Goal: Task Accomplishment & Management: Manage account settings

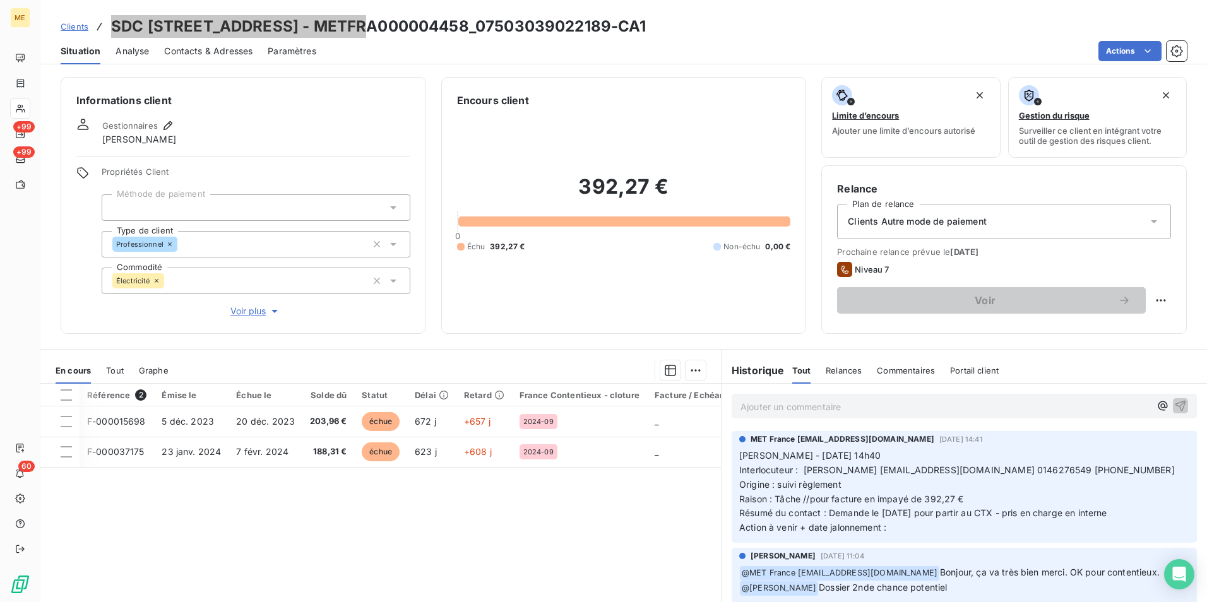
scroll to position [63, 0]
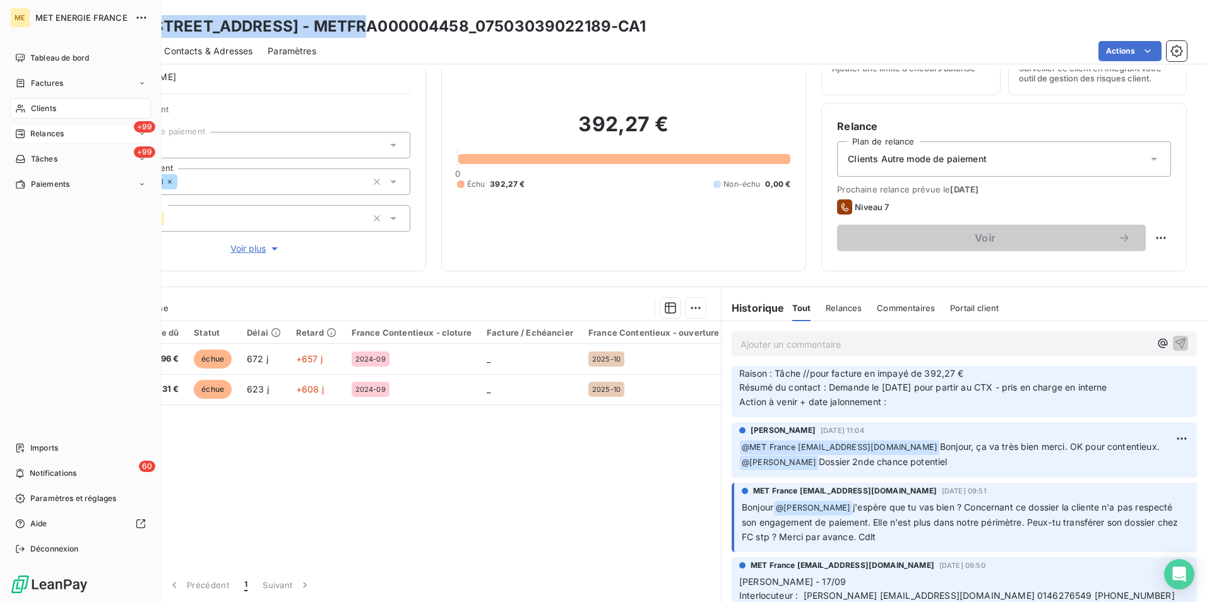
click at [68, 133] on div "+99 Relances" at bounding box center [80, 134] width 141 height 20
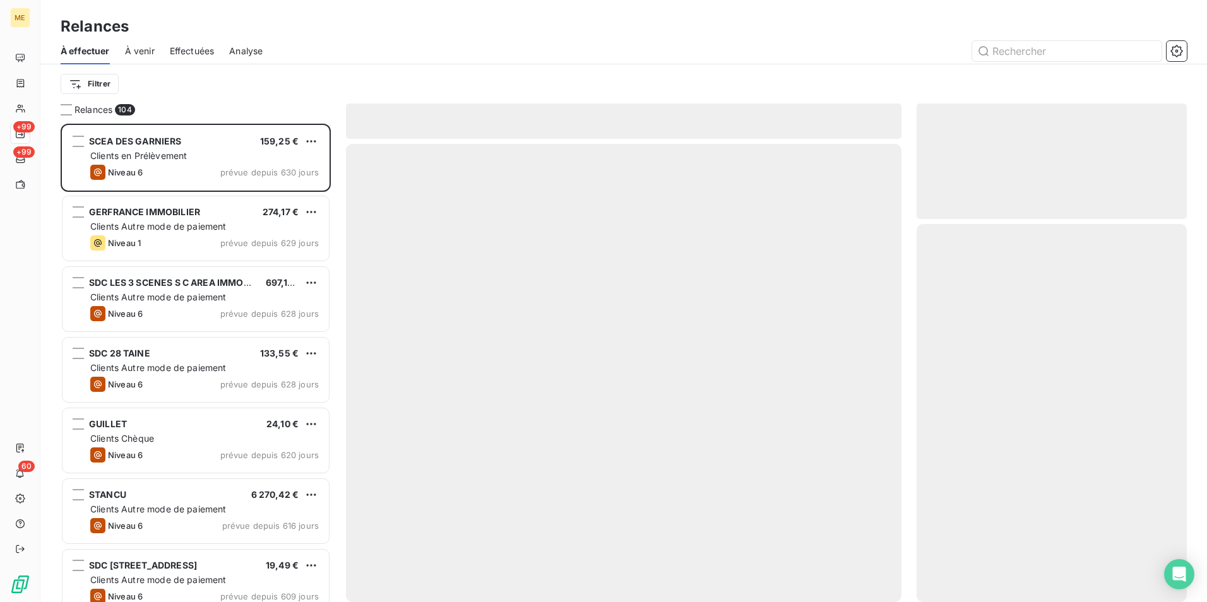
scroll to position [469, 261]
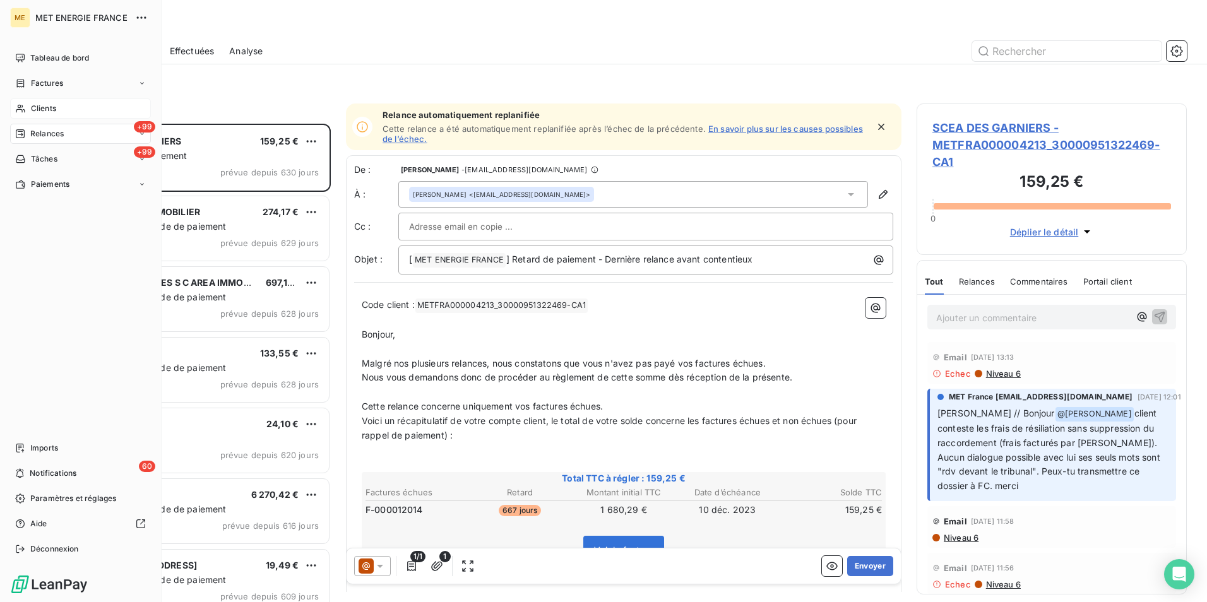
click at [36, 109] on span "Clients" at bounding box center [43, 108] width 25 height 11
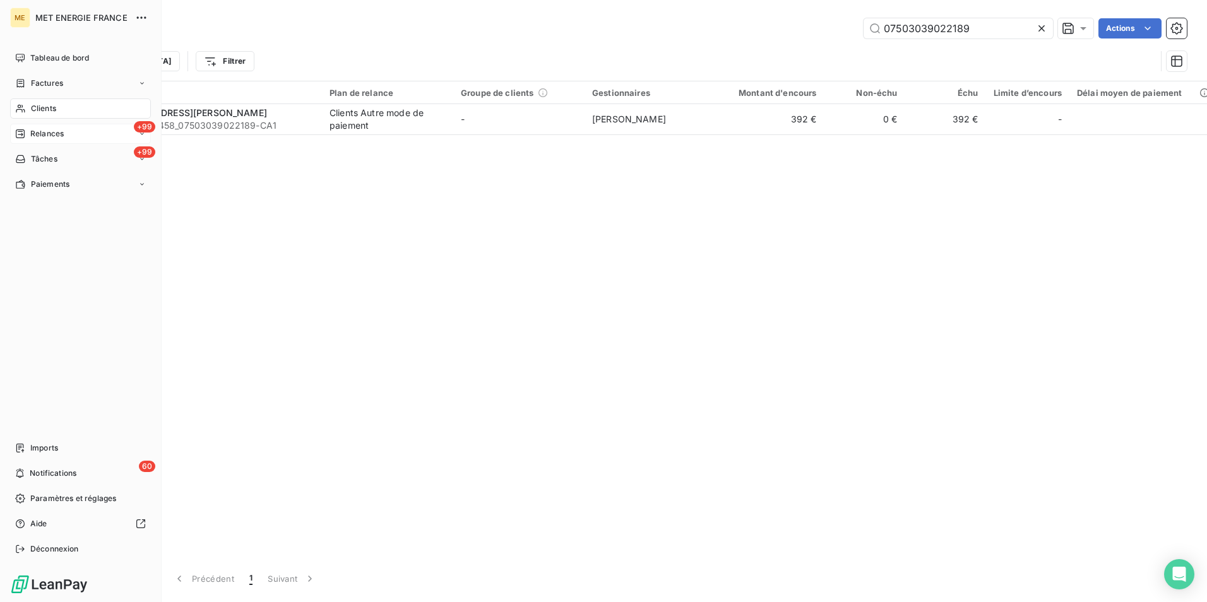
click at [49, 133] on span "Relances" at bounding box center [46, 133] width 33 height 11
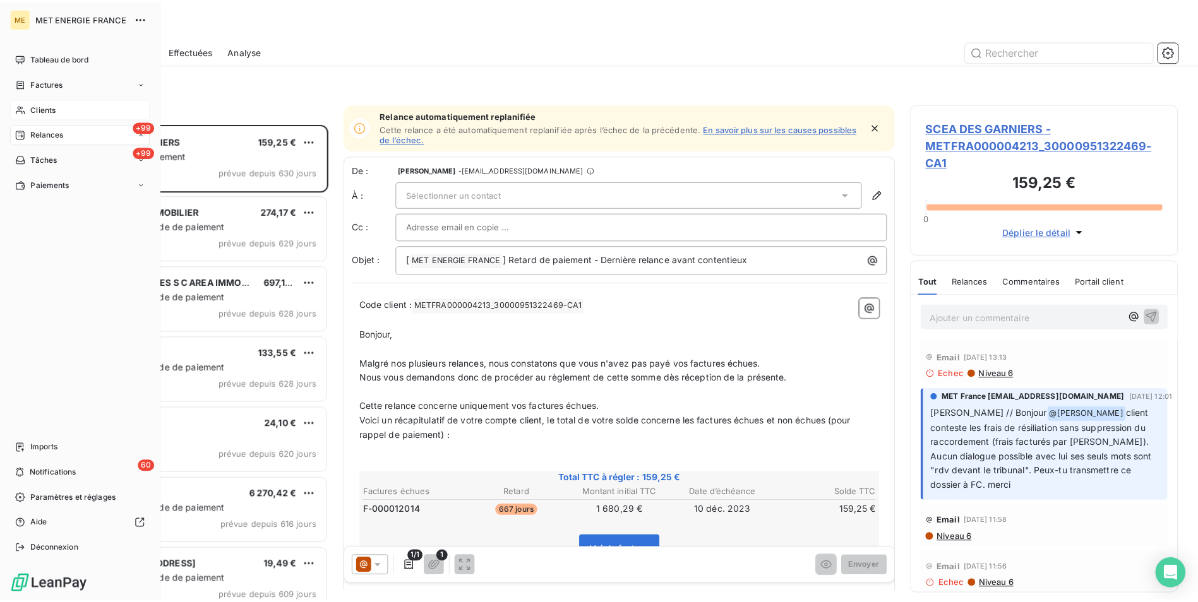
scroll to position [469, 261]
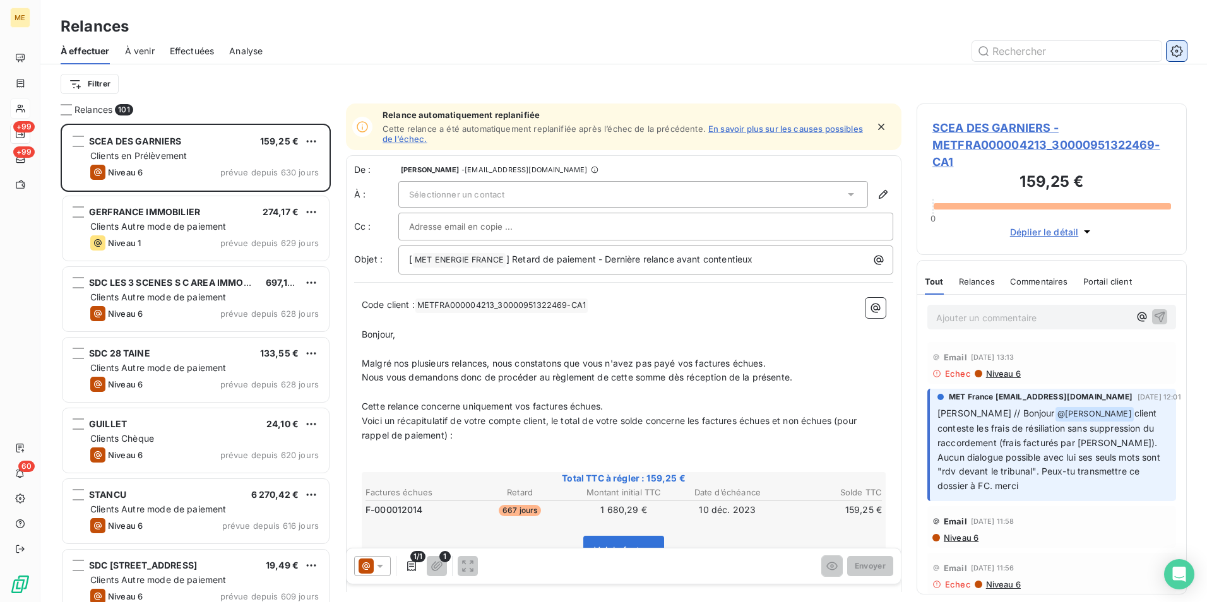
click at [1180, 49] on icon "button" at bounding box center [1177, 51] width 13 height 13
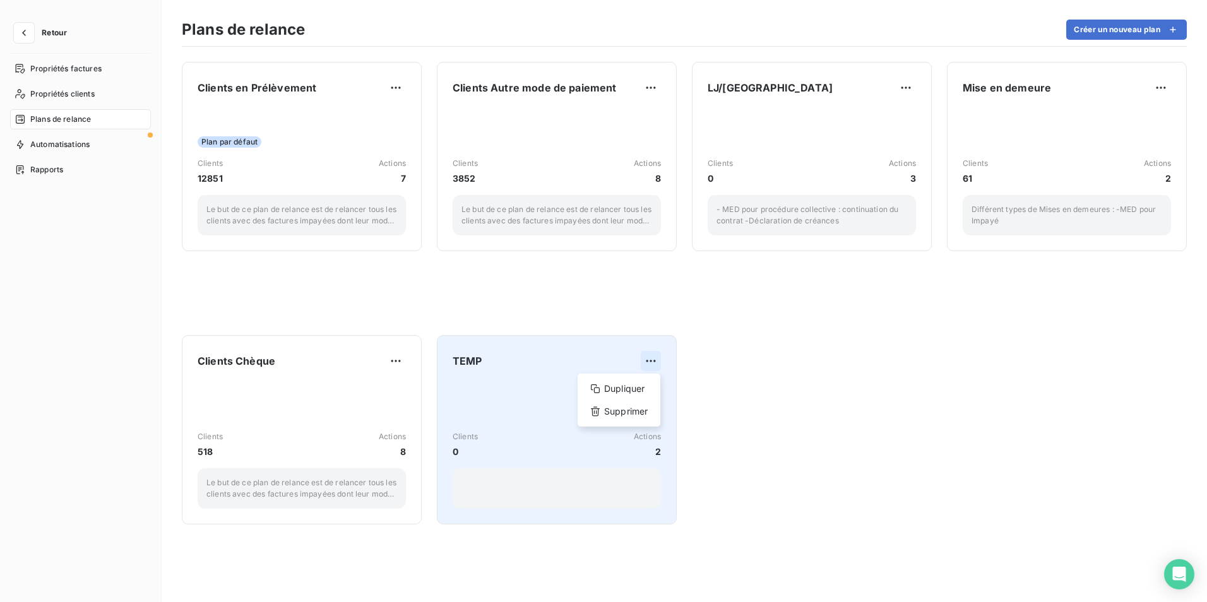
click at [650, 362] on html "Retour Propriétés factures Propriétés clients Plans de relance Automatisations …" at bounding box center [603, 301] width 1207 height 602
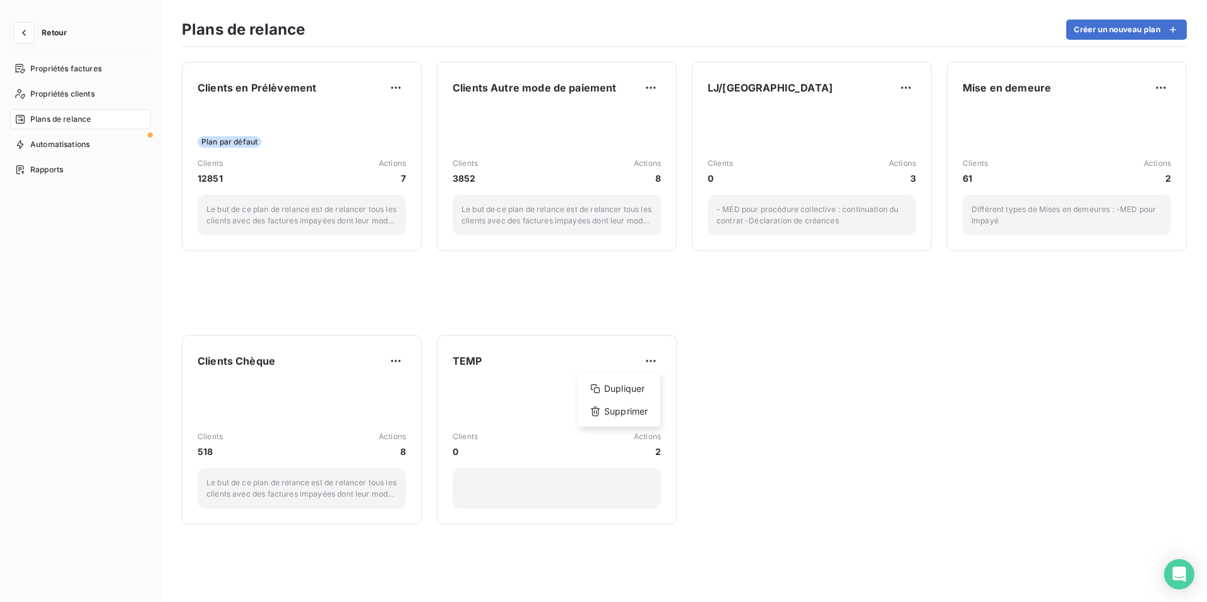
click at [649, 360] on html "Retour Propriétés factures Propriétés clients Plans de relance Automatisations …" at bounding box center [603, 301] width 1207 height 602
click at [1040, 352] on div "Clients en Prélèvement Plan par défaut Clients 12851 Actions 7 Le but de ce pla…" at bounding box center [685, 325] width 1046 height 556
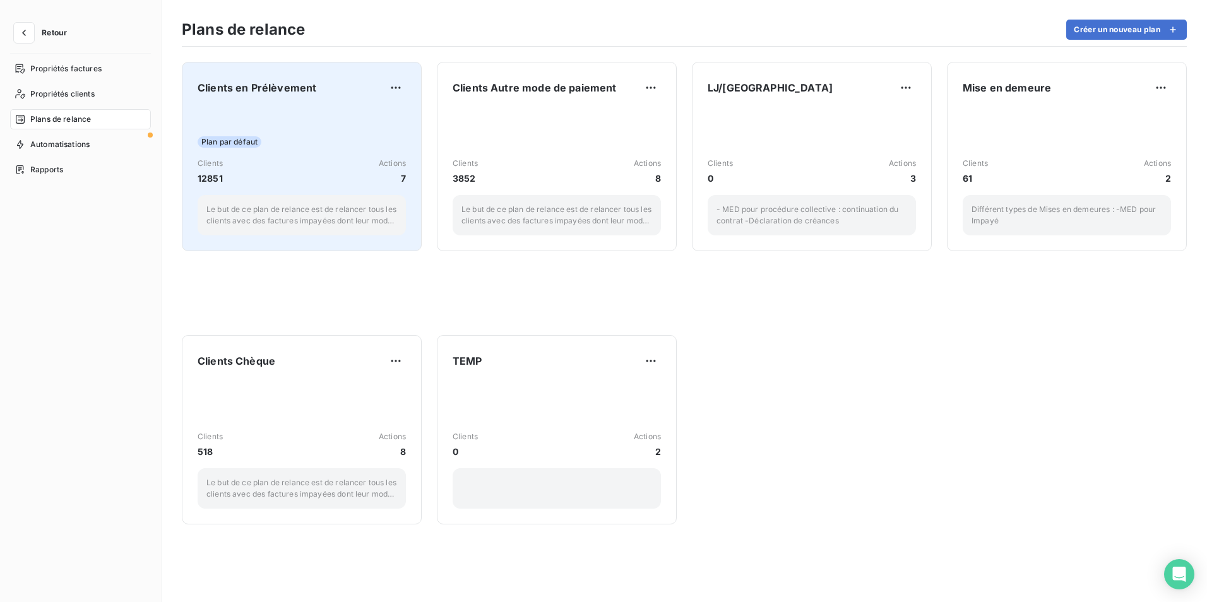
click at [299, 135] on div "Plan par défaut Clients 12851 Actions 7 Le but de ce plan de relance est de rel…" at bounding box center [302, 172] width 208 height 128
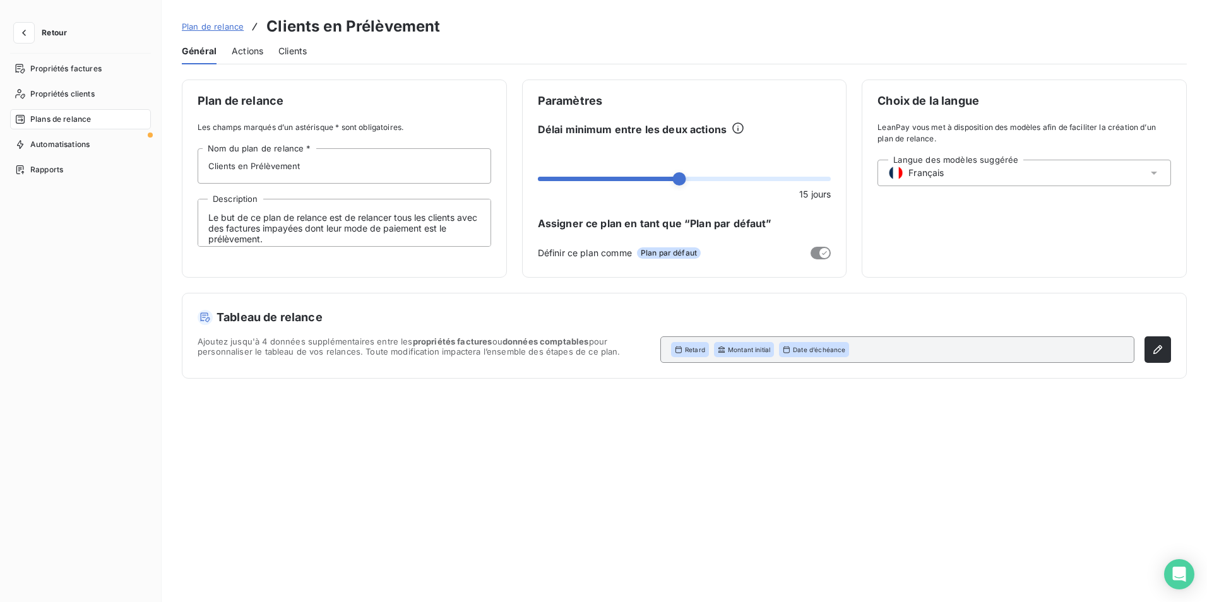
click at [244, 53] on span "Actions" at bounding box center [248, 51] width 32 height 13
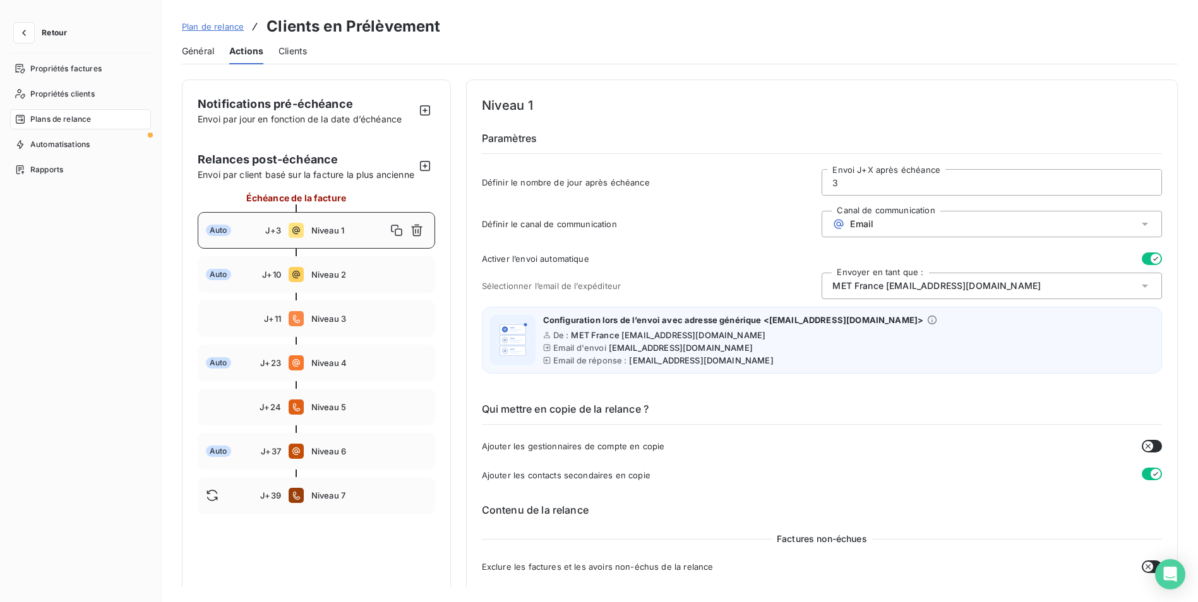
click at [290, 51] on span "Clients" at bounding box center [292, 51] width 28 height 13
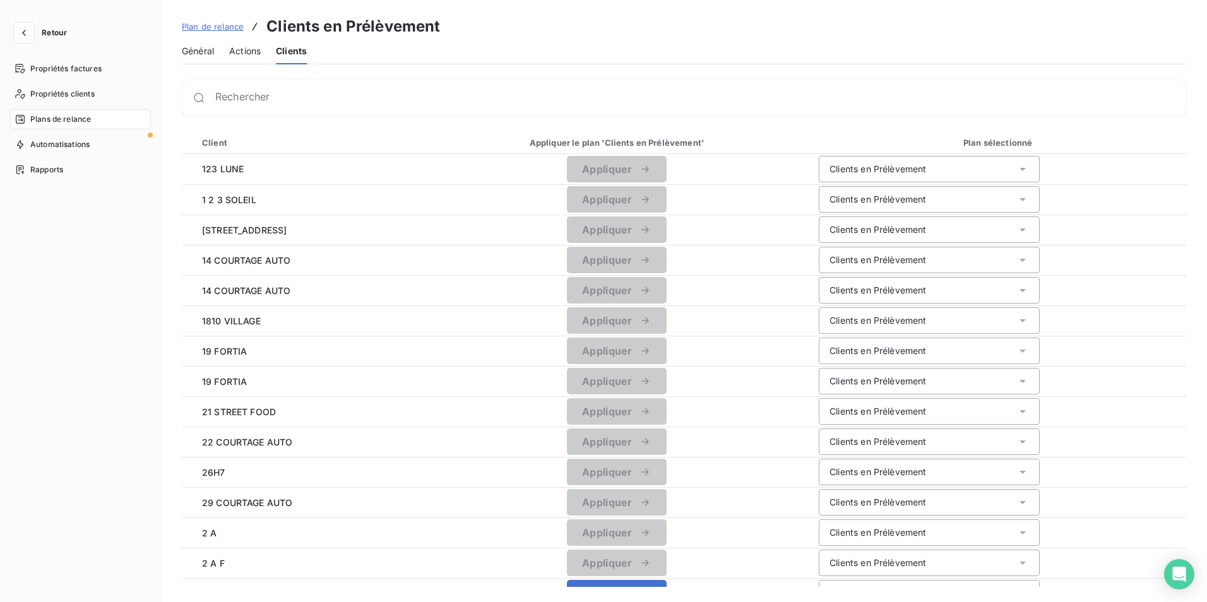
click at [237, 56] on span "Actions" at bounding box center [245, 51] width 32 height 13
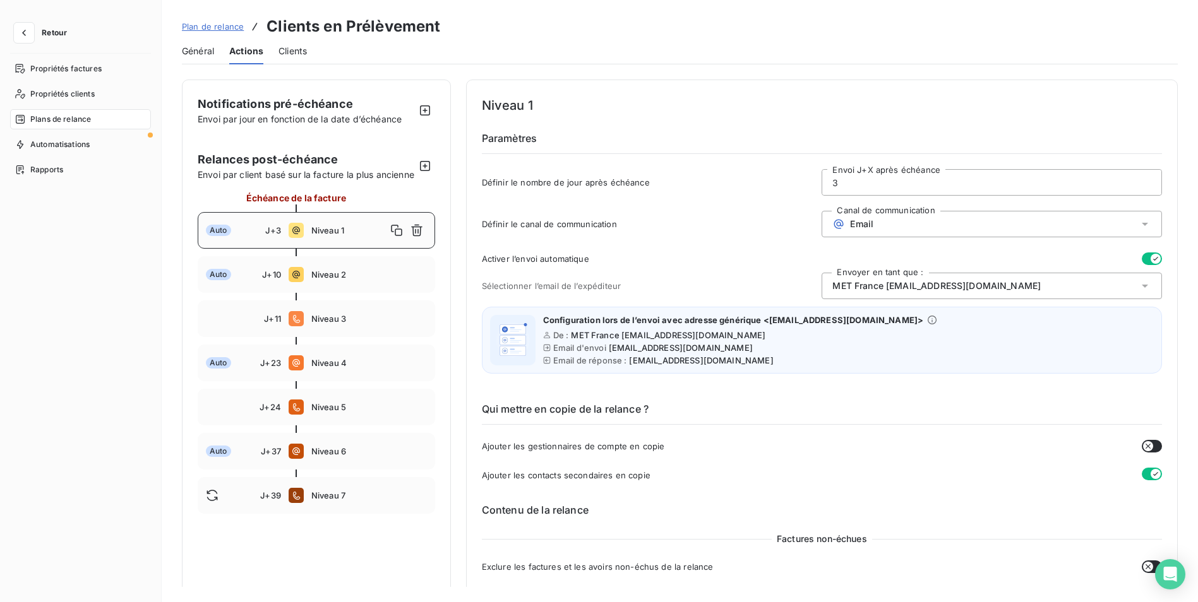
click at [284, 57] on div "Clients" at bounding box center [292, 51] width 28 height 27
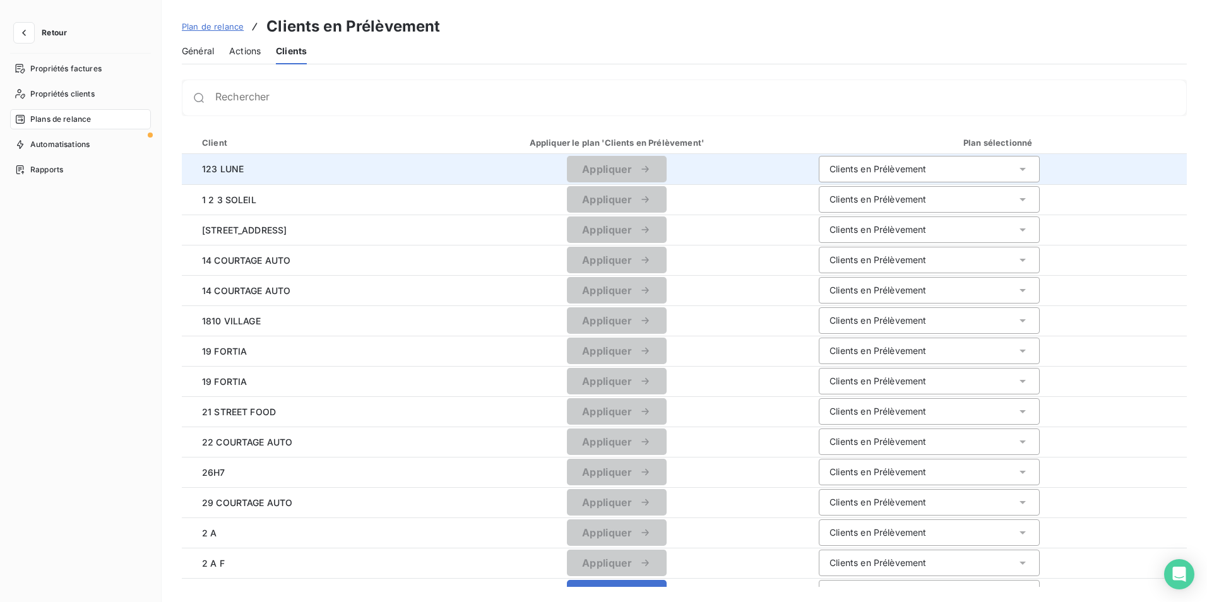
click at [261, 172] on span "123 LUNE" at bounding box center [303, 168] width 223 height 13
click at [234, 170] on span "123 LUNE" at bounding box center [303, 168] width 223 height 13
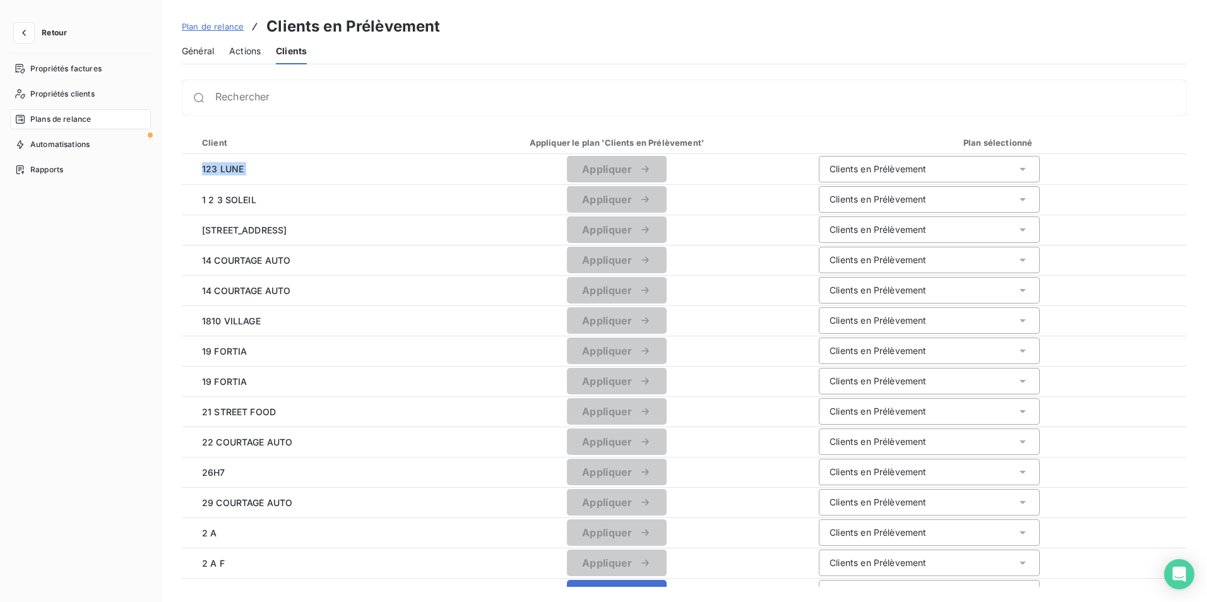
copy span "123 LUNE"
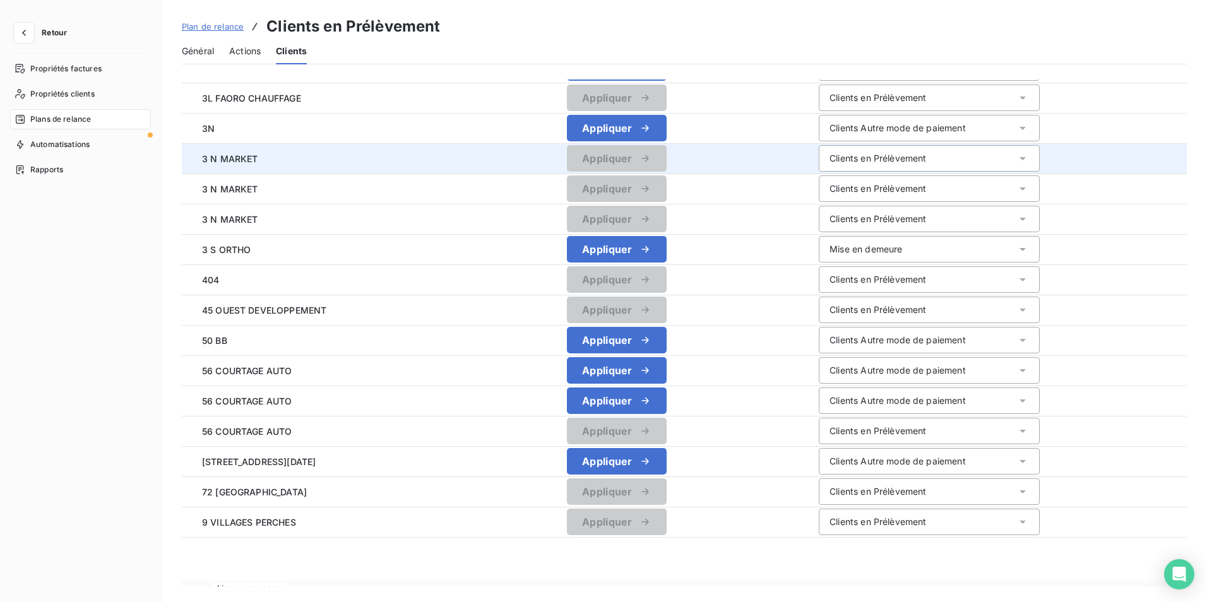
scroll to position [1169, 0]
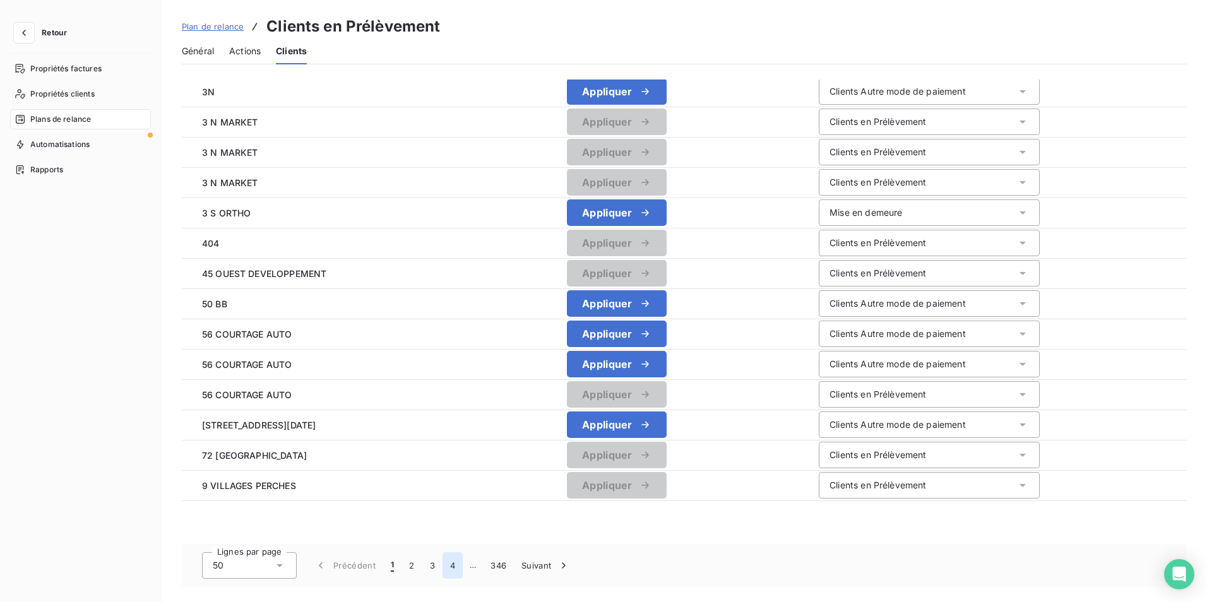
click at [451, 560] on button "4" at bounding box center [453, 566] width 20 height 27
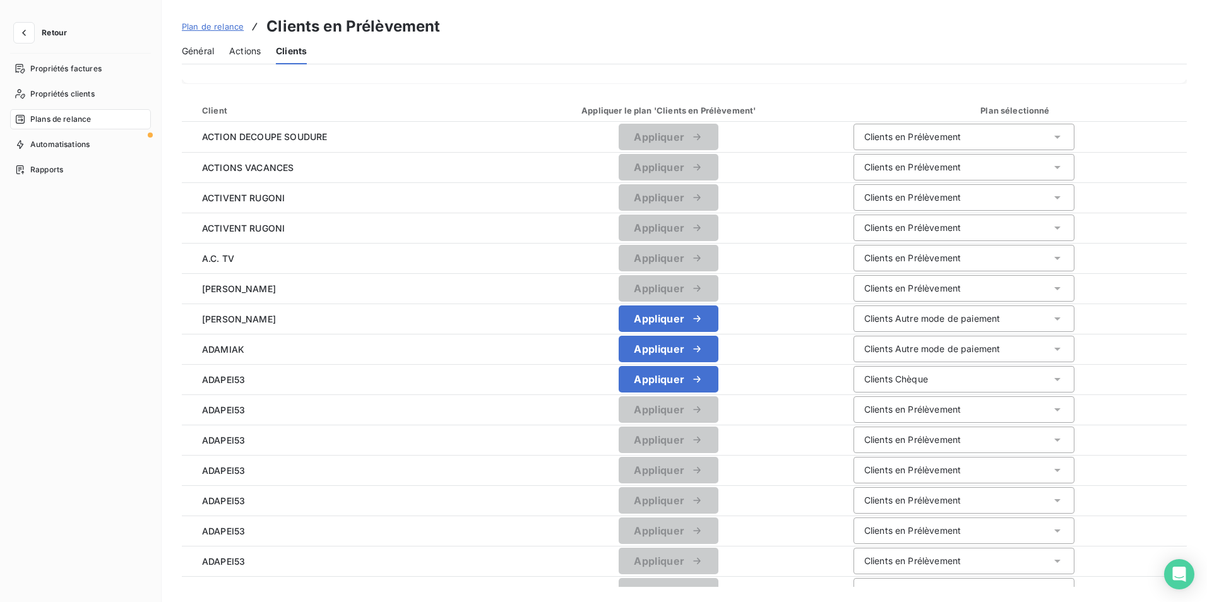
scroll to position [0, 0]
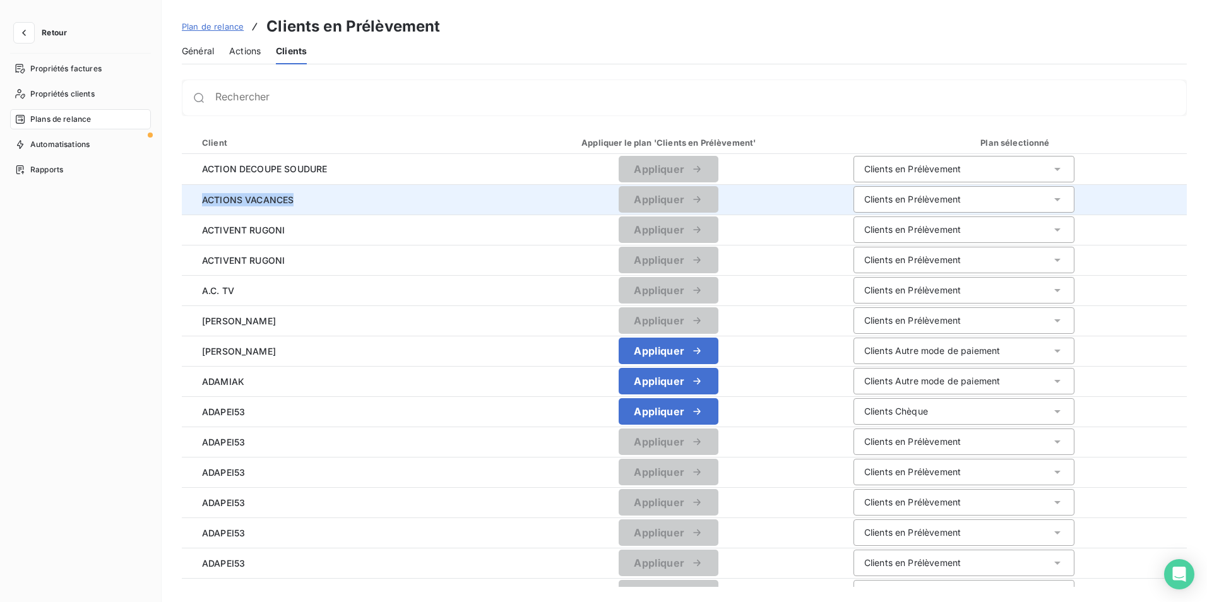
drag, startPoint x: 315, startPoint y: 199, endPoint x: 191, endPoint y: 193, distance: 123.9
click at [191, 193] on td "ACTIONS VACANCES" at bounding box center [338, 199] width 313 height 30
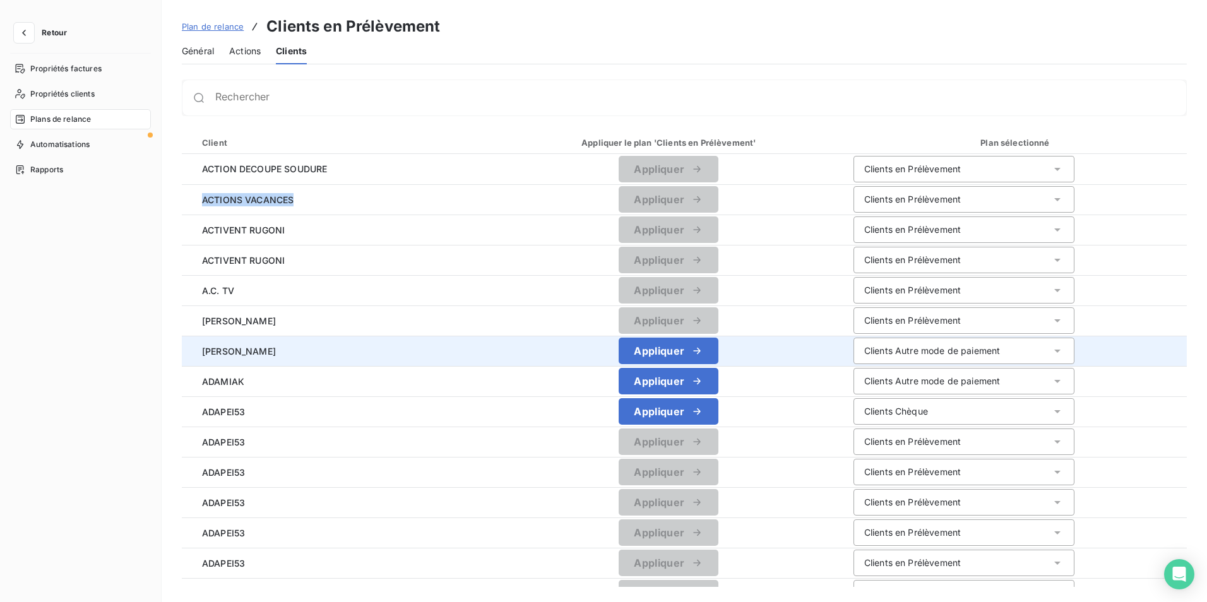
copy span "ACTIONS VACANCES"
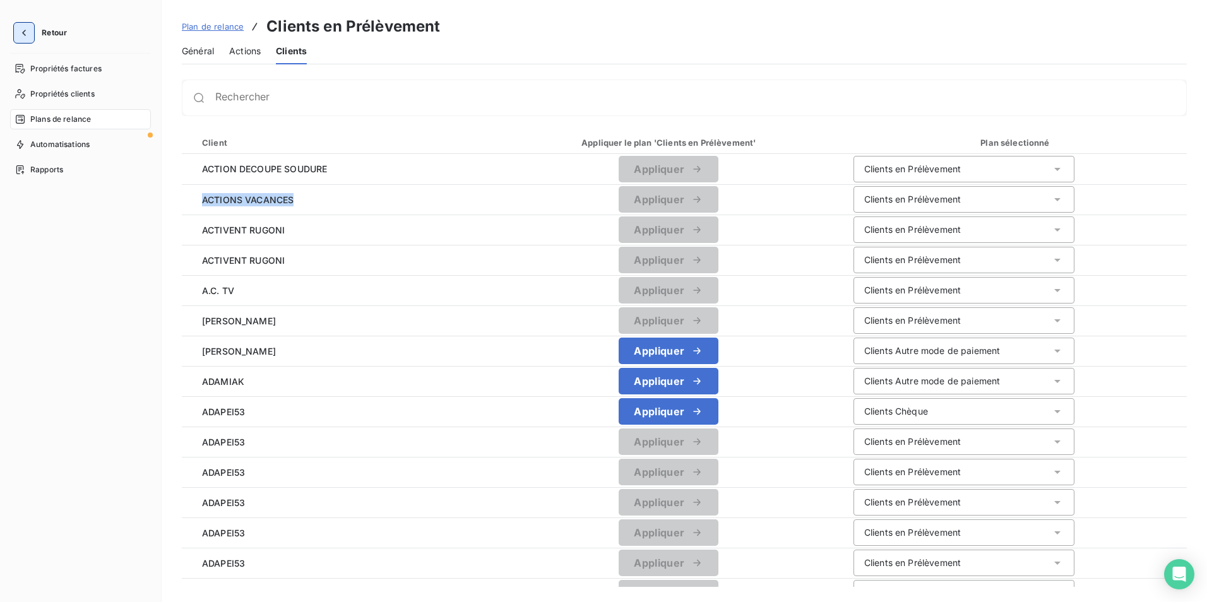
click at [27, 35] on icon "button" at bounding box center [24, 33] width 13 height 13
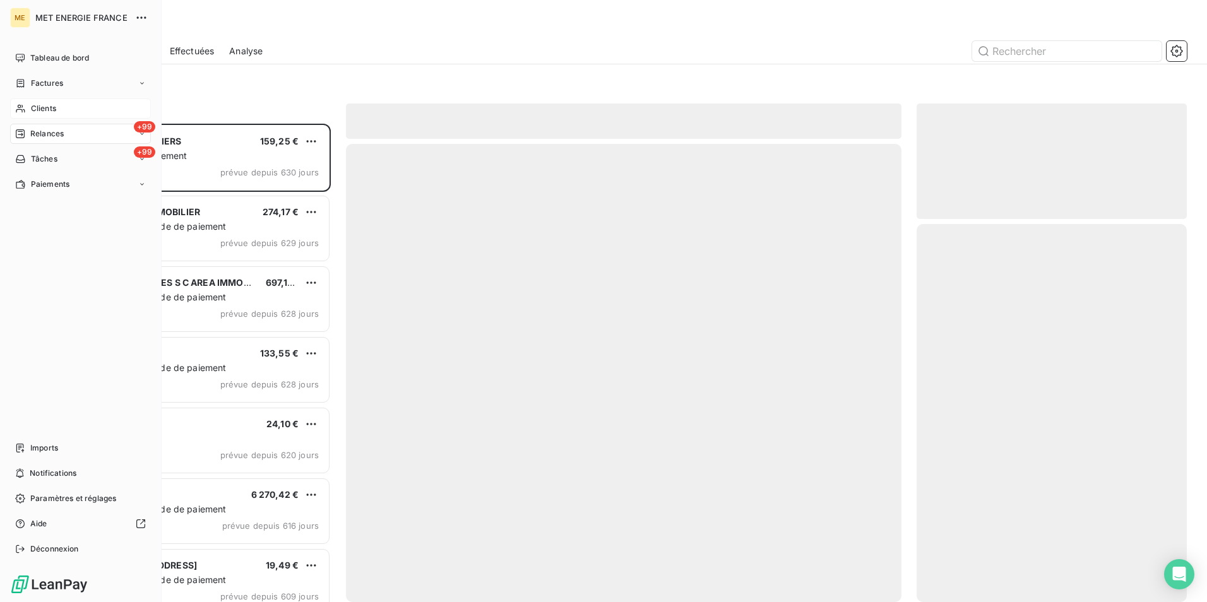
click at [88, 105] on div "Clients" at bounding box center [80, 109] width 141 height 20
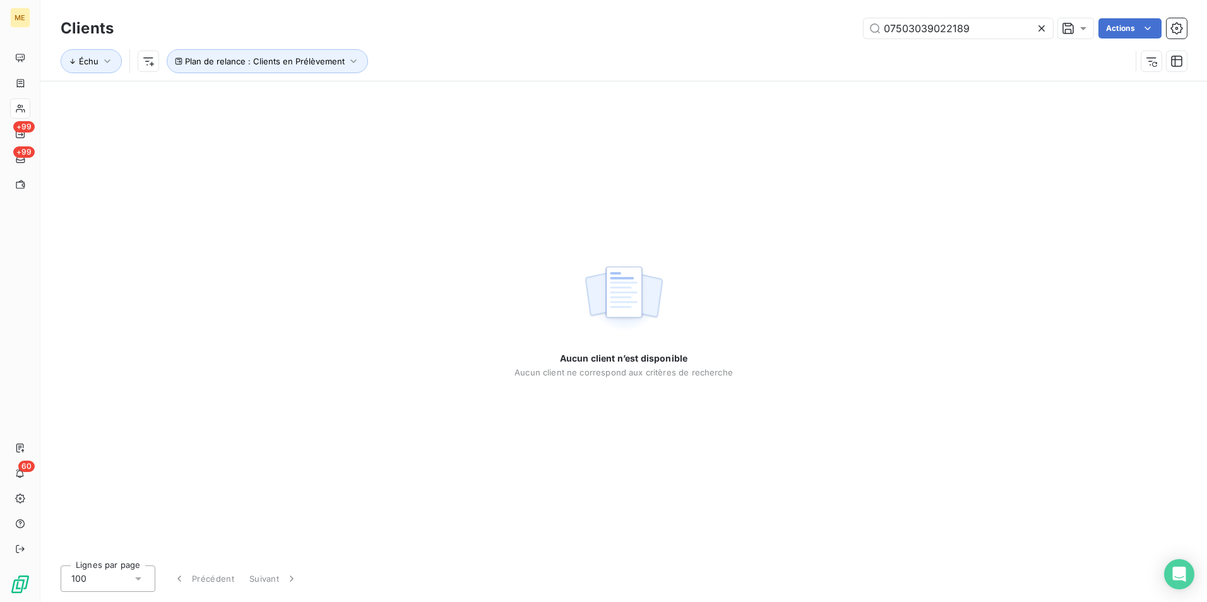
click at [1040, 26] on icon at bounding box center [1042, 28] width 13 height 13
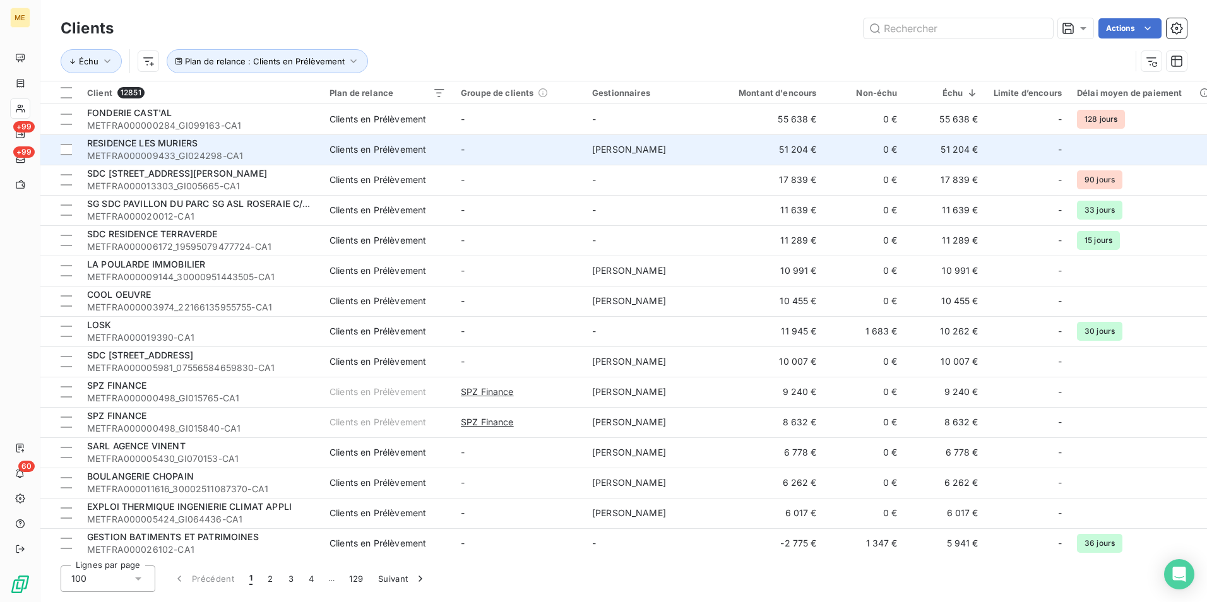
click at [267, 152] on span "METFRA000009433_GI024298-CA1" at bounding box center [200, 156] width 227 height 13
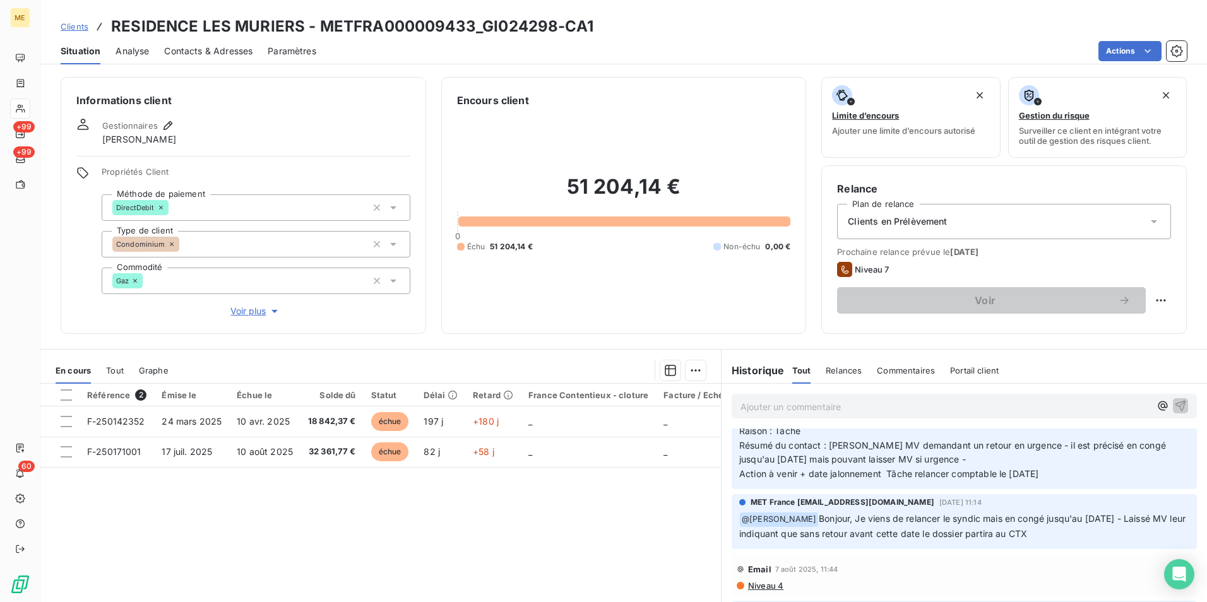
scroll to position [821, 0]
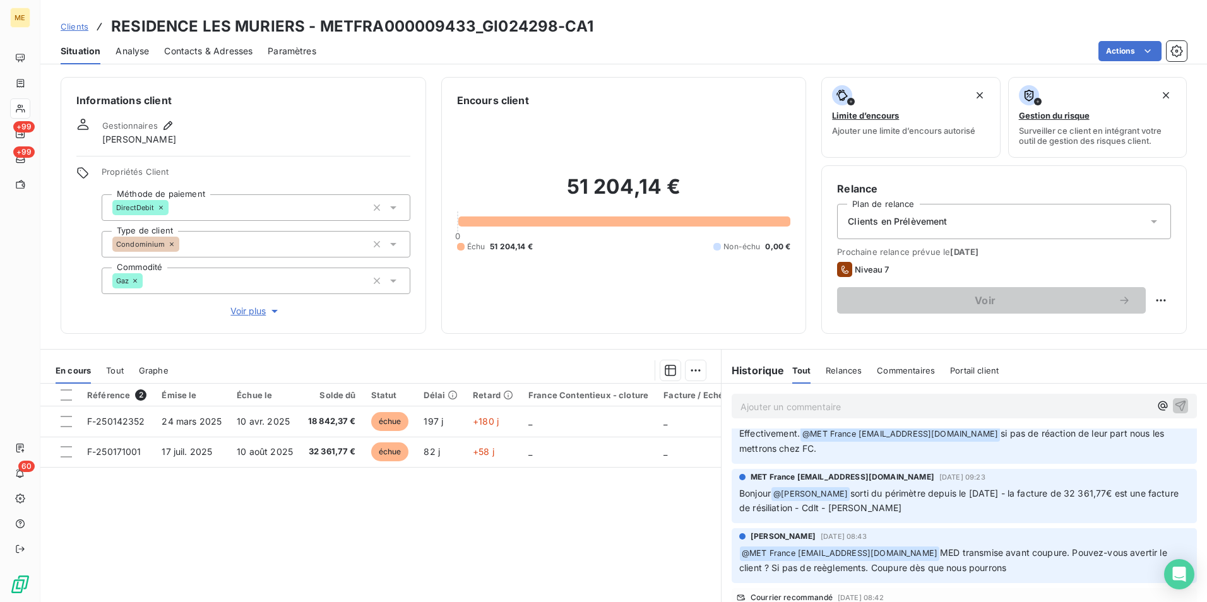
click at [847, 366] on span "Relances" at bounding box center [844, 371] width 36 height 10
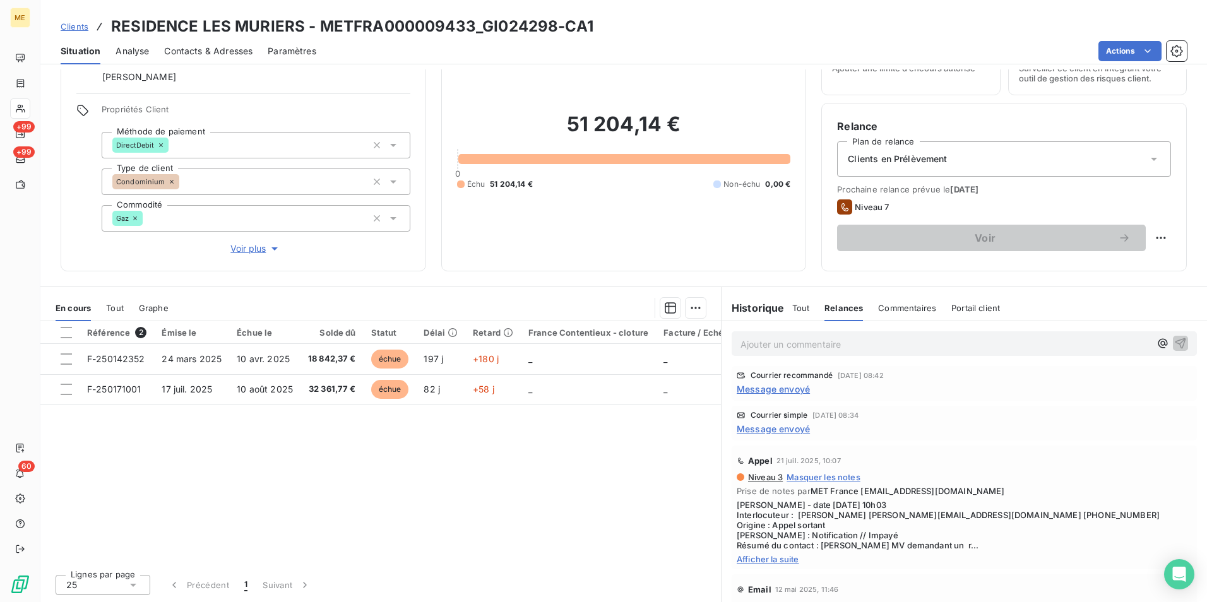
scroll to position [162, 0]
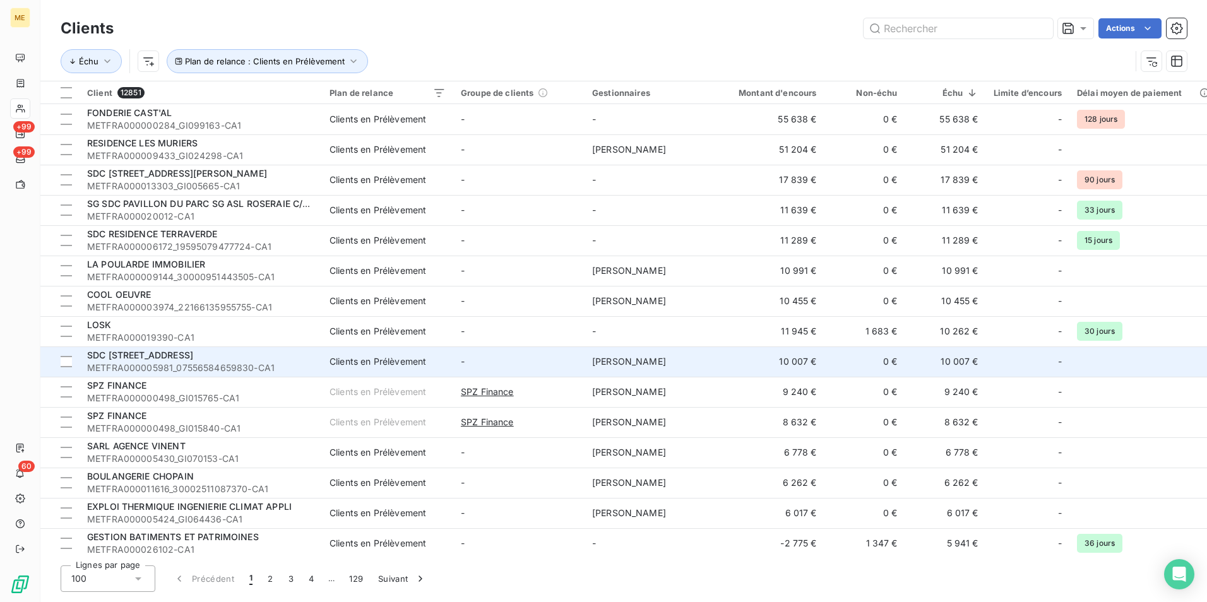
click at [285, 366] on span "METFRA000005981_07556584659830-CA1" at bounding box center [200, 368] width 227 height 13
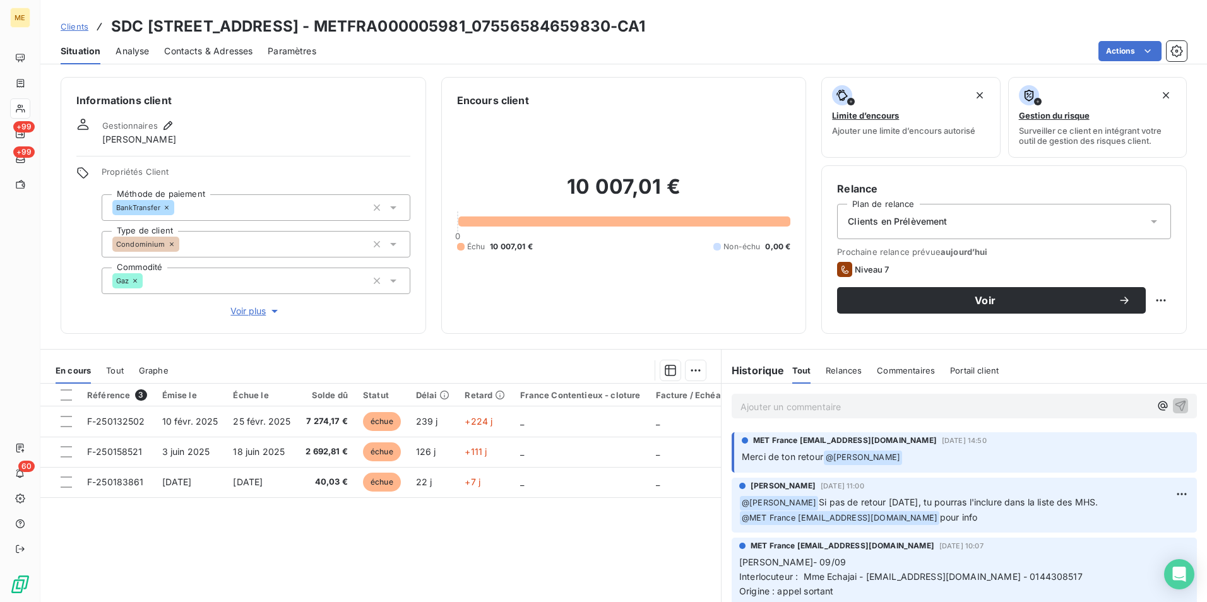
scroll to position [947, 0]
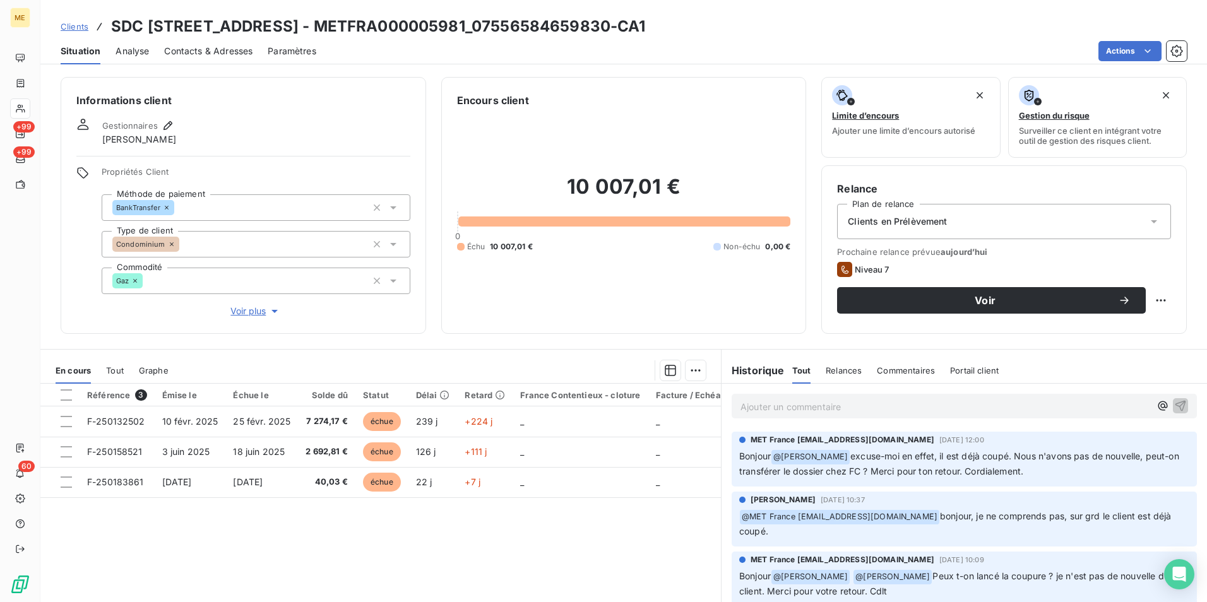
click at [831, 371] on span "Relances" at bounding box center [844, 371] width 36 height 10
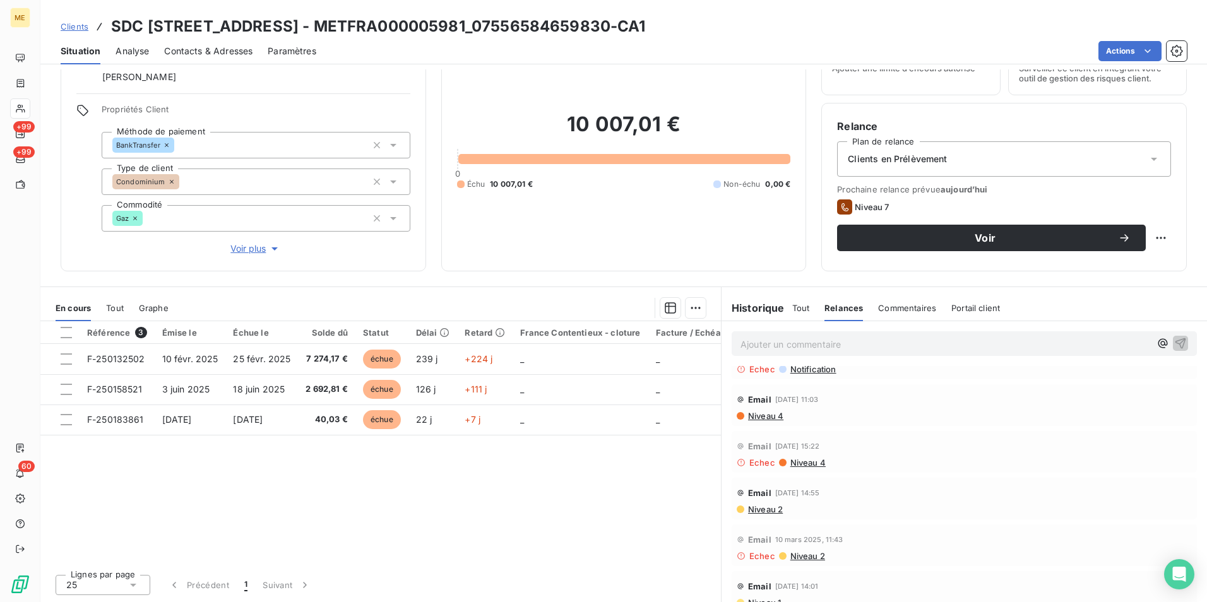
scroll to position [922, 0]
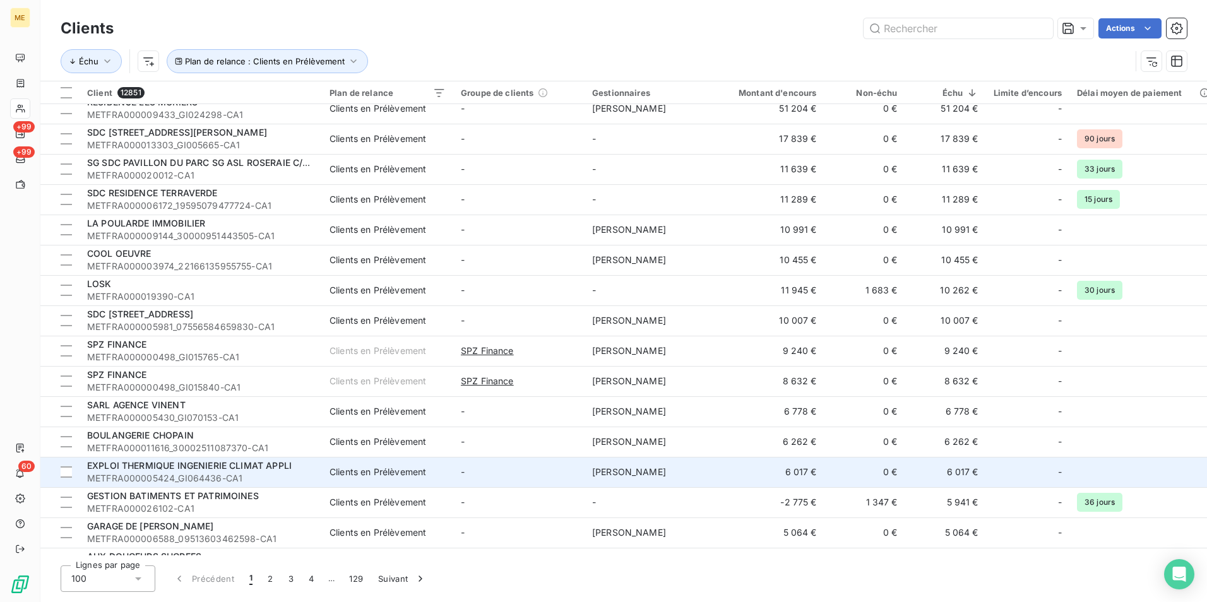
scroll to position [63, 0]
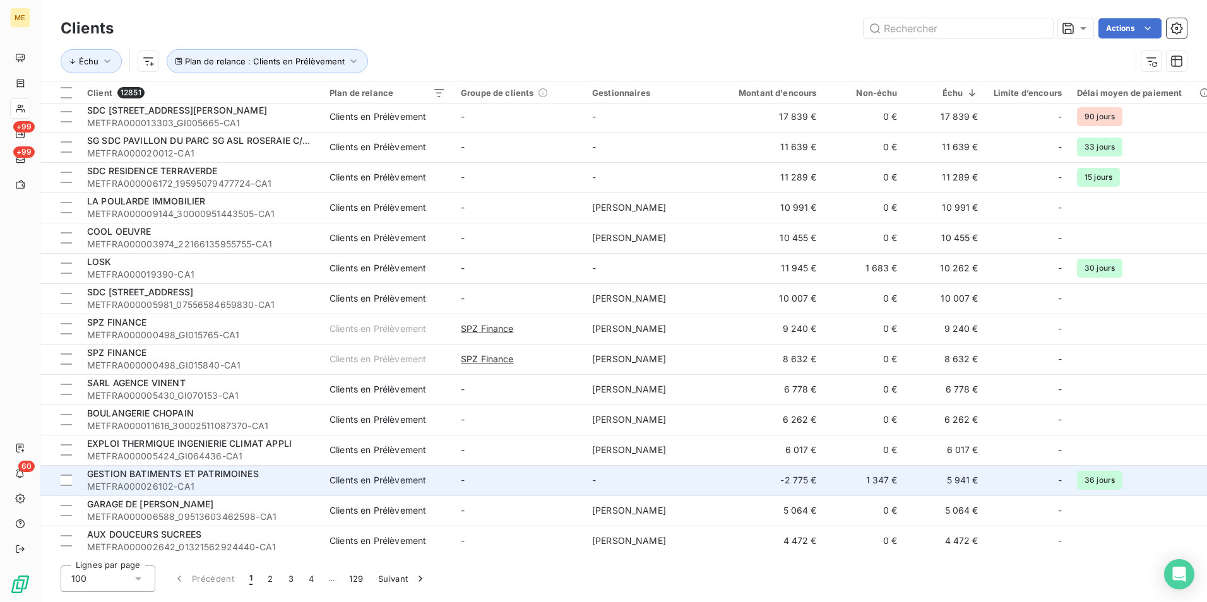
click at [276, 481] on span "METFRA000026102-CA1" at bounding box center [200, 487] width 227 height 13
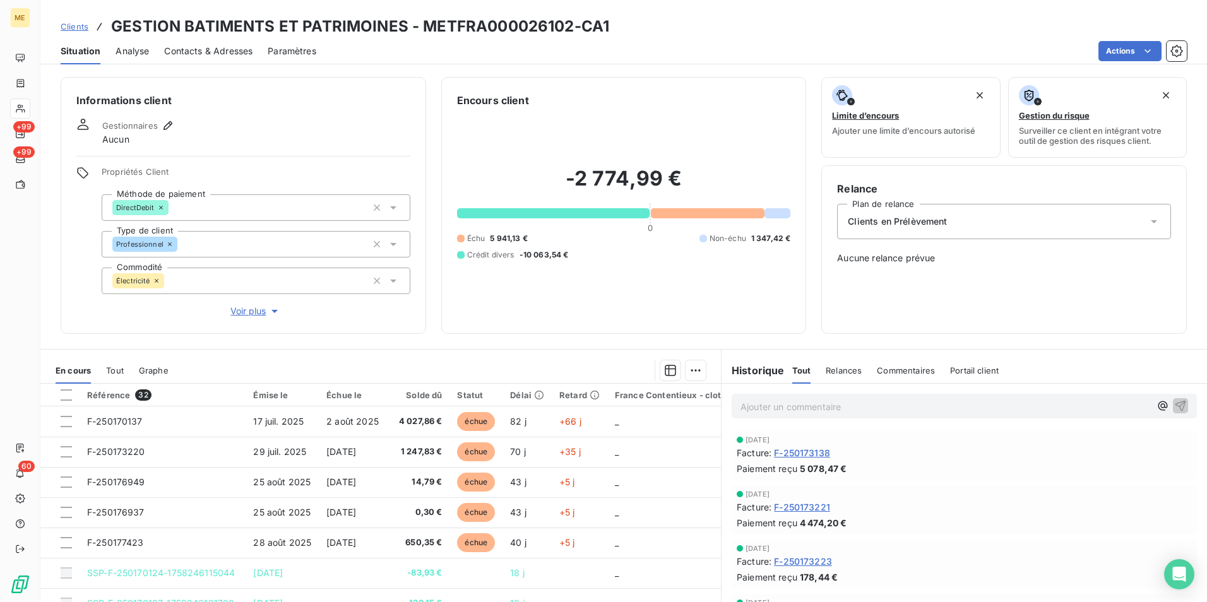
click at [829, 363] on div "Relances" at bounding box center [844, 370] width 36 height 27
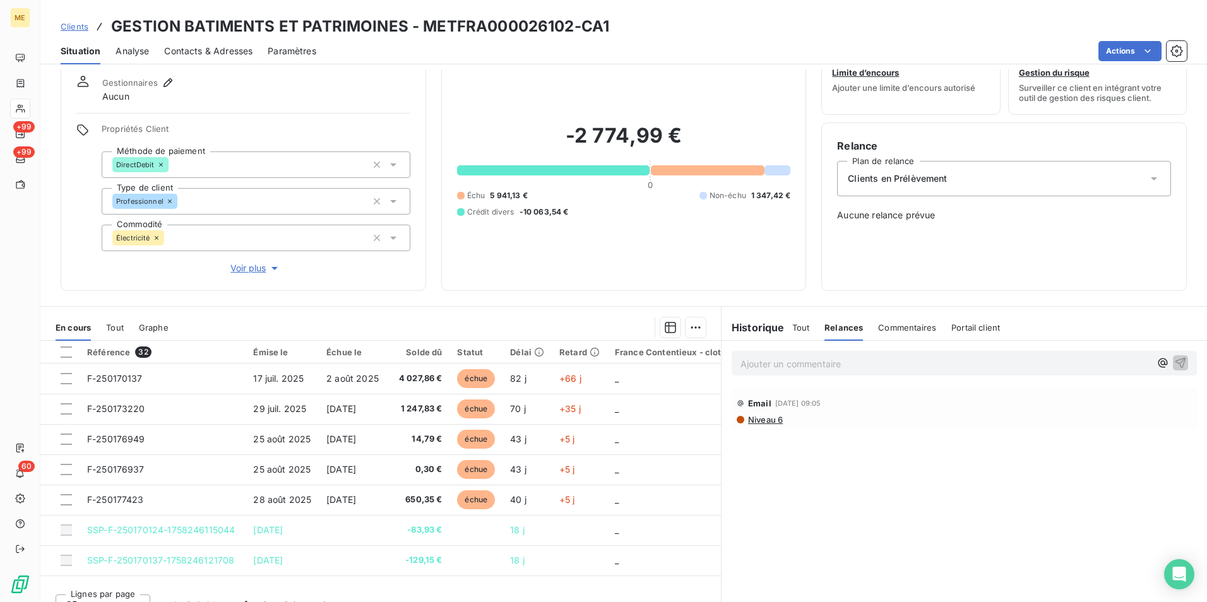
scroll to position [63, 0]
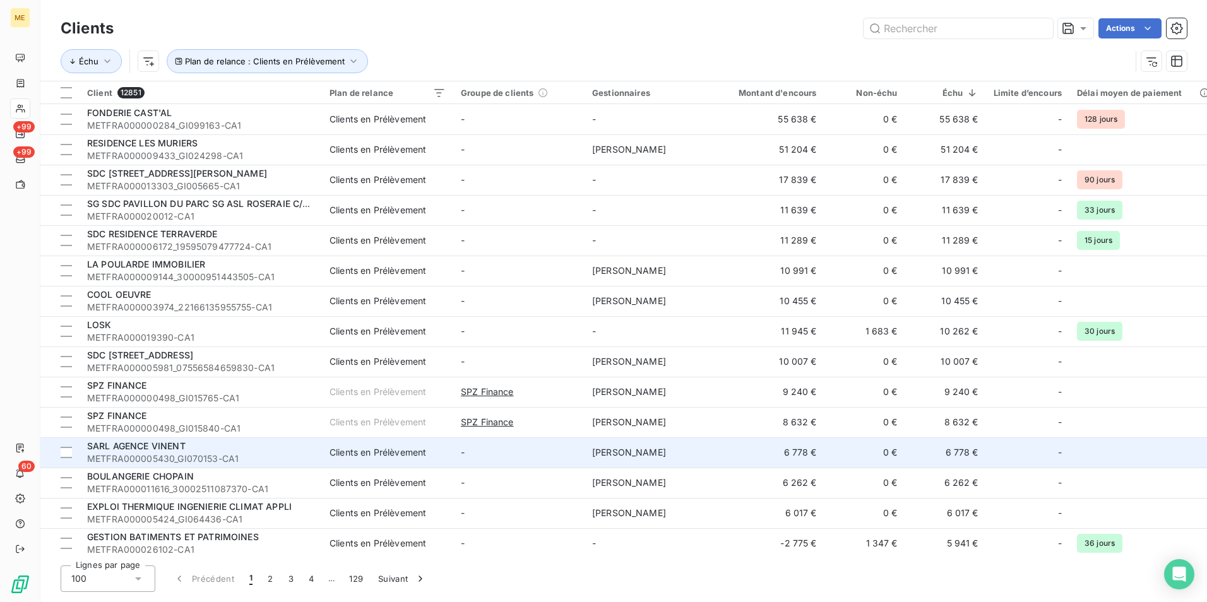
click at [263, 453] on span "METFRA000005430_GI070153-CA1" at bounding box center [200, 459] width 227 height 13
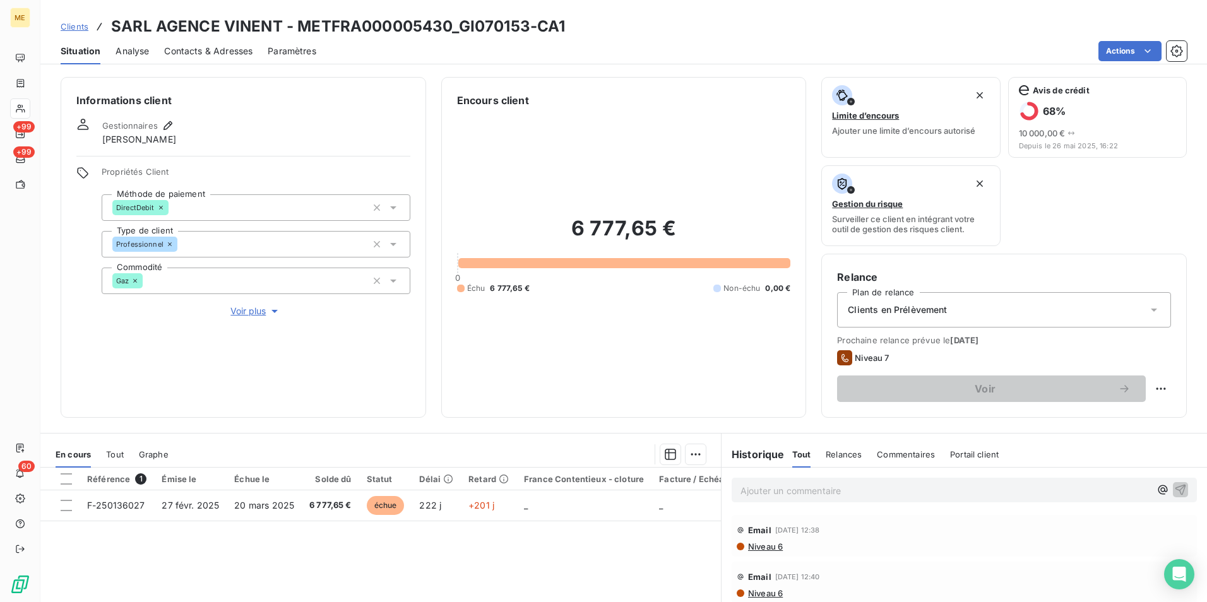
click at [847, 456] on span "Relances" at bounding box center [844, 455] width 36 height 10
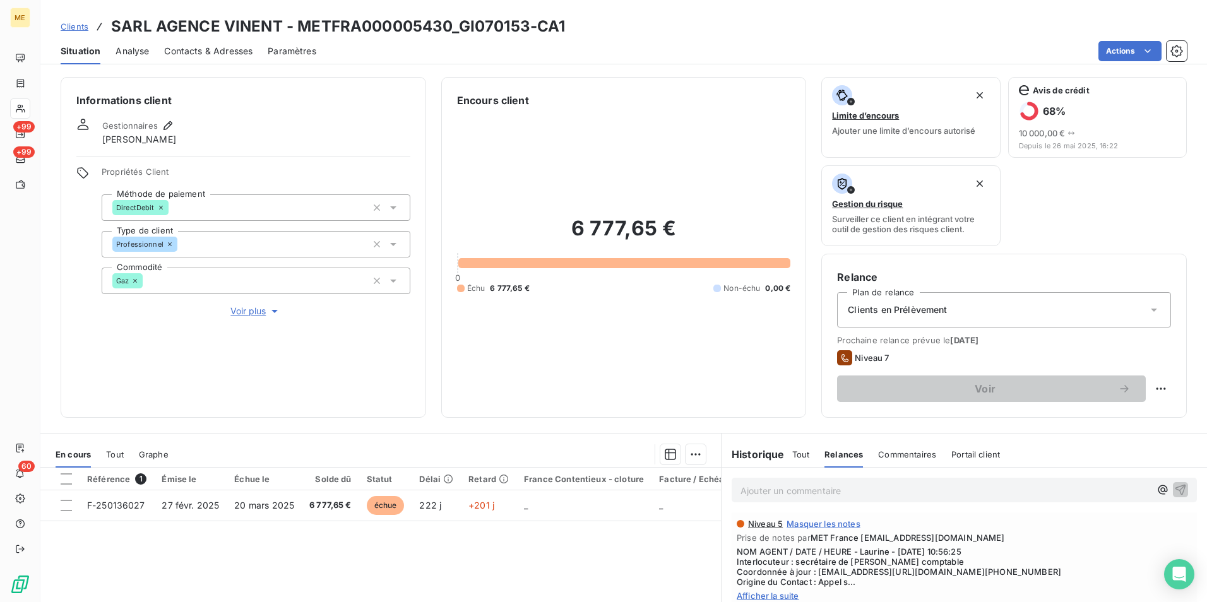
scroll to position [146, 0]
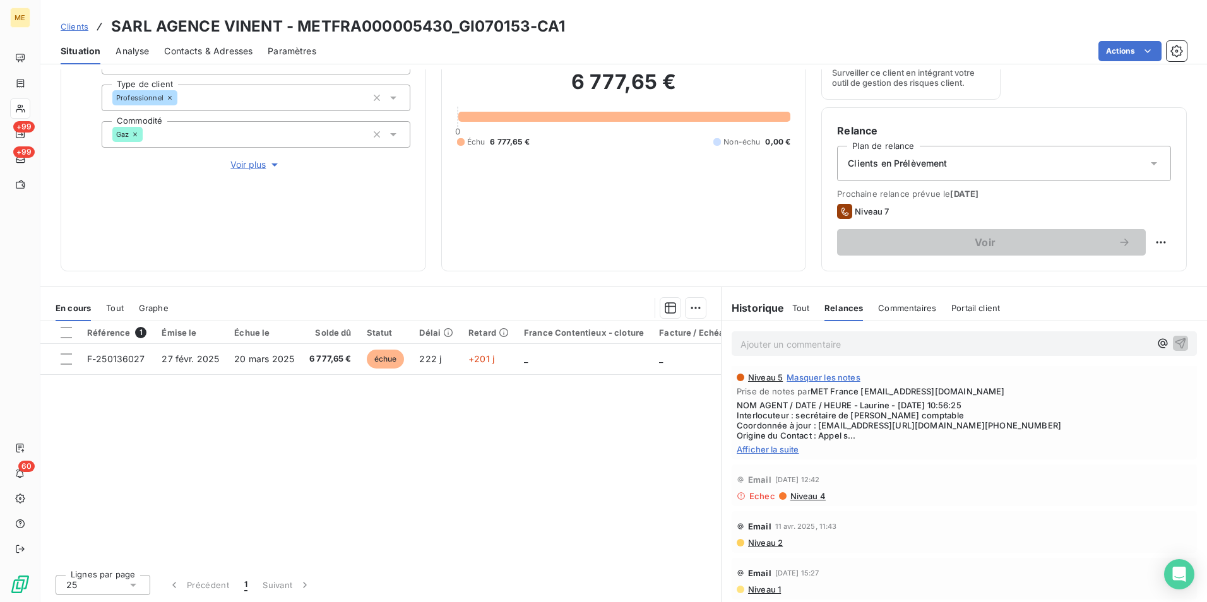
click at [78, 27] on span "Clients" at bounding box center [75, 26] width 28 height 10
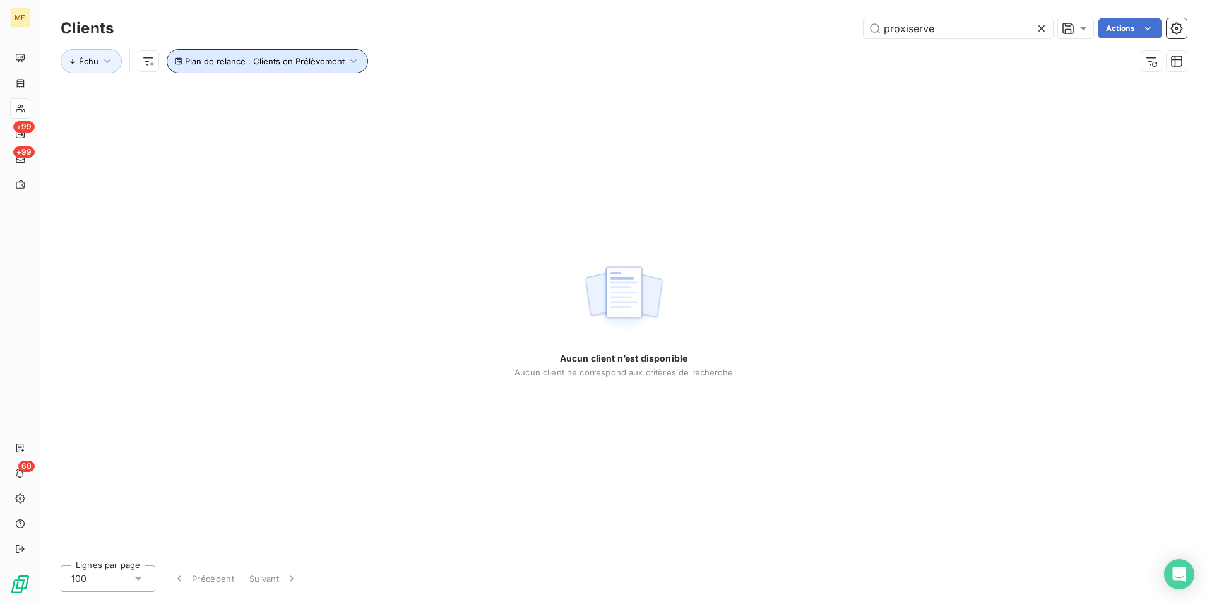
click at [311, 64] on span "Plan de relance : Clients en Prélèvement" at bounding box center [265, 61] width 160 height 10
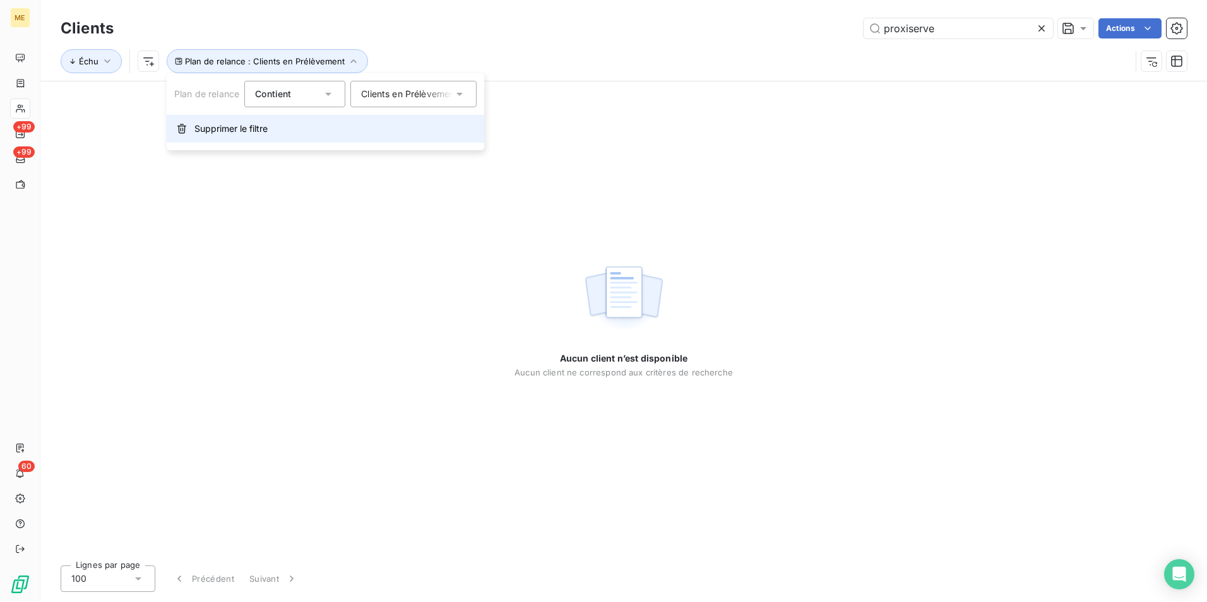
click at [260, 126] on span "Supprimer le filtre" at bounding box center [230, 129] width 73 height 13
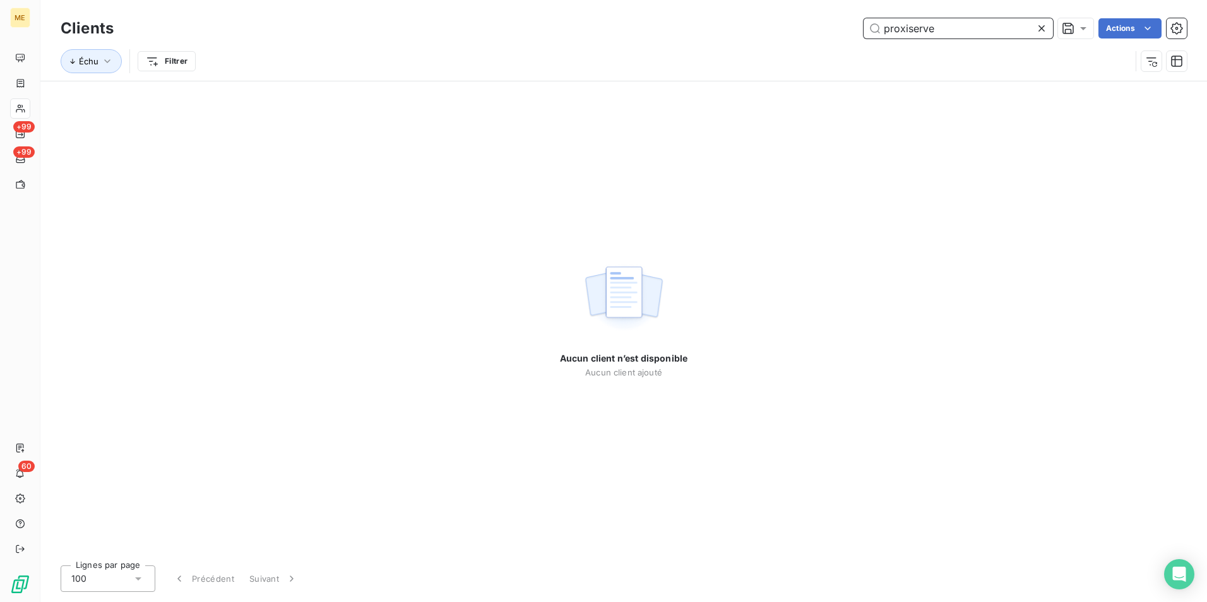
click at [946, 26] on input "proxiserve" at bounding box center [958, 28] width 189 height 20
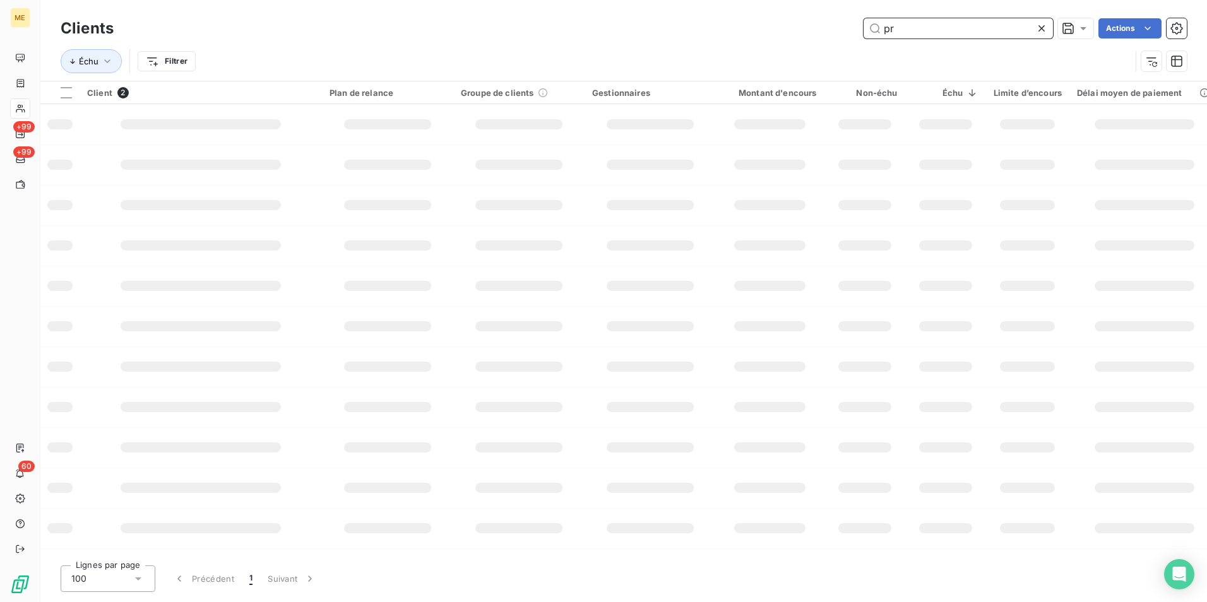
type input "p"
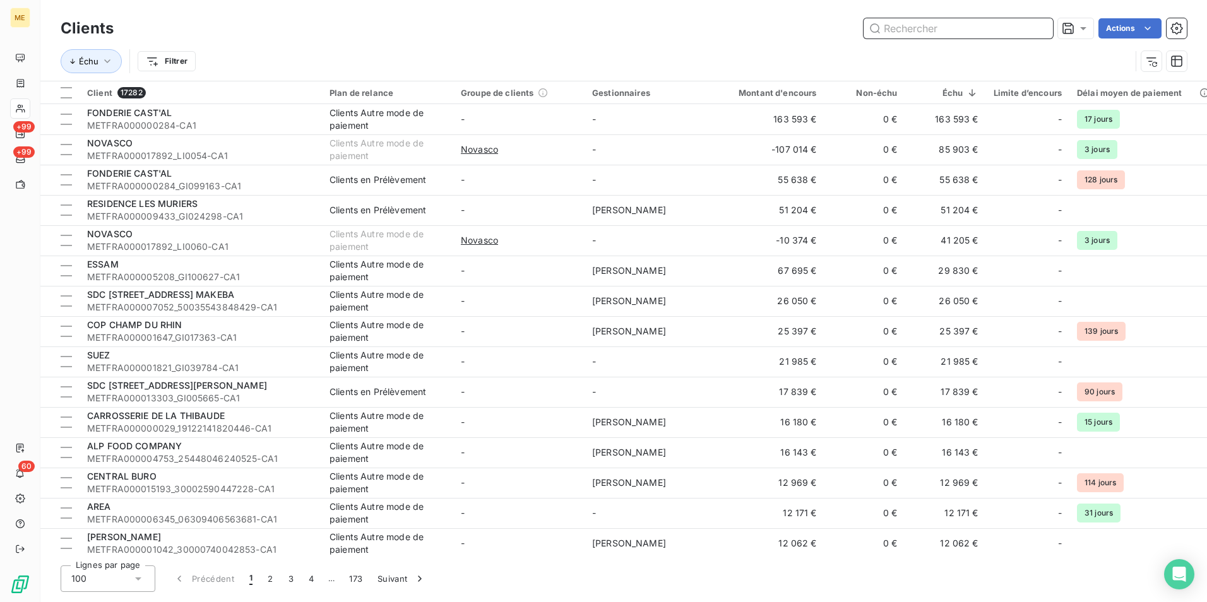
click at [942, 29] on input "text" at bounding box center [958, 28] width 189 height 20
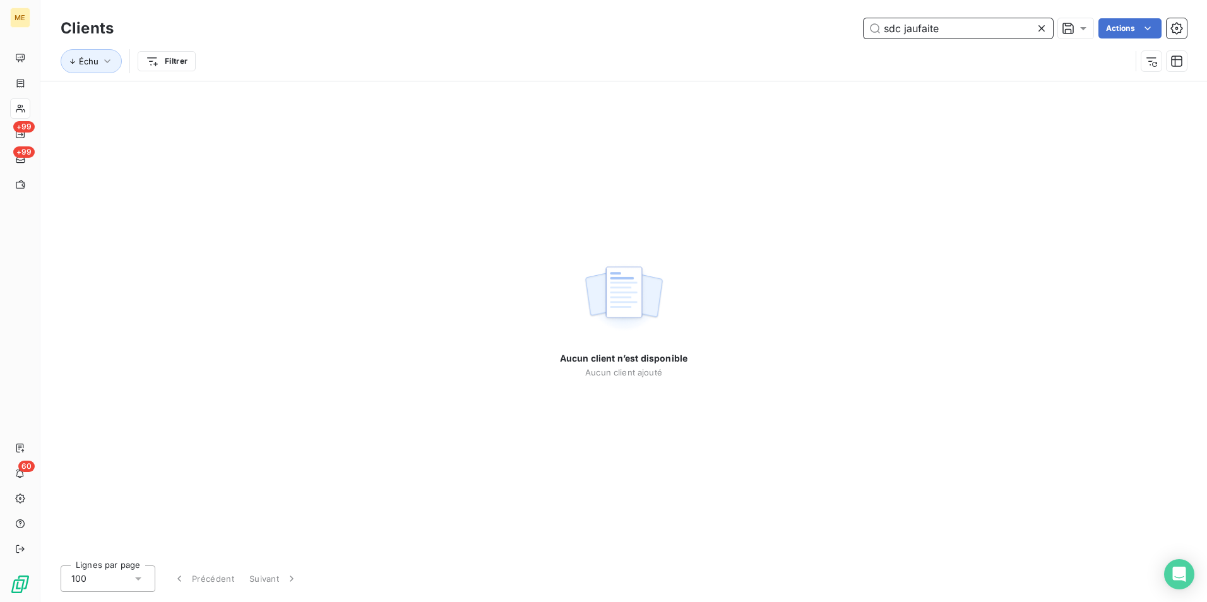
drag, startPoint x: 904, startPoint y: 33, endPoint x: 829, endPoint y: 35, distance: 75.2
click at [829, 35] on div "sdc jaufaite Actions" at bounding box center [658, 28] width 1058 height 20
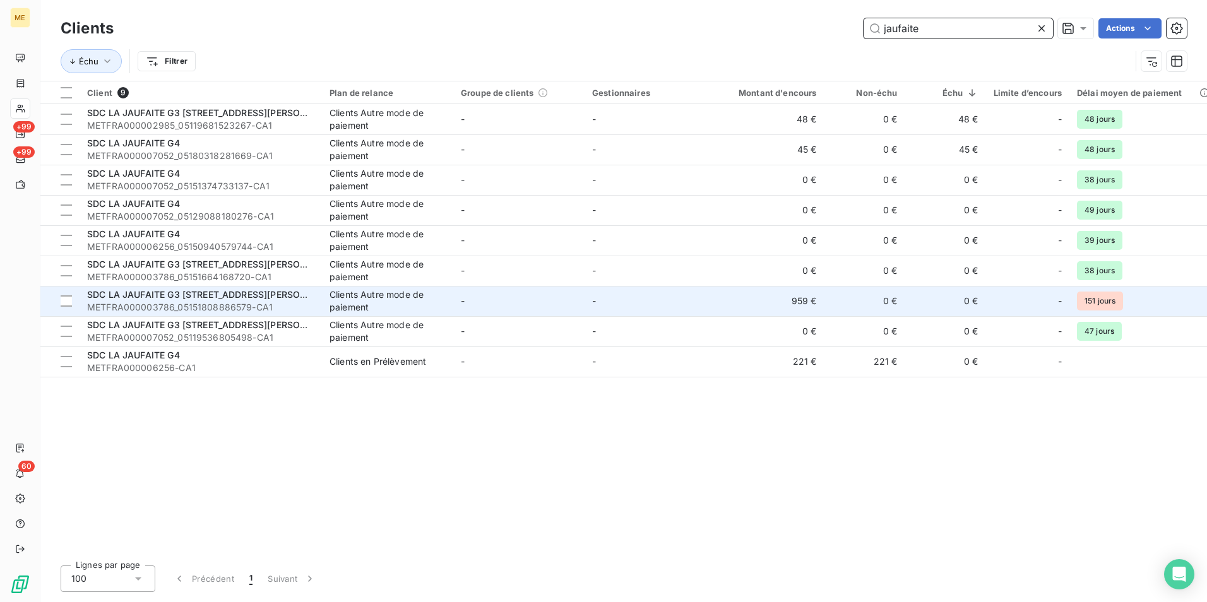
type input "jaufaite"
click at [281, 303] on span "METFRA000003786_05151808886579-CA1" at bounding box center [200, 307] width 227 height 13
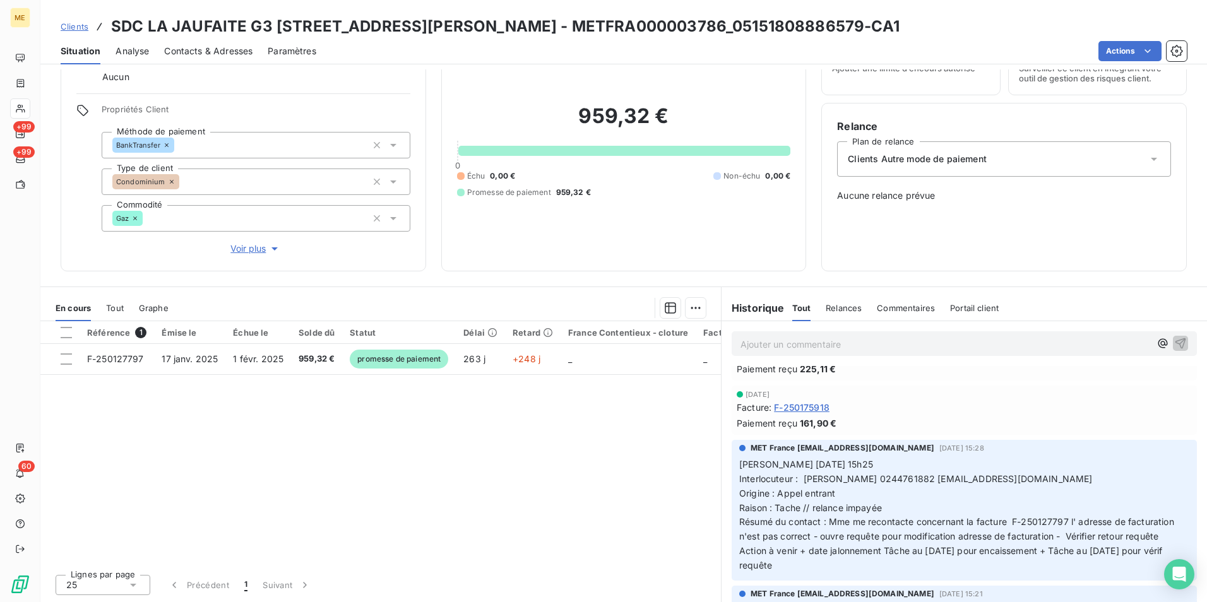
scroll to position [126, 0]
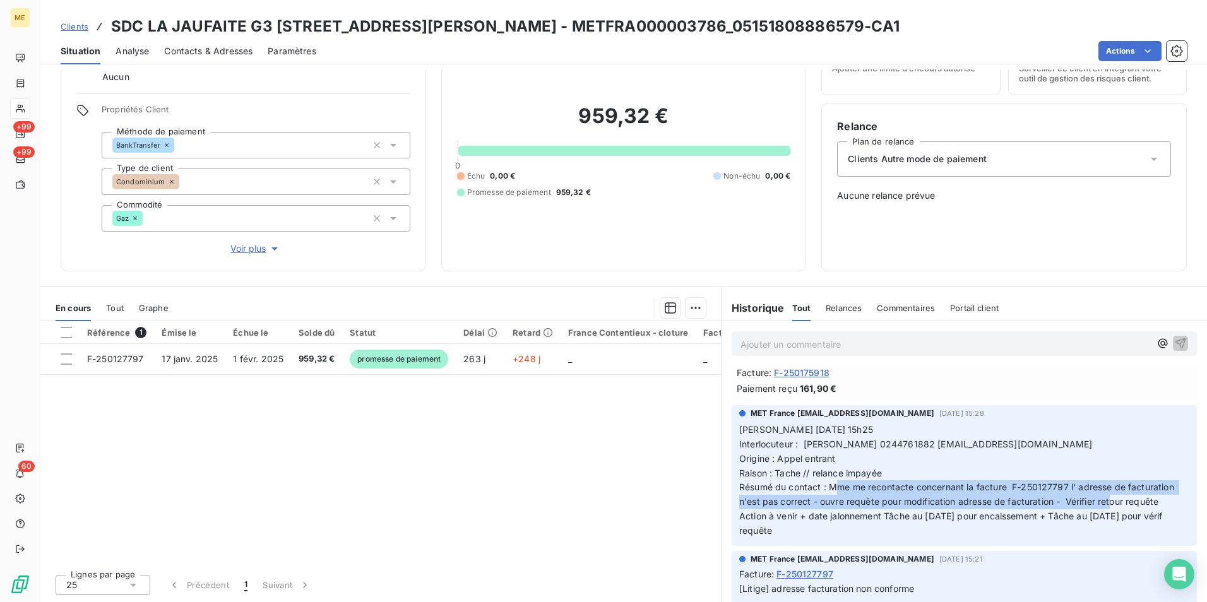
drag, startPoint x: 828, startPoint y: 485, endPoint x: 1109, endPoint y: 508, distance: 281.3
click at [1109, 508] on p "Valérie 26/09/2025 15h25 Interlocuteur : Mme covin 0244761882 acovin@proxiserve…" at bounding box center [964, 481] width 450 height 116
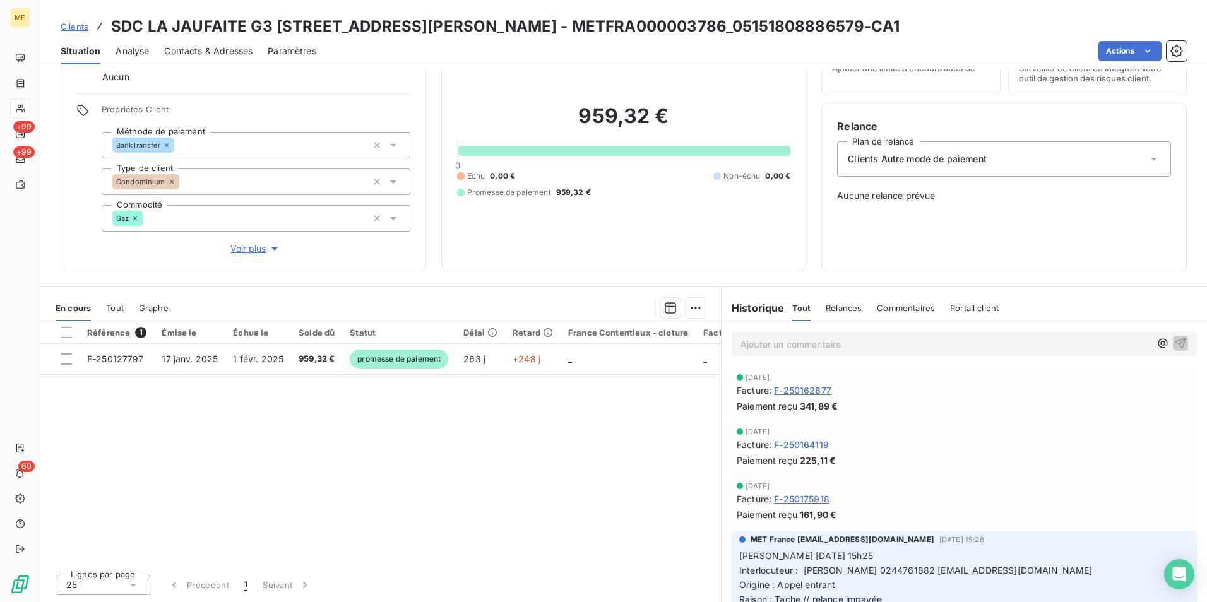
scroll to position [0, 0]
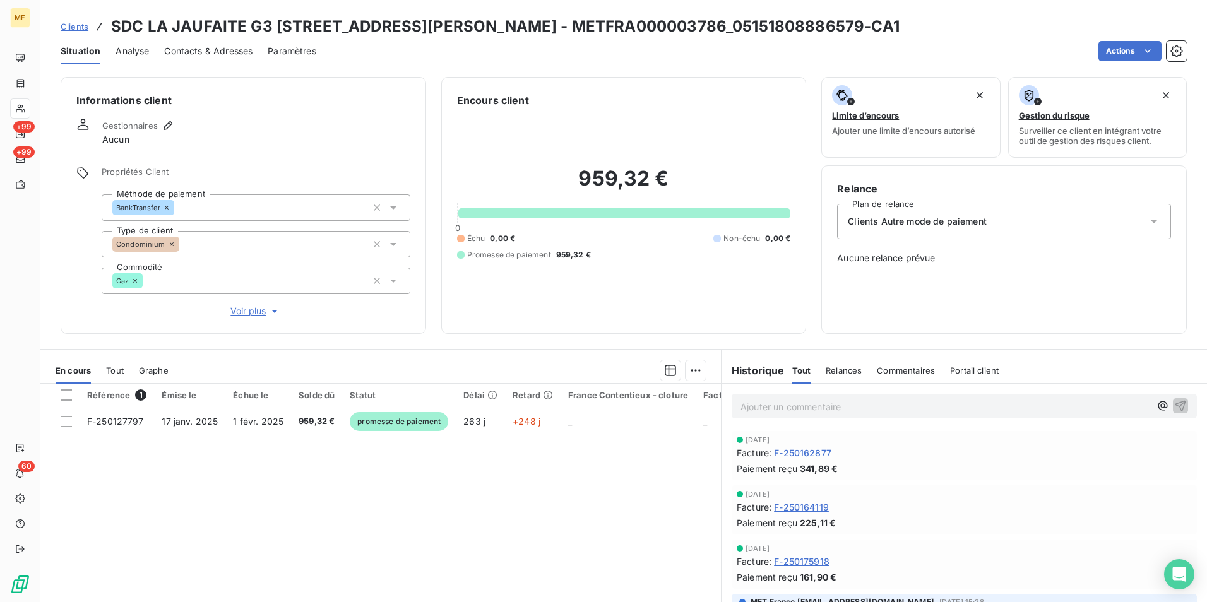
click at [258, 309] on span "Voir plus" at bounding box center [255, 311] width 51 height 13
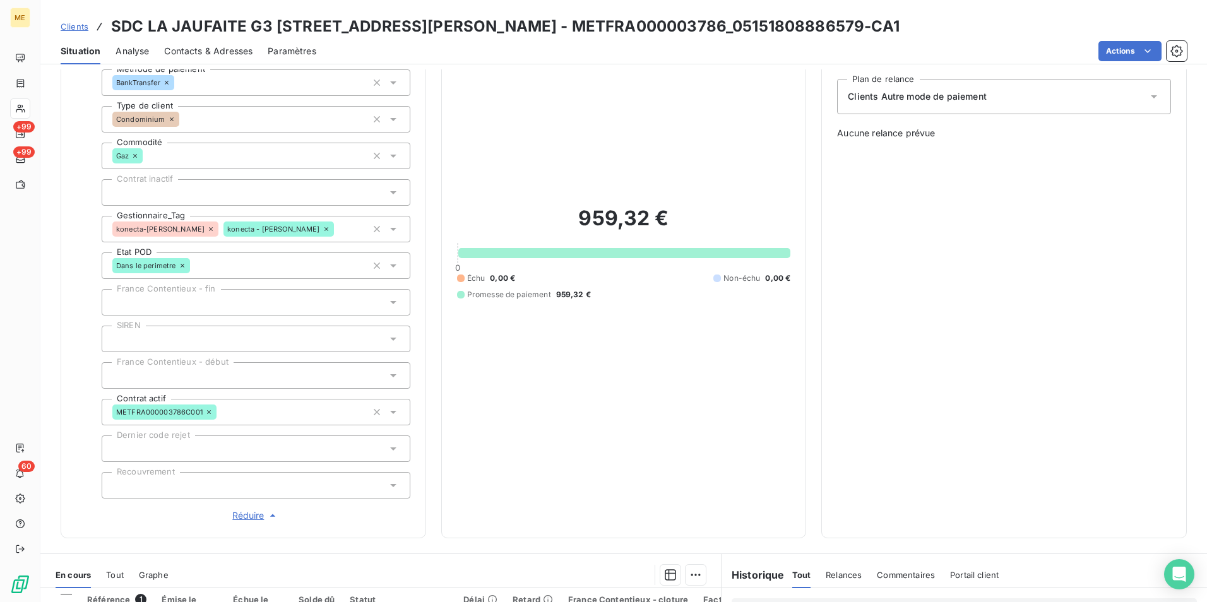
scroll to position [126, 0]
click at [250, 514] on span "Réduire" at bounding box center [255, 514] width 47 height 13
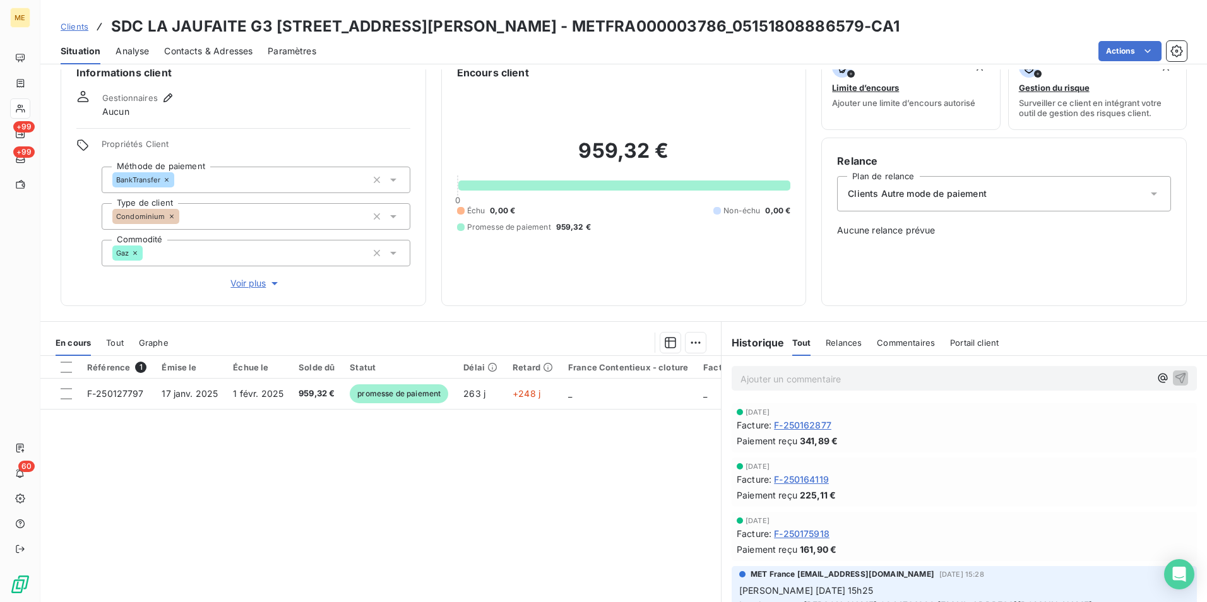
scroll to position [0, 0]
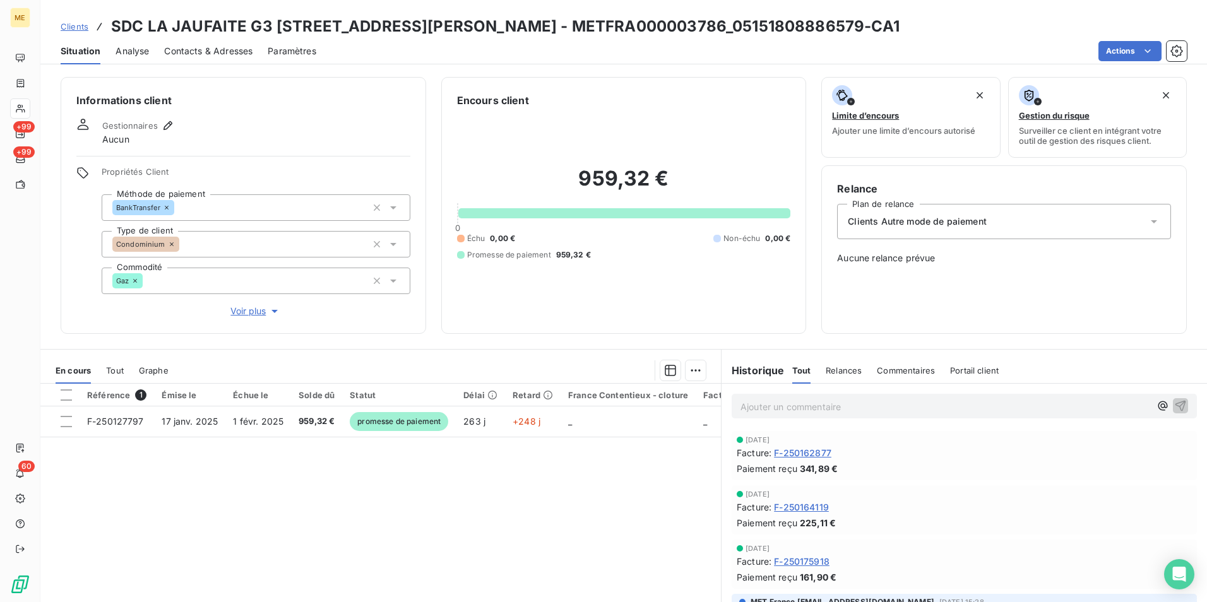
click at [599, 28] on h3 "SDC LA JAUFAITE G3 40 RUE JACQUES ANQUETIL - METFRA000003786_05151808886579-CA1" at bounding box center [505, 26] width 789 height 23
drag, startPoint x: 599, startPoint y: 28, endPoint x: 903, endPoint y: 39, distance: 304.6
click at [903, 39] on div "Situation Analyse Contacts & Adresses Paramètres Actions" at bounding box center [623, 51] width 1167 height 27
drag, startPoint x: 654, startPoint y: 26, endPoint x: 508, endPoint y: 28, distance: 146.5
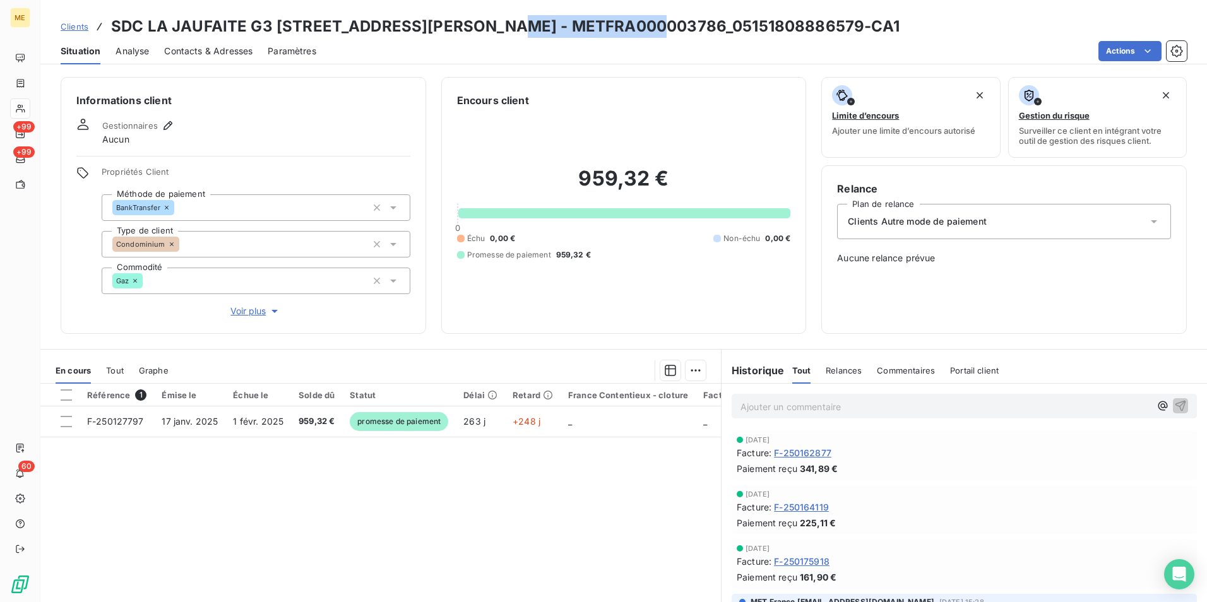
click at [508, 28] on h3 "SDC LA JAUFAITE G3 40 RUE JACQUES ANQUETIL - METFRA000003786_05151808886579-CA1" at bounding box center [505, 26] width 789 height 23
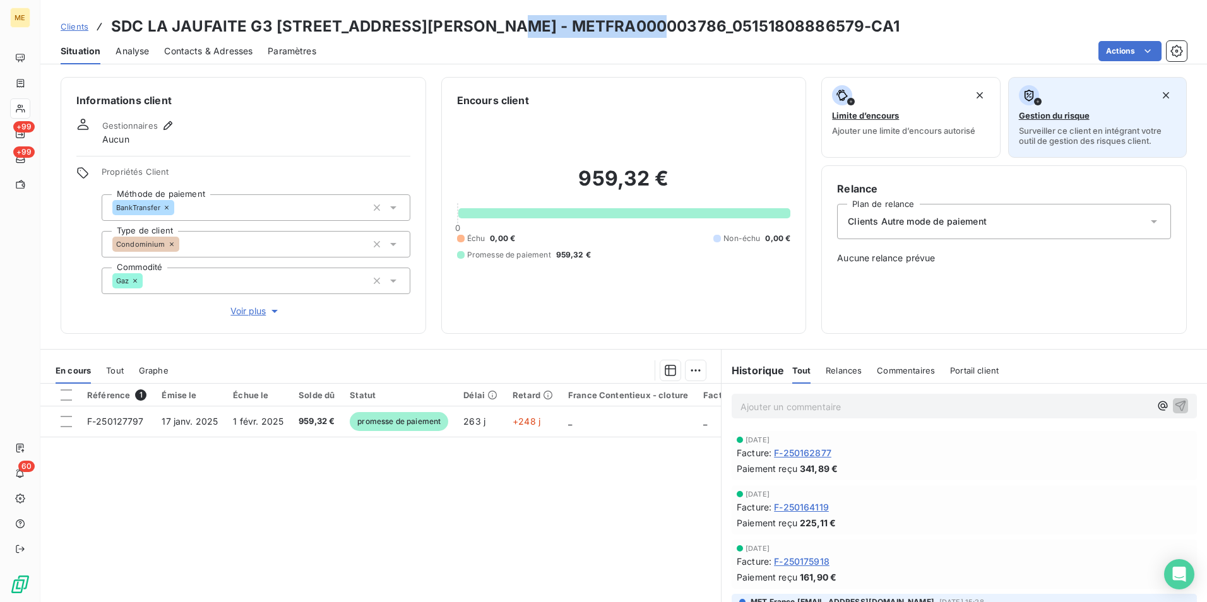
copy h3 "METFRA000003786"
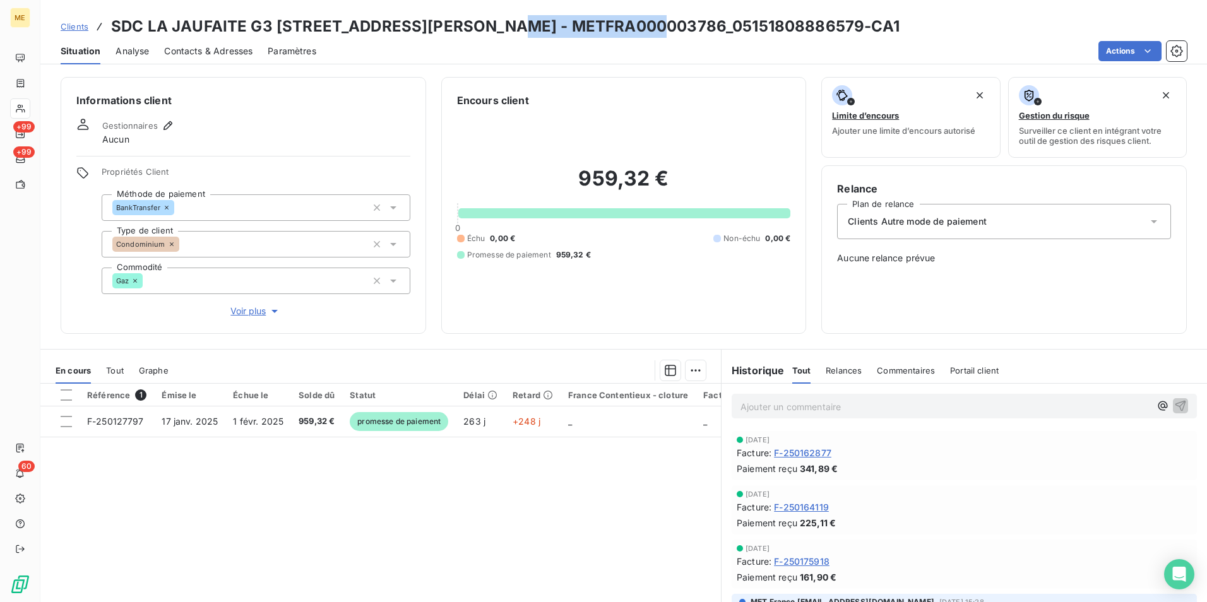
click at [70, 30] on span "Clients" at bounding box center [75, 26] width 28 height 10
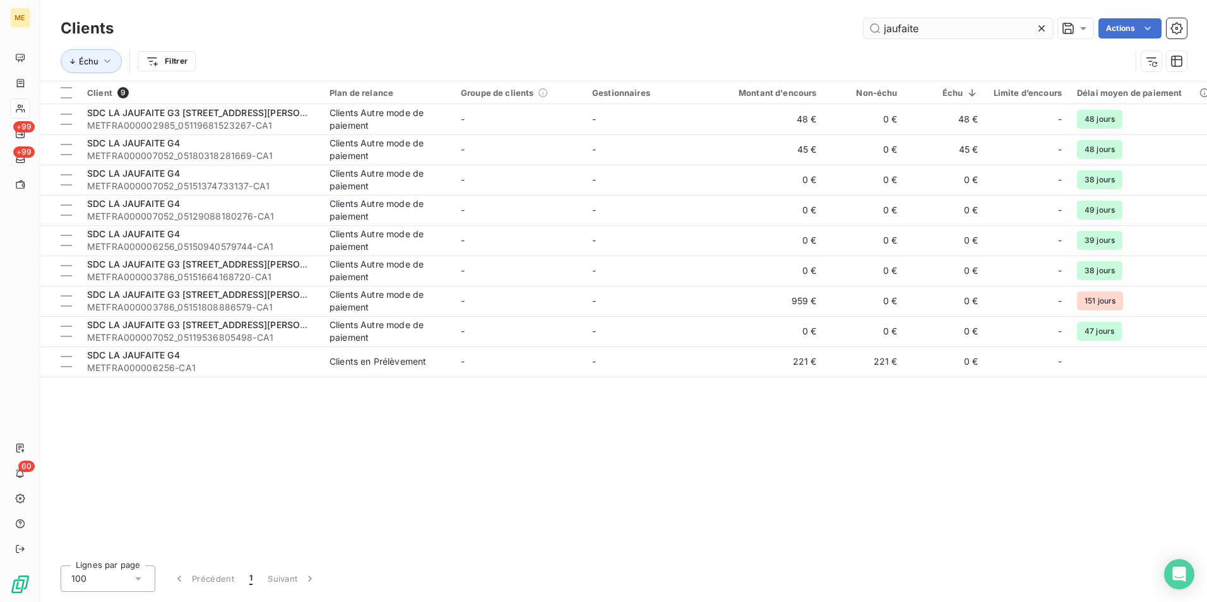
click at [897, 34] on input "jaufaite" at bounding box center [958, 28] width 189 height 20
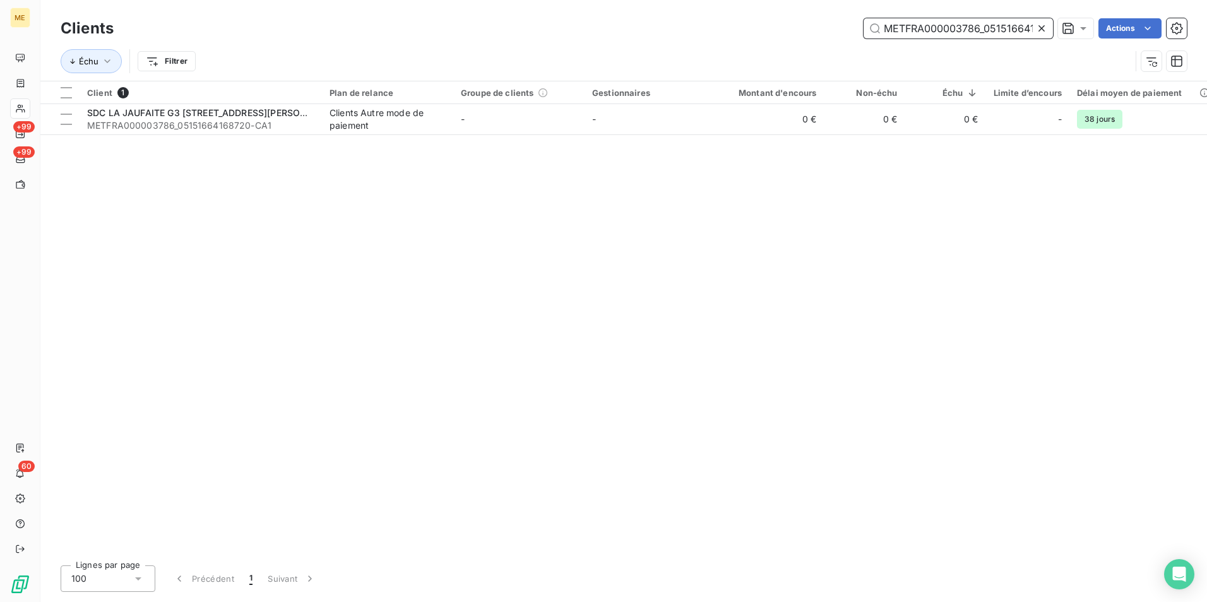
click at [1005, 23] on input "METFRA000003786_05151664168720" at bounding box center [958, 28] width 189 height 20
paste input "6256_05150940579744"
click at [936, 25] on input "METFRA000006256_05150940579744" at bounding box center [958, 28] width 189 height 20
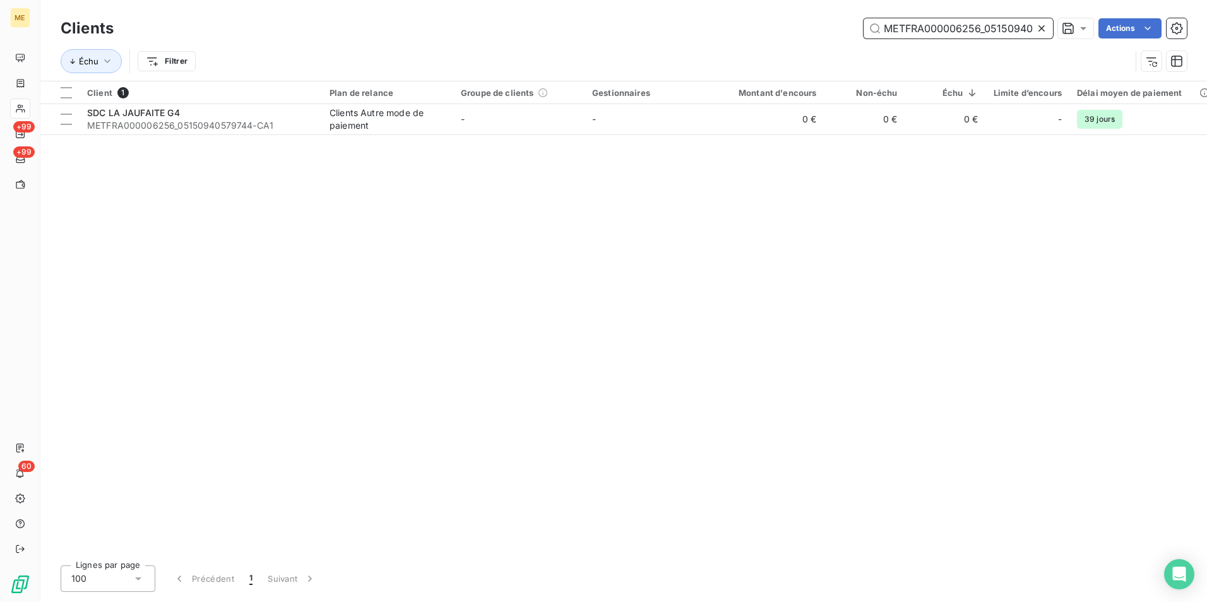
click at [936, 25] on input "METFRA000006256_05150940579744" at bounding box center [958, 28] width 189 height 20
paste input "7052_05151374733137"
click at [930, 32] on input "METFRA000007052_05151374733137" at bounding box center [958, 28] width 189 height 20
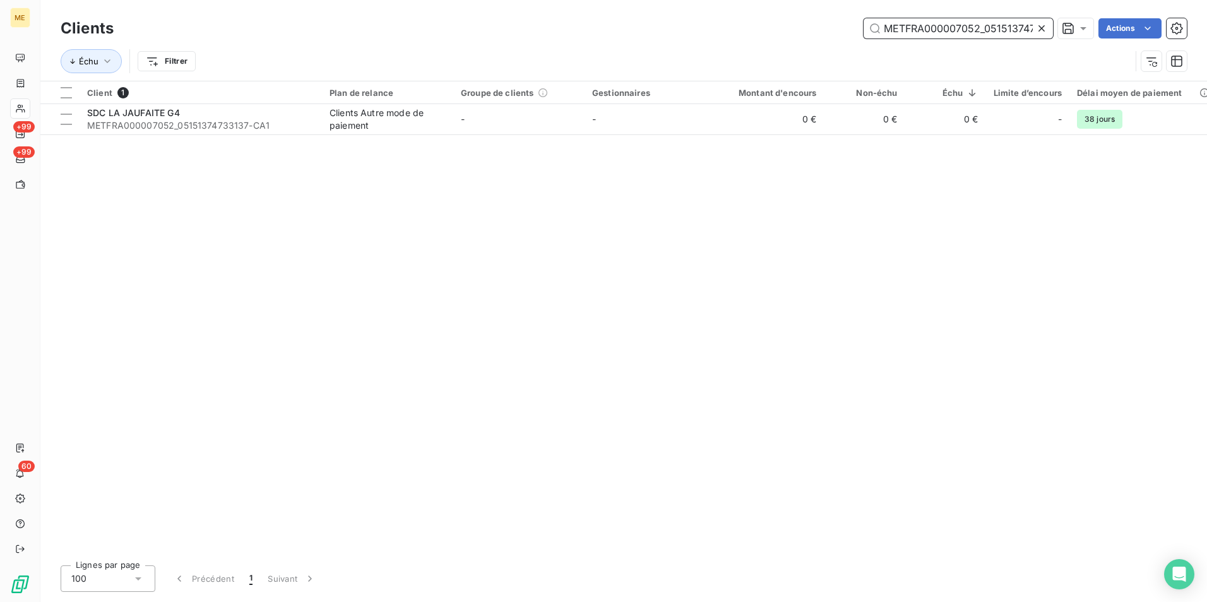
paste input "2985_0511968152326"
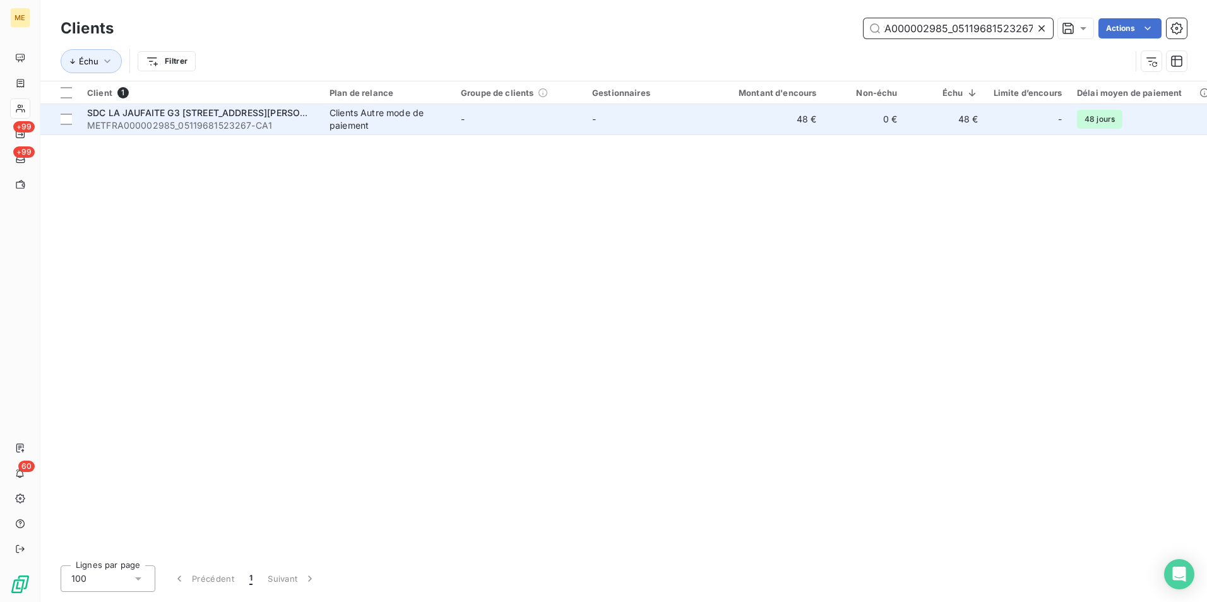
type input "METFRA000002985_05119681523267"
click at [422, 128] on div "Clients Autre mode de paiement" at bounding box center [388, 119] width 116 height 25
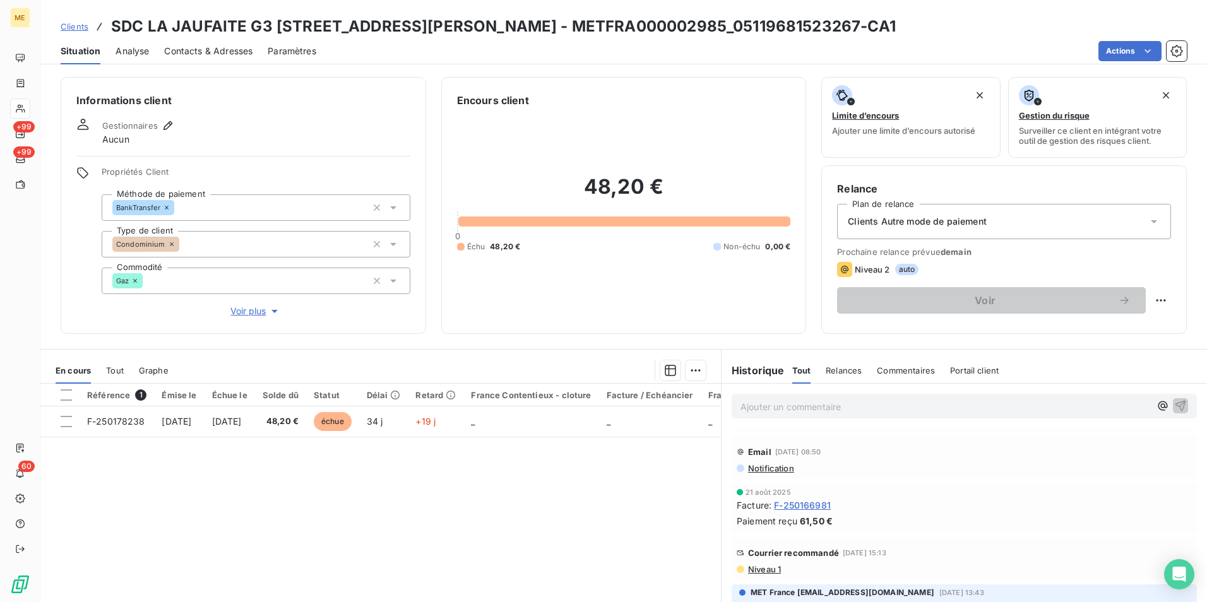
scroll to position [63, 0]
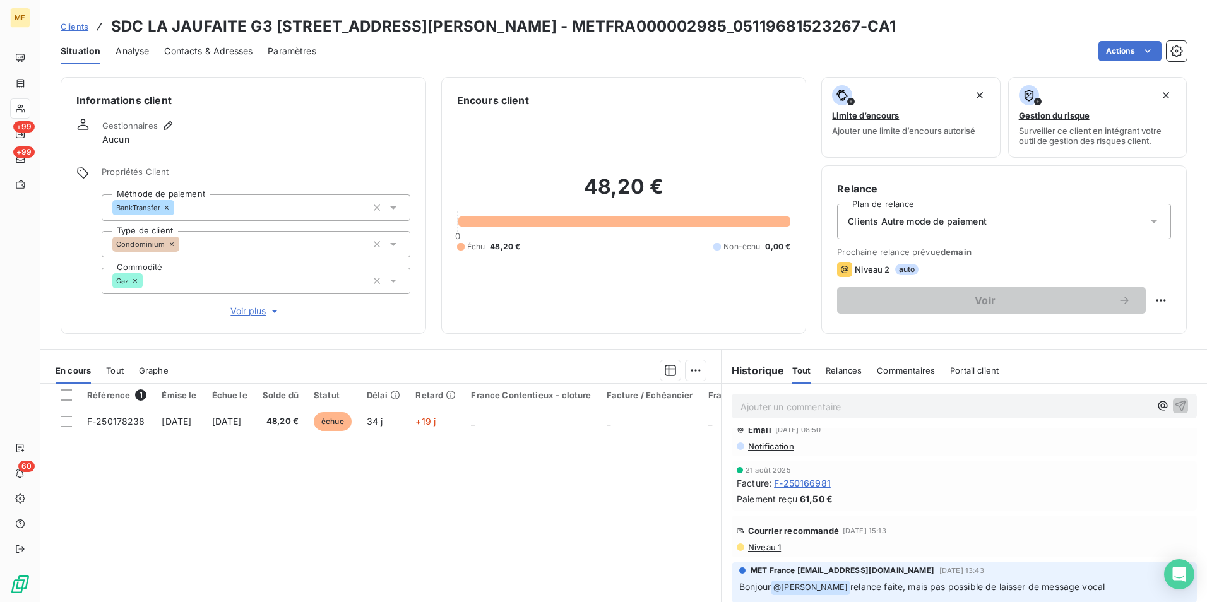
click at [760, 545] on span "Niveau 1" at bounding box center [764, 547] width 34 height 10
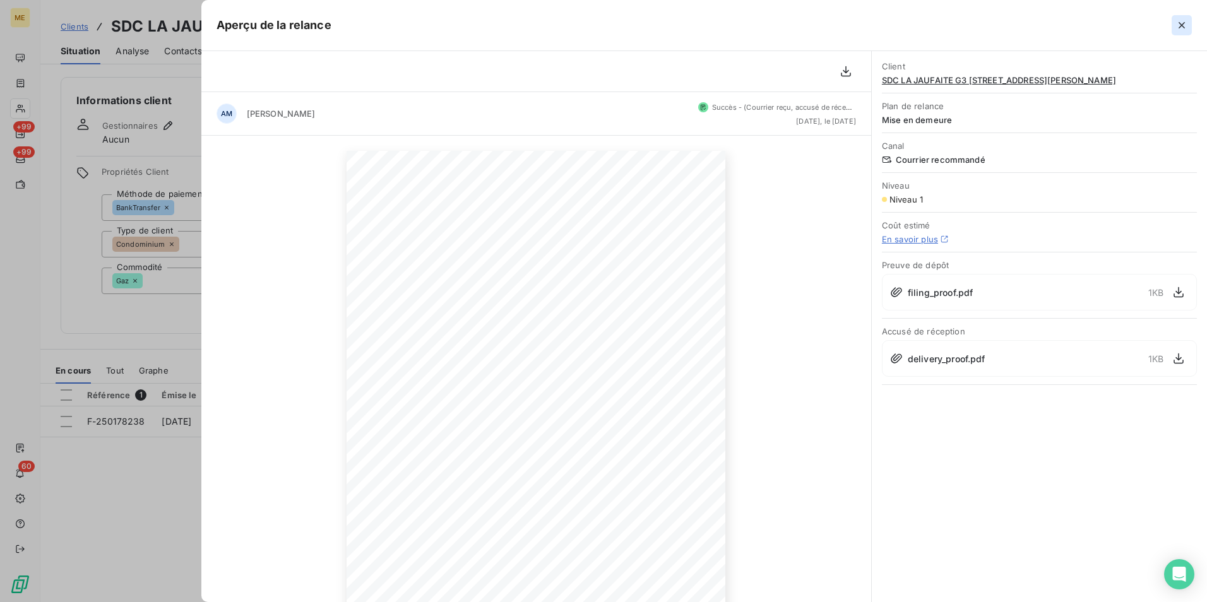
click at [1180, 24] on icon "button" at bounding box center [1182, 25] width 6 height 6
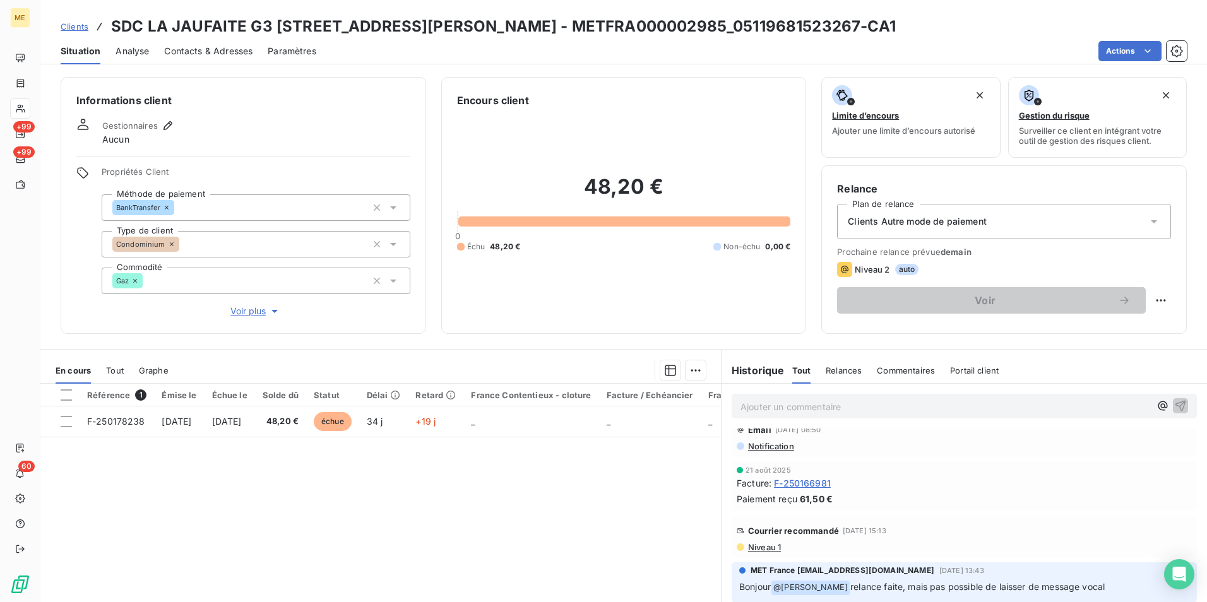
click at [765, 549] on span "Niveau 1" at bounding box center [764, 547] width 34 height 10
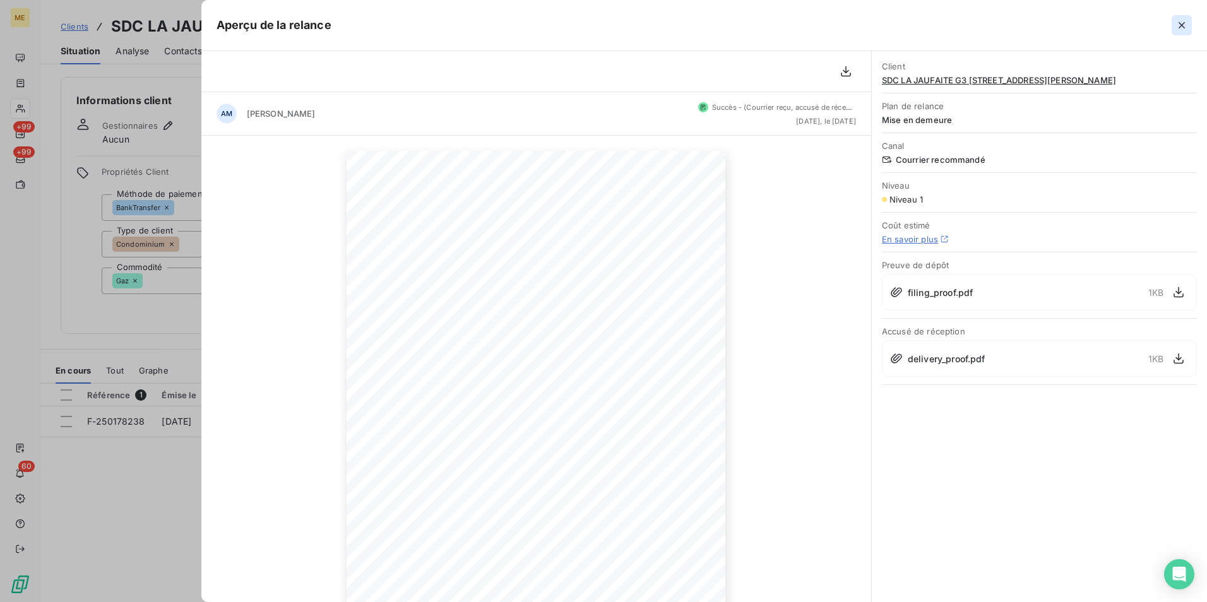
click at [1185, 20] on icon "button" at bounding box center [1182, 25] width 13 height 13
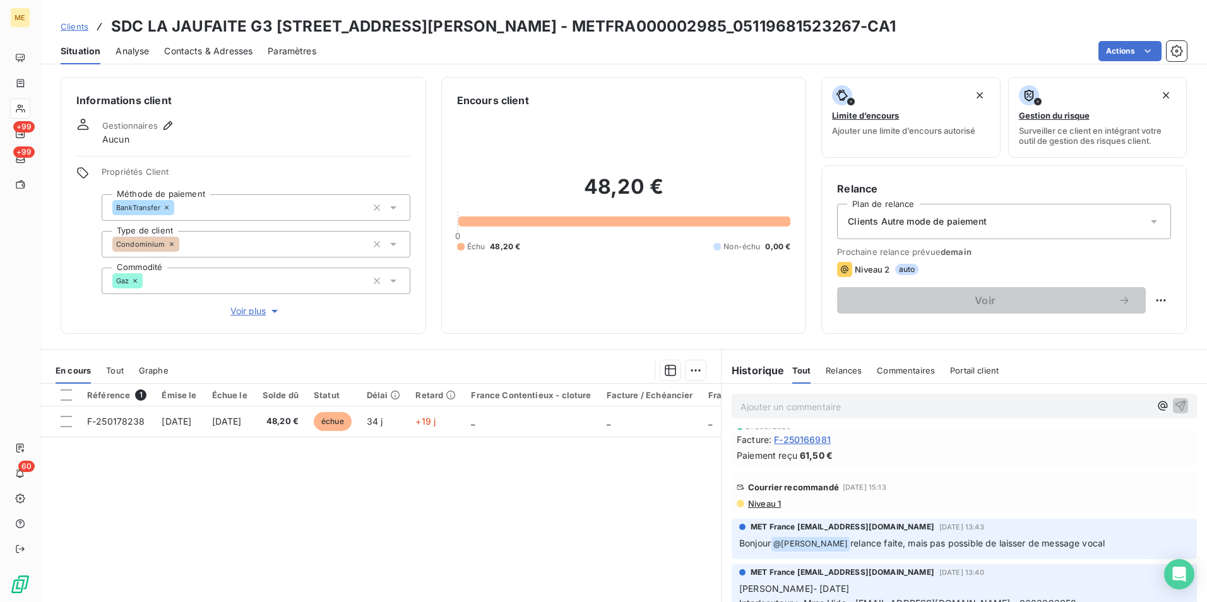
scroll to position [126, 0]
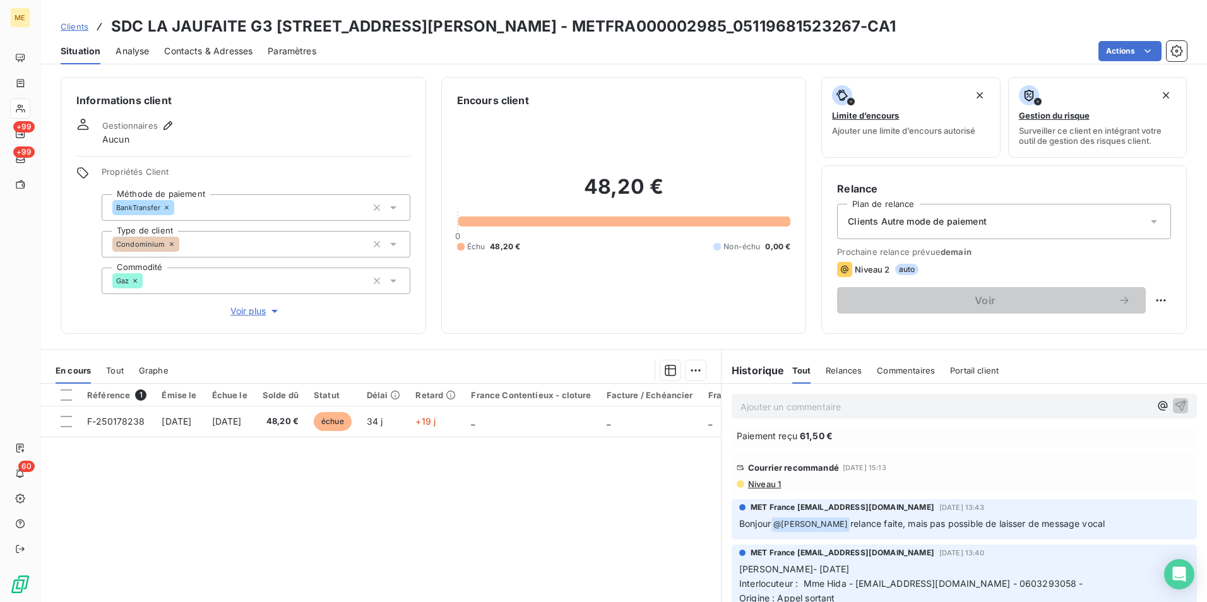
drag, startPoint x: 837, startPoint y: 465, endPoint x: 914, endPoint y: 466, distance: 77.0
click at [914, 466] on div "Courrier recommandé 19 août 2025, 15:13" at bounding box center [964, 468] width 455 height 20
drag, startPoint x: 914, startPoint y: 466, endPoint x: 855, endPoint y: 485, distance: 61.7
click at [855, 485] on div "Niveau 1" at bounding box center [964, 484] width 455 height 10
click at [77, 32] on link "Clients" at bounding box center [75, 26] width 28 height 13
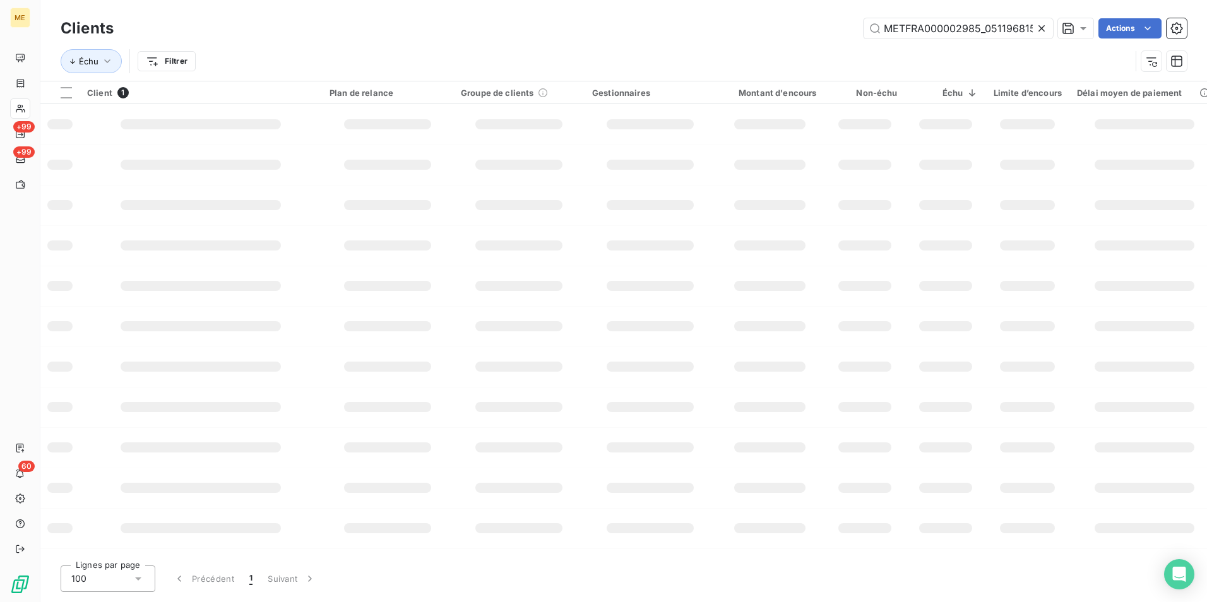
scroll to position [0, 33]
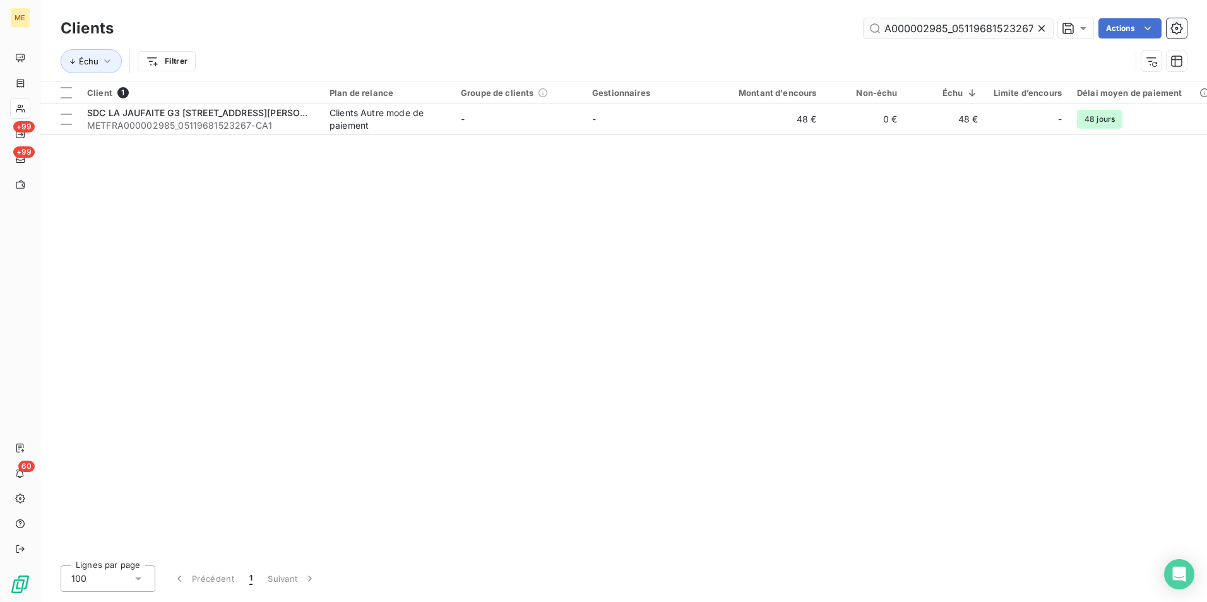
click at [913, 29] on input "METFRA000002985_05119681523267" at bounding box center [958, 28] width 189 height 20
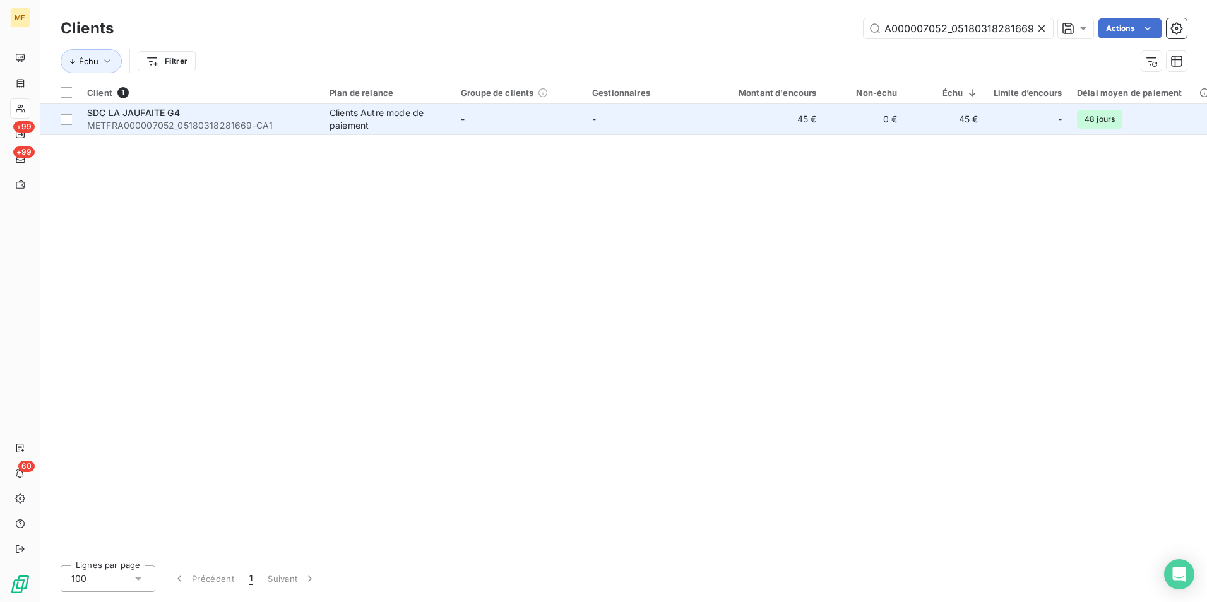
type input "METFRA000007052_05180318281669"
click at [451, 118] on td "Clients Autre mode de paiement" at bounding box center [387, 119] width 131 height 30
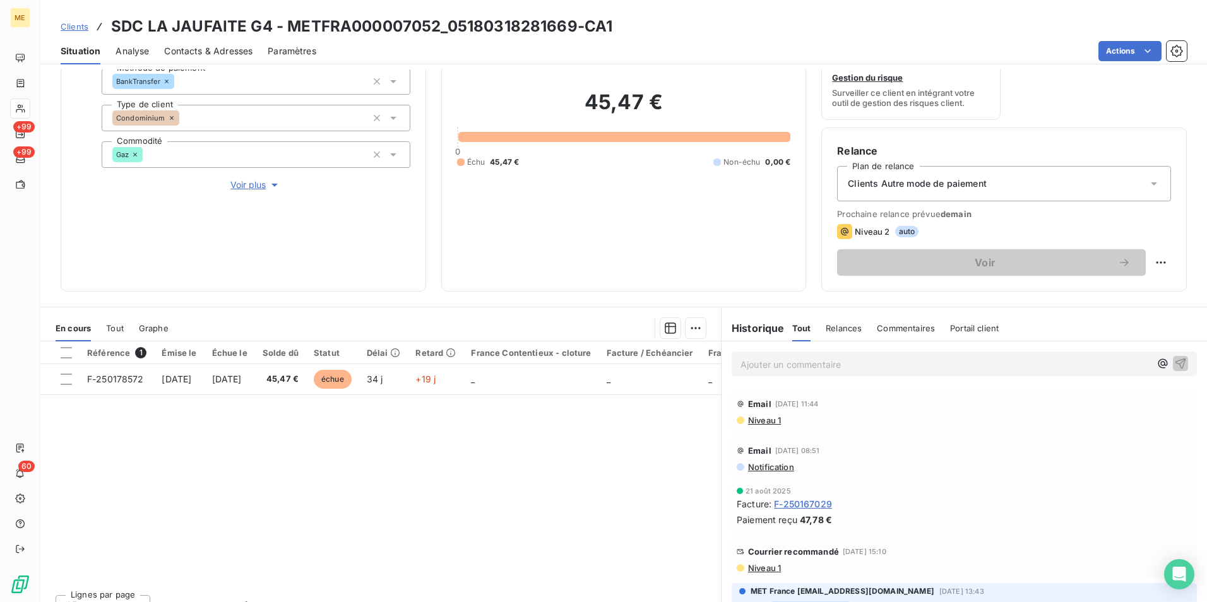
scroll to position [63, 0]
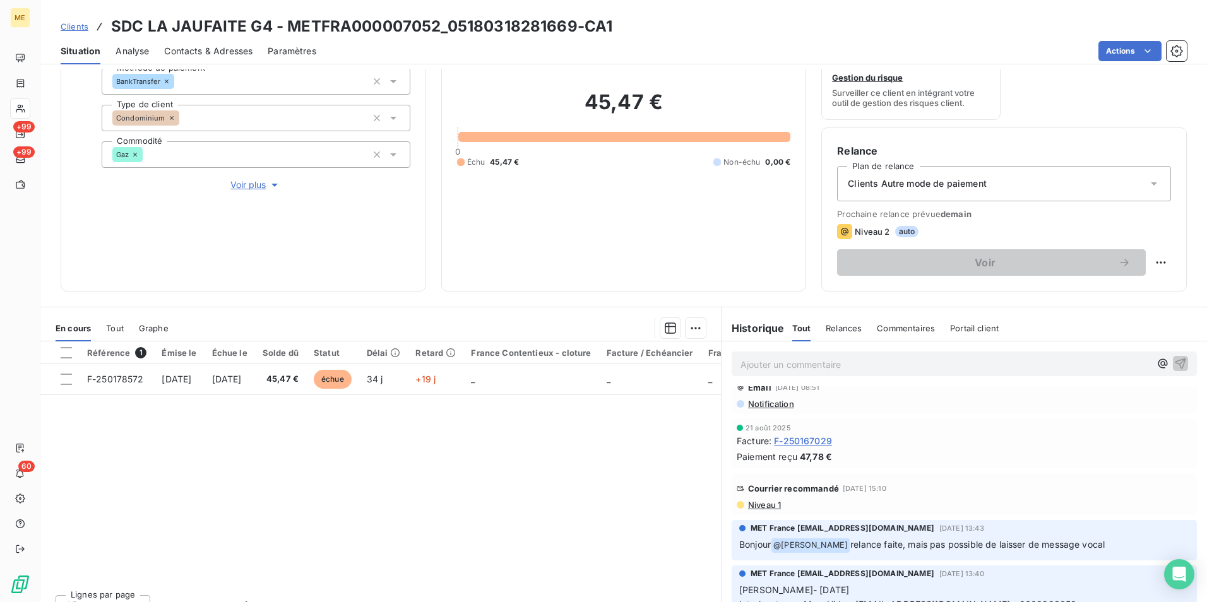
click at [760, 507] on span "Niveau 1" at bounding box center [764, 505] width 34 height 10
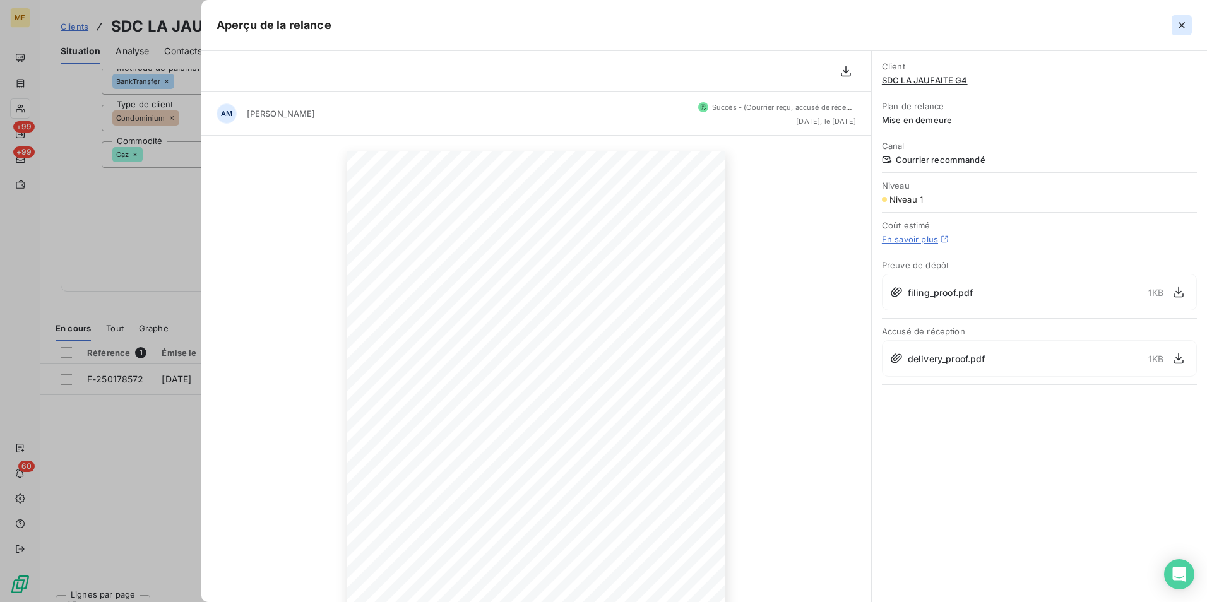
click at [1176, 20] on icon "button" at bounding box center [1182, 25] width 13 height 13
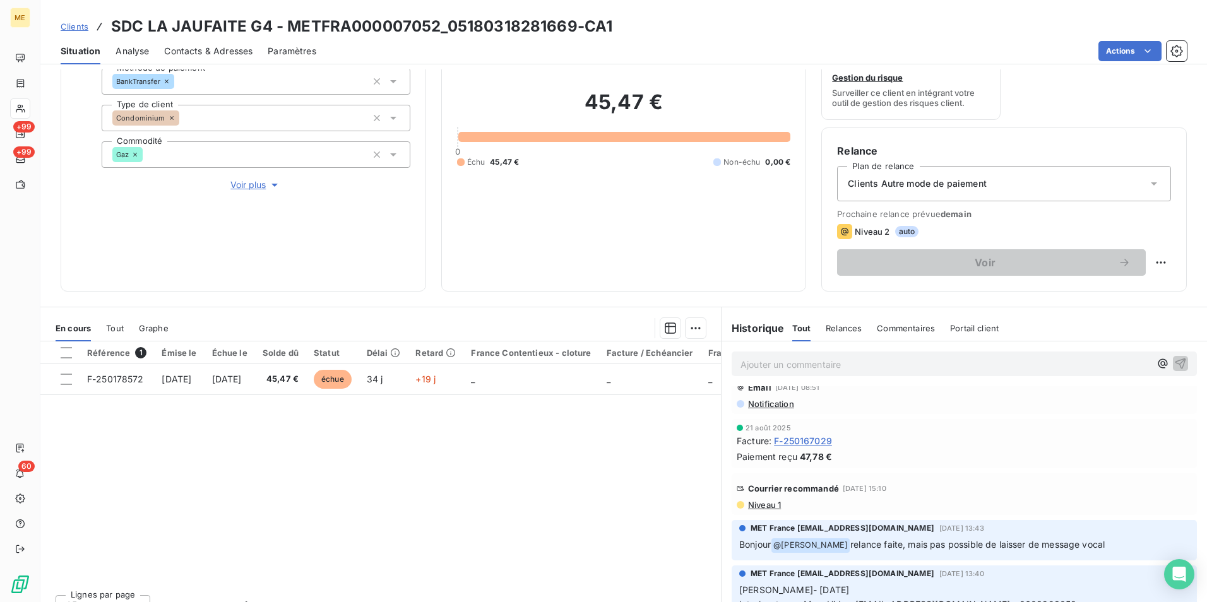
click at [75, 21] on span "Clients" at bounding box center [75, 26] width 28 height 10
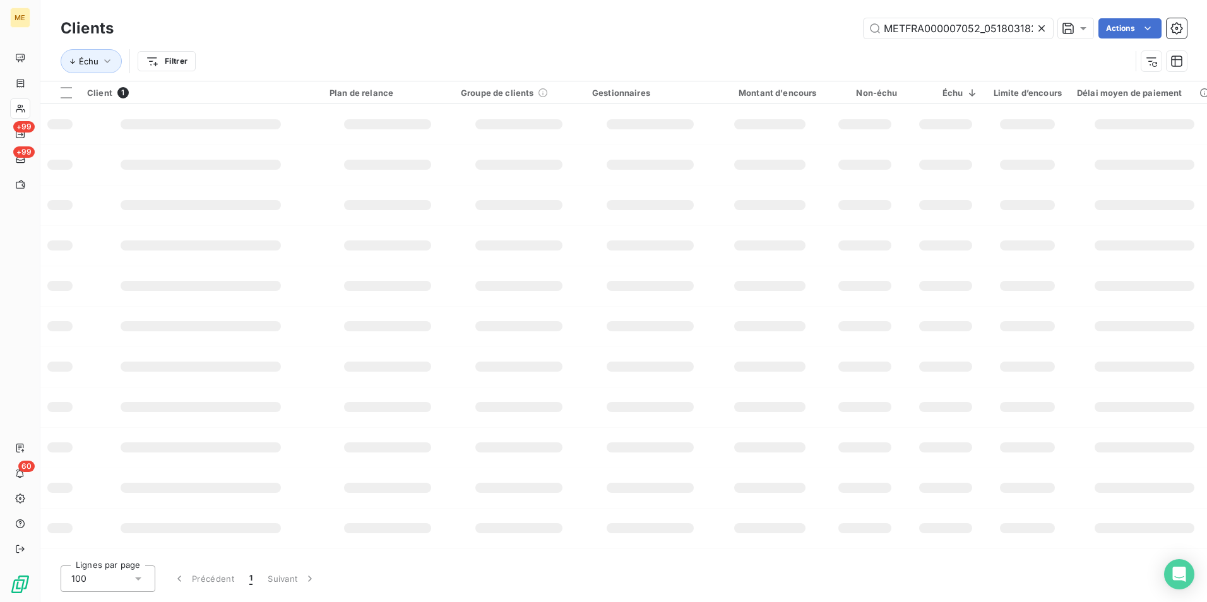
scroll to position [0, 33]
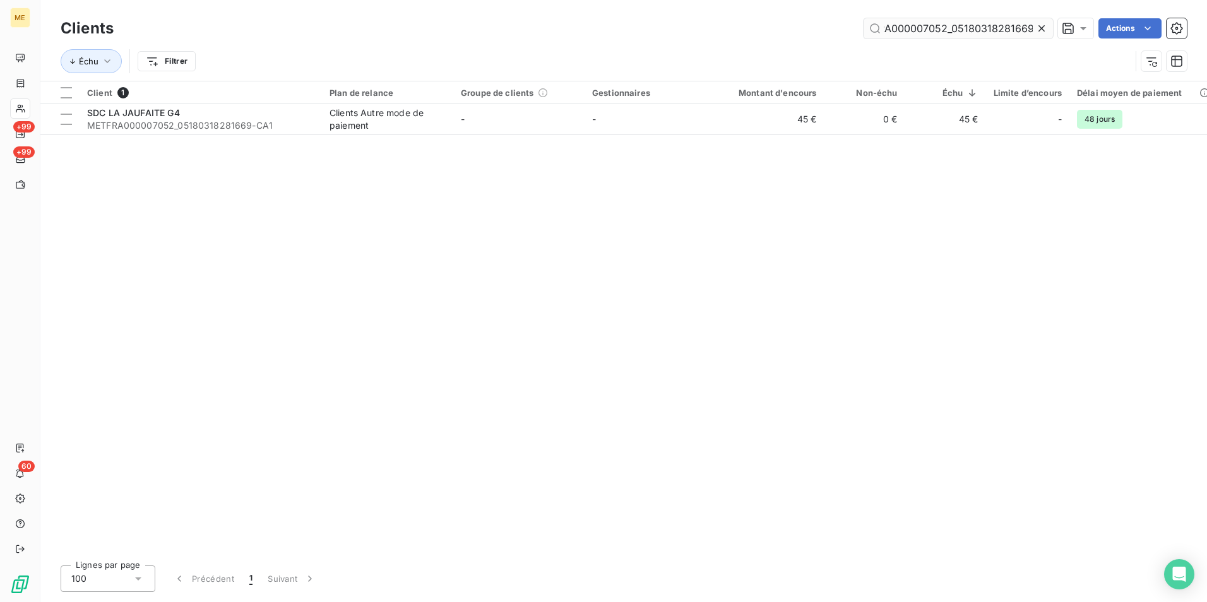
click at [937, 25] on input "METFRA000007052_05180318281669" at bounding box center [958, 28] width 189 height 20
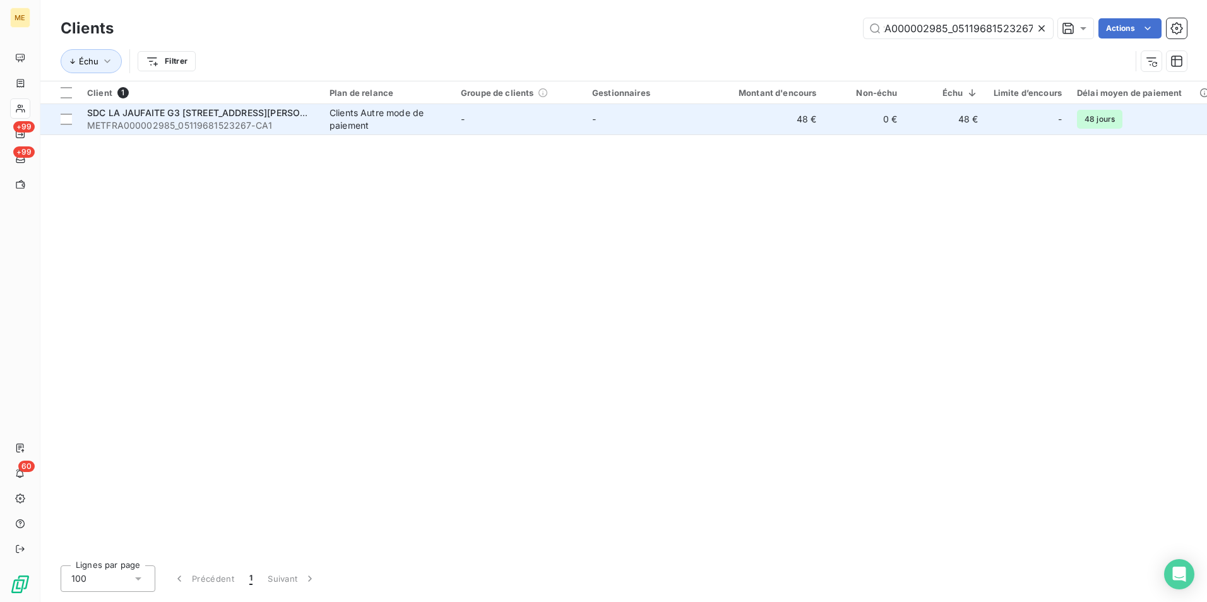
type input "METFRA000002985_05119681523267"
click at [453, 112] on td "-" at bounding box center [518, 119] width 131 height 30
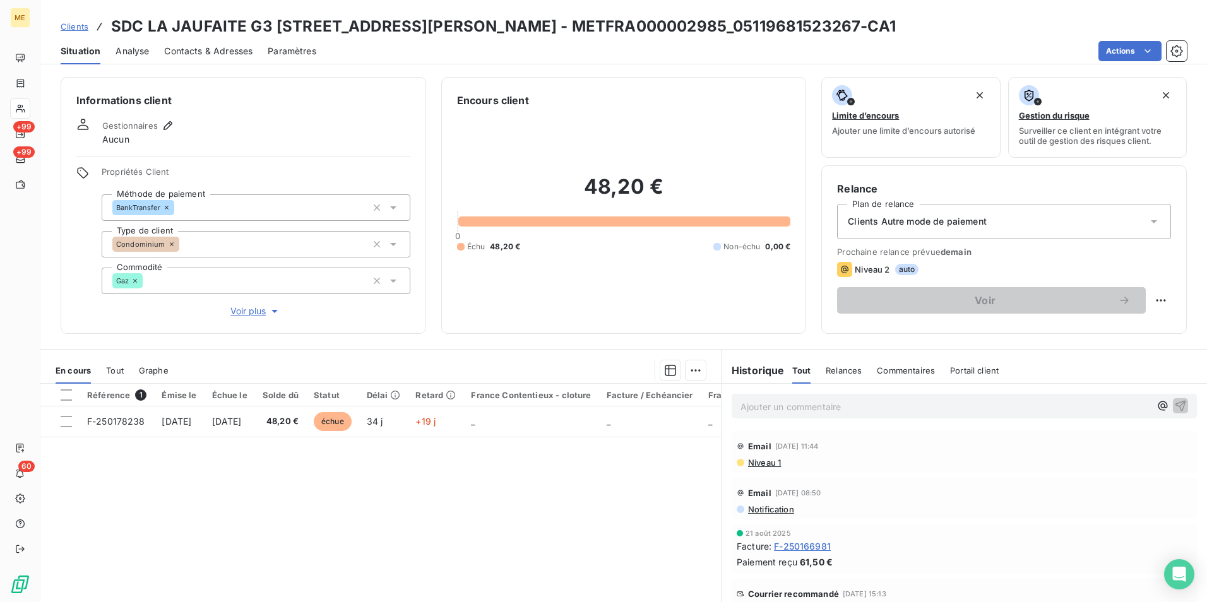
scroll to position [63, 0]
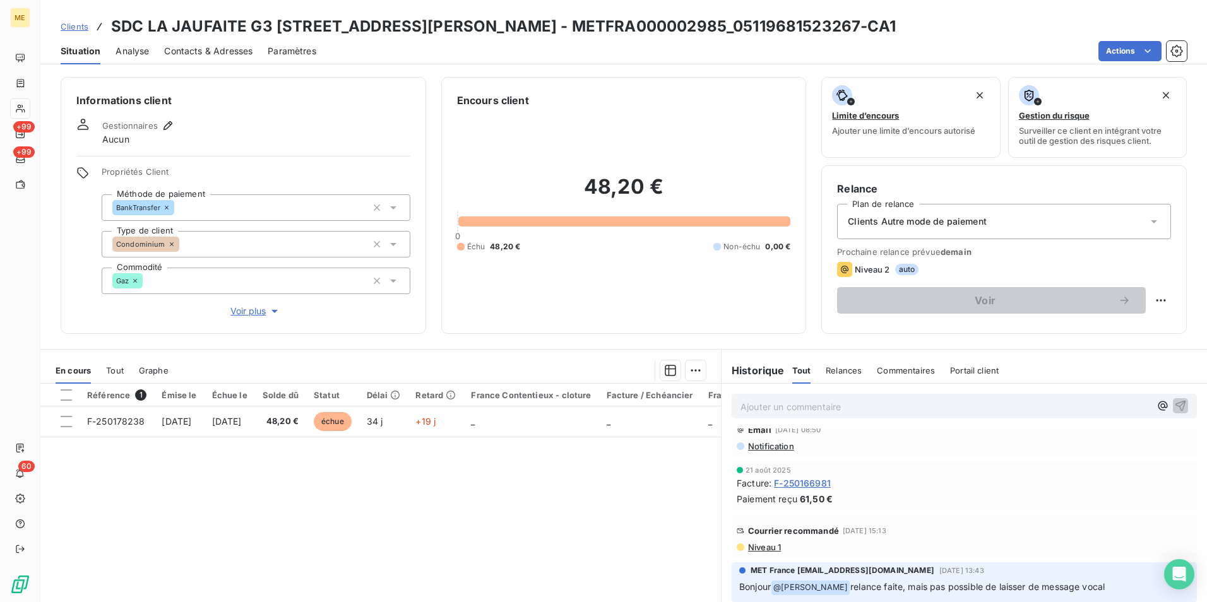
click at [85, 27] on span "Clients" at bounding box center [75, 26] width 28 height 10
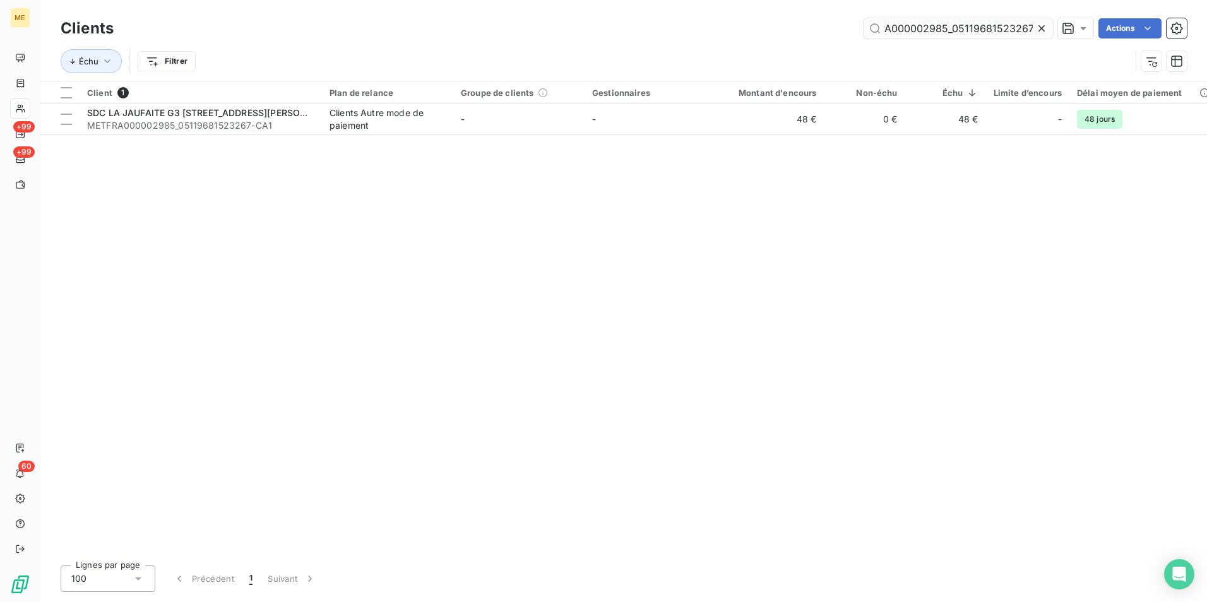
click at [982, 32] on input "METFRA000002985_05119681523267" at bounding box center [958, 28] width 189 height 20
click at [982, 33] on input "METFRA000003786_05151664168720" at bounding box center [958, 28] width 189 height 20
paste input "7052_05129088180276"
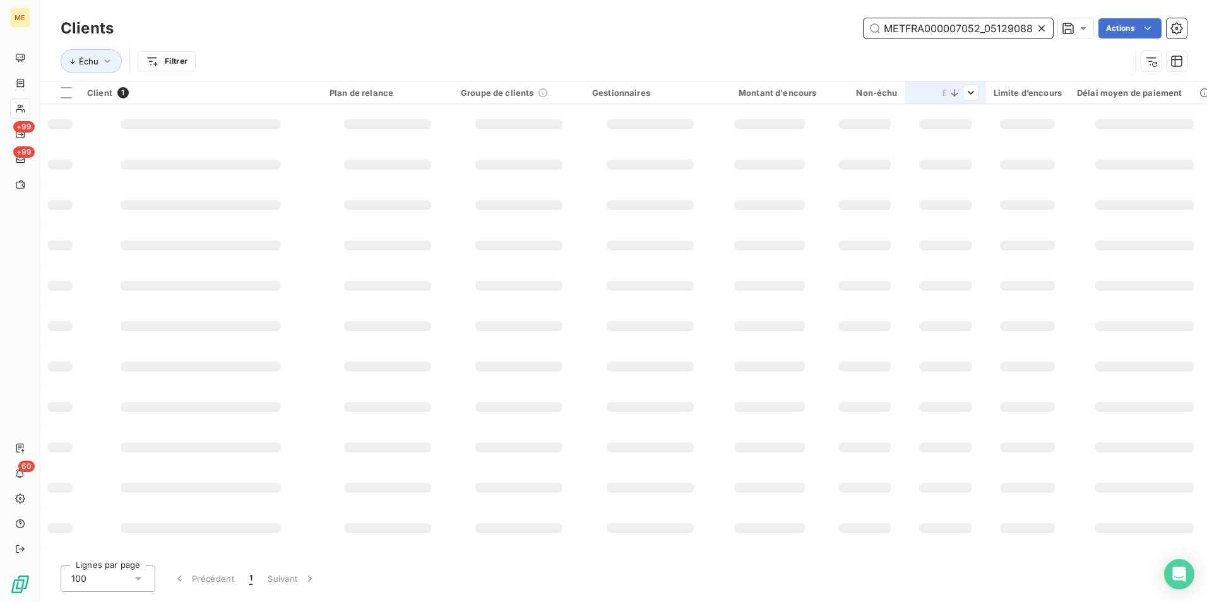
scroll to position [0, 34]
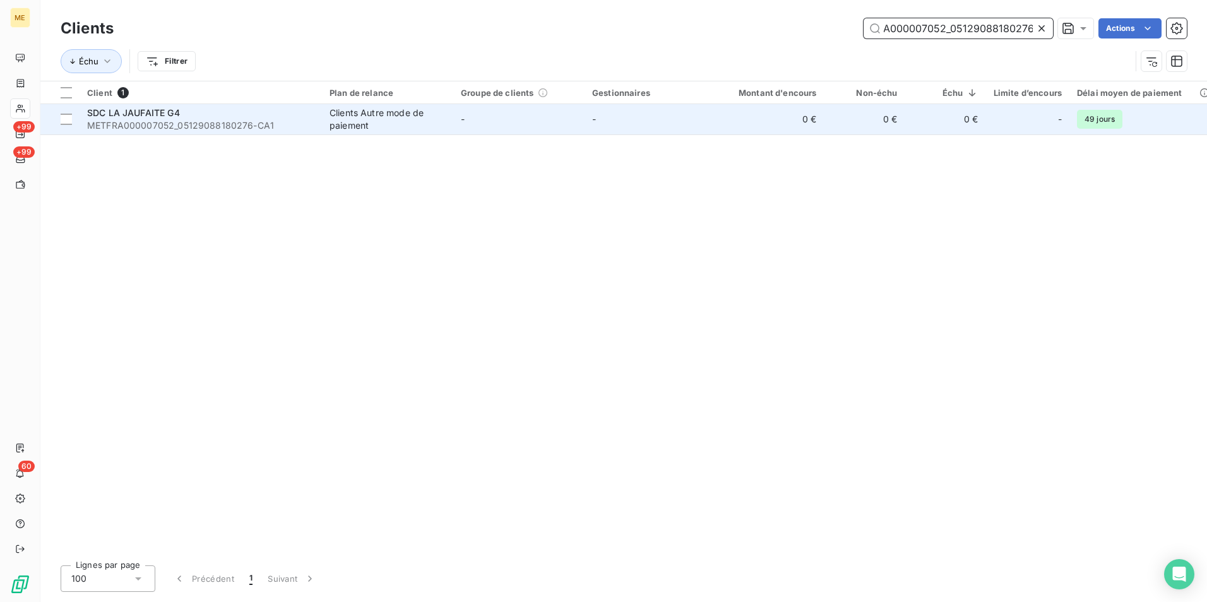
type input "METFRA000007052_05129088180276"
click at [700, 132] on td "-" at bounding box center [650, 119] width 131 height 30
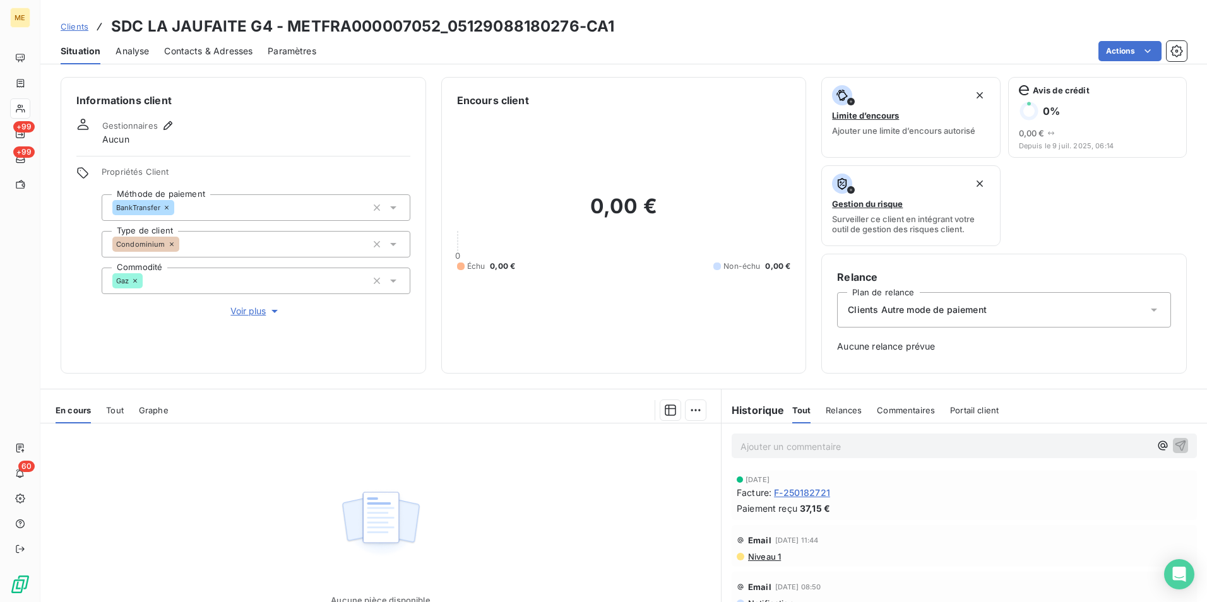
click at [67, 24] on span "Clients" at bounding box center [75, 26] width 28 height 10
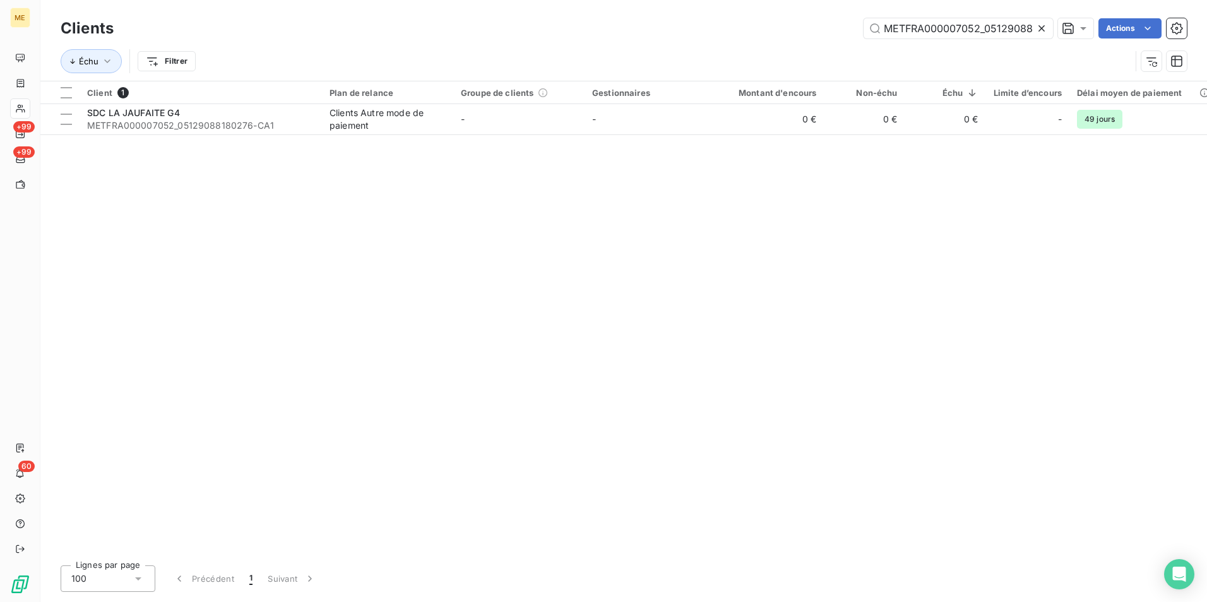
scroll to position [0, 35]
click at [933, 27] on input "METFRA000007052_05129088180276" at bounding box center [958, 28] width 189 height 20
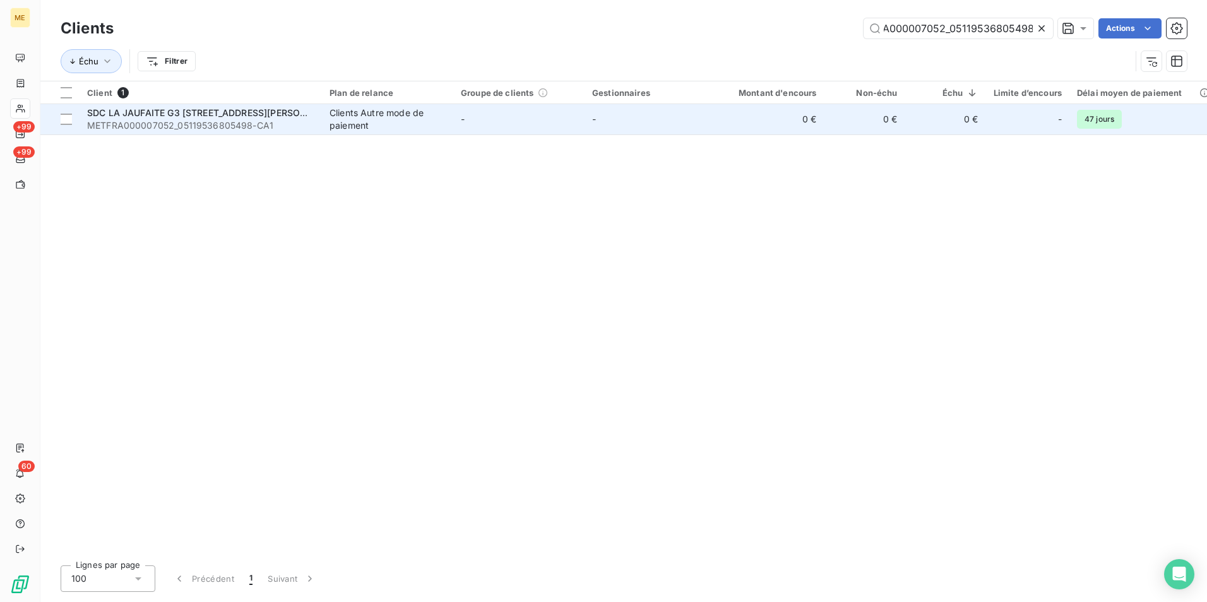
type input "METFRA000007052_05119536805498"
click at [580, 124] on td "-" at bounding box center [518, 119] width 131 height 30
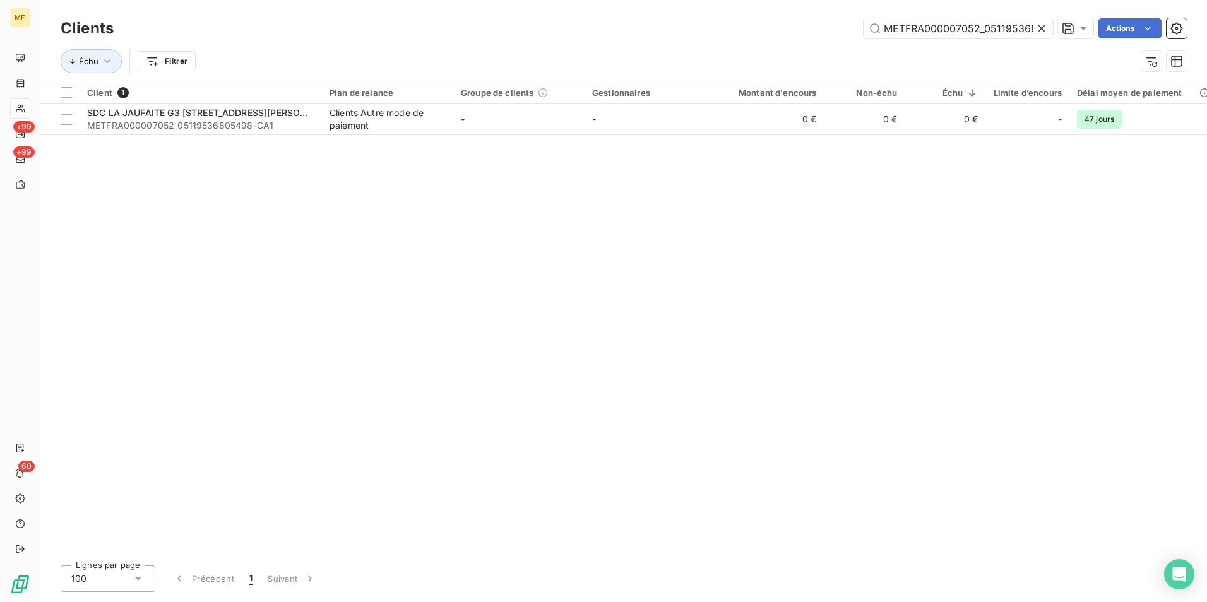
scroll to position [0, 35]
click at [533, 188] on div "Client 1 Plan de relance Groupe de clients Gestionnaires Montant d'encours Non-…" at bounding box center [623, 318] width 1167 height 474
click at [1036, 33] on icon at bounding box center [1042, 28] width 13 height 13
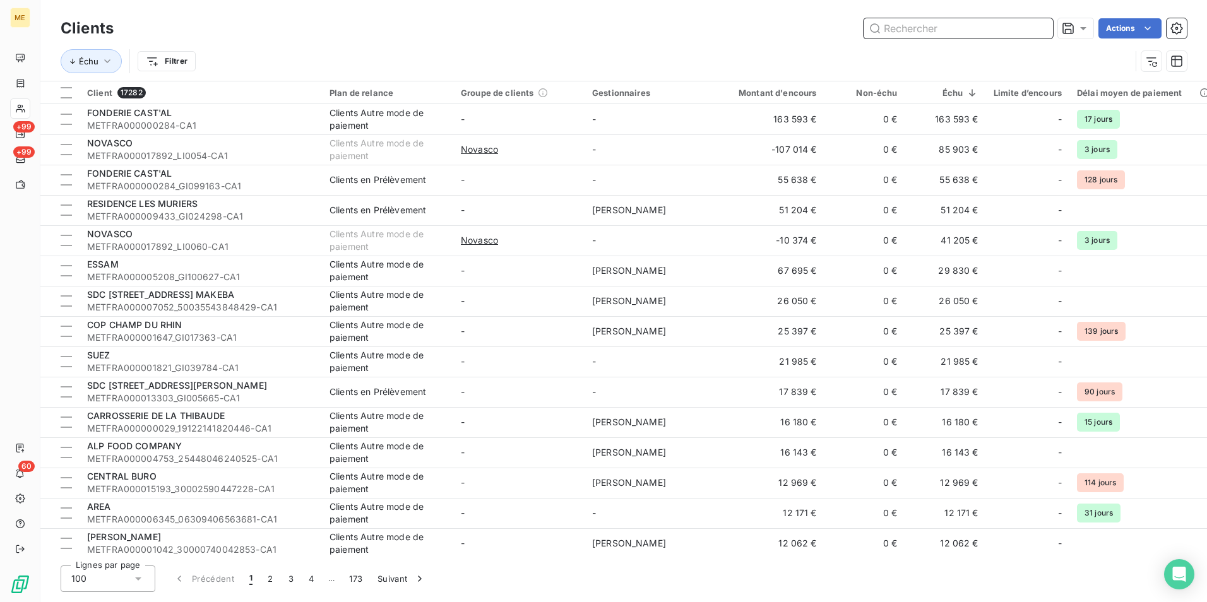
click at [900, 28] on input "text" at bounding box center [958, 28] width 189 height 20
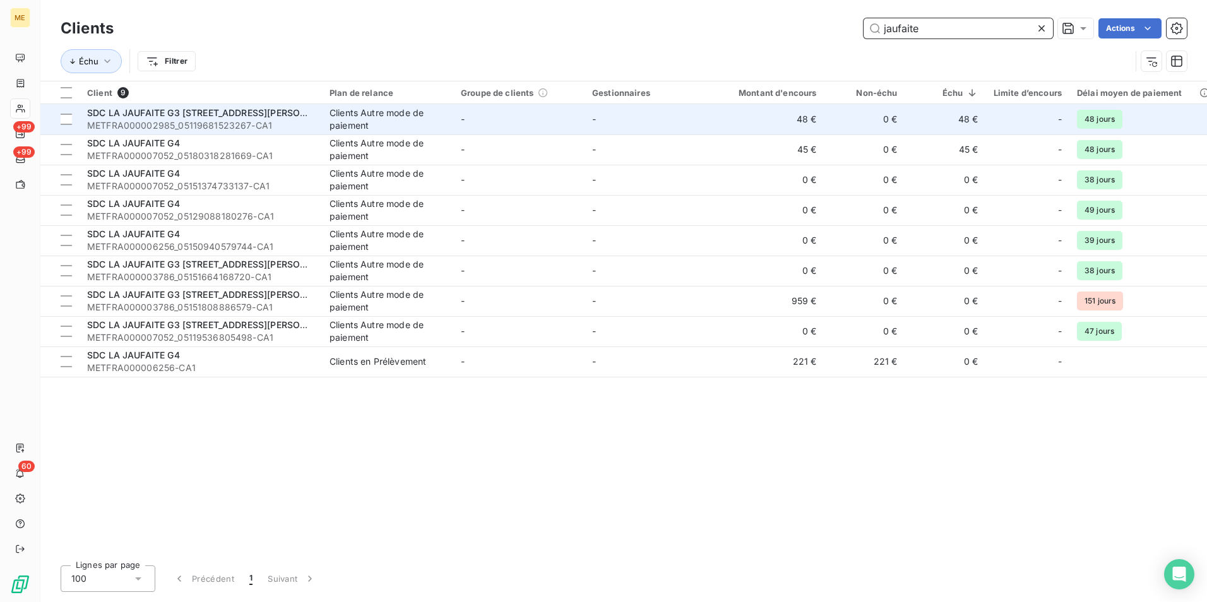
type input "jaufaite"
click at [530, 129] on td "-" at bounding box center [518, 119] width 131 height 30
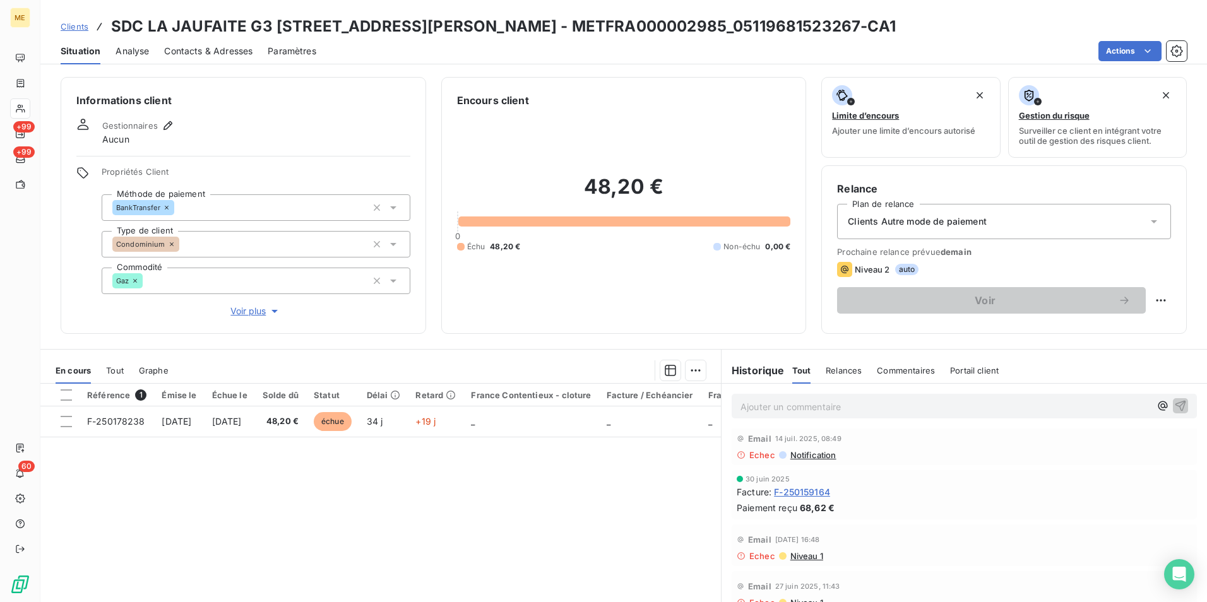
scroll to position [631, 0]
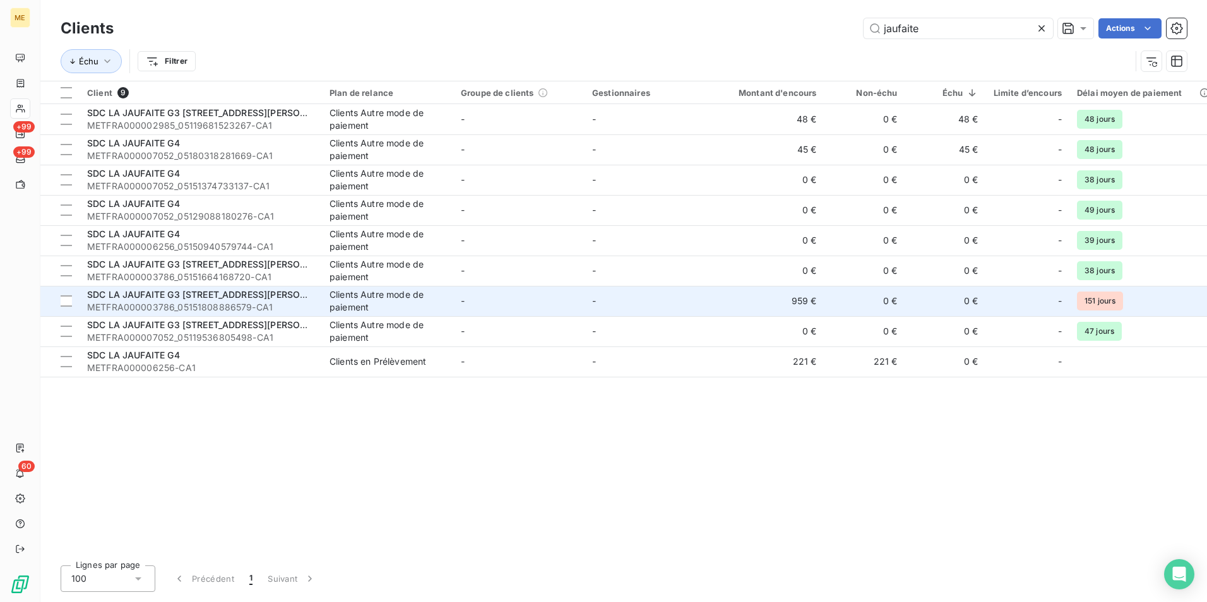
click at [770, 303] on td "959 €" at bounding box center [770, 301] width 109 height 30
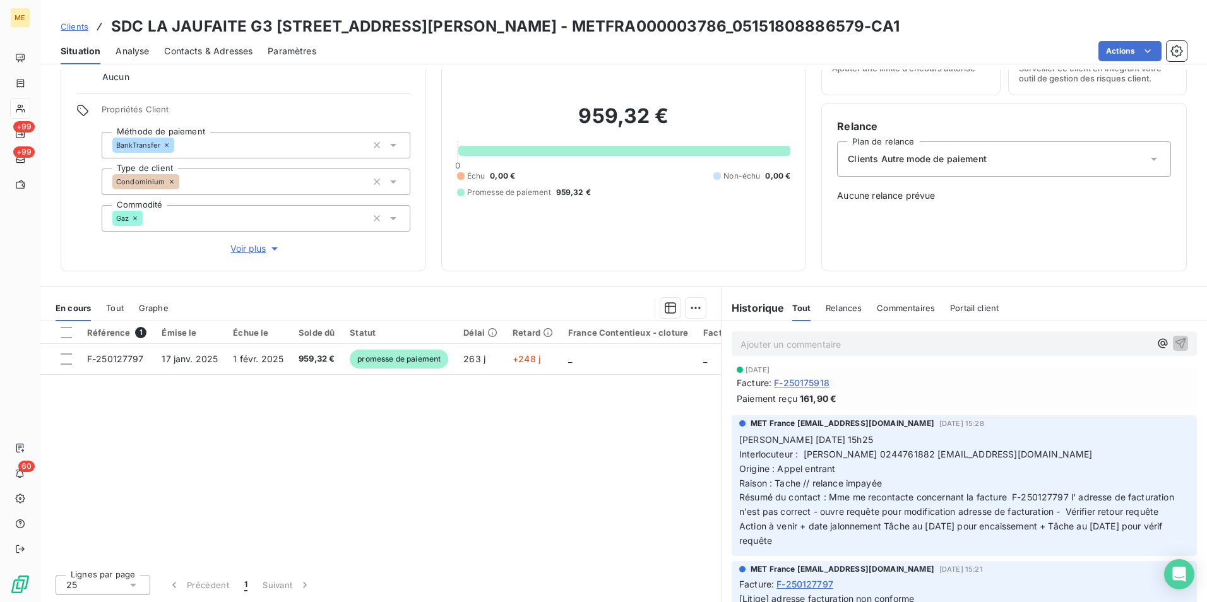
scroll to position [126, 0]
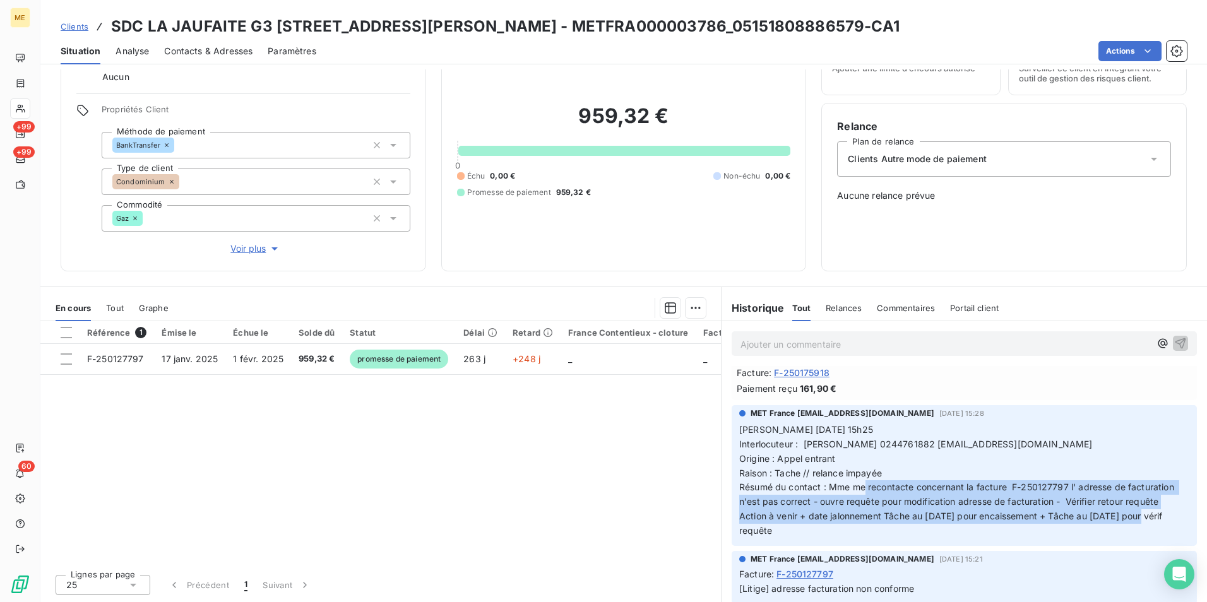
drag, startPoint x: 859, startPoint y: 487, endPoint x: 1137, endPoint y: 522, distance: 280.6
click at [1137, 522] on p "Valérie 26/09/2025 15h25 Interlocuteur : Mme covin 0244761882 acovin@proxiserve…" at bounding box center [964, 481] width 450 height 116
click at [258, 248] on span "Voir plus" at bounding box center [255, 248] width 51 height 13
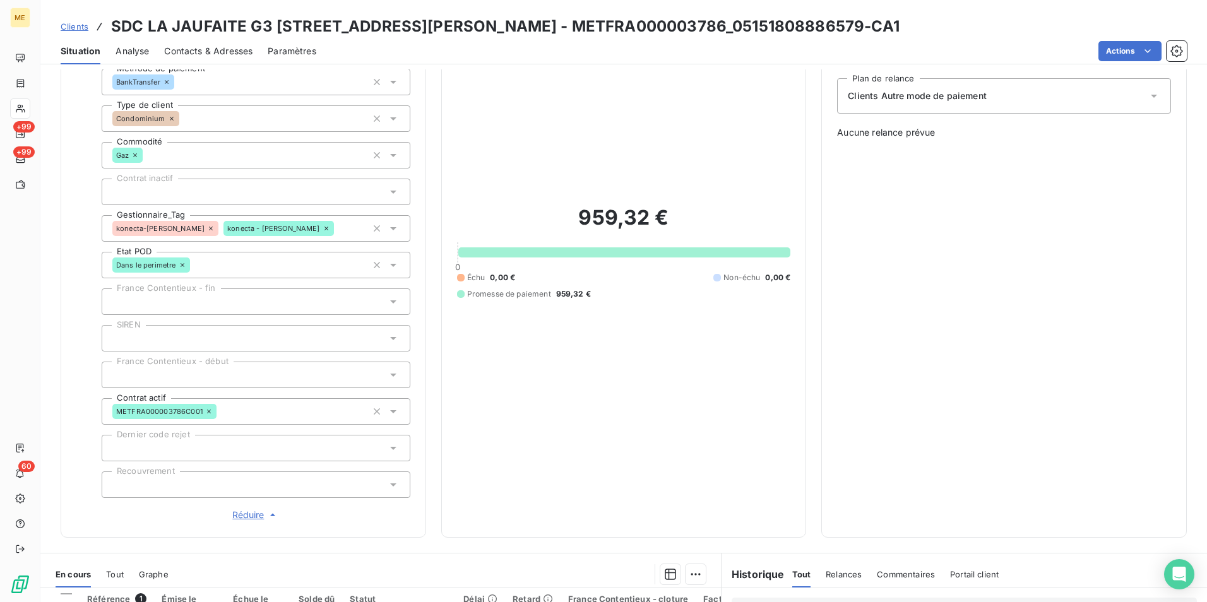
click at [249, 512] on span "Réduire" at bounding box center [255, 515] width 47 height 13
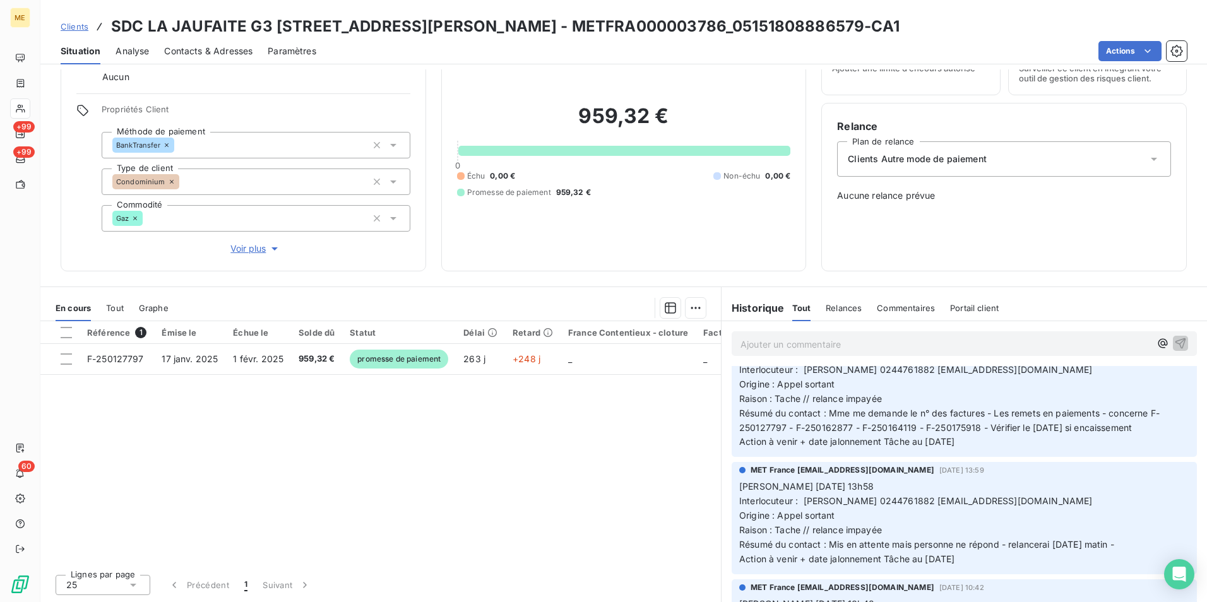
scroll to position [631, 0]
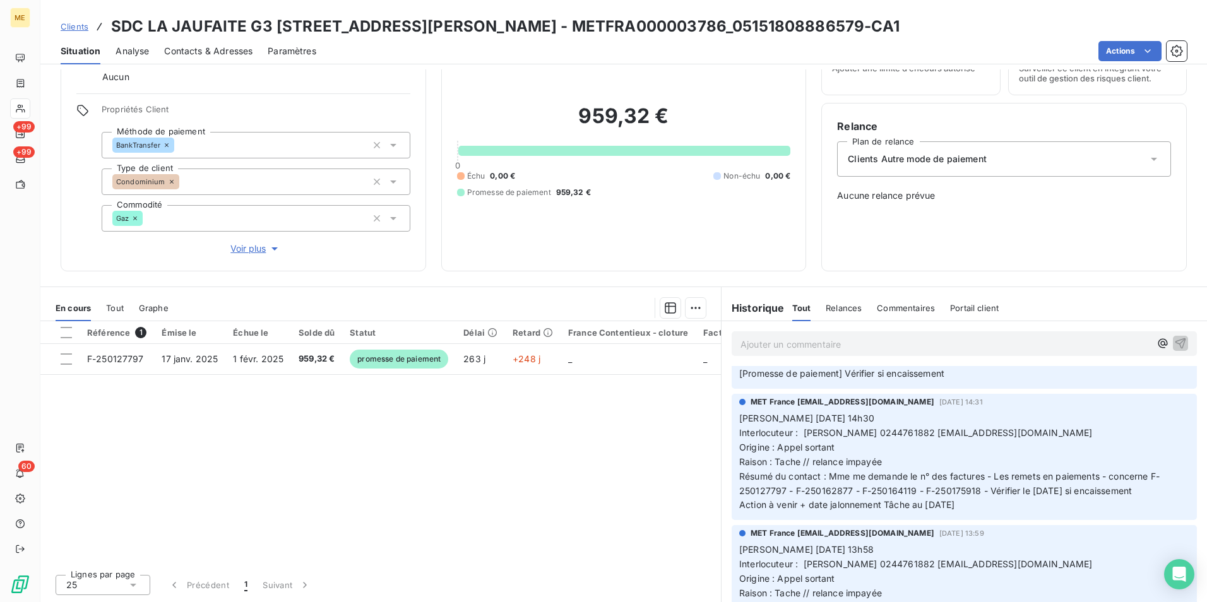
click at [75, 26] on span "Clients" at bounding box center [75, 26] width 28 height 10
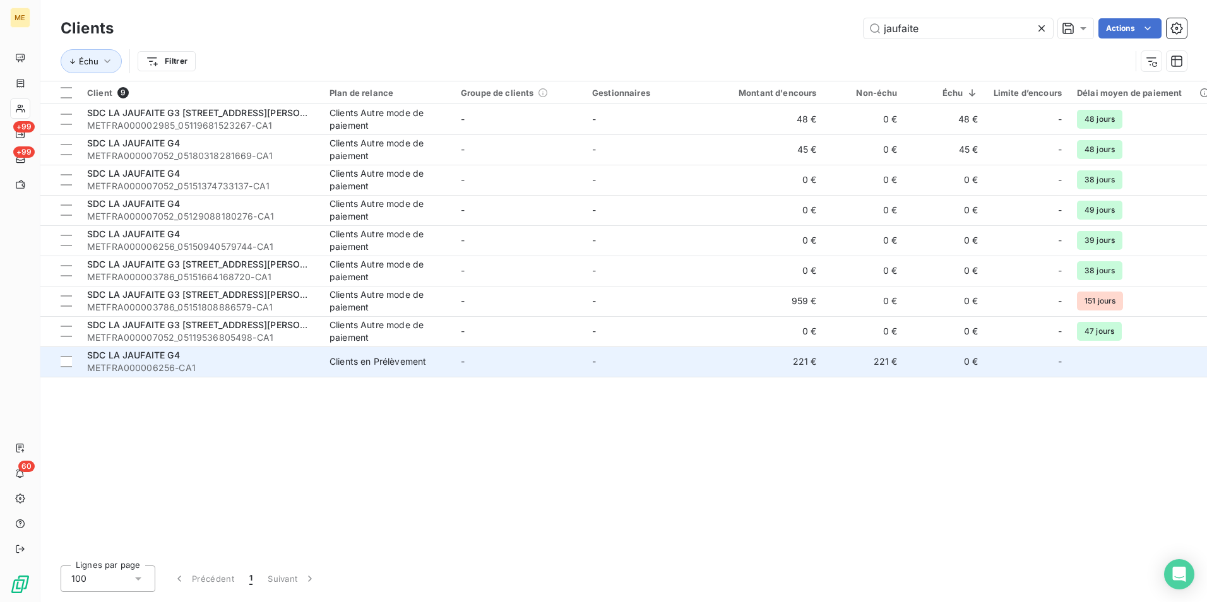
click at [750, 367] on td "221 €" at bounding box center [770, 362] width 109 height 30
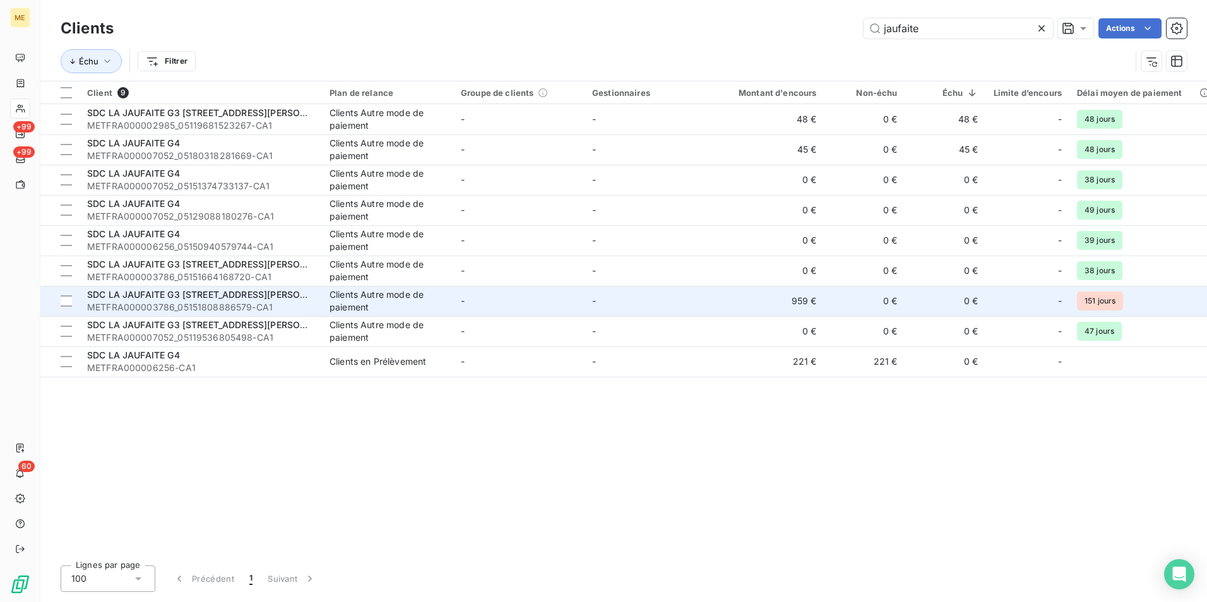
click at [654, 300] on td "-" at bounding box center [650, 301] width 131 height 30
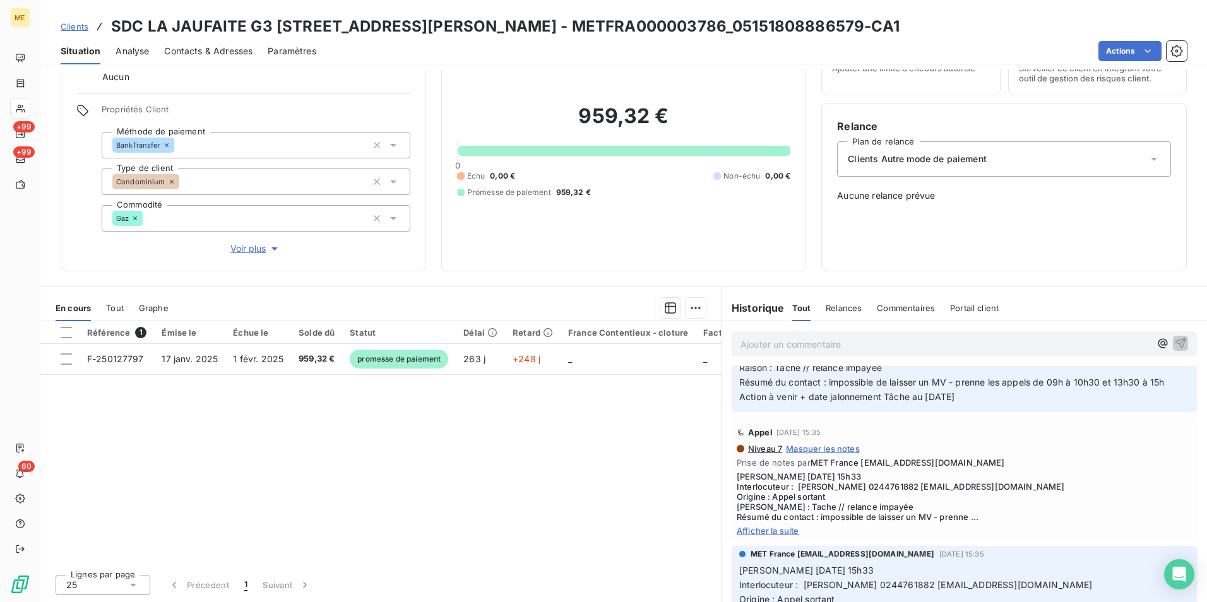
scroll to position [1137, 0]
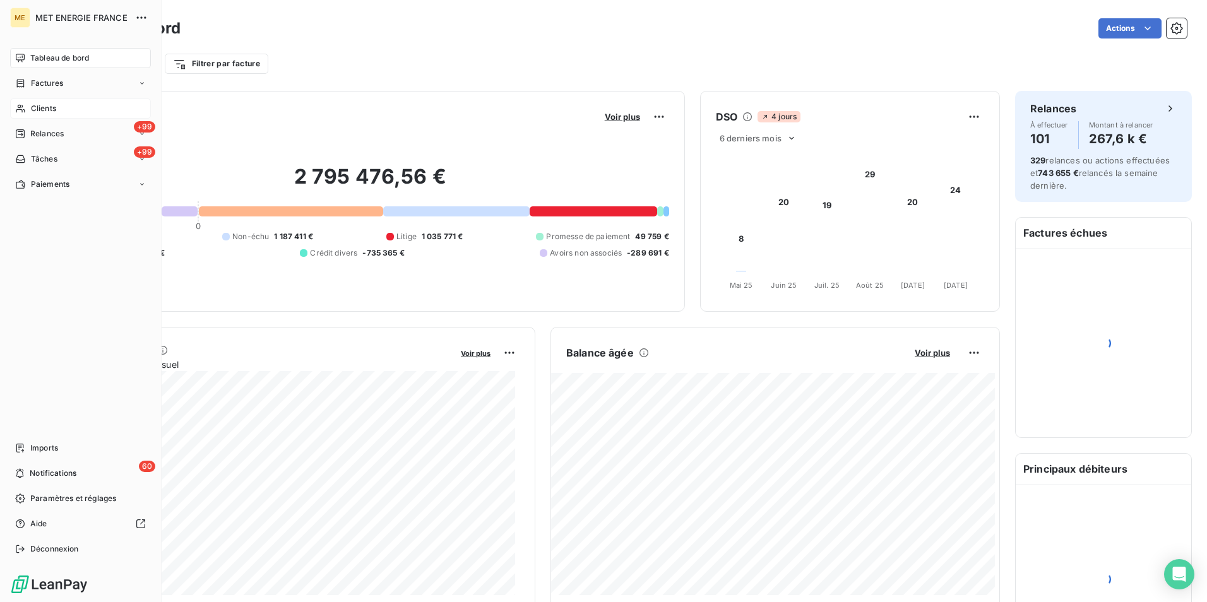
click at [27, 108] on div "Clients" at bounding box center [80, 109] width 141 height 20
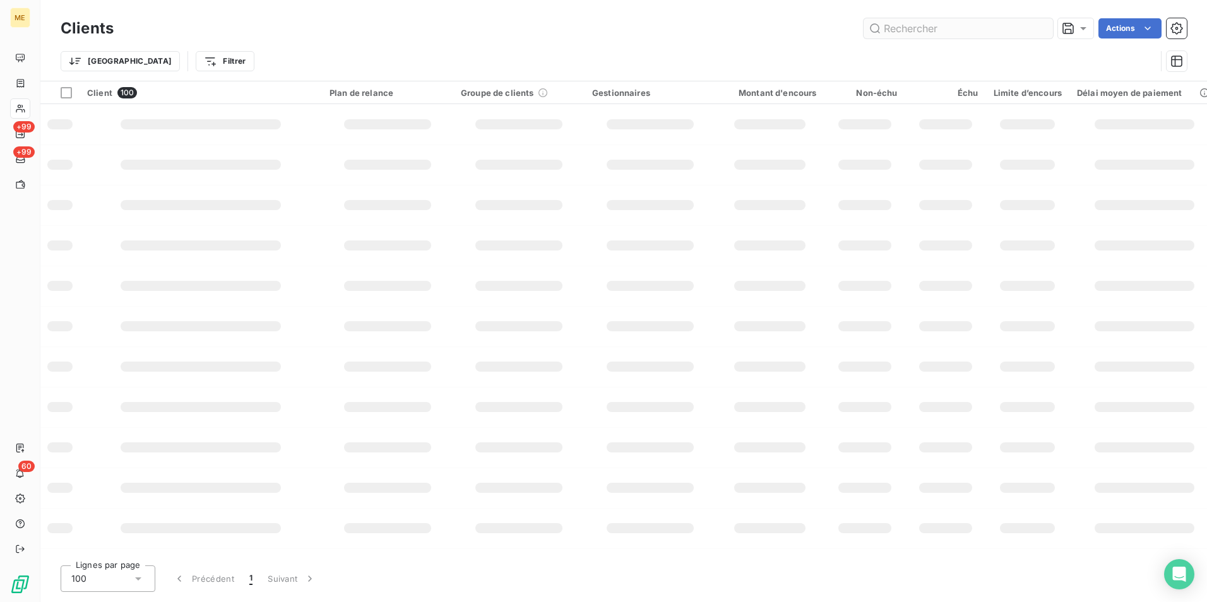
click at [915, 34] on input "text" at bounding box center [958, 28] width 189 height 20
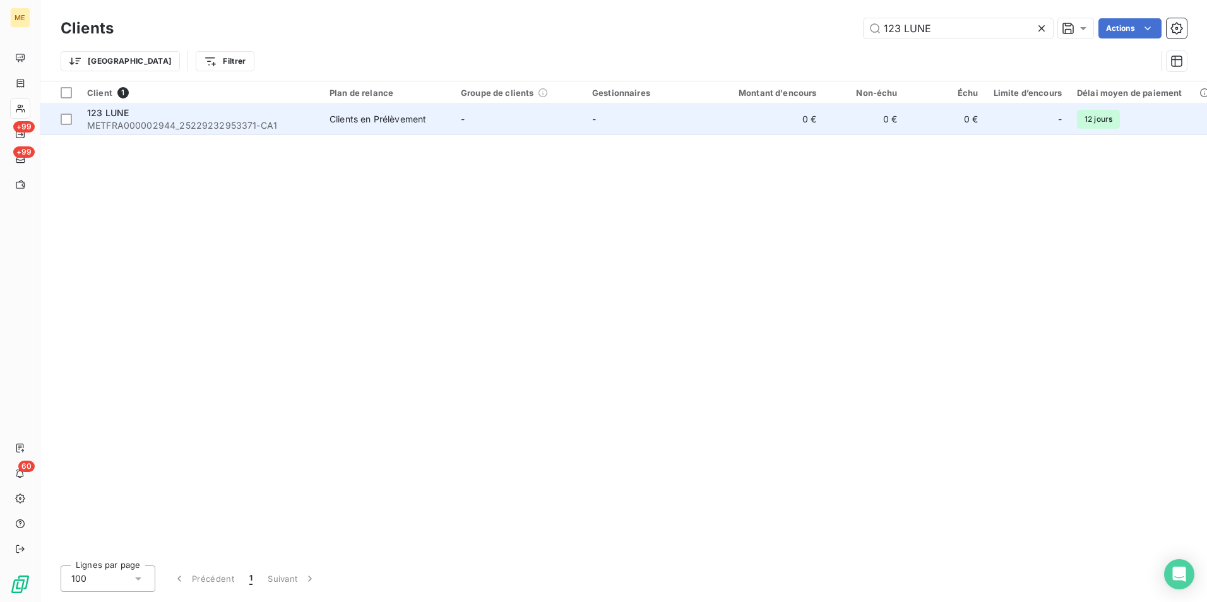
type input "123 LUNE"
click at [236, 129] on span "METFRA000002944_25229232953371-CA1" at bounding box center [200, 125] width 227 height 13
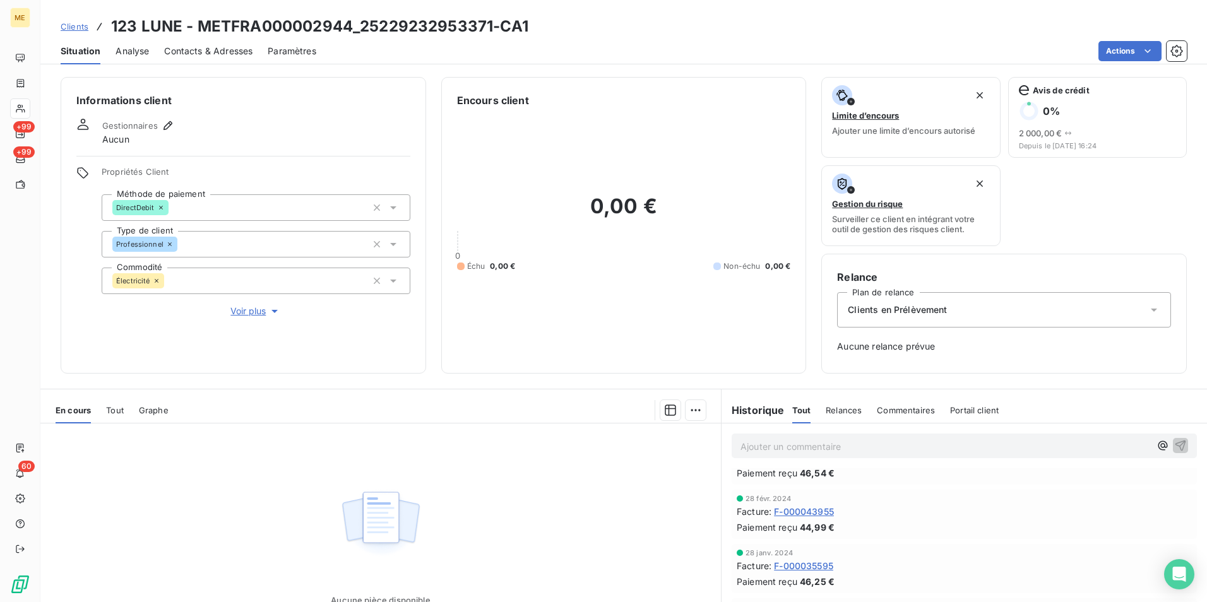
click at [83, 24] on span "Clients" at bounding box center [75, 26] width 28 height 10
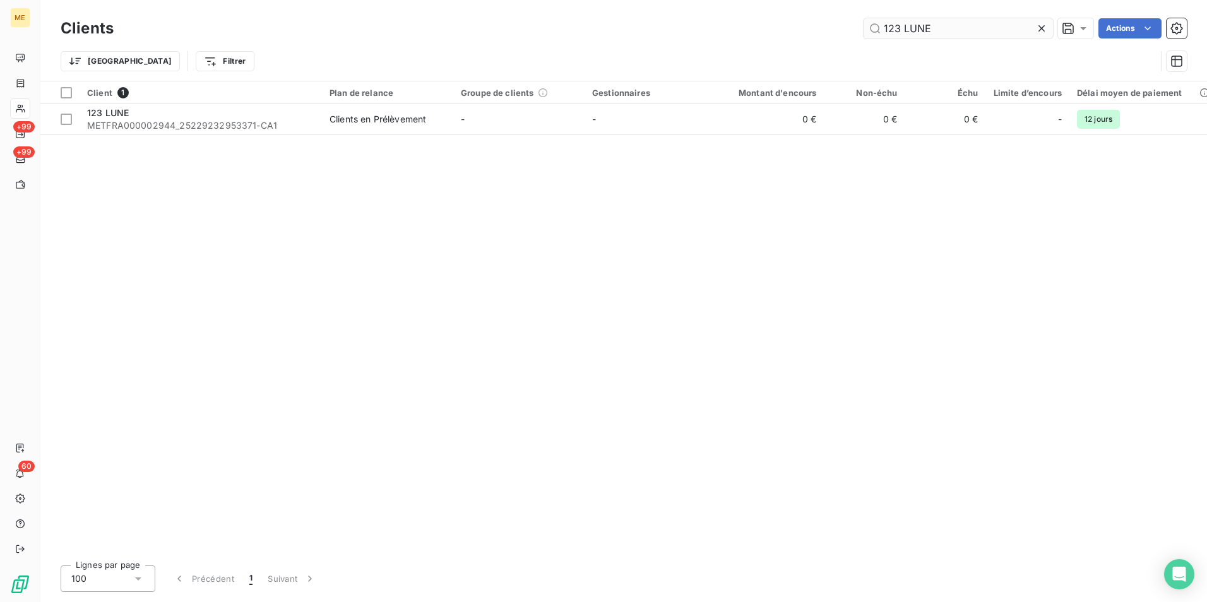
click at [909, 29] on input "123 LUNE" at bounding box center [958, 28] width 189 height 20
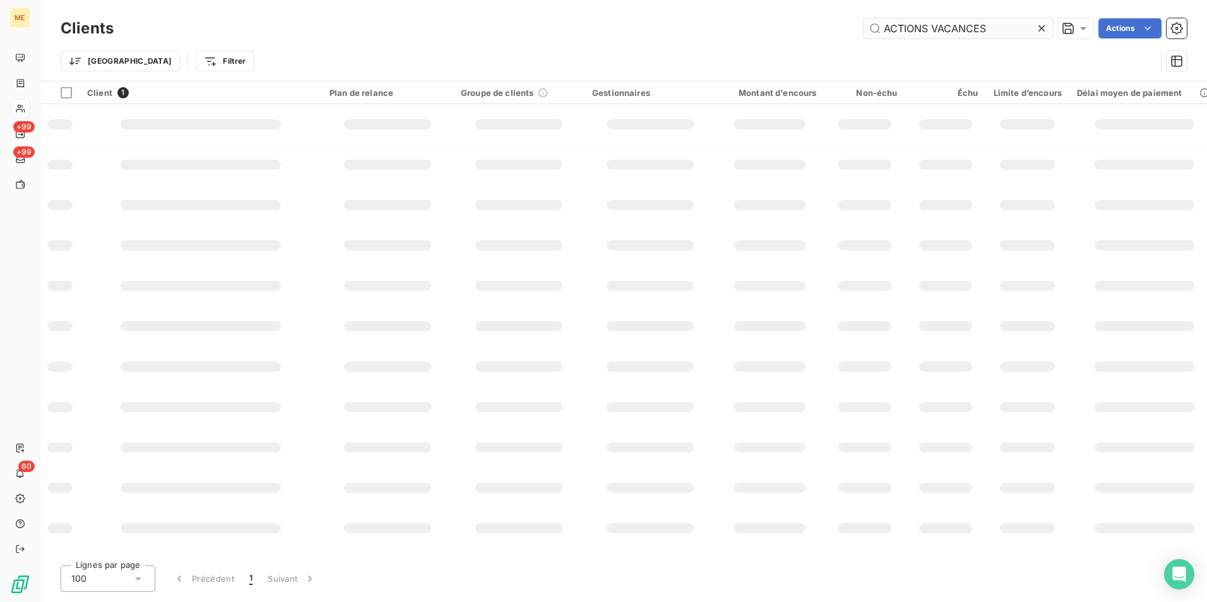
type input "ACTIONS VACANCES"
click at [860, 215] on td at bounding box center [865, 205] width 81 height 40
click at [1041, 27] on icon at bounding box center [1042, 28] width 13 height 13
click at [181, 64] on html "ME +99 +99 60 Clients Actions Trier Filtrer Client 17282 Plan de relance Groupe…" at bounding box center [603, 301] width 1207 height 602
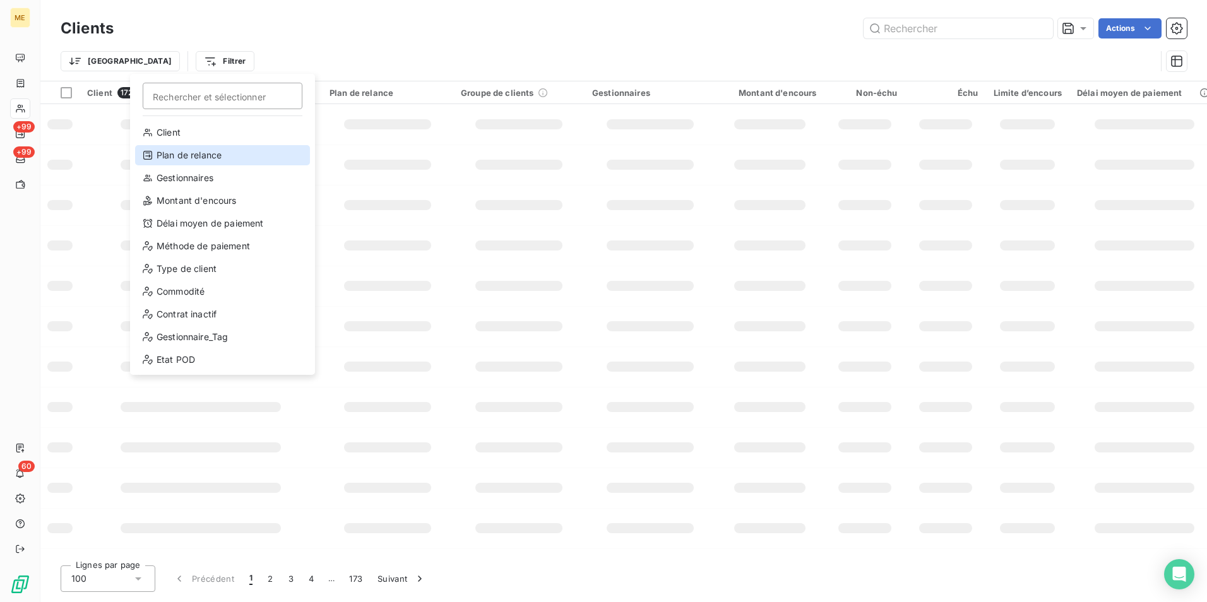
click at [220, 150] on div "Plan de relance" at bounding box center [222, 155] width 175 height 20
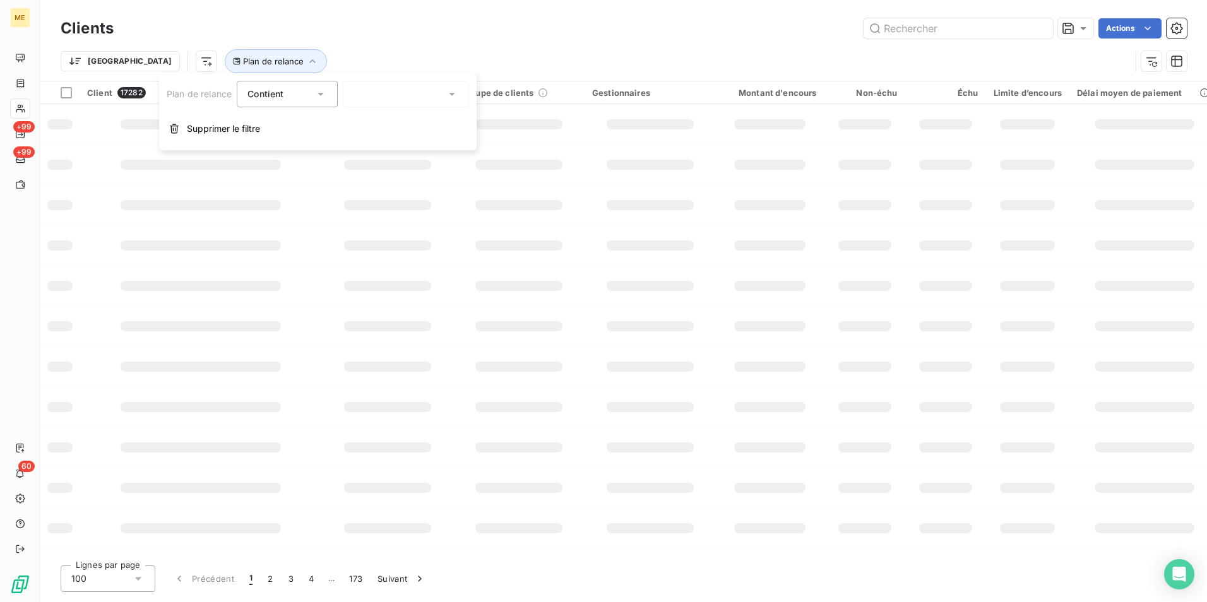
click at [380, 90] on div at bounding box center [406, 94] width 126 height 27
click at [425, 100] on div at bounding box center [406, 94] width 126 height 27
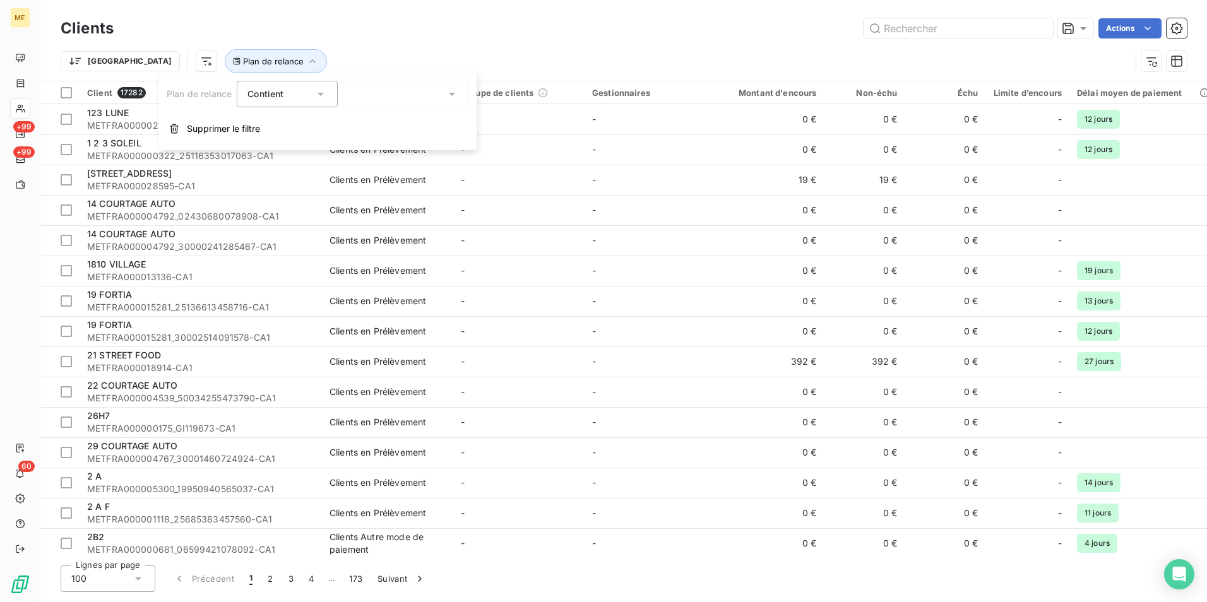
click at [439, 96] on div at bounding box center [406, 94] width 126 height 27
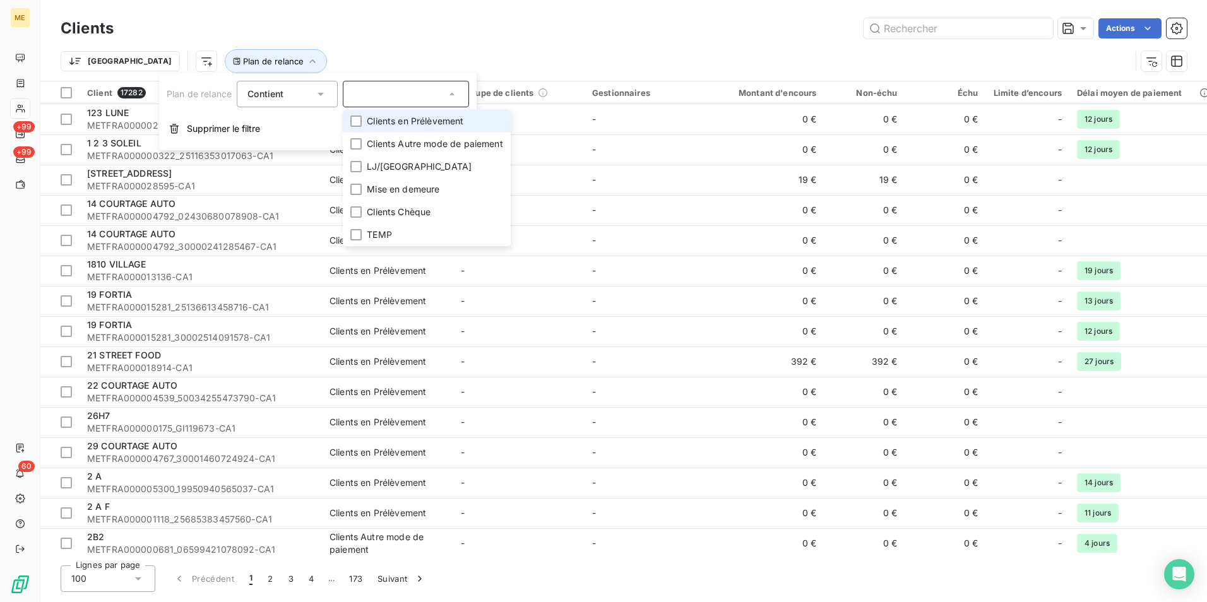
click at [452, 122] on span "Clients en Prélèvement" at bounding box center [415, 121] width 97 height 13
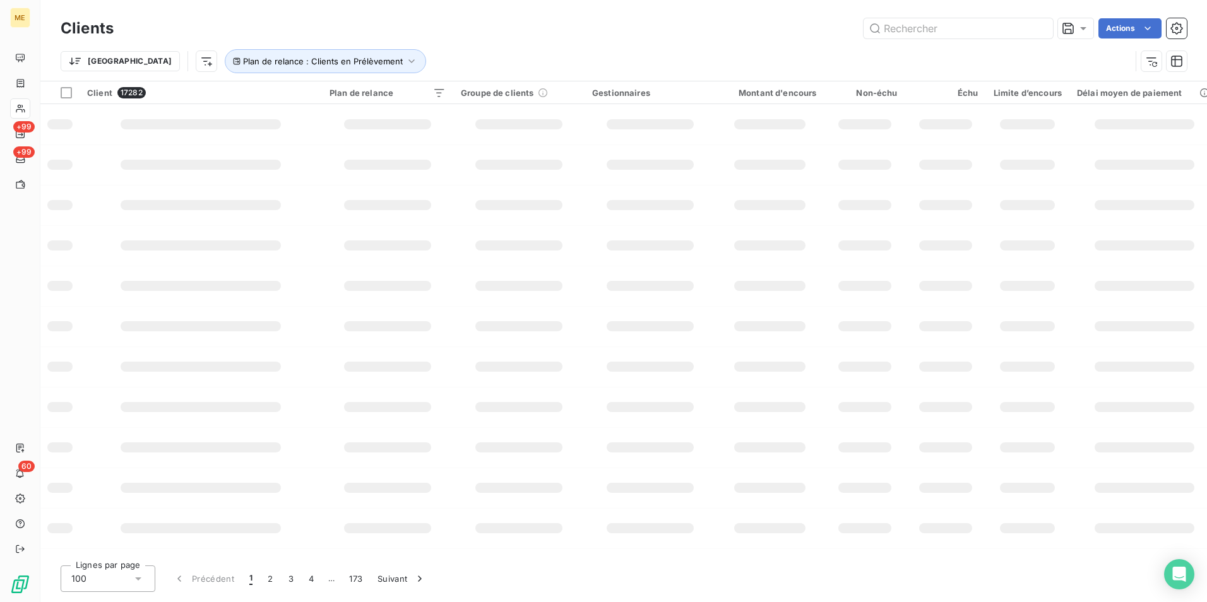
click at [534, 24] on div "Actions" at bounding box center [658, 28] width 1058 height 20
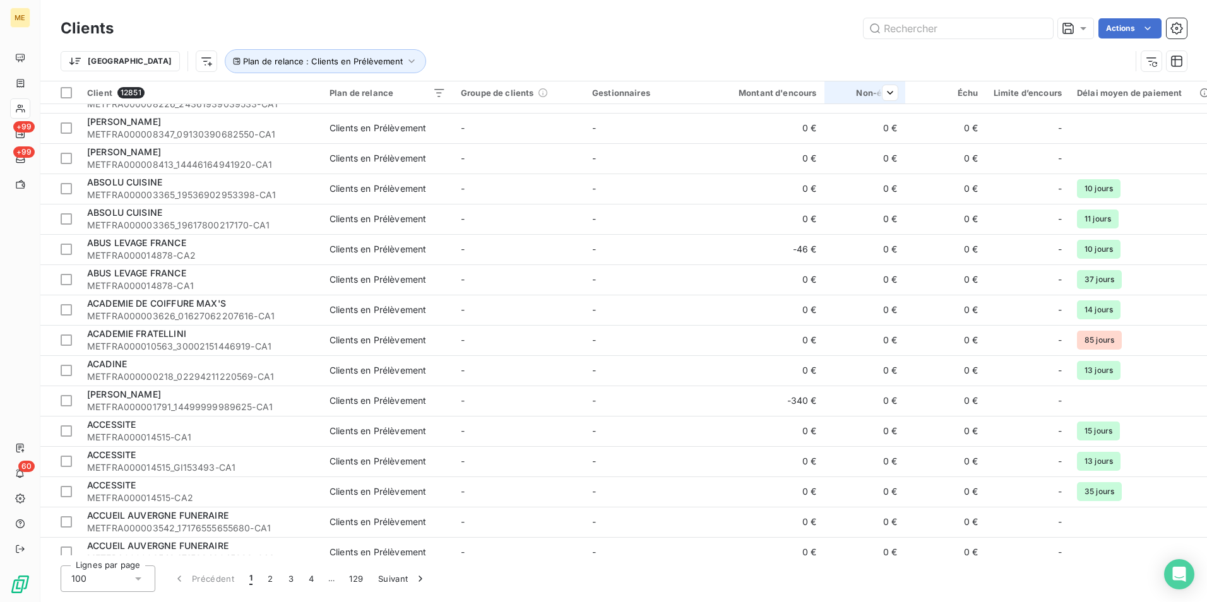
scroll to position [1701, 0]
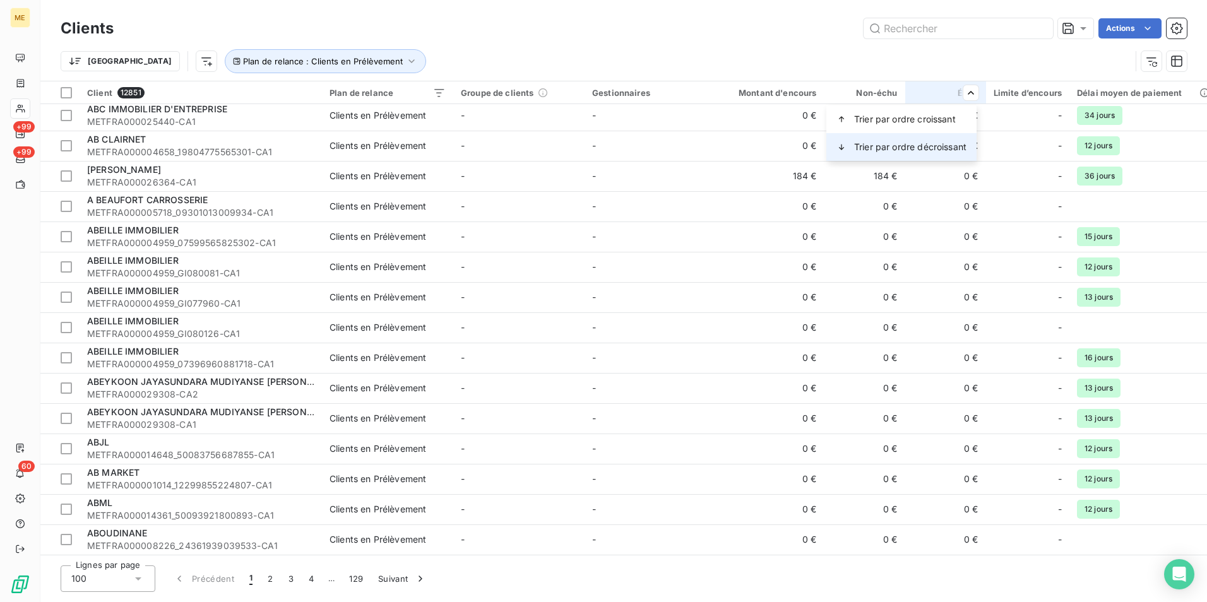
click at [954, 144] on span "Trier par ordre décroissant" at bounding box center [910, 147] width 112 height 13
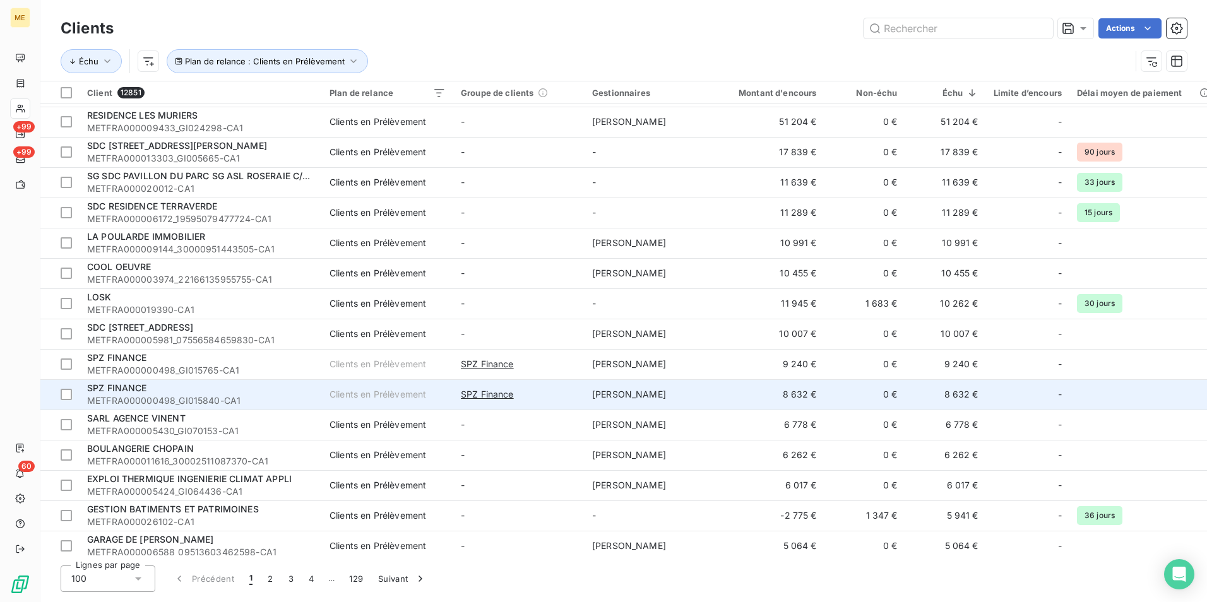
scroll to position [0, 0]
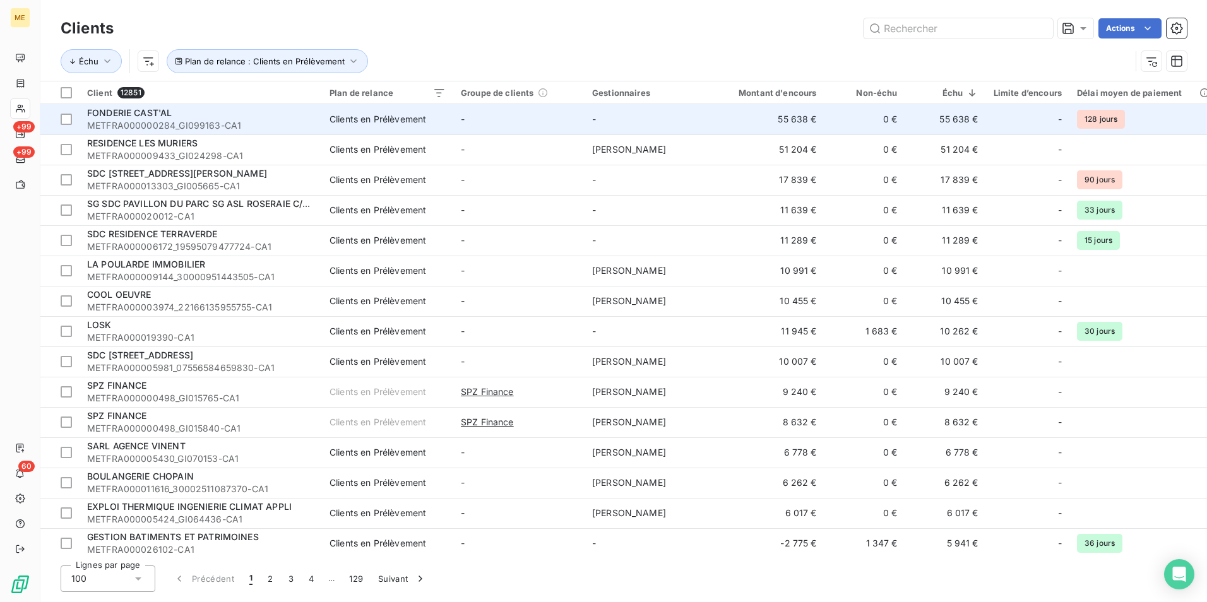
click at [286, 122] on span "METFRA000000284_GI099163-CA1" at bounding box center [200, 125] width 227 height 13
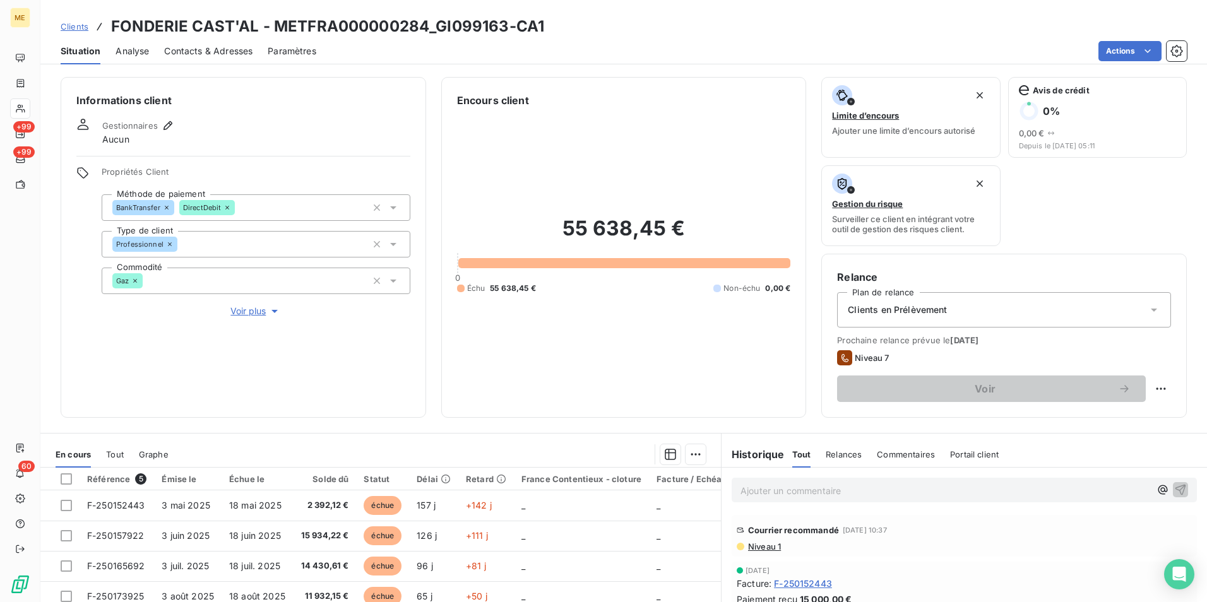
click at [73, 25] on span "Clients" at bounding box center [75, 26] width 28 height 10
click at [79, 28] on span "Clients" at bounding box center [75, 26] width 28 height 10
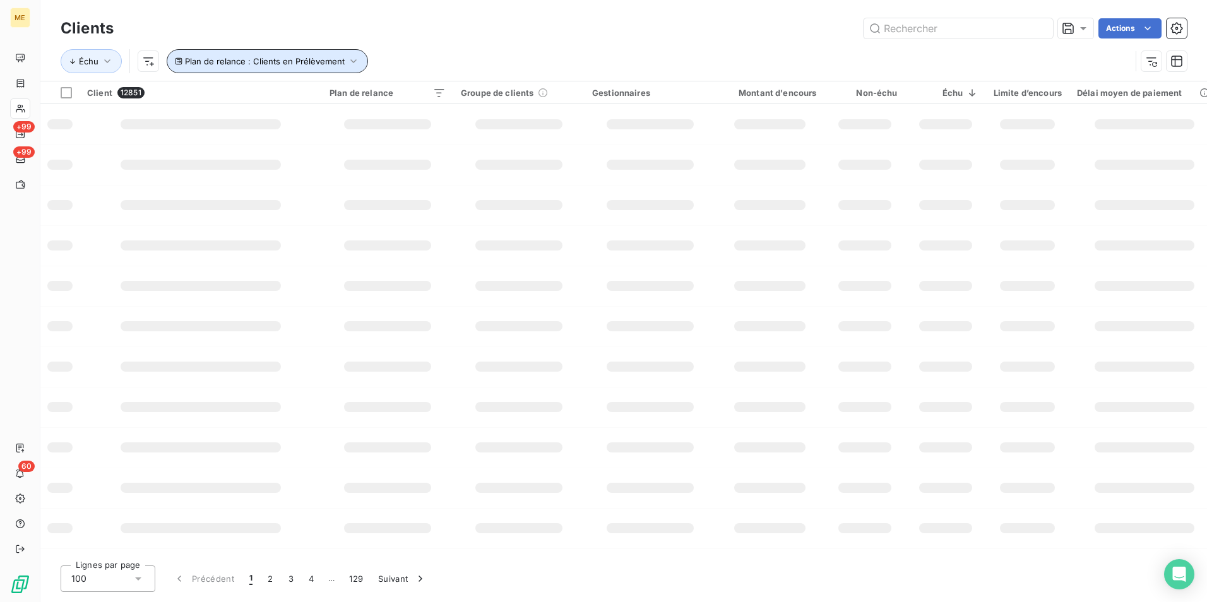
click at [265, 54] on button "Plan de relance : Clients en Prélèvement" at bounding box center [267, 61] width 201 height 24
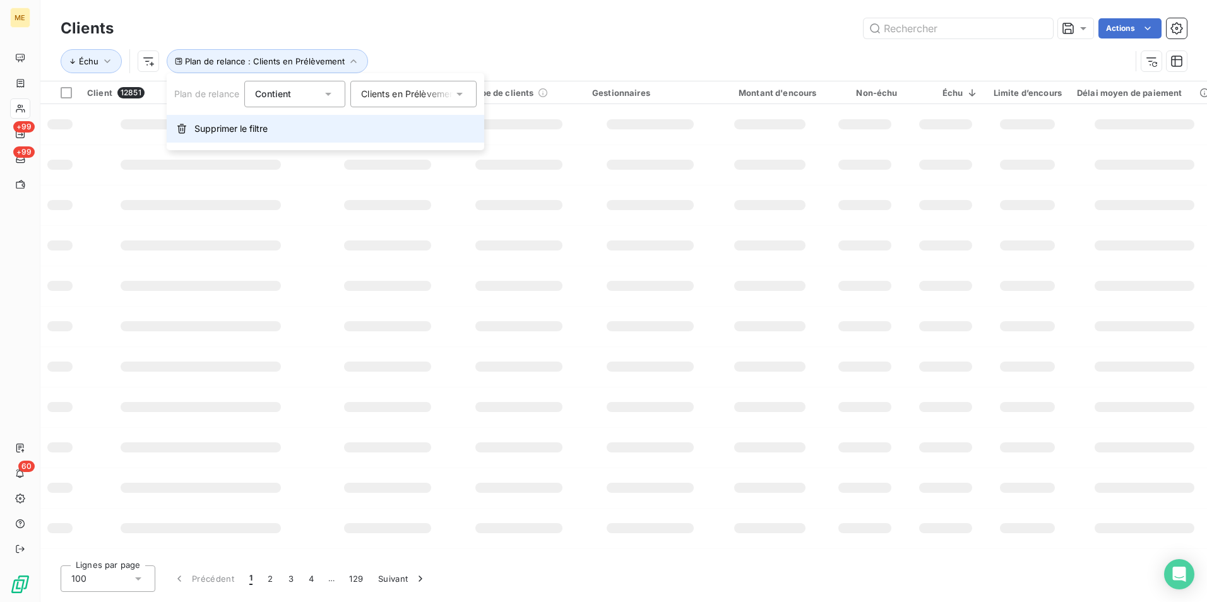
click at [270, 126] on button "Supprimer le filtre" at bounding box center [326, 129] width 318 height 28
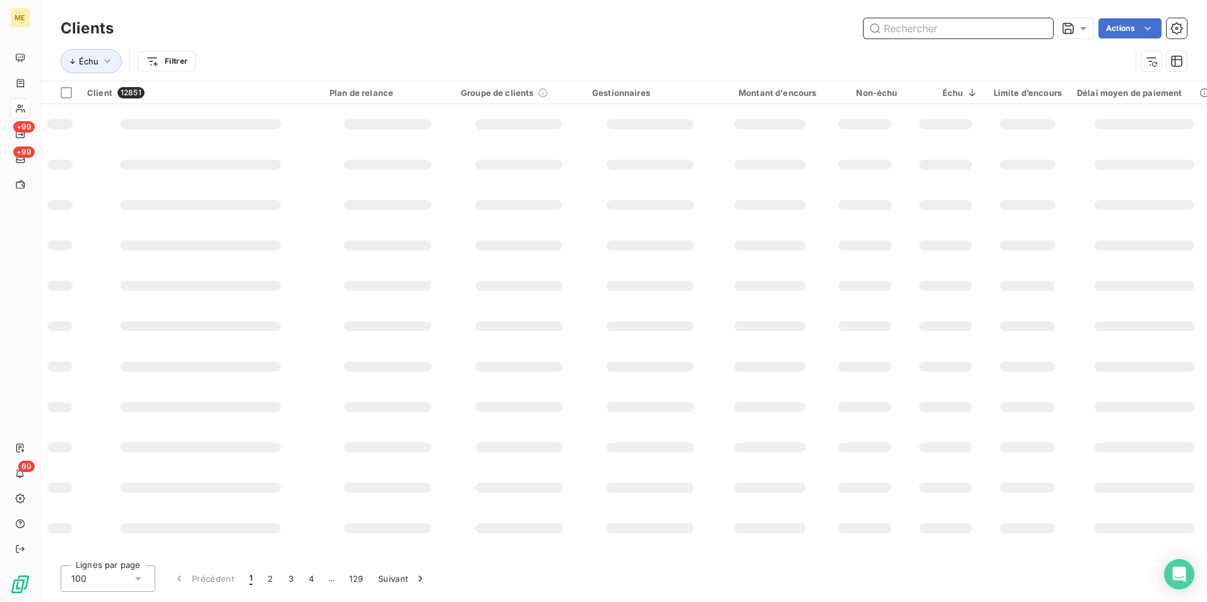
click at [906, 36] on input "text" at bounding box center [958, 28] width 189 height 20
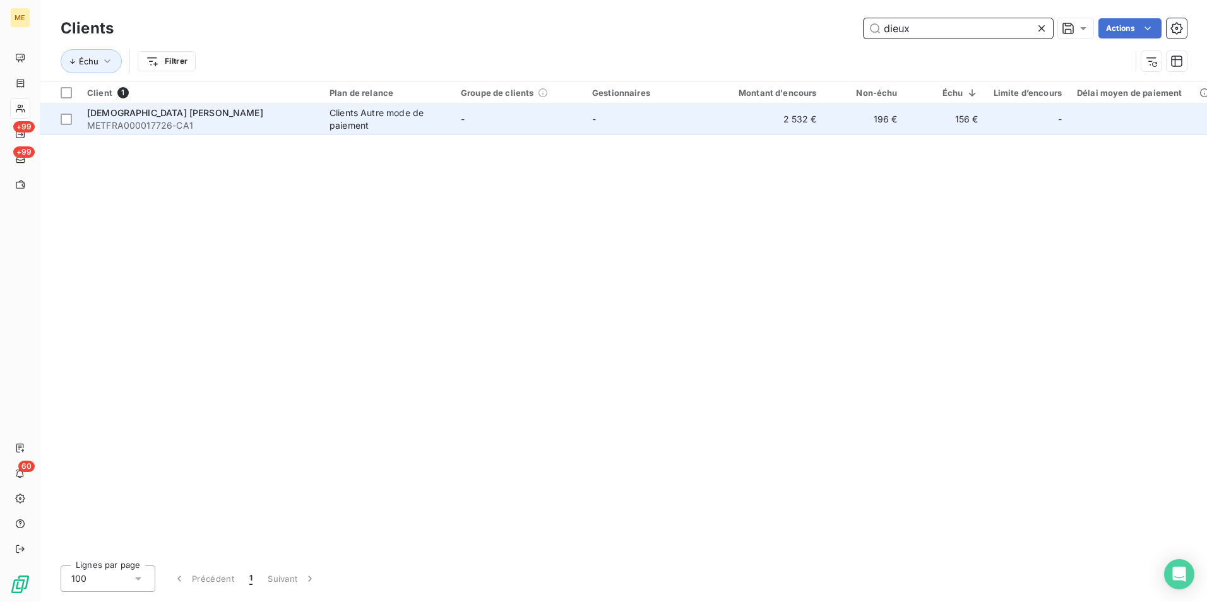
type input "dieux"
click at [246, 126] on span "METFRA000017726-CA1" at bounding box center [200, 125] width 227 height 13
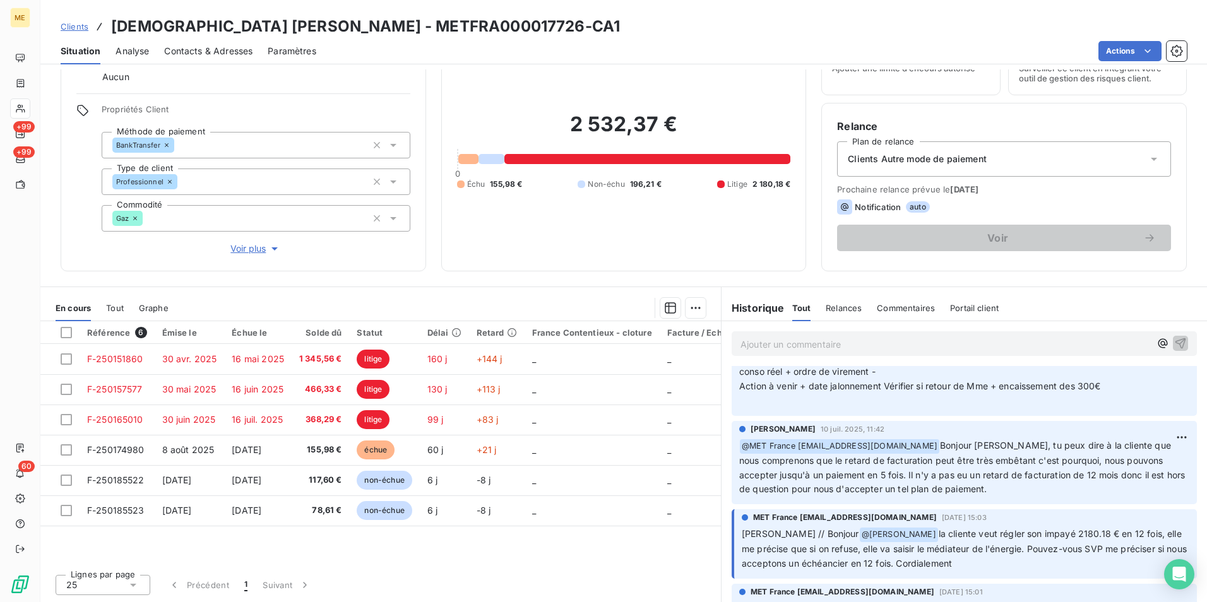
scroll to position [2389, 0]
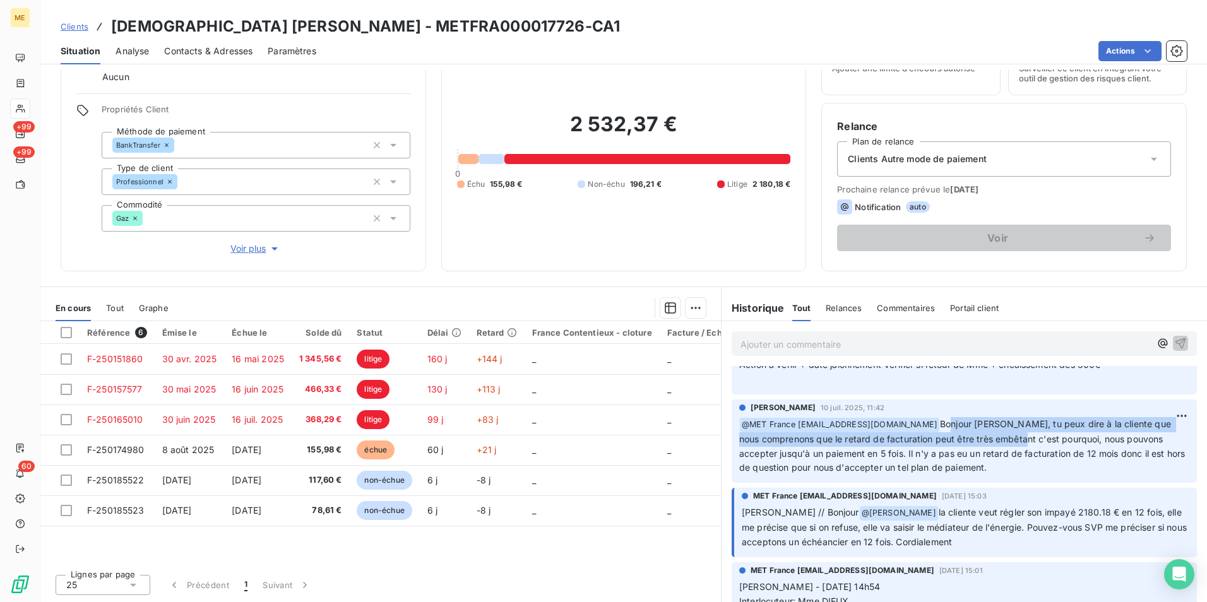
drag, startPoint x: 941, startPoint y: 438, endPoint x: 1021, endPoint y: 460, distance: 83.0
click at [1021, 460] on p "﻿ @ MET France met-france@recouvrement.met.com Bonjour Sylvain, tu peux dire à …" at bounding box center [964, 446] width 450 height 59
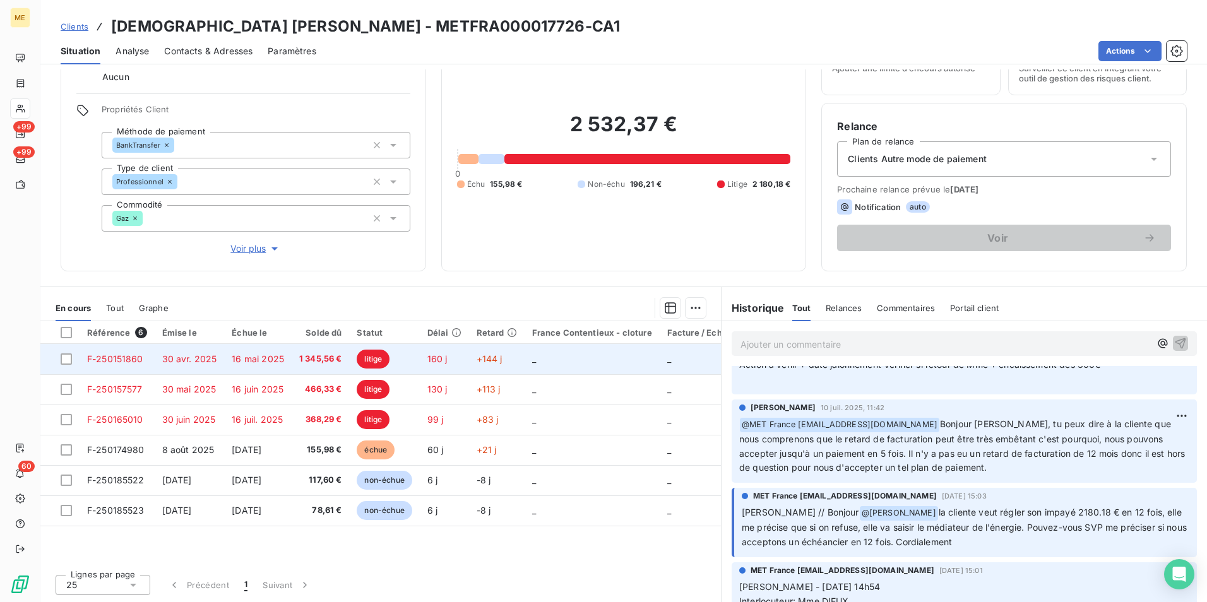
click at [406, 352] on td "litige" at bounding box center [384, 359] width 70 height 30
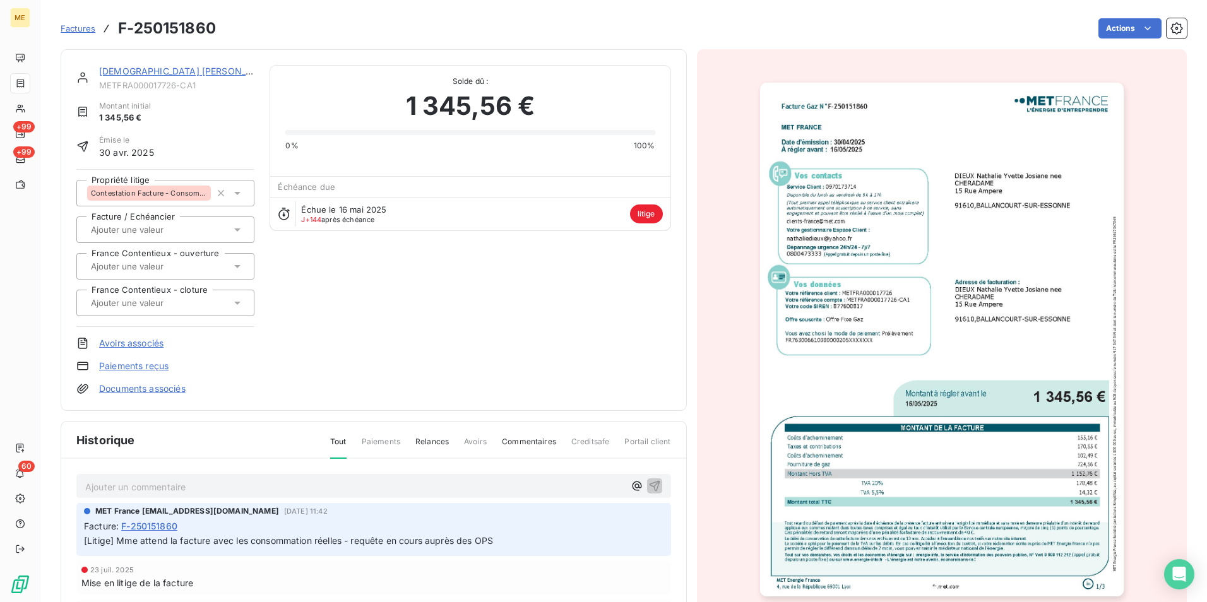
click at [885, 306] on img "button" at bounding box center [942, 340] width 364 height 514
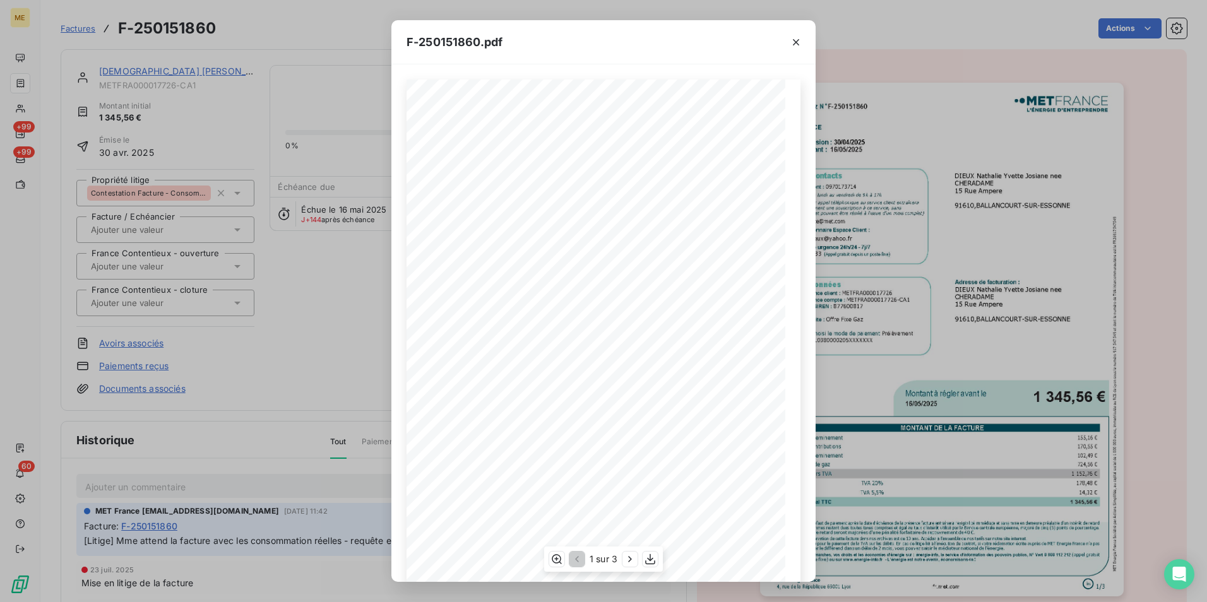
scroll to position [63, 0]
click at [628, 558] on icon "button" at bounding box center [630, 559] width 13 height 13
click at [597, 121] on div "Facture Gaz N° F-250151860 MET Energie France 4, rue de la République 69001 Lyo…" at bounding box center [604, 294] width 394 height 546
click at [794, 37] on icon "button" at bounding box center [796, 42] width 13 height 13
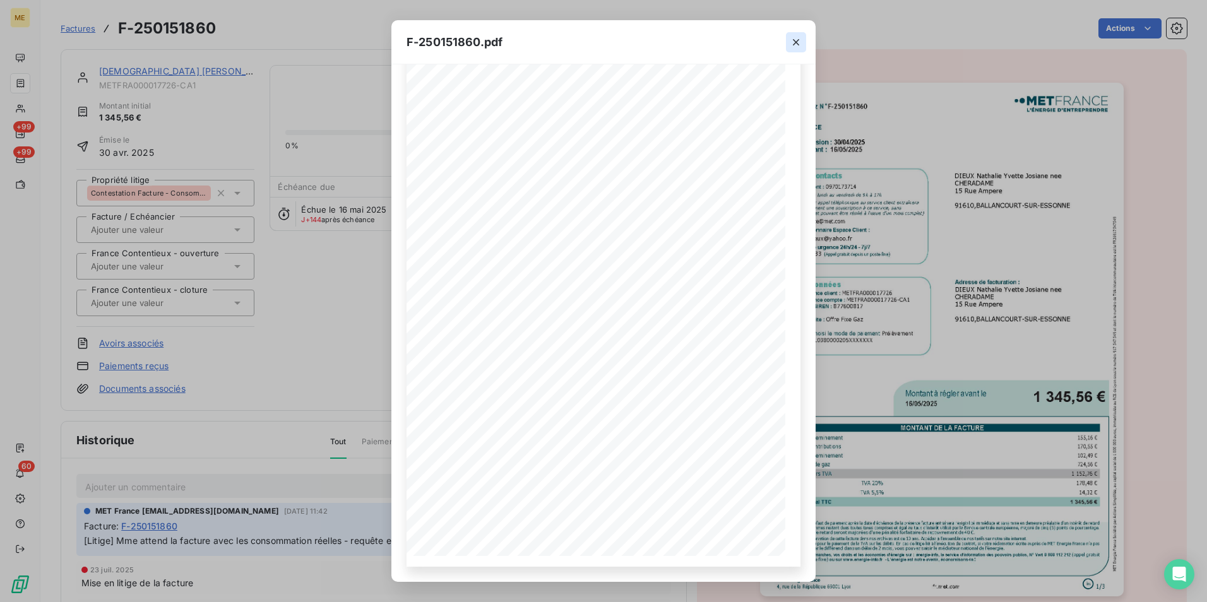
click at [798, 37] on div at bounding box center [796, 42] width 39 height 44
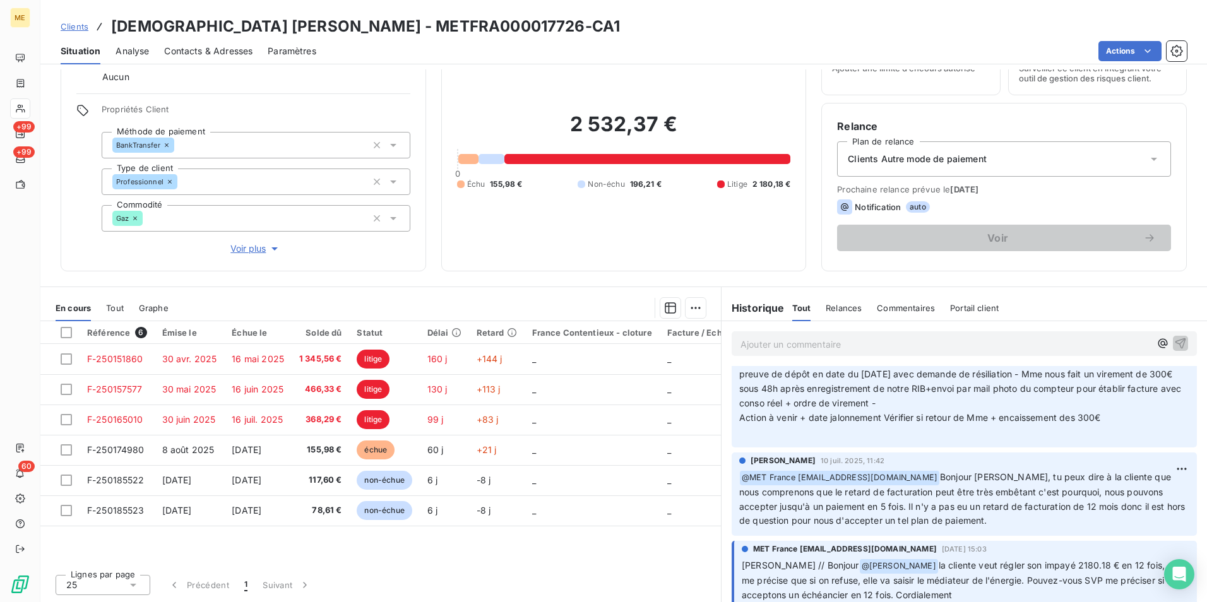
scroll to position [2273, 0]
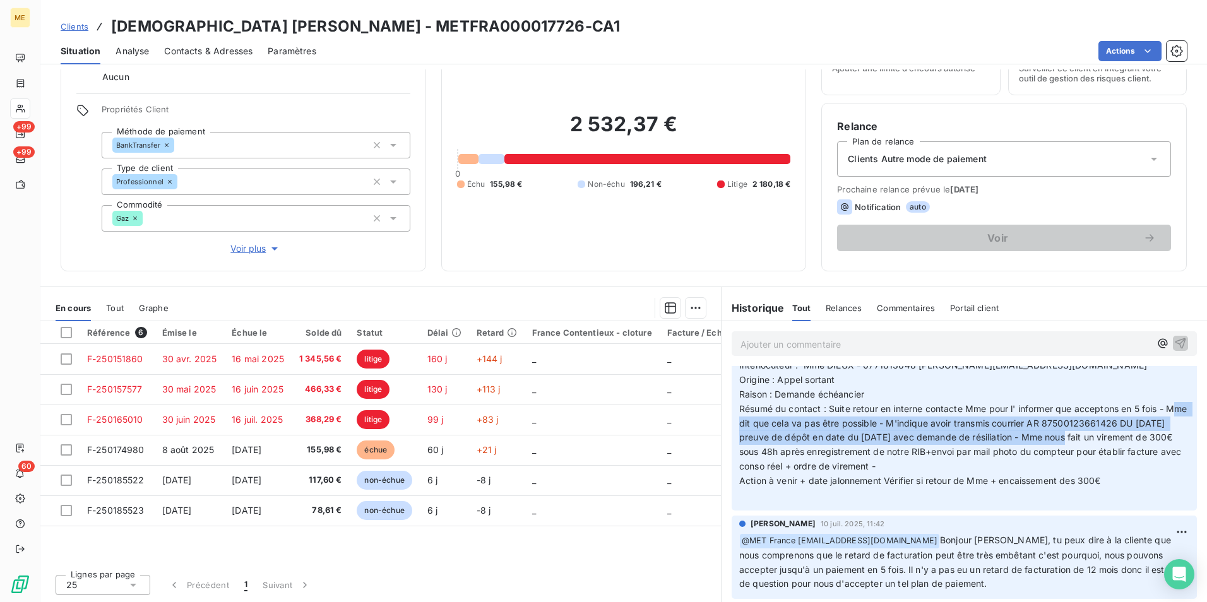
drag, startPoint x: 740, startPoint y: 438, endPoint x: 1087, endPoint y: 450, distance: 346.9
click at [1087, 450] on span "Résumé du contact : Suite retour en interne contacte Mme pour l' informer que a…" at bounding box center [964, 438] width 451 height 69
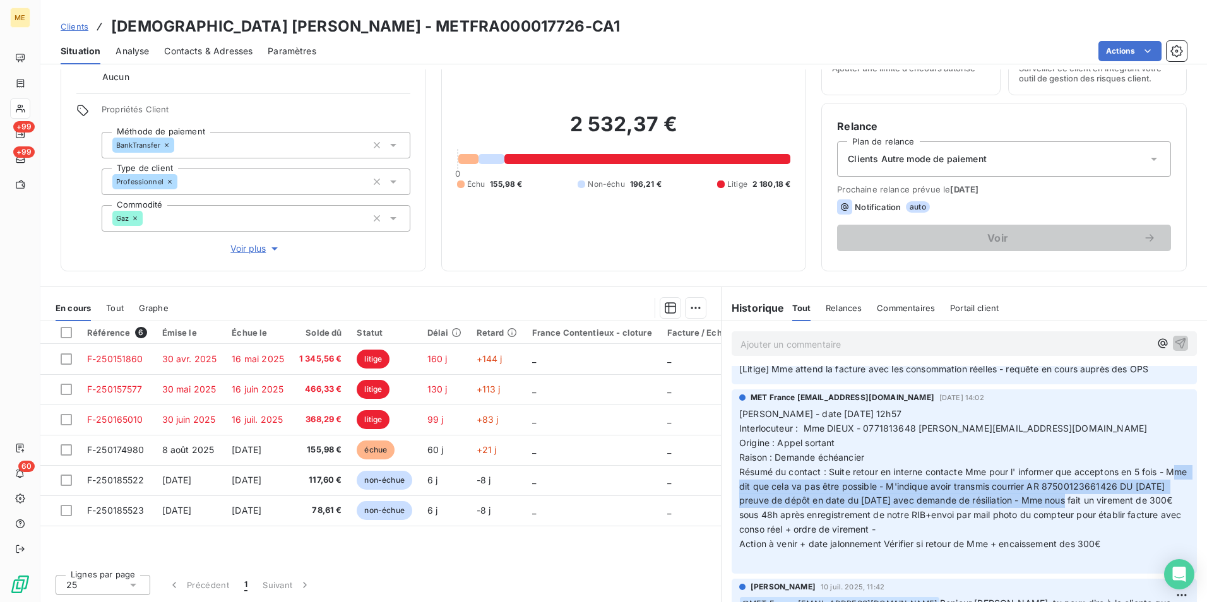
click at [983, 518] on span "Résumé du contact : Suite retour en interne contacte Mme pour l' informer que a…" at bounding box center [964, 501] width 451 height 69
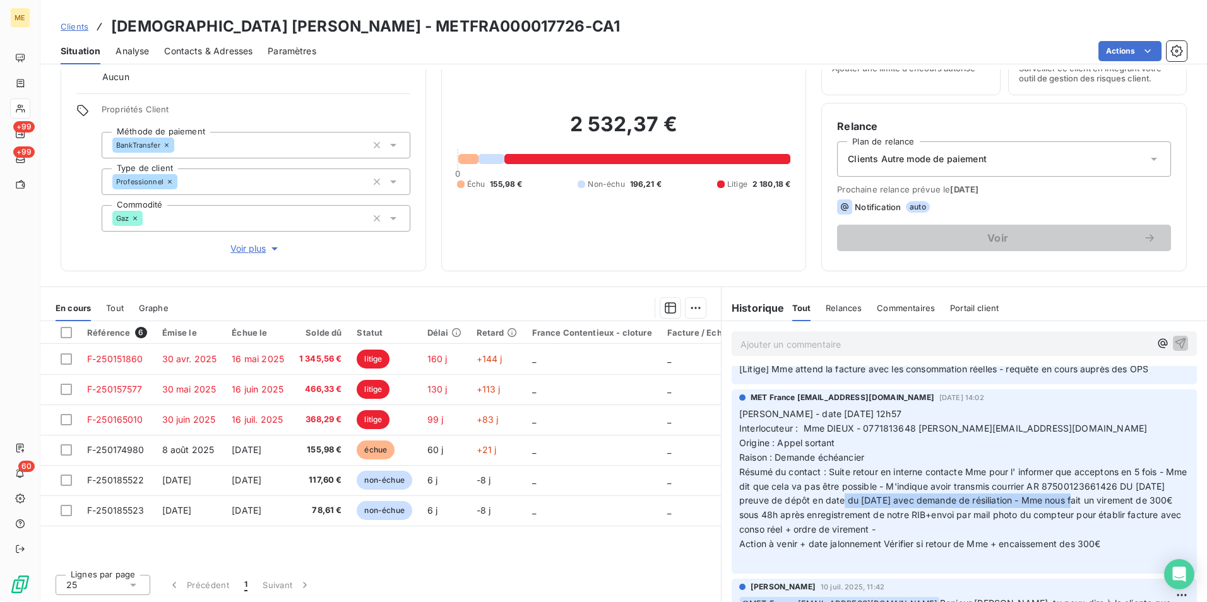
drag, startPoint x: 874, startPoint y: 511, endPoint x: 1106, endPoint y: 518, distance: 231.9
click at [1106, 518] on span "Résumé du contact : Suite retour en interne contacte Mme pour l' informer que a…" at bounding box center [964, 501] width 451 height 69
drag, startPoint x: 786, startPoint y: 530, endPoint x: 1081, endPoint y: 537, distance: 295.0
click at [1081, 537] on p "Valérie - date 15/07/2025 12h57 Interlocuteur : Mme DIEUX - 0771813648 nathalie…" at bounding box center [964, 486] width 450 height 159
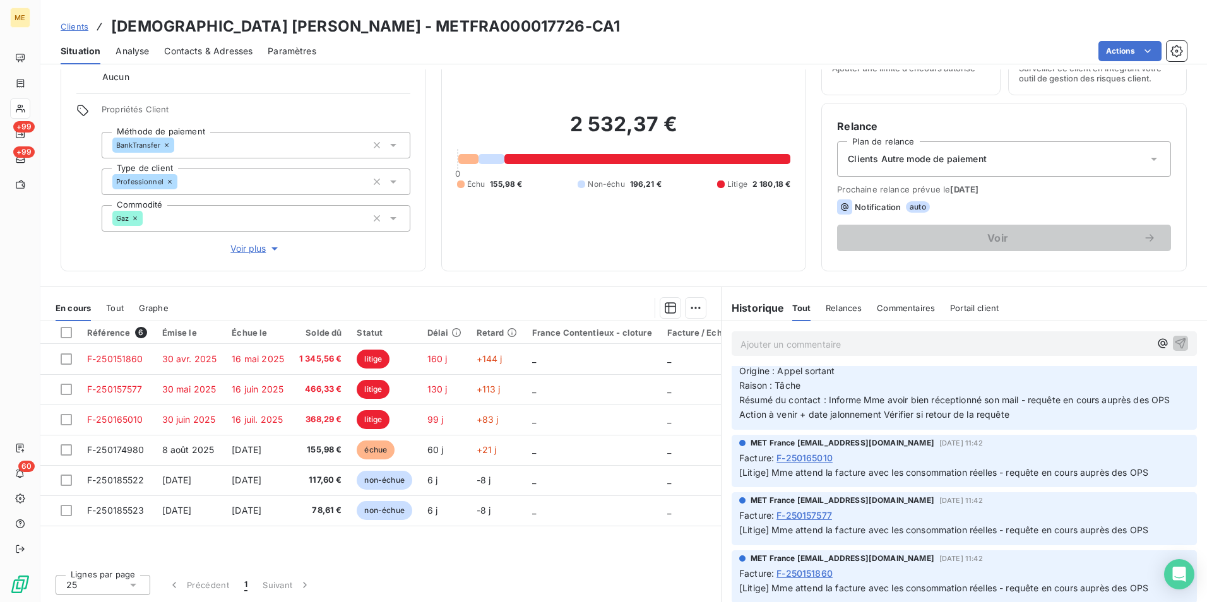
scroll to position [2021, 0]
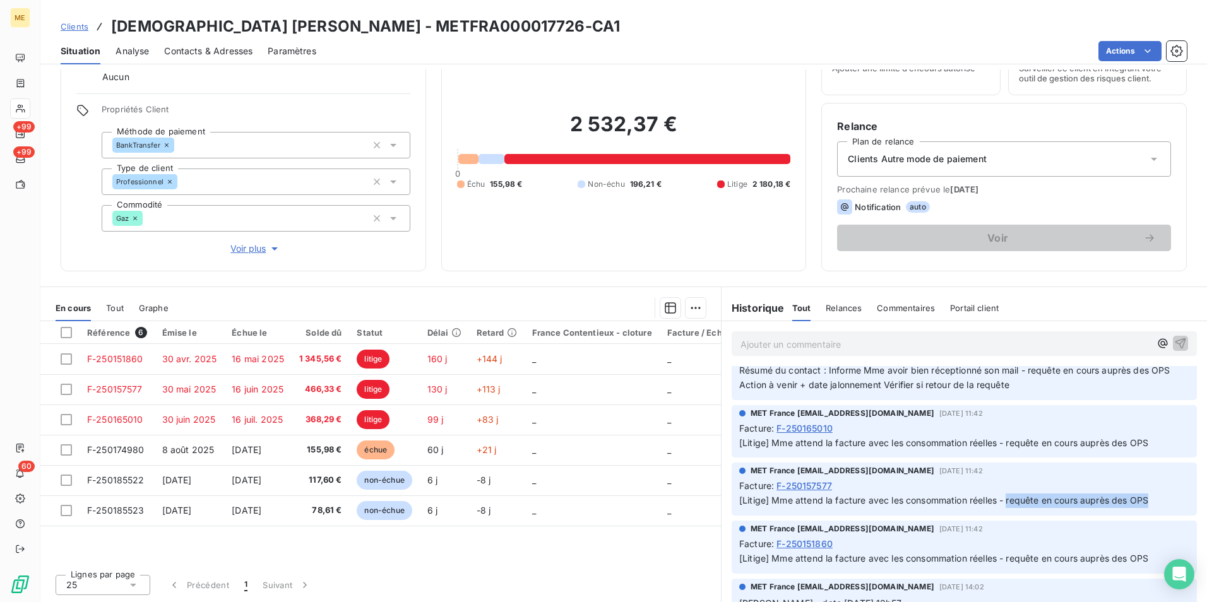
drag, startPoint x: 1003, startPoint y: 517, endPoint x: 1145, endPoint y: 528, distance: 142.5
click at [1145, 516] on div "MET France met-france@recouvrement.met.com 23 juil. 2025, 11:42 Facture : F-250…" at bounding box center [964, 489] width 465 height 53
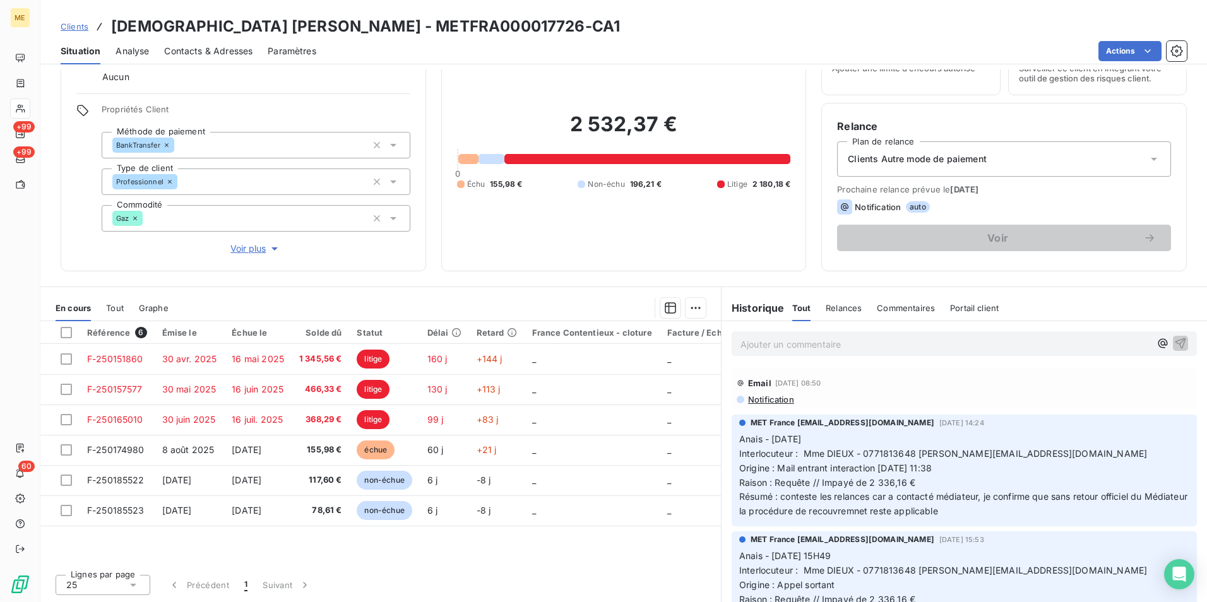
scroll to position [63, 0]
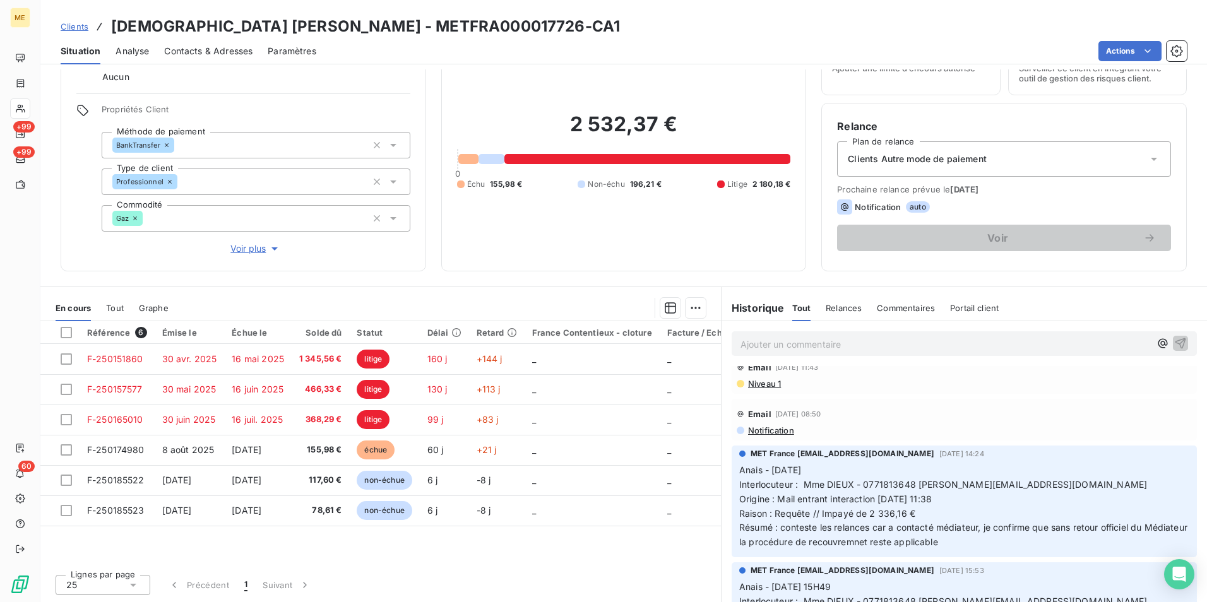
drag, startPoint x: 785, startPoint y: 523, endPoint x: 985, endPoint y: 548, distance: 201.7
click at [985, 548] on p "Anais - 08/09/2025 Interlocuteur : Mme DIEUX - 0771813648 nathaliedieux@yahoo.f…" at bounding box center [964, 506] width 450 height 87
click at [858, 532] on span "Raison : Requête // Impayé de 2 336,16 € Résumé : conteste les relances car a c…" at bounding box center [964, 528] width 451 height 40
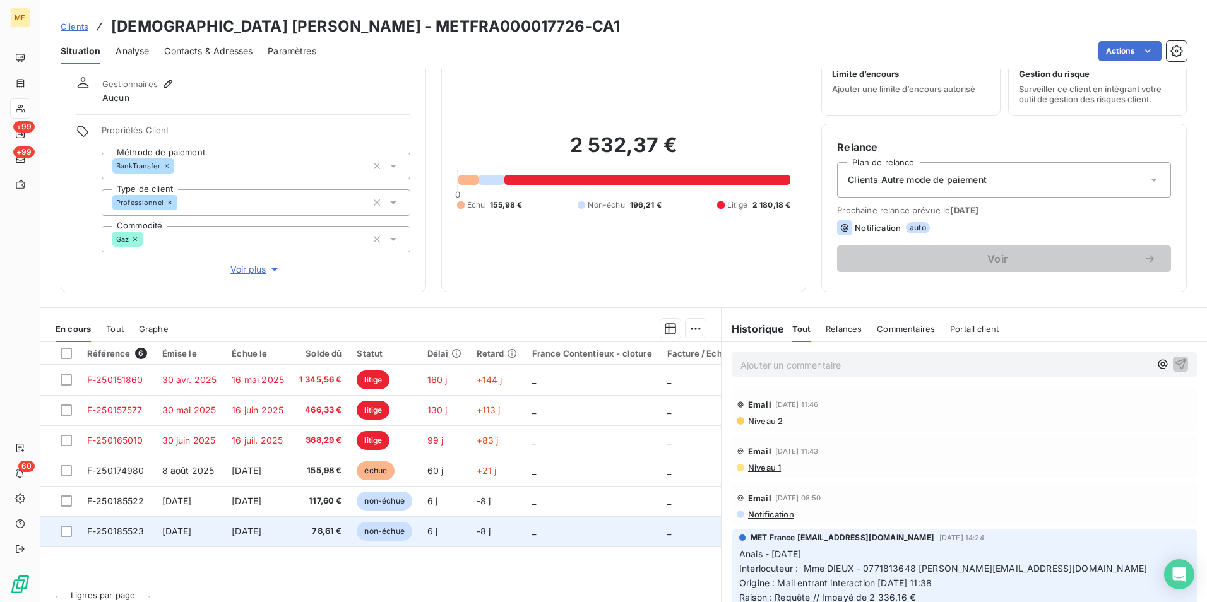
scroll to position [63, 0]
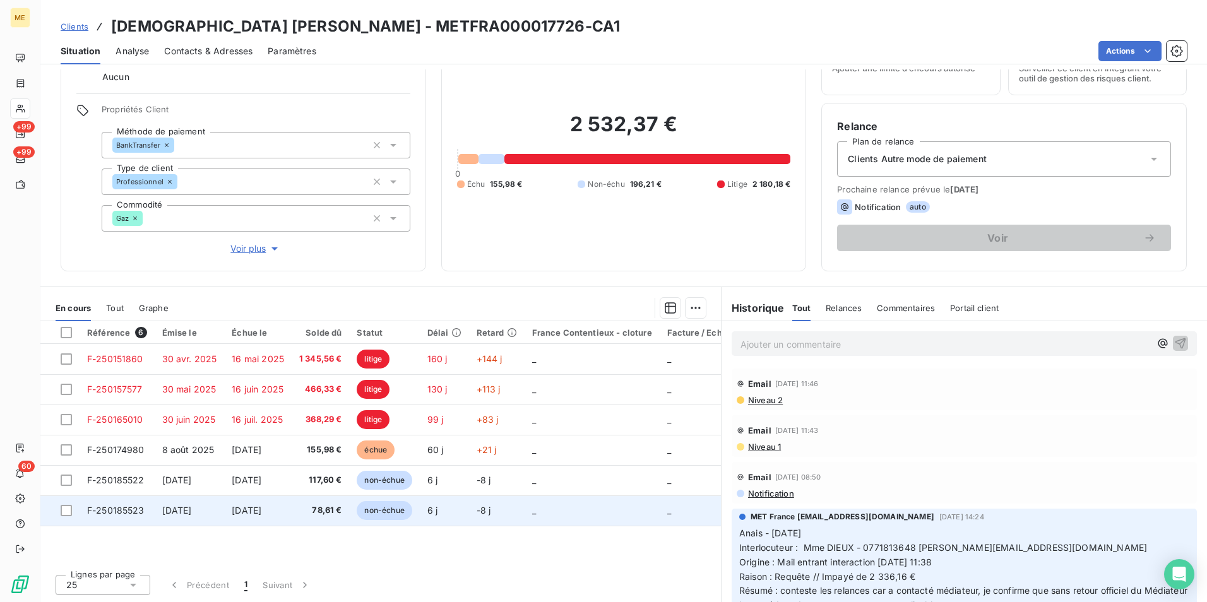
click at [469, 518] on td "6 j" at bounding box center [444, 511] width 49 height 30
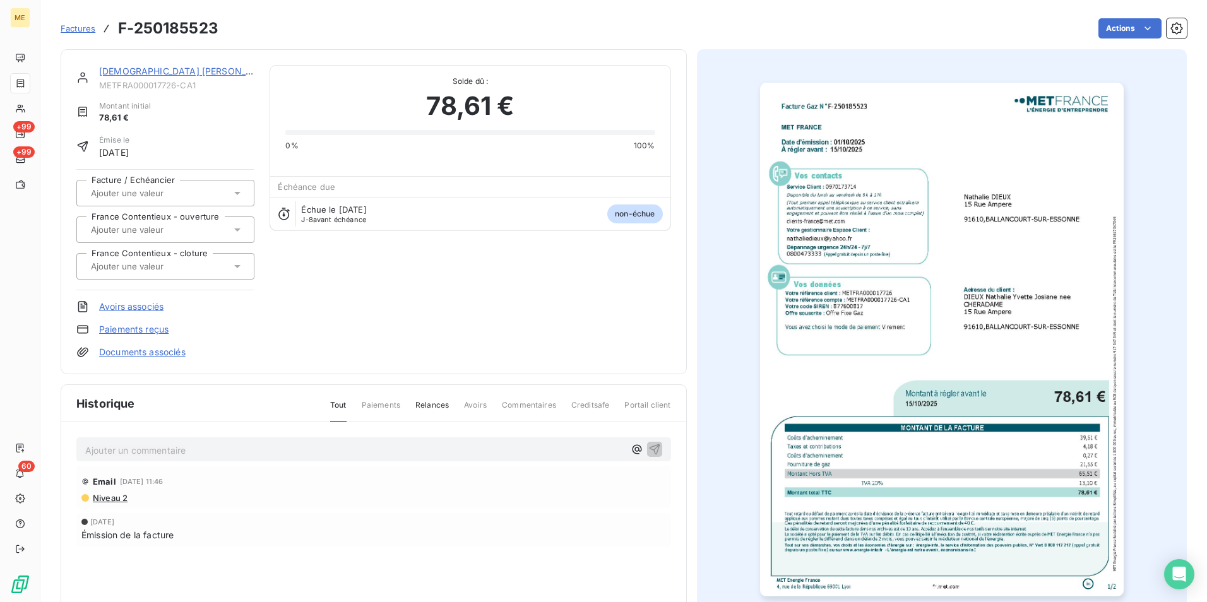
click at [909, 290] on img "button" at bounding box center [942, 340] width 364 height 514
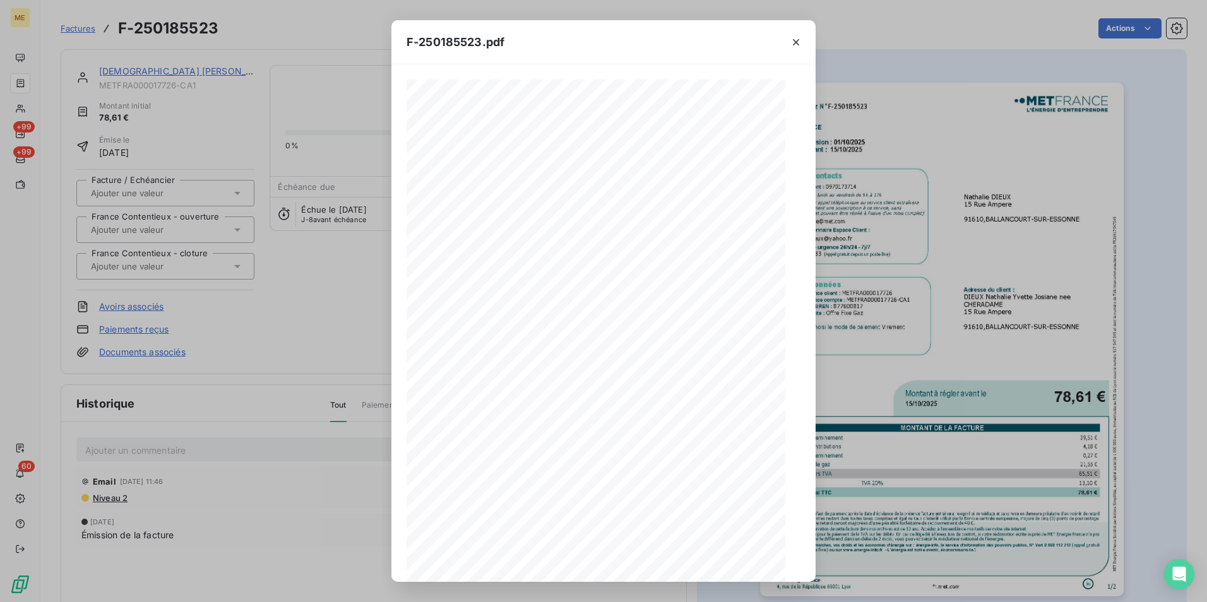
click at [798, 39] on icon "button" at bounding box center [796, 42] width 13 height 13
click at [801, 47] on icon "button" at bounding box center [796, 42] width 13 height 13
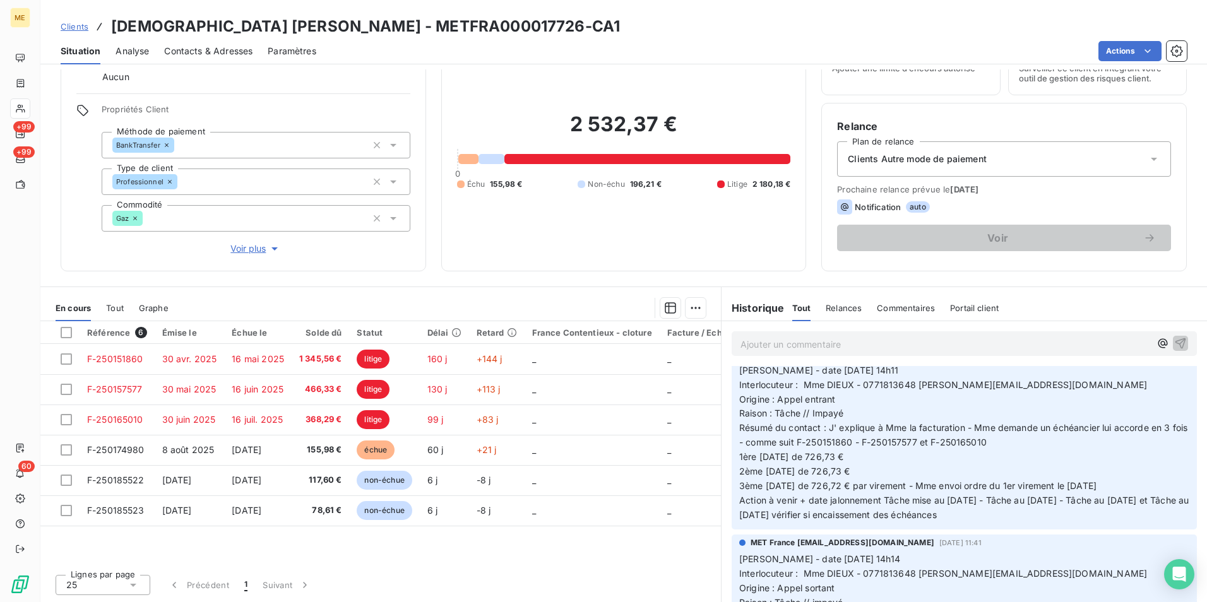
scroll to position [1200, 0]
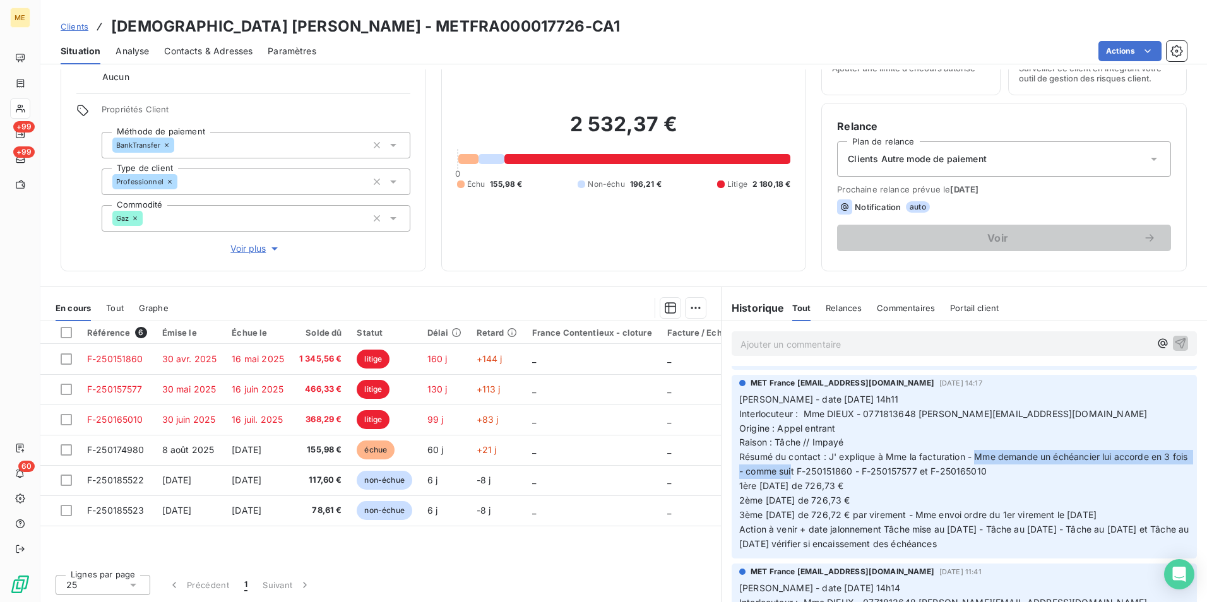
drag, startPoint x: 972, startPoint y: 454, endPoint x: 806, endPoint y: 477, distance: 167.6
click at [806, 477] on span "Résumé du contact : J' explique à Mme la facturation - Mme demande un échéancie…" at bounding box center [964, 463] width 451 height 25
click at [879, 458] on span "Résumé du contact : J' explique à Mme la facturation - Mme demande un échéancie…" at bounding box center [964, 463] width 451 height 25
drag, startPoint x: 782, startPoint y: 398, endPoint x: 897, endPoint y: 400, distance: 114.3
click at [897, 400] on p "Valérie - date 31/07/2025 14h11 Interlocuteur : Mme DIEUX - 0771813648 nathalie…" at bounding box center [964, 472] width 450 height 159
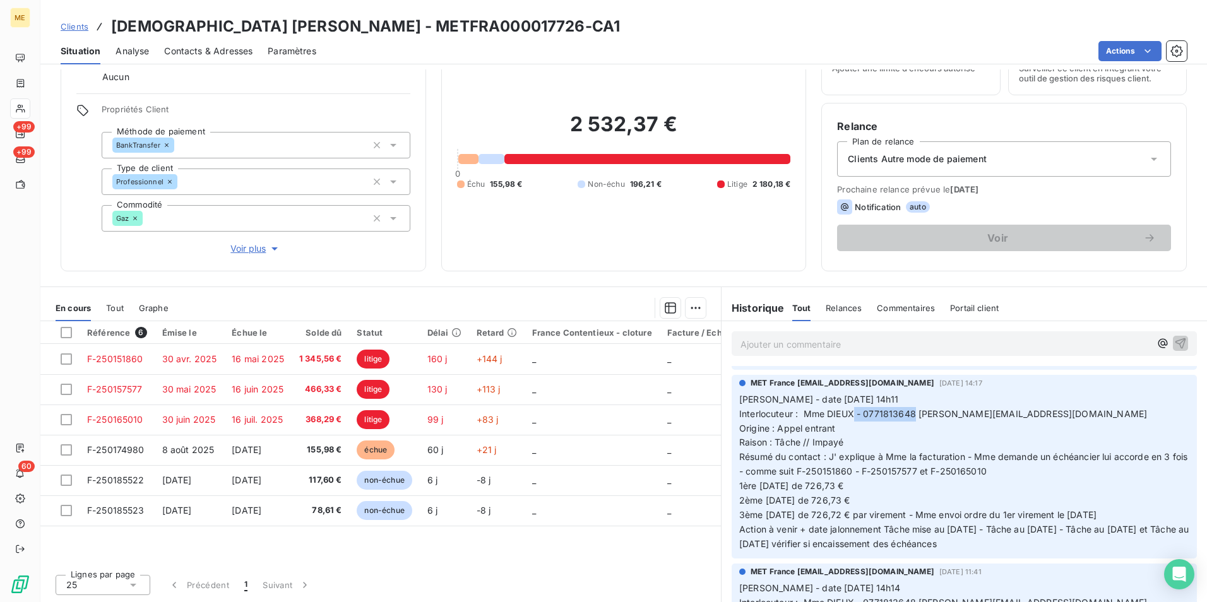
drag, startPoint x: 897, startPoint y: 400, endPoint x: 911, endPoint y: 418, distance: 23.0
click at [911, 418] on span "Interlocuteur : Mme DIEUX - 0771813648 nathaliedieux@yahoo.fr" at bounding box center [943, 414] width 408 height 11
drag, startPoint x: 1023, startPoint y: 457, endPoint x: 1160, endPoint y: 457, distance: 137.0
click at [1160, 457] on span "Résumé du contact : J' explique à Mme la facturation - Mme demande un échéancie…" at bounding box center [964, 463] width 451 height 25
click at [836, 472] on span "Résumé du contact : J' explique à Mme la facturation - Mme demande un échéancie…" at bounding box center [964, 463] width 451 height 25
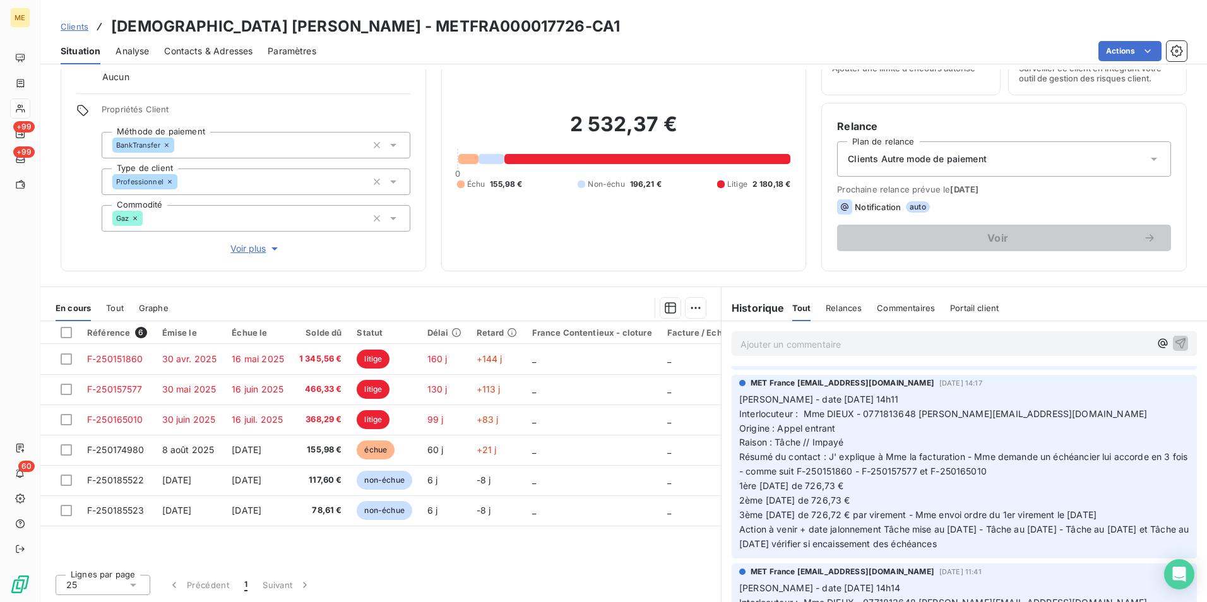
drag, startPoint x: 974, startPoint y: 516, endPoint x: 1123, endPoint y: 516, distance: 149.7
click at [1097, 516] on span "3ème 07/10/2025 de 726,72 € par virement - Mme envoi ordre du 1er virement le 0…" at bounding box center [917, 515] width 357 height 11
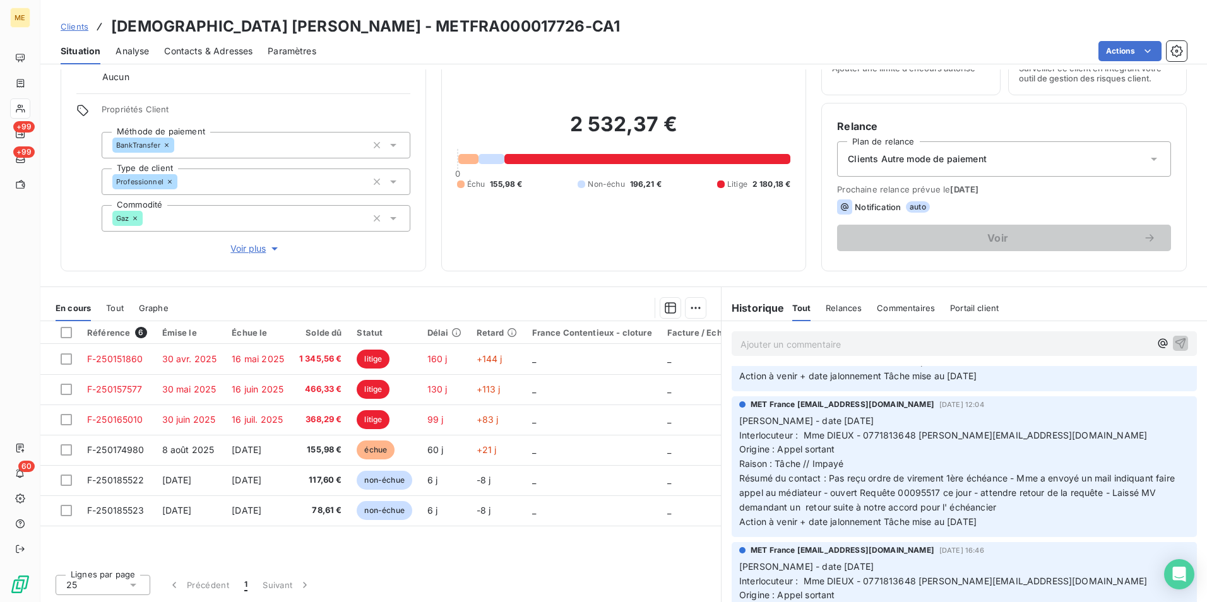
scroll to position [631, 0]
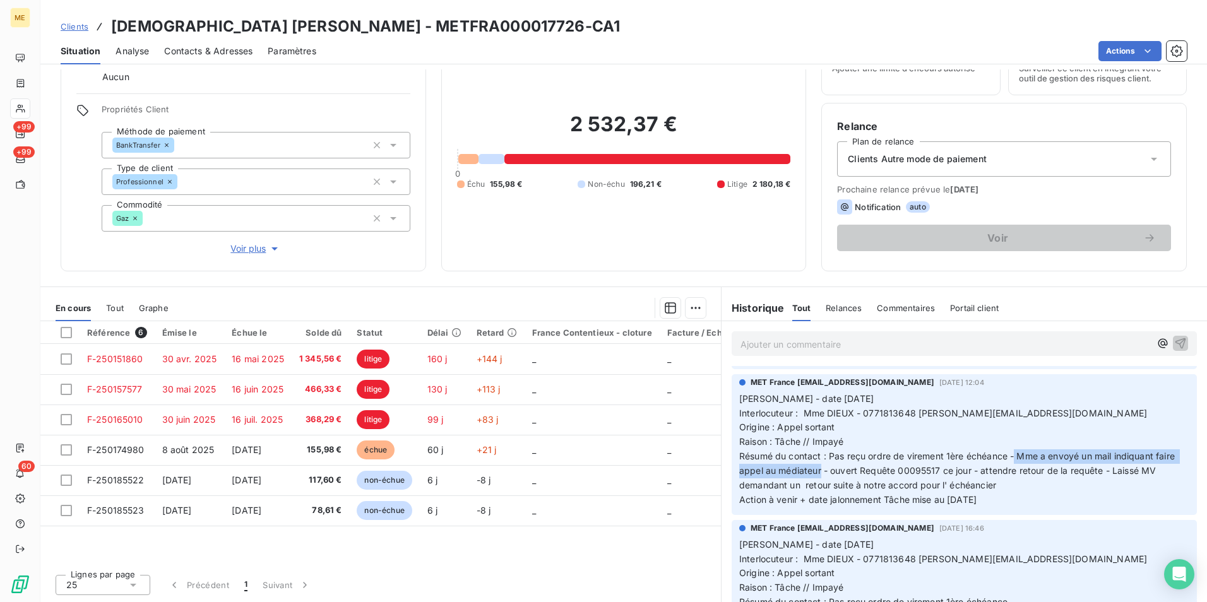
drag, startPoint x: 1010, startPoint y: 459, endPoint x: 838, endPoint y: 472, distance: 172.3
click at [838, 472] on span "Résumé du contact : Pas reçu ordre de virement 1ère échéance - Mme a envoyé un …" at bounding box center [958, 471] width 438 height 40
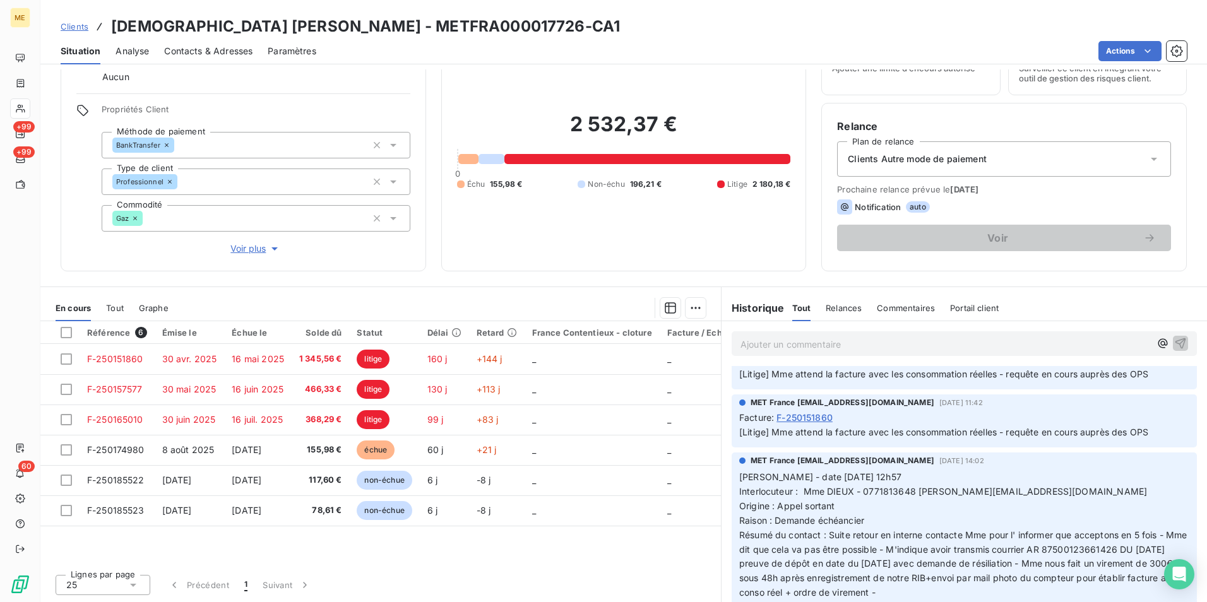
scroll to position [2273, 0]
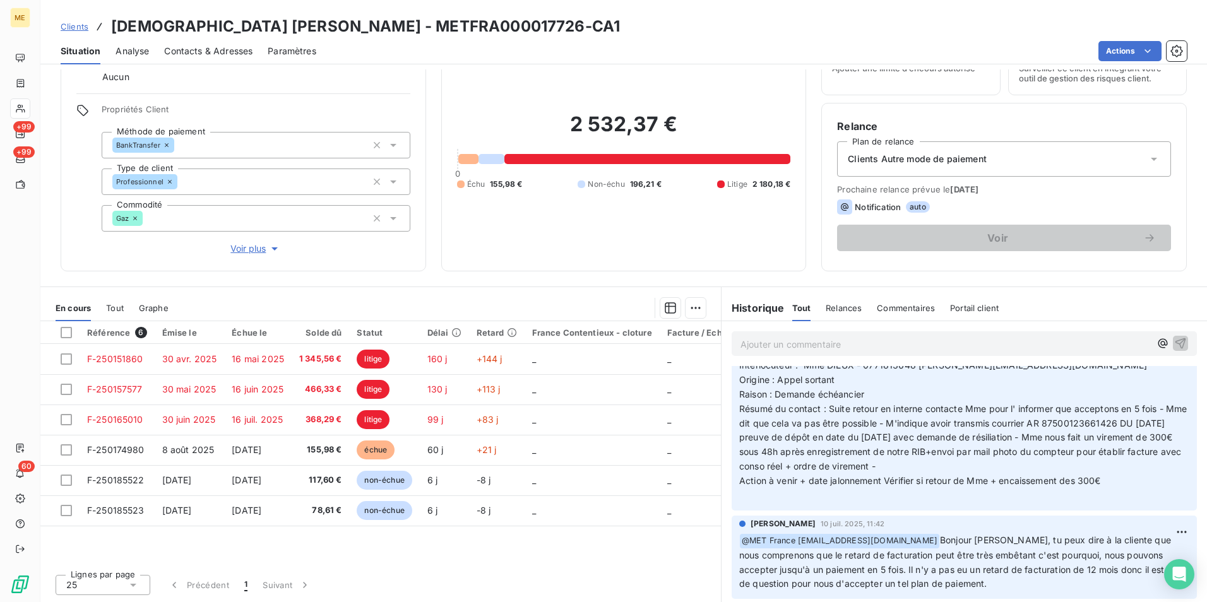
click at [1000, 449] on span "Résumé du contact : Suite retour en interne contacte Mme pour l' informer que a…" at bounding box center [964, 438] width 451 height 69
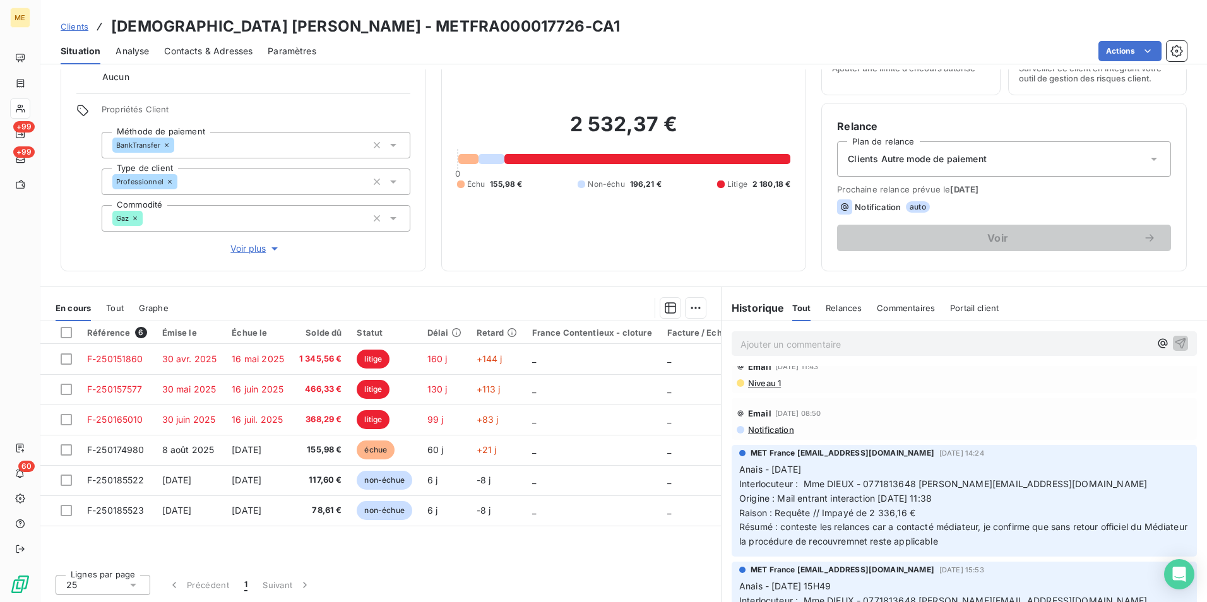
scroll to position [63, 0]
drag, startPoint x: 774, startPoint y: 527, endPoint x: 1010, endPoint y: 541, distance: 237.2
click at [1010, 541] on p "Anais - 08/09/2025 Interlocuteur : Mme DIEUX - 0771813648 nathaliedieux@yahoo.f…" at bounding box center [964, 506] width 450 height 87
drag, startPoint x: 1010, startPoint y: 541, endPoint x: 1035, endPoint y: 561, distance: 31.9
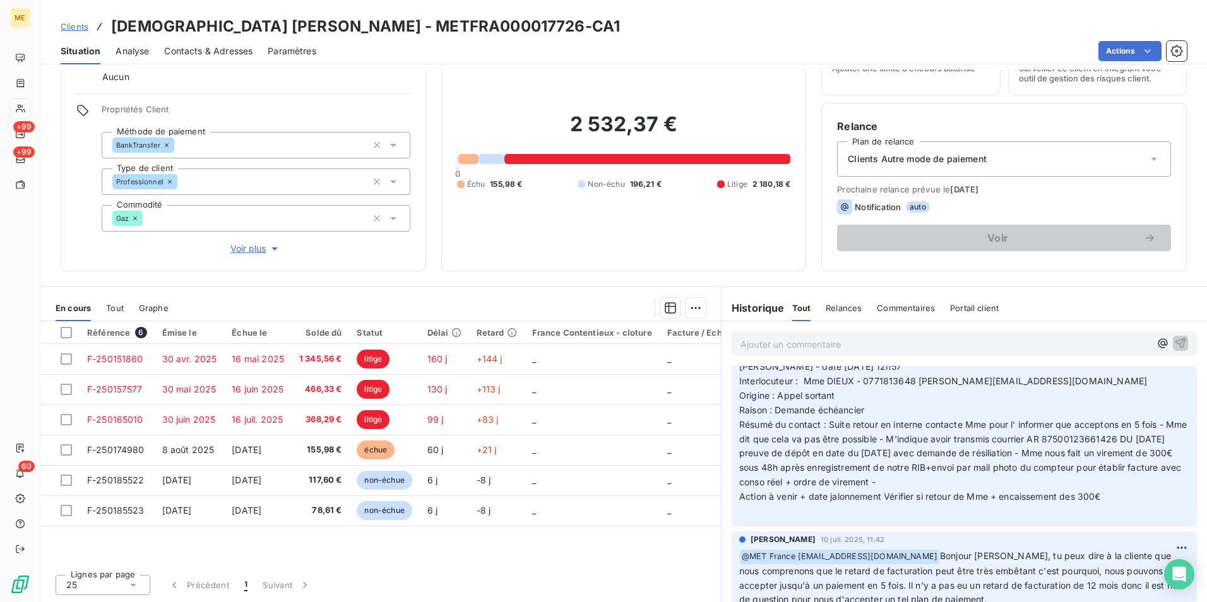
scroll to position [2273, 0]
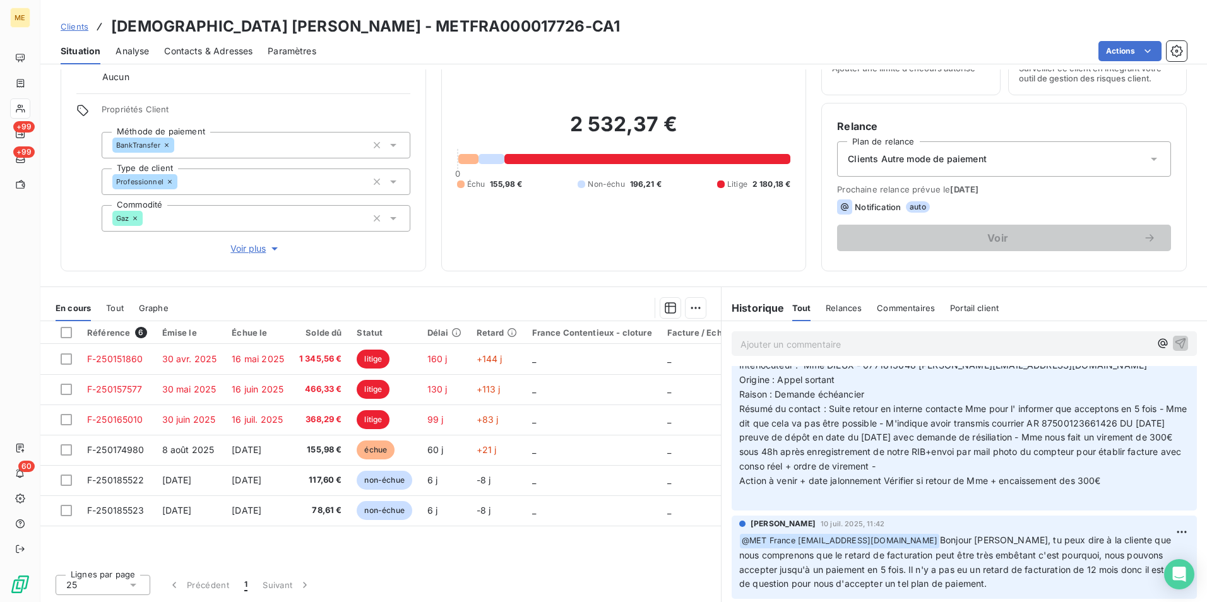
click at [1111, 434] on span "Résumé du contact : Suite retour en interne contacte Mme pour l' informer que a…" at bounding box center [964, 438] width 451 height 69
drag, startPoint x: 1136, startPoint y: 438, endPoint x: 1065, endPoint y: 442, distance: 71.5
click at [1065, 442] on span "Résumé du contact : Suite retour en interne contacte Mme pour l' informer que a…" at bounding box center [964, 438] width 451 height 69
copy span "87500123661426"
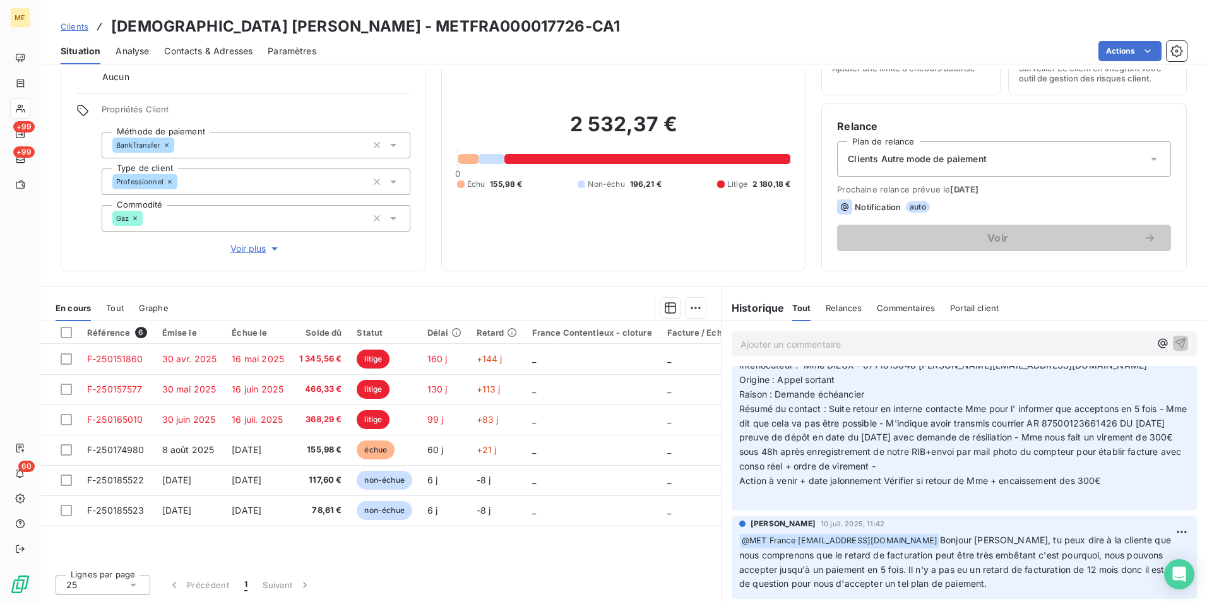
click at [999, 453] on span "Résumé du contact : Suite retour en interne contacte Mme pour l' informer que a…" at bounding box center [964, 438] width 451 height 69
drag, startPoint x: 1063, startPoint y: 436, endPoint x: 1136, endPoint y: 436, distance: 72.6
click at [1136, 436] on span "Résumé du contact : Suite retour en interne contacte Mme pour l' informer que a…" at bounding box center [964, 438] width 451 height 69
copy span "87500123661426"
click at [522, 28] on h3 "DIEUX Nathalie Yvette Josiane nee CHERADAME - METFRA000017726-CA1" at bounding box center [365, 26] width 509 height 23
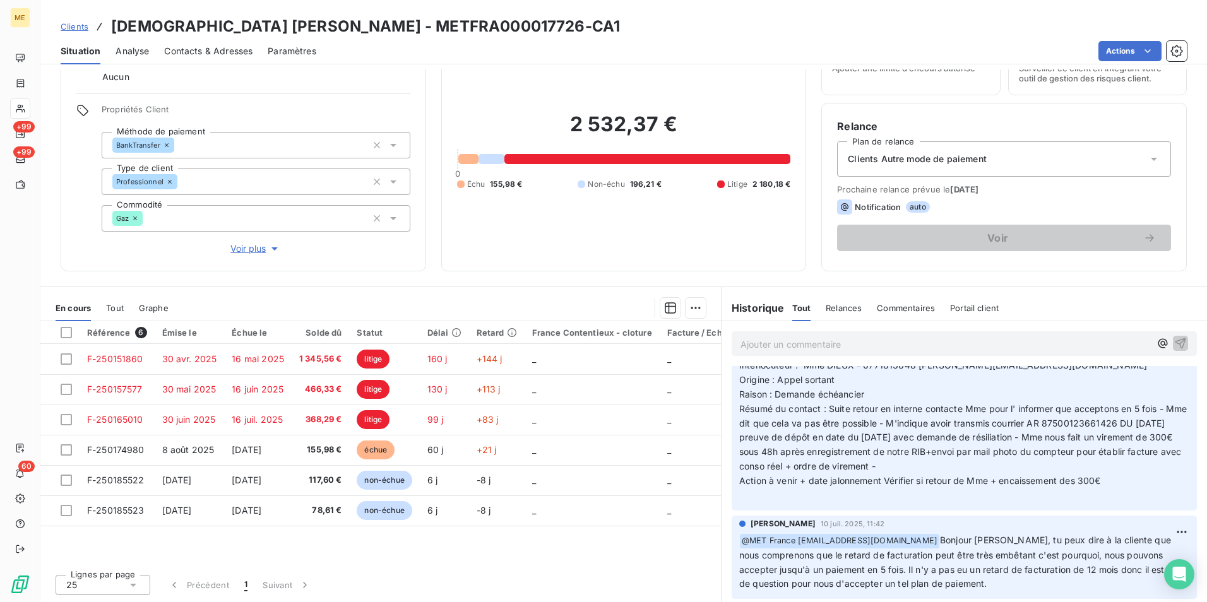
click at [522, 28] on h3 "DIEUX Nathalie Yvette Josiane nee CHERADAME - METFRA000017726-CA1" at bounding box center [365, 26] width 509 height 23
copy h3 "METFRA000017726"
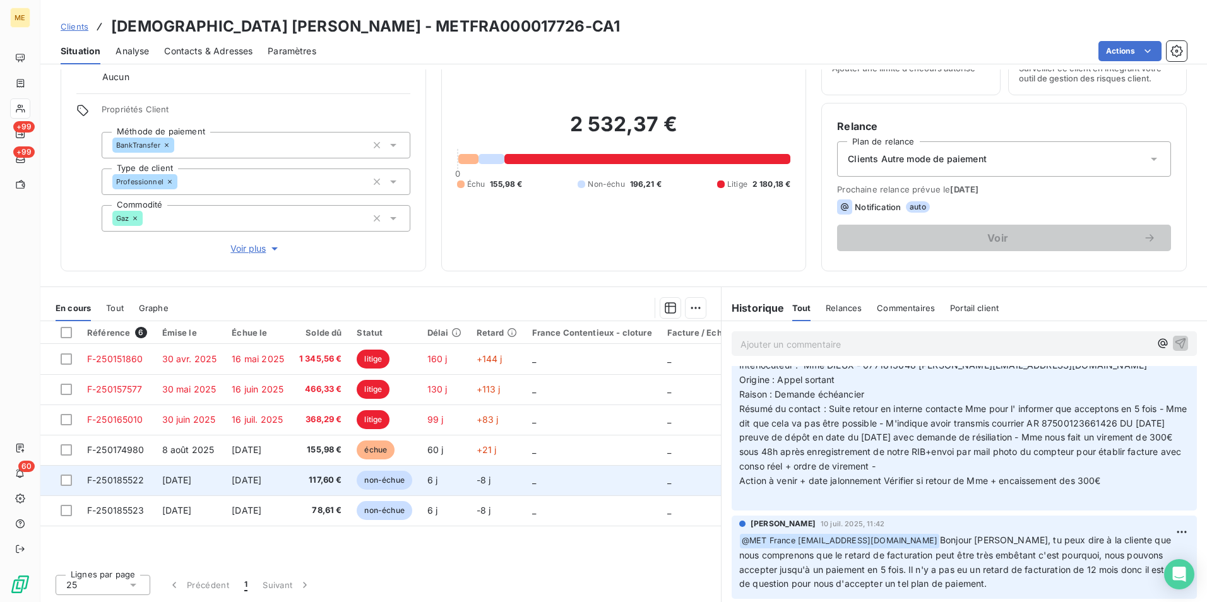
scroll to position [2318, 0]
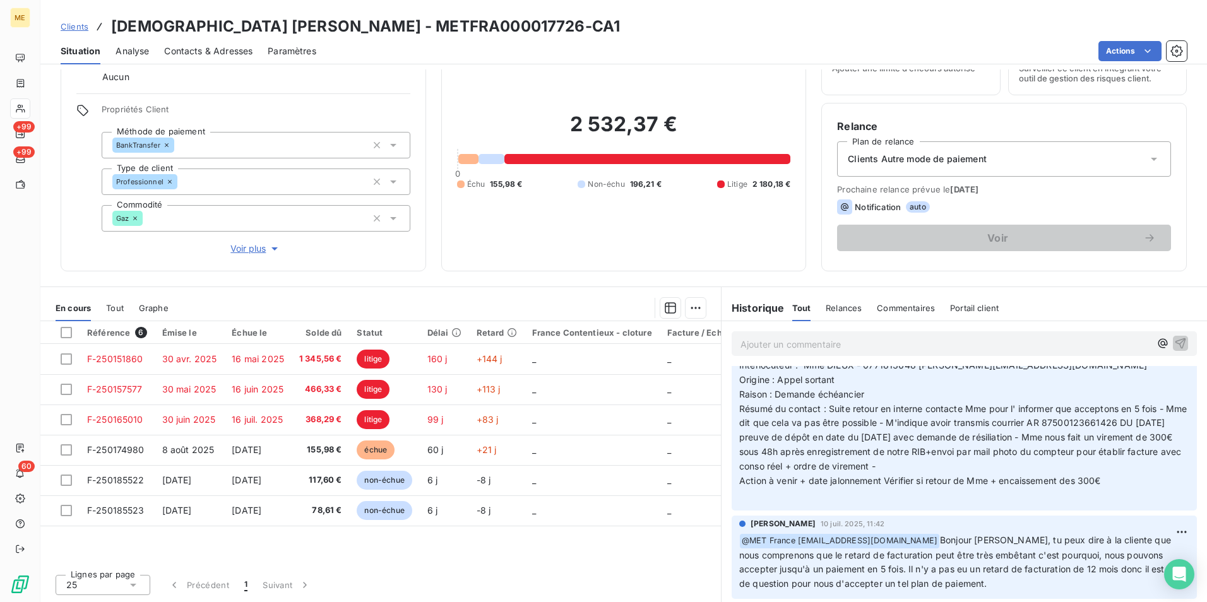
click at [75, 25] on span "Clients" at bounding box center [75, 26] width 28 height 10
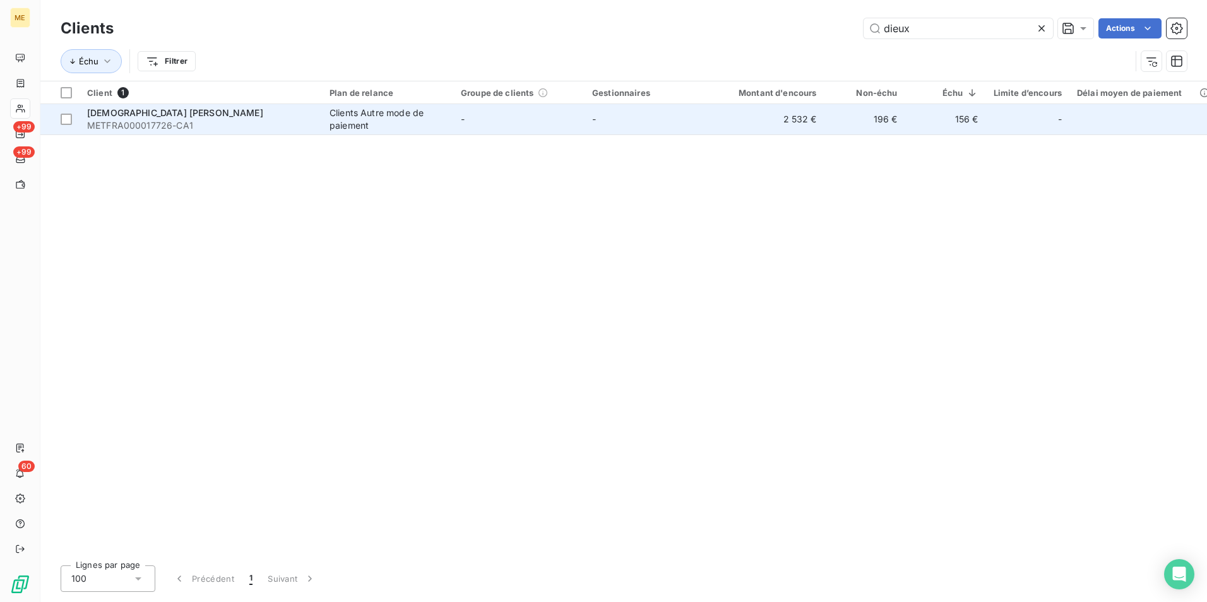
click at [230, 121] on span "METFRA000017726-CA1" at bounding box center [200, 125] width 227 height 13
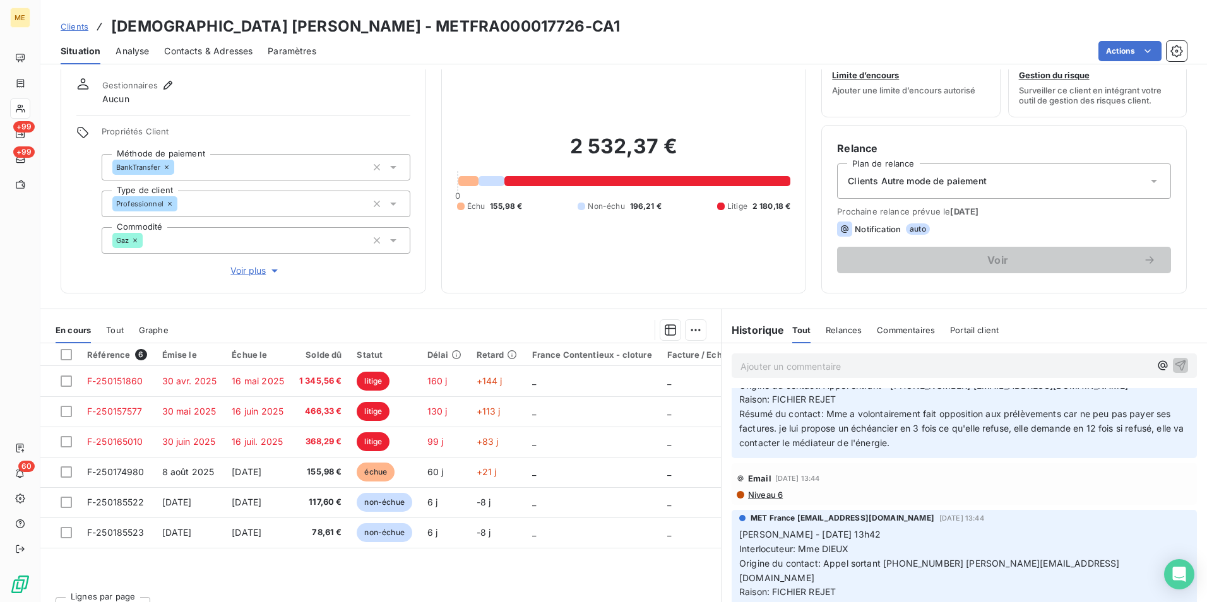
scroll to position [63, 0]
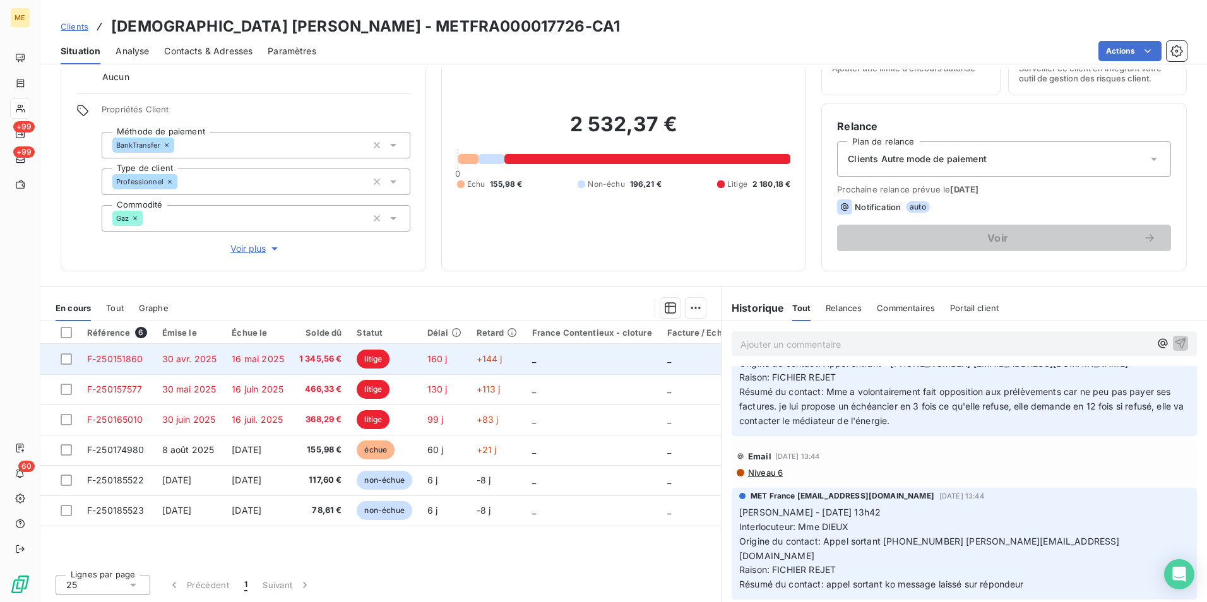
click at [282, 361] on td "16 mai 2025" at bounding box center [258, 359] width 68 height 30
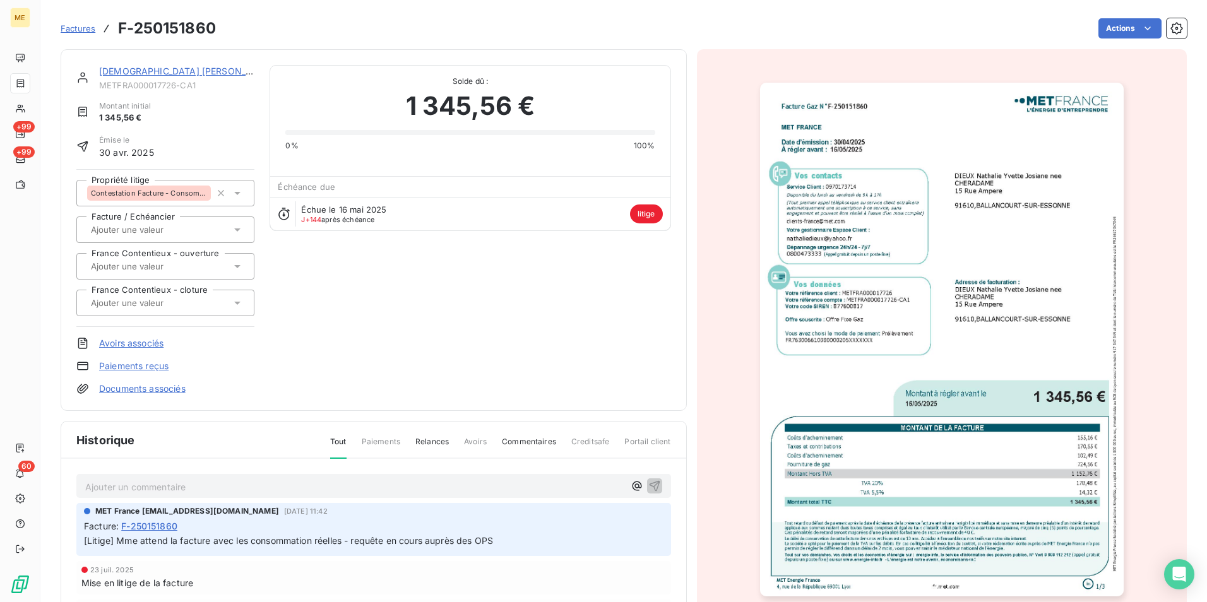
click at [1018, 308] on img "button" at bounding box center [942, 340] width 364 height 514
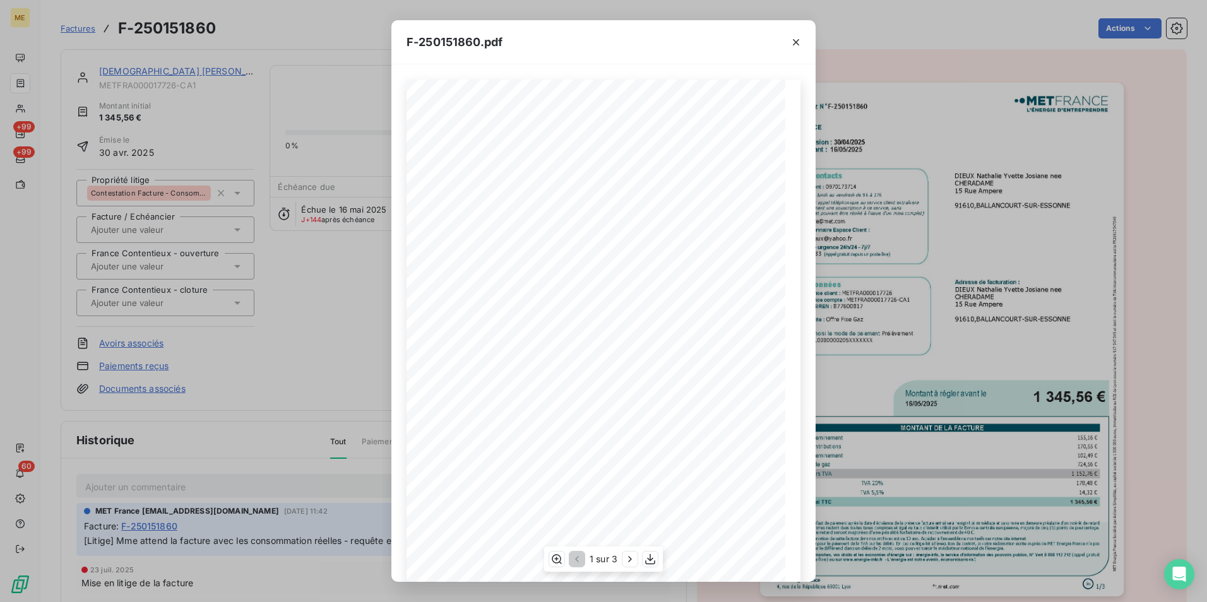
scroll to position [64, 0]
click at [637, 558] on button "button" at bounding box center [630, 559] width 15 height 15
click at [556, 565] on icon "button" at bounding box center [555, 559] width 13 height 13
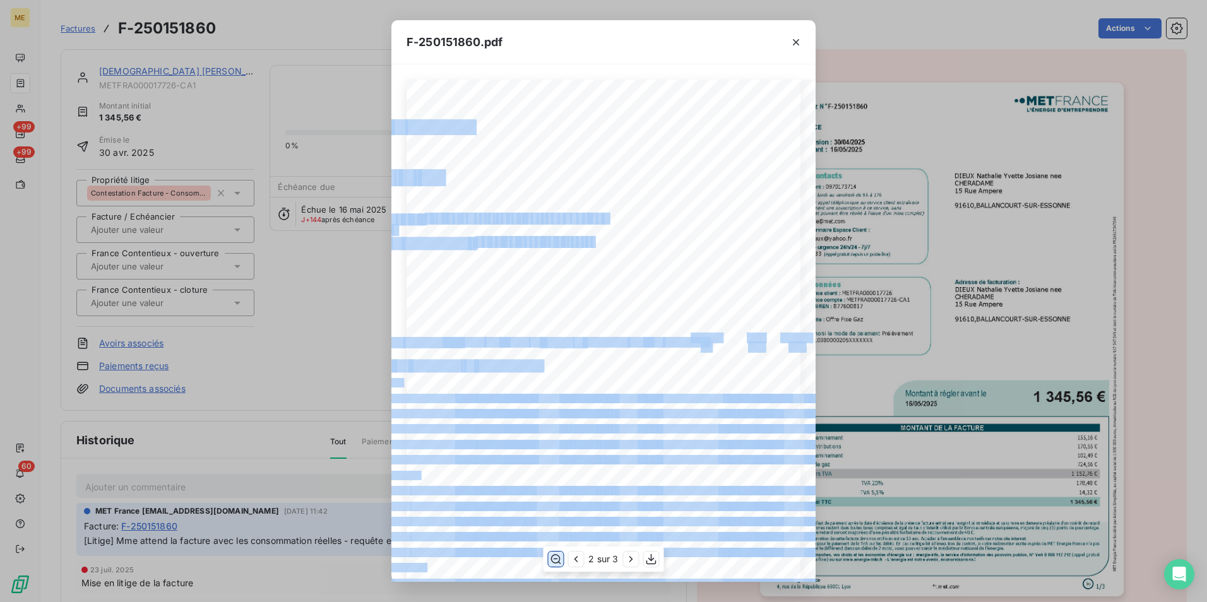
click at [470, 234] on div "Facture Gaz N° F-250151860 MET Energie France 4, rue de la République 69001 Lyo…" at bounding box center [604, 531] width 394 height 903
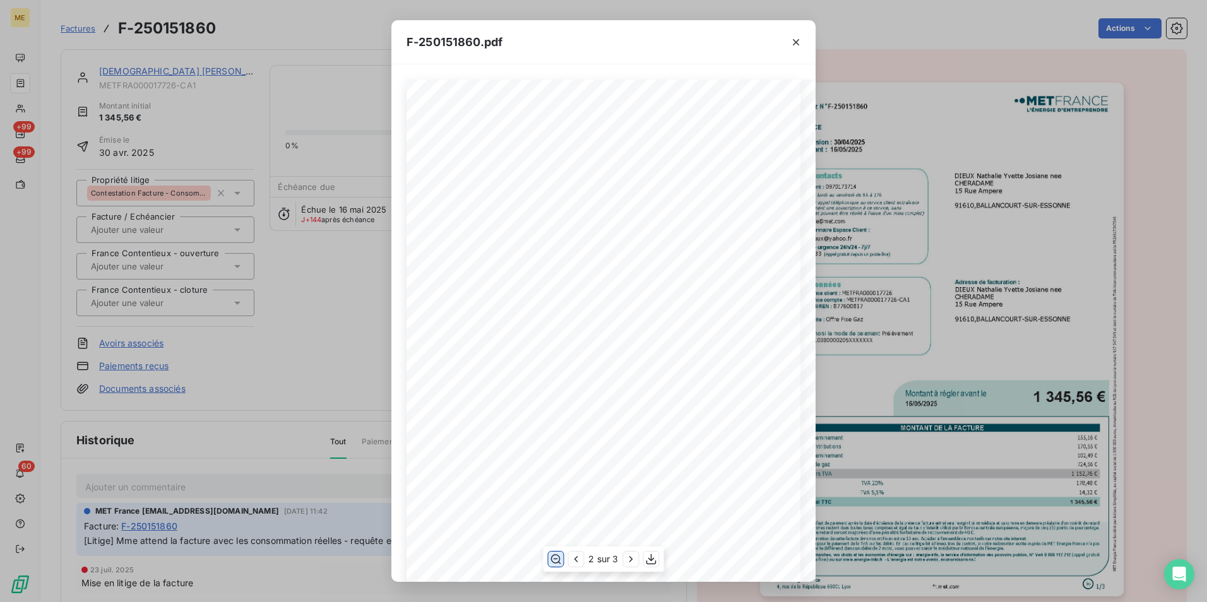
click at [582, 261] on span "MET_METFRA000017726_22234442822312-UA1_14534" at bounding box center [485, 264] width 259 height 9
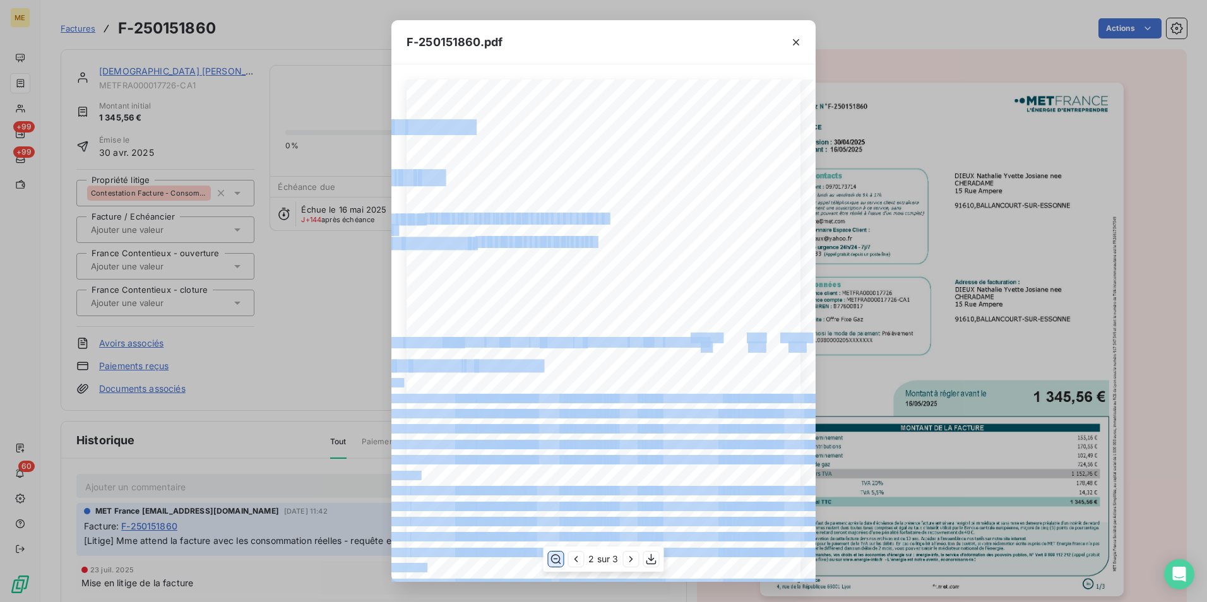
click at [473, 234] on div "Facture Gaz N° F-250151860 MET Energie France 4, rue de la République 69001 Lyo…" at bounding box center [604, 531] width 394 height 903
click at [580, 261] on span "MET_METFRA000017726_22234442822312-UA1_14534" at bounding box center [485, 264] width 259 height 9
click at [664, 259] on span "Profil" at bounding box center [674, 254] width 21 height 9
click at [669, 242] on span "a" at bounding box center [671, 242] width 5 height 9
click at [664, 220] on span "PCE" at bounding box center [703, 219] width 78 height 9
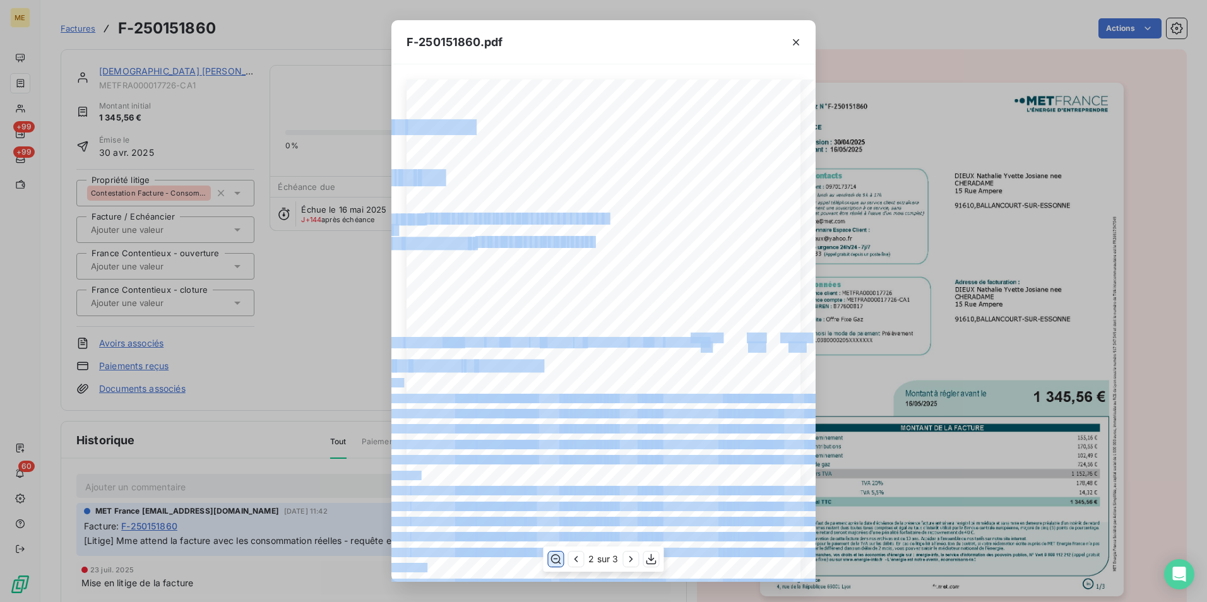
click at [522, 234] on div "Facture Gaz N° F-250151860 MET Energie France 4, rue de la République 69001 Lyo…" at bounding box center [604, 531] width 394 height 903
drag, startPoint x: 590, startPoint y: 237, endPoint x: 539, endPoint y: 239, distance: 51.2
click at [543, 239] on span "a" at bounding box center [546, 240] width 6 height 9
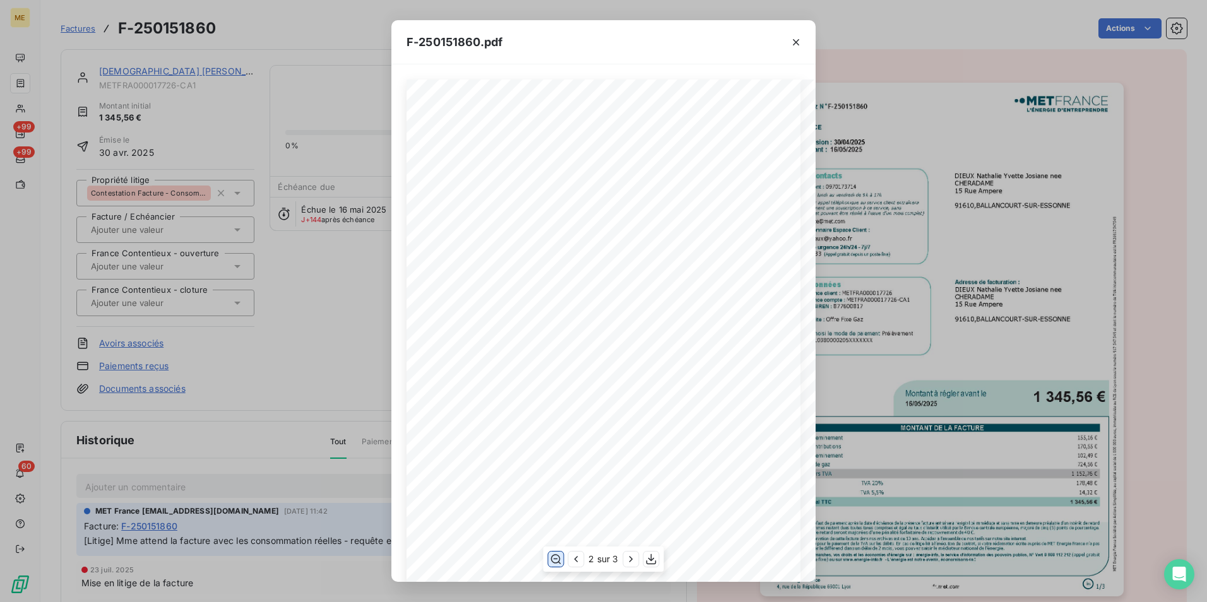
click at [491, 260] on span "MET_METFRA000017726_22234442822312-UA1_14534" at bounding box center [485, 264] width 259 height 9
drag, startPoint x: 474, startPoint y: 237, endPoint x: 592, endPoint y: 237, distance: 117.5
click at [592, 237] on div "Facture Gaz N° F-250151860 MET Energie France 4, rue de la République 69001 Lyo…" at bounding box center [603, 531] width 631 height 893
click at [554, 267] on span "MET_METFRA000017726_22234442822312-UA1_14534" at bounding box center [485, 264] width 259 height 9
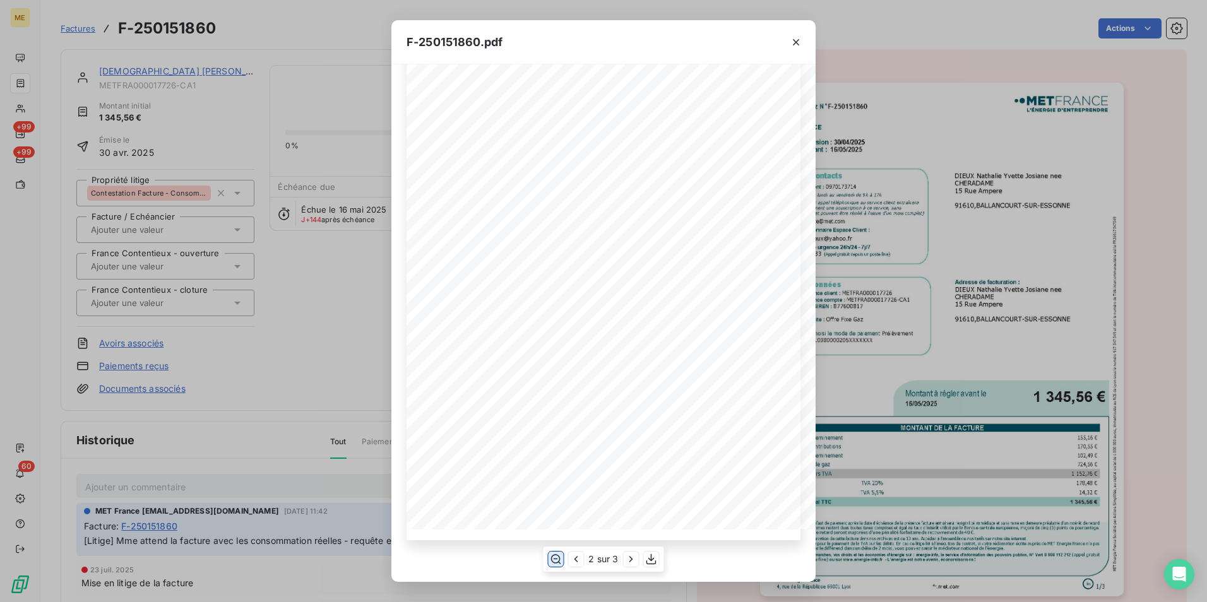
click at [596, 342] on div "Facture Gaz N° F-250151860 MET Energie France 4, rue de la République 69001 Lyo…" at bounding box center [604, 89] width 394 height 903
click at [650, 342] on div "Facture Gaz N° F-250151860 MET Energie France 4, rue de la République 69001 Lyo…" at bounding box center [604, 89] width 394 height 903
click at [794, 46] on icon "button" at bounding box center [796, 42] width 13 height 13
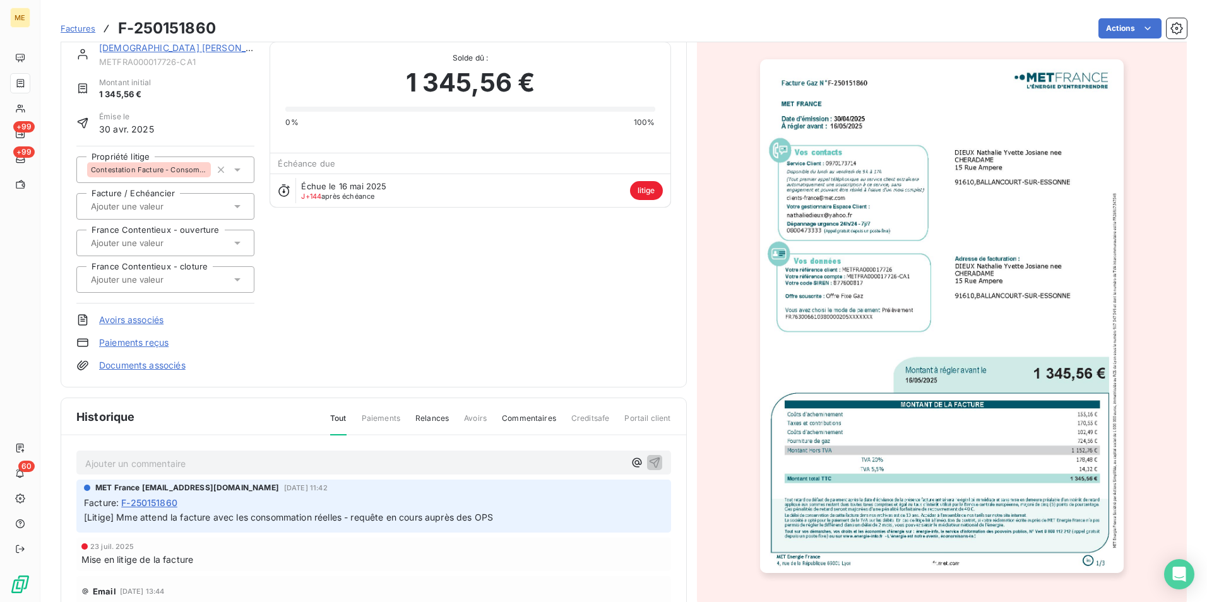
scroll to position [1, 0]
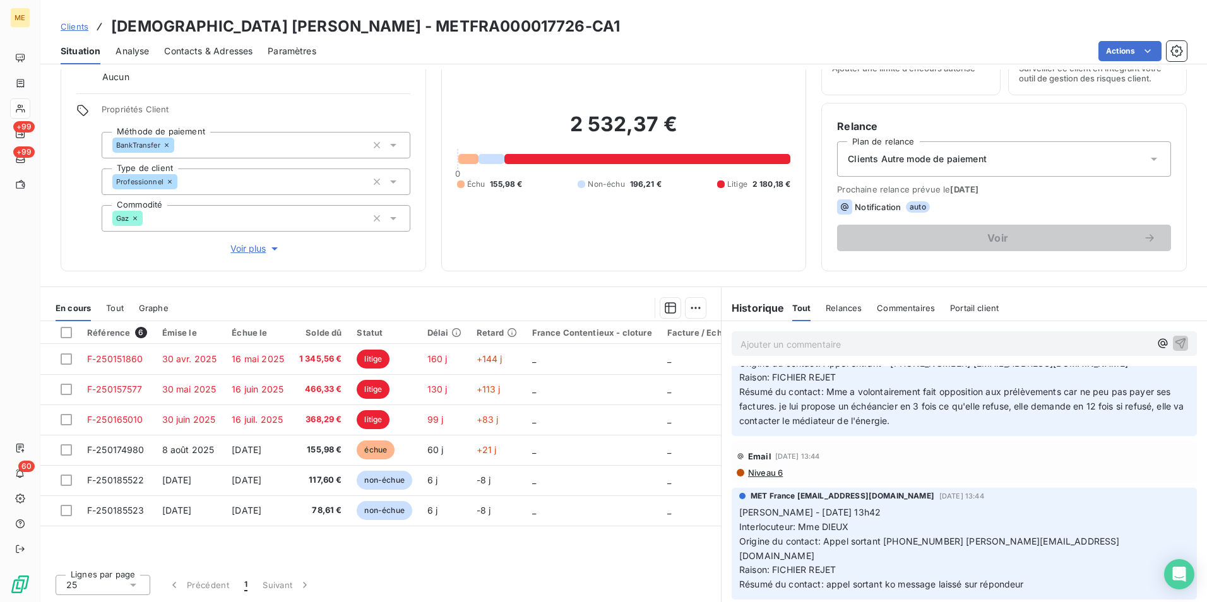
scroll to position [2624, 0]
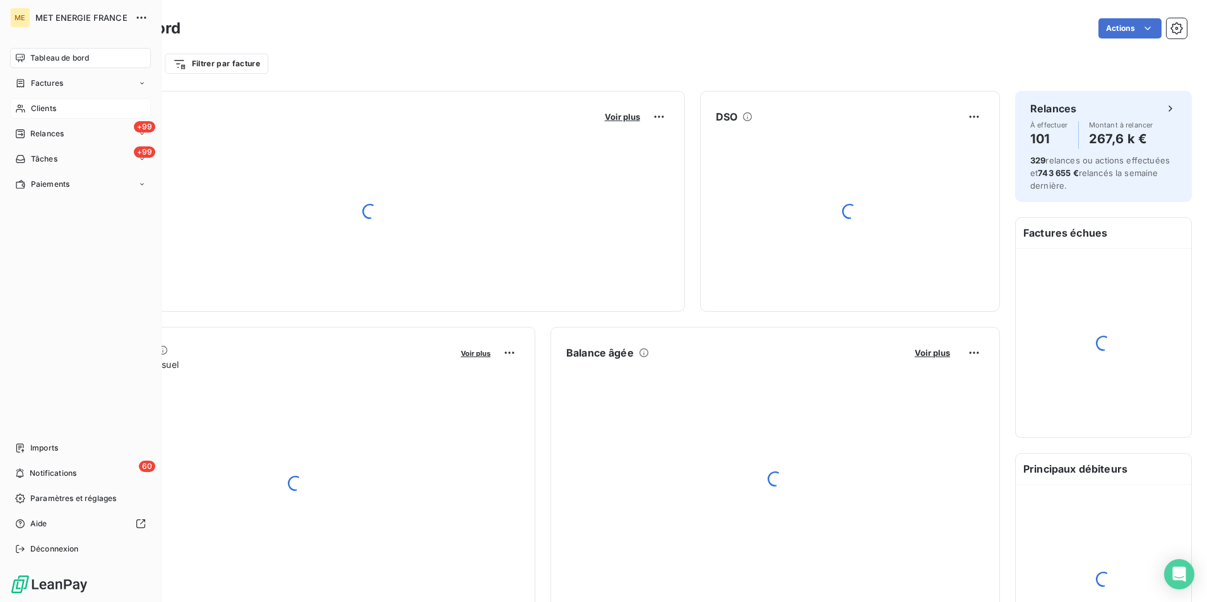
click at [85, 111] on div "Clients" at bounding box center [80, 109] width 141 height 20
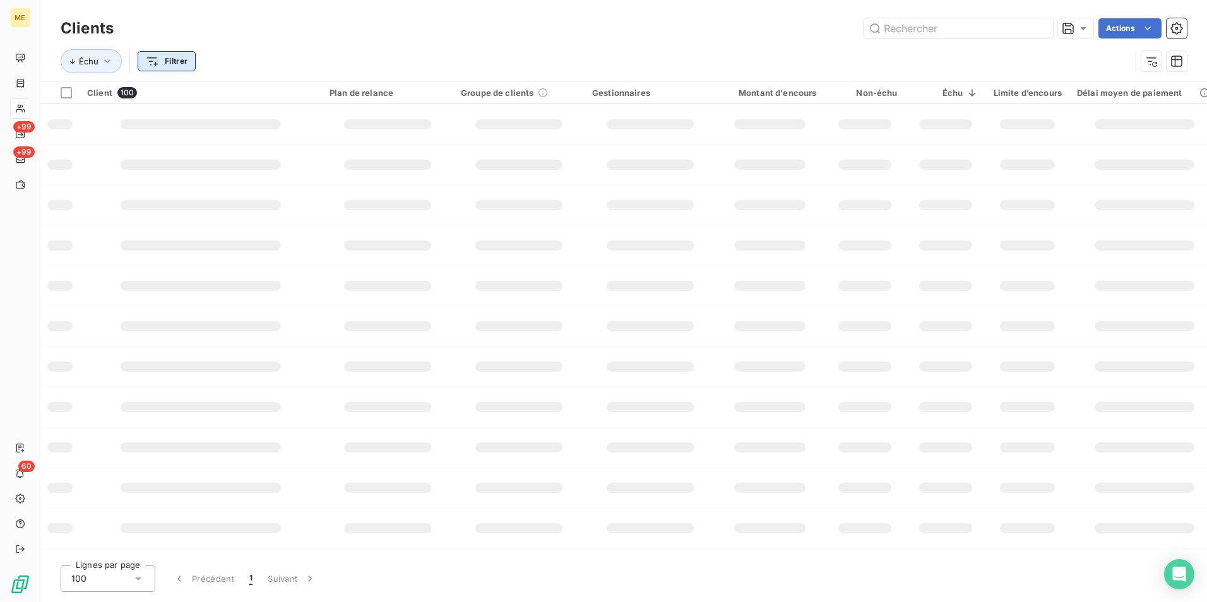
click at [157, 59] on html "ME +99 +99 60 Clients Actions Échu Filtrer Client 100 Plan de relance Groupe de…" at bounding box center [603, 301] width 1207 height 602
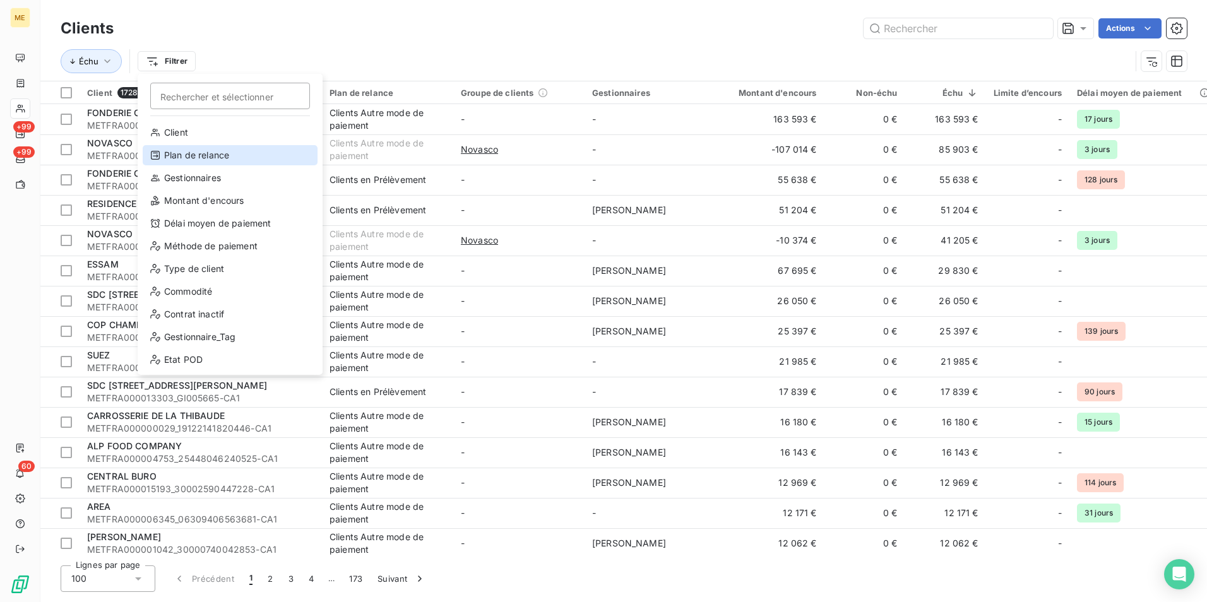
click at [205, 162] on div "Plan de relance" at bounding box center [230, 155] width 175 height 20
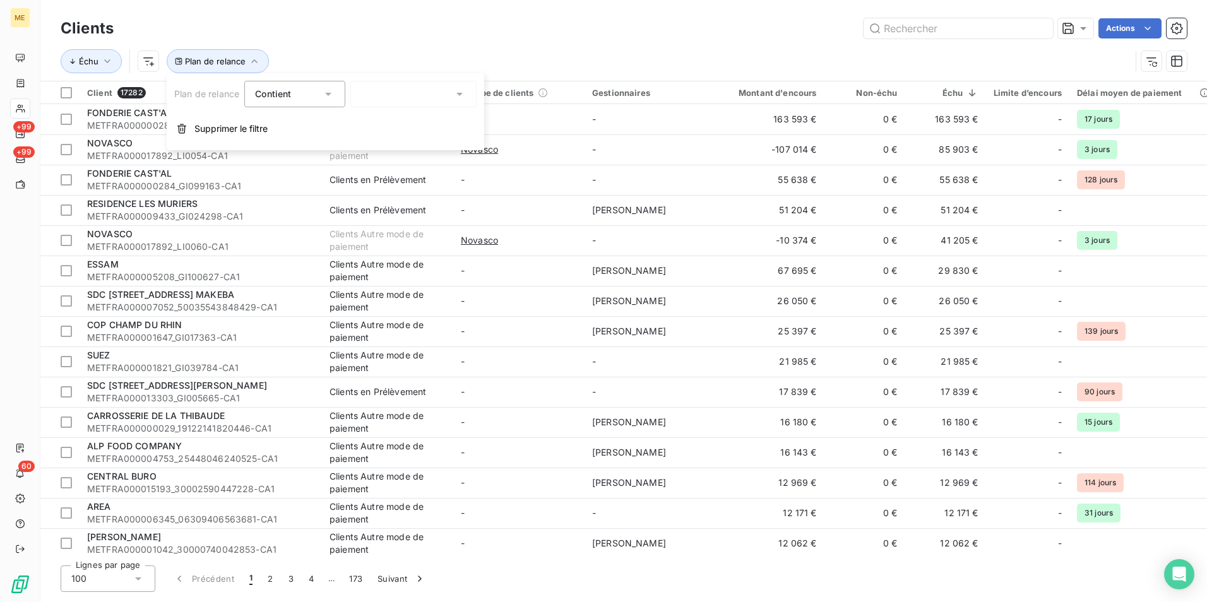
click at [385, 96] on div at bounding box center [413, 94] width 126 height 27
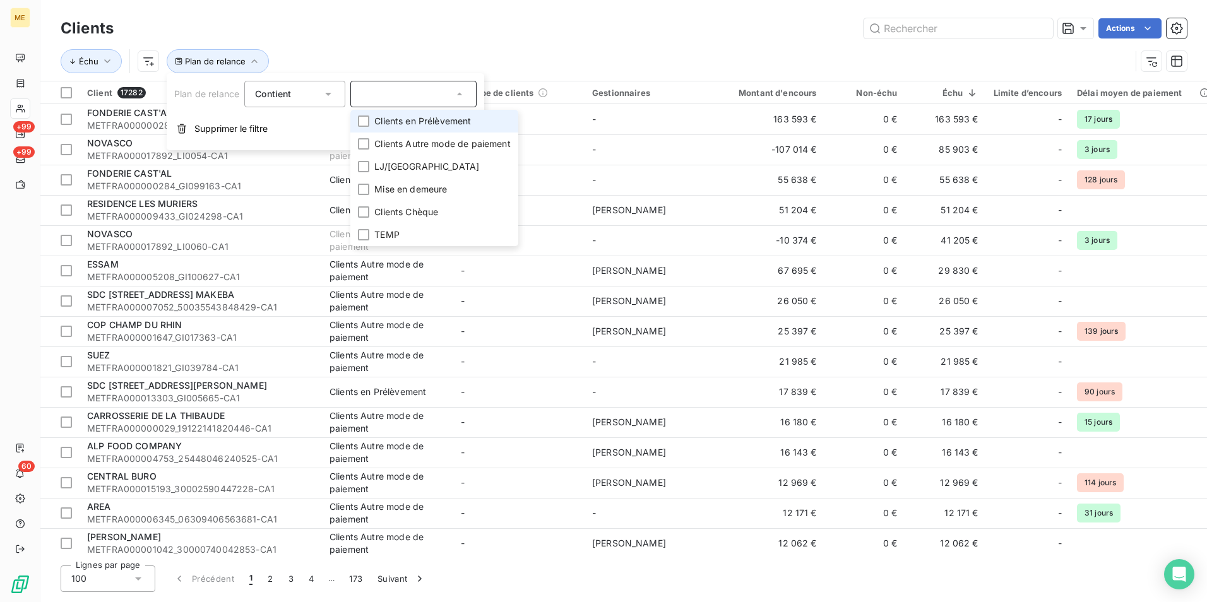
click at [431, 128] on li "Clients en Prélèvement" at bounding box center [434, 121] width 168 height 23
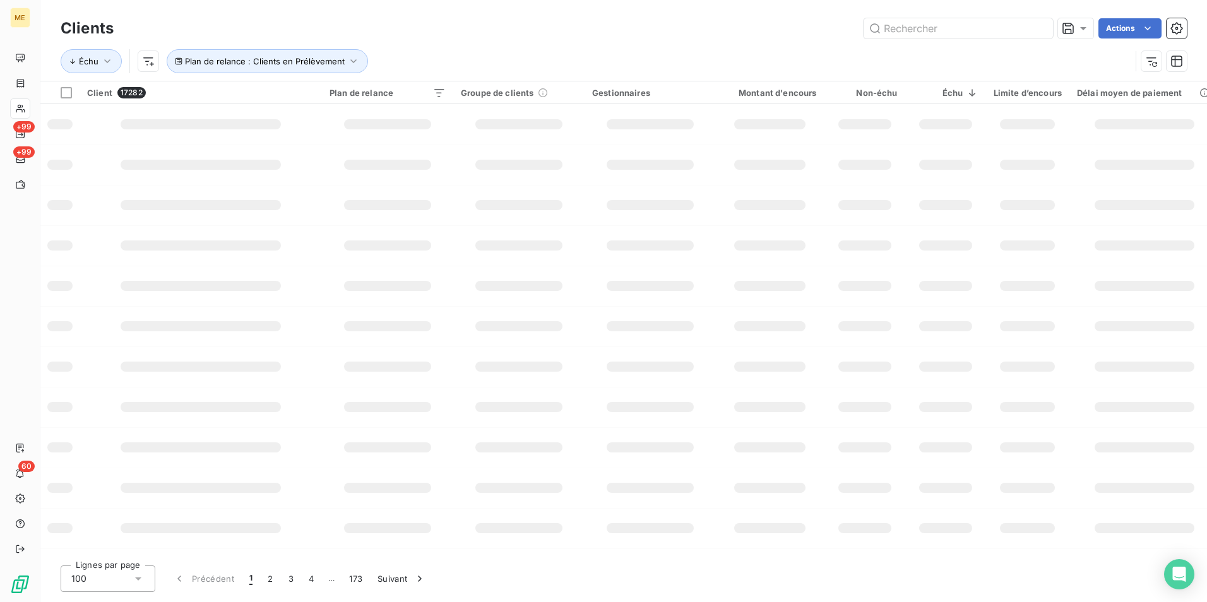
click at [484, 40] on div "Clients Actions" at bounding box center [624, 28] width 1127 height 27
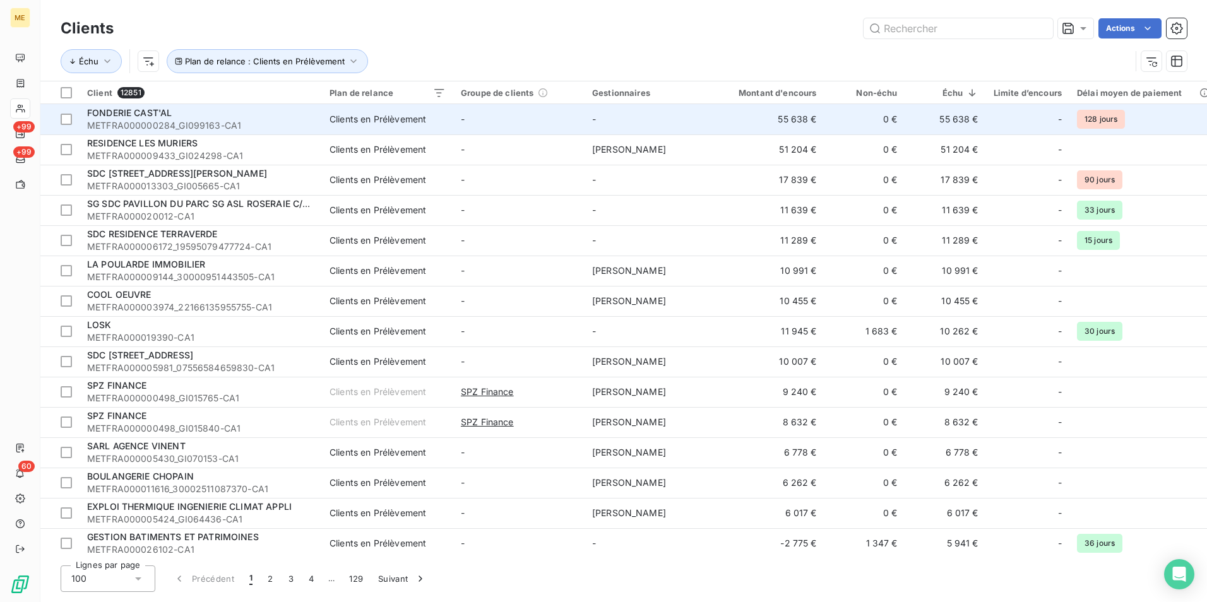
click at [525, 121] on td "-" at bounding box center [518, 119] width 131 height 30
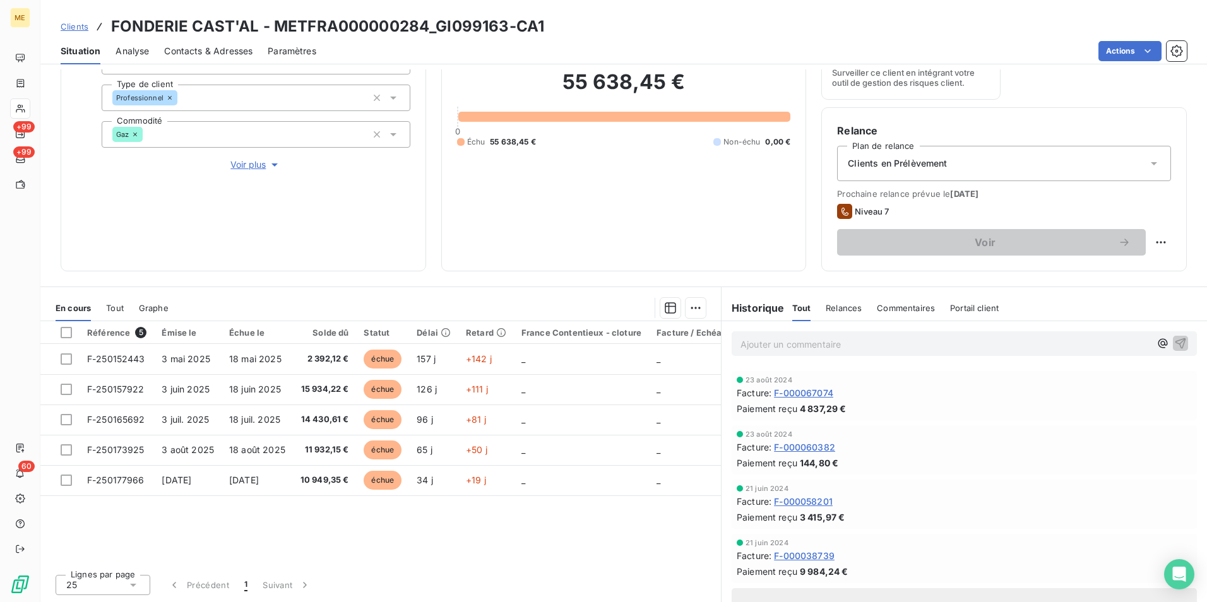
scroll to position [2014, 0]
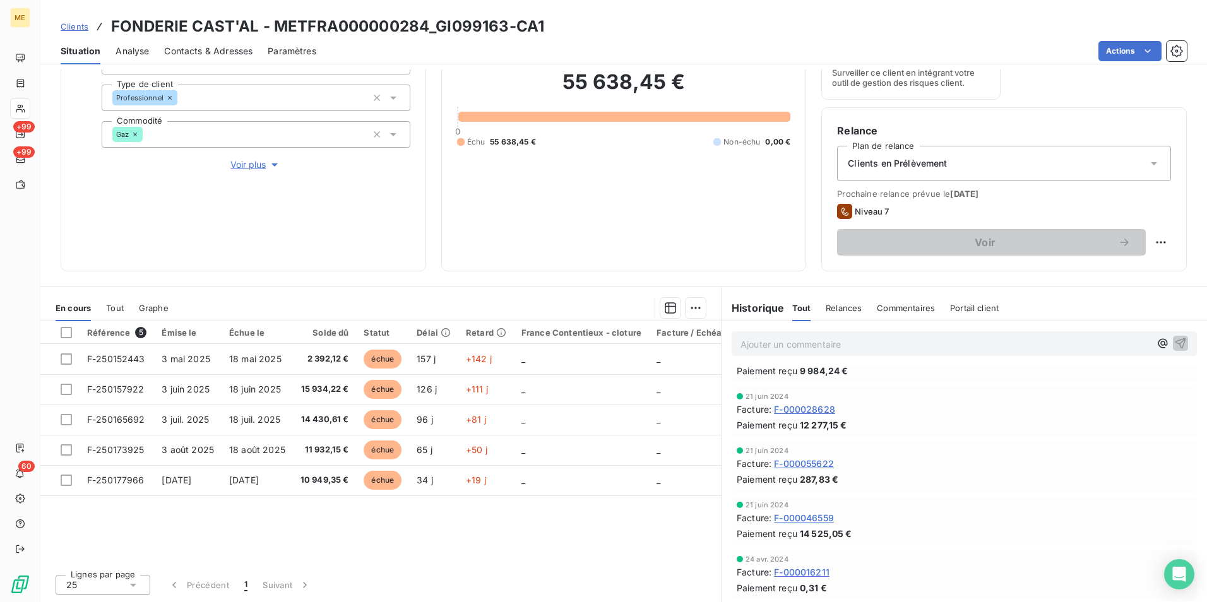
click at [830, 306] on span "Relances" at bounding box center [844, 308] width 36 height 10
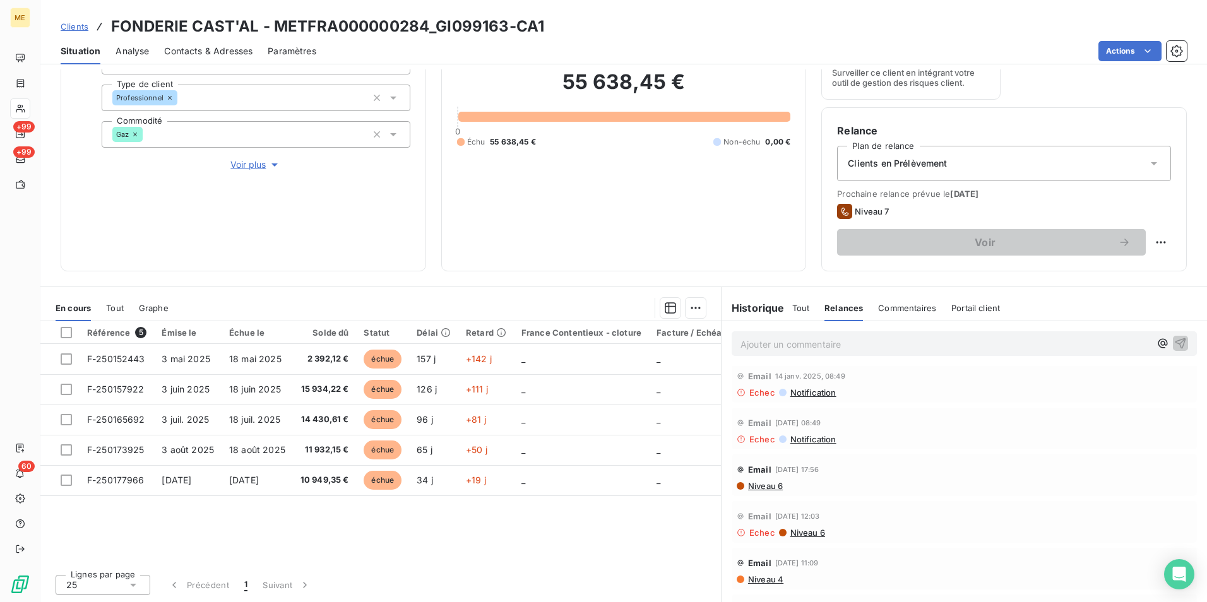
scroll to position [605, 0]
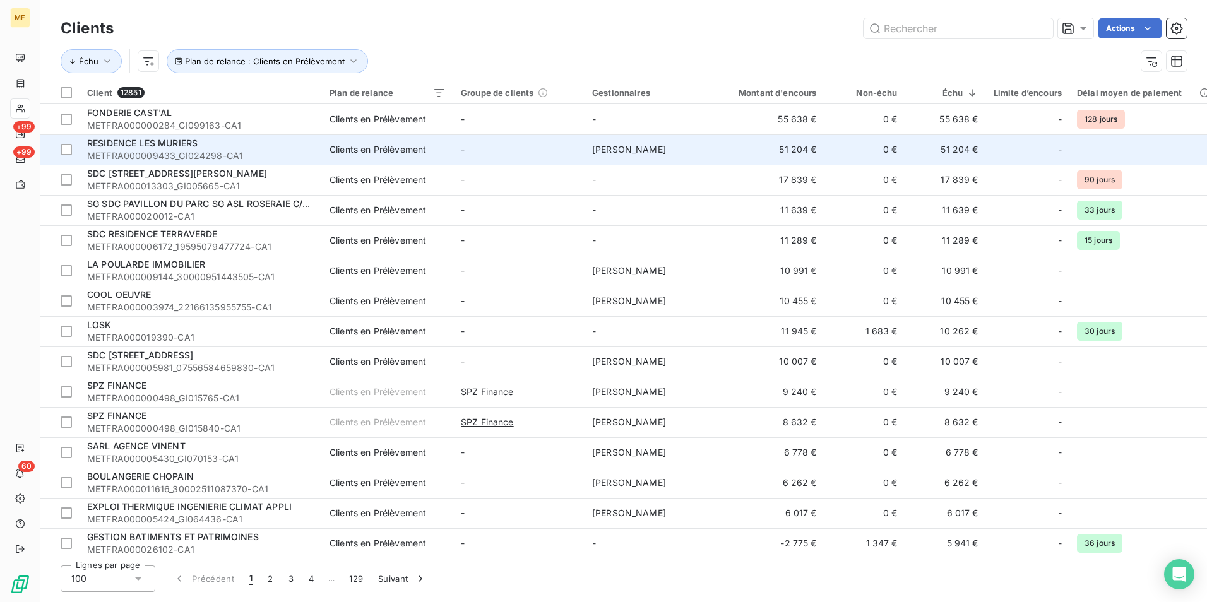
click at [301, 145] on div "RESIDENCE LES MURIERS" at bounding box center [200, 143] width 227 height 13
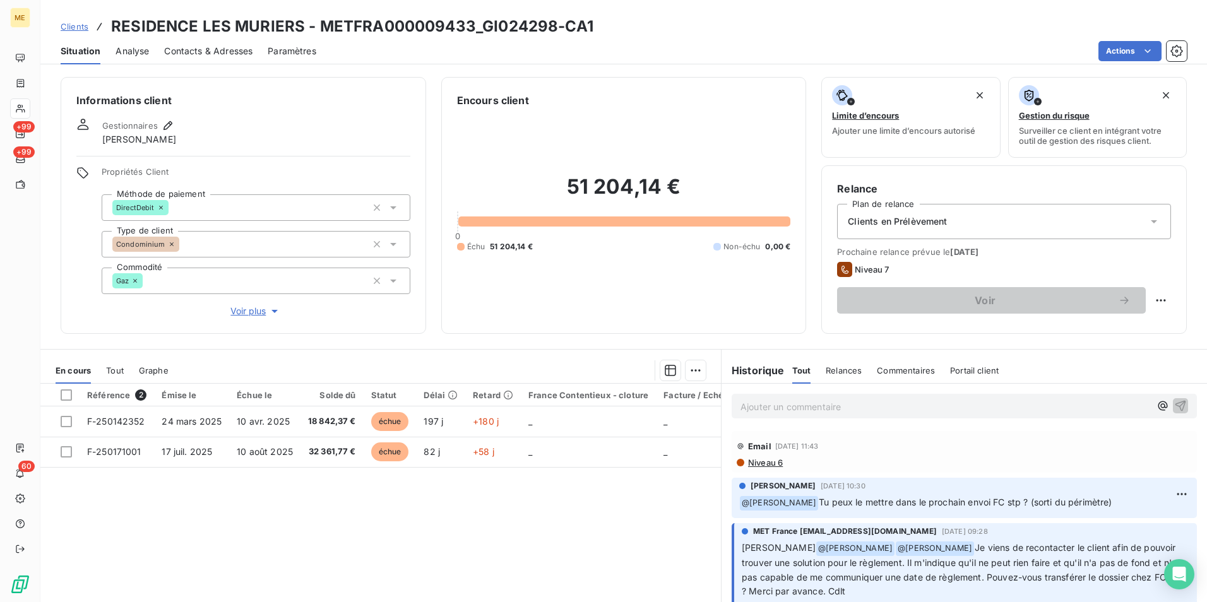
click at [839, 367] on span "Relances" at bounding box center [844, 371] width 36 height 10
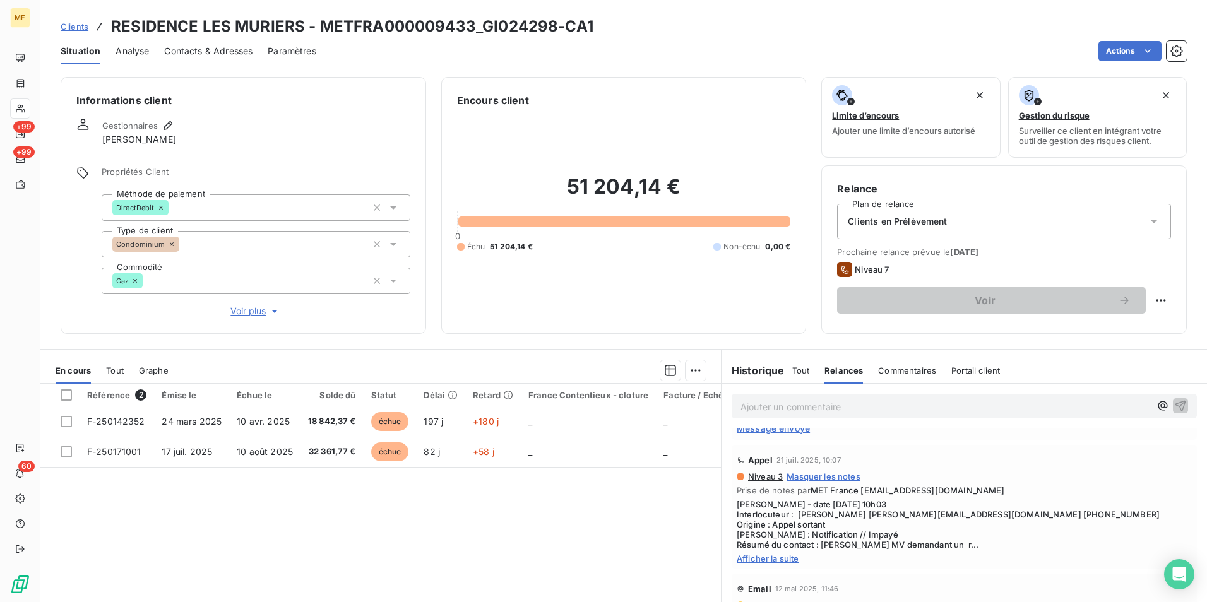
scroll to position [63, 0]
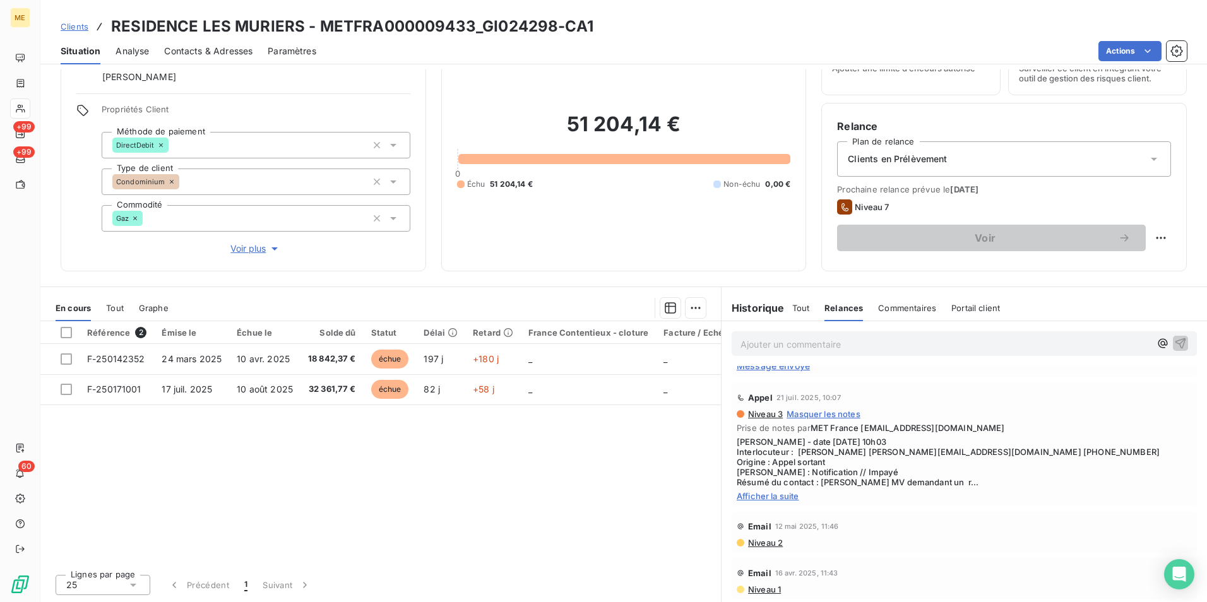
click at [757, 589] on span "Niveau 1" at bounding box center [764, 590] width 34 height 10
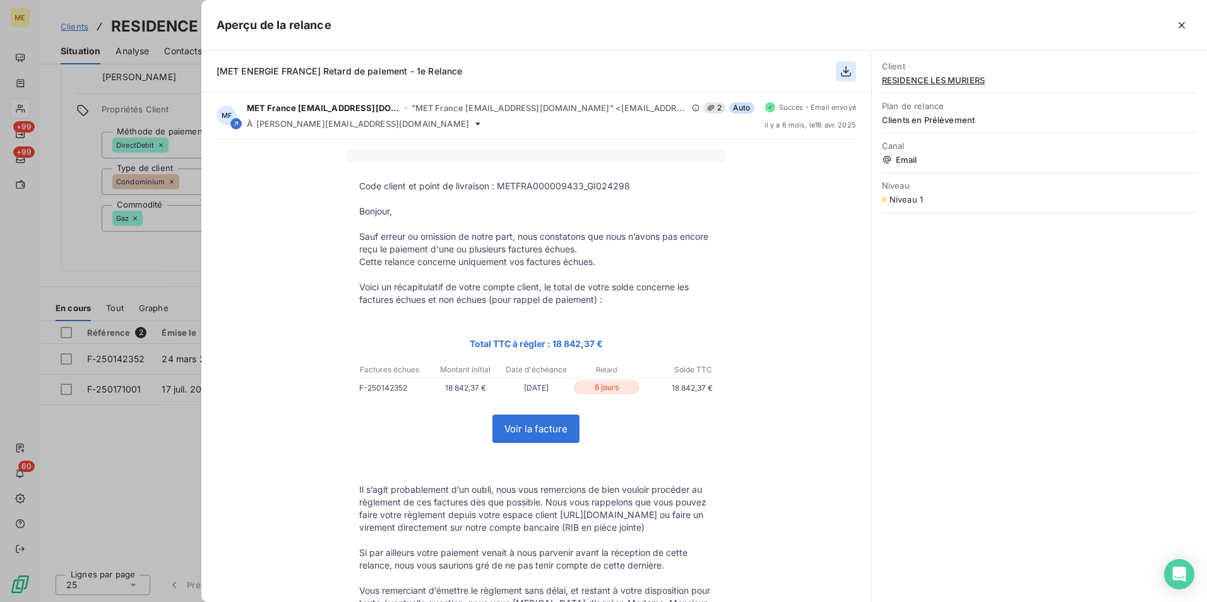
click at [840, 71] on icon "button" at bounding box center [846, 71] width 13 height 13
click at [1190, 23] on button "button" at bounding box center [1182, 25] width 20 height 20
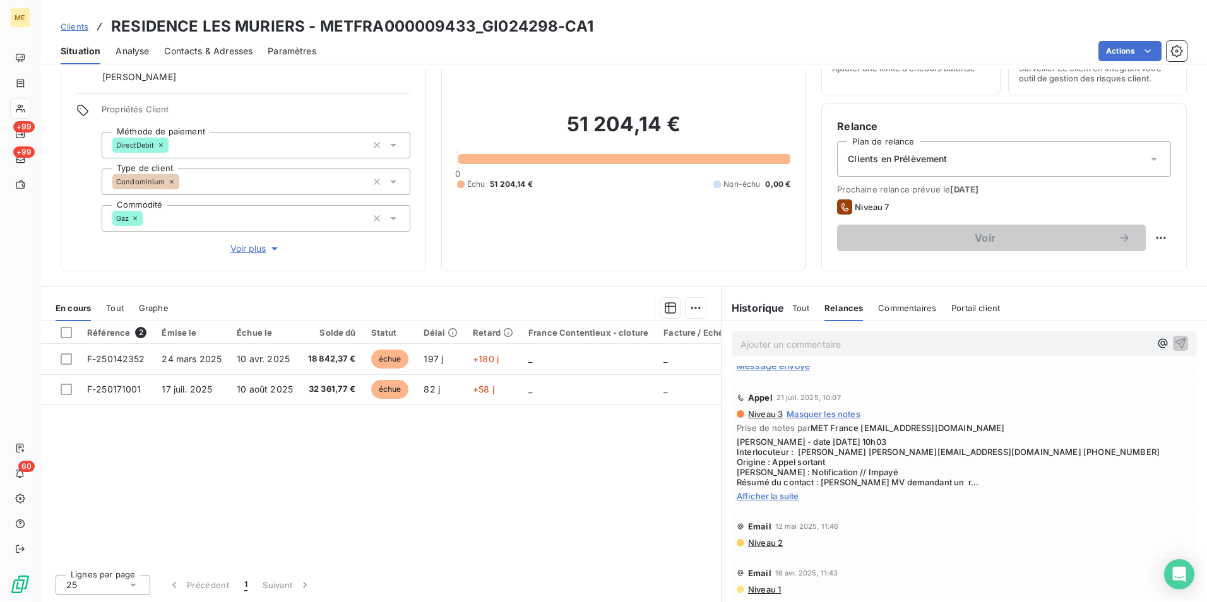
click at [766, 542] on span "Niveau 2" at bounding box center [765, 543] width 36 height 10
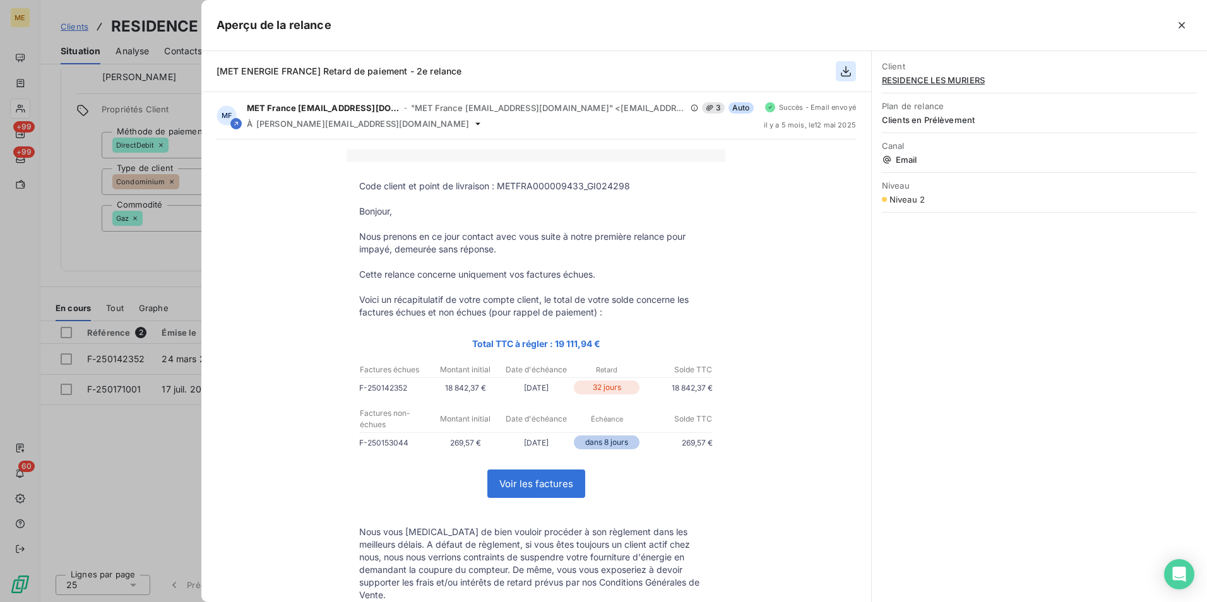
click at [846, 69] on icon "button" at bounding box center [846, 71] width 13 height 13
click at [1177, 23] on icon "button" at bounding box center [1182, 25] width 13 height 13
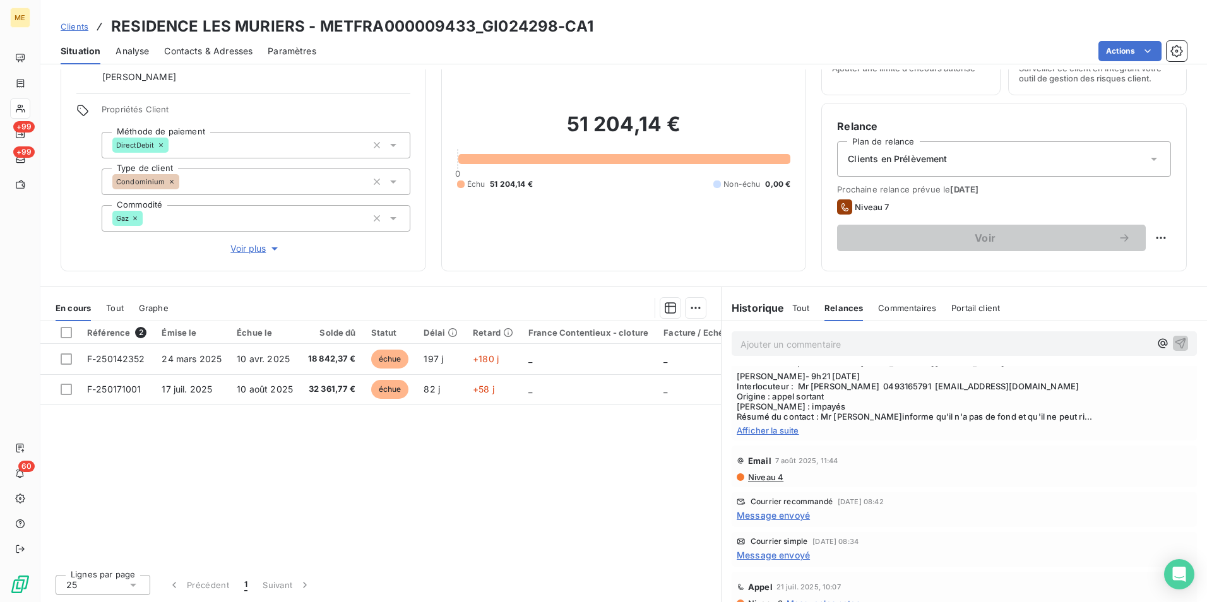
scroll to position [35, 0]
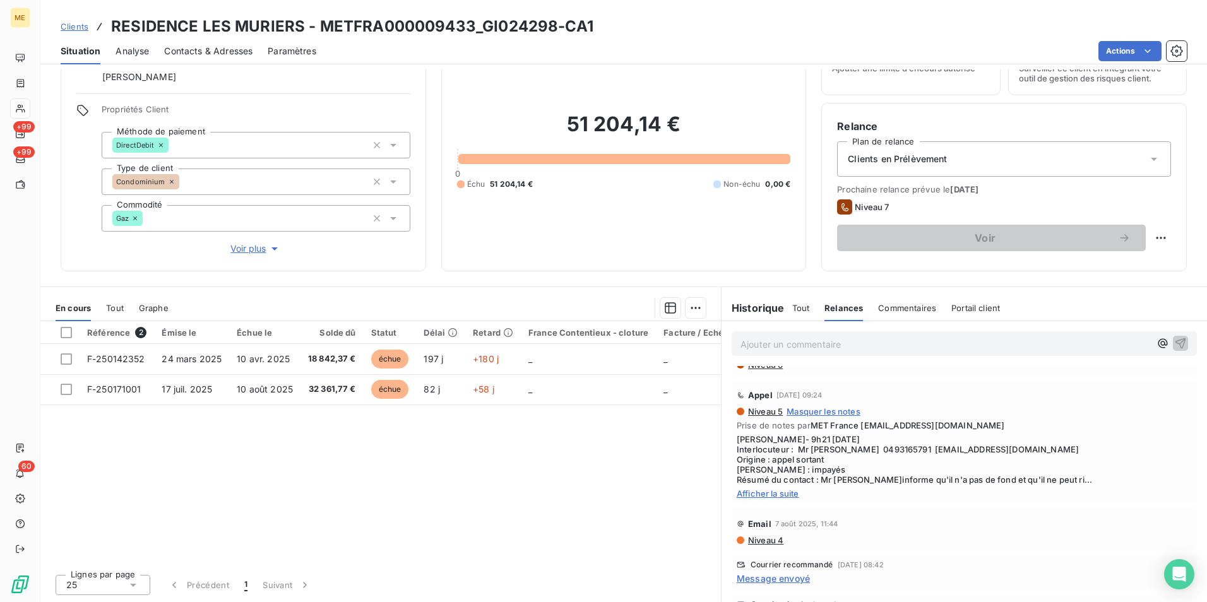
click at [770, 539] on span "Niveau 4" at bounding box center [765, 540] width 37 height 10
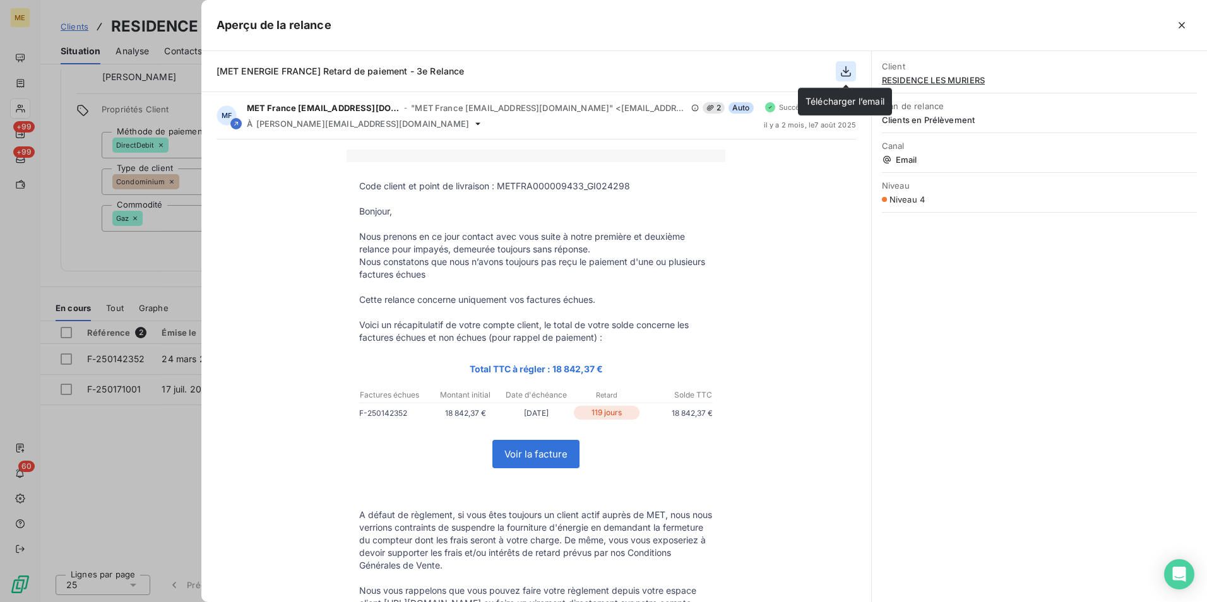
click at [847, 68] on icon "button" at bounding box center [846, 71] width 13 height 13
drag, startPoint x: 1006, startPoint y: 410, endPoint x: 1006, endPoint y: 400, distance: 10.1
click at [1006, 410] on div "Client RESIDENCE LES MURIERS Plan de relance Clients en Prélèvement Canal Email…" at bounding box center [1039, 326] width 335 height 551
click at [1190, 20] on button "button" at bounding box center [1182, 25] width 20 height 20
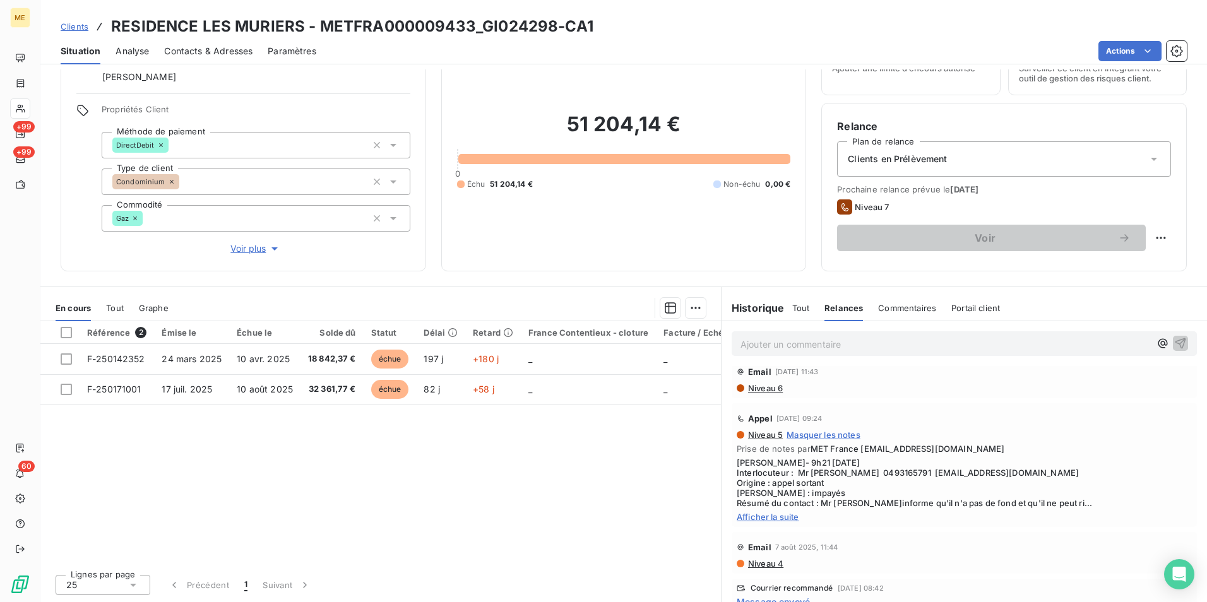
scroll to position [0, 0]
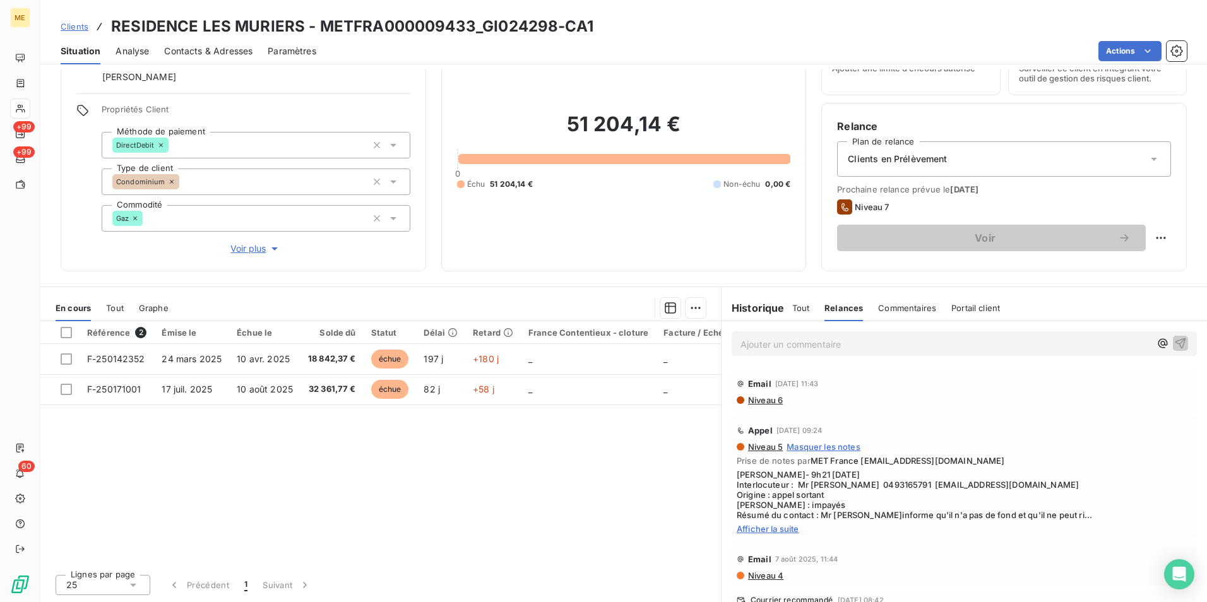
click at [752, 402] on span "Niveau 6" at bounding box center [765, 400] width 36 height 10
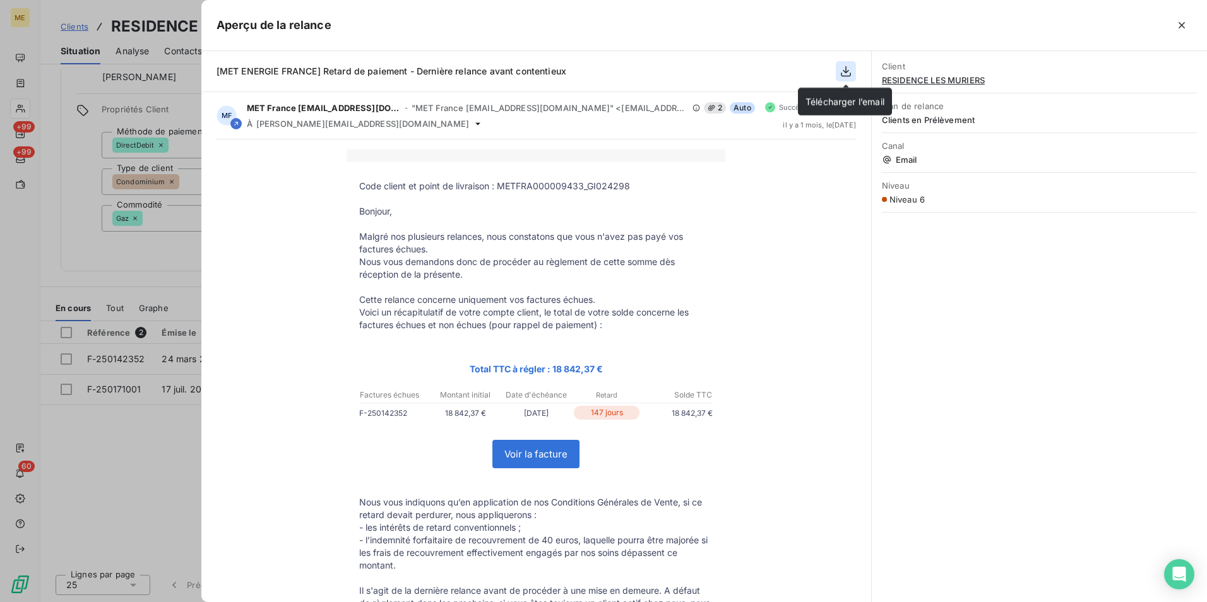
click at [851, 66] on icon "button" at bounding box center [846, 71] width 13 height 13
click at [948, 440] on div "Client RESIDENCE LES MURIERS Plan de relance Clients en Prélèvement Canal Email…" at bounding box center [1039, 326] width 335 height 551
click at [1186, 30] on icon "button" at bounding box center [1182, 25] width 13 height 13
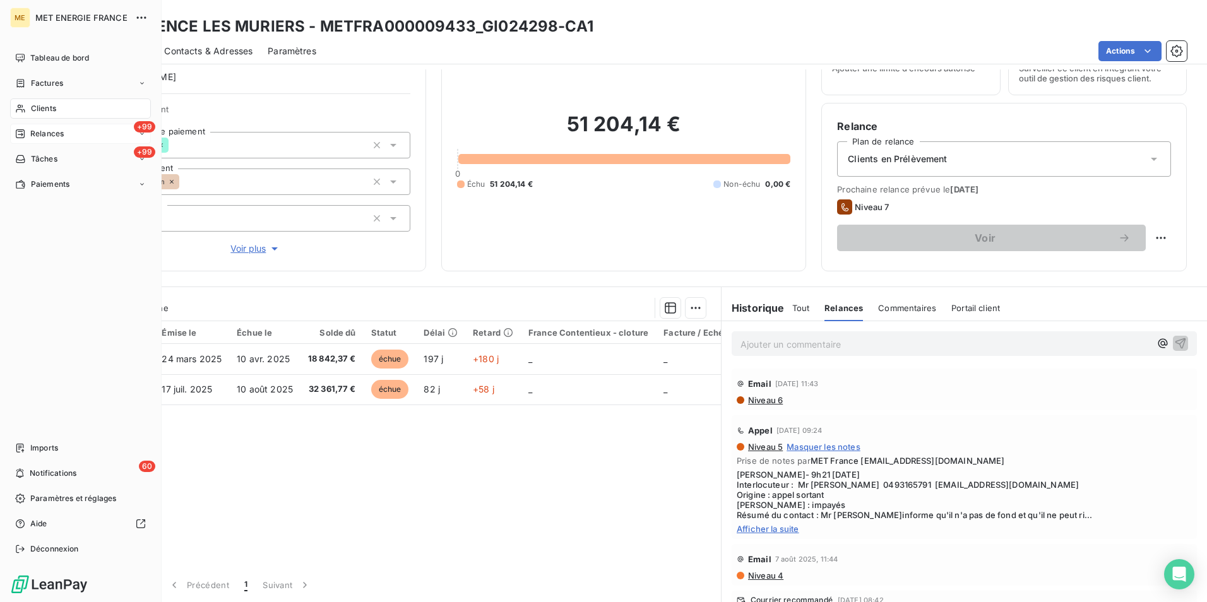
click at [61, 134] on span "Relances" at bounding box center [46, 133] width 33 height 11
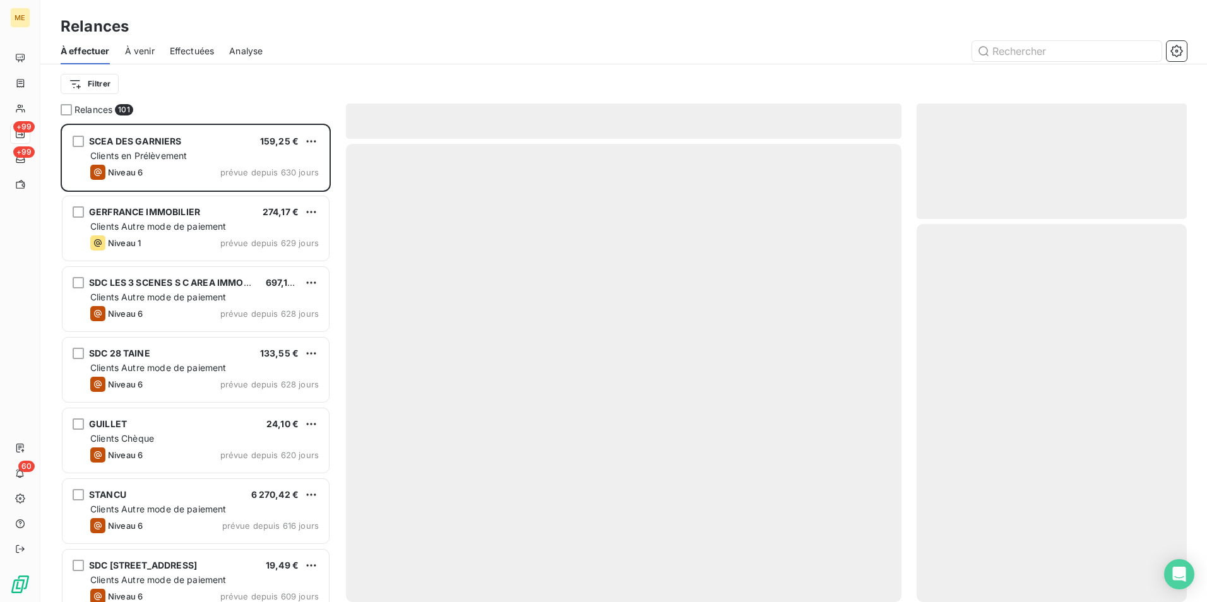
scroll to position [469, 261]
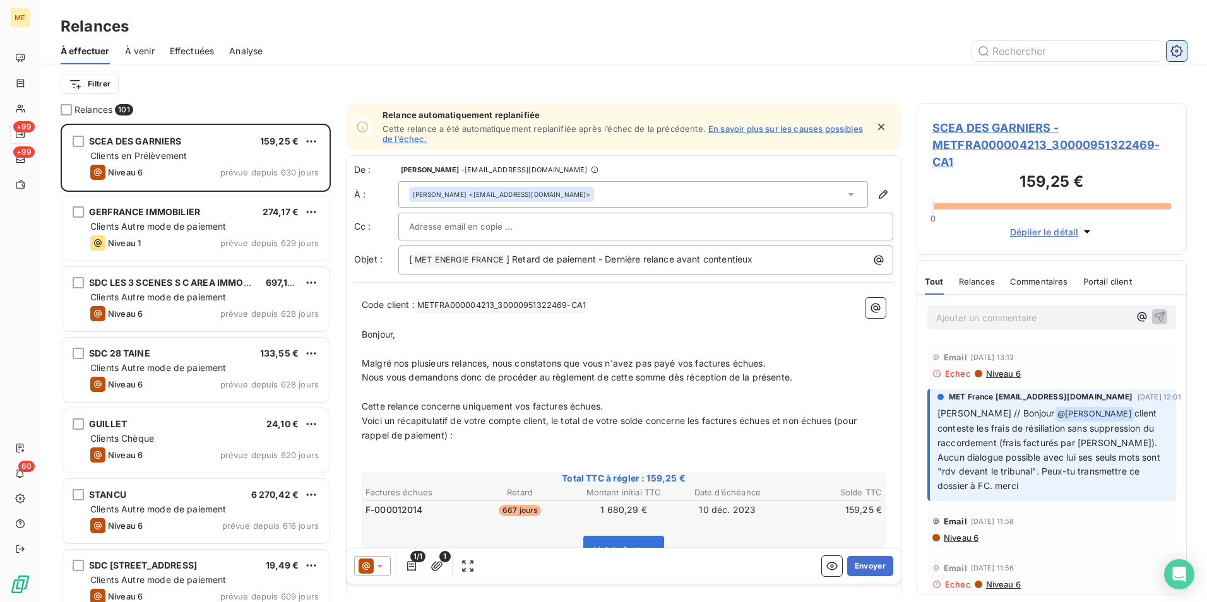
click at [1169, 46] on button "button" at bounding box center [1177, 51] width 20 height 20
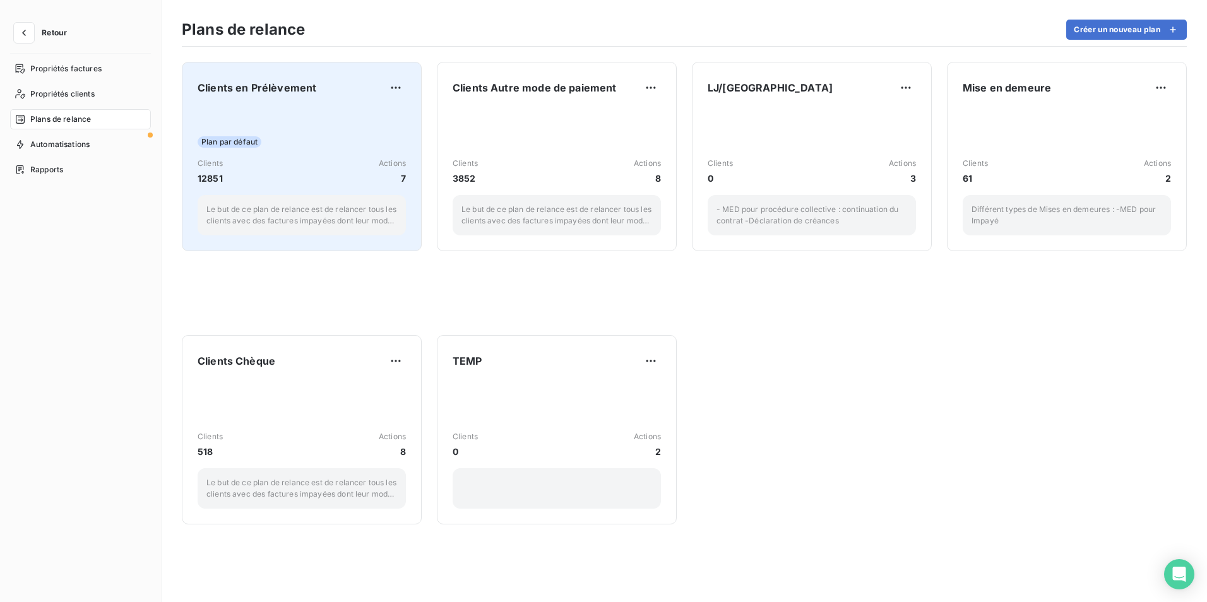
click at [284, 101] on div "Clients en Prélèvement Plan par défaut Clients 12851 Actions 7 Le but de ce pla…" at bounding box center [302, 157] width 208 height 158
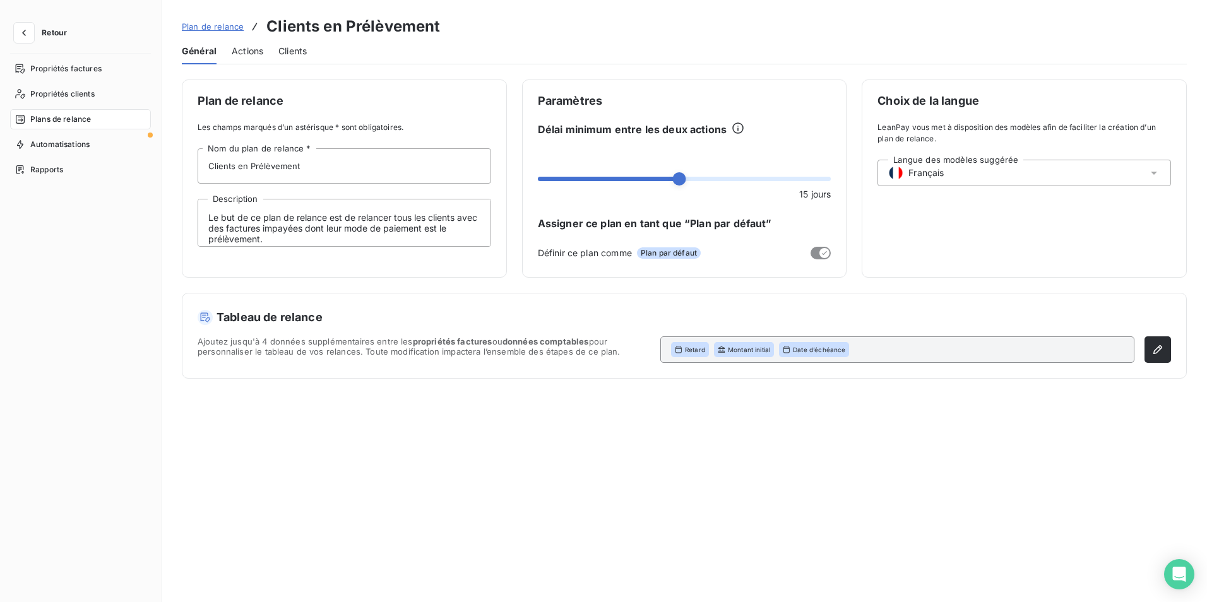
click at [487, 247] on div "Le but de ce plan de relance est de relancer tous les clients avec des factures…" at bounding box center [345, 230] width 294 height 63
drag, startPoint x: 489, startPoint y: 246, endPoint x: 484, endPoint y: 252, distance: 7.6
click at [491, 256] on div "Le but de ce plan de relance est de relancer tous les clients avec des factures…" at bounding box center [345, 230] width 294 height 63
click at [227, 229] on textarea "Le but de ce plan de relance est de relancer tous les clients avec des factures…" at bounding box center [345, 223] width 294 height 48
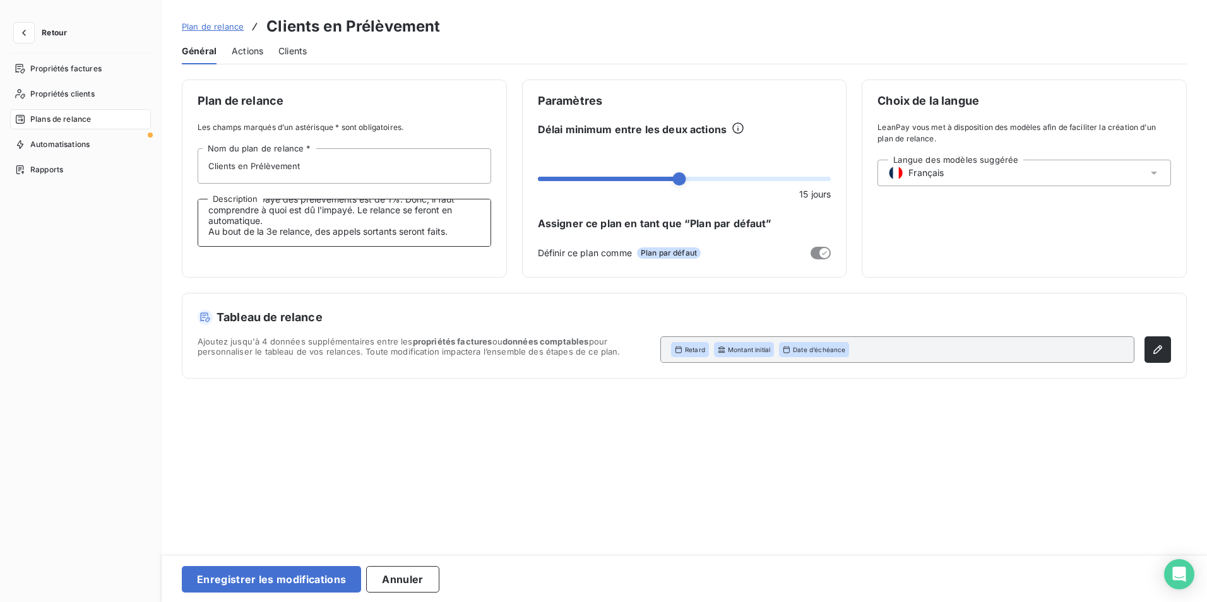
click at [452, 231] on textarea "Le but de ce plan de relance est de relancer tous les clients avec des factures…" at bounding box center [345, 223] width 294 height 48
type textarea "Le but de ce plan de relance est de relancer tous les clients avec des factures…"
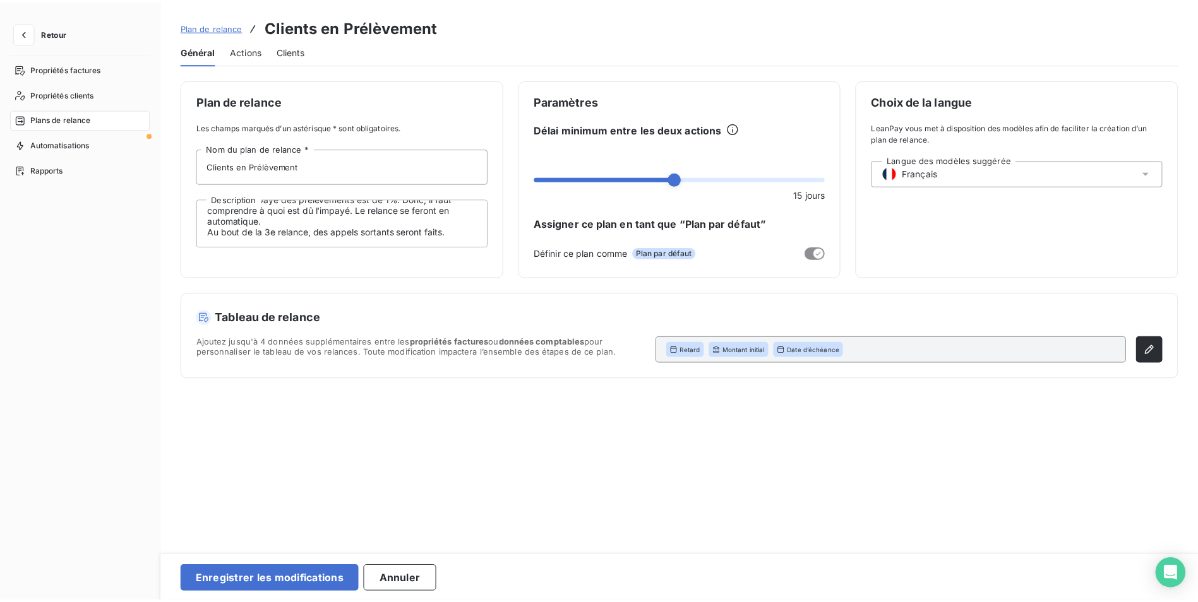
scroll to position [54, 0]
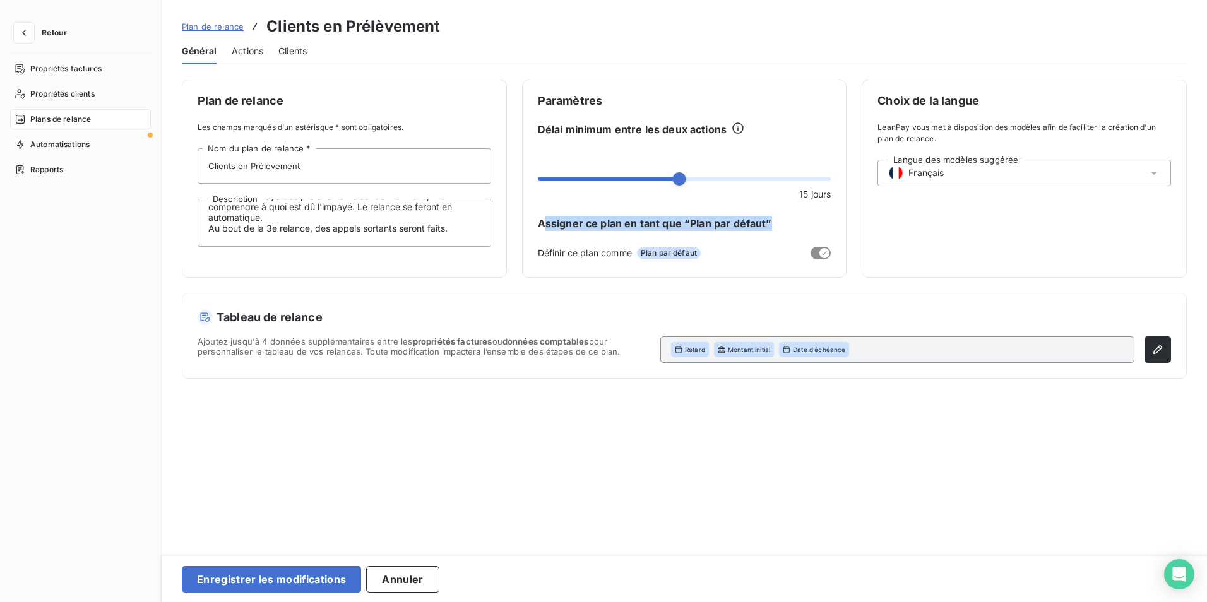
drag, startPoint x: 547, startPoint y: 222, endPoint x: 782, endPoint y: 218, distance: 235.6
click at [782, 218] on span "Assigner ce plan en tant que “Plan par défaut”" at bounding box center [685, 223] width 294 height 15
click at [762, 227] on span "Assigner ce plan en tant que “Plan par défaut”" at bounding box center [685, 223] width 294 height 15
click at [618, 457] on div "Plan de relance Les champs marqués d’un astérisque * sont obligatoires. Clients…" at bounding box center [685, 313] width 1046 height 467
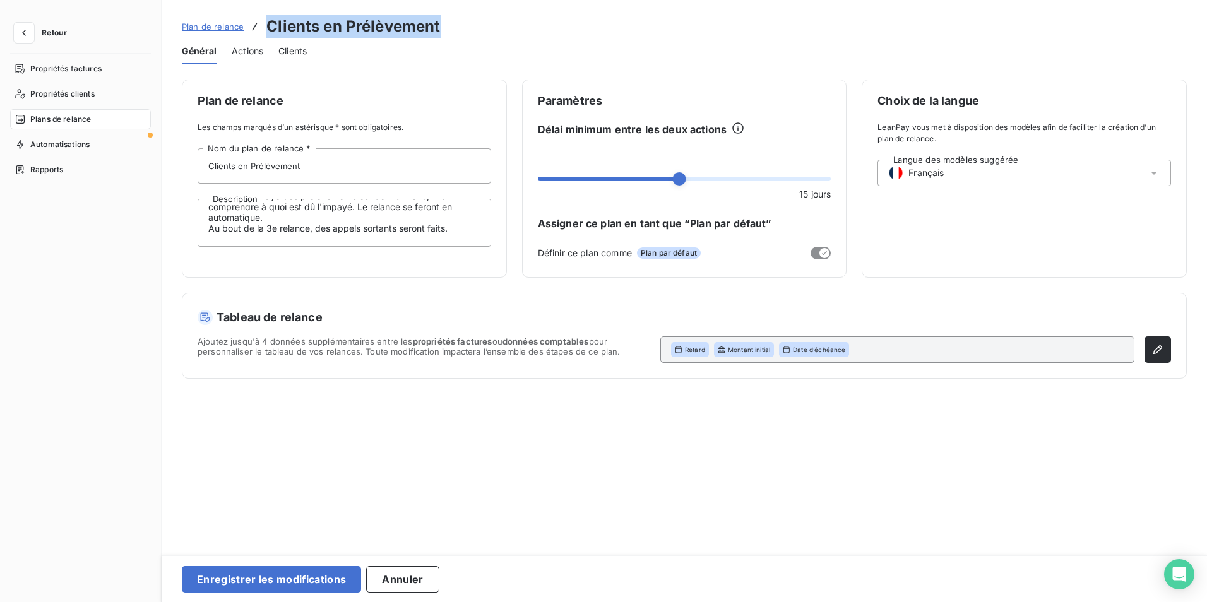
drag, startPoint x: 263, startPoint y: 28, endPoint x: 463, endPoint y: 25, distance: 199.6
click at [463, 25] on div "Plan de relance Clients en Prélèvement" at bounding box center [684, 26] width 1005 height 23
click at [595, 172] on span at bounding box center [601, 178] width 13 height 13
click at [719, 474] on div "Plan de relance Les champs marqués d’un astérisque * sont obligatoires. Clients…" at bounding box center [685, 313] width 1046 height 467
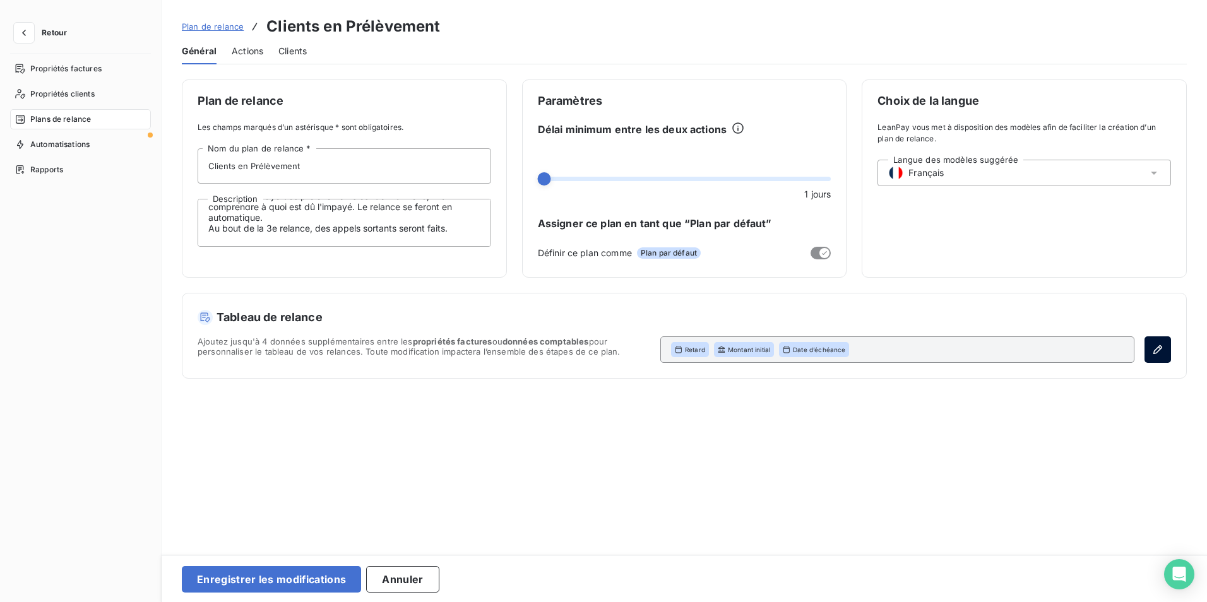
click at [1164, 349] on icon "button" at bounding box center [1158, 350] width 13 height 13
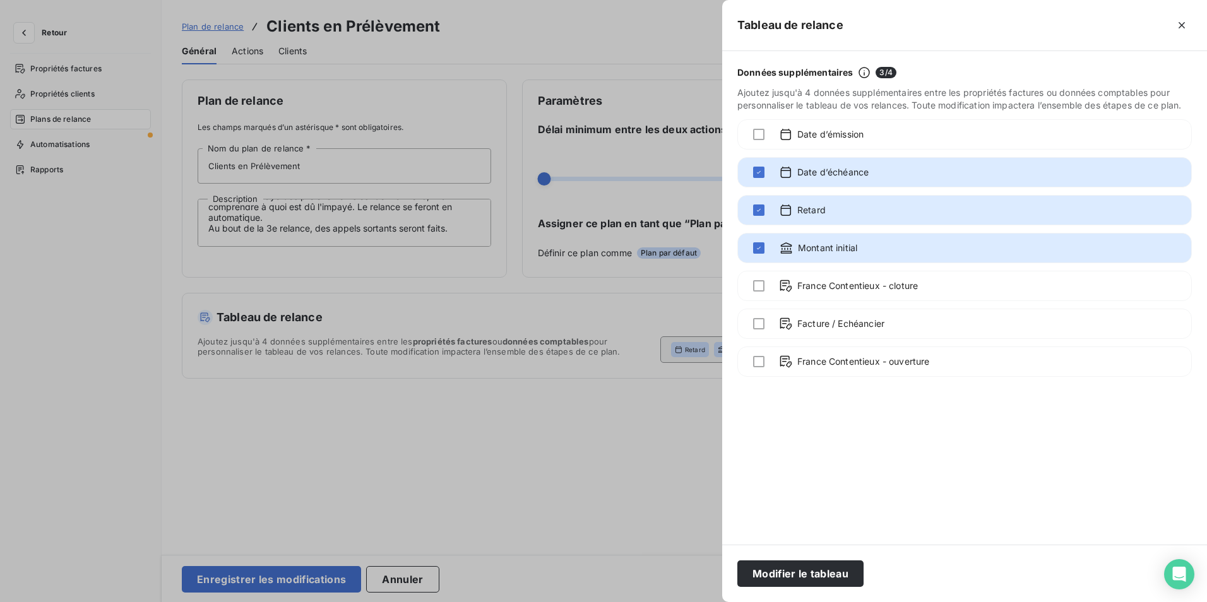
click at [605, 453] on div at bounding box center [603, 301] width 1207 height 602
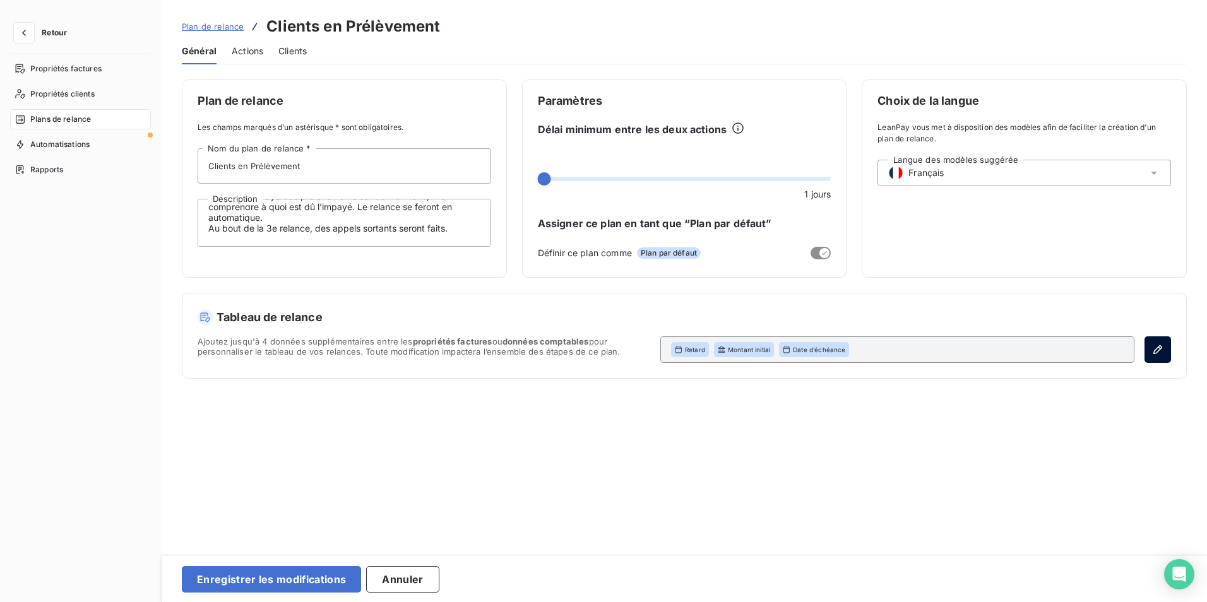
click at [1151, 348] on button "button" at bounding box center [1158, 350] width 27 height 27
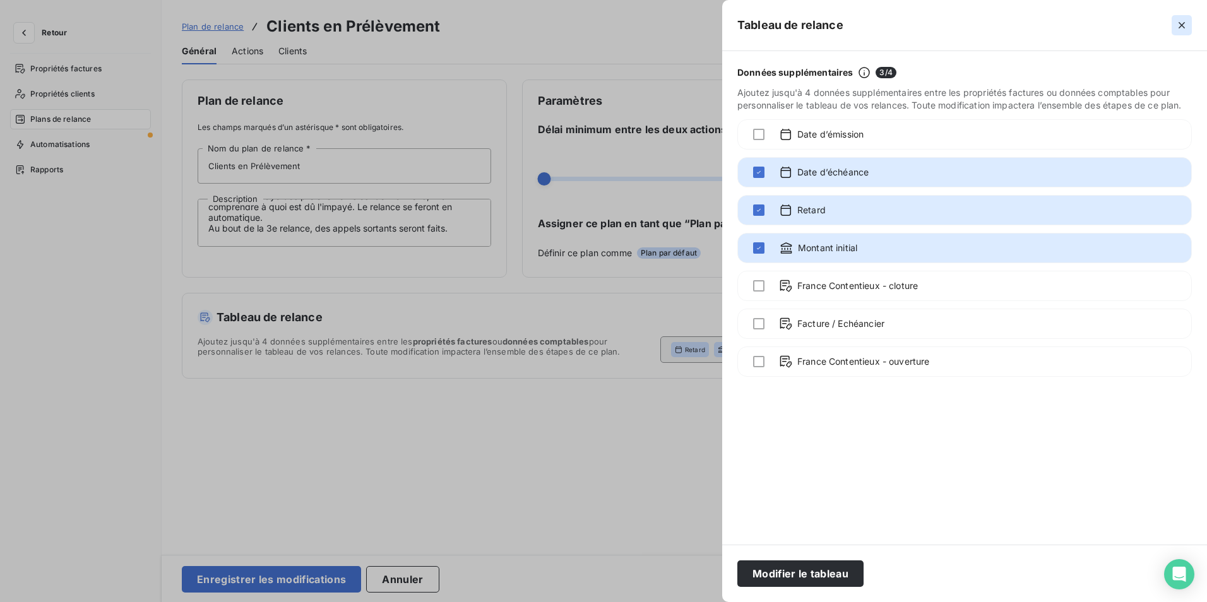
click at [1182, 35] on button "button" at bounding box center [1182, 25] width 20 height 20
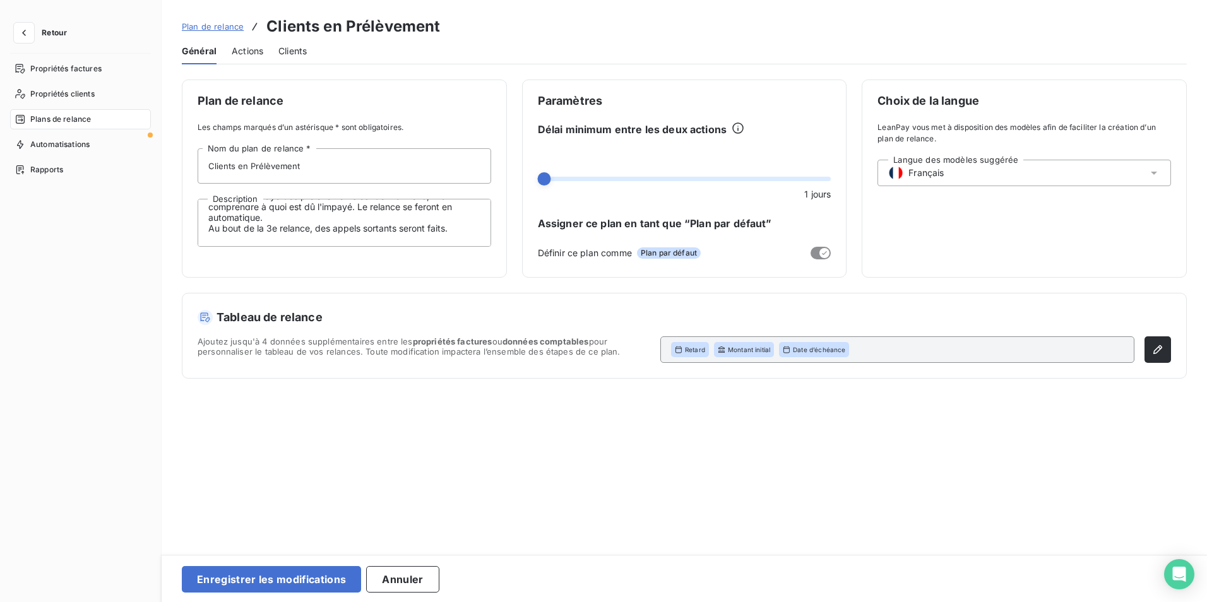
click at [238, 52] on span "Actions" at bounding box center [248, 51] width 32 height 13
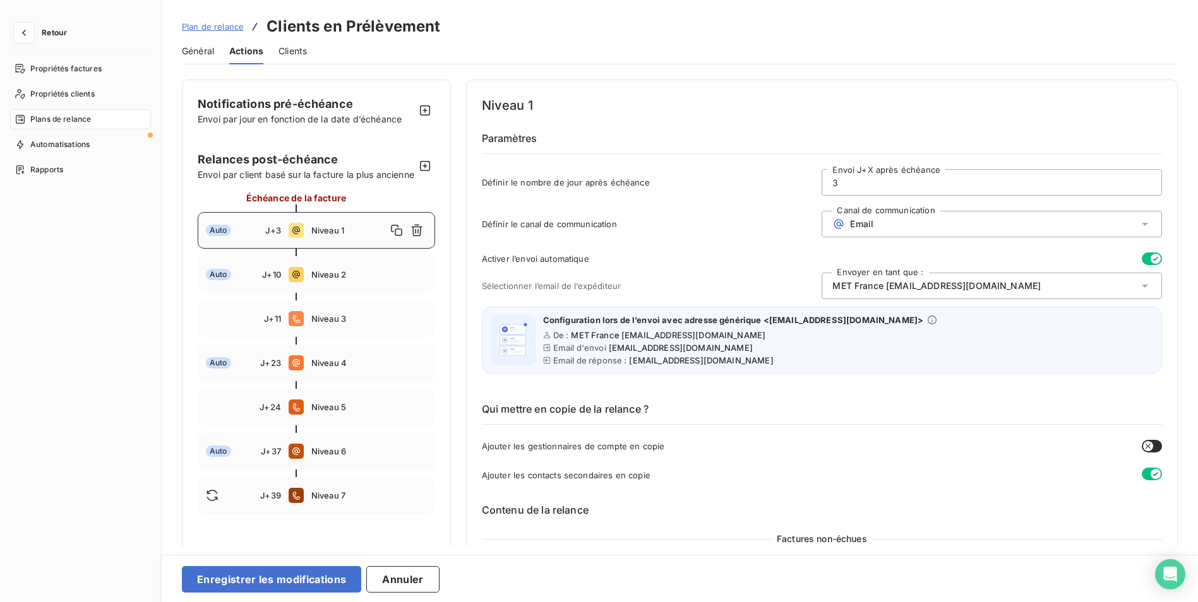
click at [360, 236] on span "Niveau 1" at bounding box center [348, 230] width 75 height 10
click at [328, 235] on div "Niveau 1" at bounding box center [369, 230] width 116 height 20
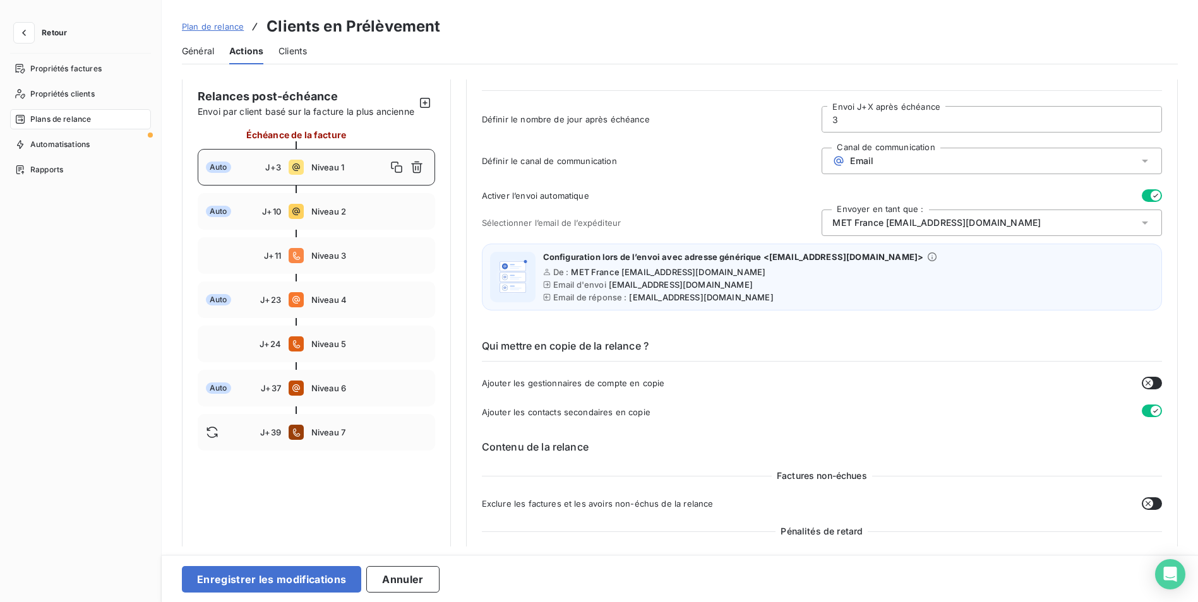
scroll to position [0, 0]
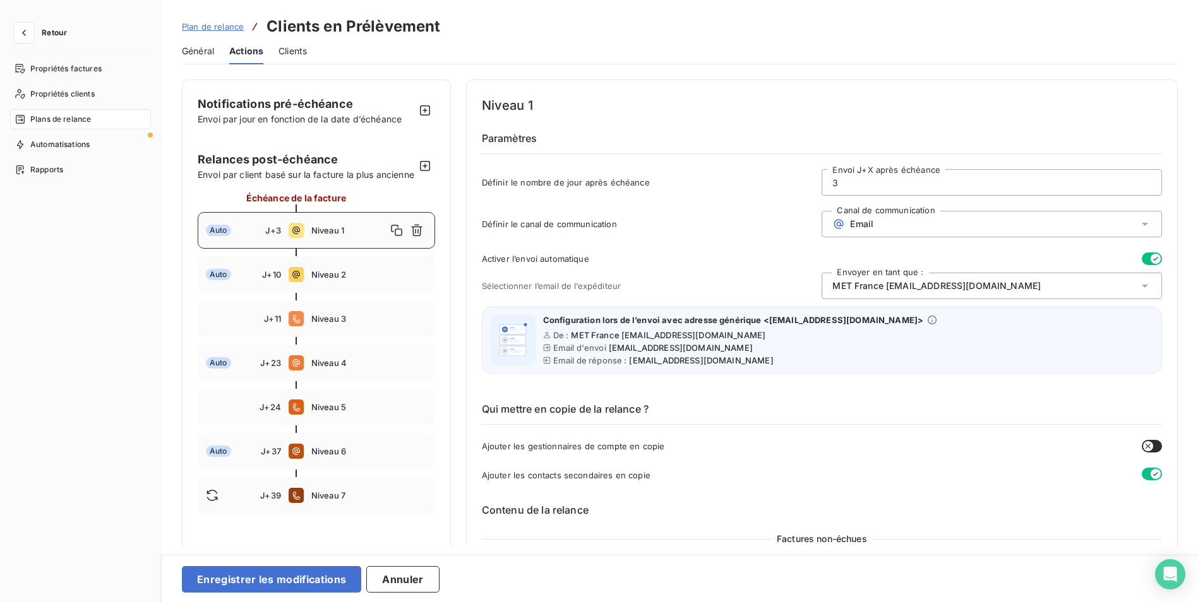
click at [868, 182] on input "3" at bounding box center [991, 182] width 339 height 25
click at [420, 111] on icon "button" at bounding box center [425, 110] width 13 height 13
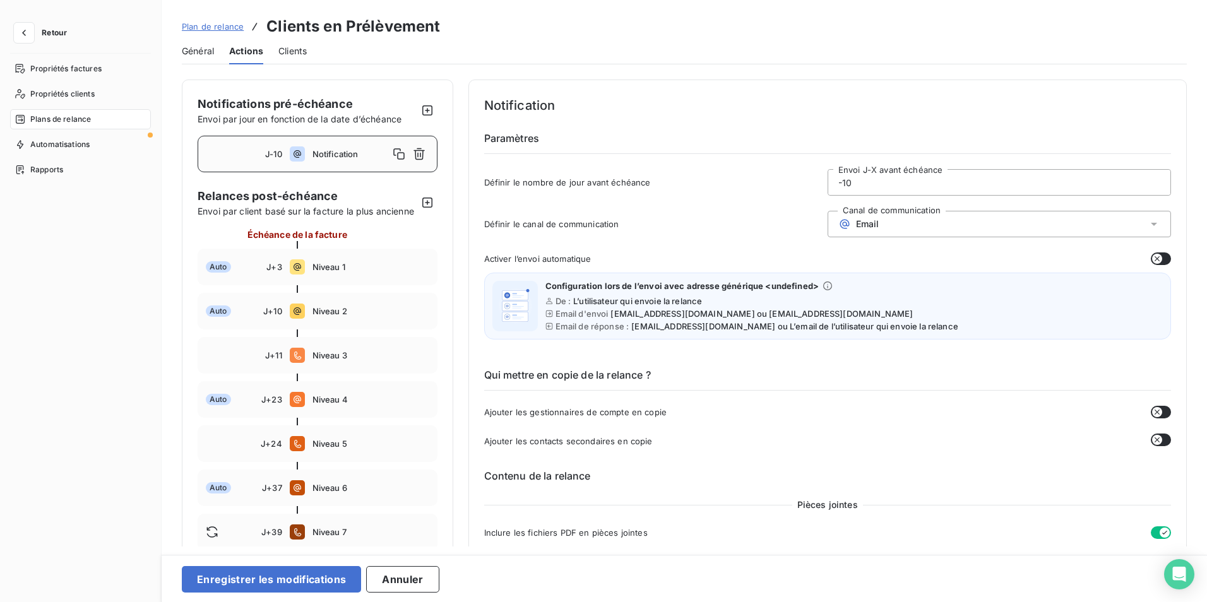
click at [318, 155] on span "Notification" at bounding box center [351, 154] width 76 height 10
click at [912, 188] on input "-10" at bounding box center [999, 182] width 342 height 25
type input "-1"
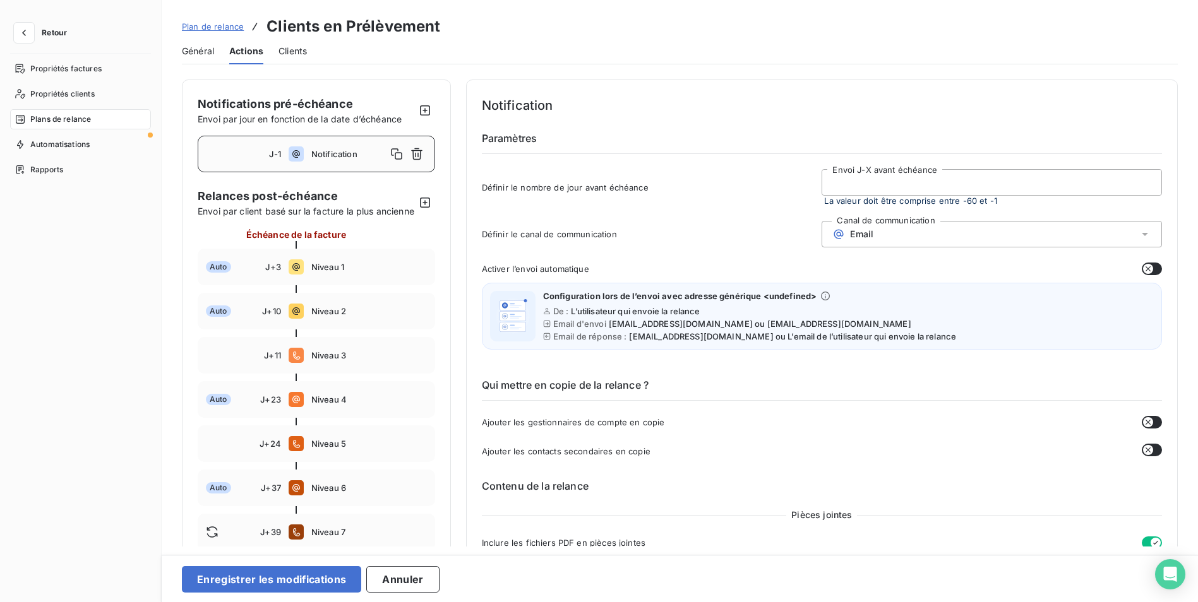
type input "2"
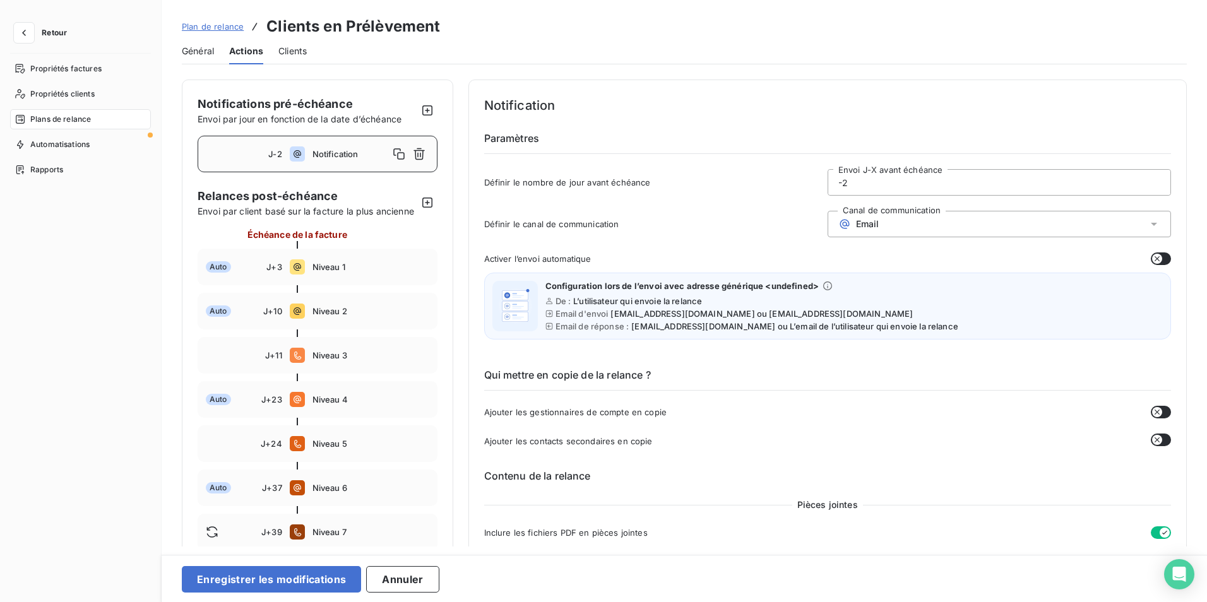
type input "-2"
click at [1163, 258] on button "button" at bounding box center [1161, 259] width 20 height 13
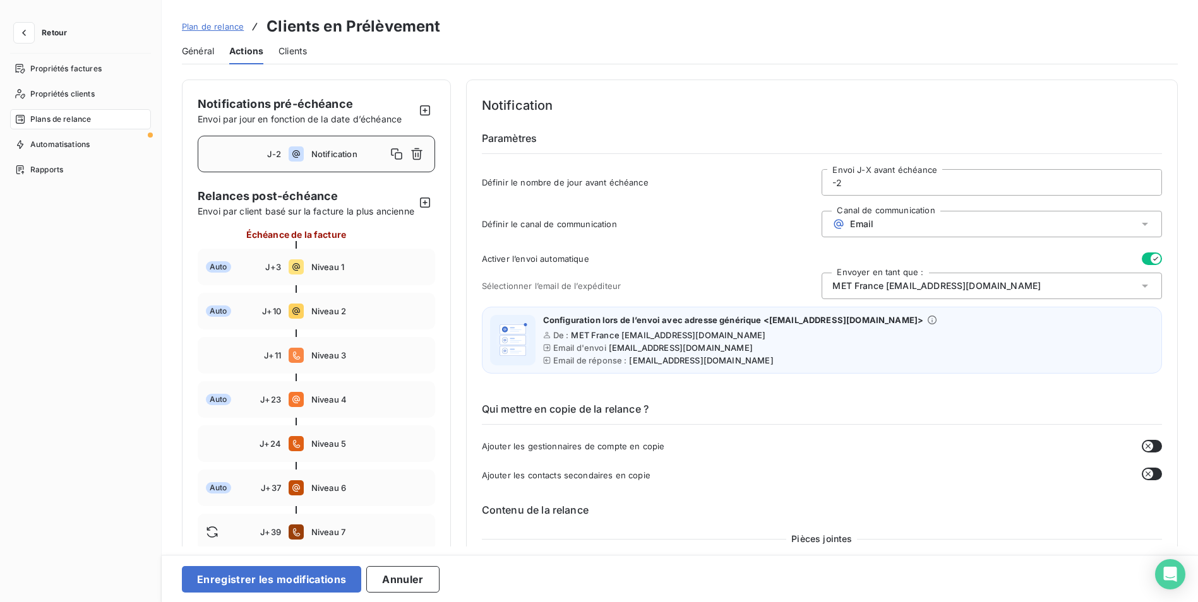
click at [1071, 289] on div "MET France [EMAIL_ADDRESS][DOMAIN_NAME]" at bounding box center [992, 286] width 340 height 27
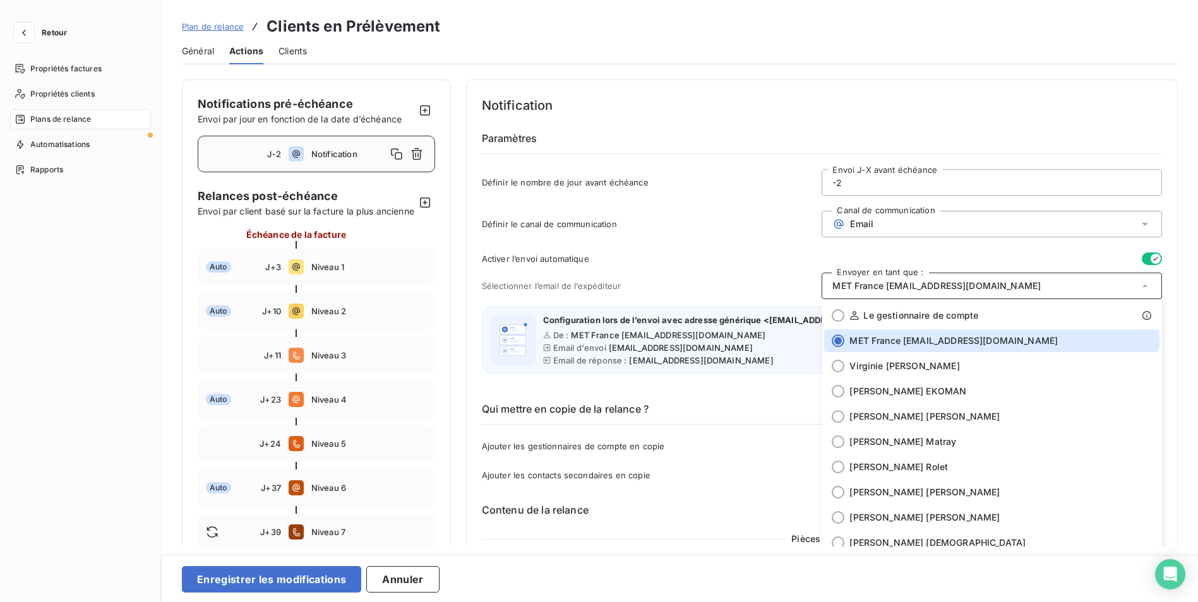
click at [726, 270] on div "Activer l’envoi automatique Sélectionner l’email de l’expéditeur Envoyer en tan…" at bounding box center [822, 317] width 680 height 129
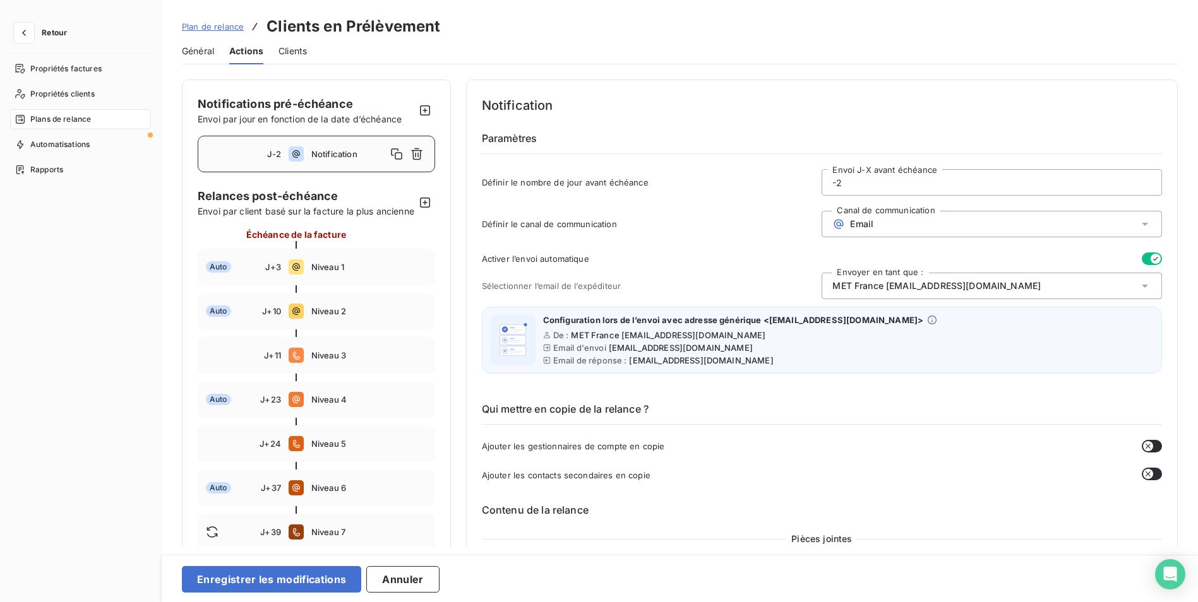
click at [1082, 290] on div "MET France [EMAIL_ADDRESS][DOMAIN_NAME]" at bounding box center [992, 286] width 340 height 27
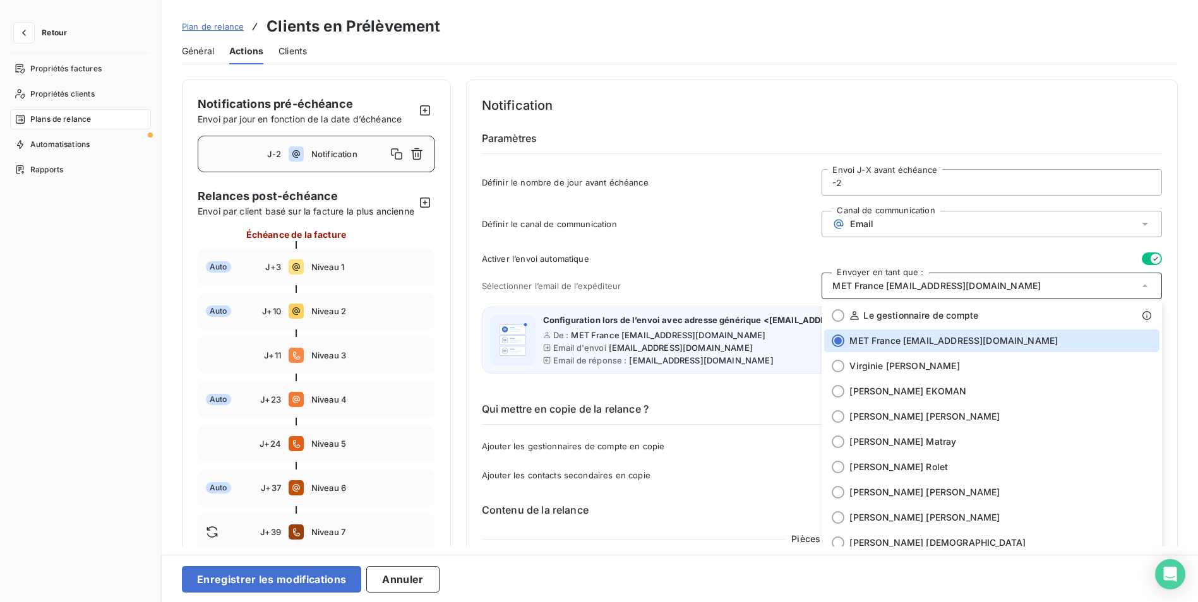
click at [996, 115] on h4 "Notification" at bounding box center [822, 105] width 680 height 20
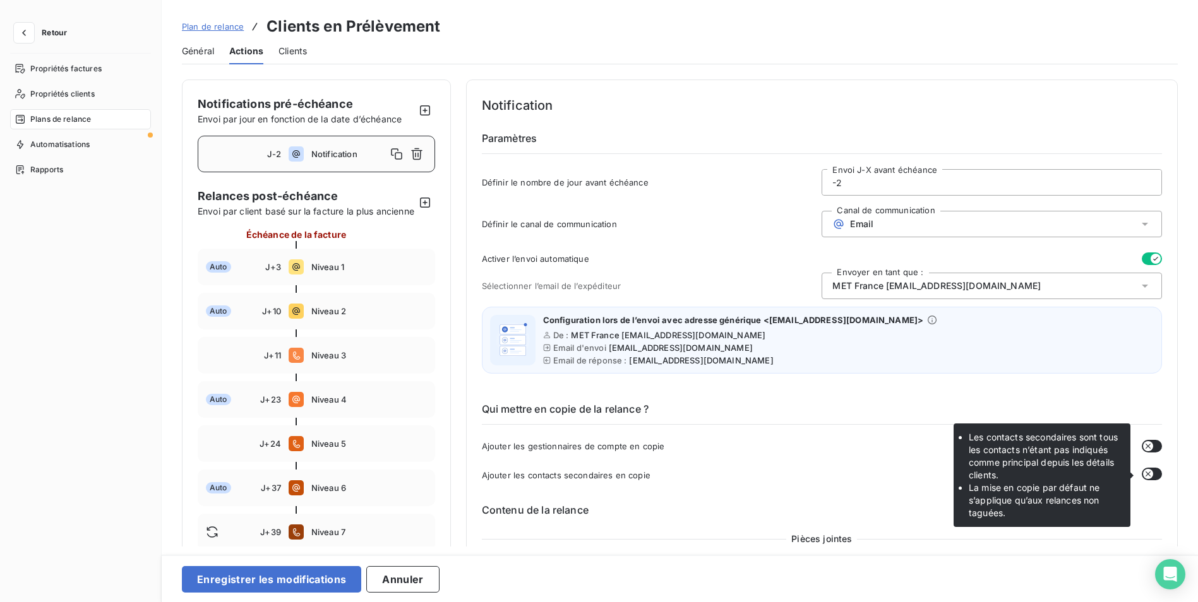
click at [1146, 472] on icon "button" at bounding box center [1148, 474] width 10 height 10
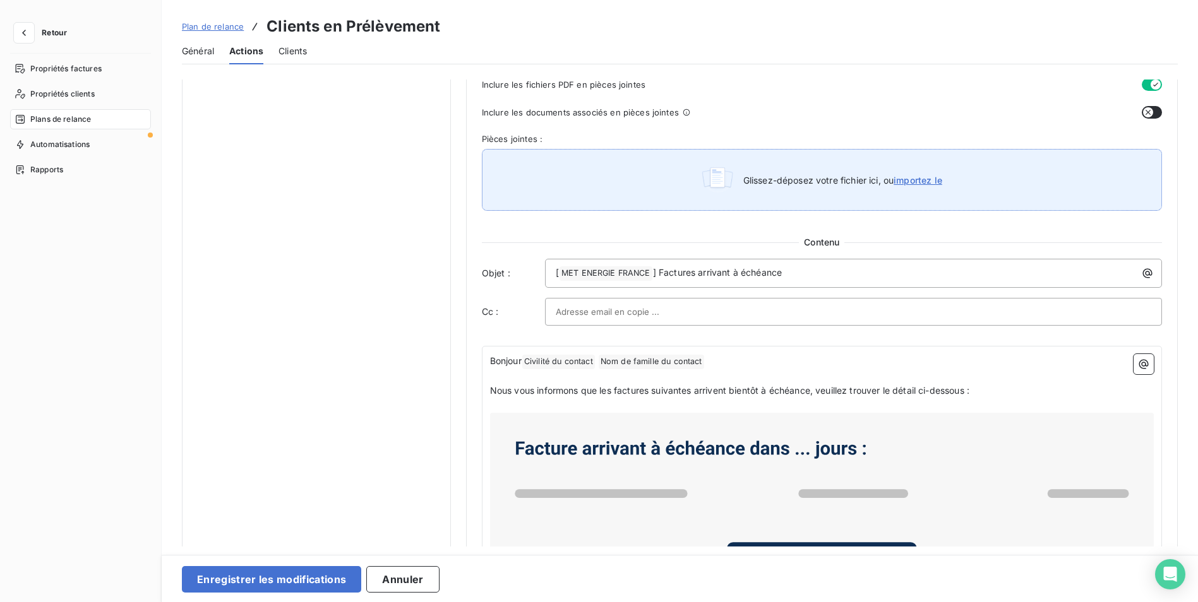
scroll to position [505, 0]
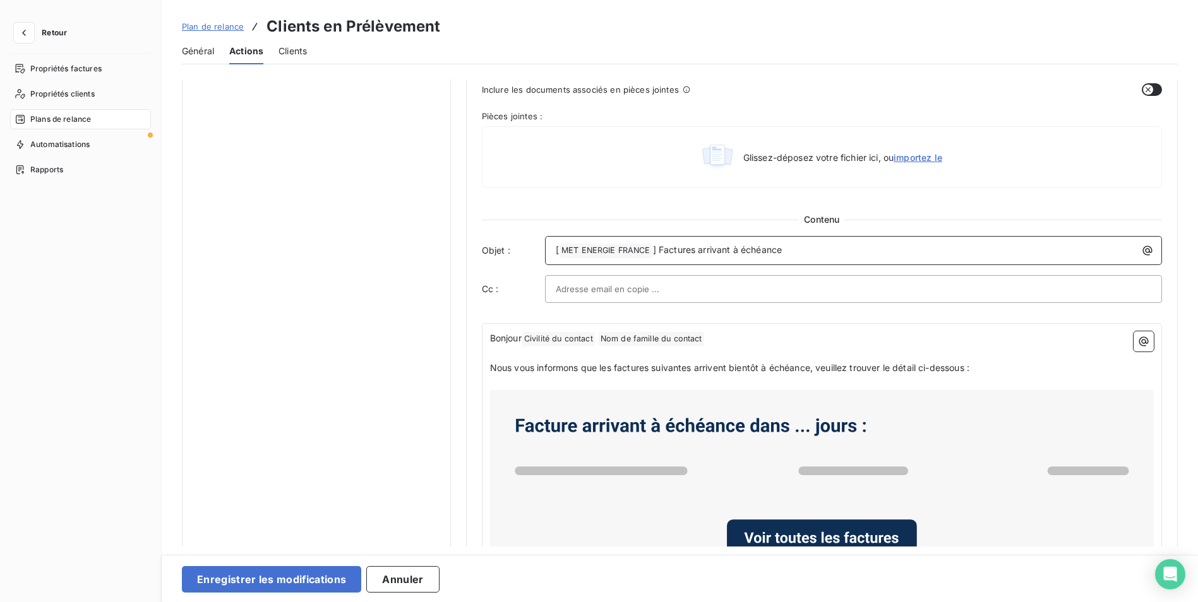
click at [828, 249] on p "[ MET ENERGIE FRANCE ﻿ ] Factures arrivant à échéance" at bounding box center [857, 250] width 602 height 15
click at [676, 289] on div at bounding box center [853, 289] width 595 height 19
click at [628, 311] on div "Pièces jointes Inclure les fichiers PDF en pièces jointes Inclure les documents…" at bounding box center [822, 418] width 680 height 780
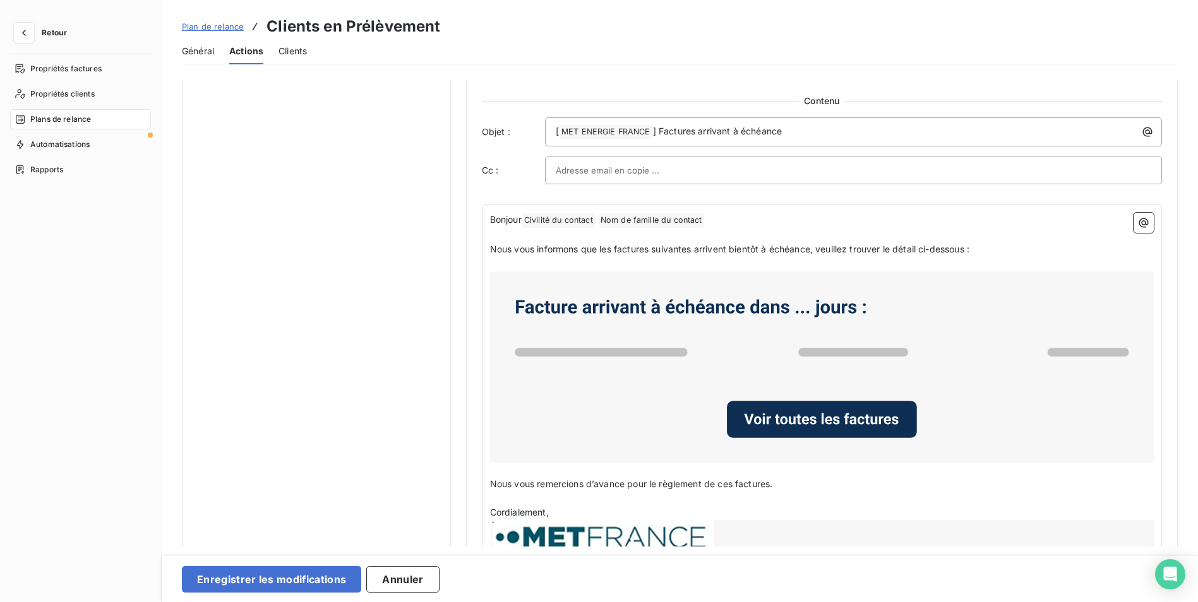
scroll to position [631, 0]
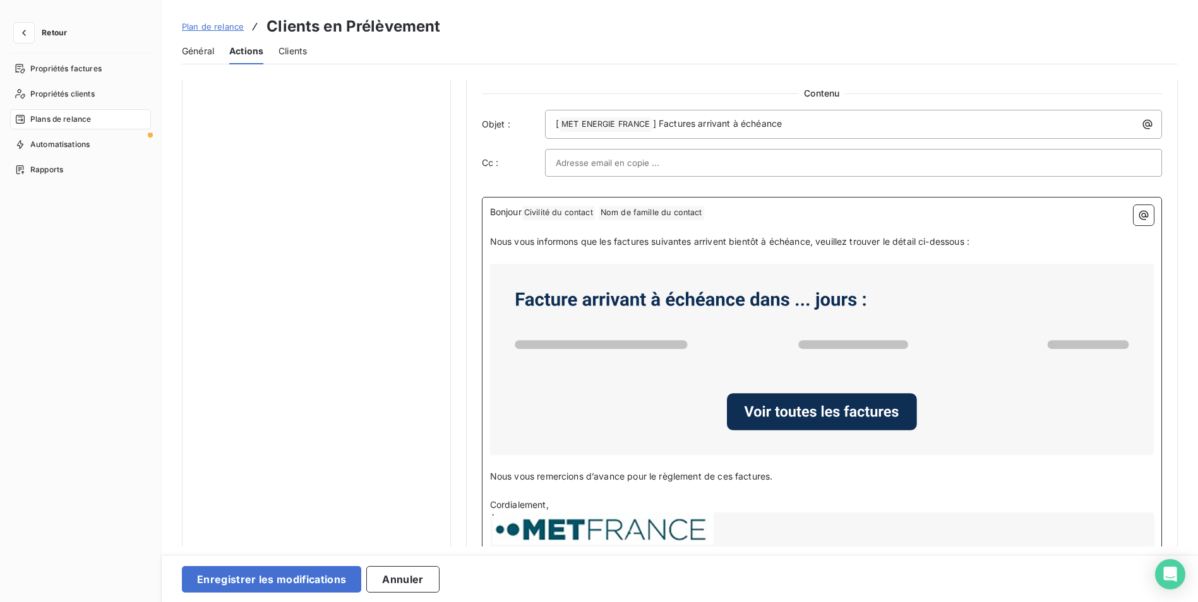
click at [557, 212] on span "Civilité du contact ﻿" at bounding box center [558, 213] width 73 height 15
click at [661, 215] on p "Bonjour Nom de famille du contact ﻿ ﻿" at bounding box center [822, 212] width 664 height 15
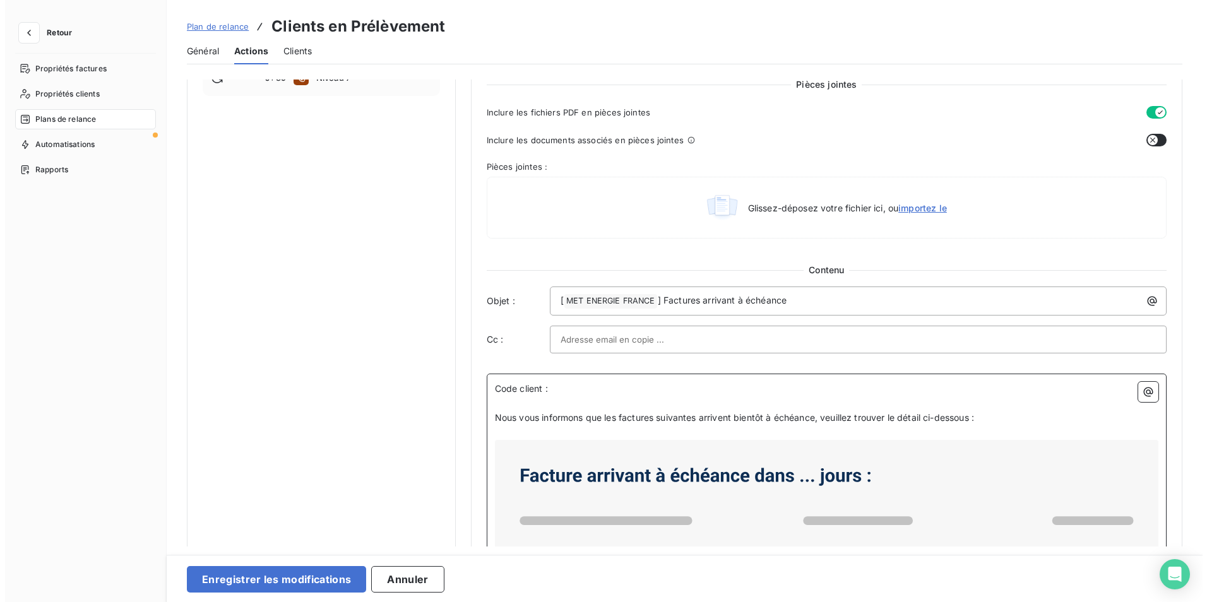
scroll to position [568, 0]
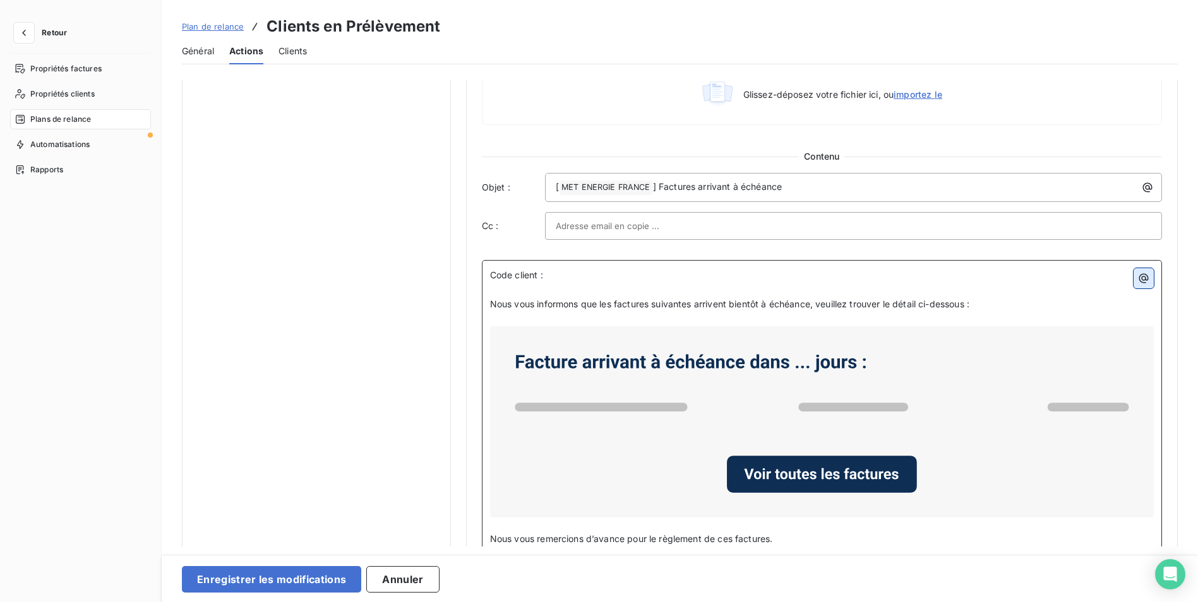
click at [1137, 280] on icon "button" at bounding box center [1143, 278] width 13 height 13
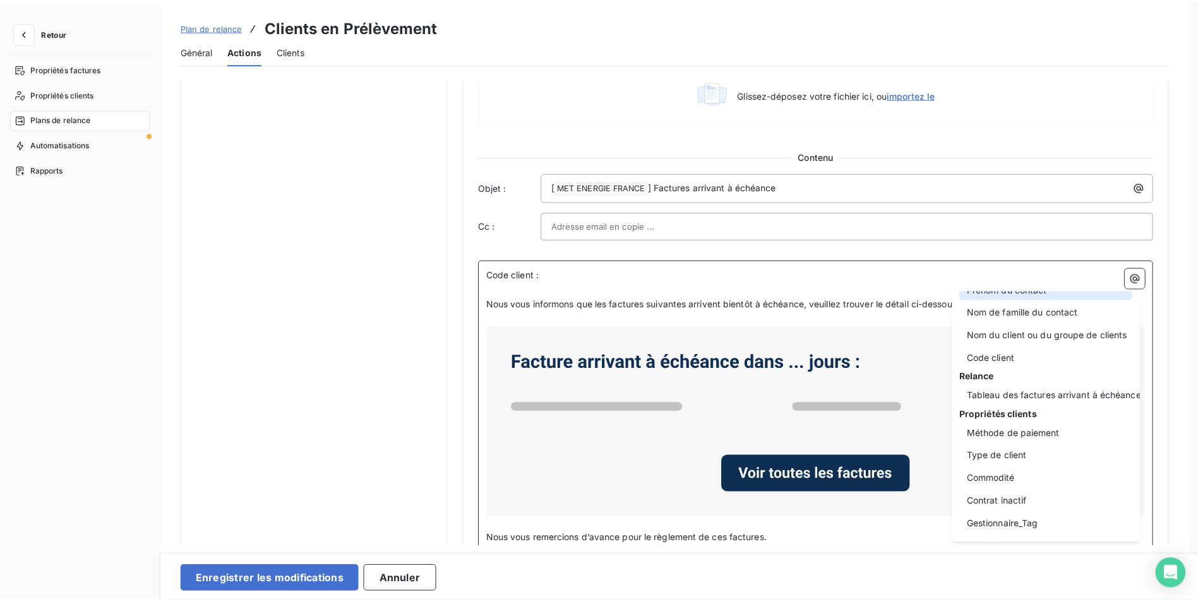
scroll to position [126, 0]
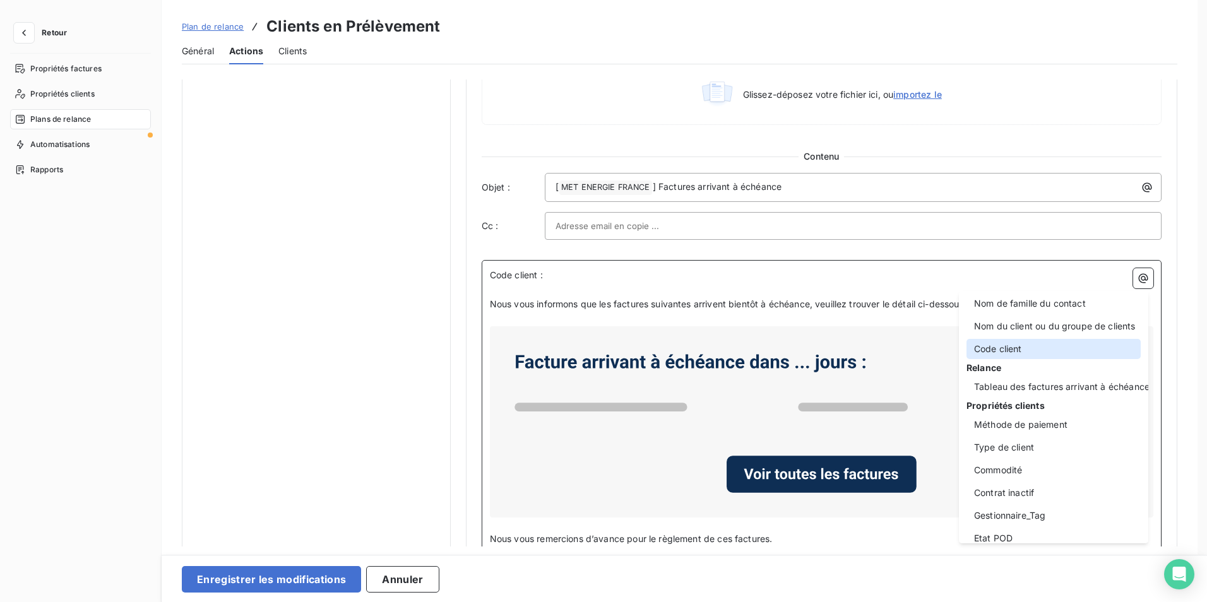
click at [1050, 347] on div "Code client" at bounding box center [1054, 349] width 174 height 20
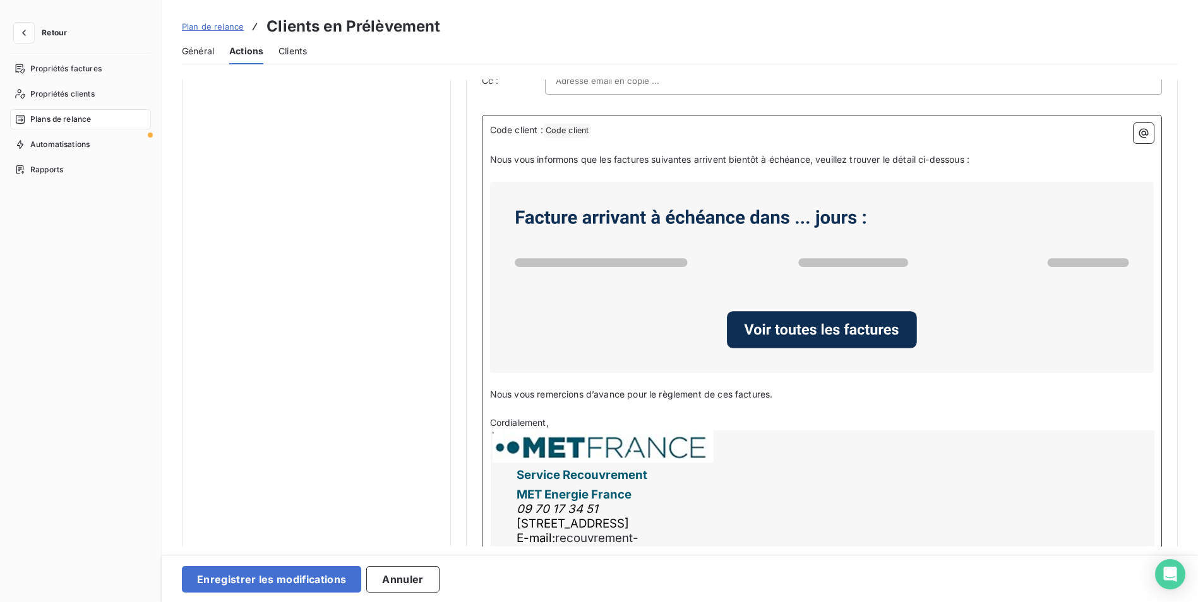
scroll to position [695, 0]
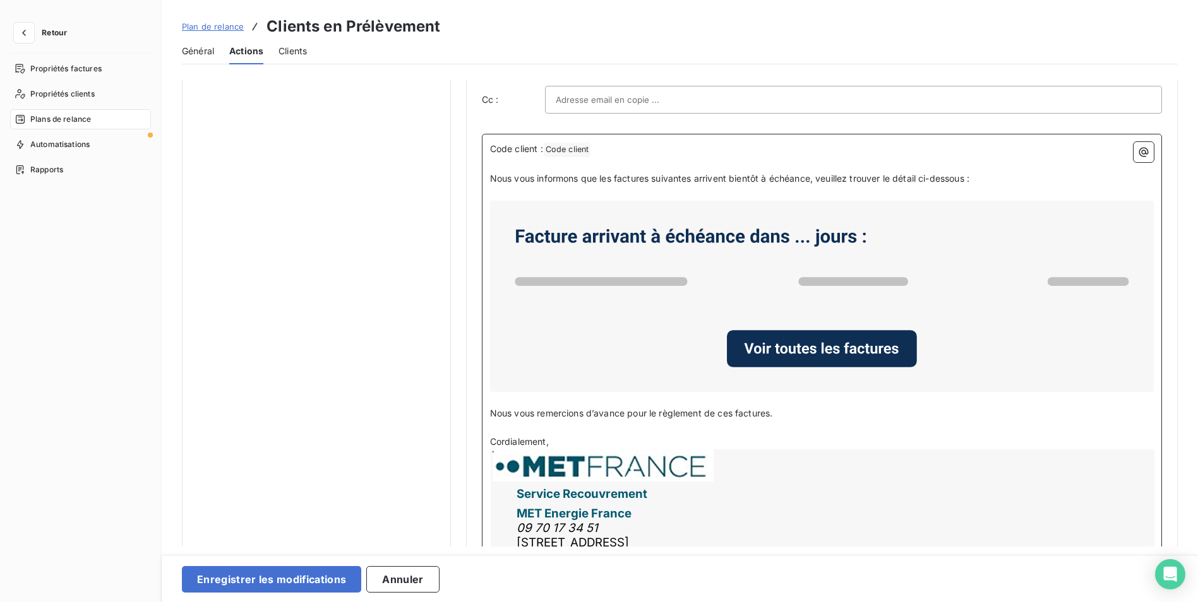
click at [491, 180] on span "Nous vous informons que les factures suivantes arrivent bientôt à échéance, veu…" at bounding box center [729, 178] width 479 height 11
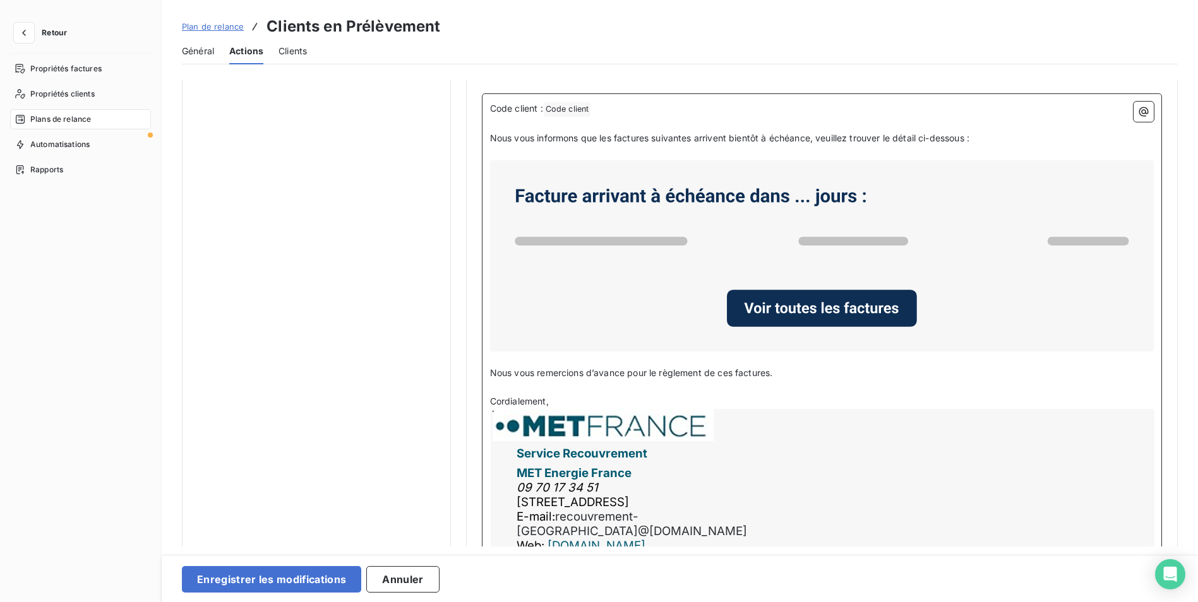
scroll to position [758, 0]
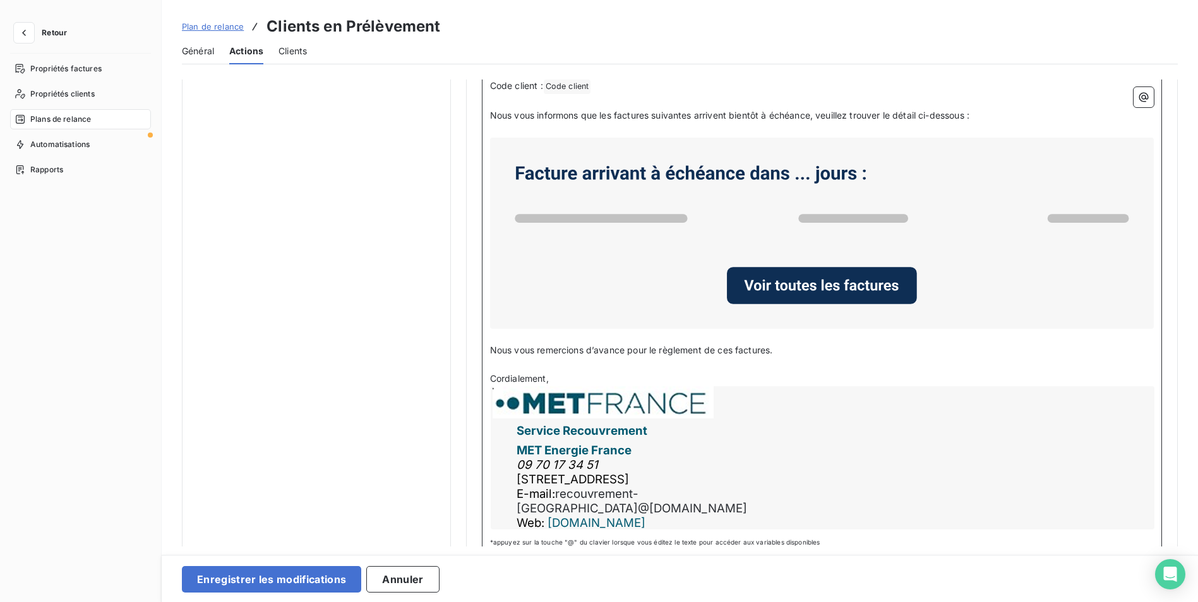
drag, startPoint x: 875, startPoint y: 357, endPoint x: 864, endPoint y: 357, distance: 10.8
click at [875, 357] on p "﻿" at bounding box center [822, 364] width 664 height 15
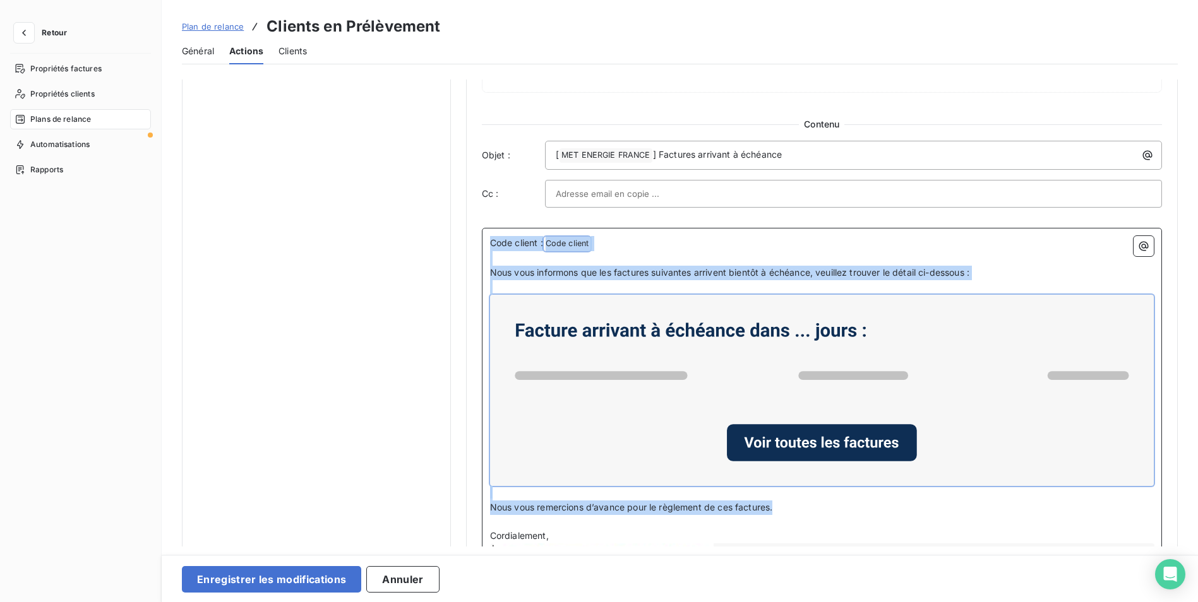
scroll to position [543, 0]
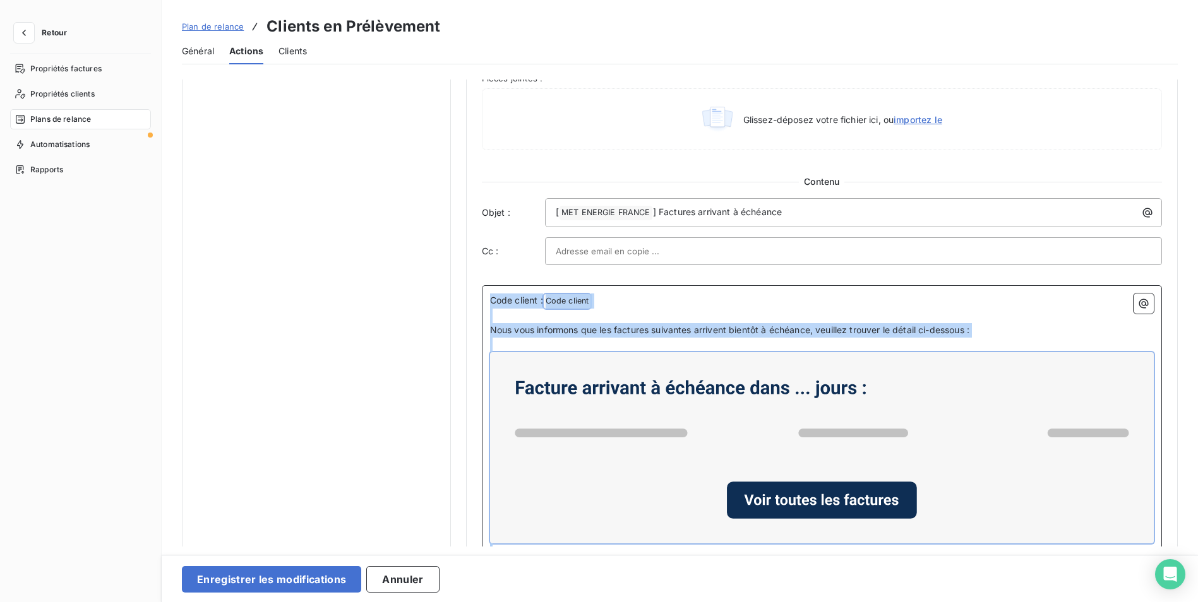
drag, startPoint x: 847, startPoint y: 353, endPoint x: 483, endPoint y: 299, distance: 368.3
click at [483, 299] on div "Code client : Code client ﻿ ﻿ ﻿ Nous vous informons que les factures suivantes …" at bounding box center [822, 527] width 680 height 485
copy div "Code client : Code client ﻿ ﻿ ﻿ Nous vous informons que les factures suivantes …"
drag, startPoint x: 628, startPoint y: 308, endPoint x: 589, endPoint y: 316, distance: 39.9
click at [628, 309] on p "﻿" at bounding box center [822, 316] width 664 height 15
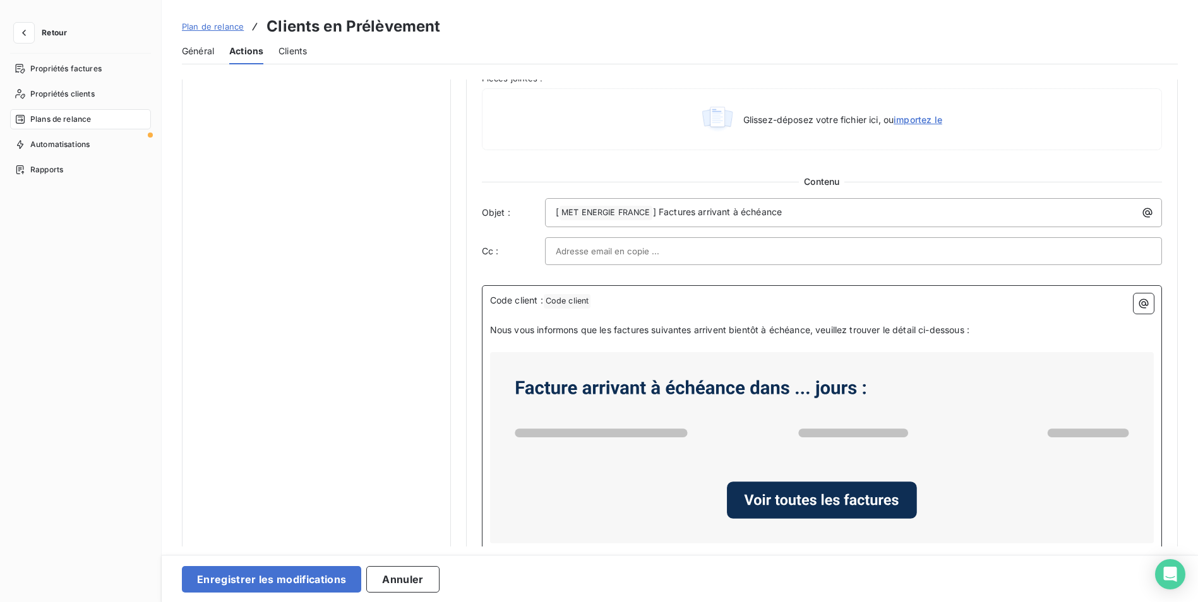
click at [792, 332] on span "Nous vous informons que les factures suivantes arrivent bientôt à échéance, veu…" at bounding box center [729, 330] width 479 height 11
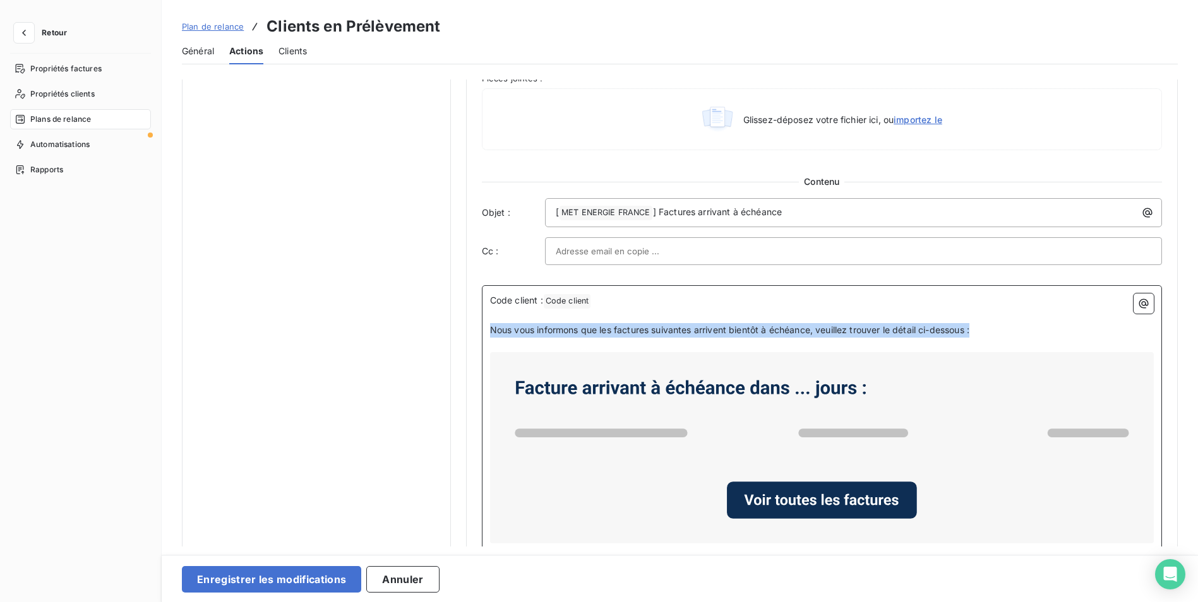
click at [792, 332] on span "Nous vous informons que les factures suivantes arrivent bientôt à échéance, veu…" at bounding box center [729, 330] width 479 height 11
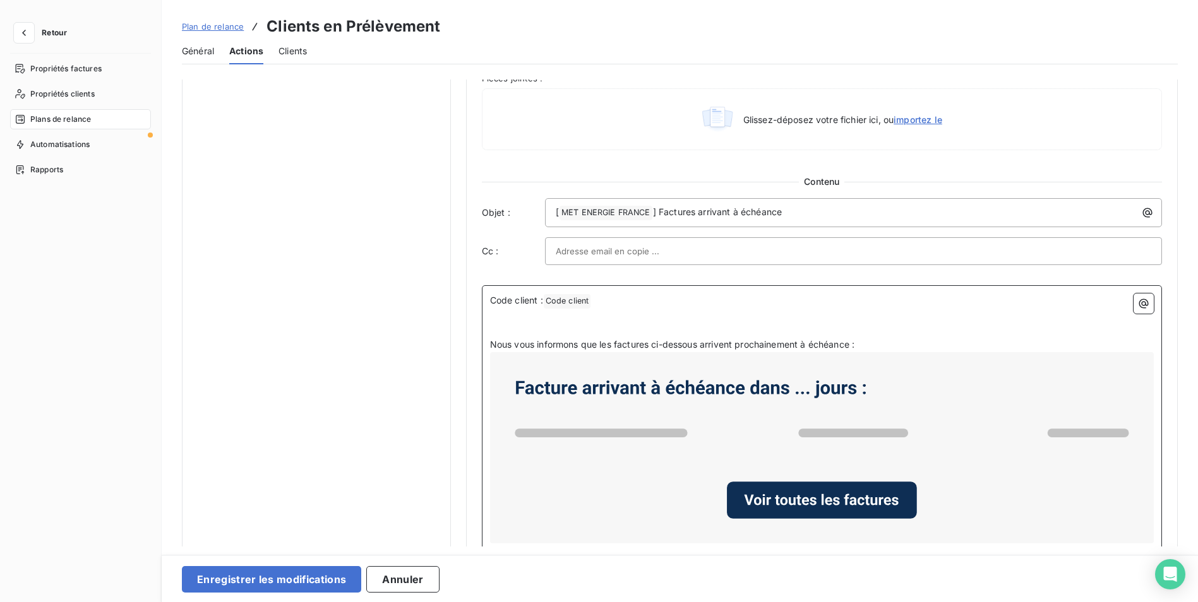
click at [696, 316] on p "﻿" at bounding box center [822, 316] width 664 height 15
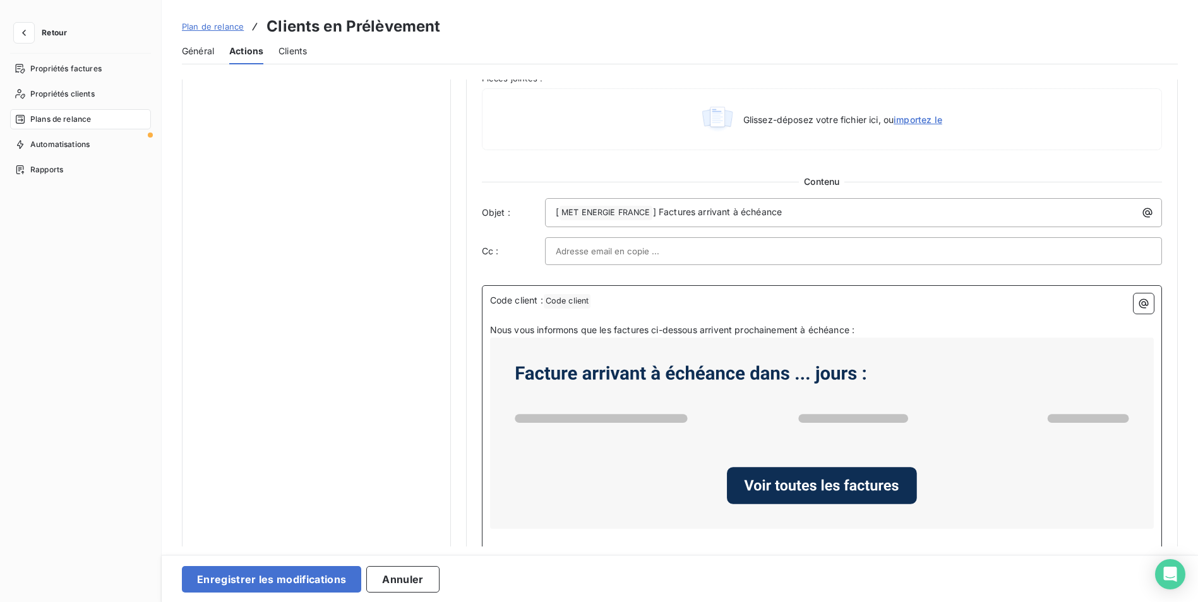
scroll to position [529, 0]
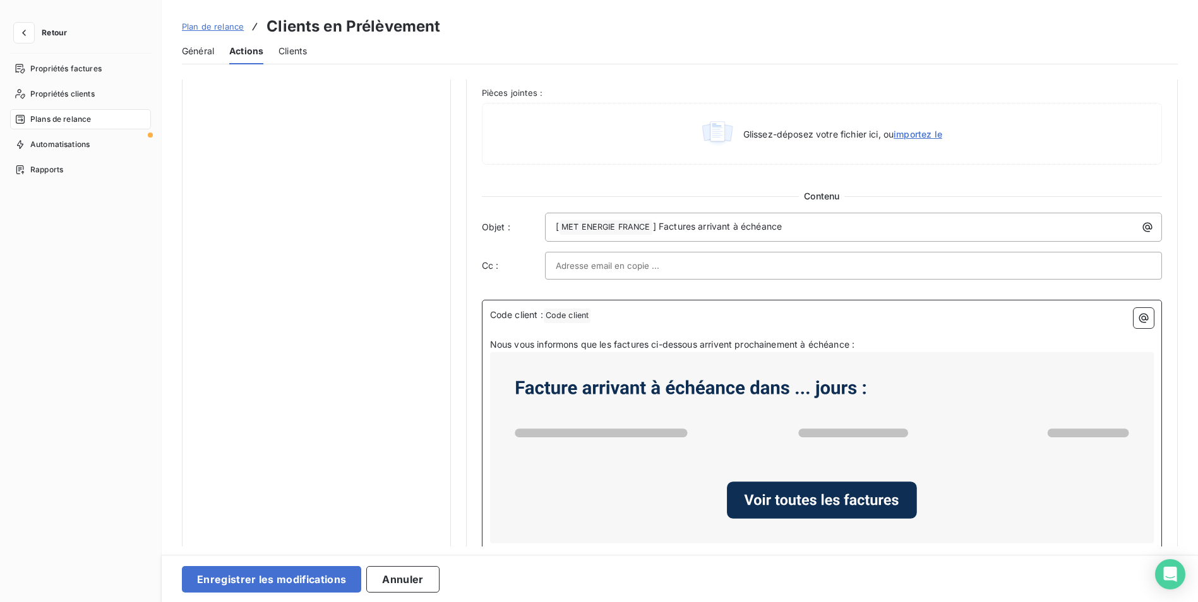
click at [891, 346] on p "Nous vous informons que les factures ci-dessous arrivent prochainement à échéan…" at bounding box center [822, 345] width 664 height 15
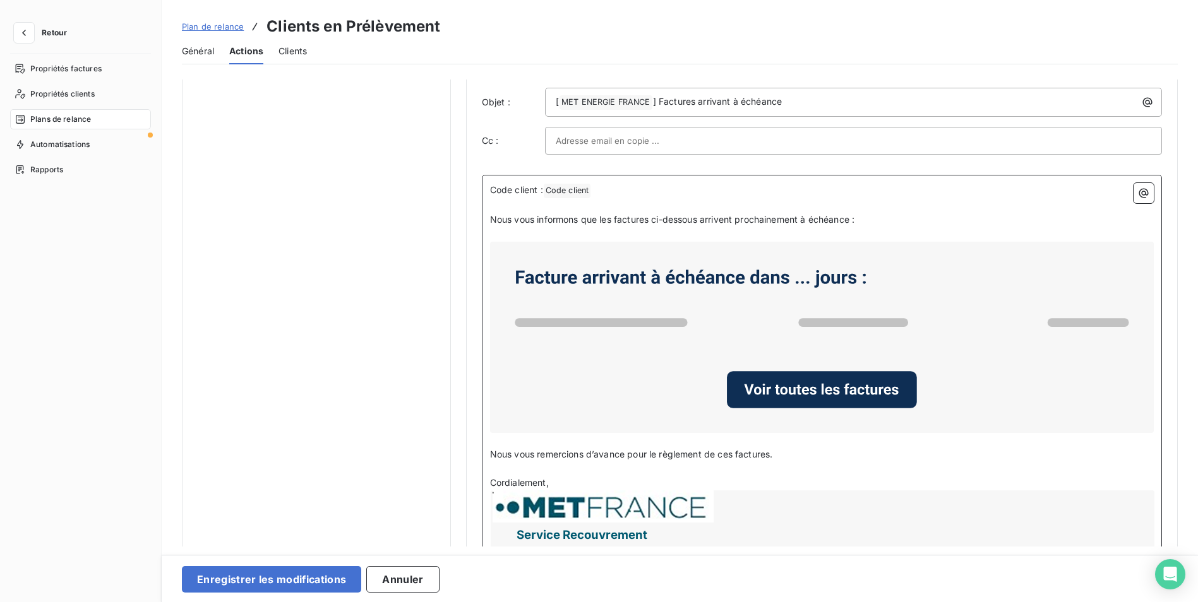
scroll to position [655, 0]
click at [777, 464] on p "﻿" at bounding box center [822, 467] width 664 height 15
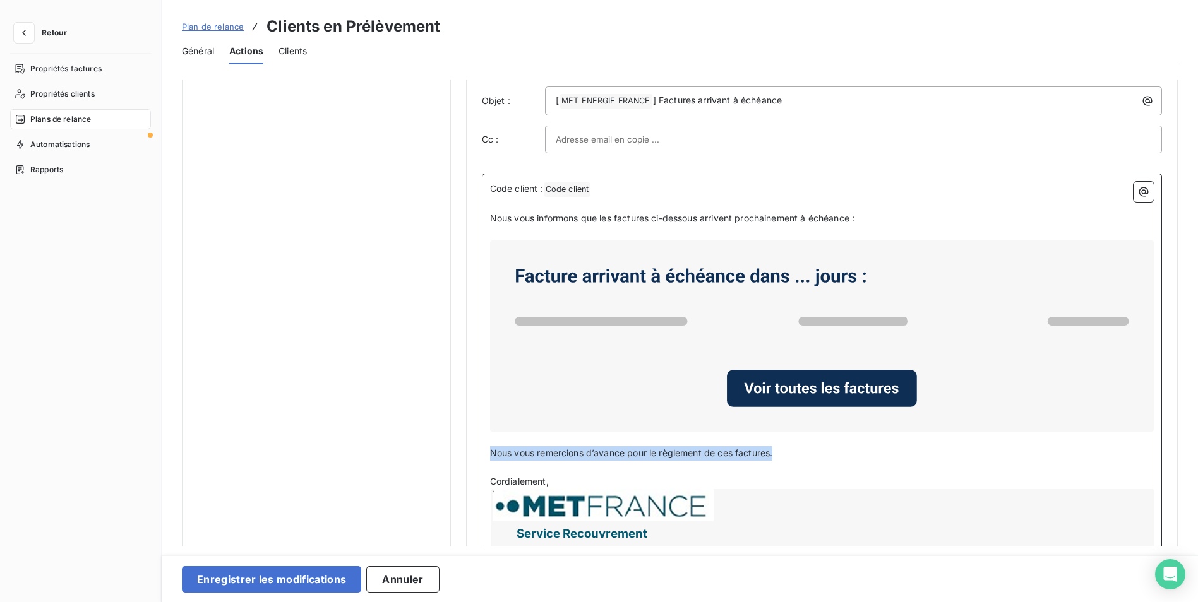
drag, startPoint x: 795, startPoint y: 451, endPoint x: 490, endPoint y: 446, distance: 305.0
click at [490, 446] on p "Nous vous remercions d’avance pour le règlement de ces factures." at bounding box center [822, 453] width 664 height 15
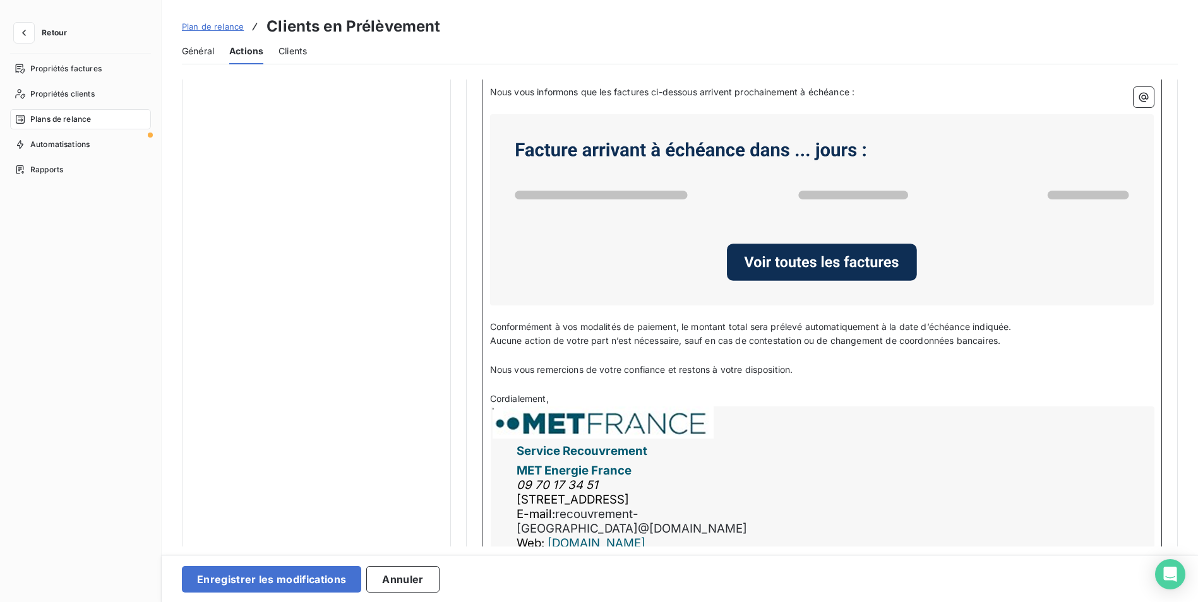
scroll to position [810, 0]
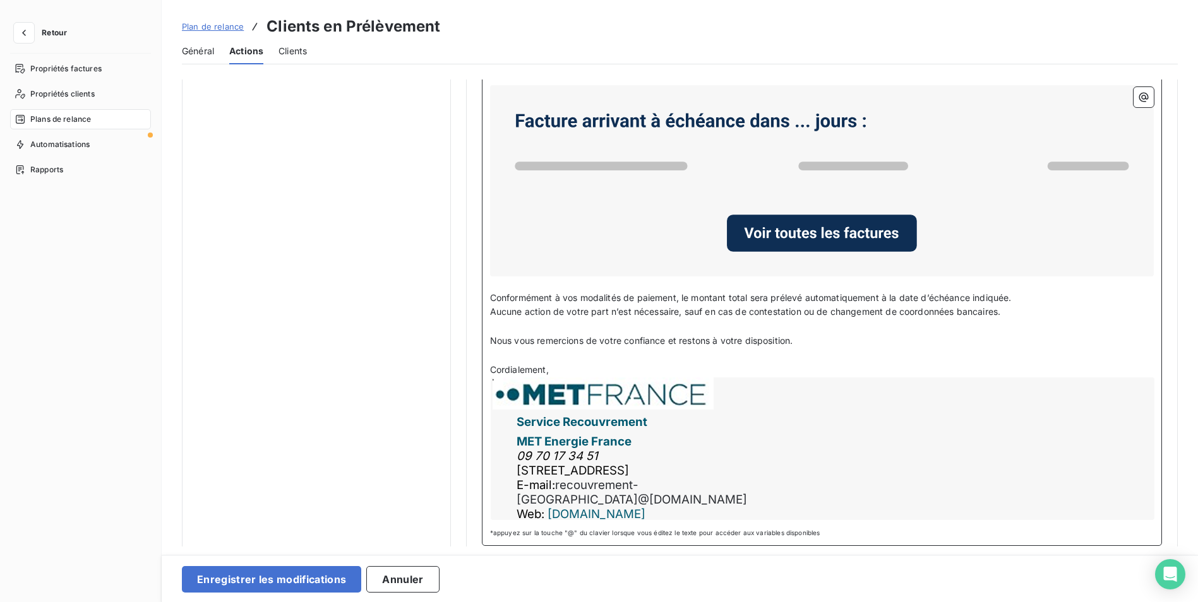
click at [559, 367] on p "Cordialement," at bounding box center [822, 370] width 664 height 15
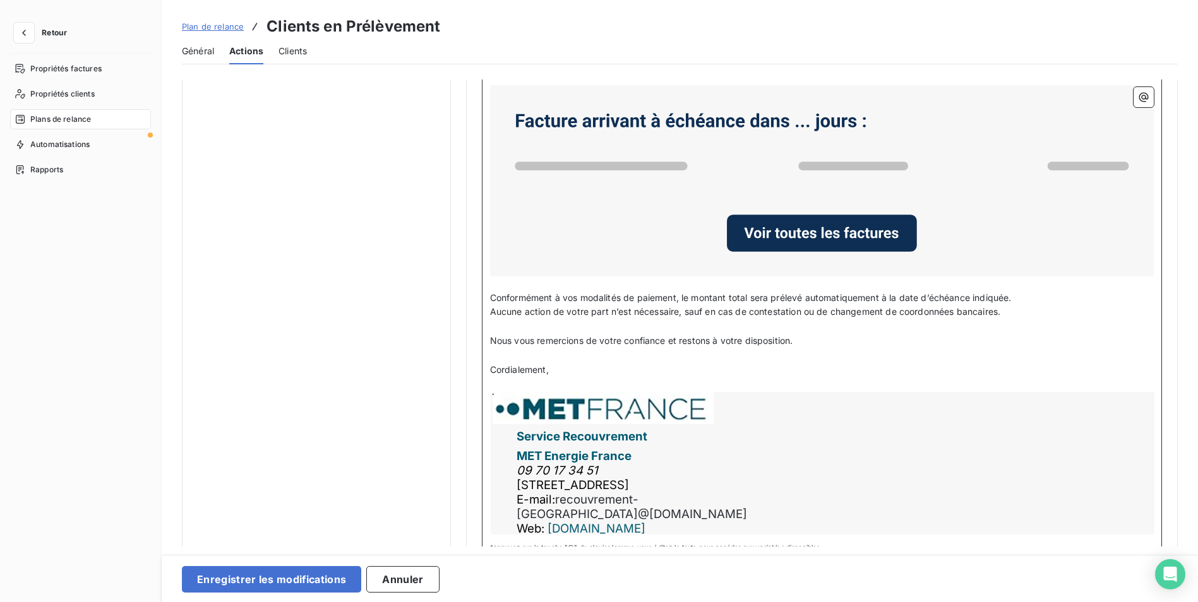
click at [589, 466] on div "Service Recouvrement MET Energie France 09 70 17 34 51 4 rue de la république 6…" at bounding box center [823, 463] width 664 height 143
click at [580, 454] on div "Service Recouvrement MET Energie France 09 70 17 34 51 4 rue de la république 6…" at bounding box center [823, 463] width 664 height 143
click at [586, 459] on div "Service Recouvrement MET Energie France 09 70 17 34 51 4 rue de la république 6…" at bounding box center [823, 463] width 664 height 143
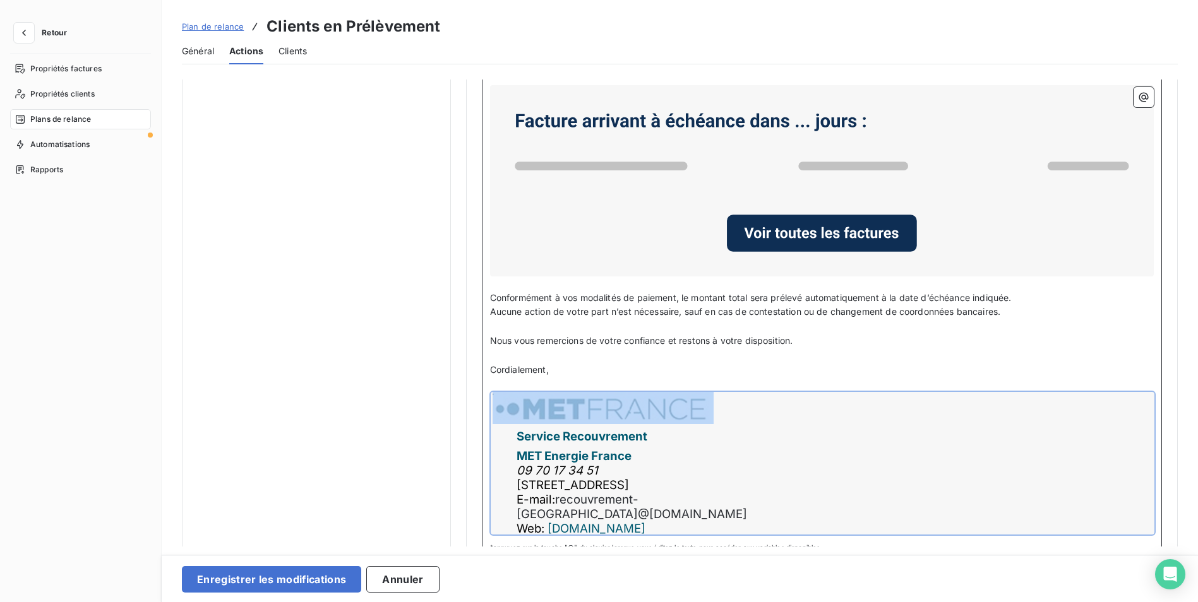
click at [586, 459] on div "Service Recouvrement MET Energie France 09 70 17 34 51 4 rue de la république 6…" at bounding box center [823, 463] width 664 height 143
click at [695, 468] on div "Service Recouvrement MET Energie France 09 70 17 34 51 4 rue de la république 6…" at bounding box center [823, 463] width 664 height 143
click at [892, 470] on div "Service Recouvrement MET Energie France 09 70 17 34 51 4 rue de la république 6…" at bounding box center [823, 463] width 664 height 143
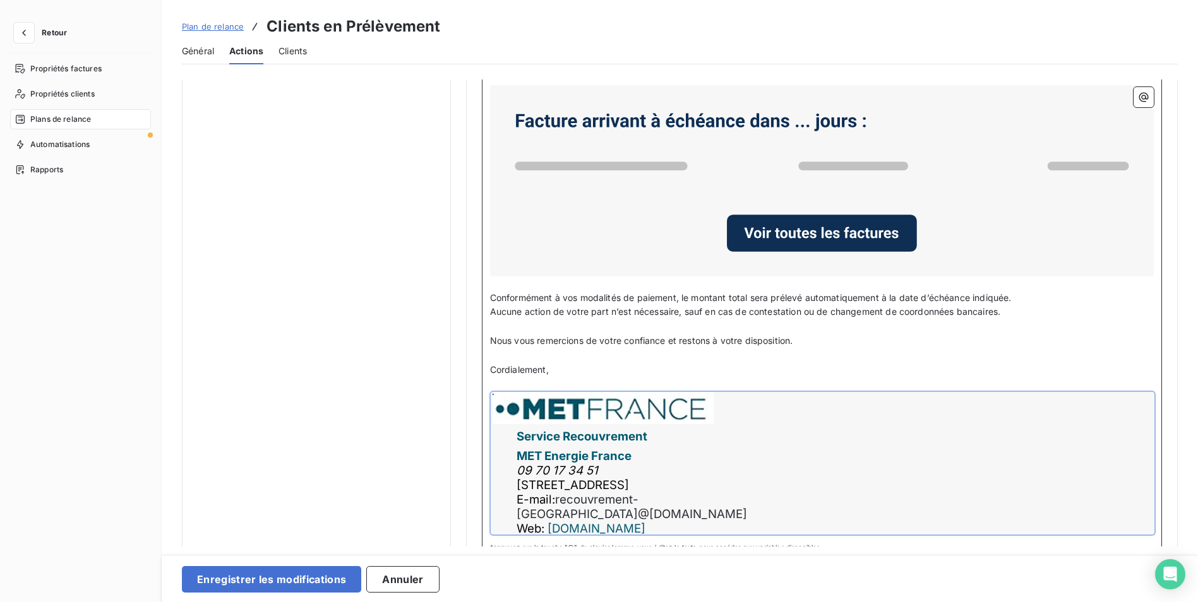
click at [723, 383] on p "﻿" at bounding box center [822, 385] width 664 height 15
click at [577, 457] on div "Service Recouvrement MET Energie France 09 70 17 34 51 4 rue de la république 6…" at bounding box center [823, 463] width 664 height 143
click at [578, 457] on div "Service Recouvrement MET Energie France 09 70 17 34 51 4 rue de la république 6…" at bounding box center [823, 463] width 664 height 143
click at [661, 378] on p "﻿" at bounding box center [822, 385] width 664 height 15
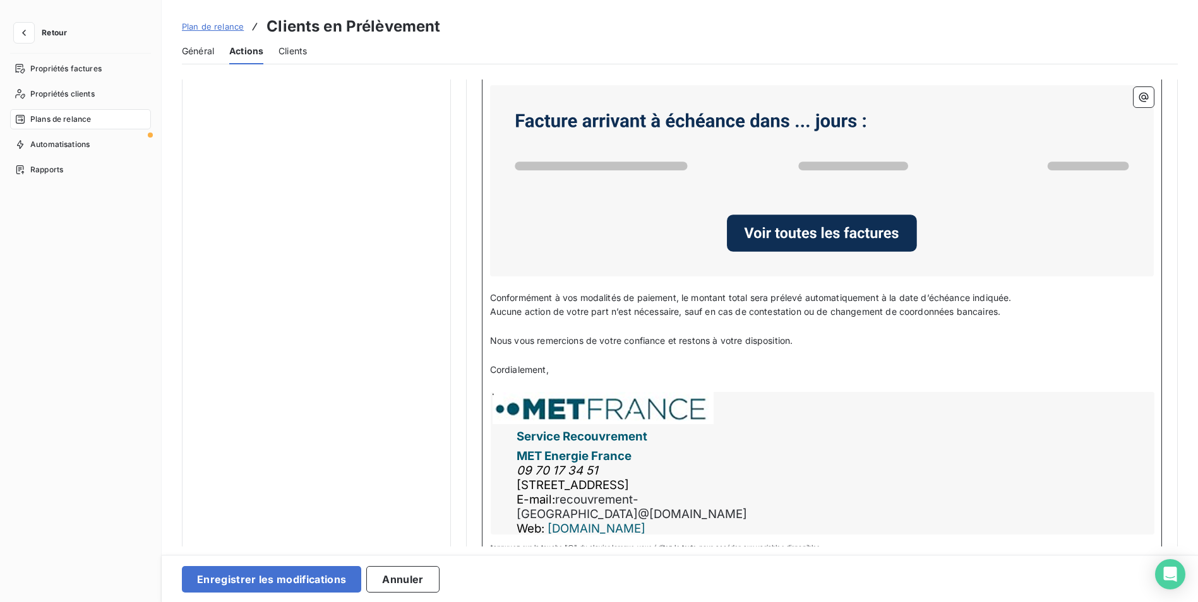
click at [602, 450] on div "Service Recouvrement MET Energie France 09 70 17 34 51 4 rue de la république 6…" at bounding box center [823, 463] width 664 height 143
click at [551, 455] on div "Service Recouvrement MET Energie France 09 70 17 34 51 4 rue de la république 6…" at bounding box center [823, 463] width 664 height 143
click at [572, 368] on p "Cordialement," at bounding box center [822, 370] width 664 height 15
click at [628, 442] on div "Service Recouvrement MET Energie France 09 70 17 34 51 4 rue de la république 6…" at bounding box center [823, 463] width 664 height 143
drag, startPoint x: 804, startPoint y: 412, endPoint x: 815, endPoint y: 433, distance: 23.7
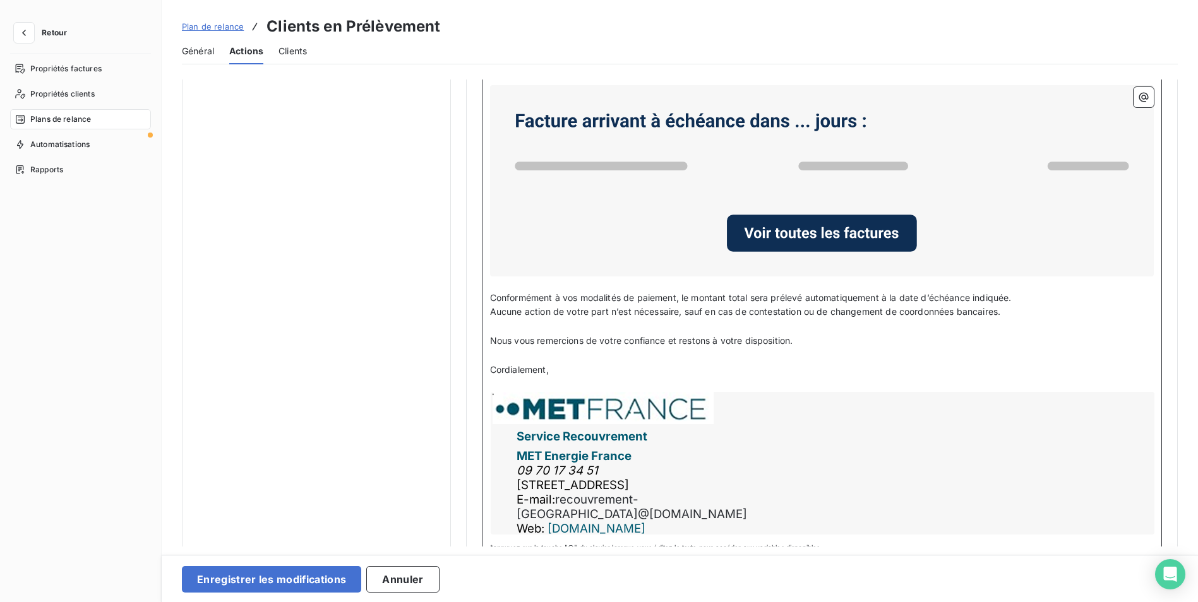
click at [815, 433] on div "Service Recouvrement MET Energie France 09 70 17 34 51 4 rue de la république 6…" at bounding box center [823, 463] width 664 height 143
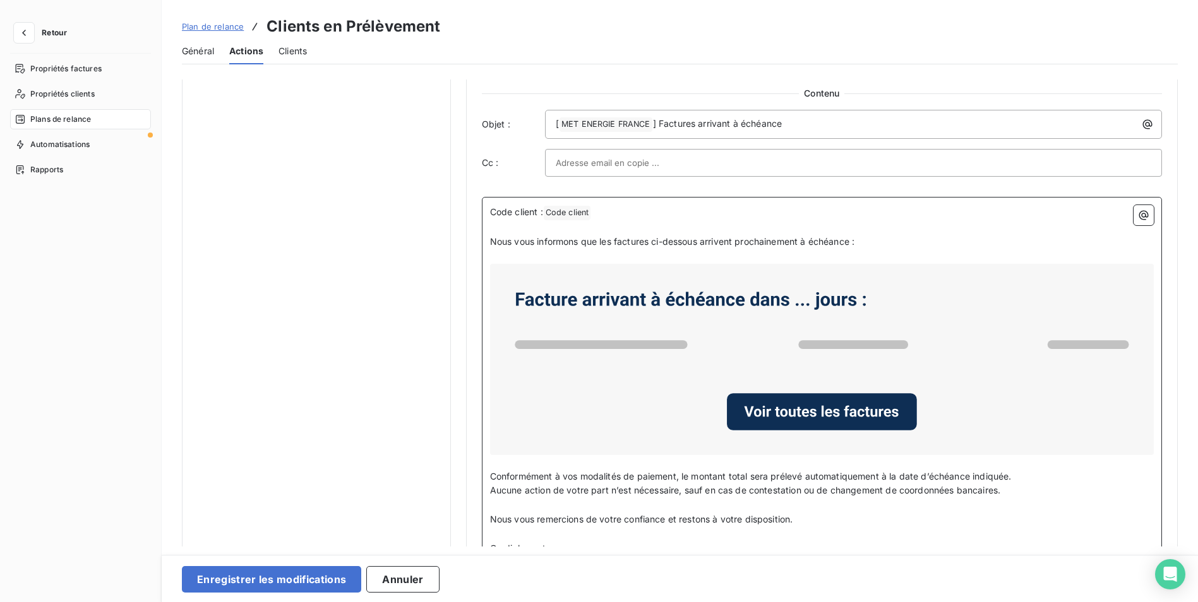
scroll to position [825, 0]
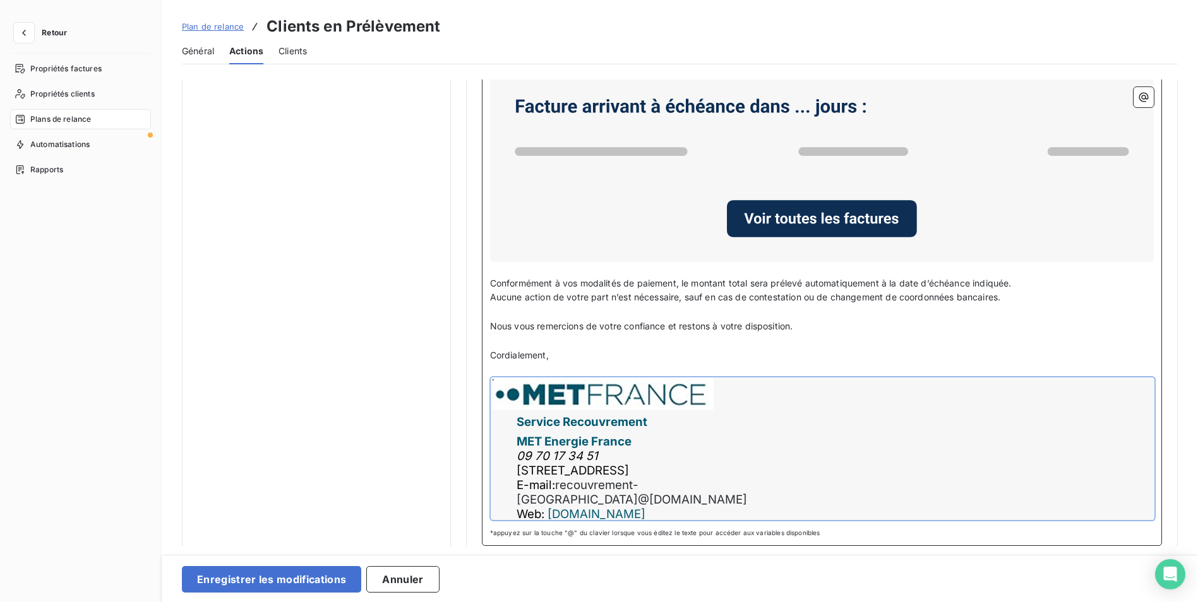
click at [608, 452] on div "Service Recouvrement MET Energie France 09 70 17 34 51 4 rue de la république 6…" at bounding box center [823, 449] width 664 height 143
click at [921, 396] on div "Service Recouvrement MET Energie France 09 70 17 34 51 4 rue de la république 6…" at bounding box center [823, 449] width 664 height 143
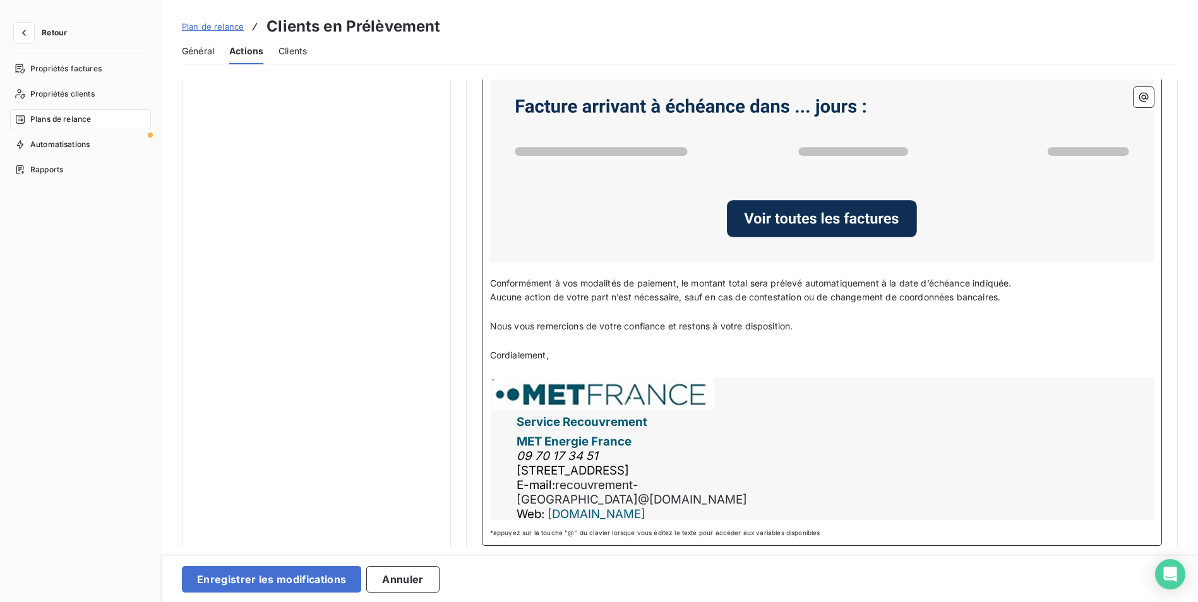
click at [1049, 416] on div "Service Recouvrement MET Energie France 09 70 17 34 51 4 rue de la république 6…" at bounding box center [823, 449] width 664 height 143
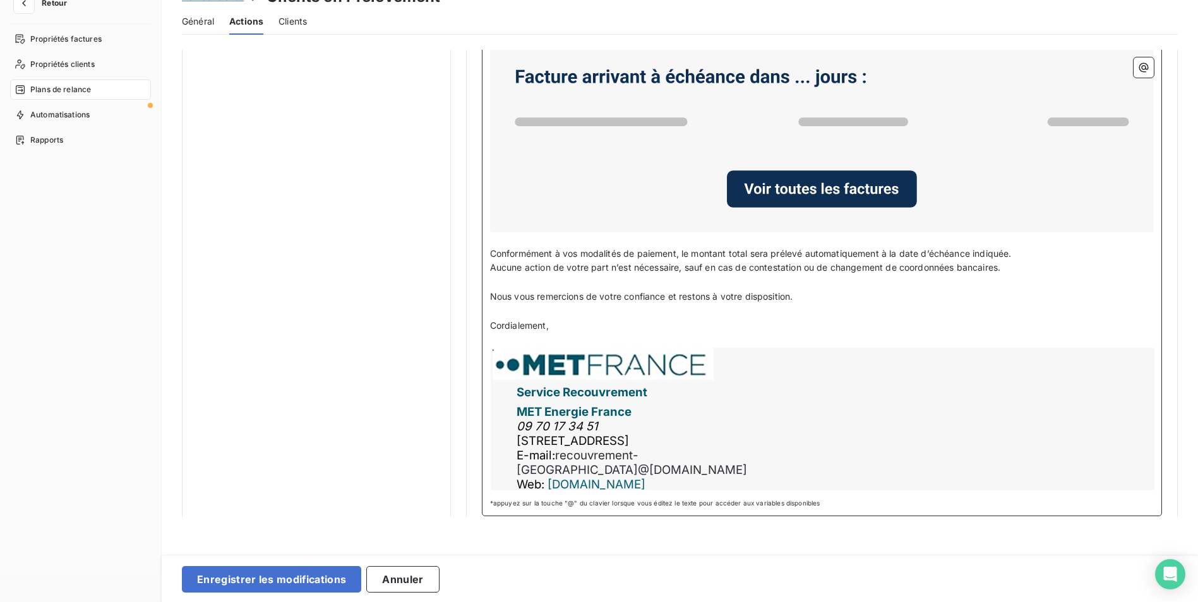
drag, startPoint x: 640, startPoint y: 340, endPoint x: 624, endPoint y: 336, distance: 16.2
click at [640, 340] on p "﻿" at bounding box center [822, 340] width 664 height 15
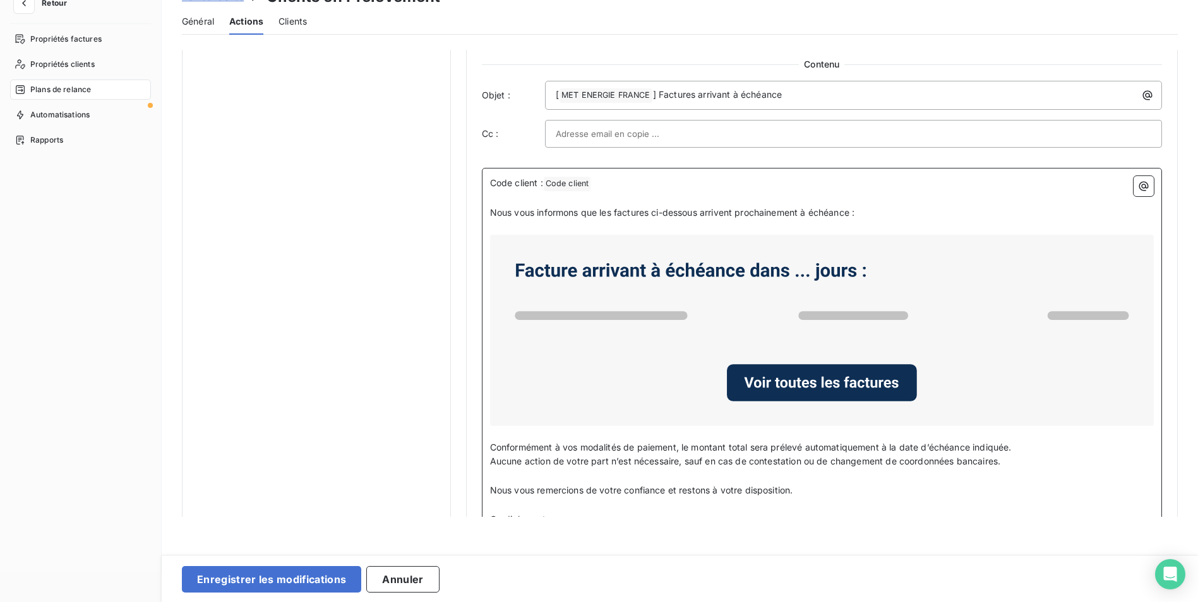
scroll to position [631, 0]
click at [843, 440] on p "Conformément à vos modalités de paiement, le montant total sera prélevé automat…" at bounding box center [822, 447] width 664 height 15
click at [835, 446] on span "Conformément à vos modalités de paiement, le montant total sera prélevé automat…" at bounding box center [751, 446] width 522 height 11
click at [864, 446] on span "Conformément à vos modalités de paiement, le montant total sera prélevé automat…" at bounding box center [751, 446] width 522 height 11
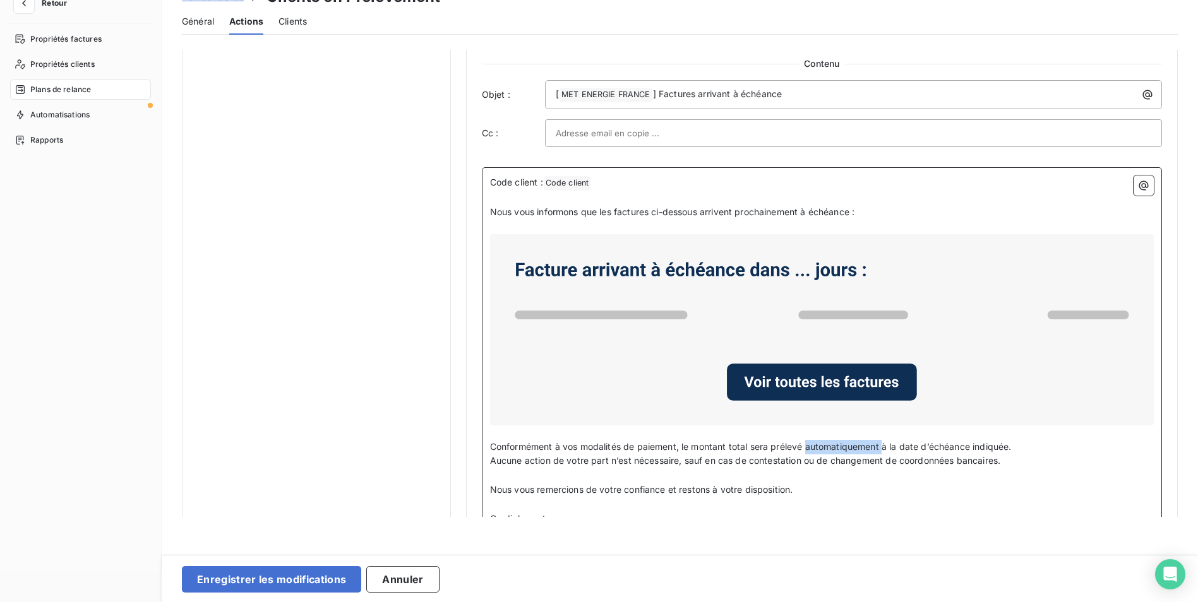
click at [864, 446] on span "Conformément à vos modalités de paiement, le montant total sera prélevé automat…" at bounding box center [751, 446] width 522 height 11
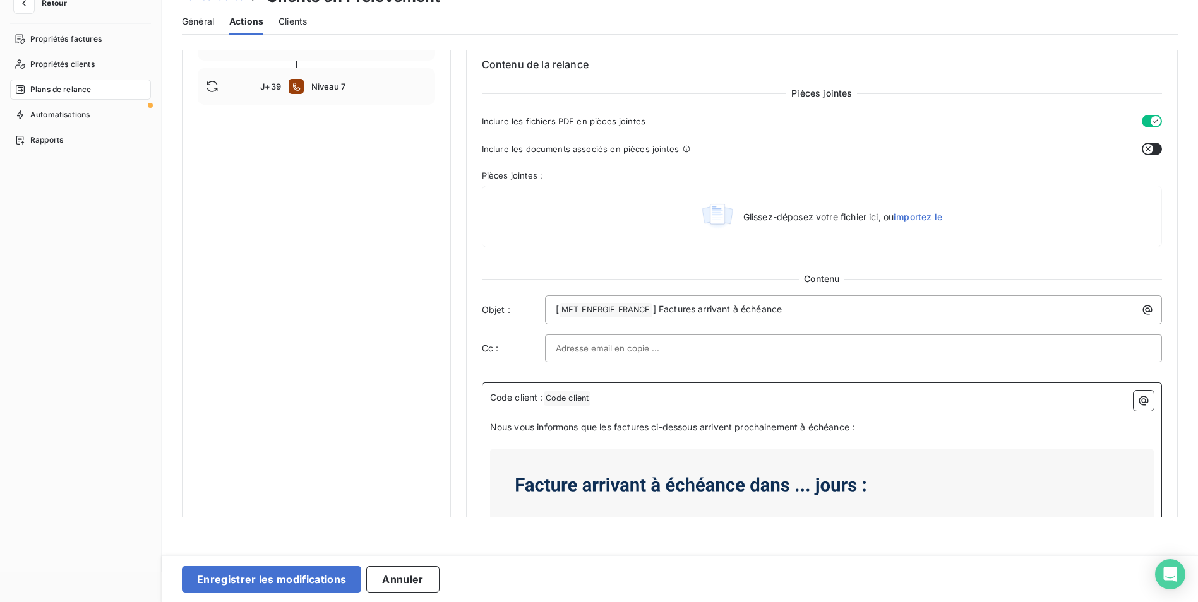
scroll to position [695, 0]
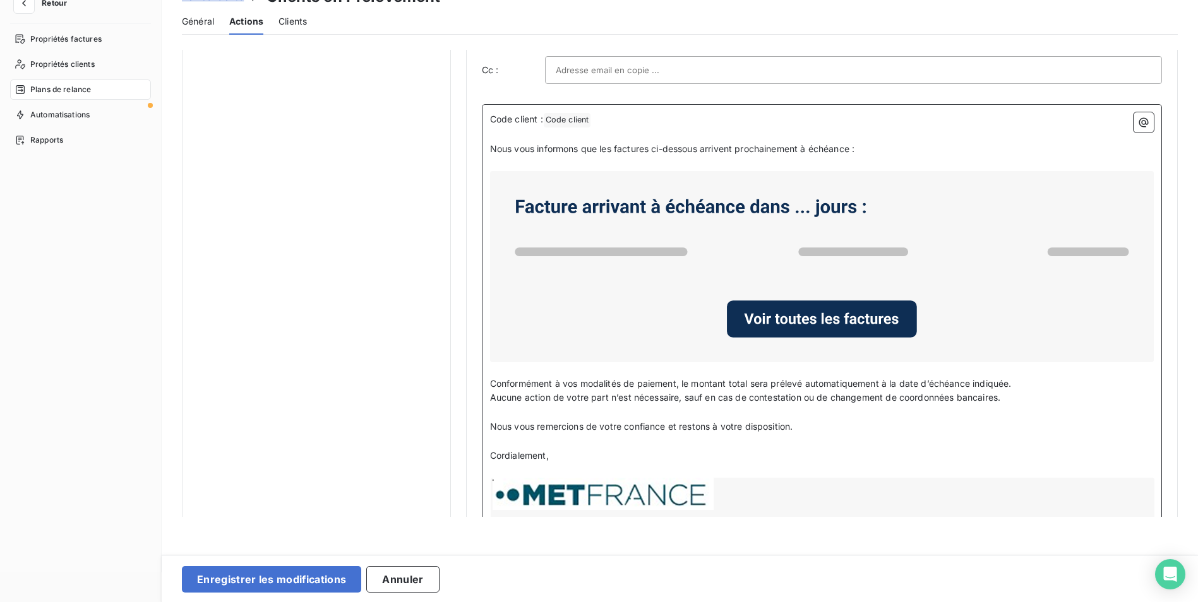
click at [881, 409] on p "﻿" at bounding box center [822, 412] width 664 height 15
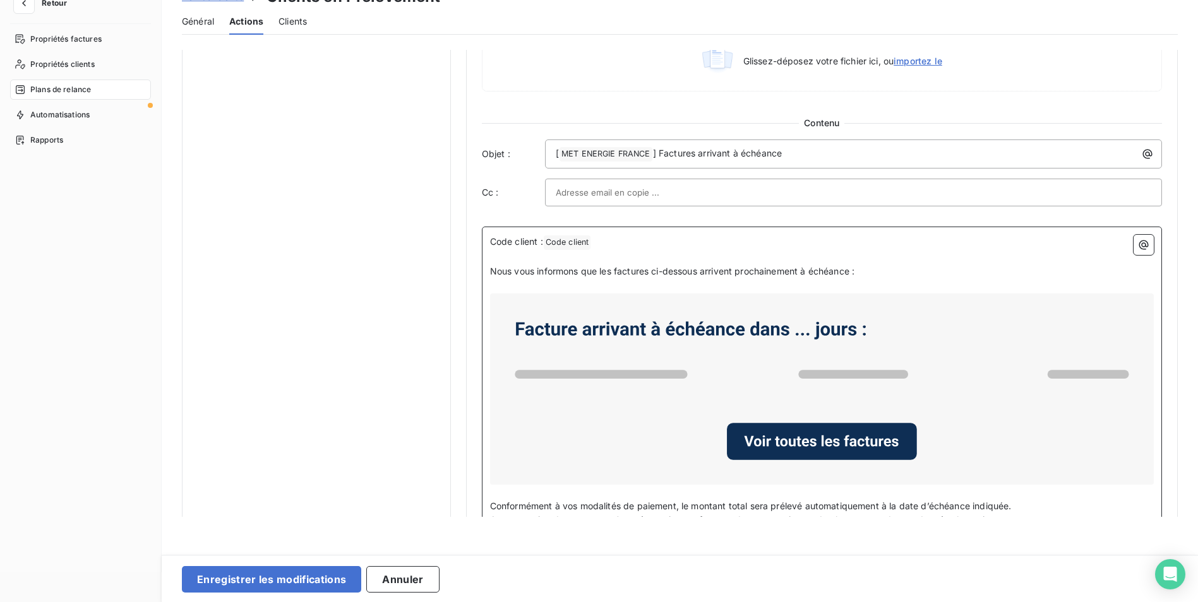
scroll to position [825, 0]
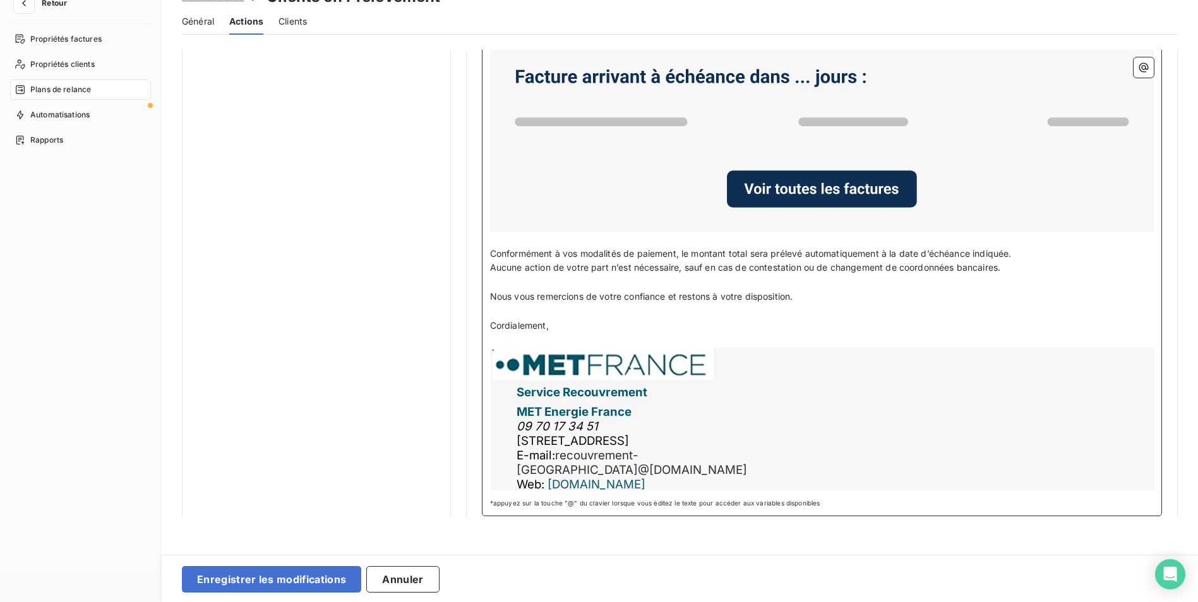
click at [523, 337] on p "﻿" at bounding box center [822, 340] width 664 height 15
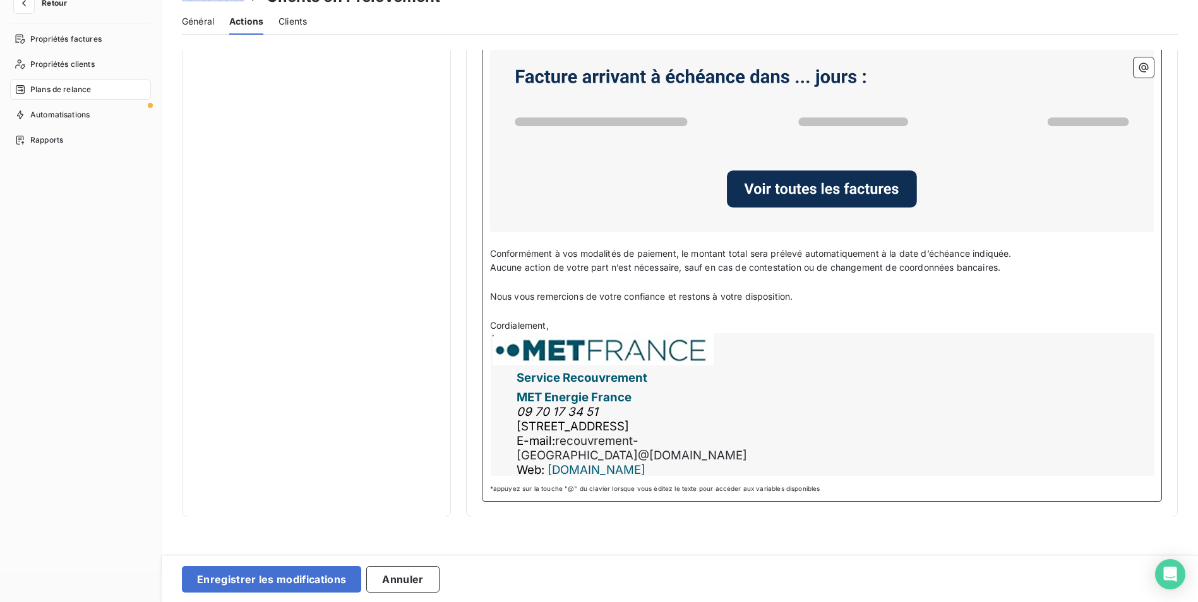
scroll to position [810, 0]
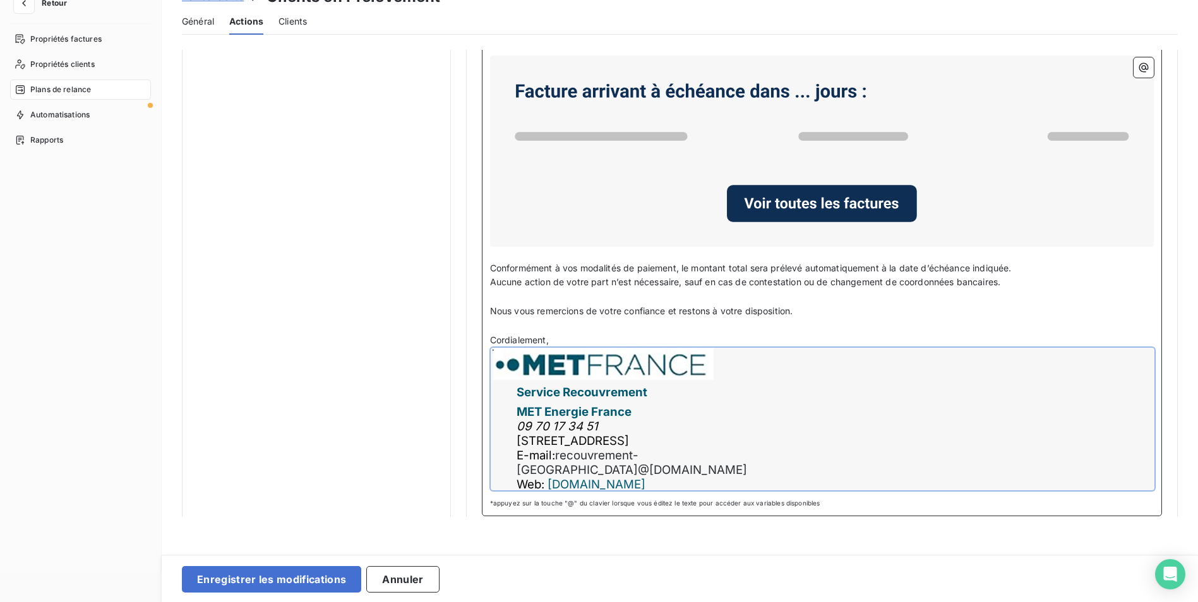
drag, startPoint x: 575, startPoint y: 337, endPoint x: 694, endPoint y: 439, distance: 156.3
click at [694, 439] on div "Code client : Code client ﻿ ﻿ ﻿ Nous vous informons que les factures ci-dessous…" at bounding box center [822, 245] width 664 height 497
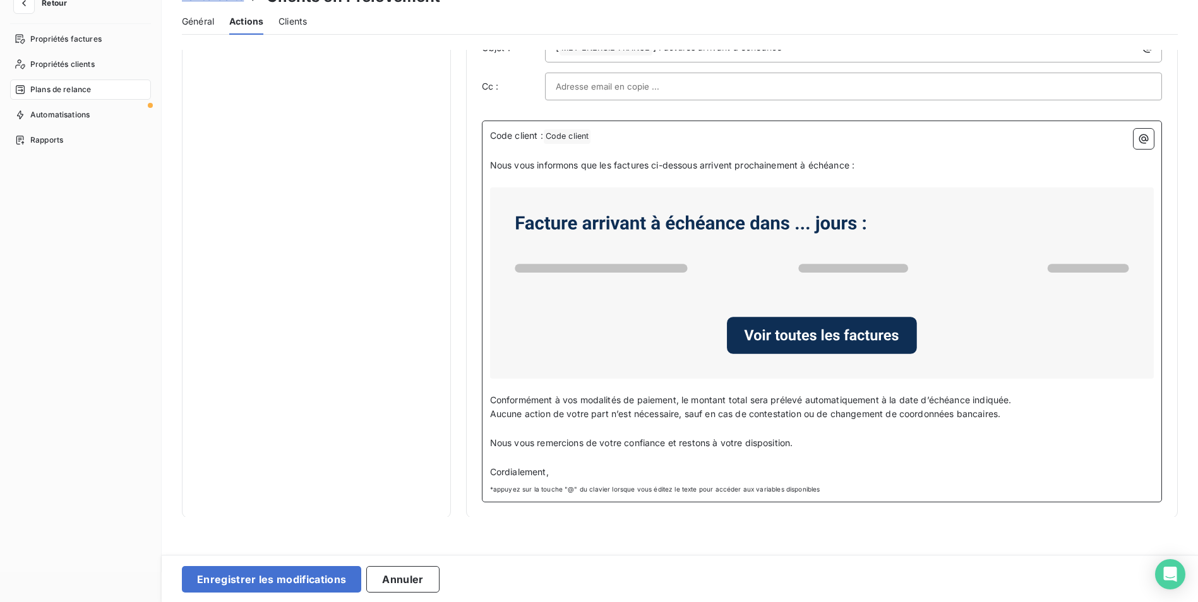
scroll to position [693, 0]
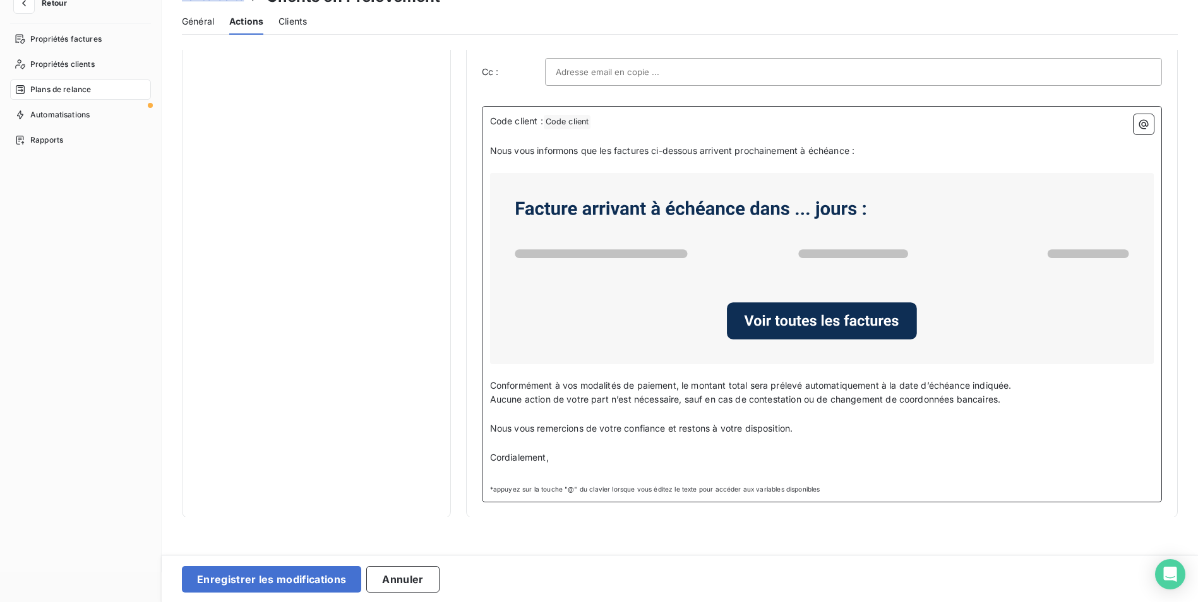
click at [541, 468] on p "﻿" at bounding box center [822, 472] width 664 height 15
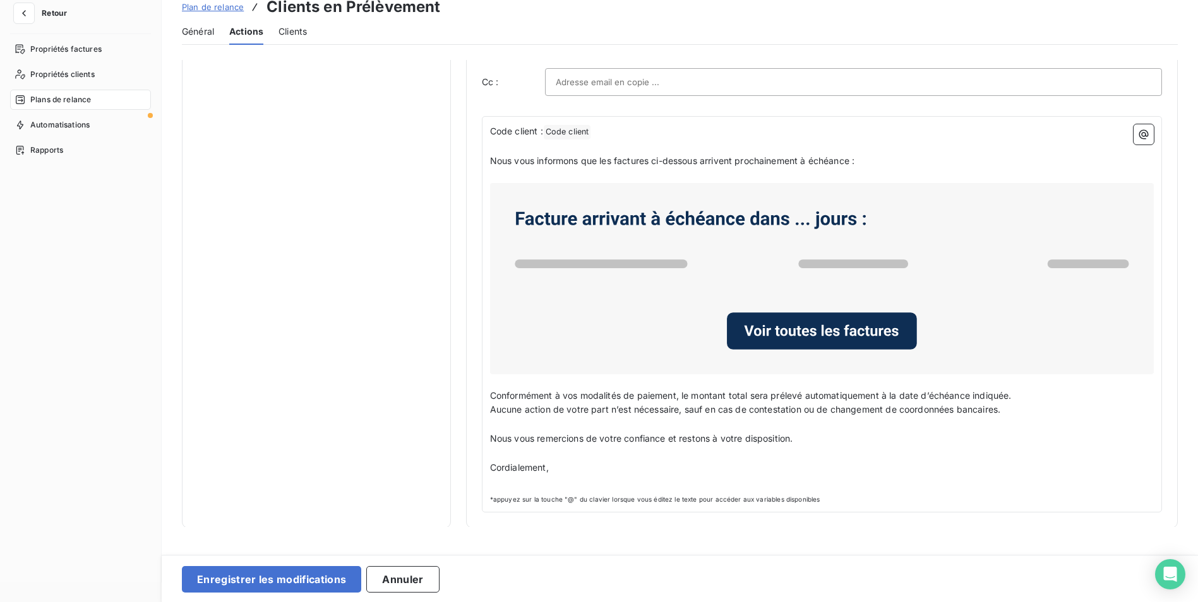
scroll to position [30, 0]
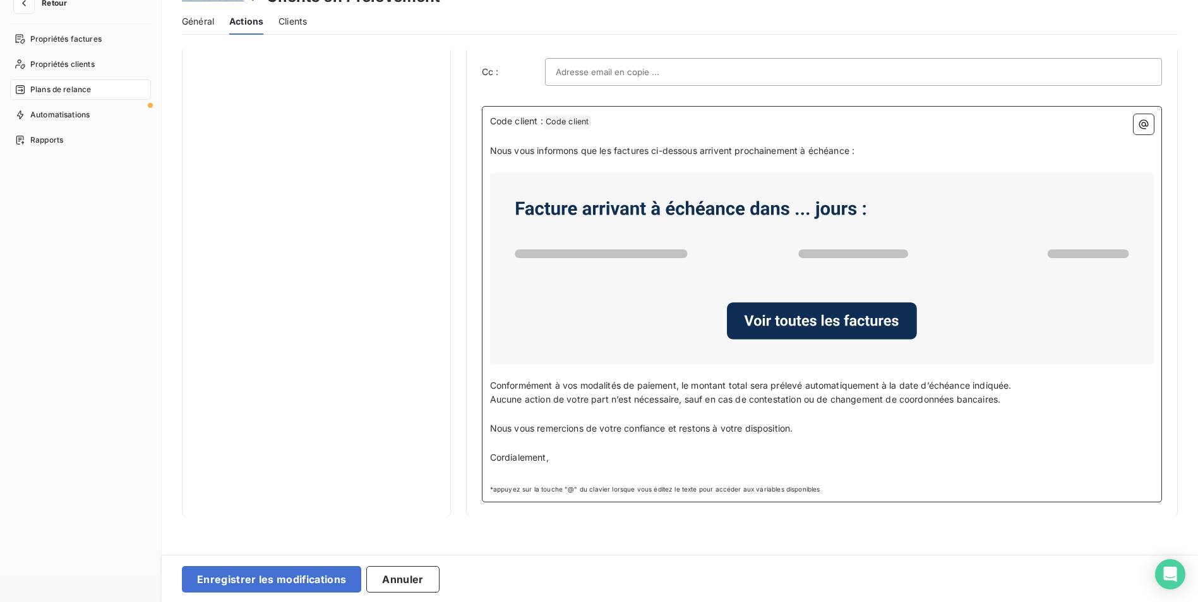
click at [507, 468] on p "﻿" at bounding box center [822, 472] width 664 height 15
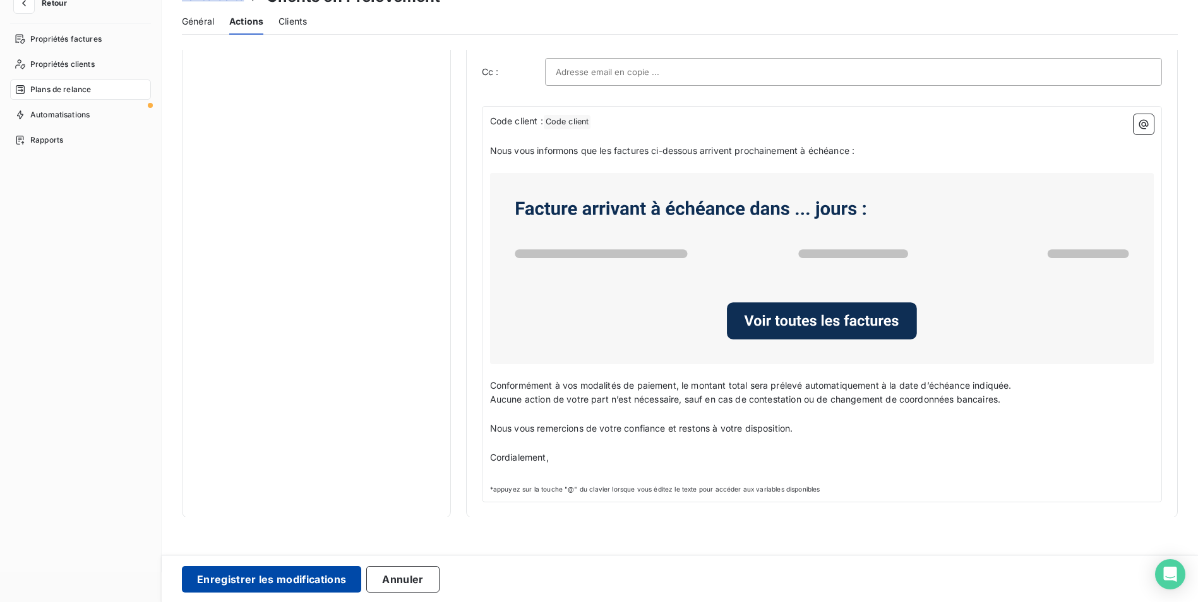
click at [262, 575] on button "Enregistrer les modifications" at bounding box center [271, 579] width 179 height 27
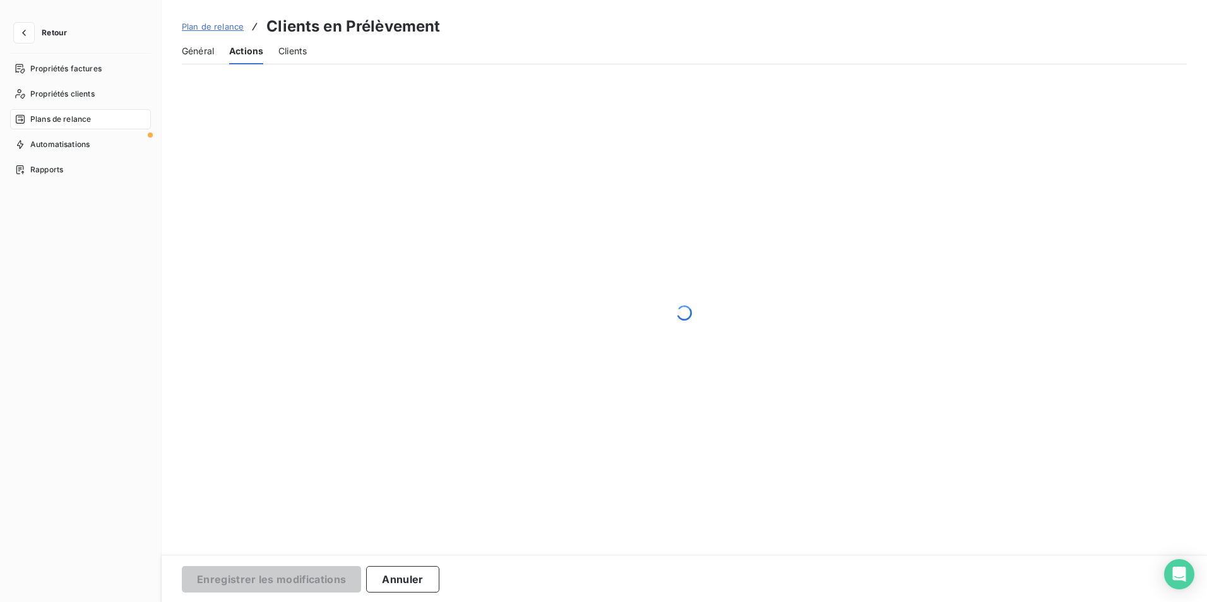
scroll to position [0, 0]
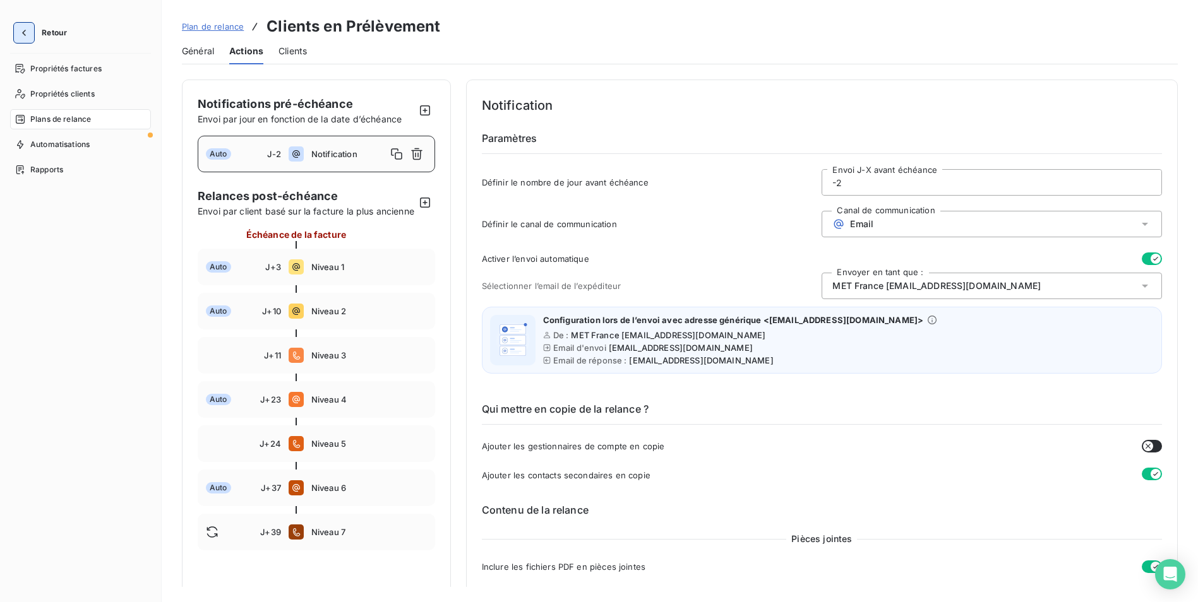
click at [29, 32] on icon "button" at bounding box center [24, 33] width 13 height 13
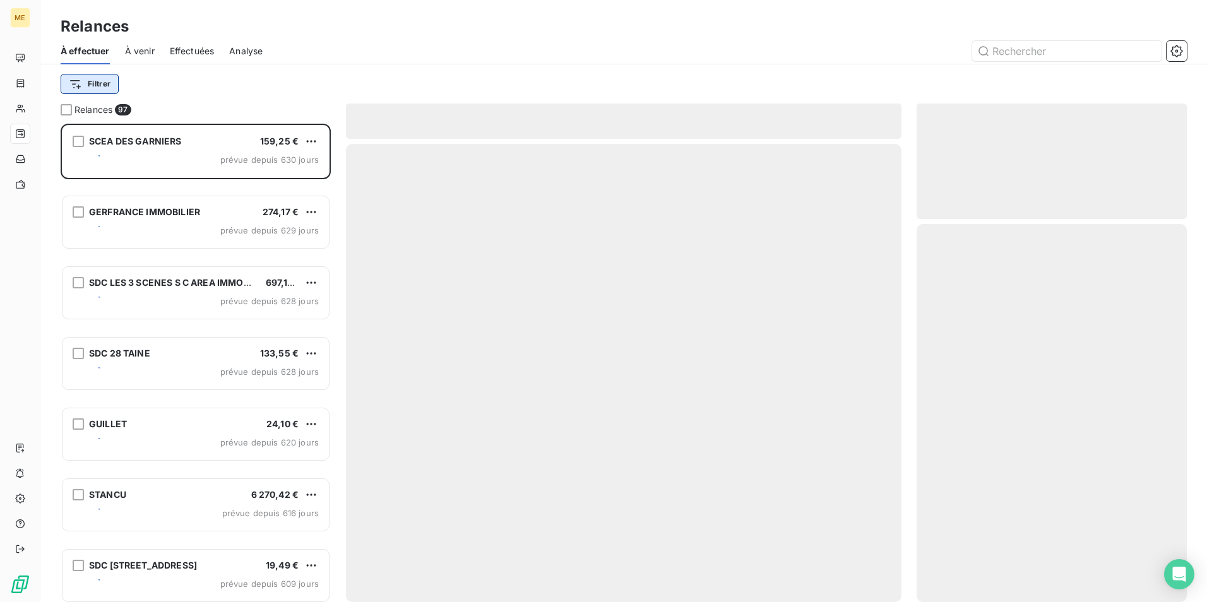
scroll to position [469, 261]
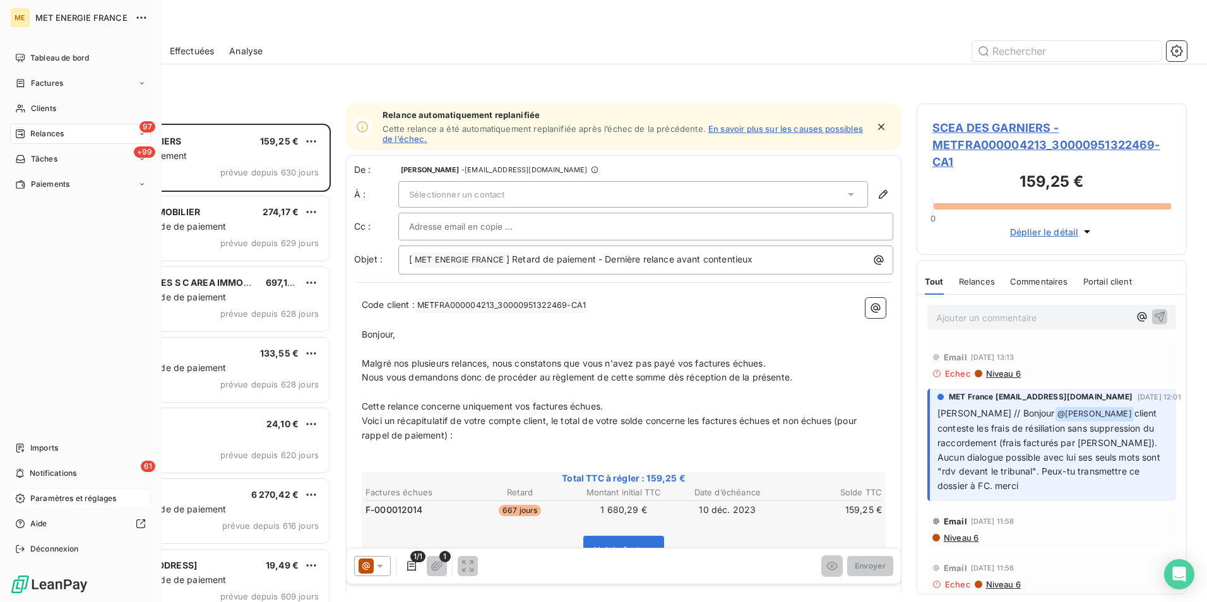
click at [63, 501] on span "Paramètres et réglages" at bounding box center [73, 498] width 86 height 11
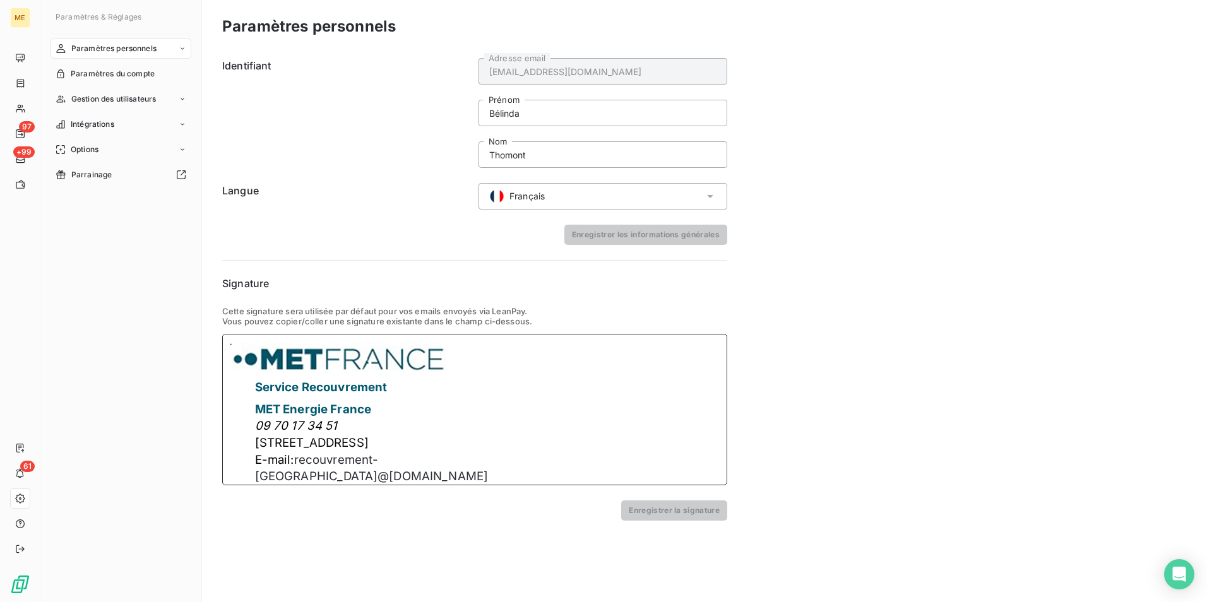
click at [561, 432] on div "Service Recouvrement MET Energie France 09 70 17 34 51 4 rue de la république 6…" at bounding box center [474, 410] width 505 height 152
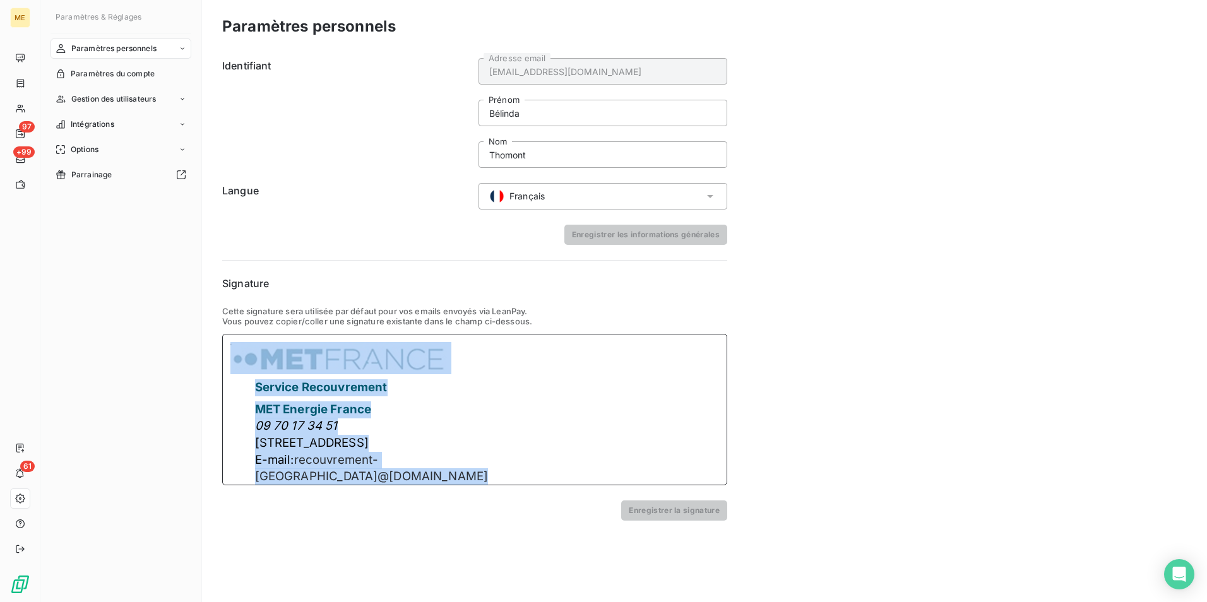
scroll to position [8, 0]
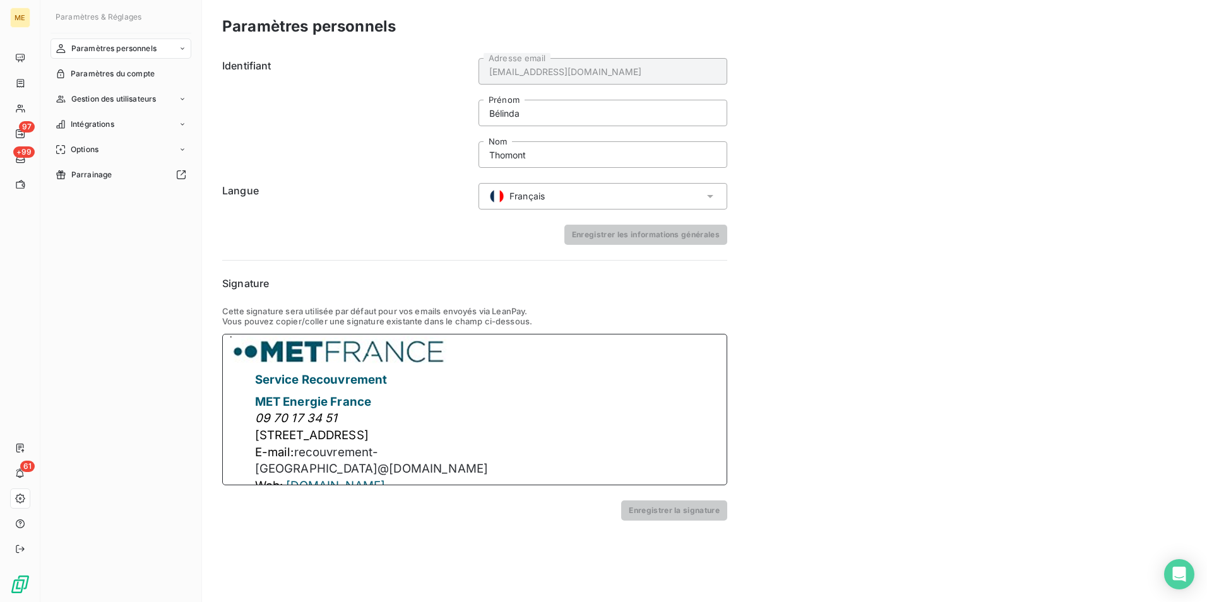
drag, startPoint x: 571, startPoint y: 467, endPoint x: 477, endPoint y: 482, distance: 95.9
click at [477, 482] on div "Service Recouvrement MET Energie France 09 70 17 34 51 4 rue de la république 6…" at bounding box center [474, 410] width 505 height 152
click at [541, 451] on div "Service Recouvrement MET Energie France 09 70 17 34 51 4 rue de la république 6…" at bounding box center [474, 410] width 505 height 152
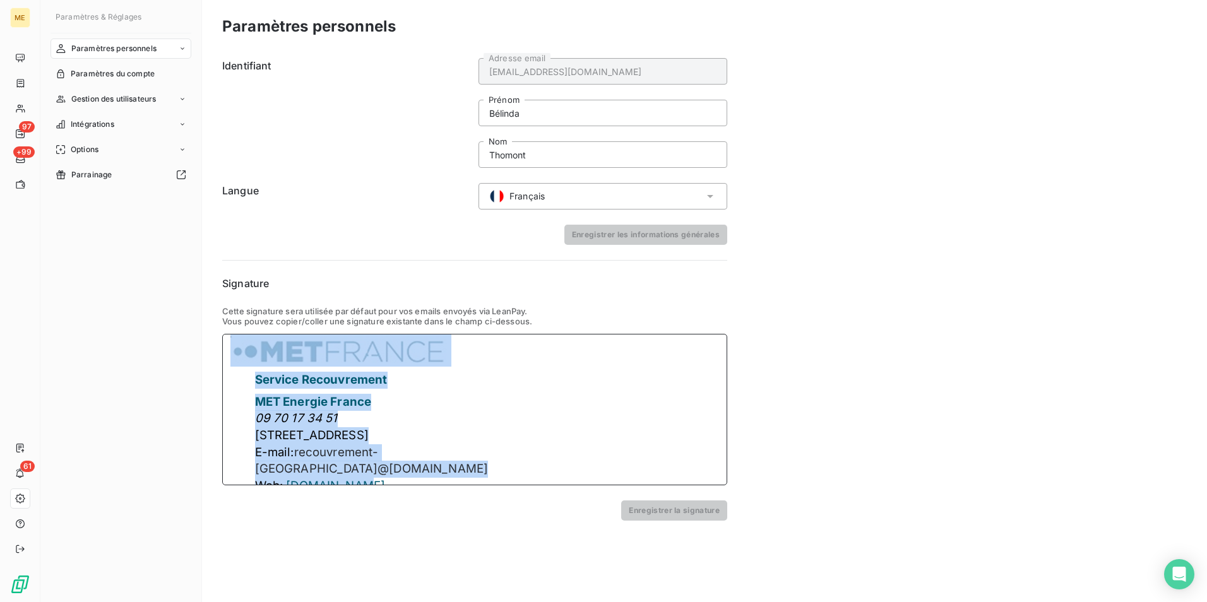
drag, startPoint x: 539, startPoint y: 472, endPoint x: 423, endPoint y: 472, distance: 115.6
click at [423, 472] on div "Service Recouvrement MET Energie France 09 70 17 34 51 4 rue de la république 6…" at bounding box center [474, 410] width 505 height 152
click at [522, 423] on div "Service Recouvrement MET Energie France 09 70 17 34 51 4 rue de la république 6…" at bounding box center [474, 410] width 505 height 152
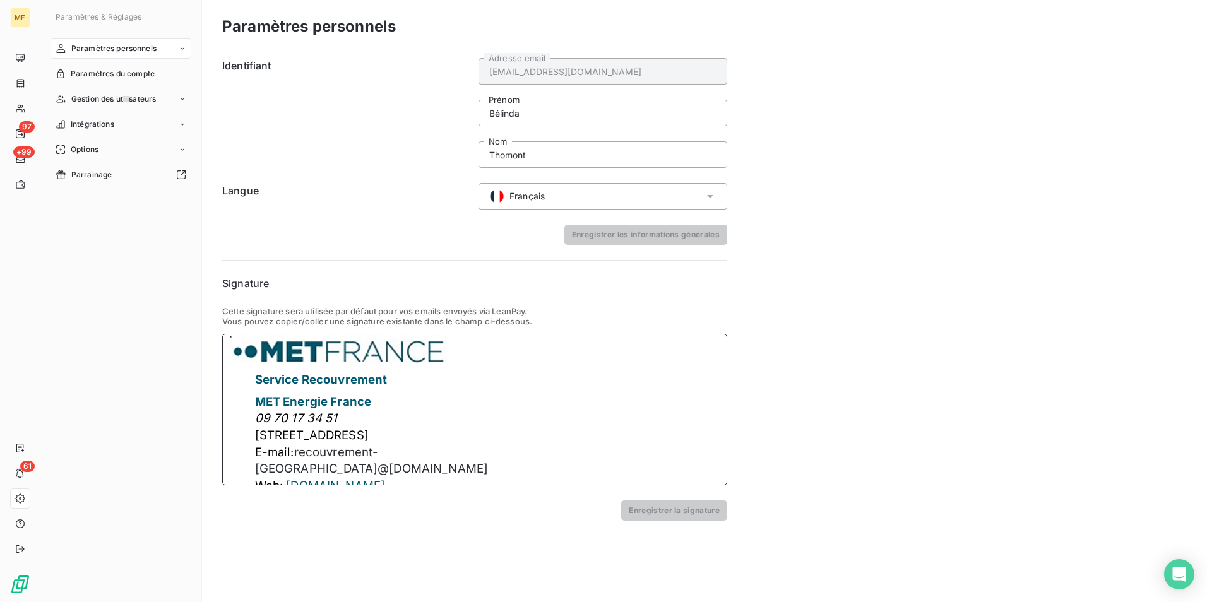
click at [429, 358] on img at bounding box center [340, 351] width 221 height 32
click at [466, 363] on div "Service Recouvrement MET Energie France 09 70 17 34 51 4 rue de la république 6…" at bounding box center [474, 410] width 505 height 152
click at [391, 382] on p "Service Recouvrement" at bounding box center [373, 380] width 236 height 17
click at [438, 344] on img at bounding box center [340, 351] width 221 height 32
click at [439, 357] on img at bounding box center [340, 351] width 221 height 32
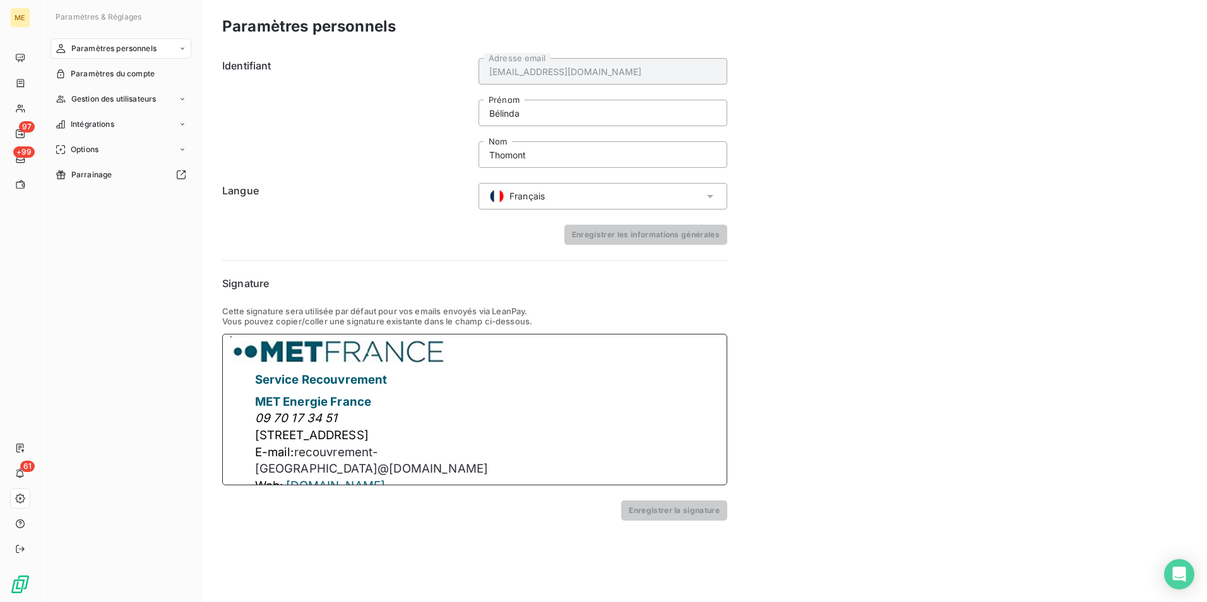
click at [478, 347] on div "Service Recouvrement MET Energie France 09 70 17 34 51 4 rue de la république 6…" at bounding box center [474, 410] width 505 height 152
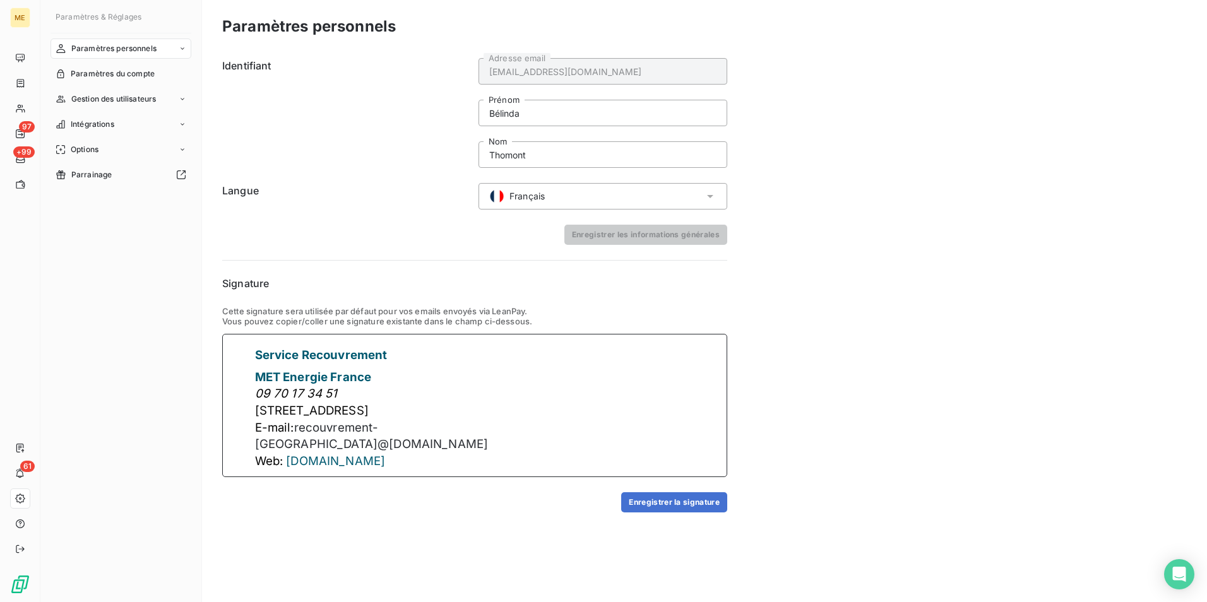
scroll to position [0, 0]
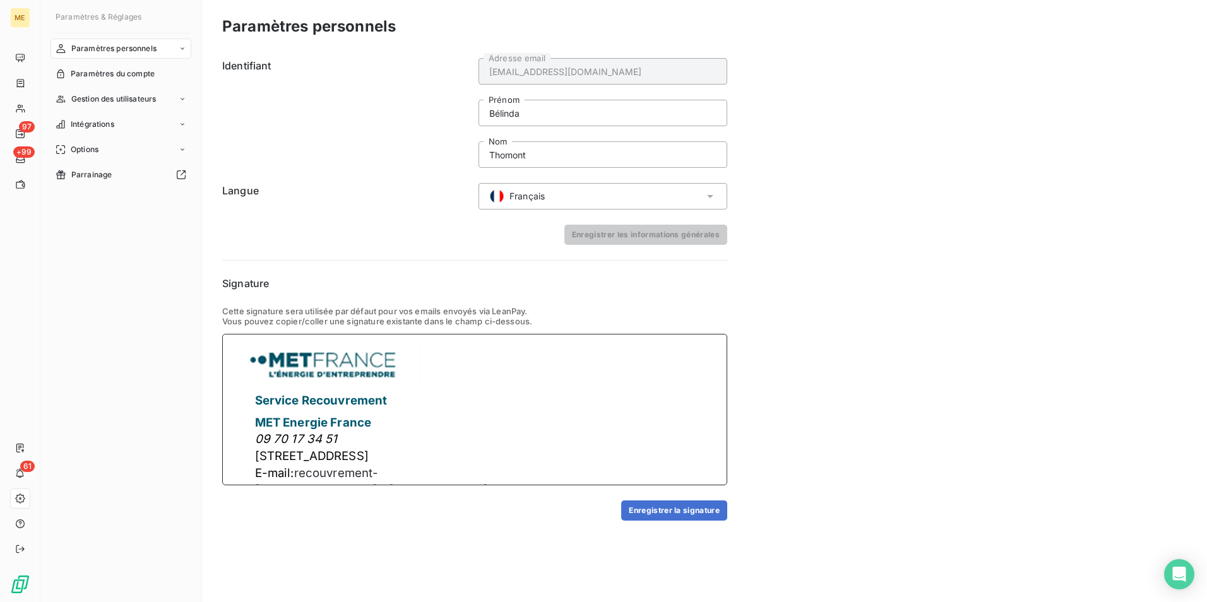
click at [383, 374] on img at bounding box center [324, 364] width 189 height 45
click at [367, 365] on img at bounding box center [324, 364] width 189 height 45
drag, startPoint x: 349, startPoint y: 443, endPoint x: 257, endPoint y: 446, distance: 91.6
click at [257, 446] on p "09 70 17 34 51" at bounding box center [373, 439] width 236 height 17
click at [255, 450] on span "4 rue de la république 69001 Lyon" at bounding box center [312, 452] width 114 height 15
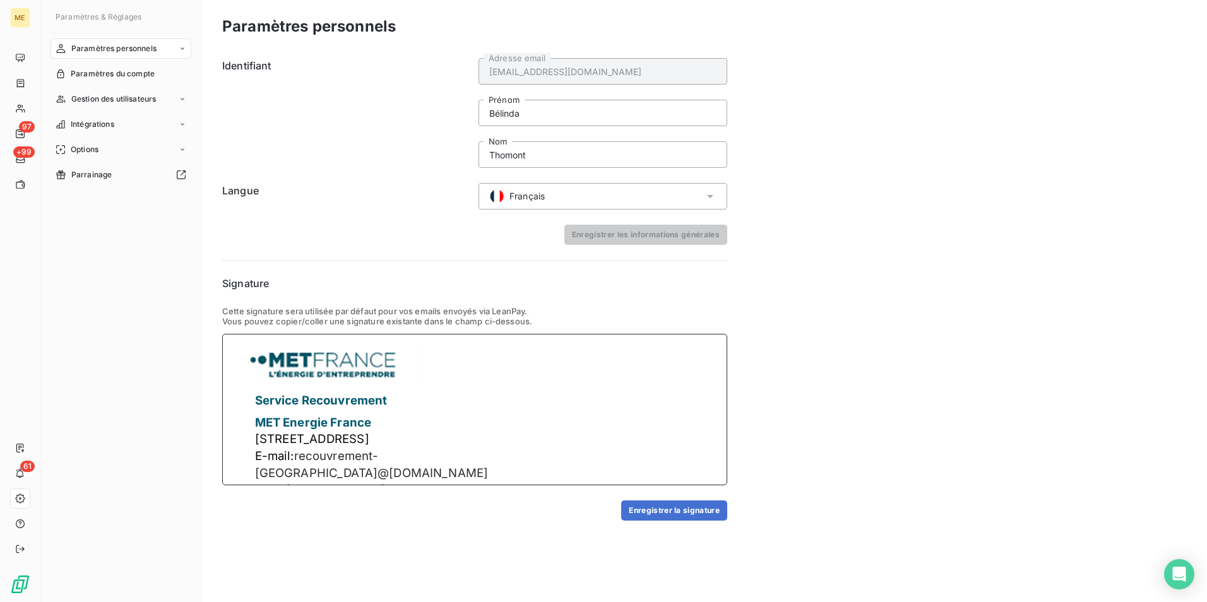
scroll to position [4, 0]
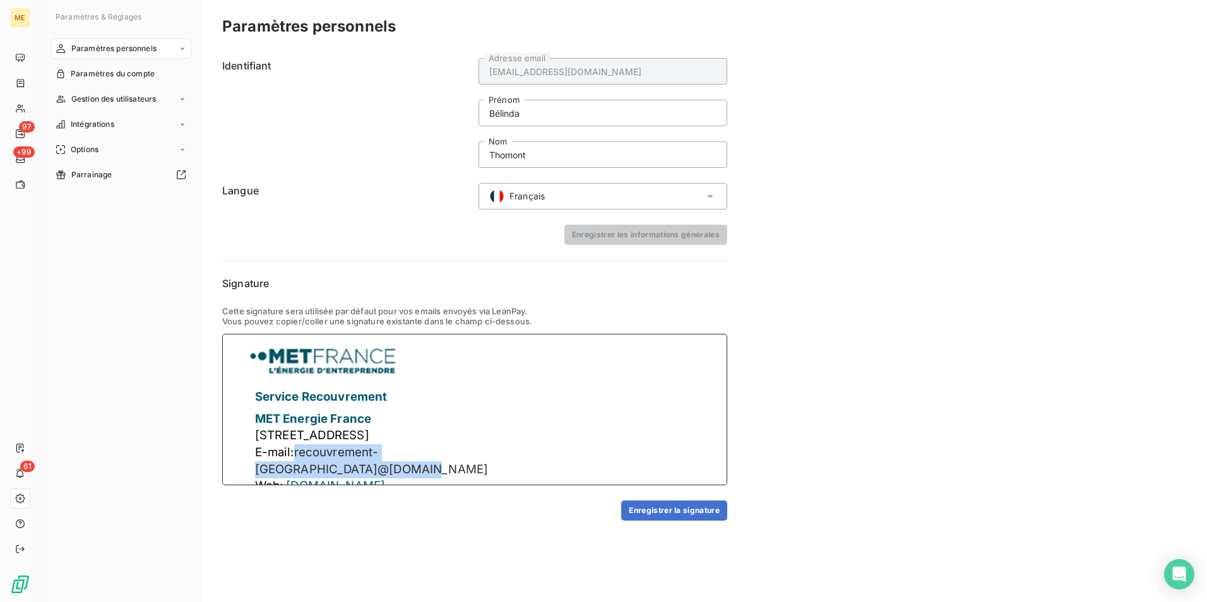
drag, startPoint x: 297, startPoint y: 451, endPoint x: 475, endPoint y: 455, distance: 178.8
click at [475, 455] on p "E-mail: recouvrement-france@ met.com" at bounding box center [373, 461] width 236 height 33
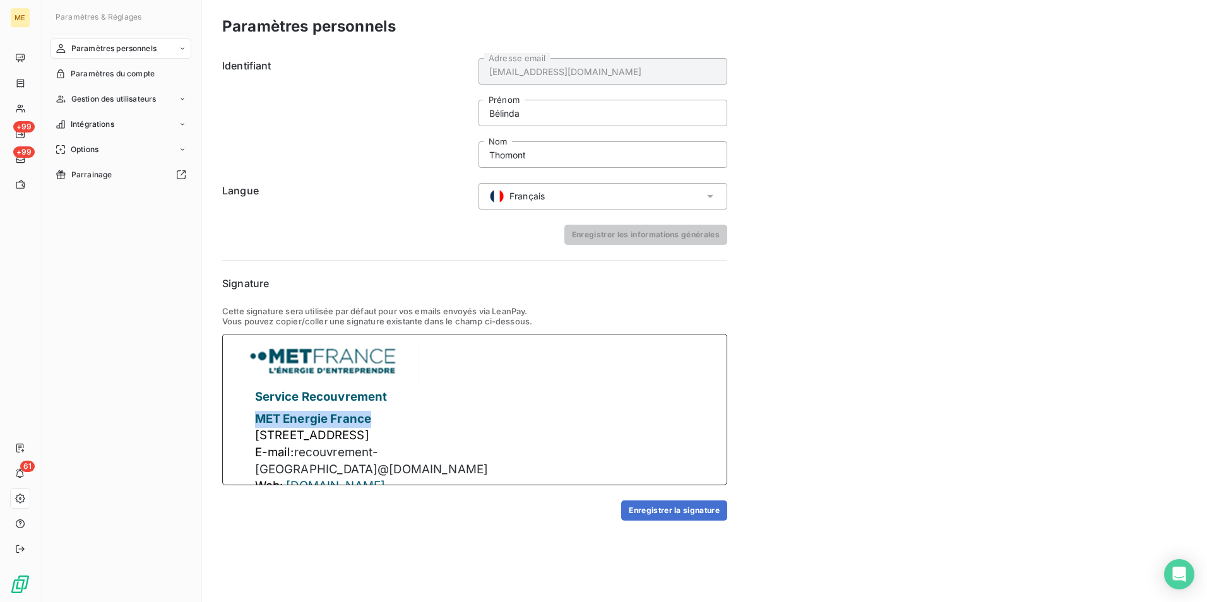
drag, startPoint x: 388, startPoint y: 416, endPoint x: 253, endPoint y: 416, distance: 135.1
click at [253, 416] on td "Service Recouvrement MET Energie France" at bounding box center [362, 406] width 256 height 44
click at [374, 417] on p "MET Energie France" at bounding box center [373, 419] width 236 height 17
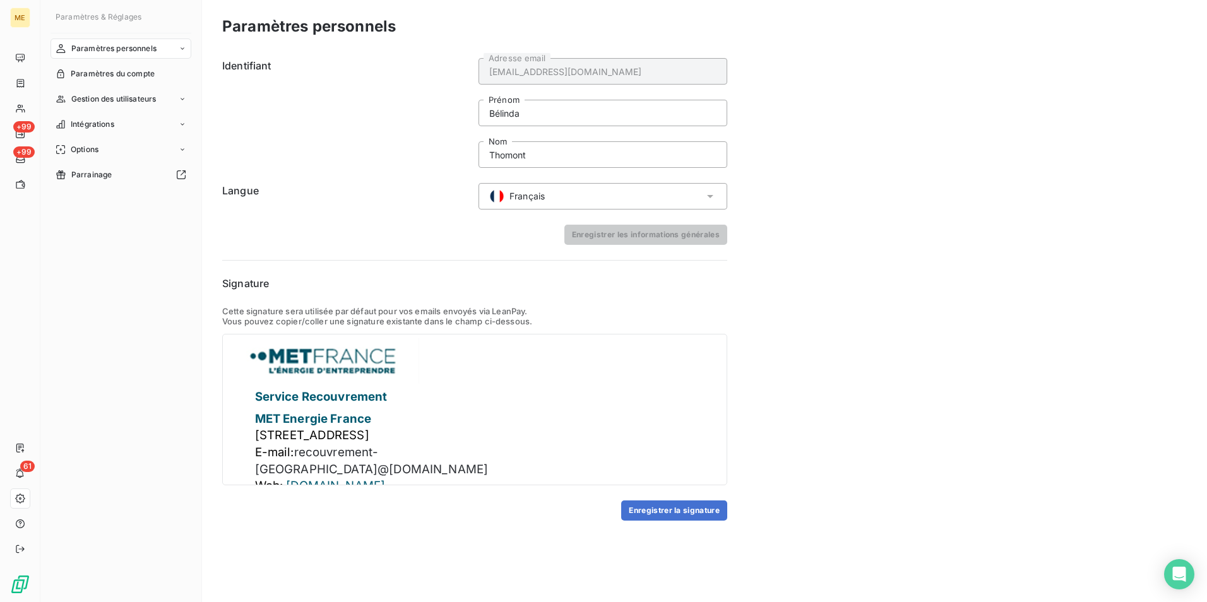
click at [910, 371] on div "Paramètres personnels Identifiant belinda.thomont@met.com Adresse email Bélinda…" at bounding box center [704, 301] width 1005 height 602
drag, startPoint x: 252, startPoint y: 435, endPoint x: 455, endPoint y: 433, distance: 203.3
click at [455, 433] on td "4 rue de la république 69001 Lyon" at bounding box center [362, 435] width 256 height 17
click at [398, 478] on p "Web: www.MET.com" at bounding box center [373, 486] width 236 height 17
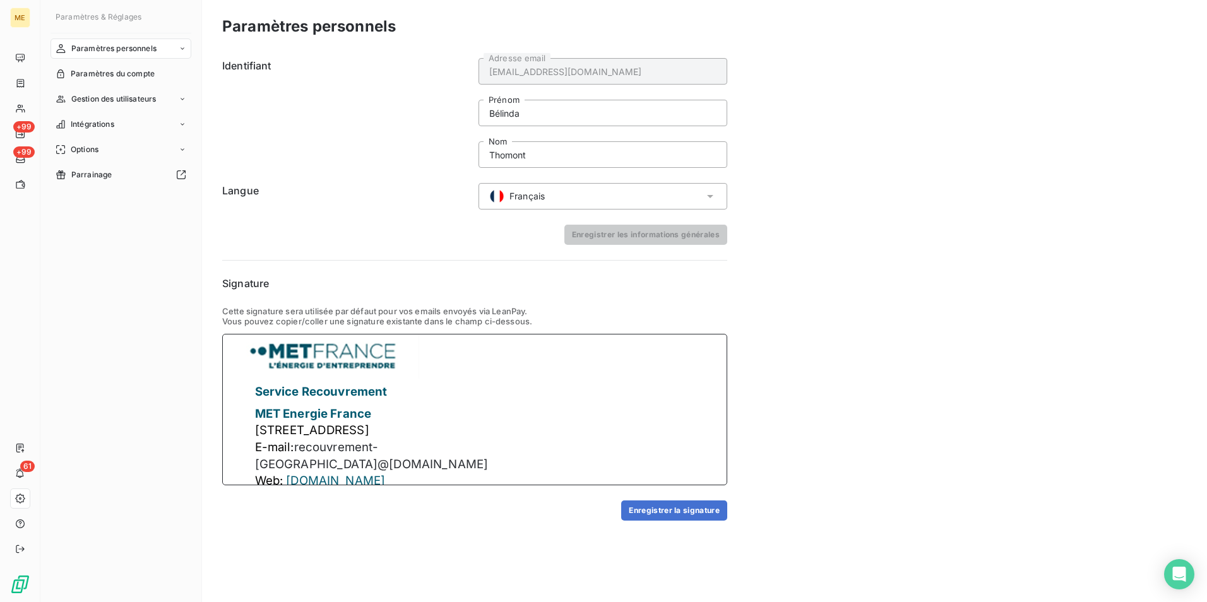
scroll to position [16, 0]
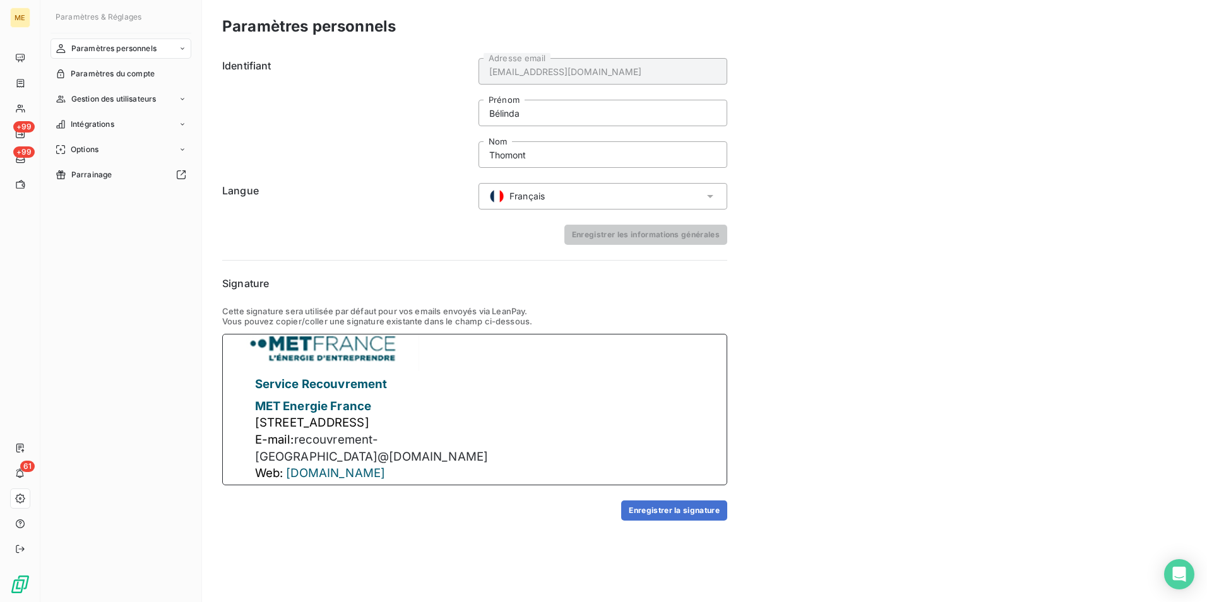
drag, startPoint x: 308, startPoint y: 477, endPoint x: 249, endPoint y: 482, distance: 58.3
click at [249, 482] on div "Service Recouvrement MET Energie France 4 rue de la république 69001 Lyon E-mai…" at bounding box center [474, 410] width 505 height 152
click at [296, 482] on p "TEl:" at bounding box center [373, 488] width 236 height 13
drag, startPoint x: 354, startPoint y: 473, endPoint x: 256, endPoint y: 475, distance: 97.3
click at [256, 482] on p "Tel: 09 70 17 34 51" at bounding box center [373, 488] width 236 height 13
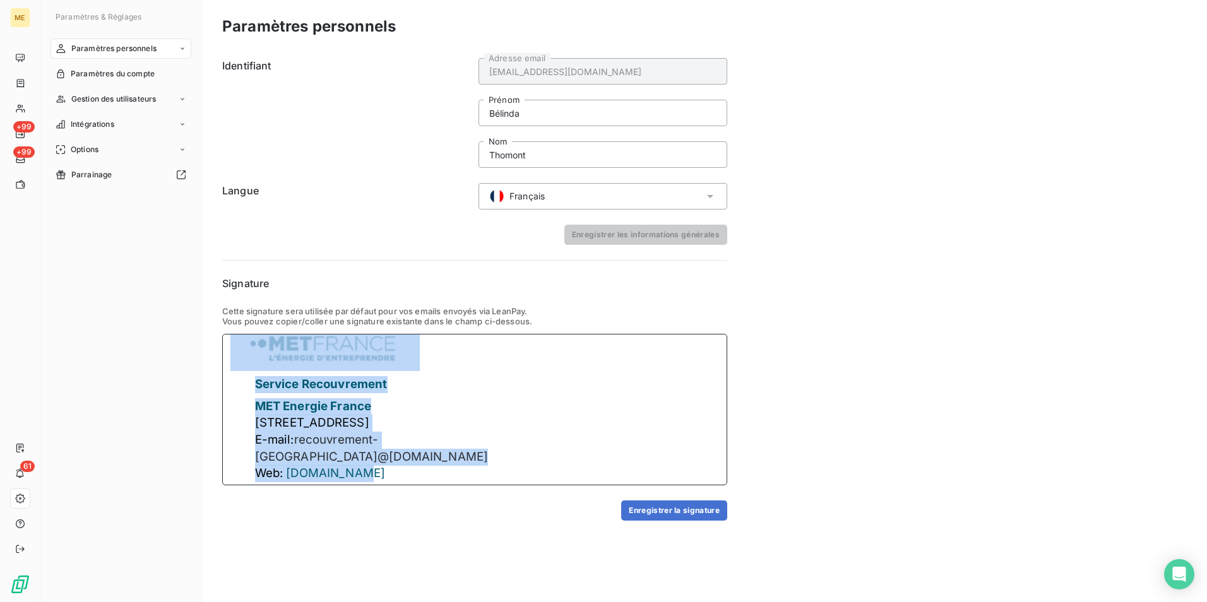
scroll to position [0, 0]
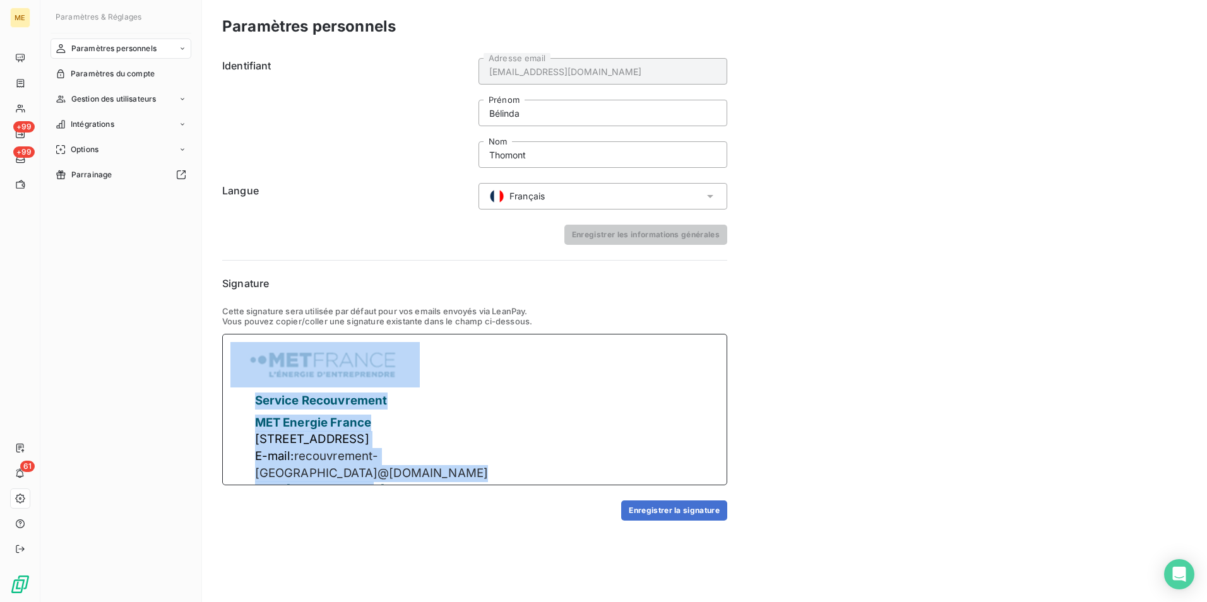
drag, startPoint x: 394, startPoint y: 455, endPoint x: 241, endPoint y: 321, distance: 203.6
click at [241, 321] on div "Cette signature sera utilisée par défaut pour vos emails envoyés via LeanPay. V…" at bounding box center [474, 395] width 505 height 179
copy div "Service Recouvrement MET Energie France 4 rue de la république 69001 Lyon E-mai…"
click at [517, 456] on div "Service Recouvrement MET Energie France 4 rue de la république 69001 Lyon E-mai…" at bounding box center [474, 410] width 505 height 152
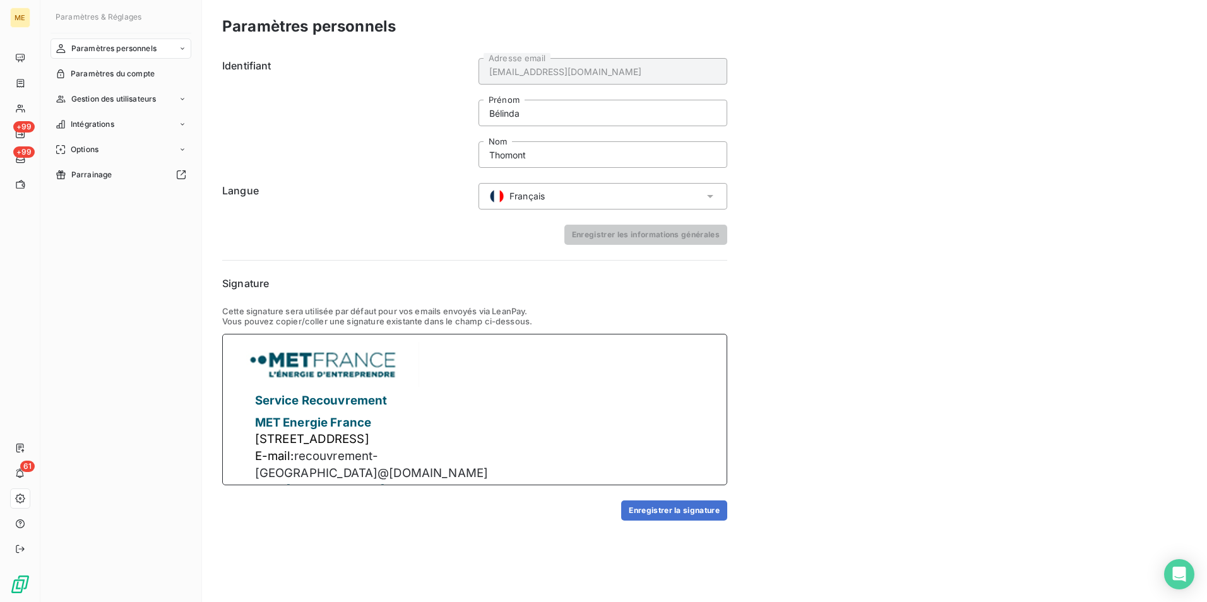
click at [358, 482] on span "www.MET.com" at bounding box center [335, 489] width 99 height 15
drag, startPoint x: 382, startPoint y: 474, endPoint x: 292, endPoint y: 468, distance: 90.5
click at [292, 482] on p "Web: www.MET.com" at bounding box center [373, 490] width 236 height 17
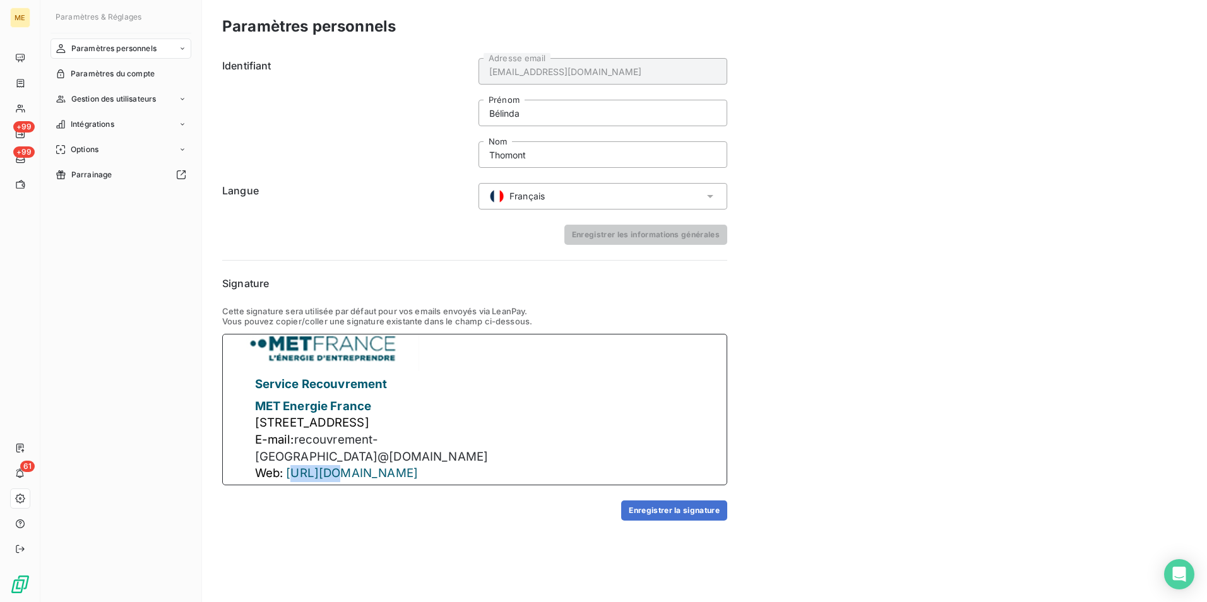
drag, startPoint x: 327, startPoint y: 478, endPoint x: 291, endPoint y: 460, distance: 40.1
click at [291, 466] on span "https://fr.met.com/fr" at bounding box center [352, 473] width 132 height 15
click at [327, 466] on span "https://fr.met.com/fr" at bounding box center [352, 473] width 132 height 15
click at [422, 465] on p "Web: www.MET.com" at bounding box center [373, 473] width 236 height 17
drag, startPoint x: 330, startPoint y: 458, endPoint x: 287, endPoint y: 458, distance: 42.9
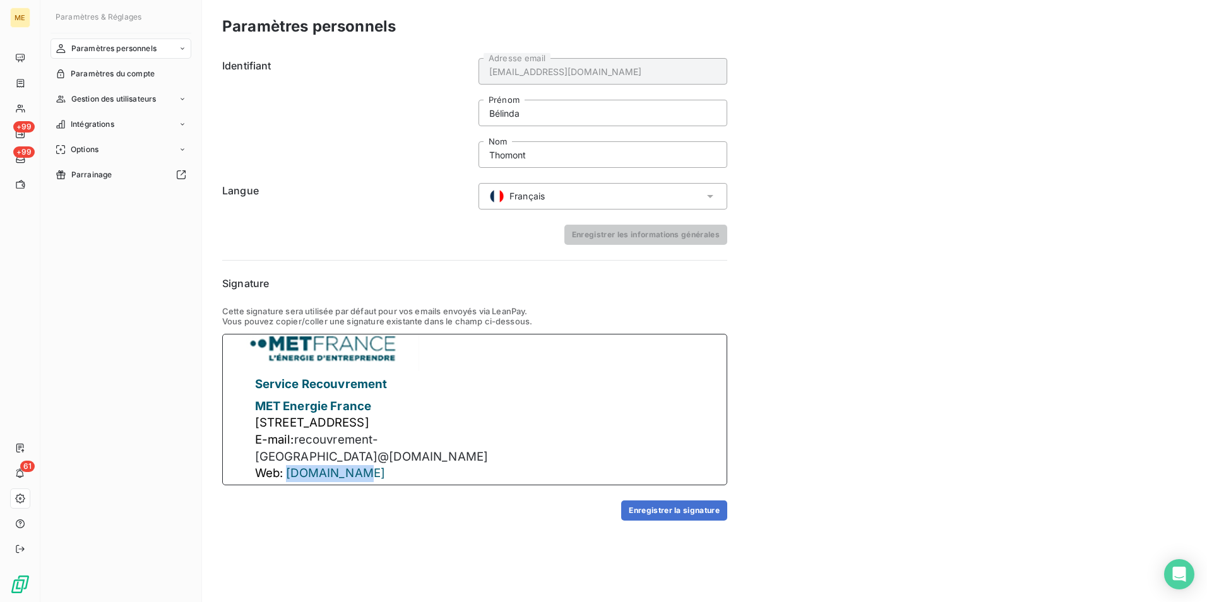
click at [287, 465] on p "Web: www.MET.com" at bounding box center [373, 473] width 236 height 17
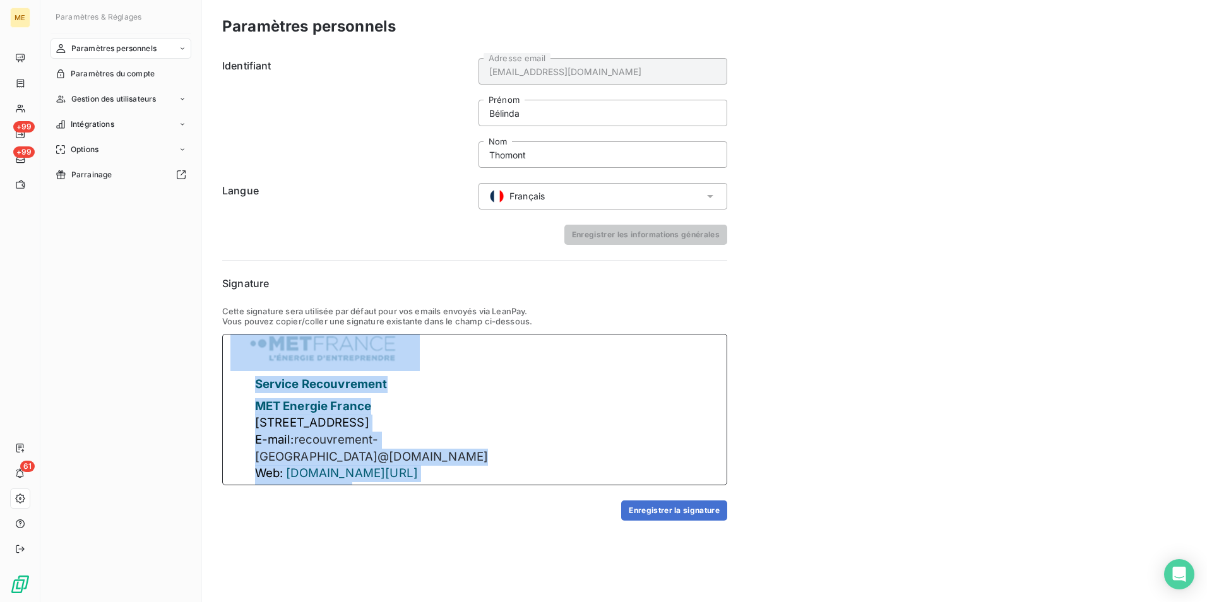
scroll to position [0, 0]
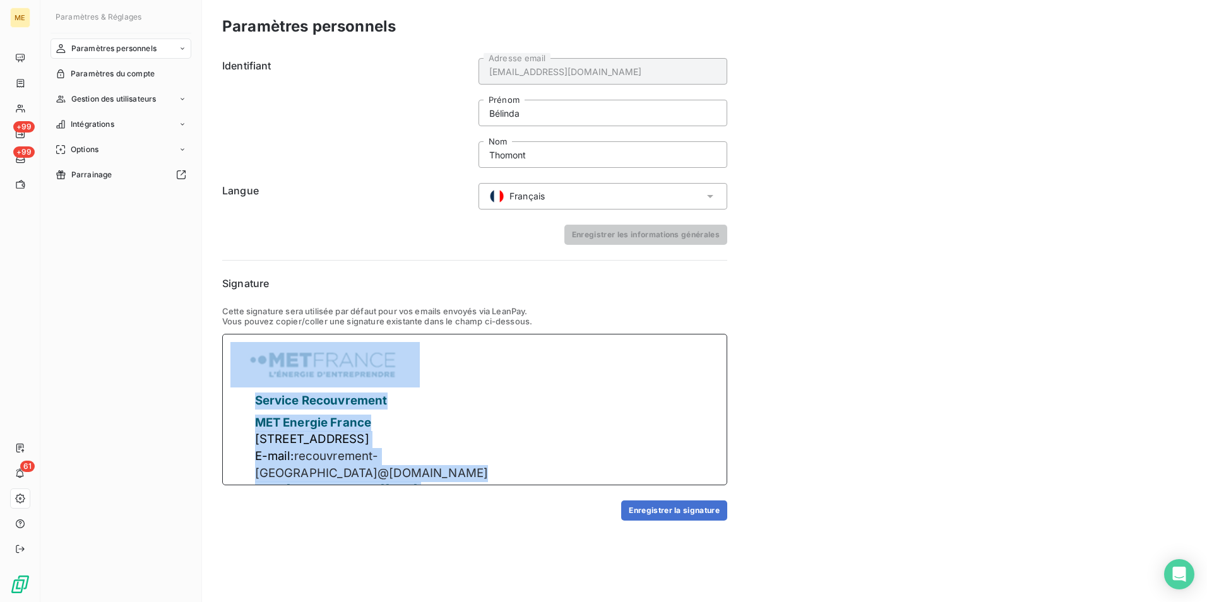
drag, startPoint x: 340, startPoint y: 471, endPoint x: 198, endPoint y: 318, distance: 209.6
click at [198, 318] on div "Paramètres & Réglages Paramètres personnels Paramètres du compte Gestion des ut…" at bounding box center [623, 301] width 1167 height 602
copy div "Service Recouvrement MET Energie France 4 rue de la république 69001 Lyon E-mai…"
click at [602, 410] on div "Service Recouvrement MET Energie France 4 rue de la république 69001 Lyon E-mai…" at bounding box center [474, 410] width 505 height 152
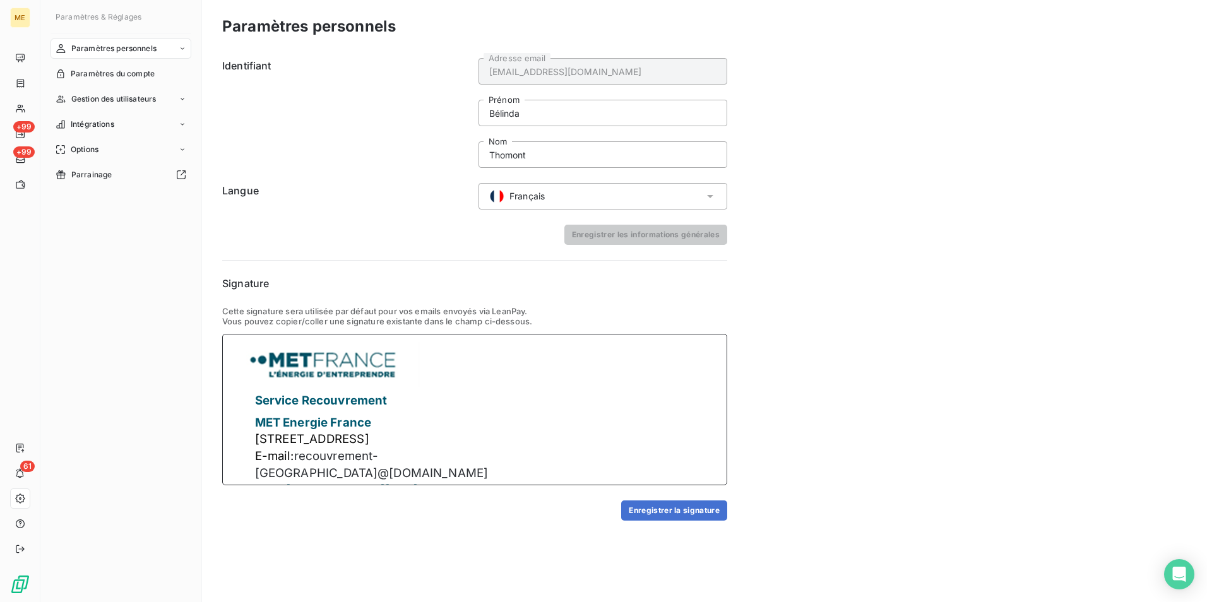
scroll to position [16, 0]
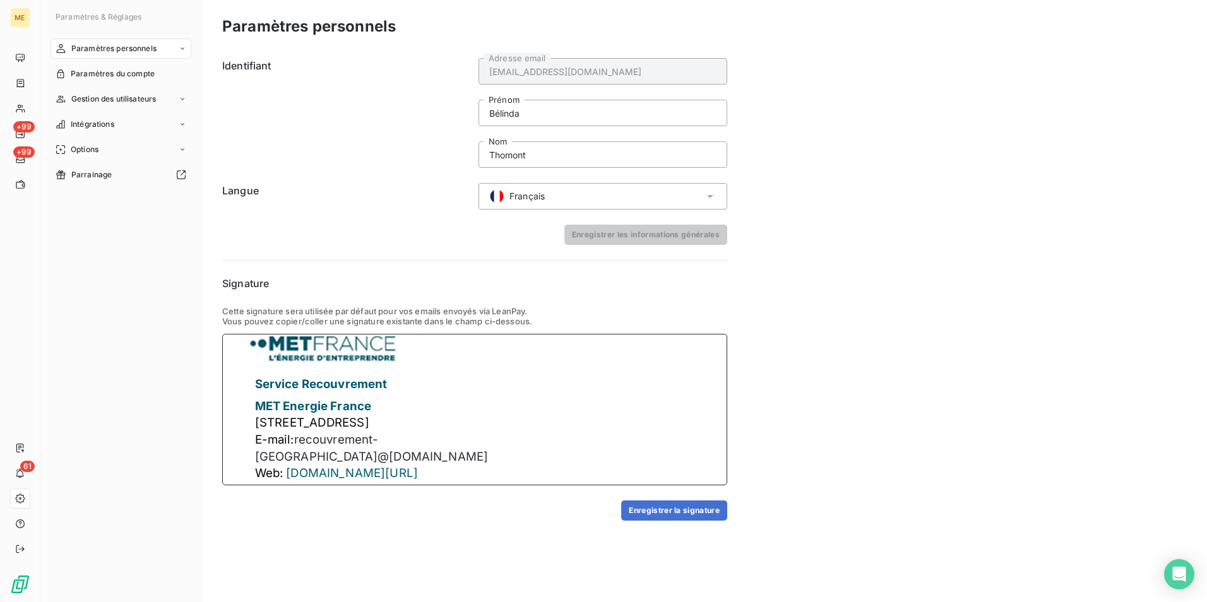
click at [418, 448] on p "E-mail: recouvrement-france@ met.com" at bounding box center [373, 448] width 236 height 33
click at [366, 482] on p "Tel: 09 70 17 34 51" at bounding box center [373, 488] width 236 height 13
click at [390, 434] on span "recouvrement-france@" at bounding box center [322, 449] width 135 height 32
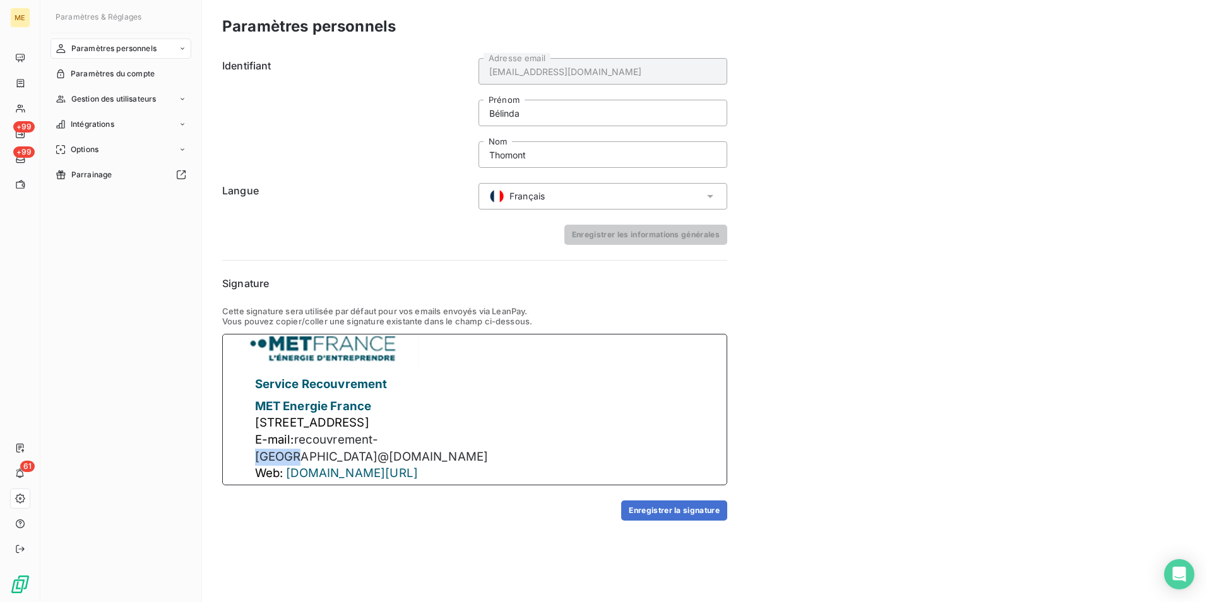
click at [390, 434] on span "recouvrement-france@" at bounding box center [322, 449] width 135 height 32
click at [369, 465] on p "Web: fr.met.com/fr" at bounding box center [373, 473] width 236 height 17
click at [490, 439] on p "E-mail: recouvrement-france@ met.com" at bounding box center [373, 448] width 236 height 33
click at [354, 450] on span "recouvrement-france@ met.com Tel : 09 70 17 34 51" at bounding box center [380, 457] width 251 height 48
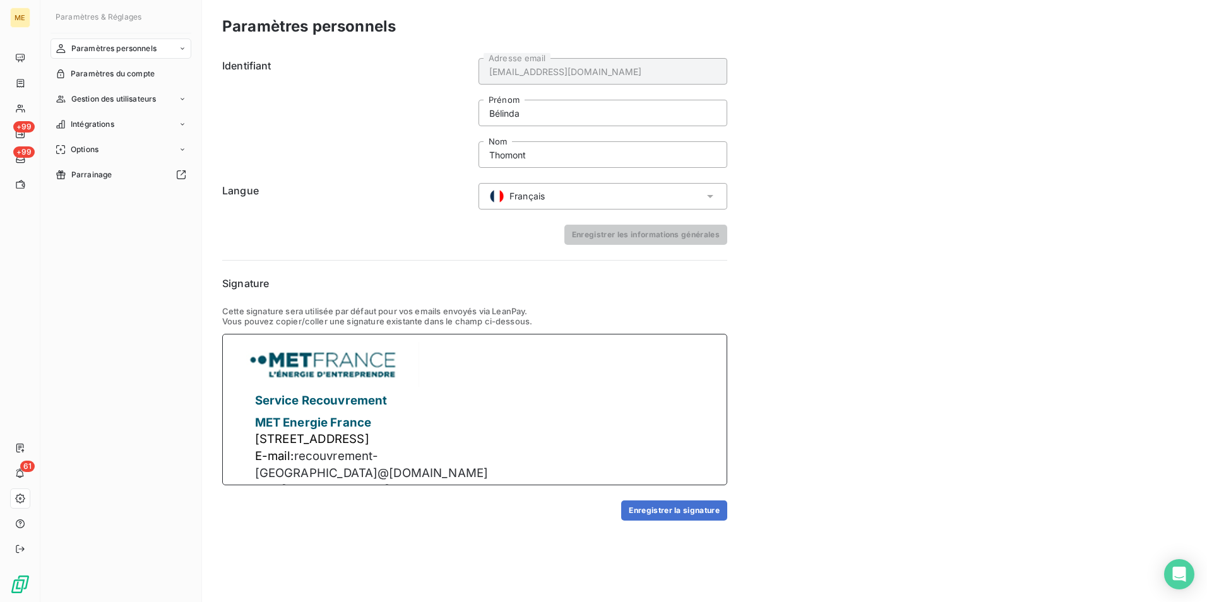
scroll to position [33, 0]
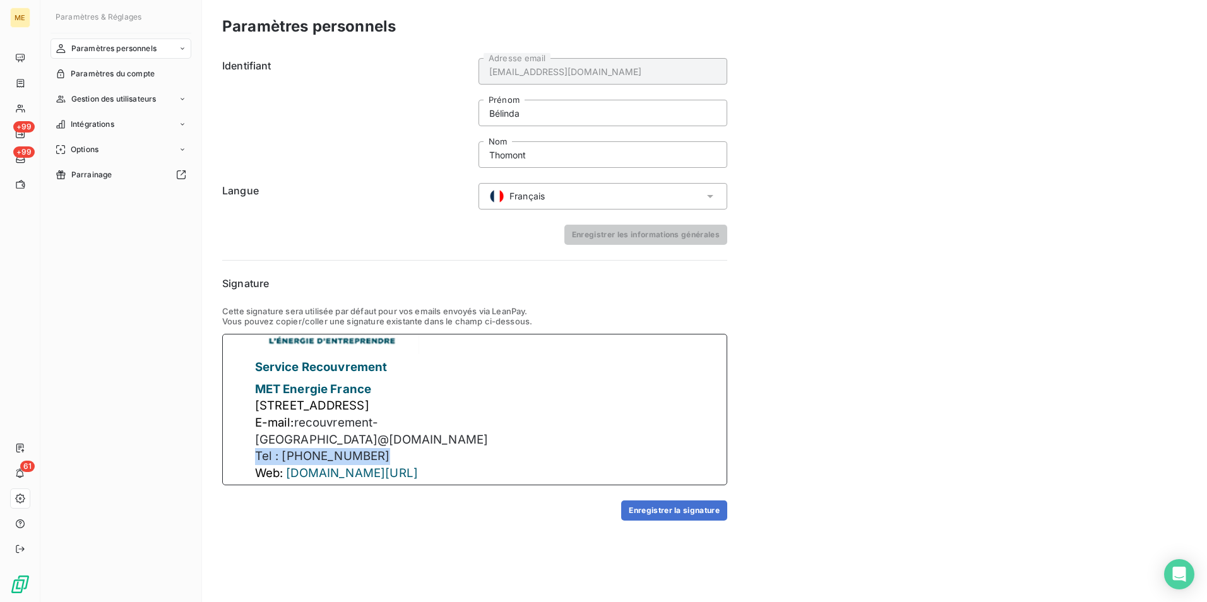
drag, startPoint x: 368, startPoint y: 445, endPoint x: 256, endPoint y: 436, distance: 112.1
click at [256, 448] on p "Tel : 09 70 17 34 51" at bounding box center [373, 456] width 236 height 17
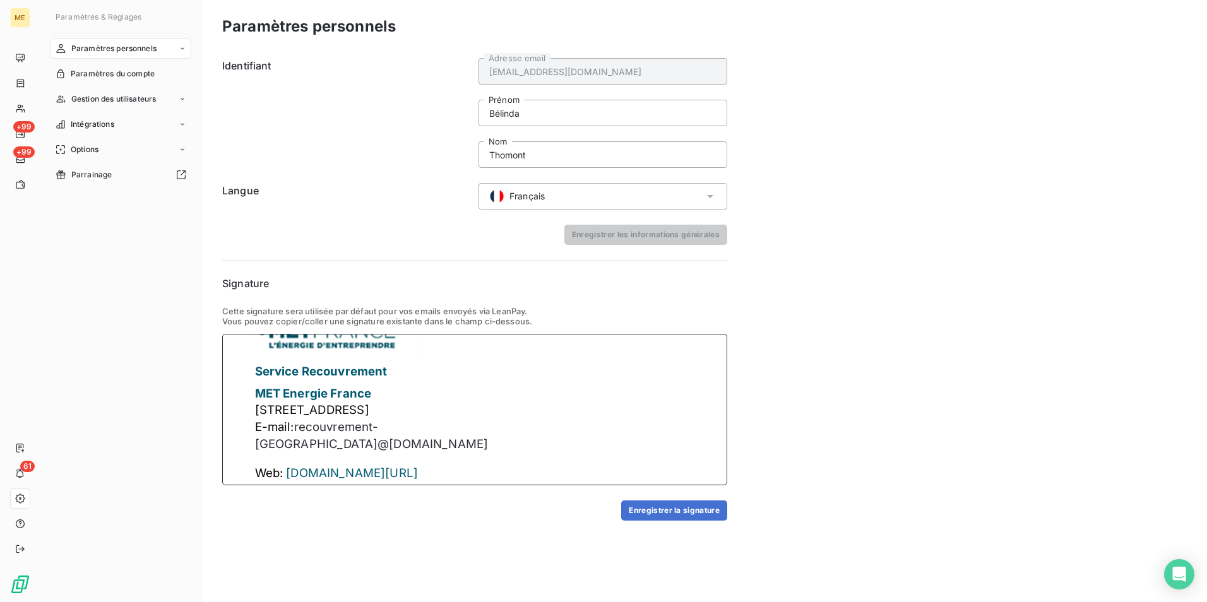
click at [370, 465] on p "Web: fr.met.com/fr" at bounding box center [373, 473] width 236 height 17
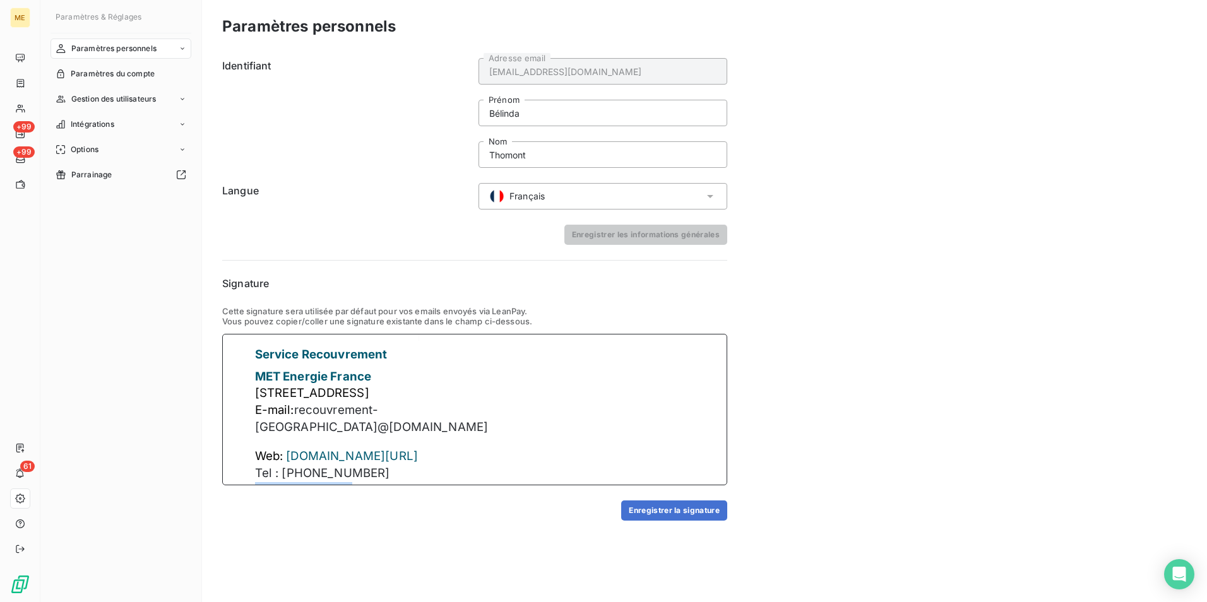
drag, startPoint x: 317, startPoint y: 473, endPoint x: 250, endPoint y: 472, distance: 66.9
click at [250, 472] on td "Web: fr.met.com/fr Tel : 09 70 17 34 51 Tel: 09 70 17 34 51" at bounding box center [362, 471] width 256 height 46
click at [270, 418] on p "E-mail: recouvrement-france@ met.com" at bounding box center [373, 418] width 236 height 33
click at [268, 436] on p at bounding box center [373, 442] width 236 height 13
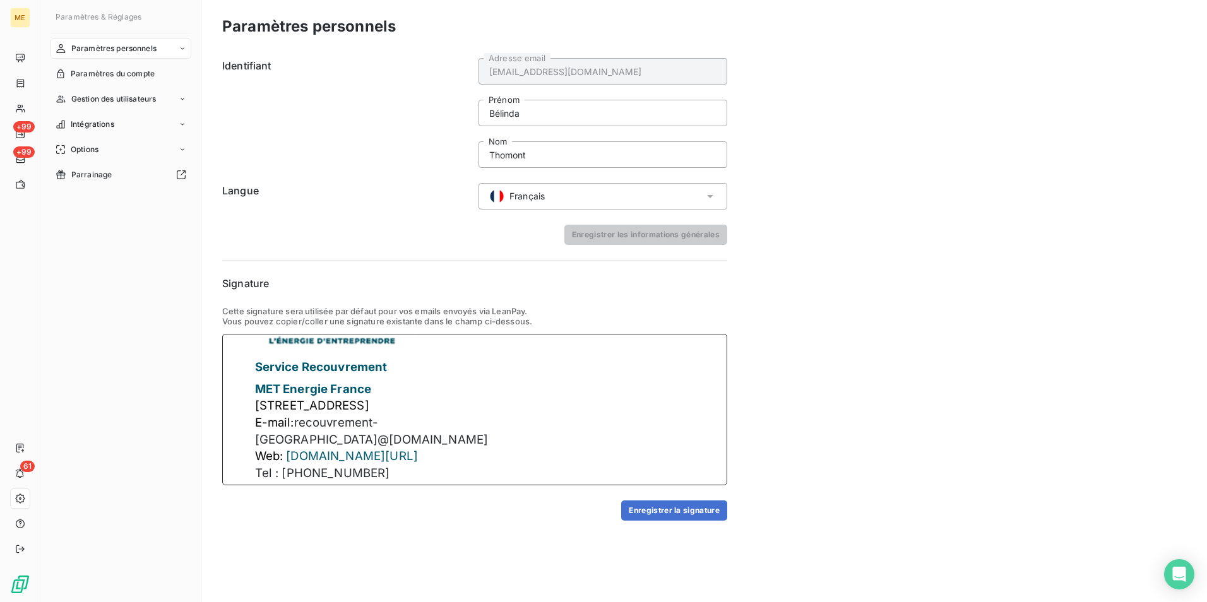
click at [334, 482] on p at bounding box center [373, 488] width 236 height 13
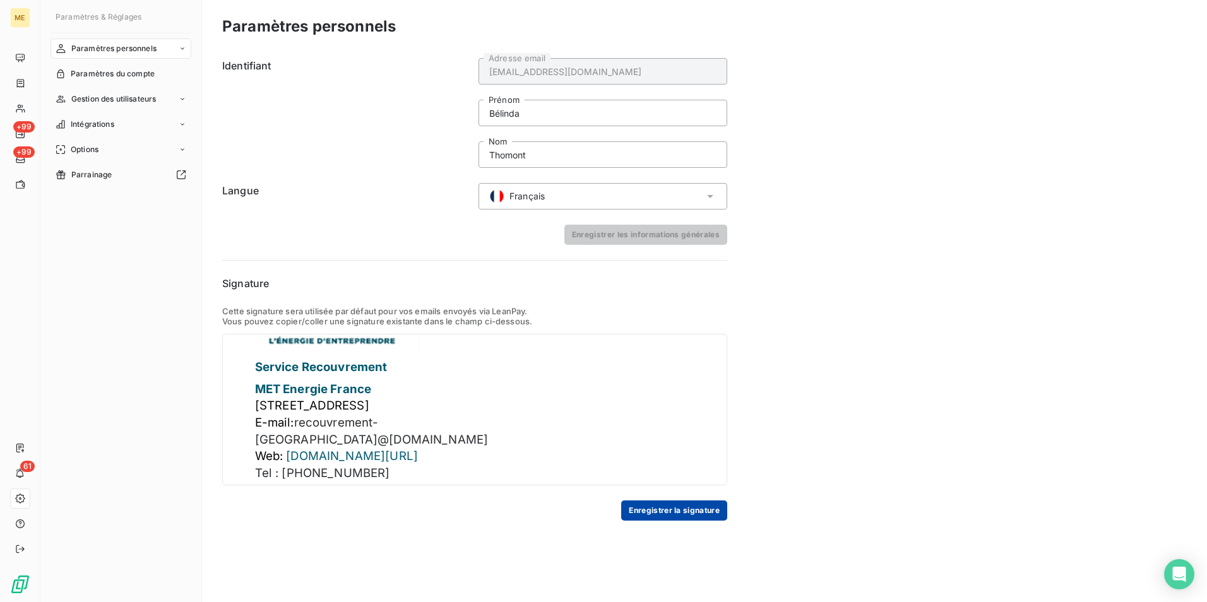
click at [701, 509] on button "Enregistrer la signature" at bounding box center [674, 511] width 106 height 20
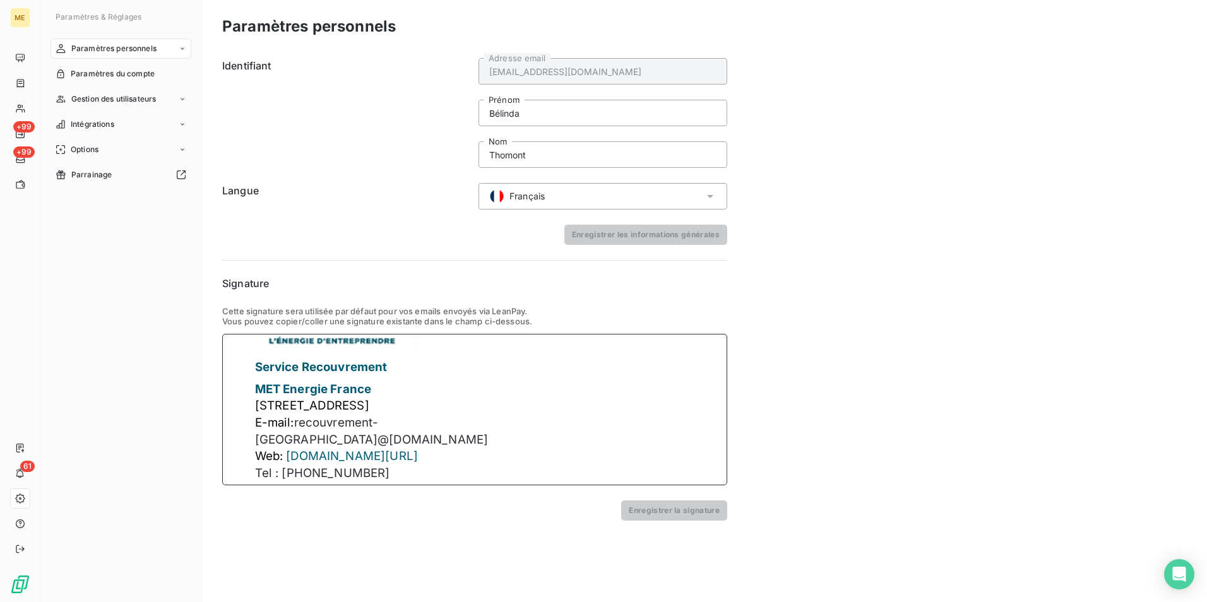
click at [273, 466] on span "Tel : 09 70 17 34 51" at bounding box center [322, 473] width 135 height 15
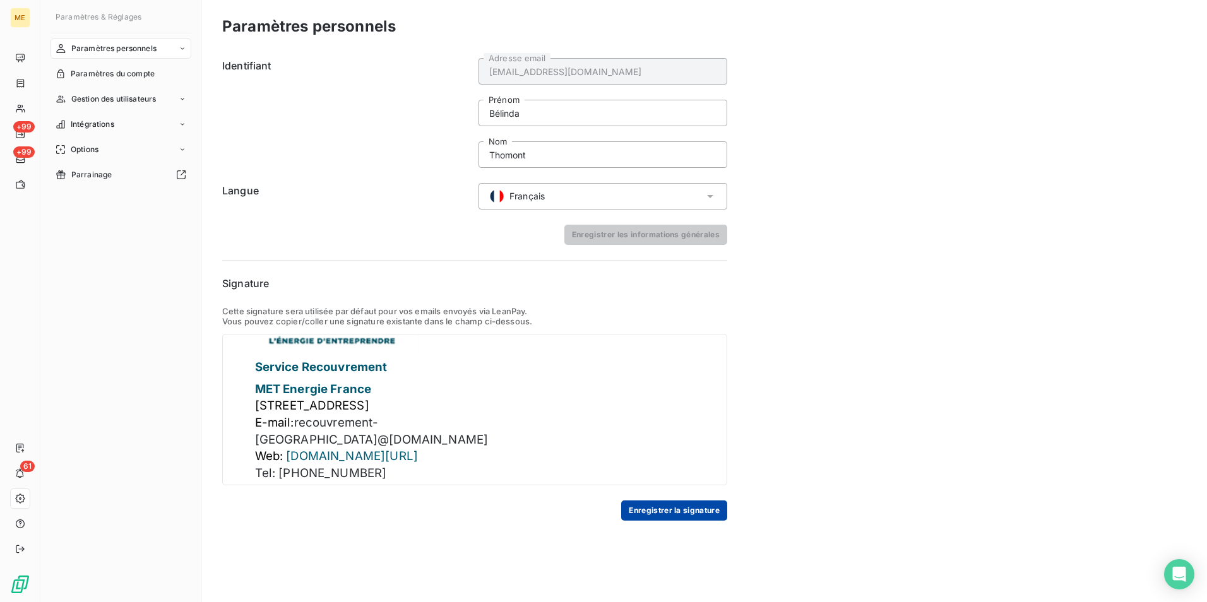
click at [681, 520] on button "Enregistrer la signature" at bounding box center [674, 511] width 106 height 20
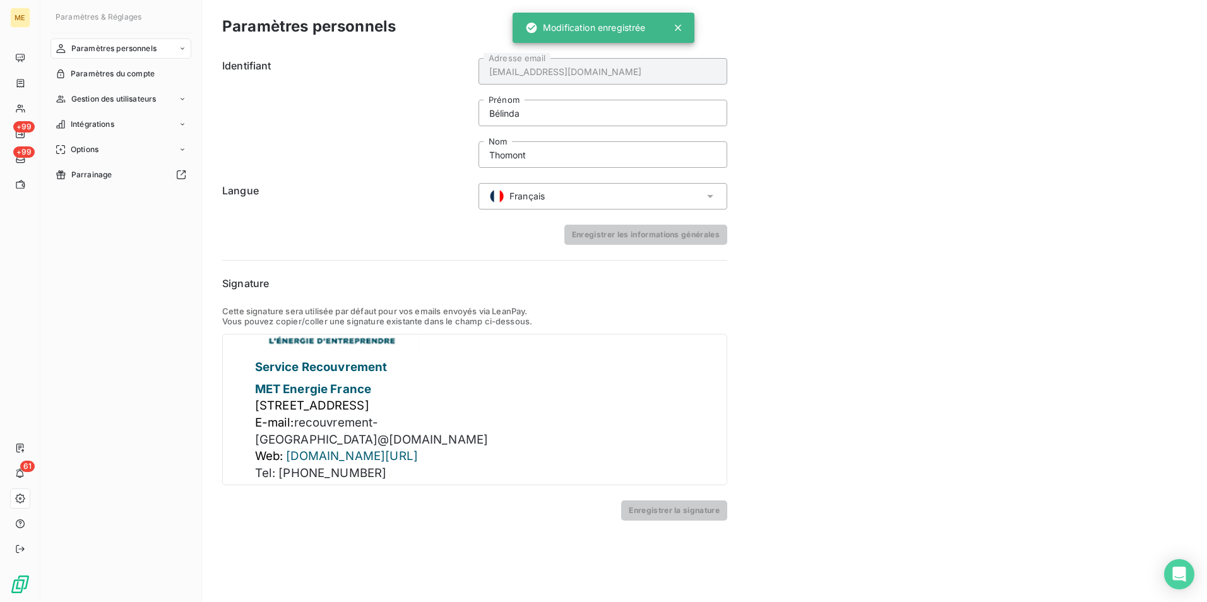
scroll to position [0, 0]
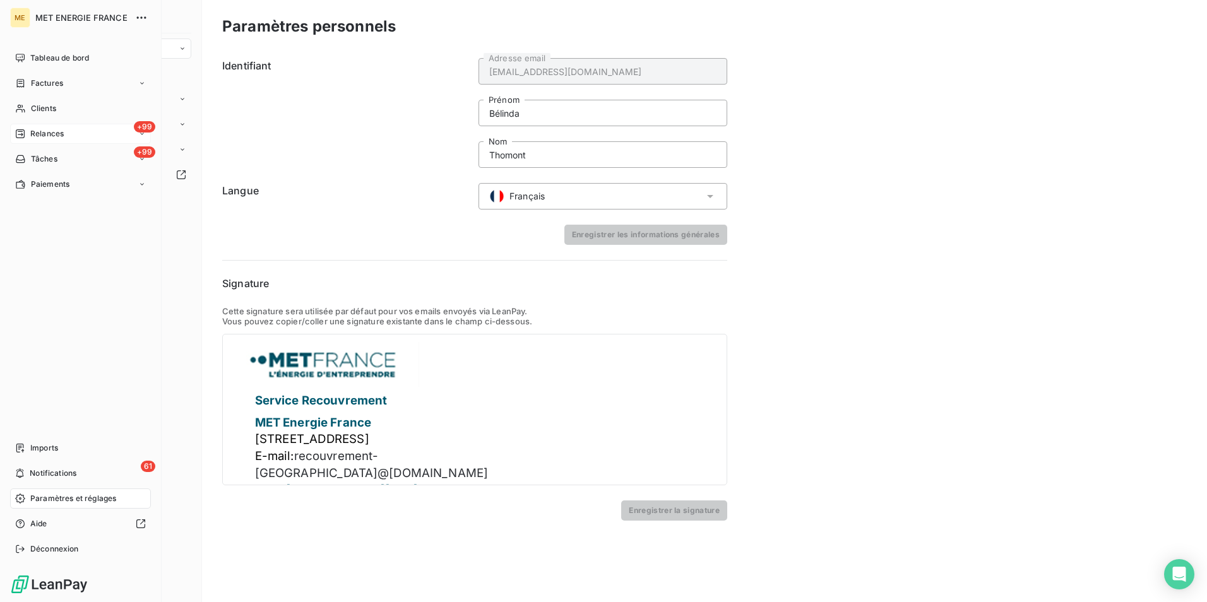
click at [59, 126] on div "+99 Relances" at bounding box center [80, 134] width 141 height 20
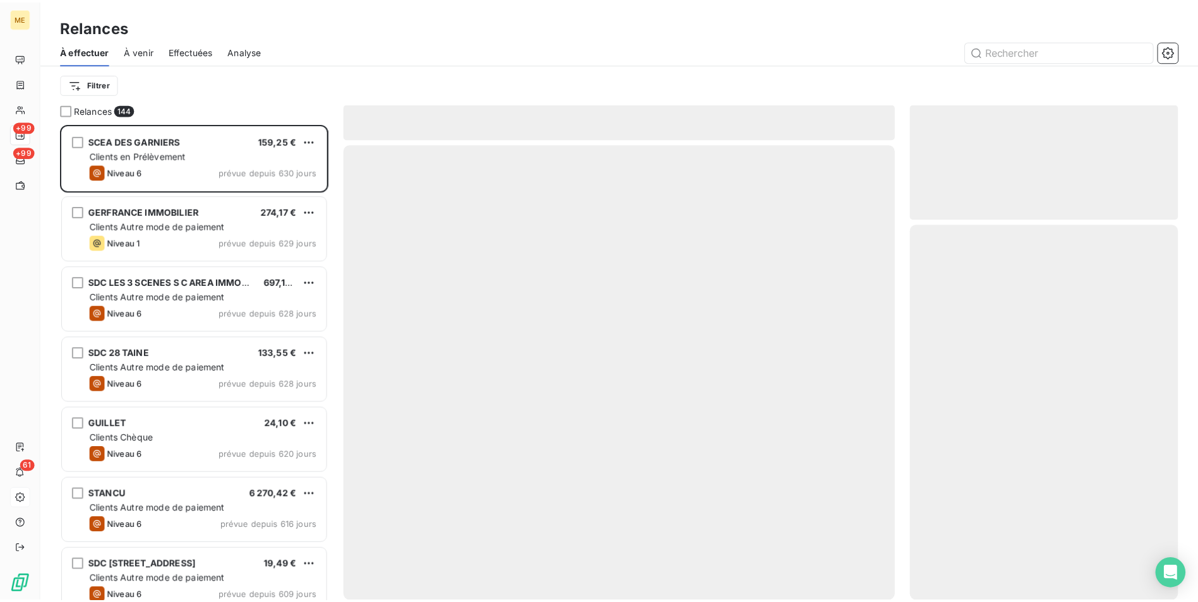
scroll to position [469, 261]
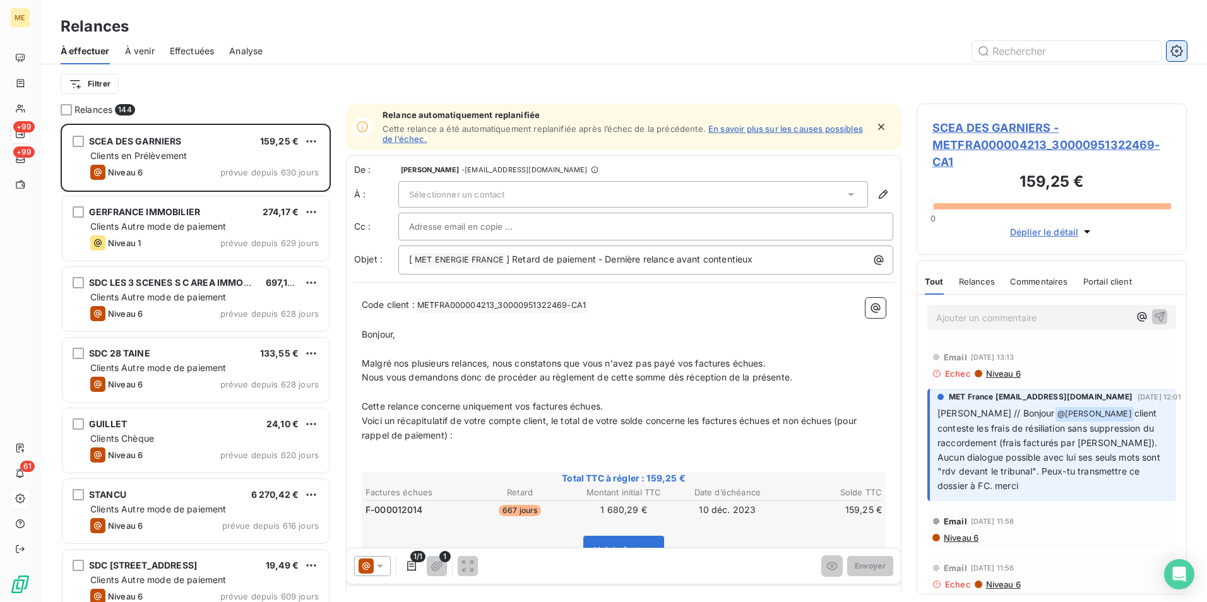
click at [1181, 52] on icon "button" at bounding box center [1177, 51] width 12 height 12
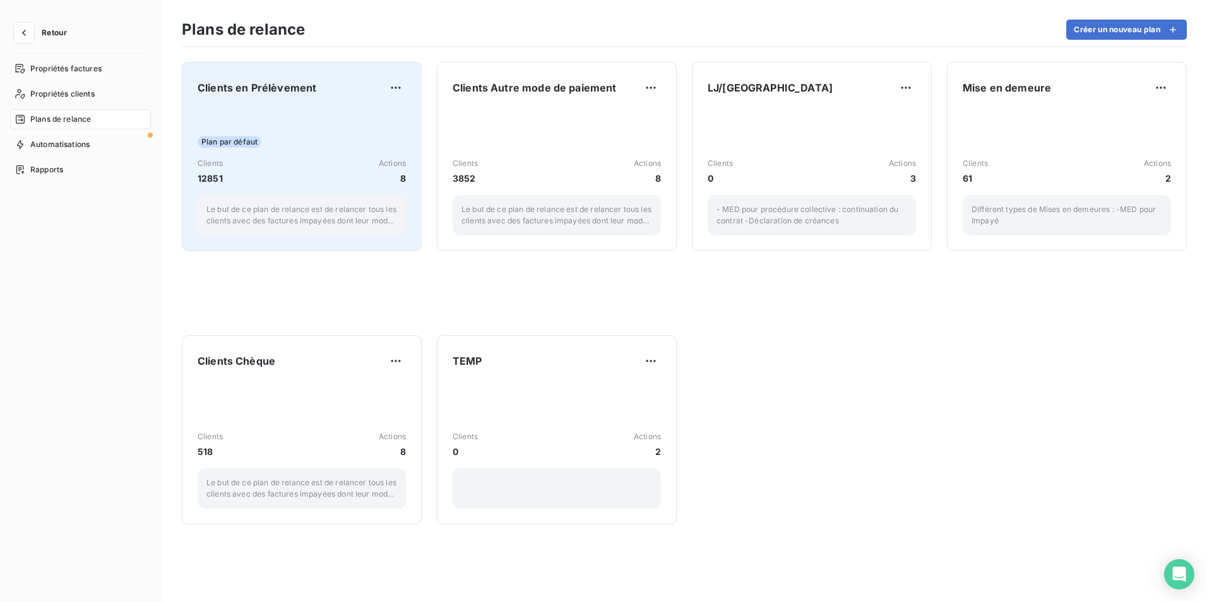
click at [308, 105] on div "Clients en Prélèvement Plan par défaut Clients 12851 Actions 8 Le but de ce pla…" at bounding box center [302, 157] width 208 height 158
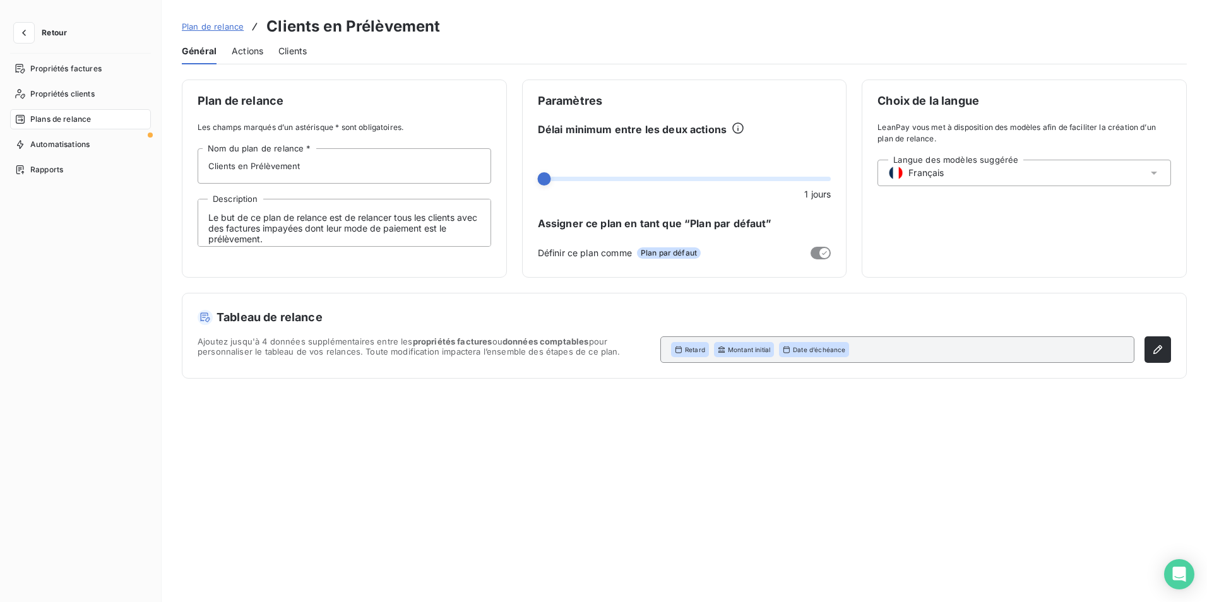
click at [236, 54] on span "Actions" at bounding box center [248, 51] width 32 height 13
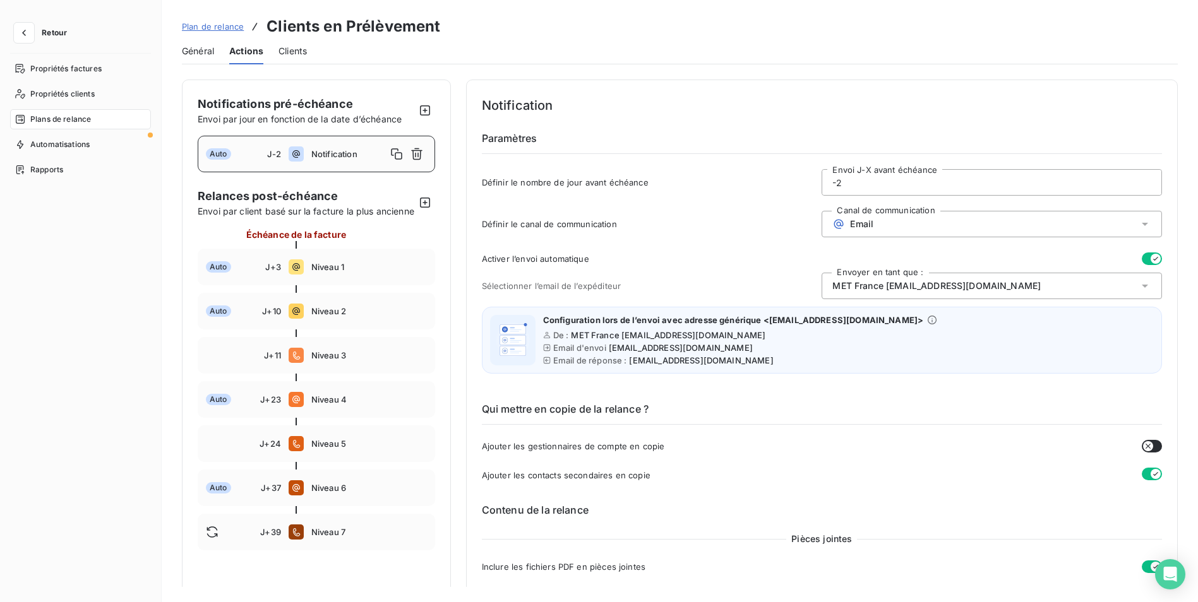
drag, startPoint x: 588, startPoint y: 319, endPoint x: 790, endPoint y: 354, distance: 205.1
click at [790, 354] on div "Configuration lors de l’envoi avec adresse générique <met-france@recouvrement.m…" at bounding box center [740, 340] width 394 height 51
click at [755, 64] on div "Général Actions Clients" at bounding box center [680, 51] width 996 height 27
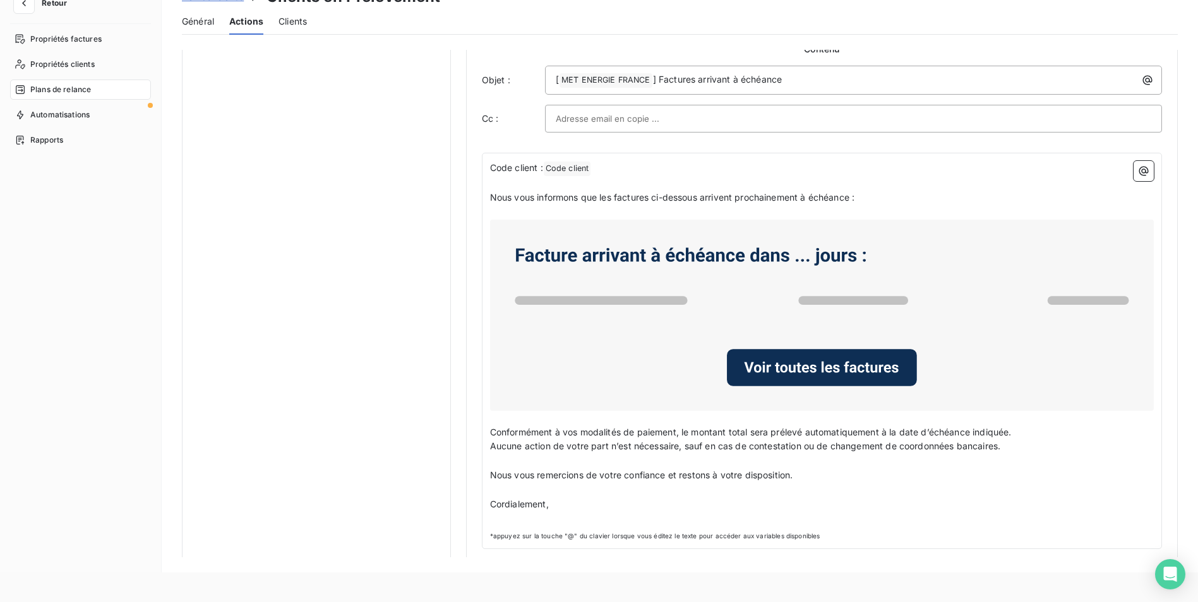
scroll to position [652, 0]
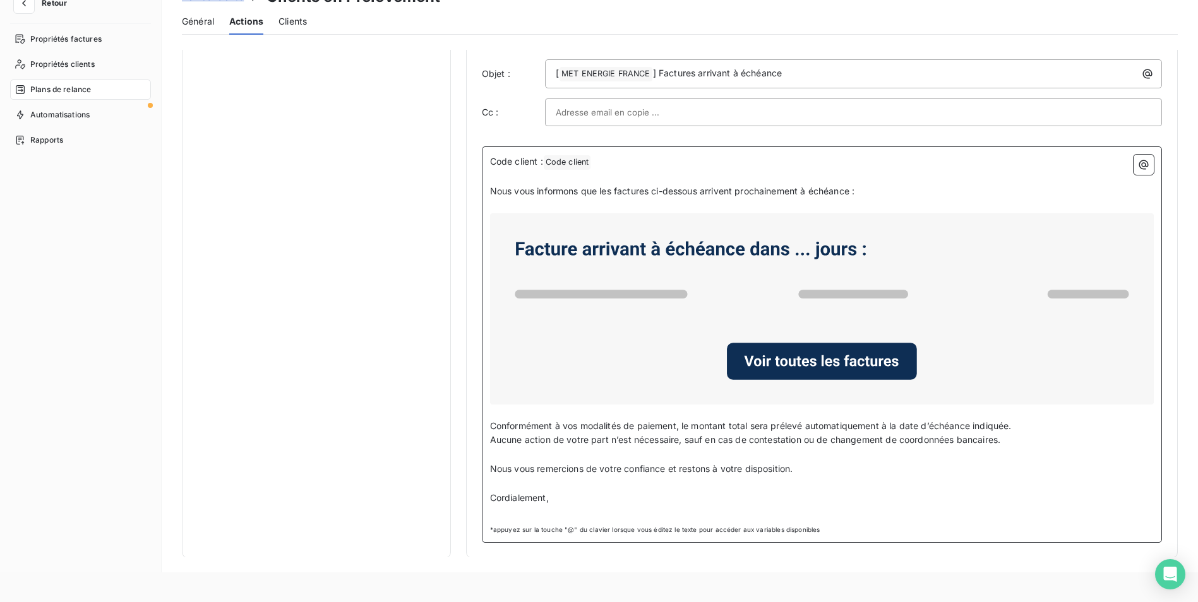
click at [561, 508] on p "﻿" at bounding box center [822, 513] width 664 height 15
click at [1133, 164] on button "button" at bounding box center [1143, 165] width 20 height 20
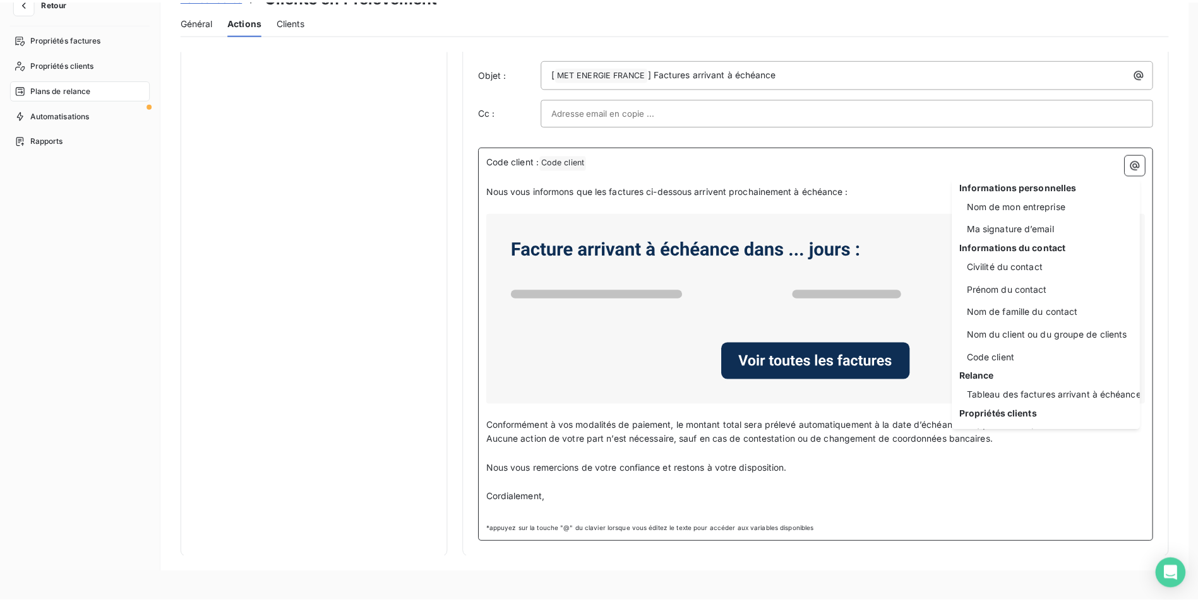
scroll to position [0, 0]
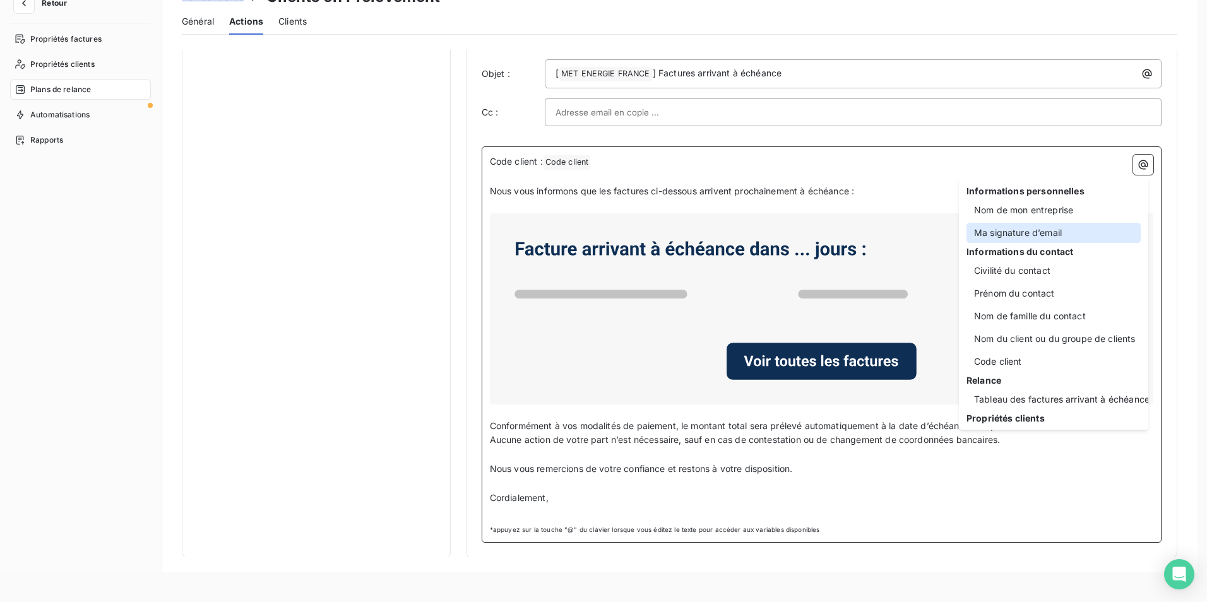
click at [1049, 237] on div "Ma signature d’email" at bounding box center [1054, 233] width 174 height 20
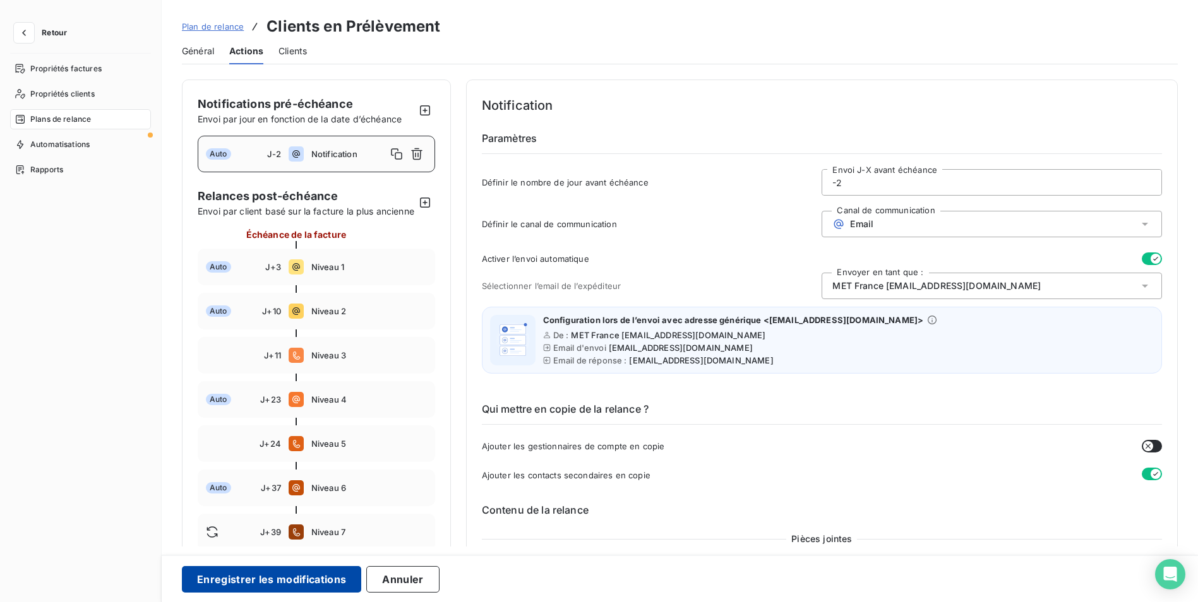
click at [267, 582] on button "Enregistrer les modifications" at bounding box center [271, 579] width 179 height 27
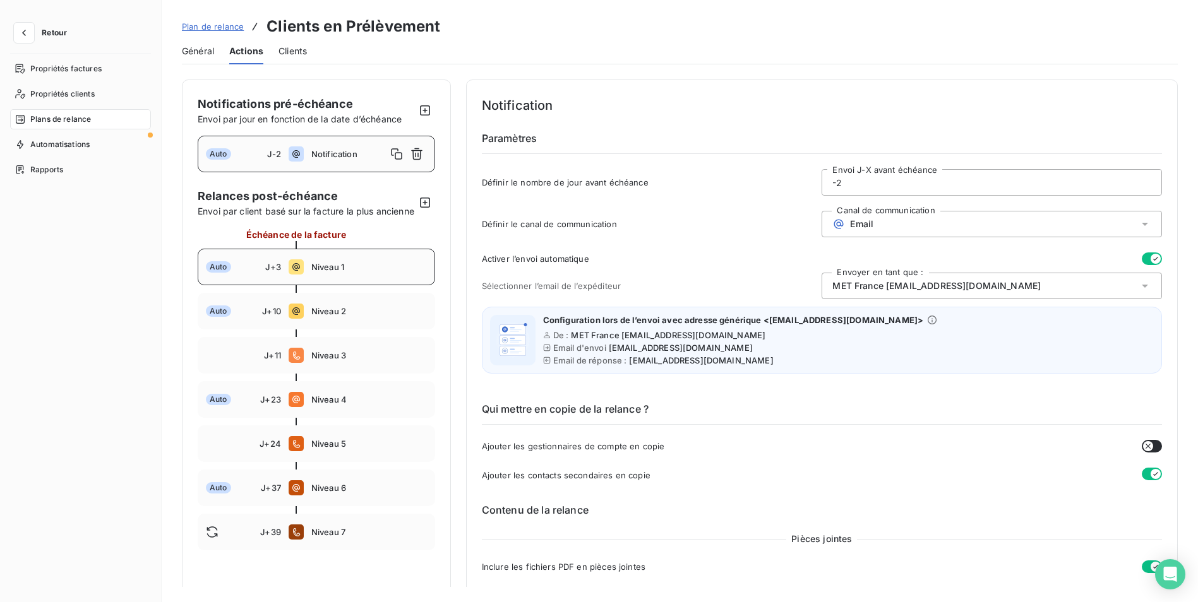
click at [373, 272] on span "Niveau 1" at bounding box center [369, 267] width 116 height 10
type input "3"
click at [864, 181] on input "3" at bounding box center [991, 182] width 339 height 25
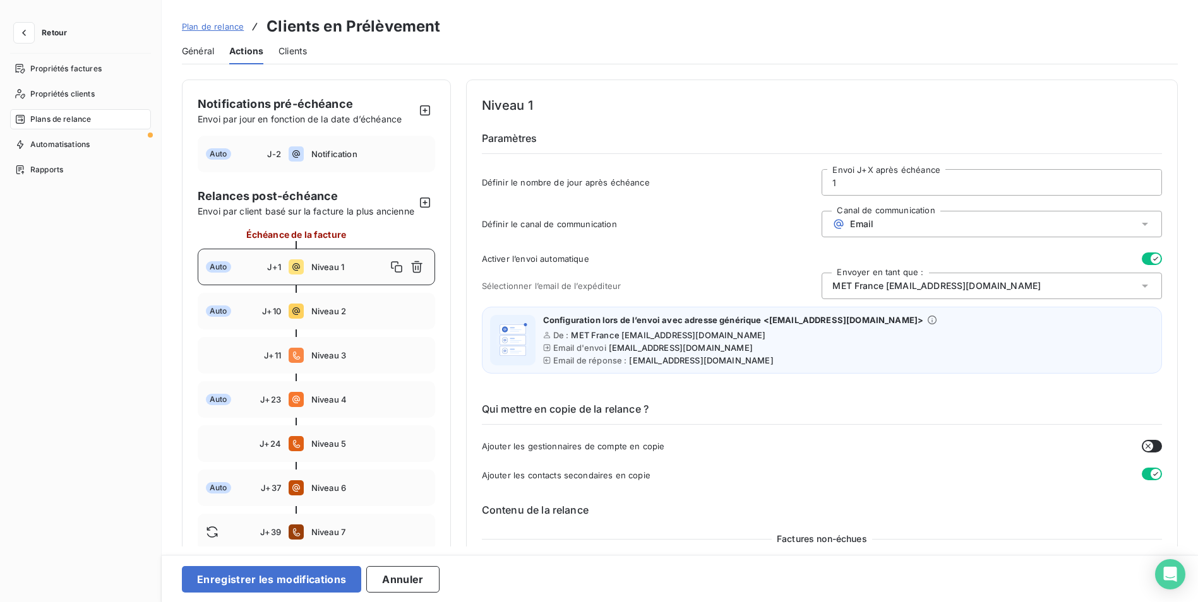
type input "1"
click at [1122, 294] on div "MET France [EMAIL_ADDRESS][DOMAIN_NAME]" at bounding box center [992, 286] width 340 height 27
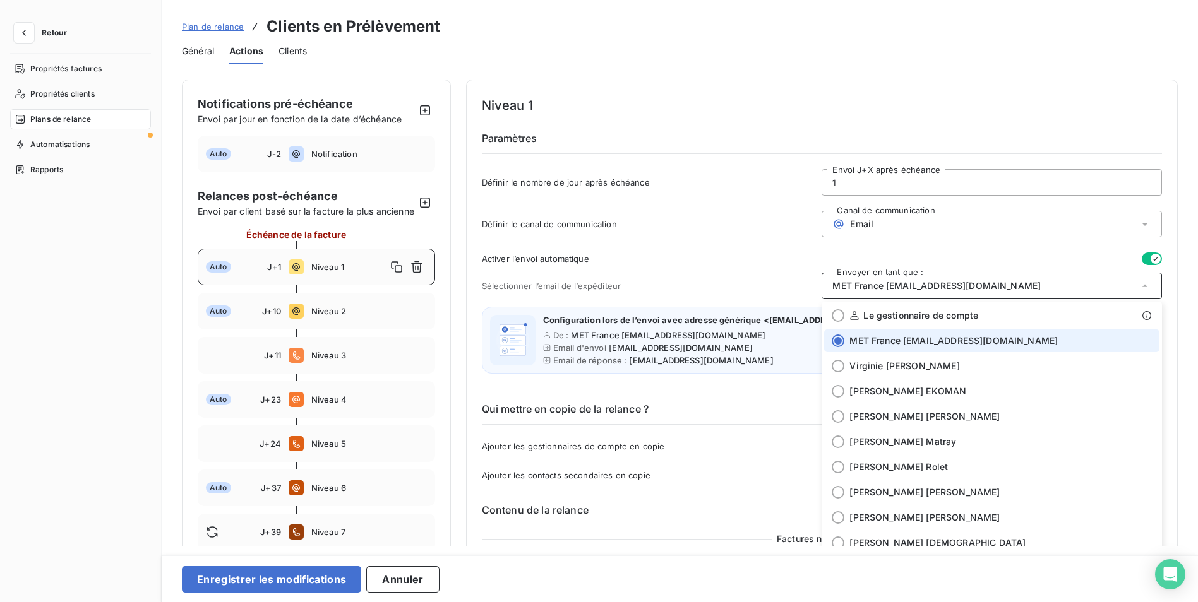
click at [708, 274] on div "Sélectionner l’email de l’expéditeur Envoyer en tant que : MET France met-franc…" at bounding box center [822, 286] width 680 height 27
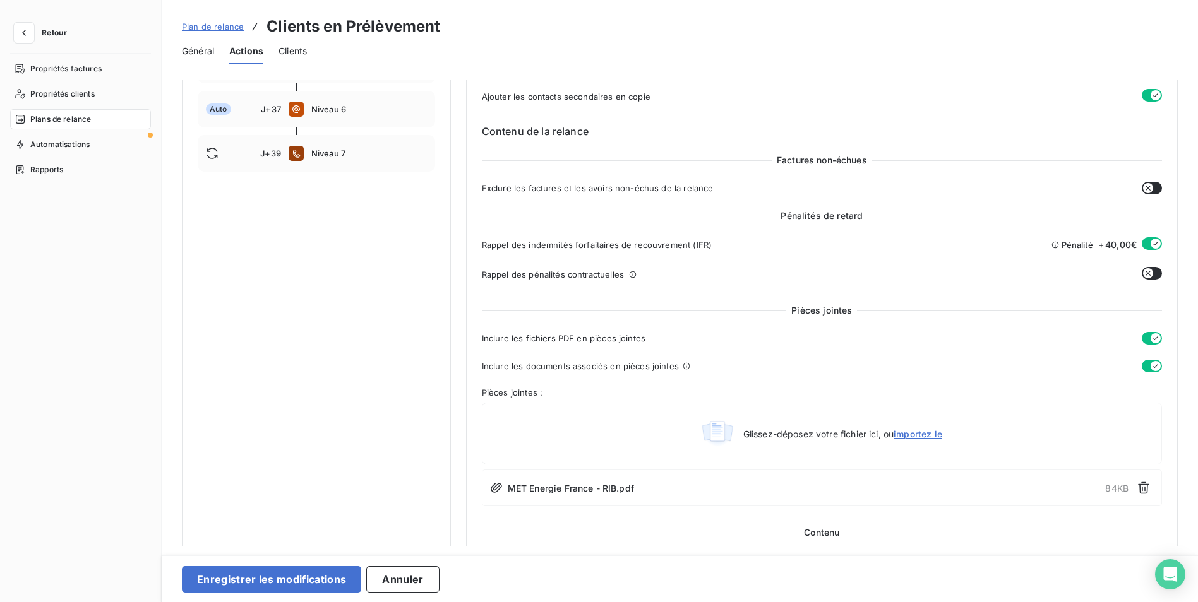
scroll to position [442, 0]
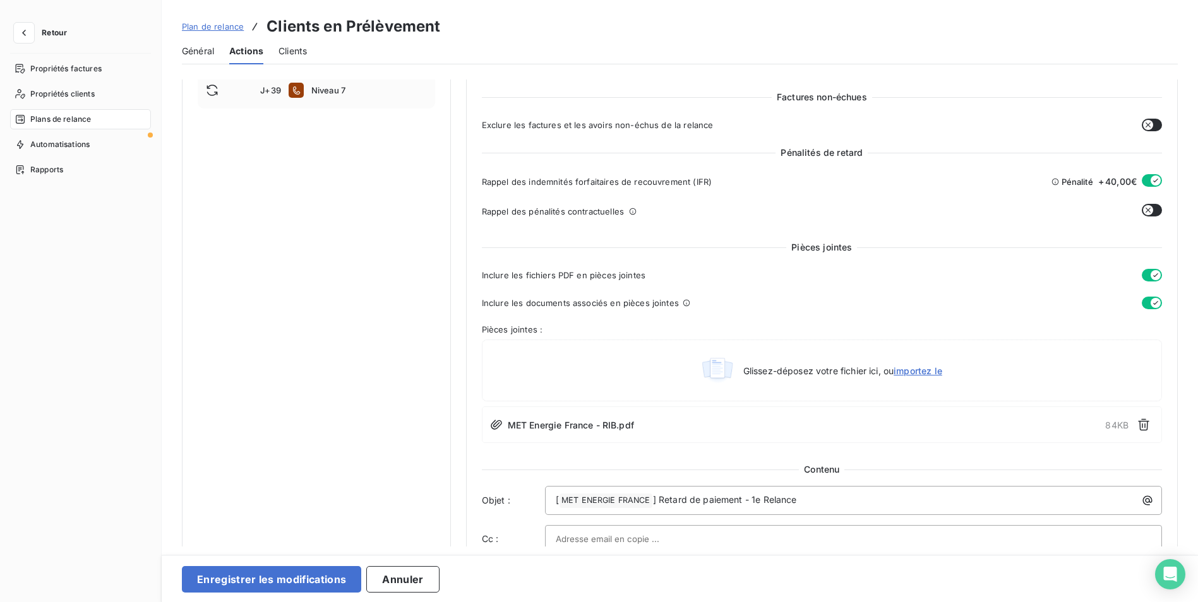
click at [1142, 308] on button "button" at bounding box center [1152, 303] width 20 height 13
click at [1148, 304] on button "button" at bounding box center [1152, 303] width 20 height 13
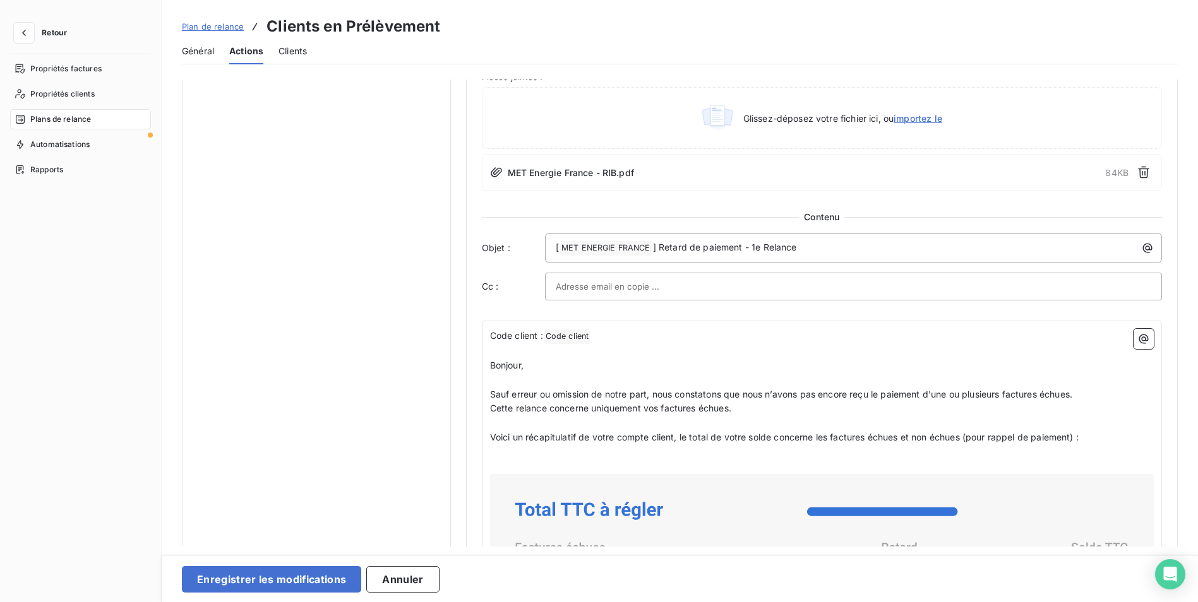
scroll to position [758, 0]
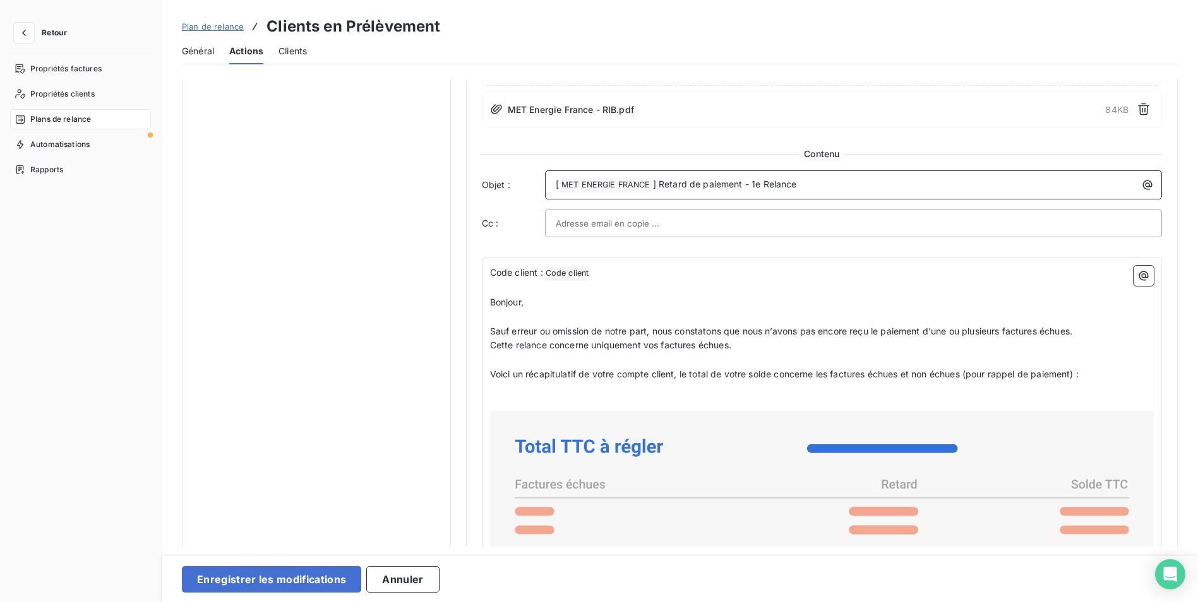
click at [810, 183] on p "[ MET ENERGIE FRANCE ﻿ ] Retard de paiement - 1e Relance" at bounding box center [857, 184] width 602 height 15
click at [758, 186] on span "] Retard de paiement - 1e Relance" at bounding box center [725, 184] width 144 height 11
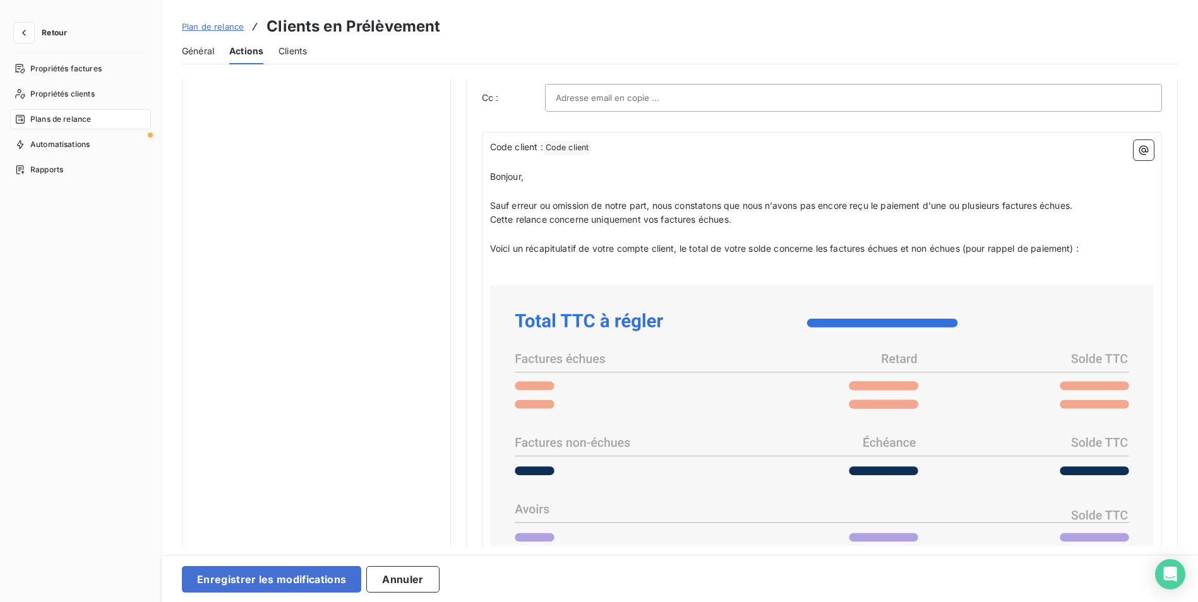
scroll to position [884, 0]
click at [698, 226] on p "Cette relance concerne uniquement vos factures échues." at bounding box center [822, 219] width 664 height 15
drag, startPoint x: 746, startPoint y: 206, endPoint x: 873, endPoint y: 206, distance: 127.6
click at [873, 206] on span "Sauf erreur ou omission de notre part, nous constatons que nous n’avons pas enc…" at bounding box center [781, 205] width 582 height 11
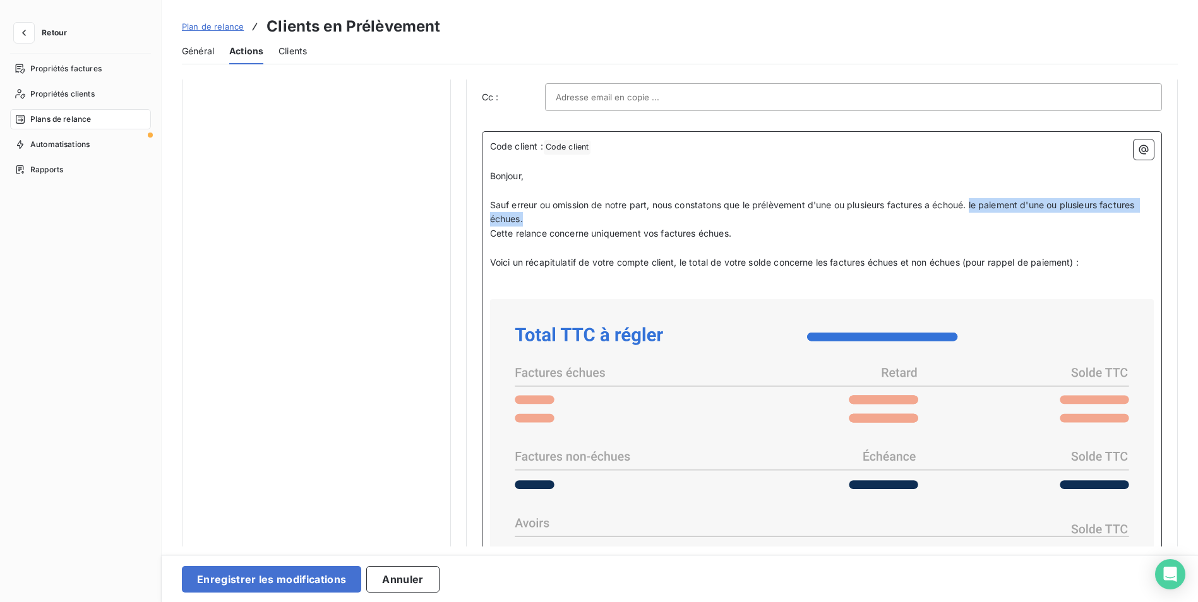
drag, startPoint x: 975, startPoint y: 205, endPoint x: 983, endPoint y: 217, distance: 14.2
click at [983, 217] on p "Sauf erreur ou omission de notre part, nous constatons que le prélèvement d'une…" at bounding box center [822, 212] width 664 height 29
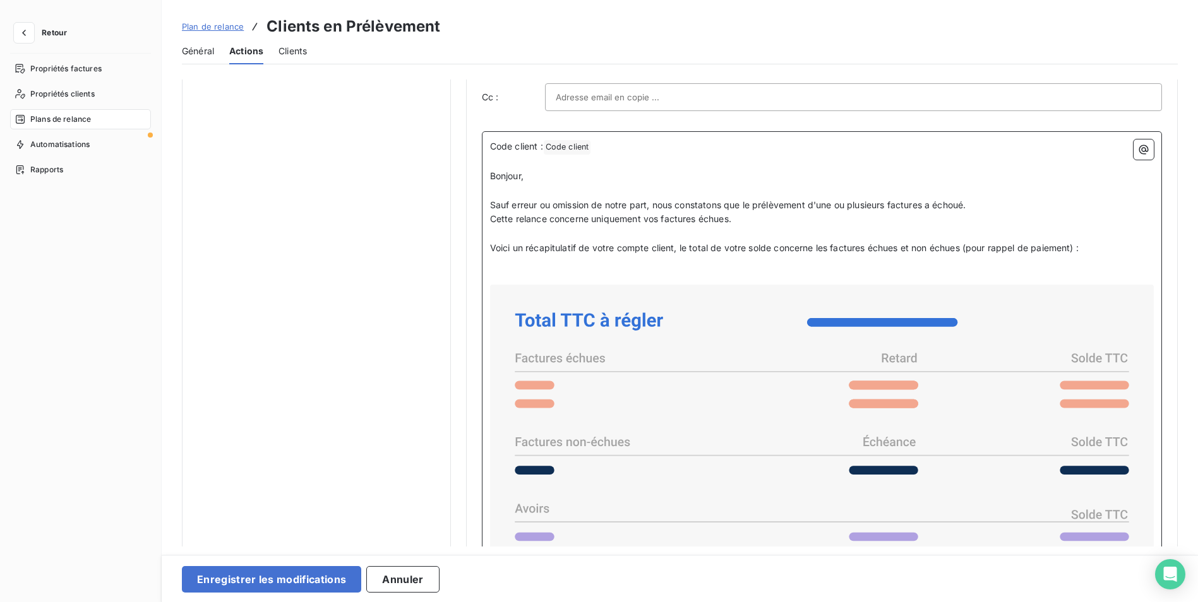
drag, startPoint x: 741, startPoint y: 221, endPoint x: 486, endPoint y: 224, distance: 255.1
click at [486, 224] on div "Code client : Code client ﻿ ﻿ ﻿ Bonjour, ﻿ Sauf erreur ou omission de notre par…" at bounding box center [822, 594] width 680 height 927
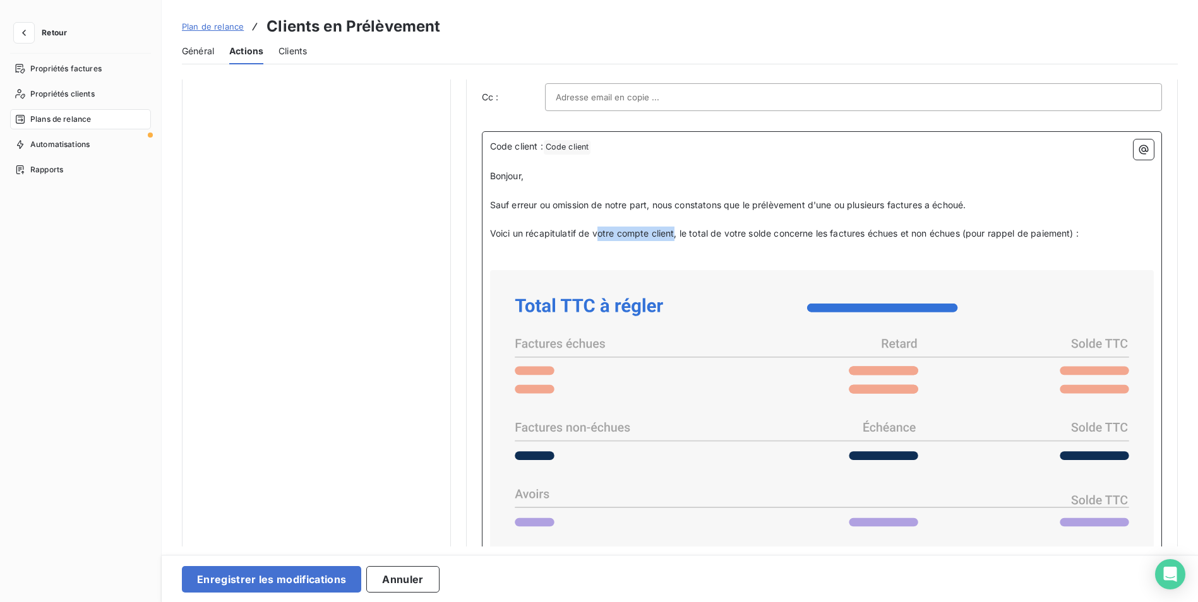
drag, startPoint x: 673, startPoint y: 237, endPoint x: 598, endPoint y: 230, distance: 75.5
click at [598, 230] on span "Voici un récapitulatif de votre compte client, le total de votre solde concerne…" at bounding box center [784, 233] width 589 height 11
click at [645, 243] on p "﻿" at bounding box center [822, 248] width 664 height 15
drag, startPoint x: 614, startPoint y: 234, endPoint x: 673, endPoint y: 232, distance: 58.1
click at [673, 232] on span "Voici un récapitulatif de votre compte client, le total de votre solde concerne…" at bounding box center [784, 233] width 589 height 11
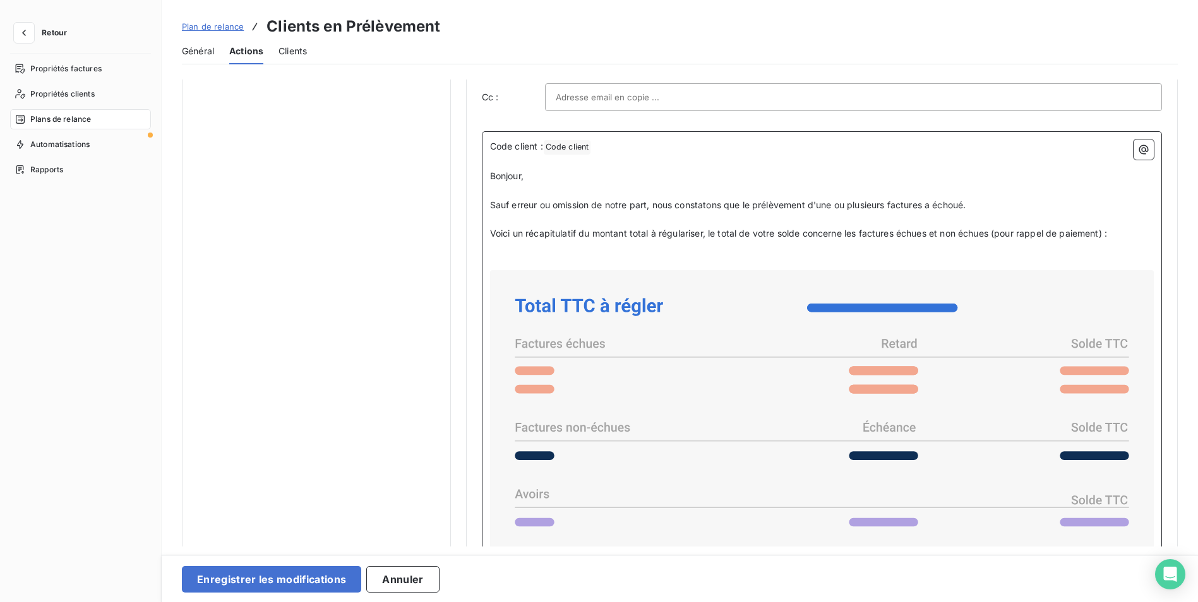
click at [708, 234] on span "Voici un récapitulatif du montant total à régulariser, le total de votre solde …" at bounding box center [798, 233] width 617 height 11
drag, startPoint x: 711, startPoint y: 235, endPoint x: 1108, endPoint y: 231, distance: 397.2
click at [1108, 231] on span "Voici un récapitulatif du montant total à régulariser :le total de votre solde …" at bounding box center [799, 233] width 618 height 11
click at [1076, 232] on p "Voici un récapitulatif du montant total à régulariser (attention les factures n…" at bounding box center [822, 234] width 664 height 15
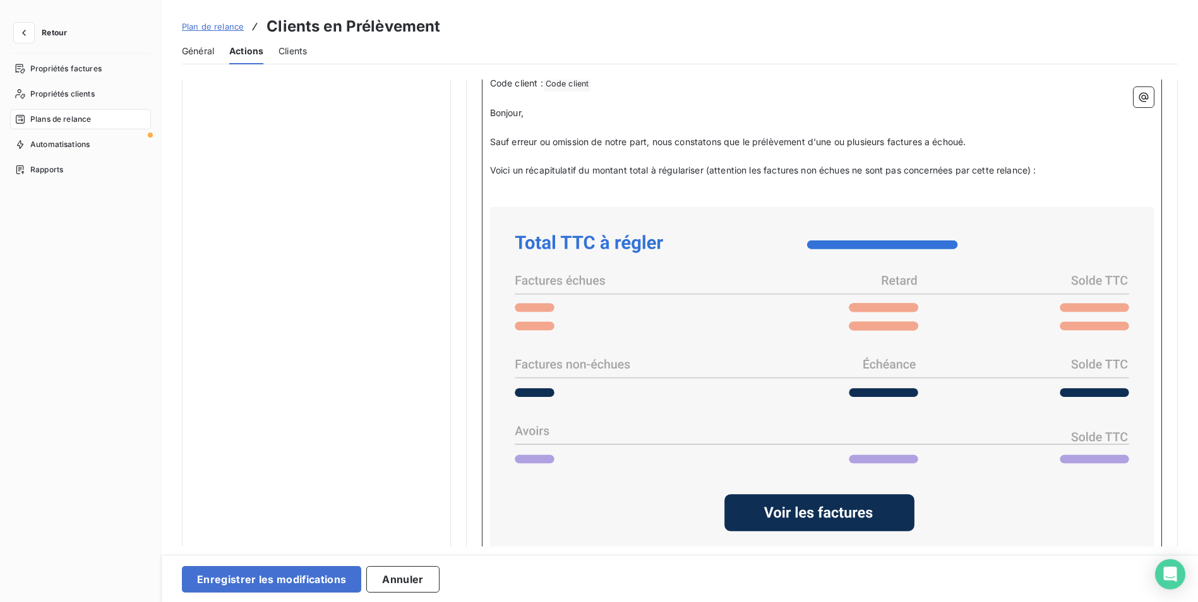
scroll to position [1200, 0]
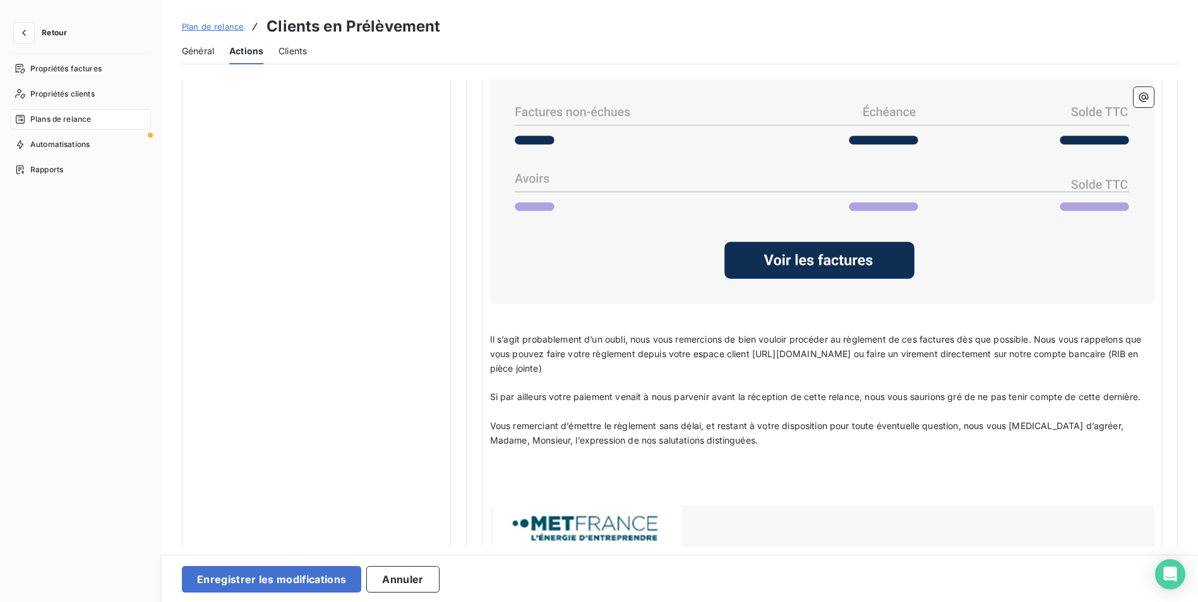
drag, startPoint x: 487, startPoint y: 335, endPoint x: 589, endPoint y: 327, distance: 101.4
click at [589, 326] on div "Code client : Code client ﻿ ﻿ ﻿ Bonjour, ﻿ Sauf erreur ou omission de notre par…" at bounding box center [822, 272] width 680 height 912
drag, startPoint x: 628, startPoint y: 334, endPoint x: 491, endPoint y: 340, distance: 137.8
click at [491, 340] on span "Il s’agit probablement d’un oubli, nous vous remercions de bien vouloir procéde…" at bounding box center [817, 354] width 654 height 40
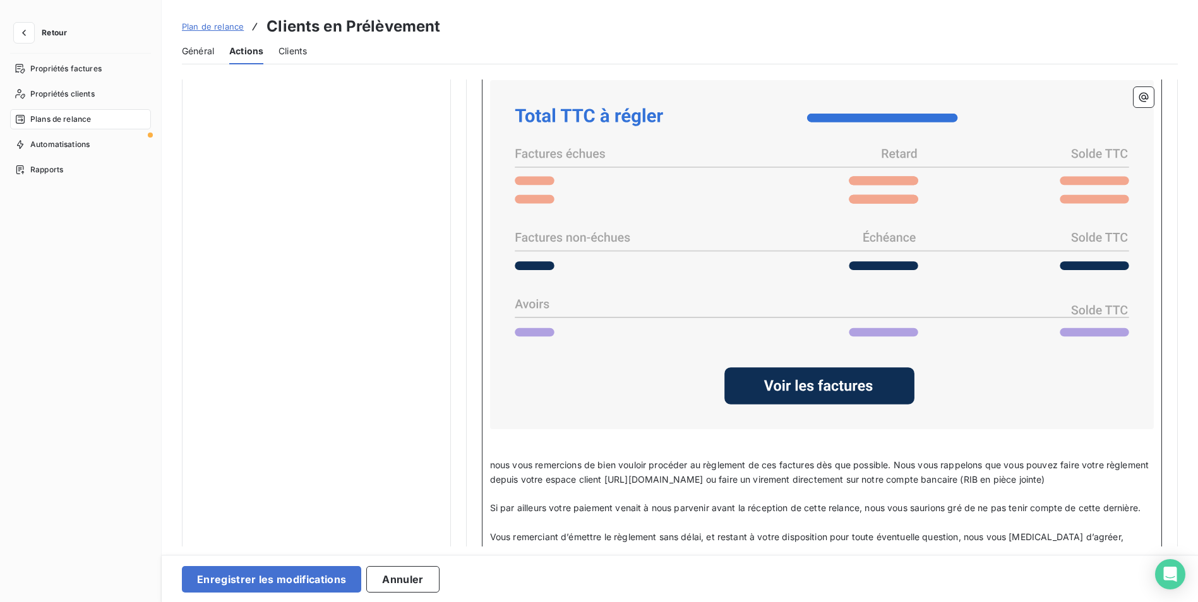
scroll to position [1073, 0]
click at [494, 466] on span "nous vous remercions de bien vouloir procéder au règlement de ces factures dès …" at bounding box center [821, 472] width 662 height 25
drag, startPoint x: 899, startPoint y: 464, endPoint x: 1098, endPoint y: 481, distance: 200.2
click at [1098, 481] on span "Nous vous remercions de bien vouloir procéder au règlement de ces factures dès …" at bounding box center [822, 472] width 664 height 25
click at [534, 488] on p "Nous vous remercions de bien vouloir procéder au règlement de ces factures dès …" at bounding box center [822, 473] width 664 height 29
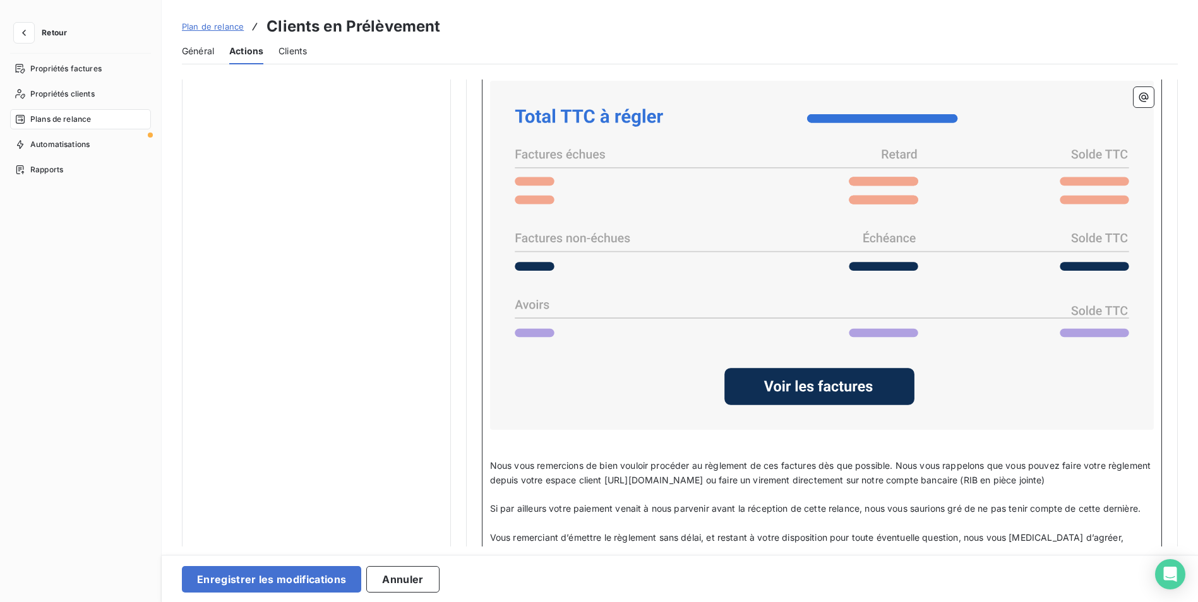
click at [1011, 467] on span "Nous vous remercions de bien vouloir procéder au règlement de ces factures dès …" at bounding box center [822, 472] width 664 height 25
click at [900, 460] on span "Nous vous remercions de bien vouloir procéder au règlement de ces factures dès …" at bounding box center [810, 472] width 641 height 25
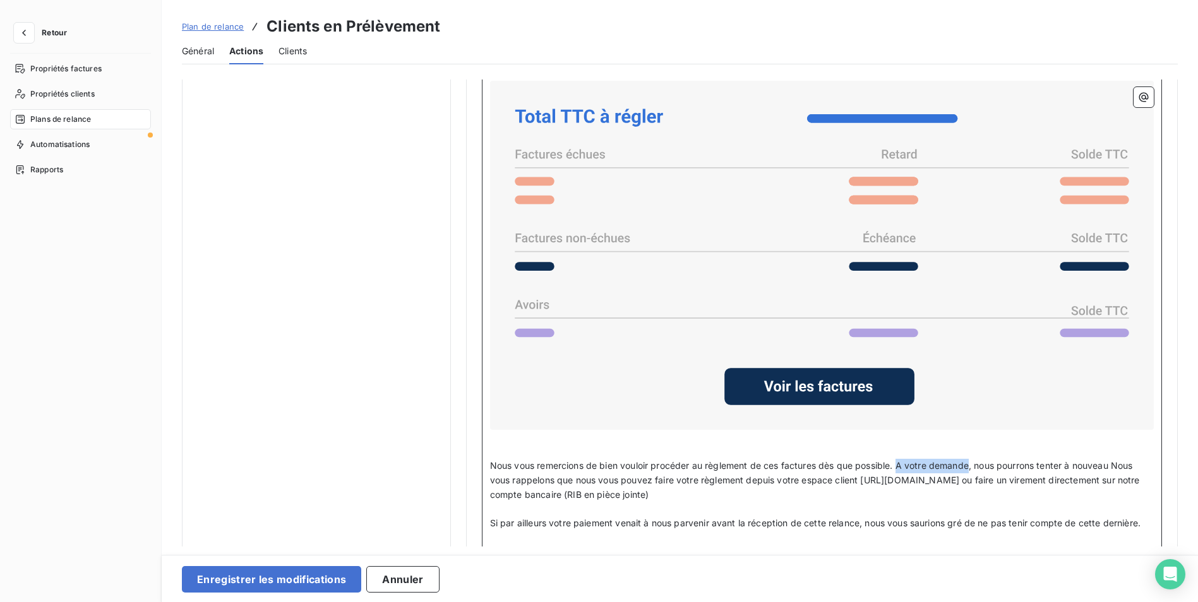
drag, startPoint x: 971, startPoint y: 467, endPoint x: 899, endPoint y: 462, distance: 72.2
click at [899, 462] on span "Nous vous remercions de bien vouloir procéder au règlement de ces factures dès …" at bounding box center [816, 480] width 652 height 40
drag, startPoint x: 1043, startPoint y: 463, endPoint x: 524, endPoint y: 477, distance: 519.2
click at [524, 477] on span "Nous vous remercions de bien vouloir procéder au règlement de ces factures dès …" at bounding box center [821, 480] width 663 height 40
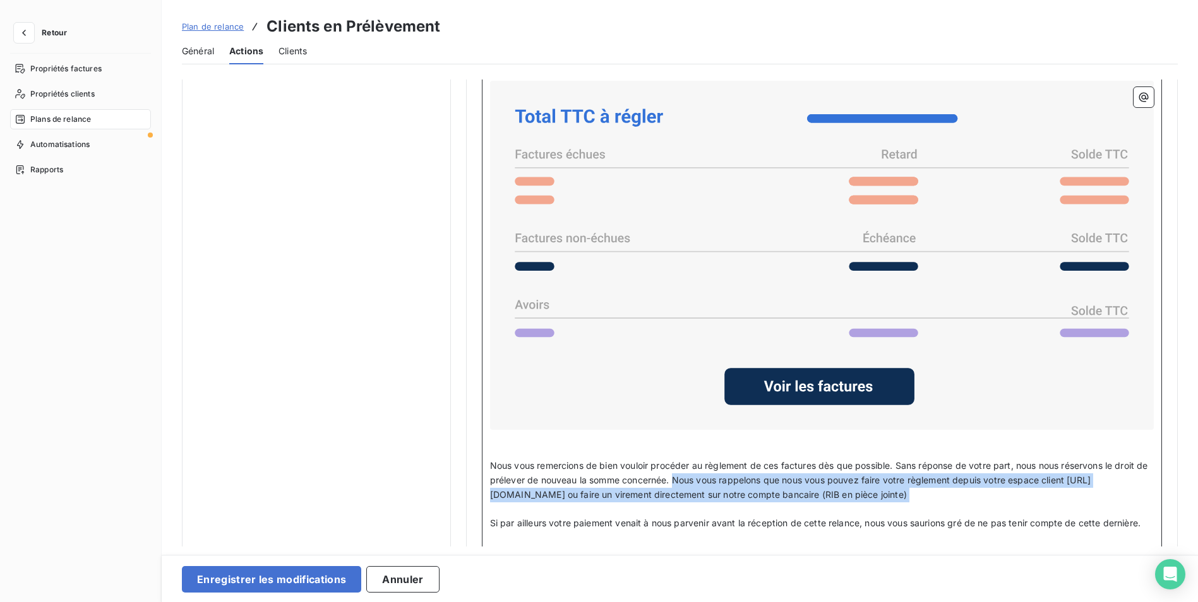
drag, startPoint x: 686, startPoint y: 477, endPoint x: 1032, endPoint y: 500, distance: 346.2
click at [1032, 500] on div "Code client : Code client ﻿ ﻿ ﻿ Bonjour, ﻿ Sauf erreur ou omission de notre par…" at bounding box center [822, 391] width 664 height 882
click at [685, 477] on span "Nous vous remercions de bien vouloir procéder au règlement de ces factures dès …" at bounding box center [820, 480] width 661 height 40
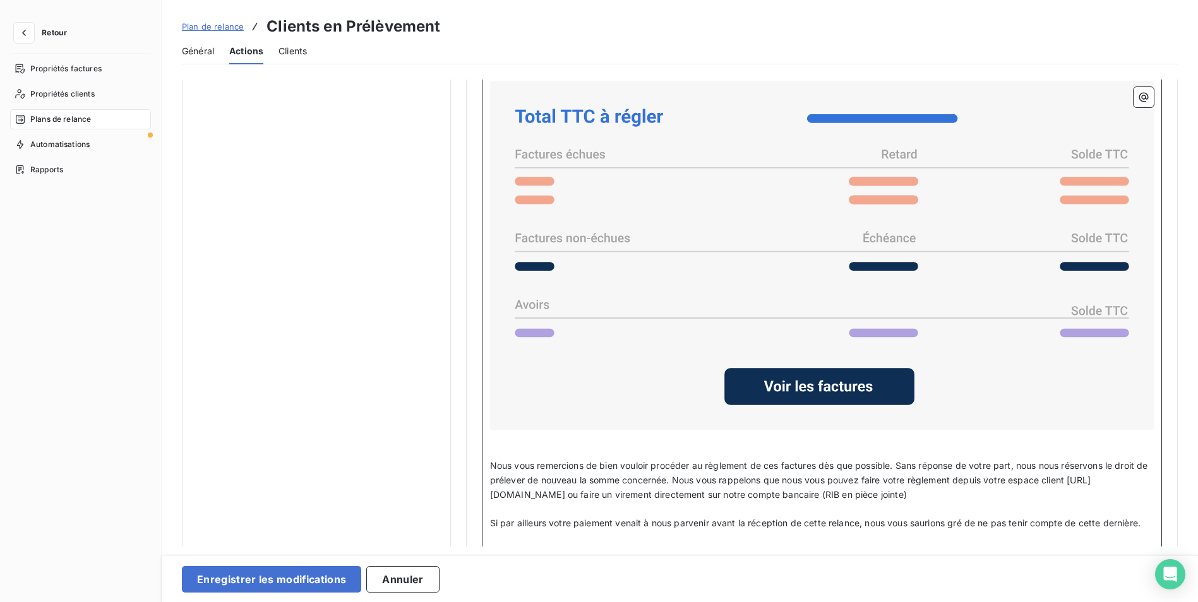
click at [694, 479] on span "Nous vous remercions de bien vouloir procéder au règlement de ces factures dès …" at bounding box center [820, 480] width 661 height 40
click at [803, 480] on span "Nous vous remercions de bien vouloir procéder au règlement de ces factures dès …" at bounding box center [820, 480] width 661 height 40
click at [854, 475] on span "Nous vous remercions de bien vouloir procéder au règlement de ces factures dès …" at bounding box center [820, 480] width 661 height 40
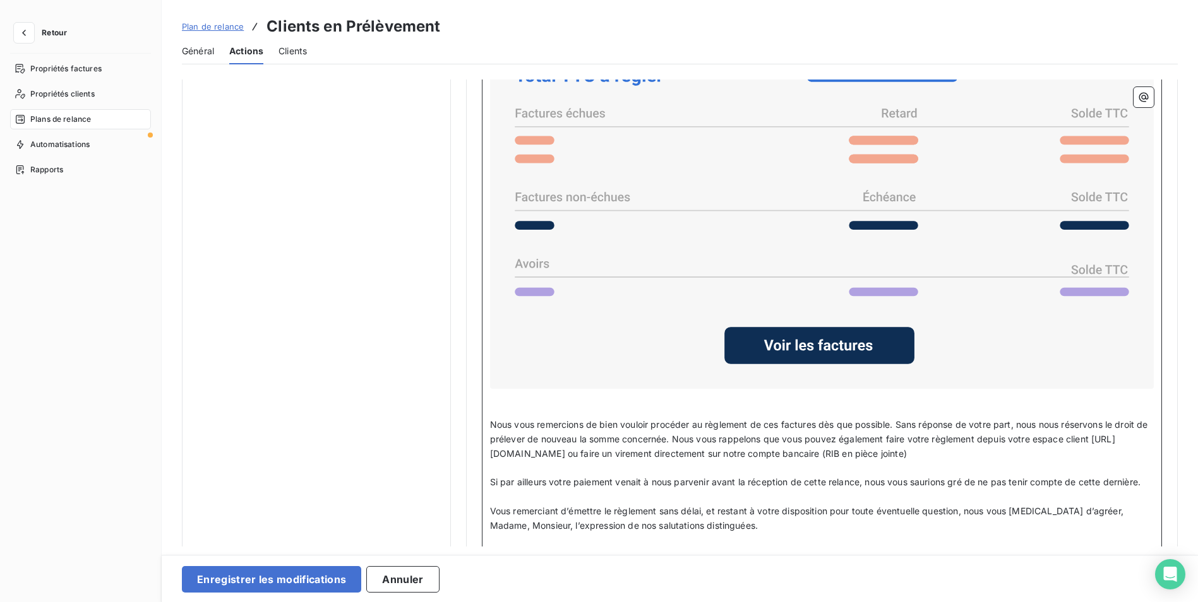
scroll to position [1137, 0]
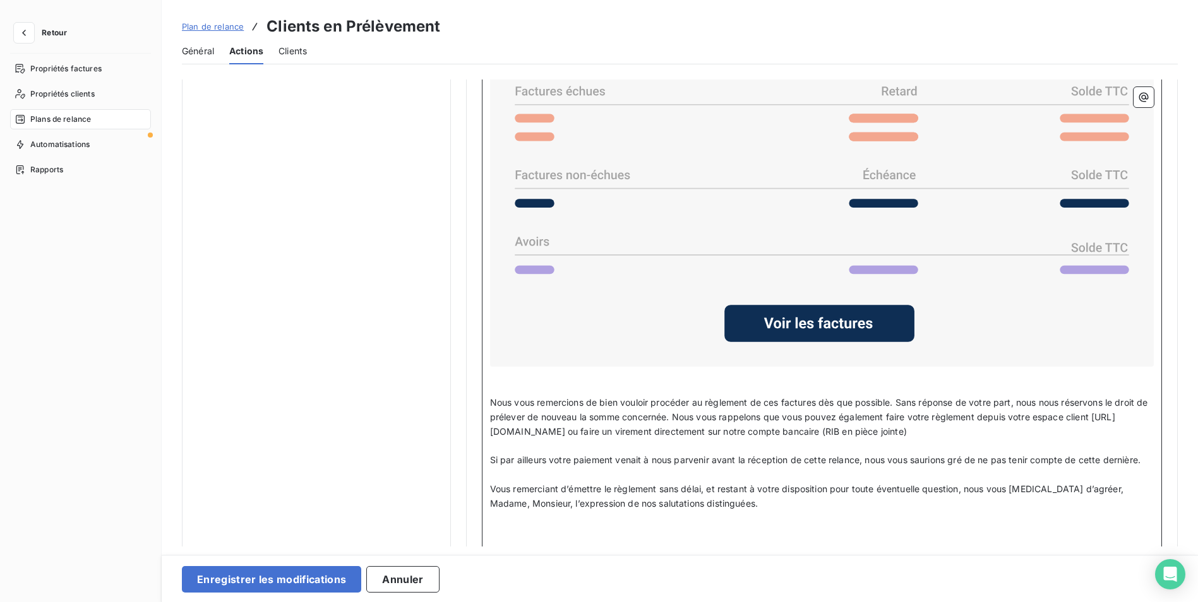
click at [568, 458] on span "Si par ailleurs votre paiement venait à nous parvenir avant la réception de cet…" at bounding box center [815, 460] width 650 height 11
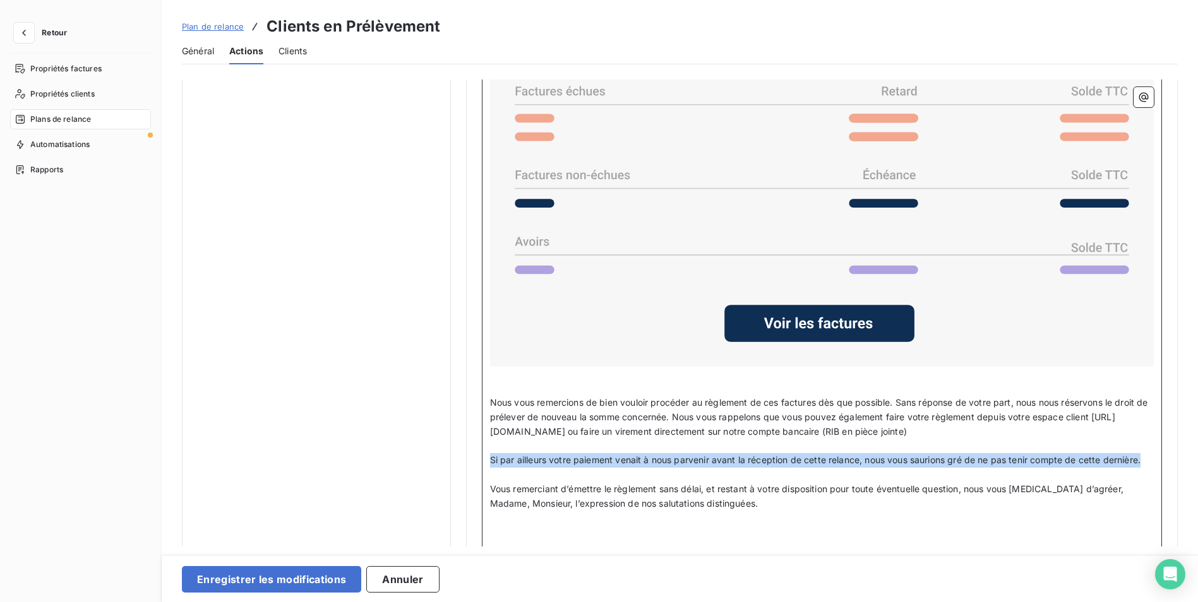
click at [568, 458] on span "Si par ailleurs votre paiement venait à nous parvenir avant la réception de cet…" at bounding box center [815, 460] width 650 height 11
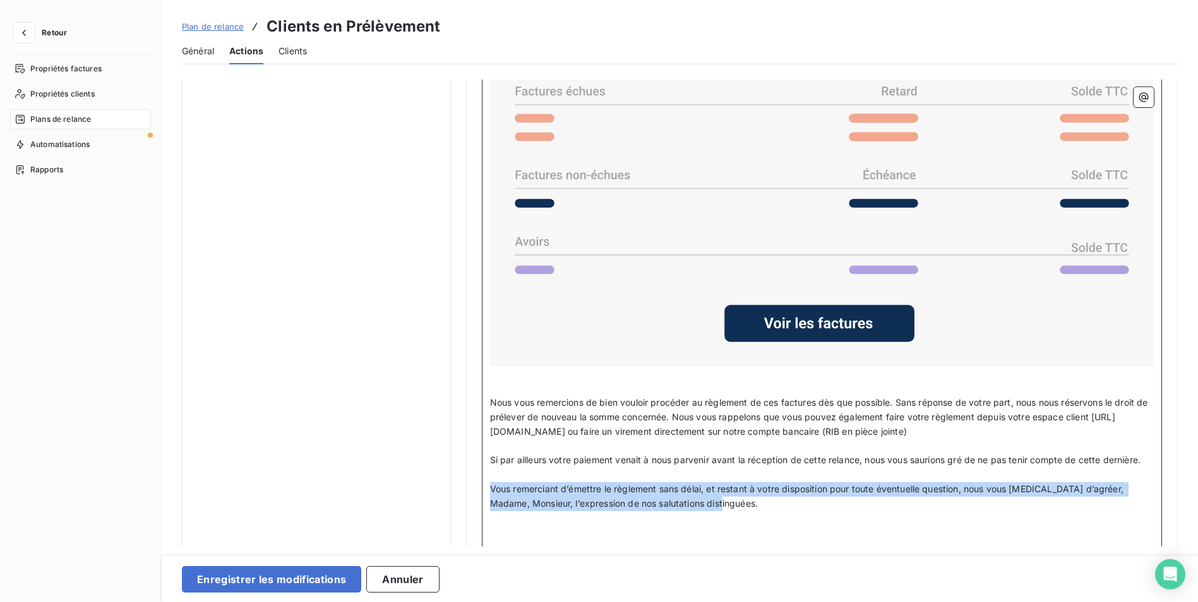
drag, startPoint x: 490, startPoint y: 488, endPoint x: 995, endPoint y: 495, distance: 505.2
click at [995, 495] on p "Vous remerciant d’émettre le règlement sans délai, et restant à votre dispositi…" at bounding box center [822, 496] width 664 height 29
click at [714, 486] on span "Vous remerciant d’émettre le règlement sans délai, et restant à votre dispositi…" at bounding box center [808, 496] width 636 height 25
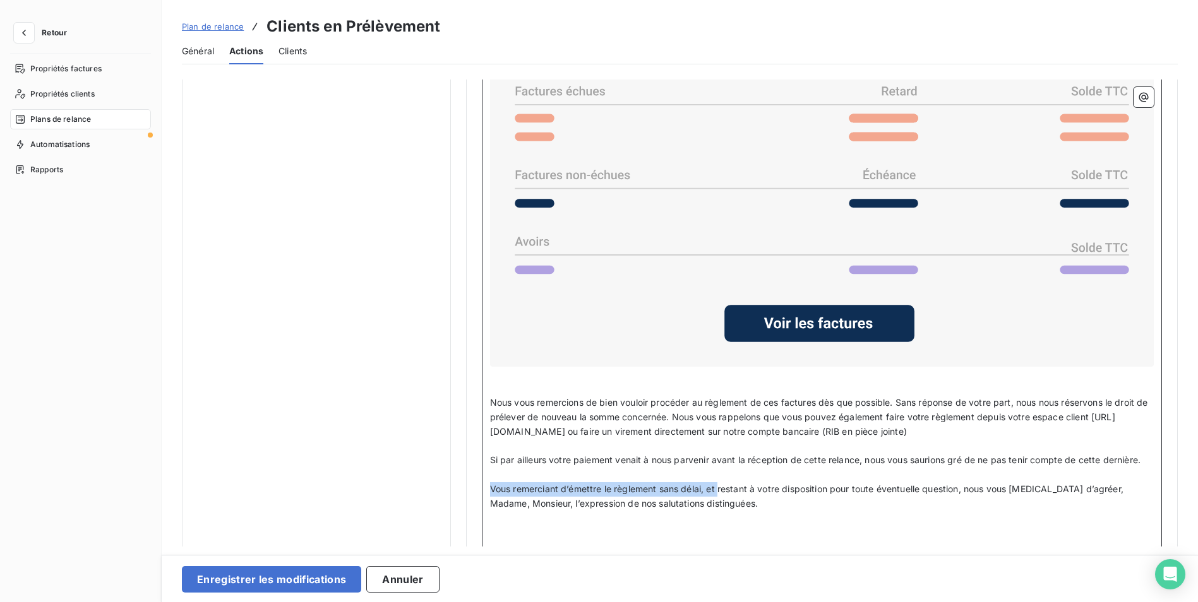
drag, startPoint x: 717, startPoint y: 484, endPoint x: 491, endPoint y: 482, distance: 226.1
click at [491, 484] on span "Vous remerciant d’émettre le règlement sans délai, et restant à votre dispositi…" at bounding box center [808, 496] width 636 height 25
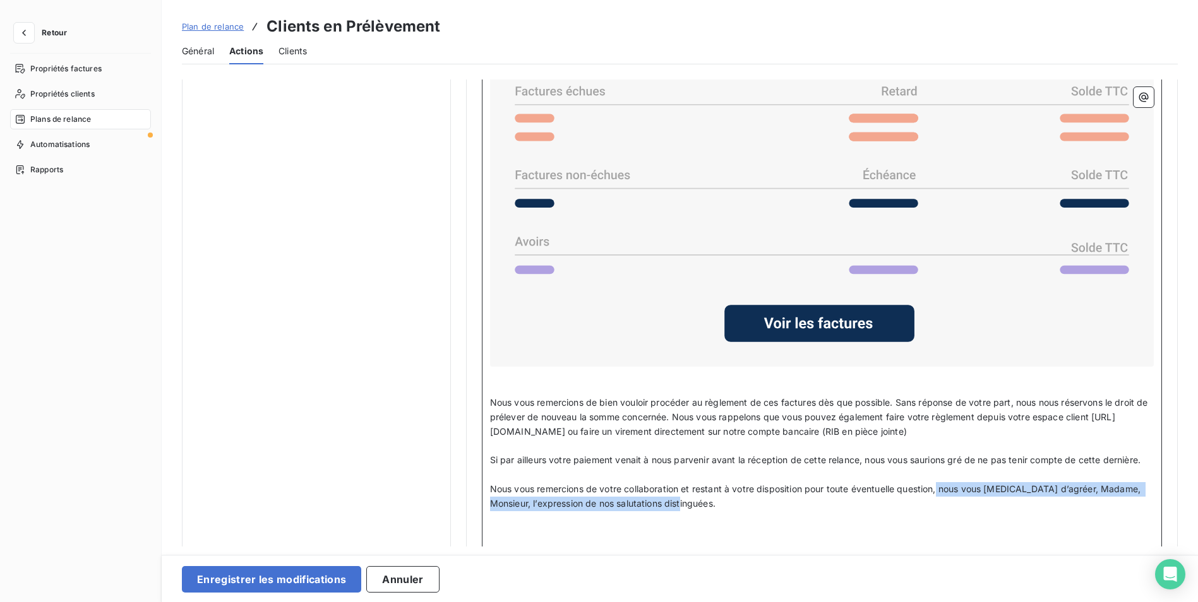
drag, startPoint x: 939, startPoint y: 486, endPoint x: 942, endPoint y: 495, distance: 10.0
click at [942, 495] on p "Nous vous remercions de votre collaboration et restant à votre disposition pour…" at bounding box center [822, 496] width 664 height 29
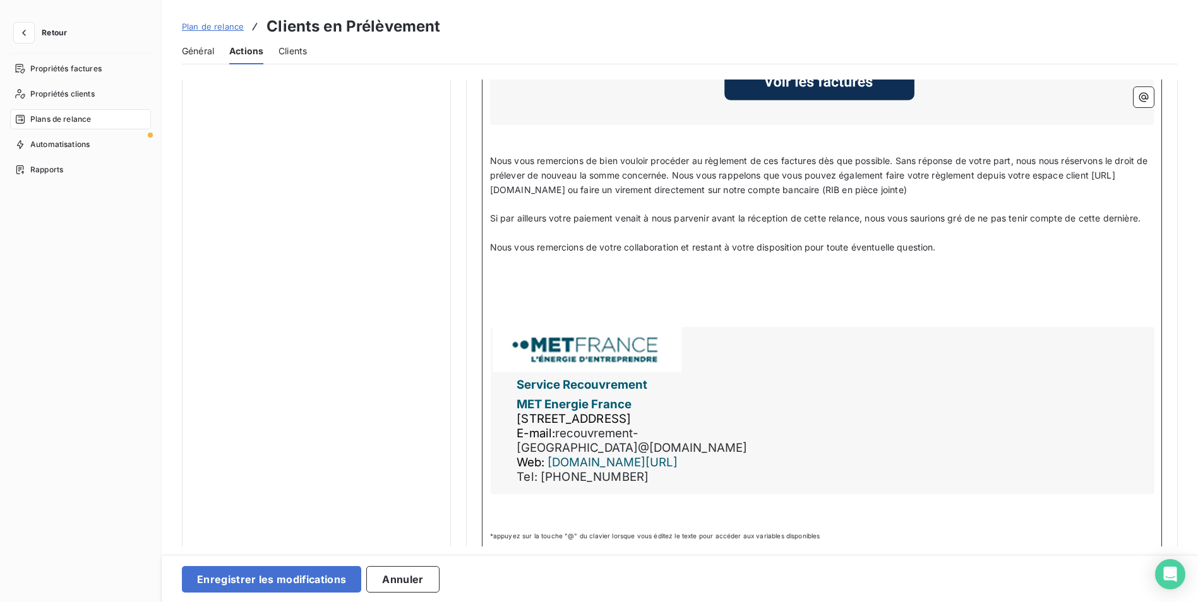
scroll to position [1380, 0]
click at [724, 245] on span "Nous vous remercions de votre collaboration et restant à votre disposition pour…" at bounding box center [713, 245] width 446 height 11
click at [702, 290] on p "﻿" at bounding box center [822, 289] width 664 height 15
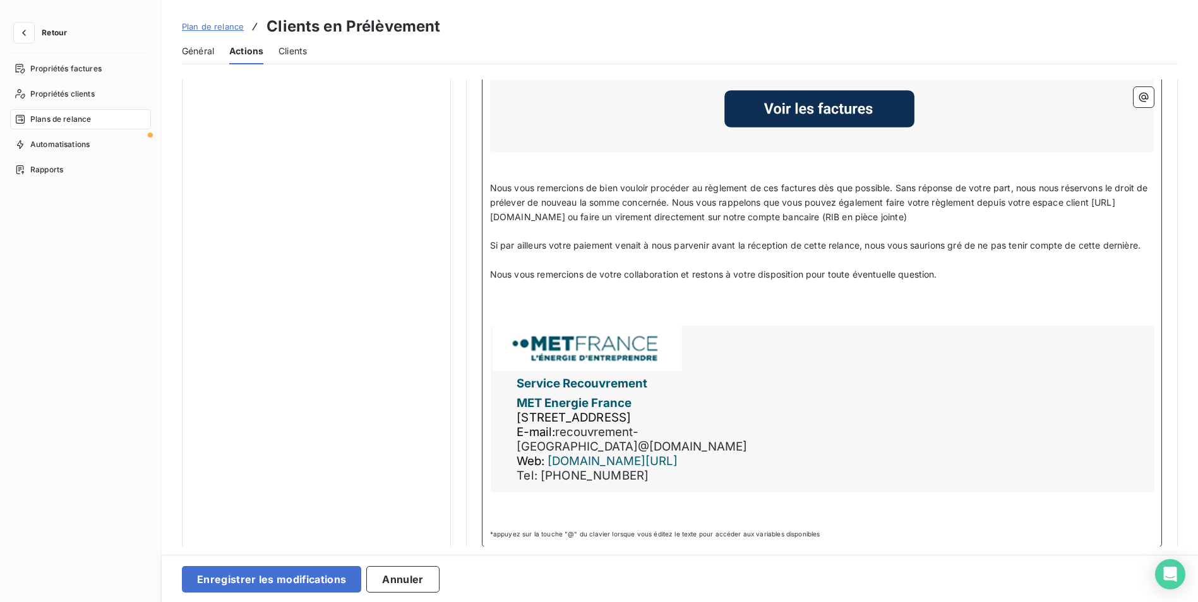
scroll to position [1337, 0]
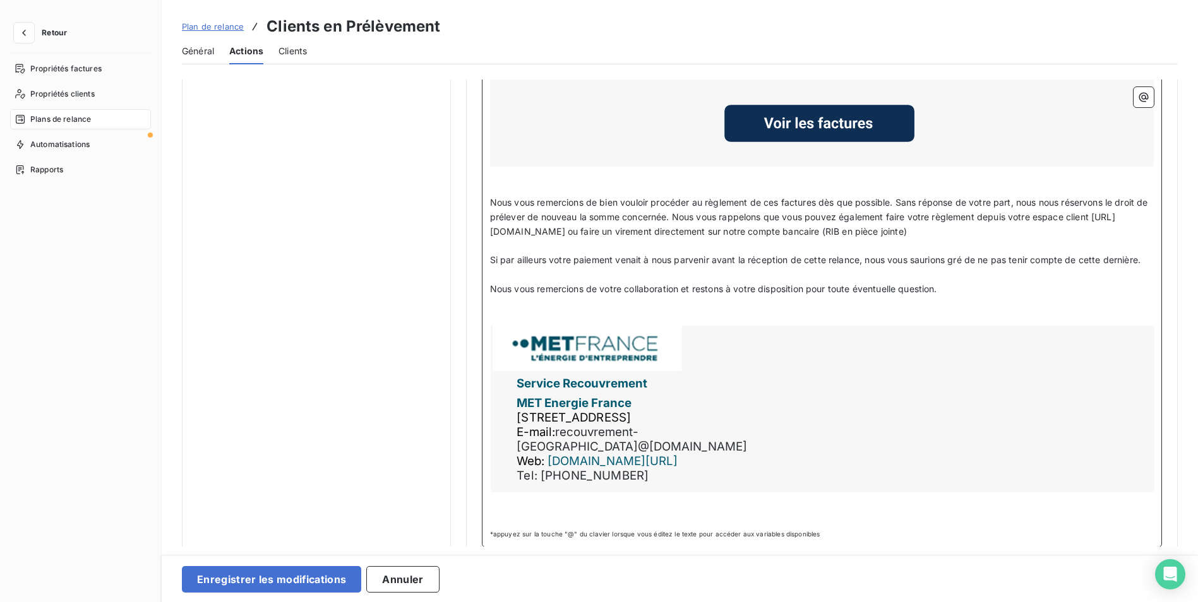
click at [509, 306] on p "﻿" at bounding box center [822, 304] width 664 height 15
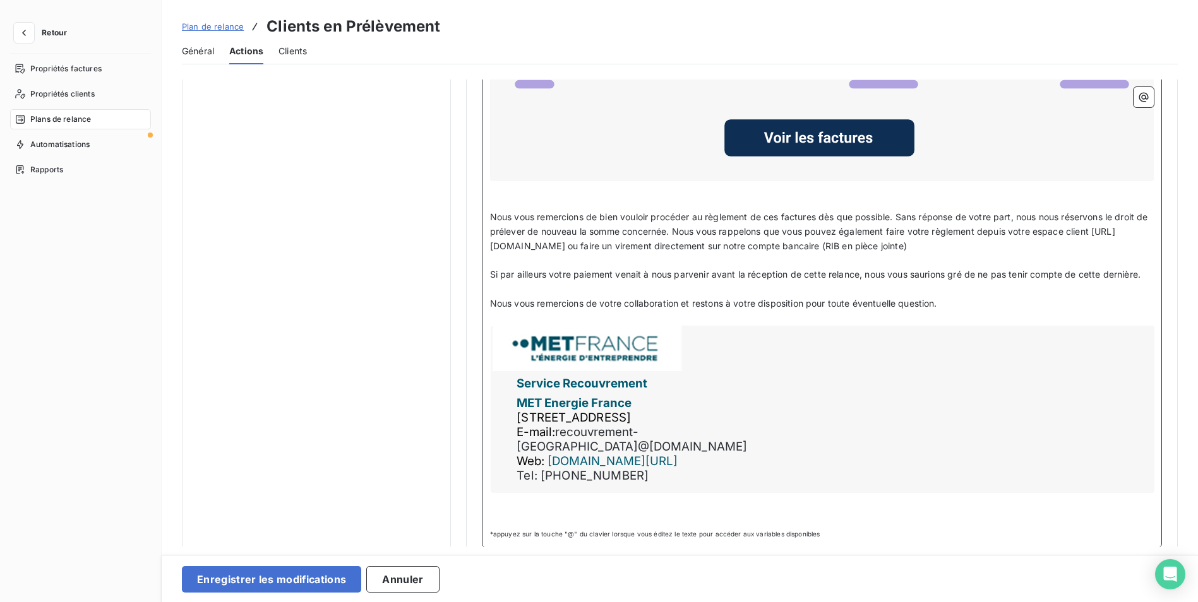
click at [508, 318] on p "﻿" at bounding box center [822, 318] width 664 height 15
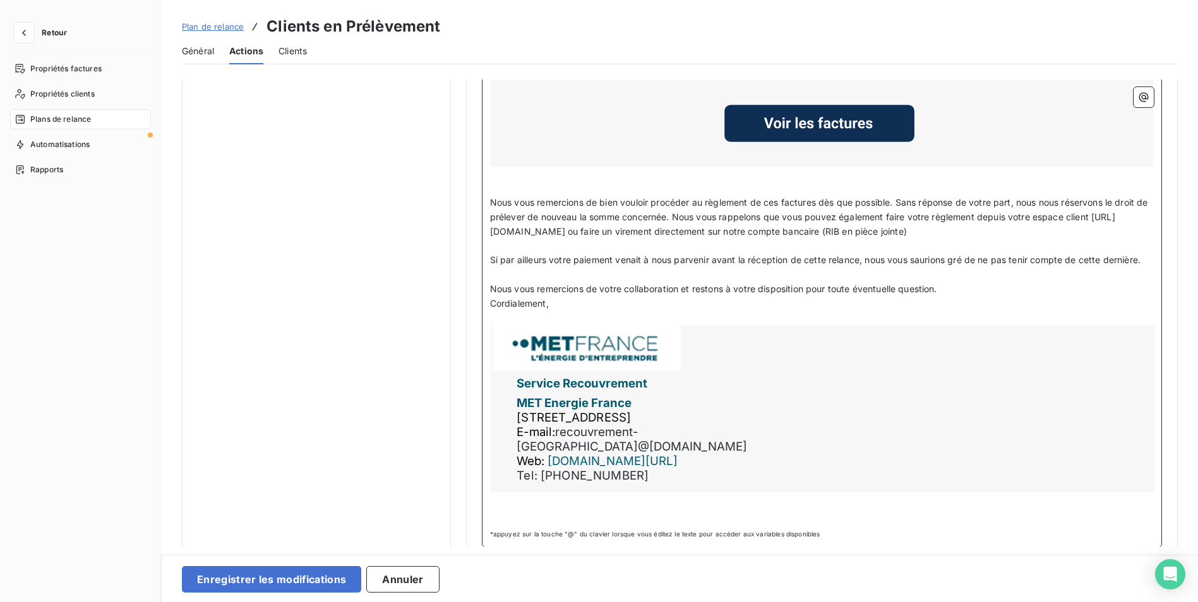
click at [954, 287] on p "Nous vous remercions de votre collaboration et restons à votre disposition pour…" at bounding box center [822, 289] width 664 height 15
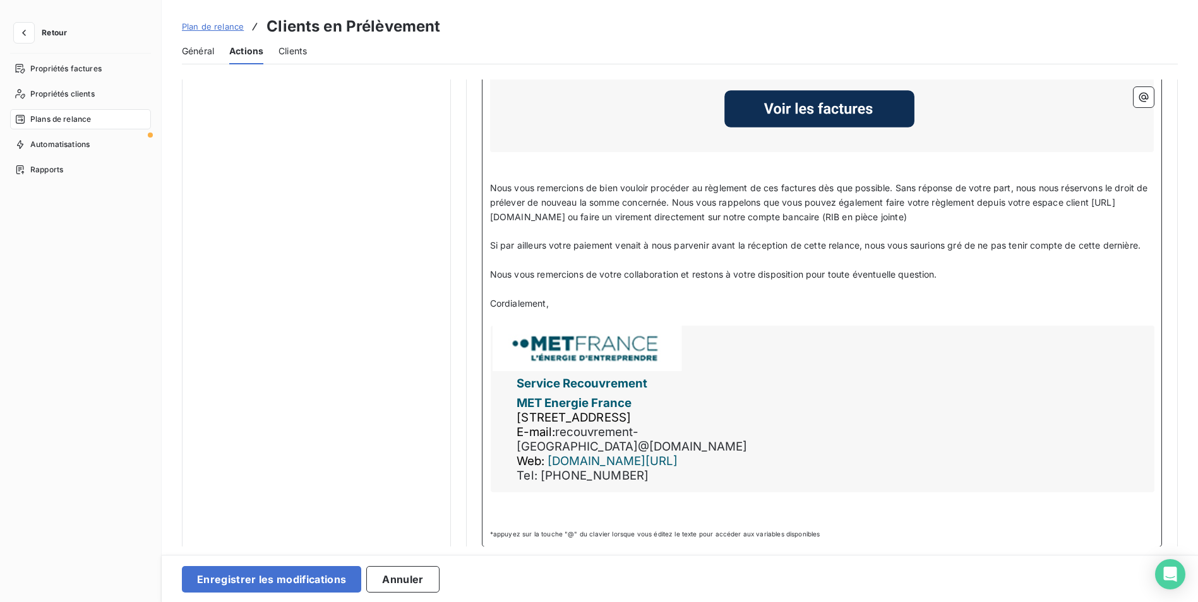
click at [549, 496] on p "﻿" at bounding box center [822, 503] width 664 height 15
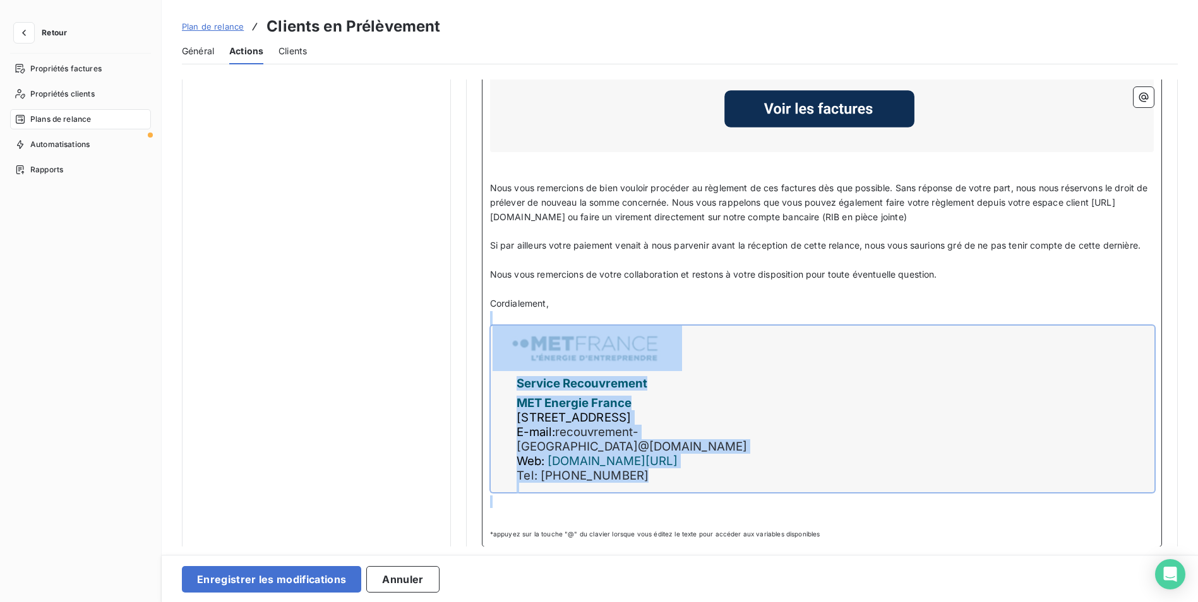
drag, startPoint x: 549, startPoint y: 491, endPoint x: 497, endPoint y: 314, distance: 184.2
click at [497, 314] on div "Code client : Code client ﻿ ﻿ ﻿ Bonjour, ﻿ Sauf erreur ou omission de notre par…" at bounding box center [822, 98] width 664 height 852
drag, startPoint x: 541, startPoint y: 313, endPoint x: 649, endPoint y: 494, distance: 210.4
click at [649, 494] on div "Code client : Code client ﻿ ﻿ ﻿ Bonjour, ﻿ Sauf erreur ou omission de notre par…" at bounding box center [822, 98] width 664 height 852
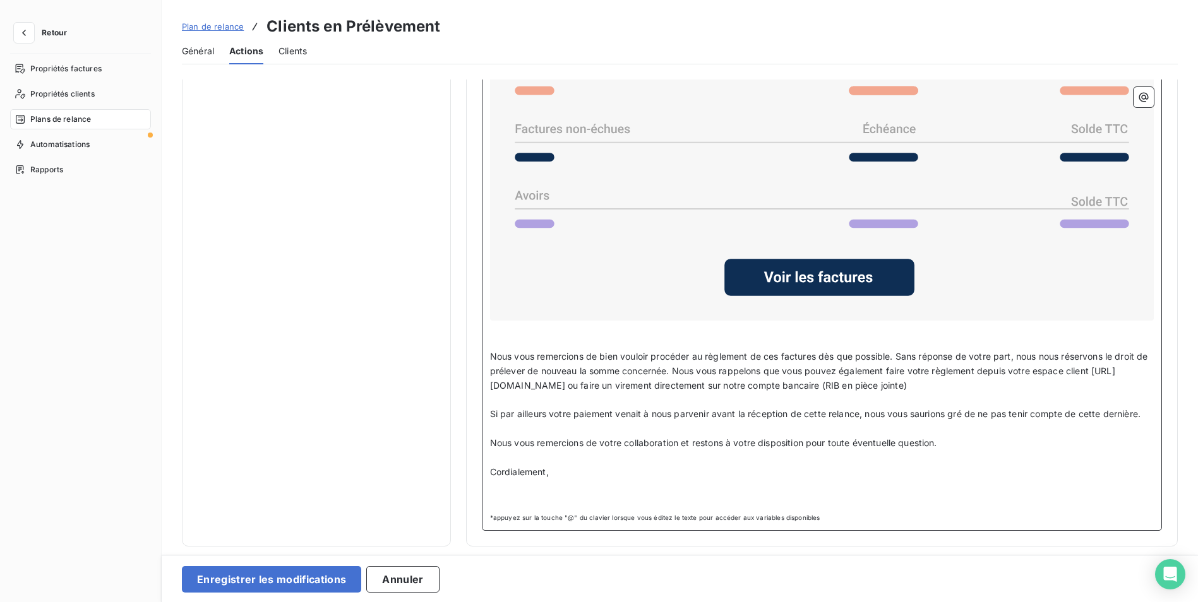
scroll to position [1181, 0]
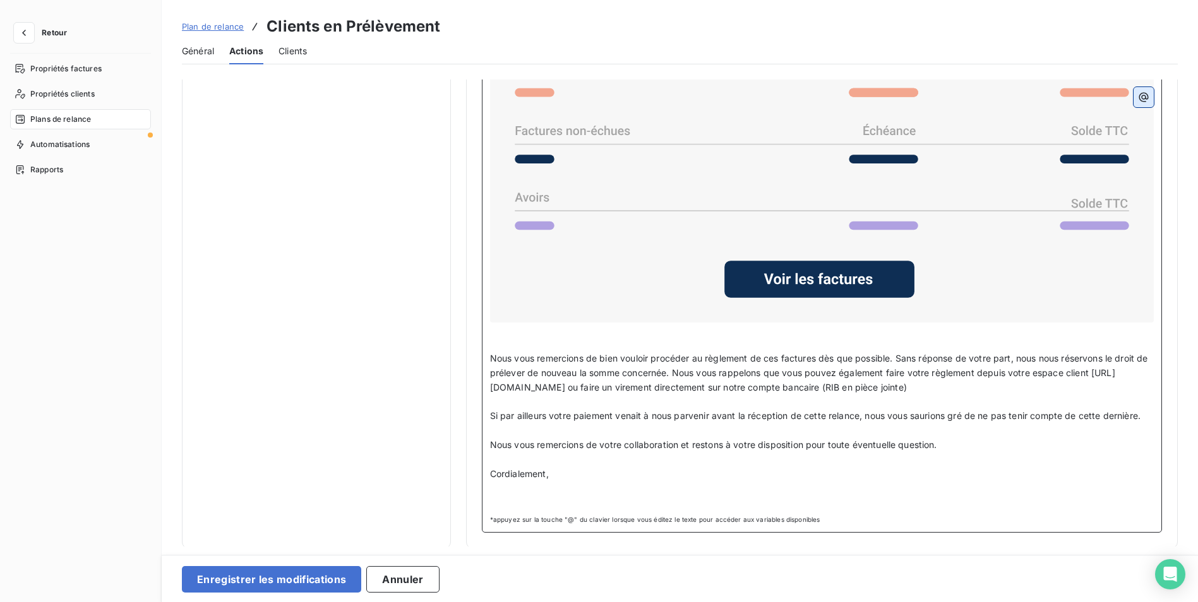
click at [1139, 93] on icon "button" at bounding box center [1143, 97] width 9 height 9
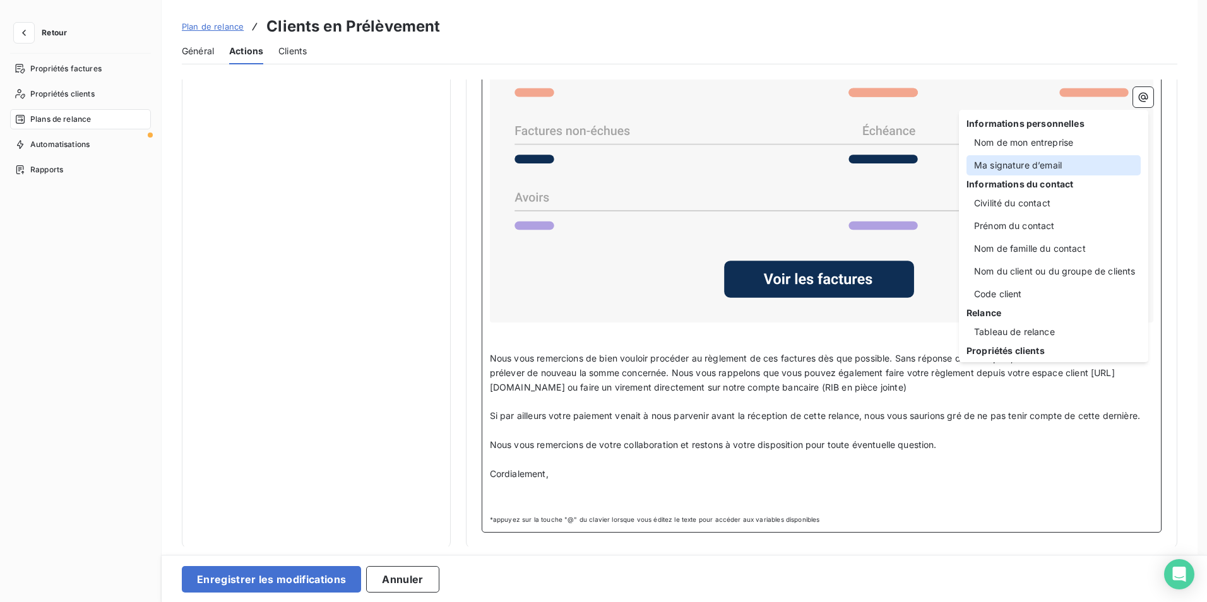
click at [1046, 164] on div "Ma signature d’email" at bounding box center [1054, 165] width 174 height 20
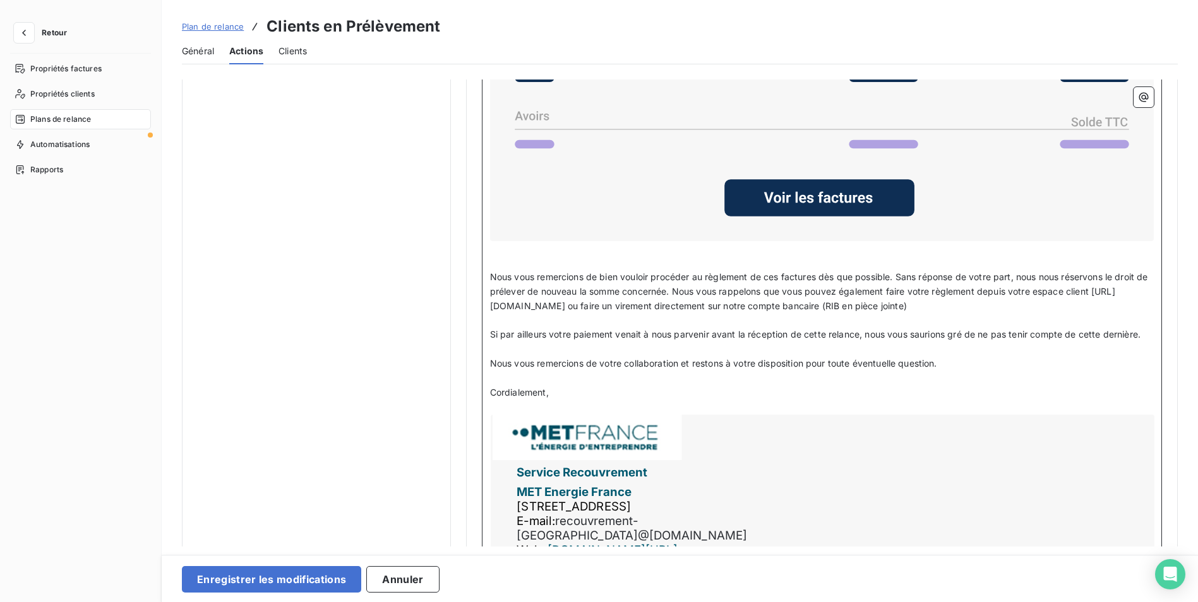
scroll to position [1351, 0]
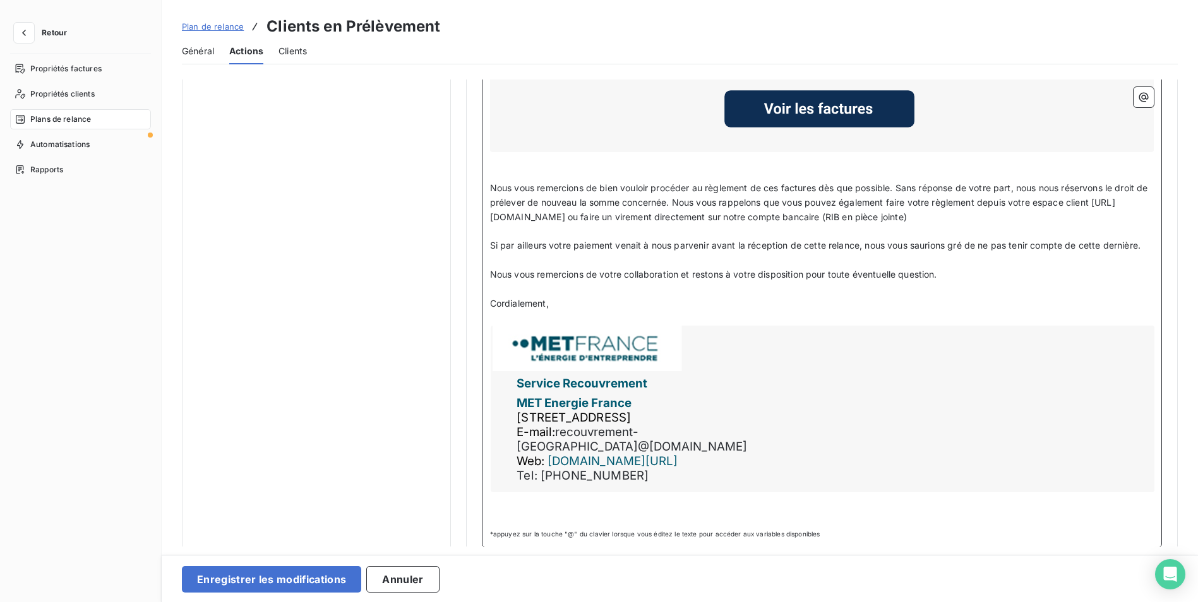
click at [735, 496] on p "﻿" at bounding box center [822, 503] width 664 height 15
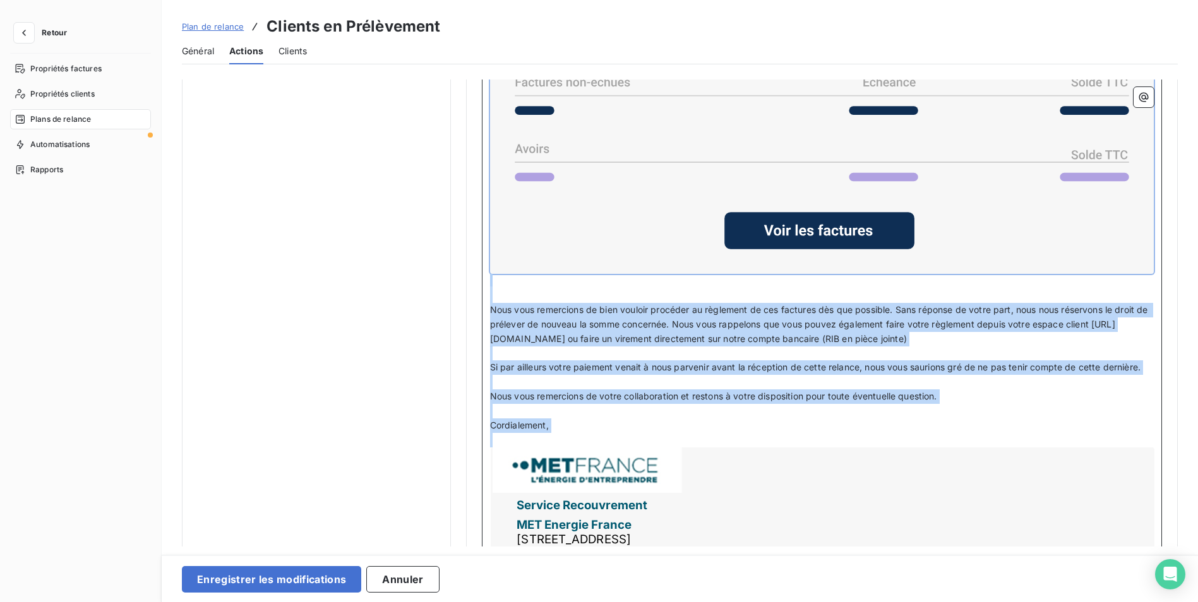
scroll to position [1245, 0]
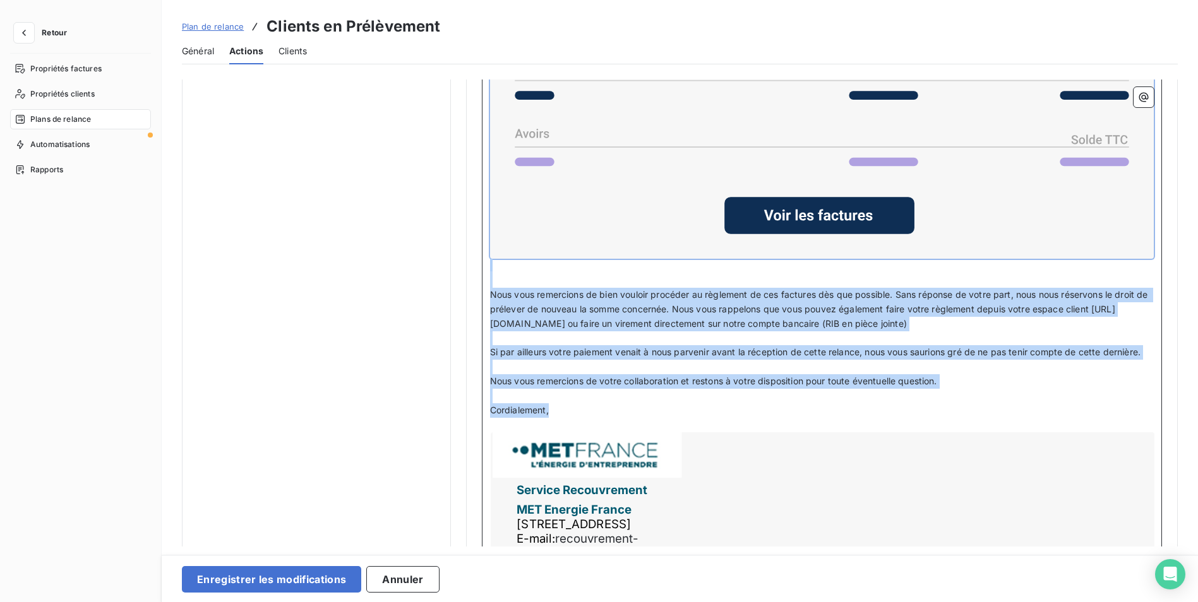
drag, startPoint x: 491, startPoint y: 275, endPoint x: 787, endPoint y: 414, distance: 327.7
click at [787, 414] on div "Code client : Code client ﻿ ﻿ ﻿ Bonjour, ﻿ Sauf erreur ou omission de notre par…" at bounding box center [822, 205] width 664 height 852
copy div "Bonjour, ﻿ Sauf erreur ou omission de notre part, nous constatons que le prélèv…"
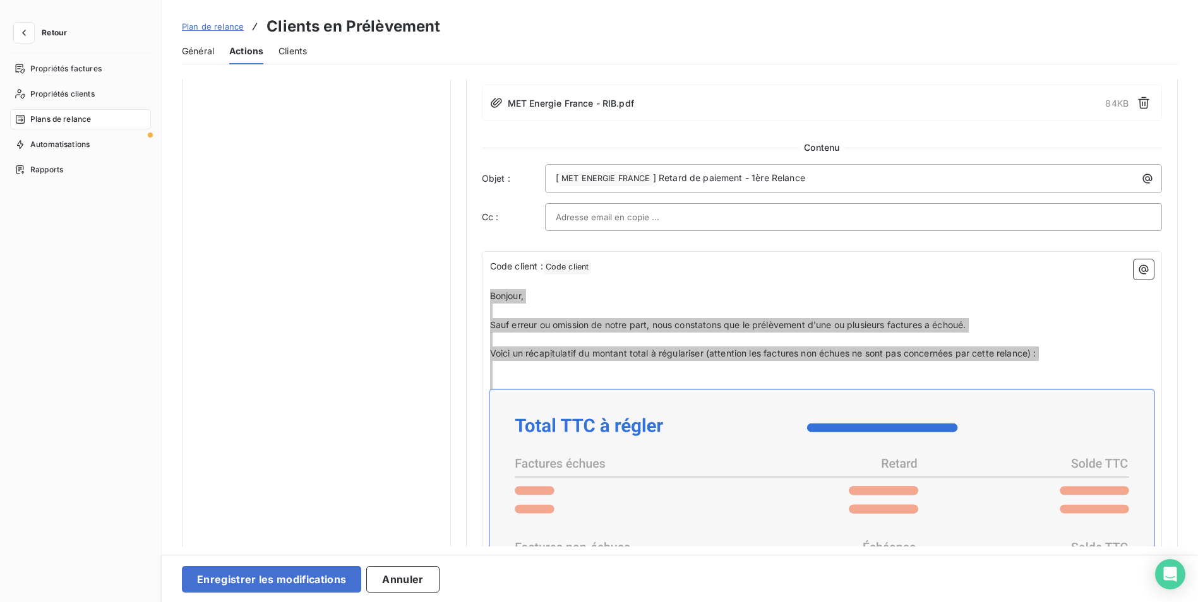
scroll to position [739, 0]
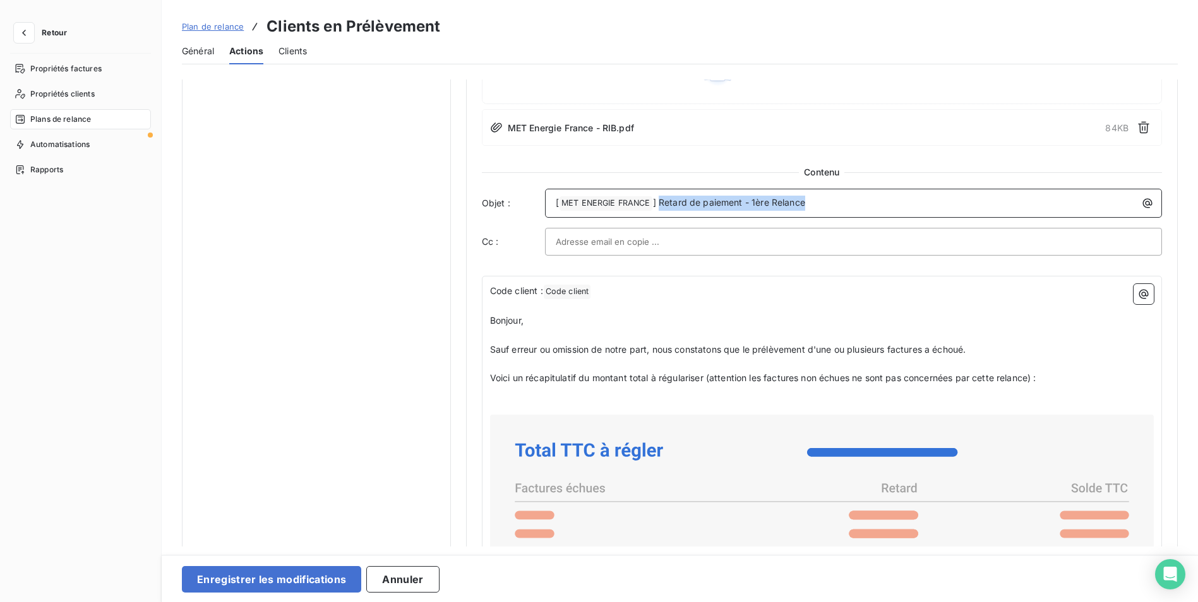
drag, startPoint x: 828, startPoint y: 198, endPoint x: 658, endPoint y: 200, distance: 169.9
click at [658, 200] on p "[ MET ENERGIE FRANCE ﻿ ] Retard de paiement - 1ère Relance" at bounding box center [857, 203] width 602 height 15
copy span "Retard de paiement - 1ère Relance"
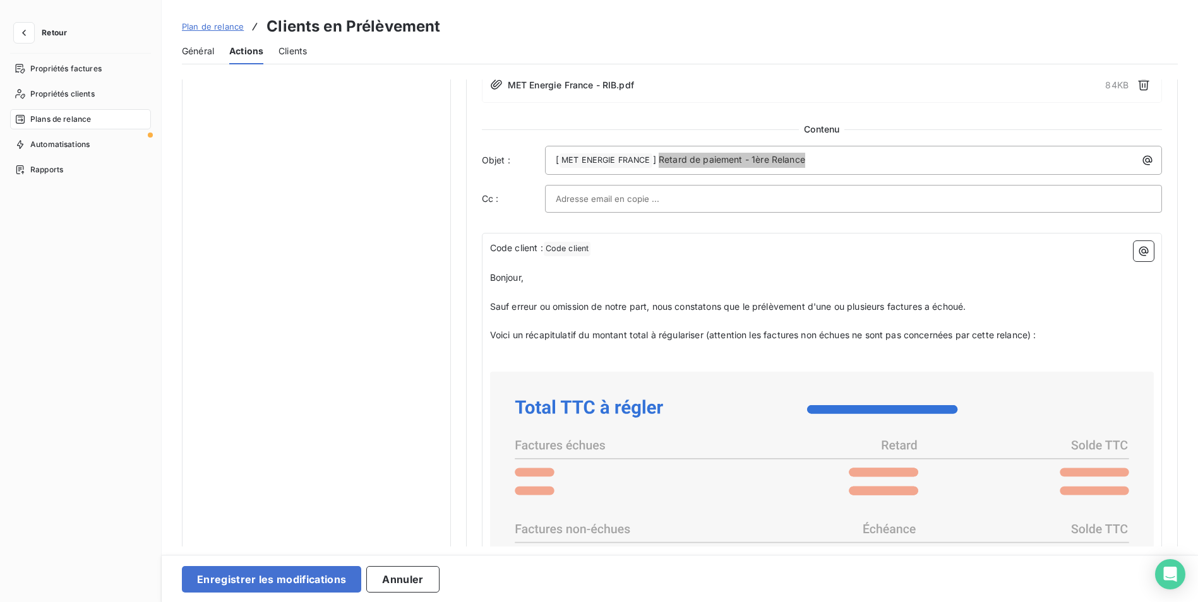
scroll to position [803, 0]
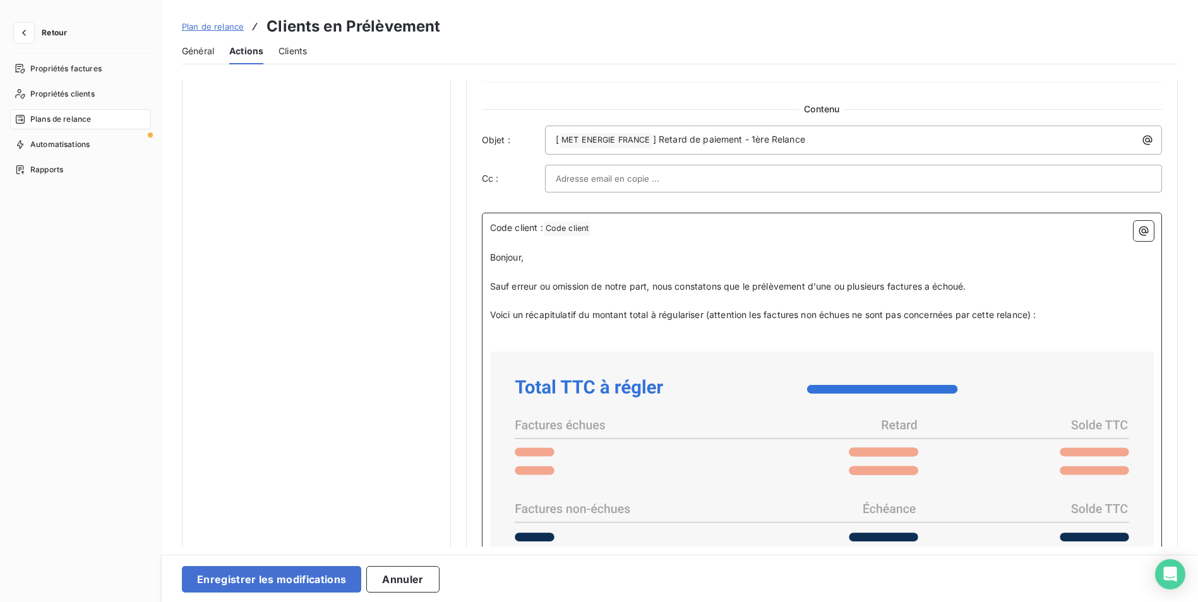
click at [650, 284] on span "Sauf erreur ou omission de notre part, nous constatons que le prélèvement d'une…" at bounding box center [728, 286] width 476 height 11
drag, startPoint x: 1036, startPoint y: 290, endPoint x: 971, endPoint y: 285, distance: 65.2
click at [1036, 290] on p "Sauf erreur ou omission de notre part, nous constatons que le prélèvement d'une…" at bounding box center [822, 287] width 664 height 15
drag, startPoint x: 979, startPoint y: 287, endPoint x: 491, endPoint y: 291, distance: 488.1
click at [491, 291] on p "Sauf erreur ou omission de notre part, nous constatons que le prélèvement d'une…" at bounding box center [822, 287] width 664 height 15
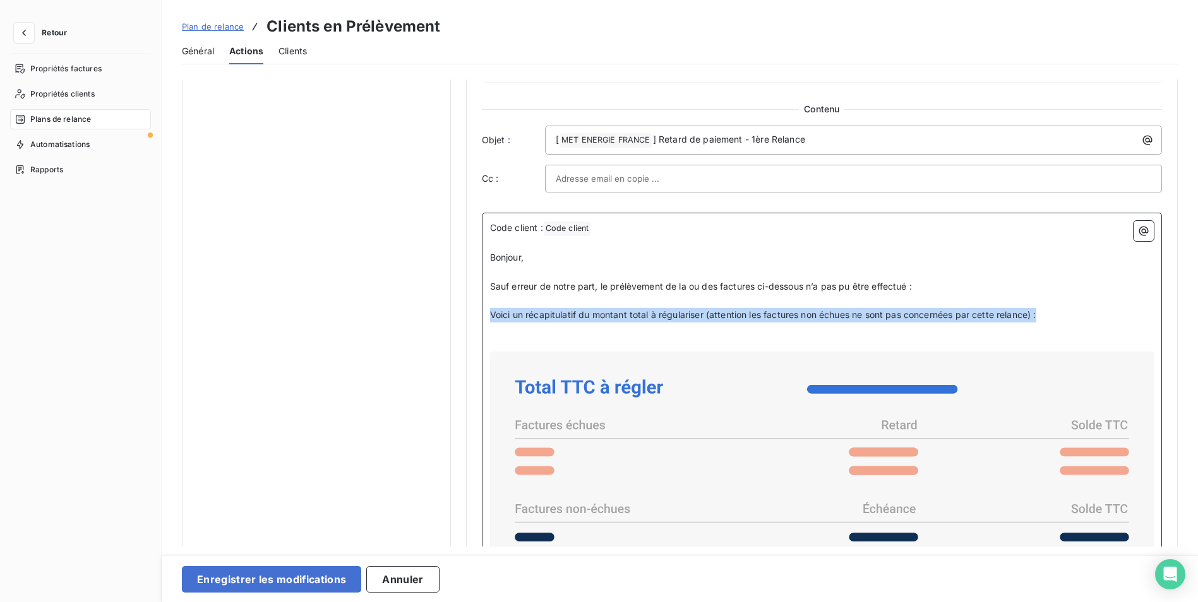
drag, startPoint x: 1060, startPoint y: 316, endPoint x: 487, endPoint y: 313, distance: 572.7
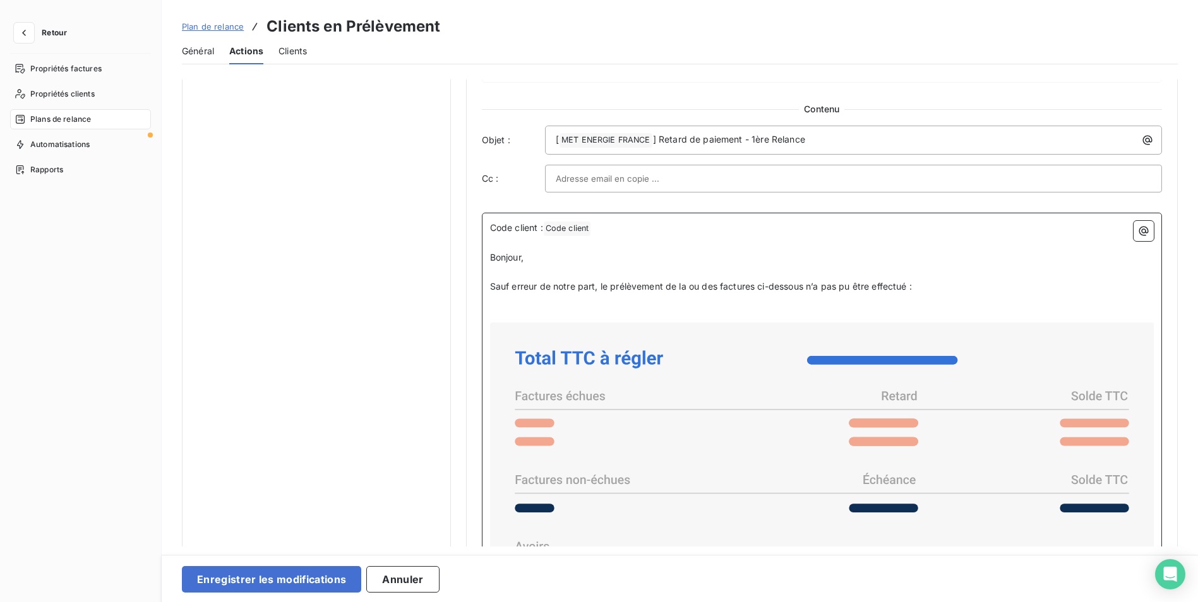
click at [564, 313] on p "﻿" at bounding box center [822, 315] width 664 height 15
click at [496, 320] on p "(" at bounding box center [822, 315] width 664 height 15
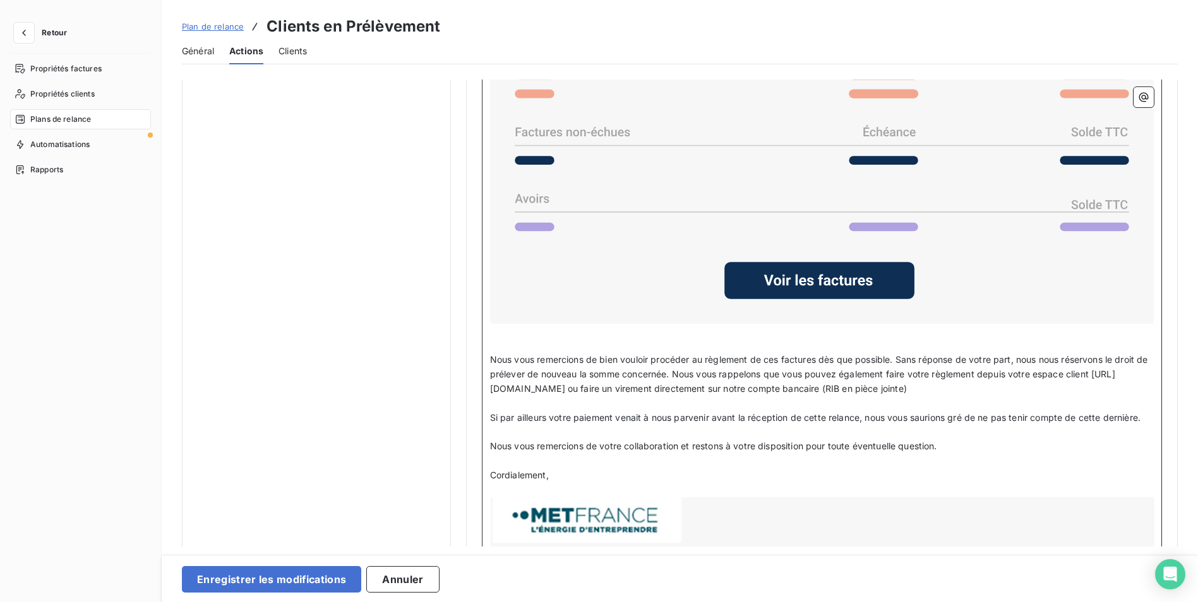
scroll to position [1181, 0]
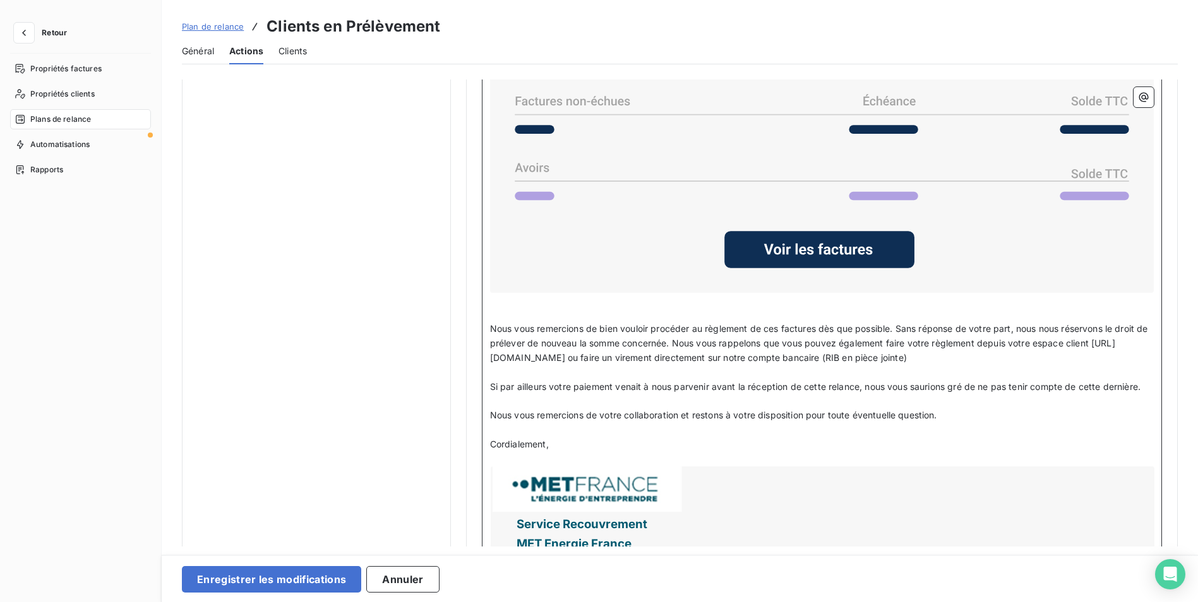
click at [1024, 353] on p "Nous vous remercions de bien vouloir procéder au règlement de ces factures dès …" at bounding box center [822, 344] width 664 height 44
click at [981, 383] on span "Si par ailleurs votre paiement venait à nous parvenir avant la réception de cet…" at bounding box center [815, 386] width 650 height 11
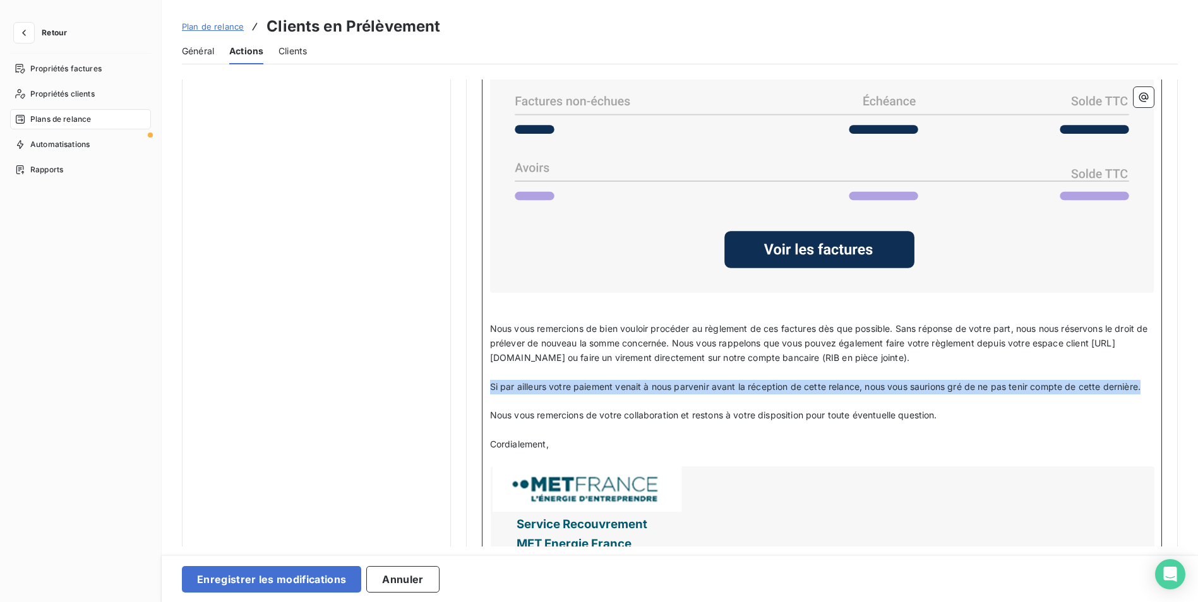
click at [981, 383] on span "Si par ailleurs votre paiement venait à nous parvenir avant la réception de cet…" at bounding box center [815, 386] width 650 height 11
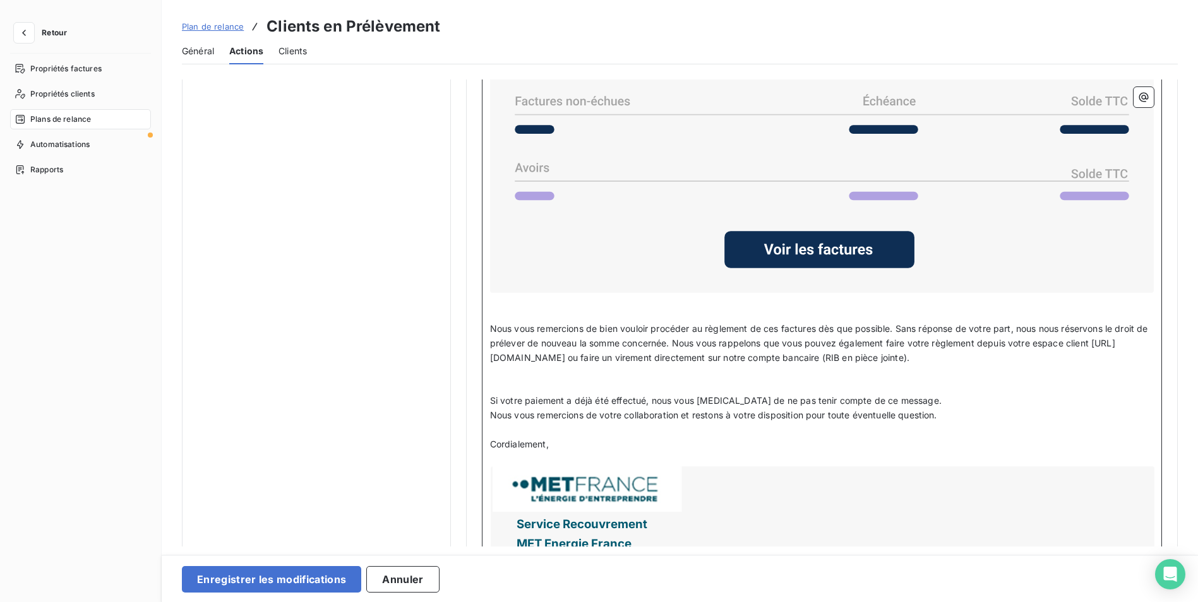
click at [588, 381] on p "﻿" at bounding box center [822, 387] width 664 height 15
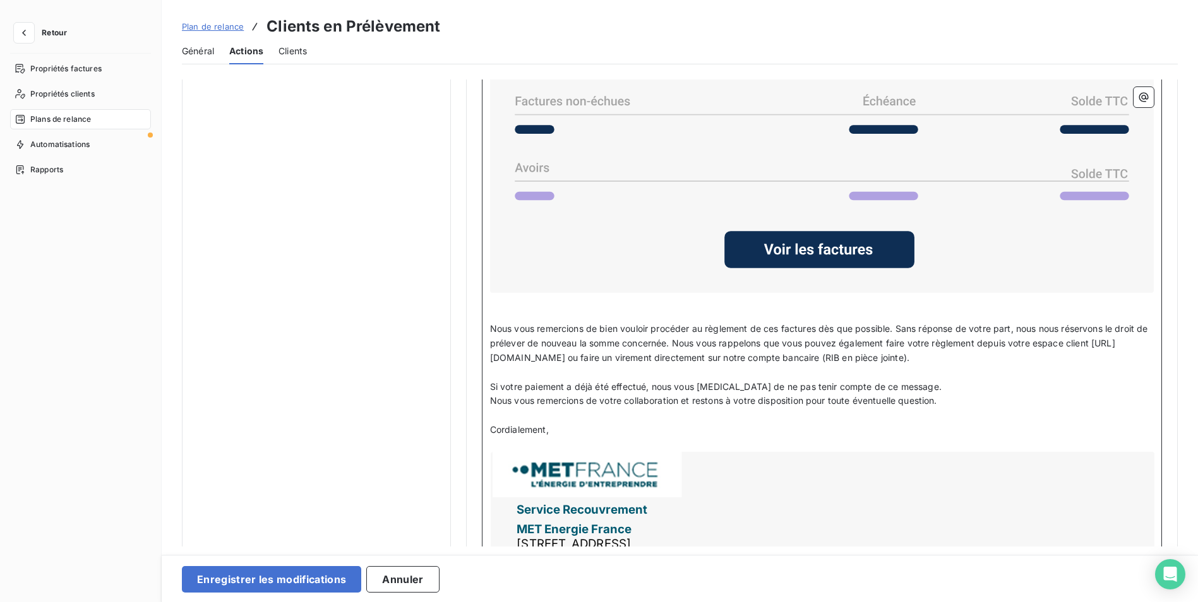
click at [900, 385] on p "Si votre paiement a déjà été effectué, nous vous prions de ne pas tenir compte …" at bounding box center [822, 387] width 664 height 15
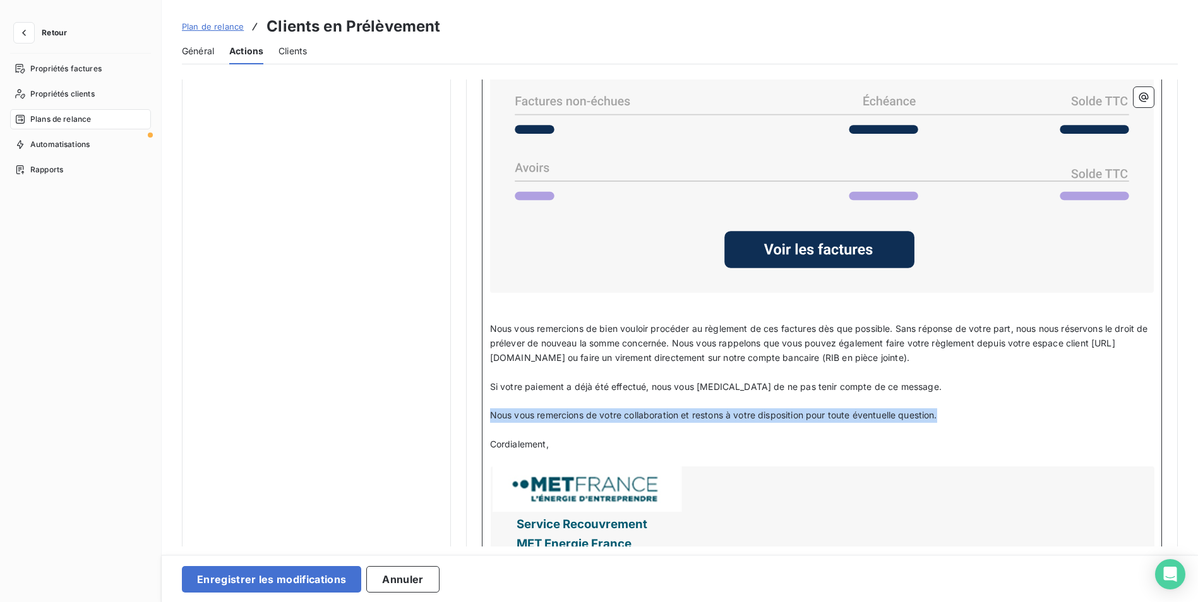
drag, startPoint x: 957, startPoint y: 417, endPoint x: 487, endPoint y: 412, distance: 470.5
click at [487, 412] on div "Code client : Code client ﻿ ﻿ ﻿ Bonjour, ﻿ Sauf erreur de notre part, le prélèv…" at bounding box center [822, 261] width 680 height 854
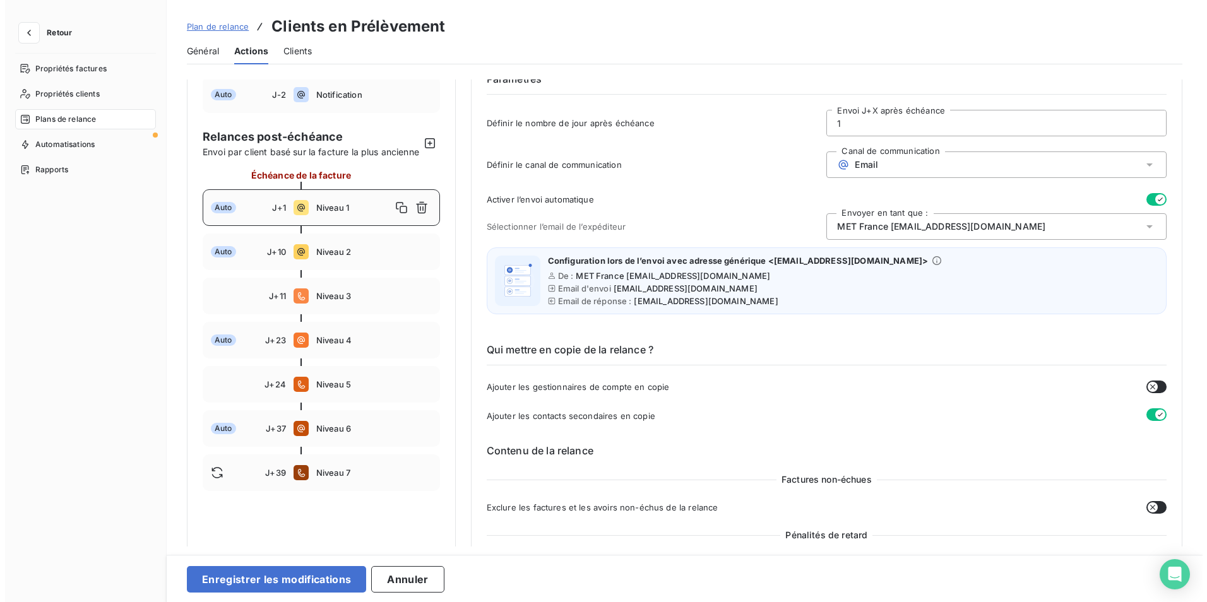
scroll to position [0, 0]
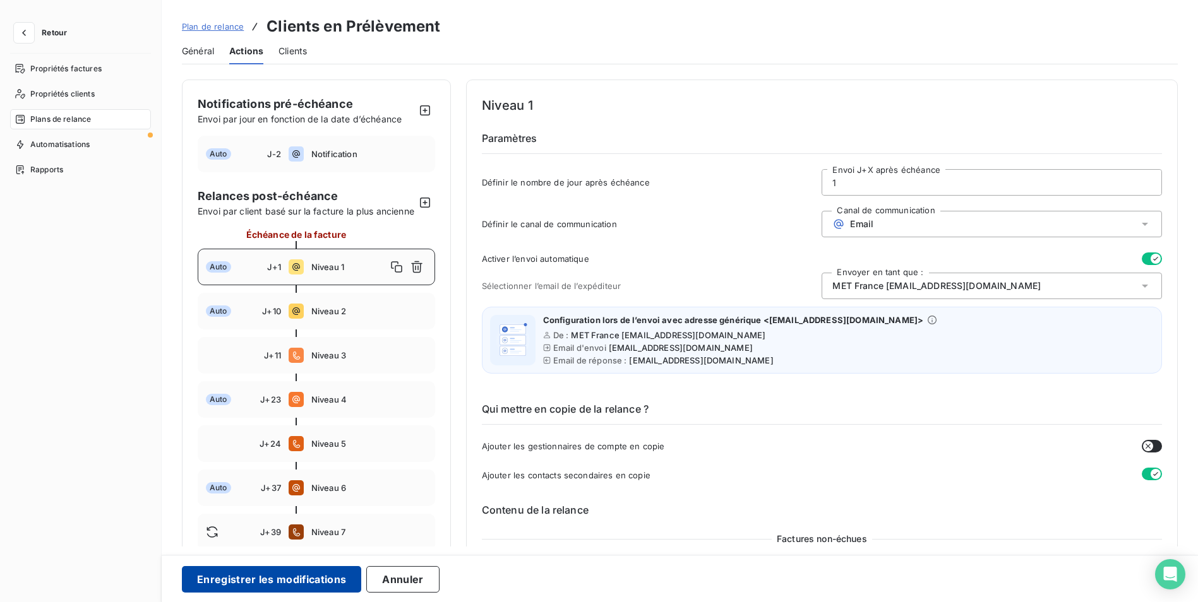
click at [241, 581] on button "Enregistrer les modifications" at bounding box center [271, 579] width 179 height 27
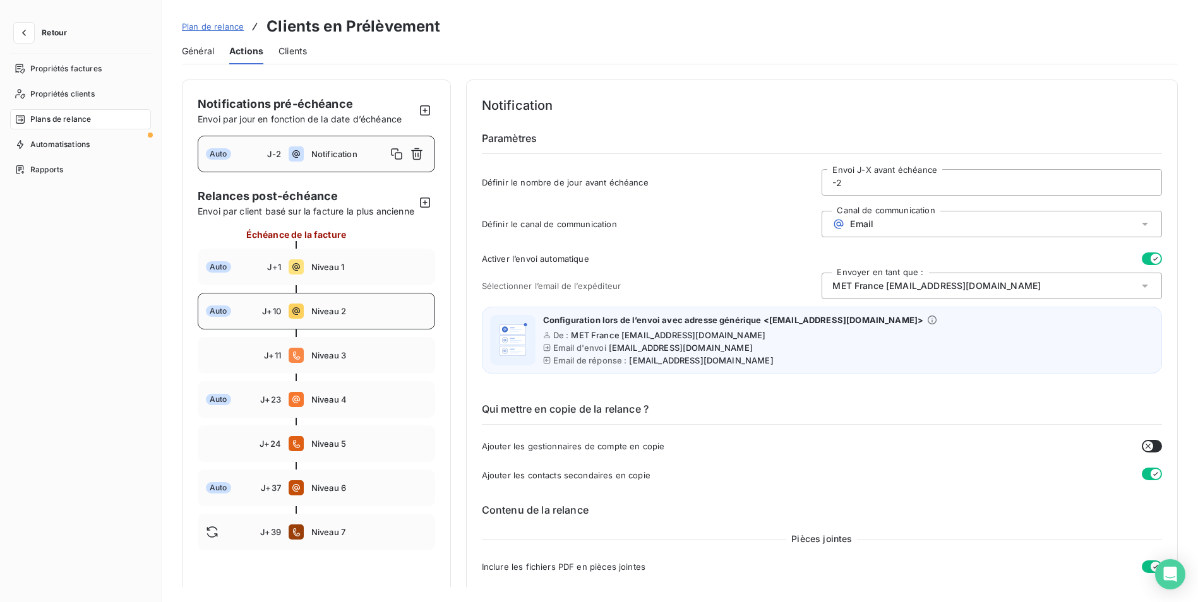
click at [333, 316] on span "Niveau 2" at bounding box center [369, 311] width 116 height 10
click at [912, 216] on div "Email" at bounding box center [992, 224] width 340 height 27
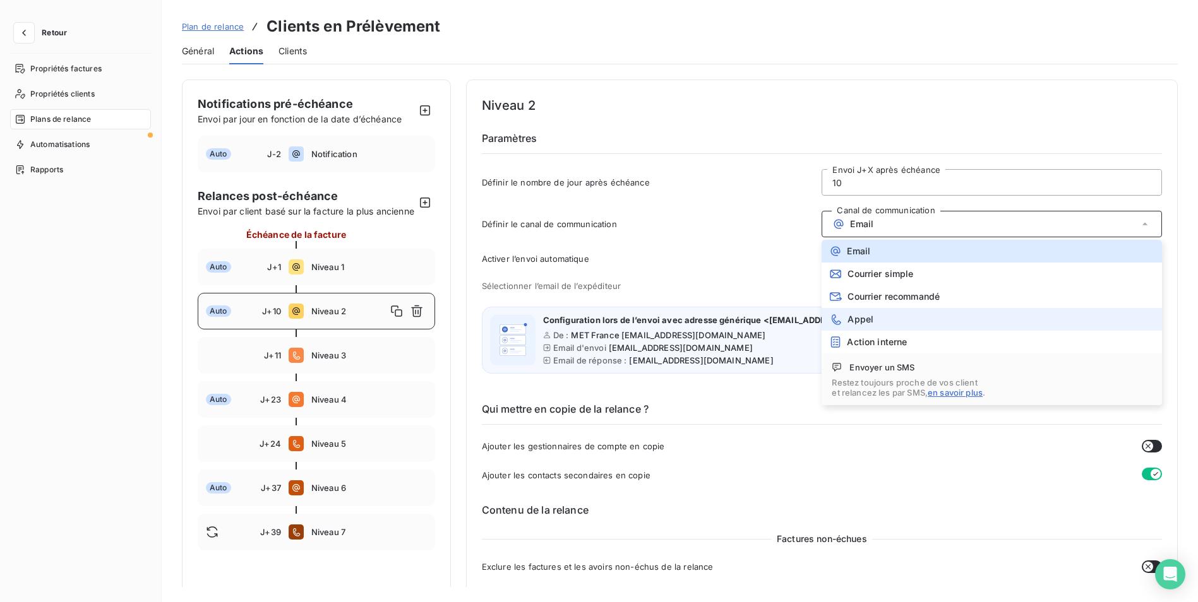
click at [903, 316] on li "Appel" at bounding box center [992, 319] width 340 height 23
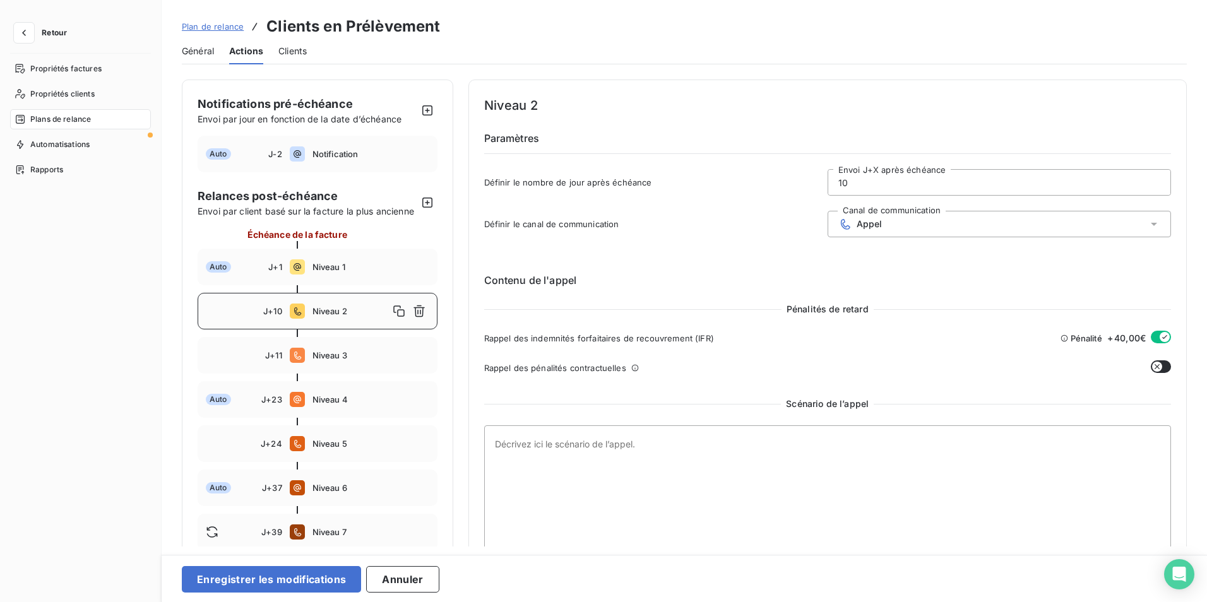
click at [897, 186] on input "10" at bounding box center [999, 182] width 342 height 25
type input "1"
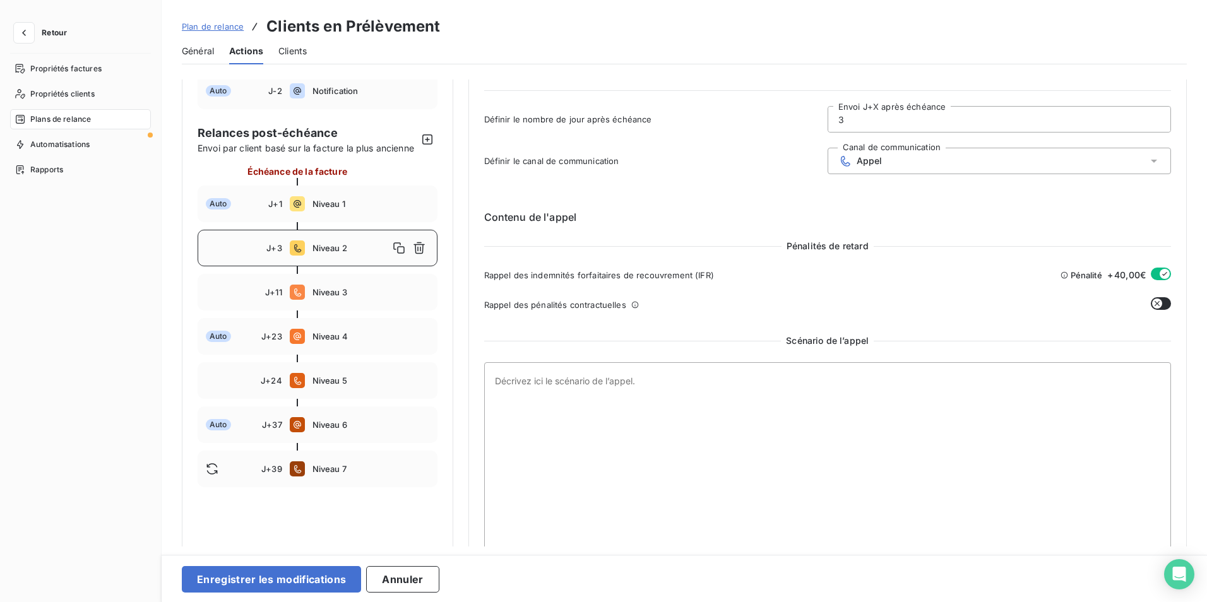
scroll to position [82, 0]
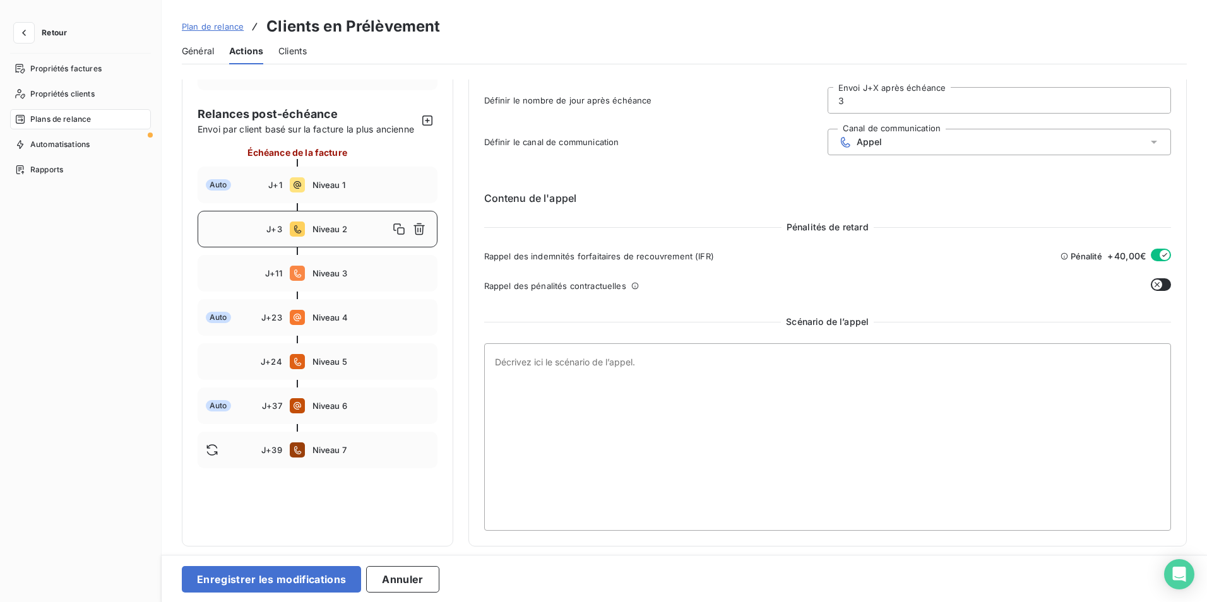
type input "3"
click at [570, 362] on textarea at bounding box center [828, 438] width 688 height 188
type textarea "L"
type textarea "o"
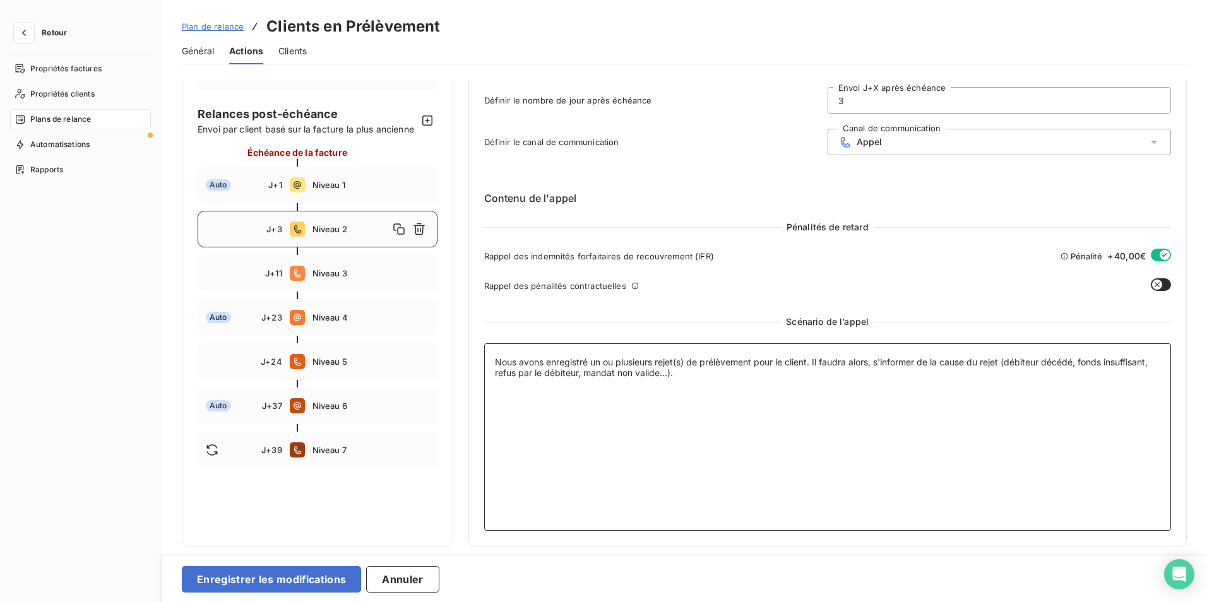
click at [719, 376] on textarea "Nous avons enregistré un ou plusieurs rejet(s) de prélèvement pour le client. I…" at bounding box center [828, 438] width 688 height 188
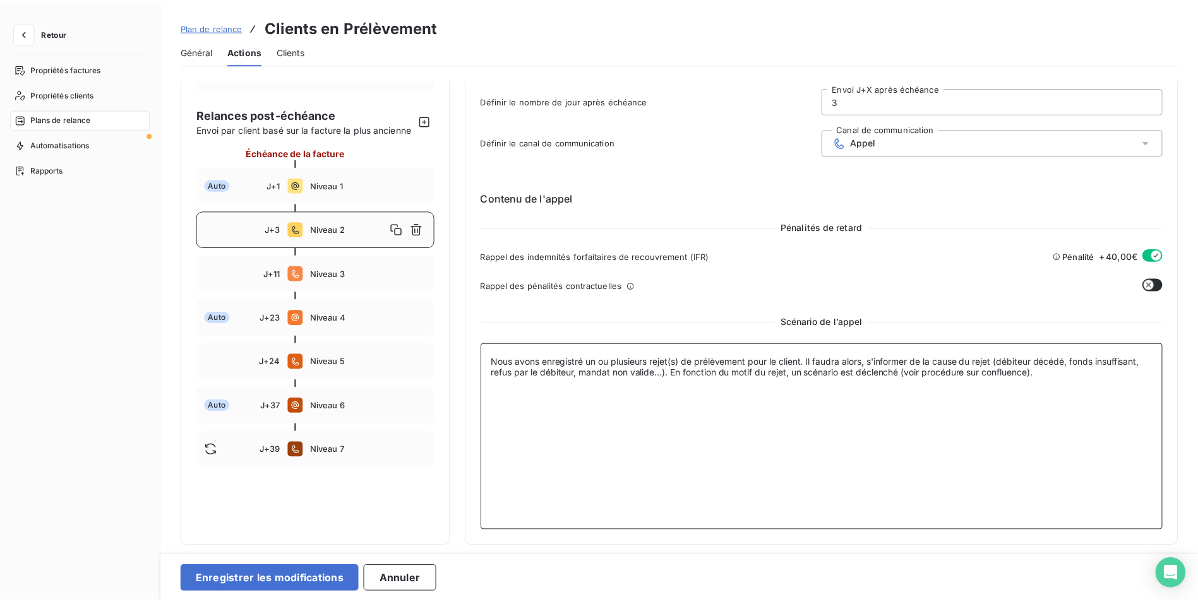
scroll to position [0, 0]
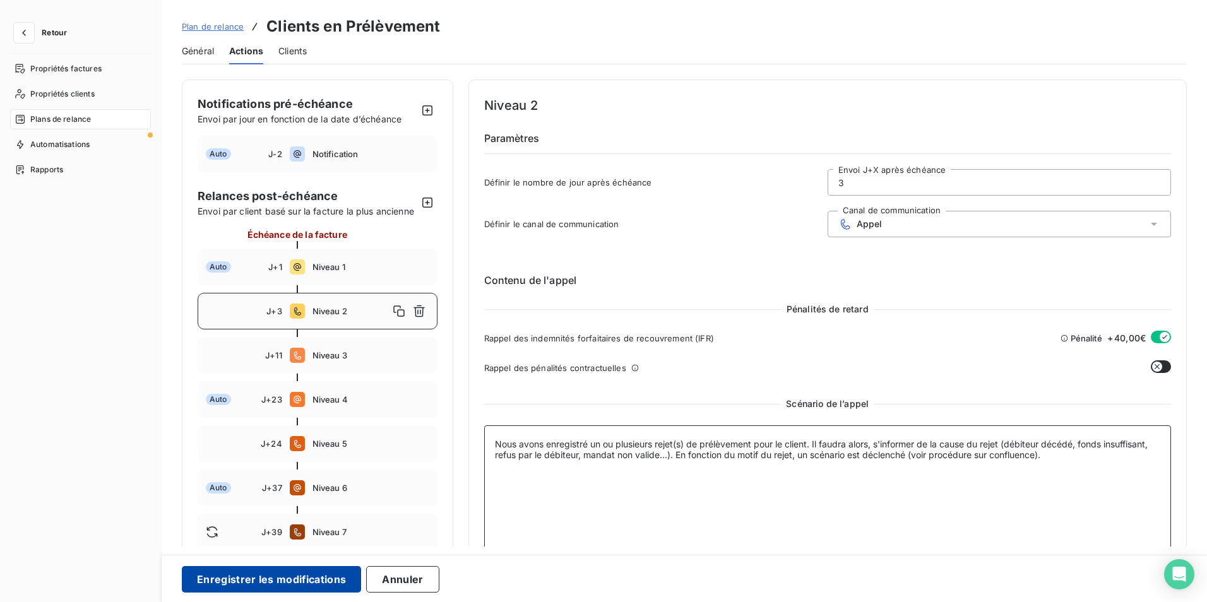
type textarea "Nous avons enregistré un ou plusieurs rejet(s) de prélèvement pour le client. I…"
click at [287, 583] on button "Enregistrer les modifications" at bounding box center [271, 579] width 179 height 27
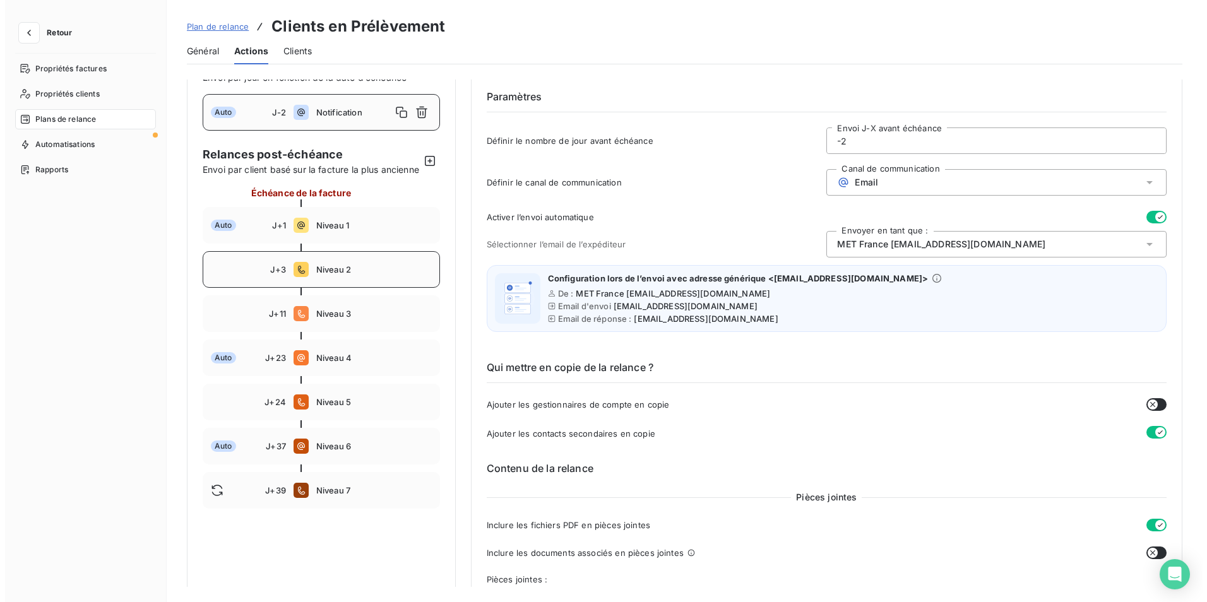
scroll to position [63, 0]
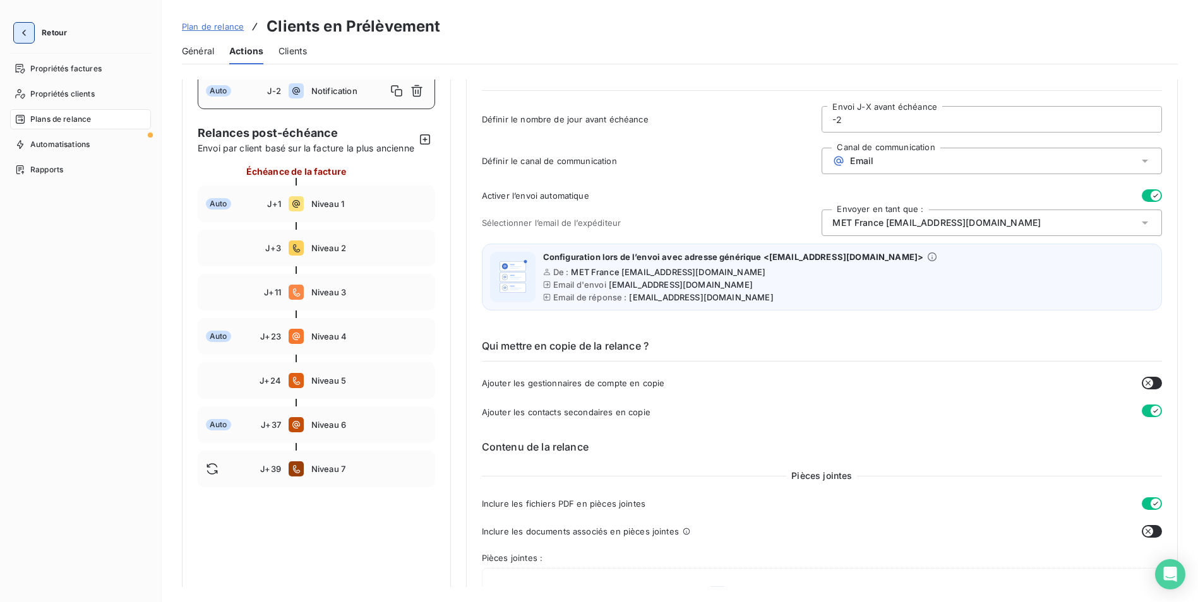
click at [28, 33] on icon "button" at bounding box center [24, 33] width 13 height 13
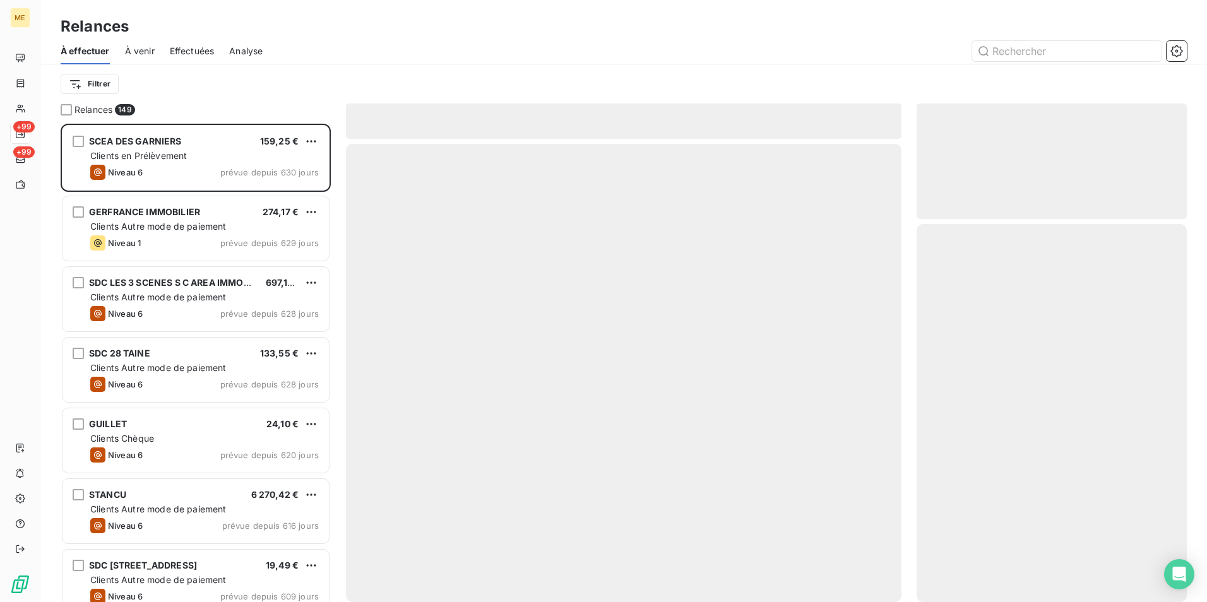
scroll to position [469, 261]
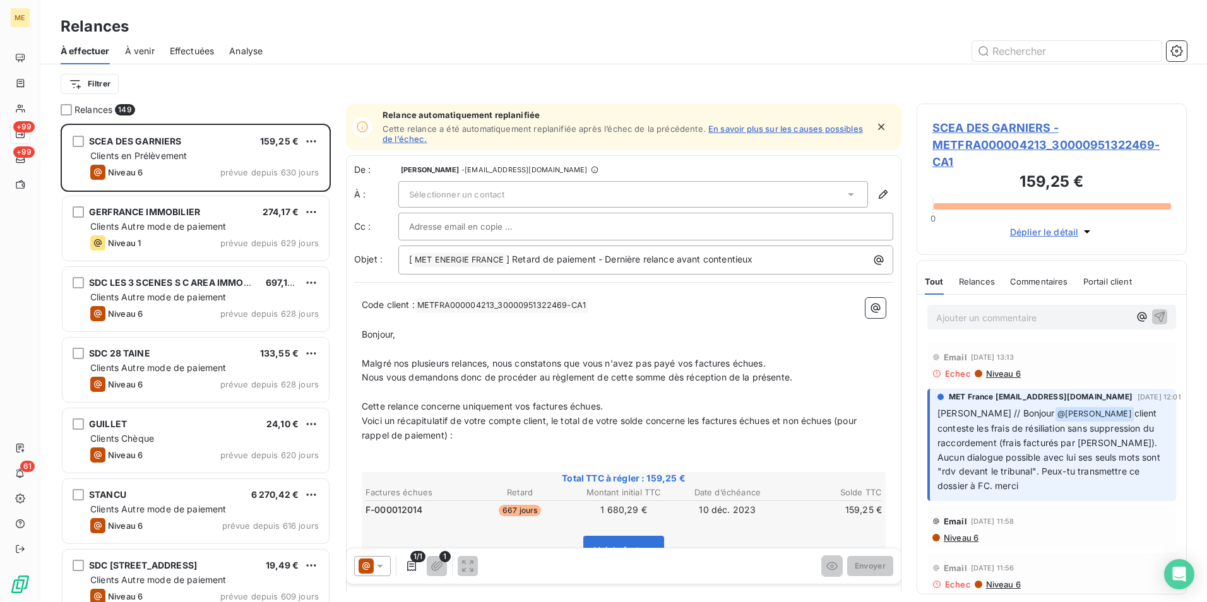
click at [133, 47] on span "À venir" at bounding box center [140, 51] width 30 height 13
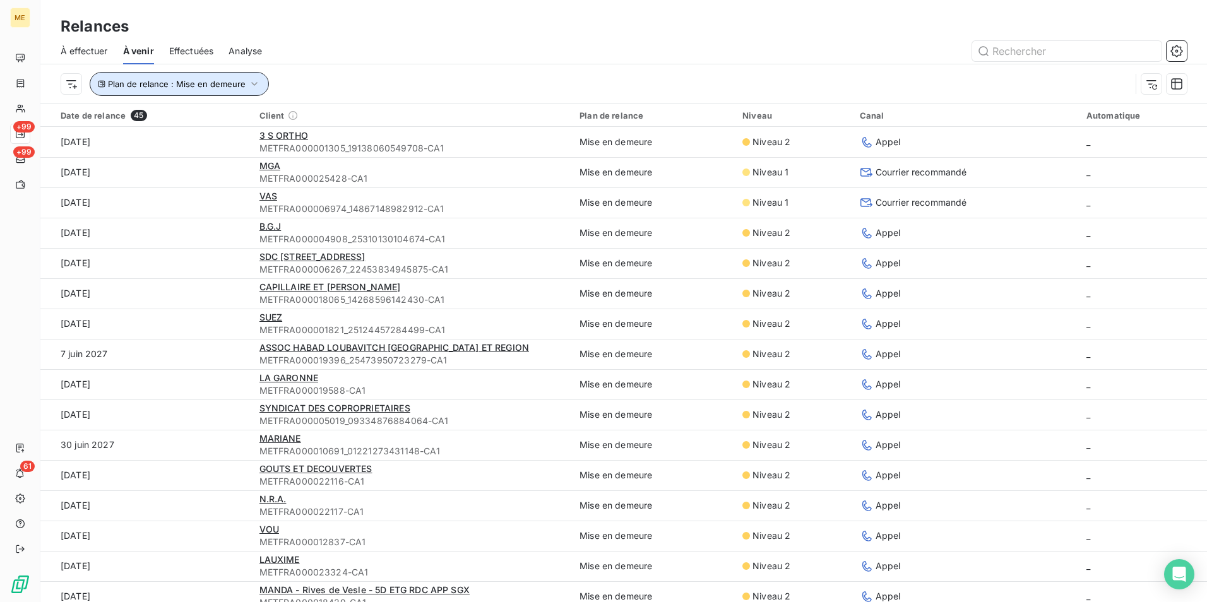
click at [201, 87] on span "Plan de relance : Mise en demeure" at bounding box center [177, 84] width 138 height 10
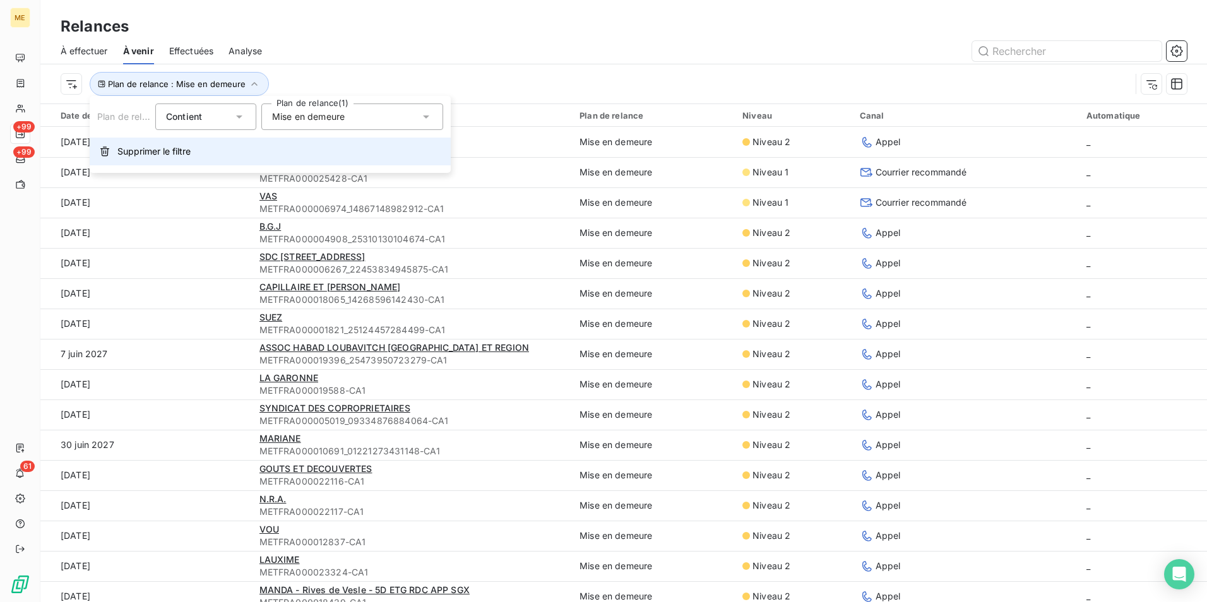
click at [234, 150] on button "Supprimer le filtre" at bounding box center [270, 152] width 361 height 28
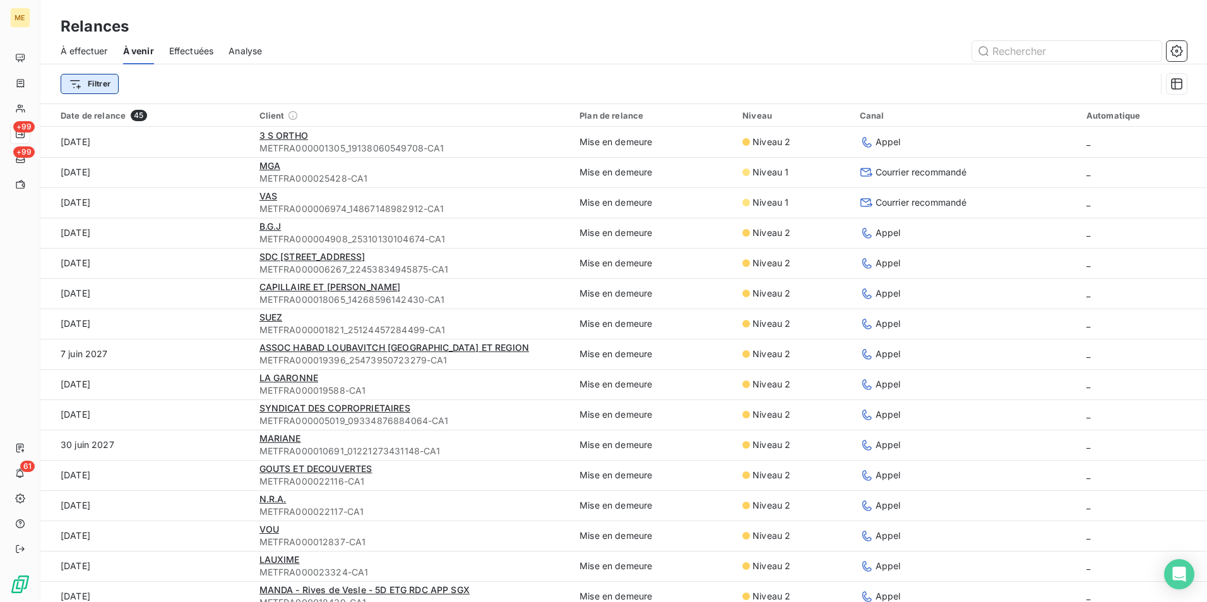
click at [109, 83] on html "ME +99 +99 61 Relances À effectuer À venir Effectuées Analyse Filtrer Date de r…" at bounding box center [603, 301] width 1207 height 602
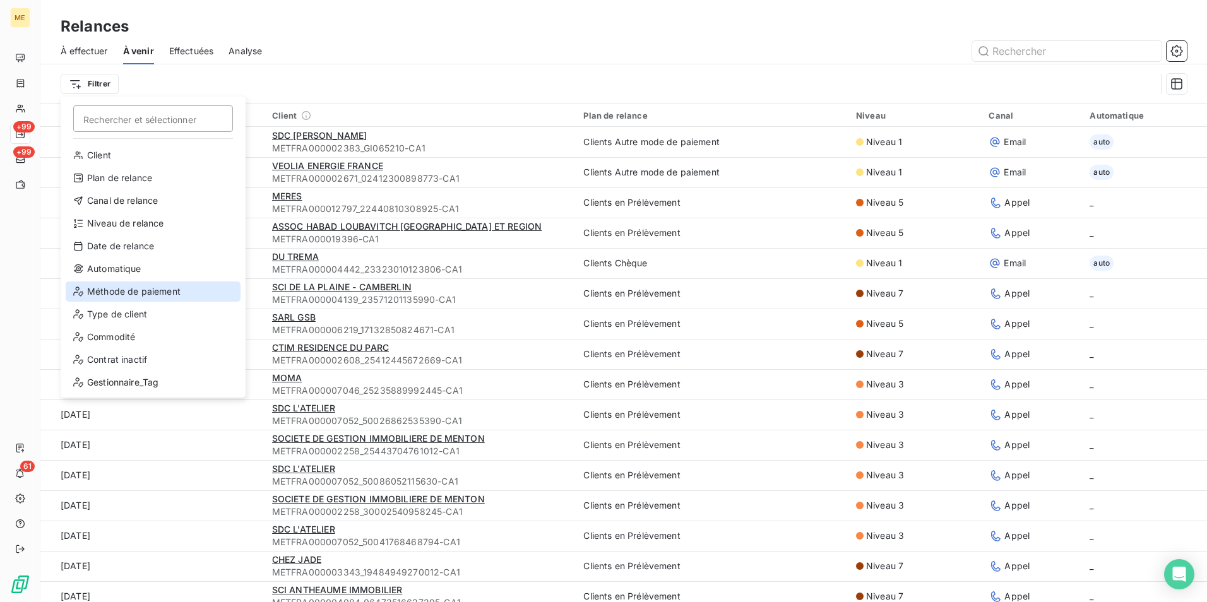
click at [159, 286] on div "Méthode de paiement" at bounding box center [153, 292] width 175 height 20
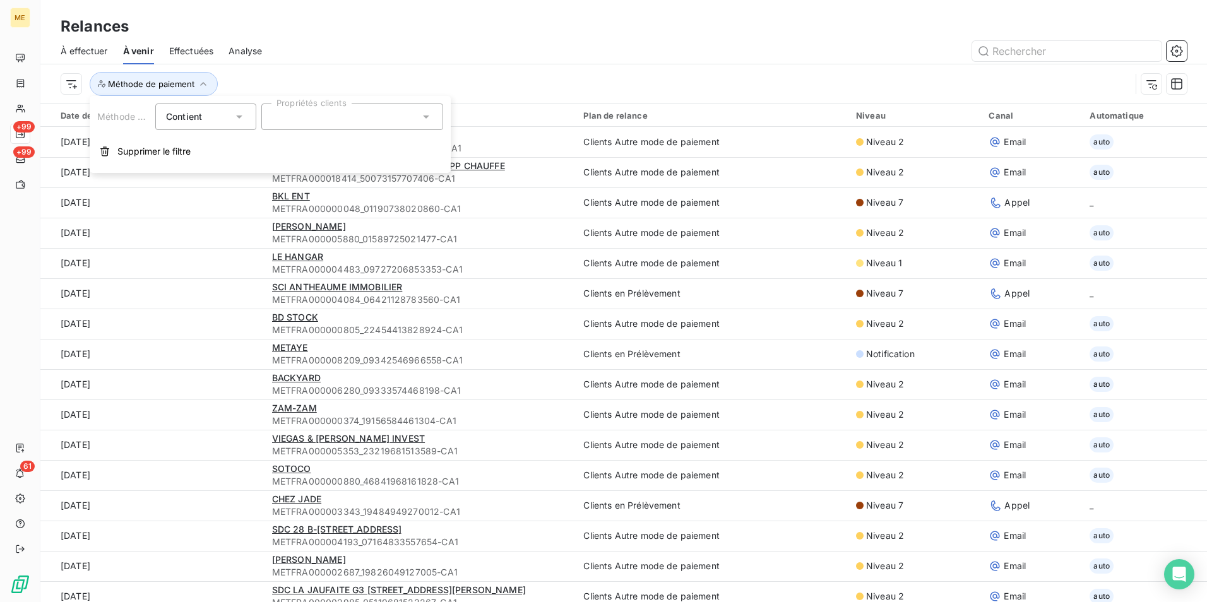
click at [282, 118] on div at bounding box center [352, 117] width 182 height 27
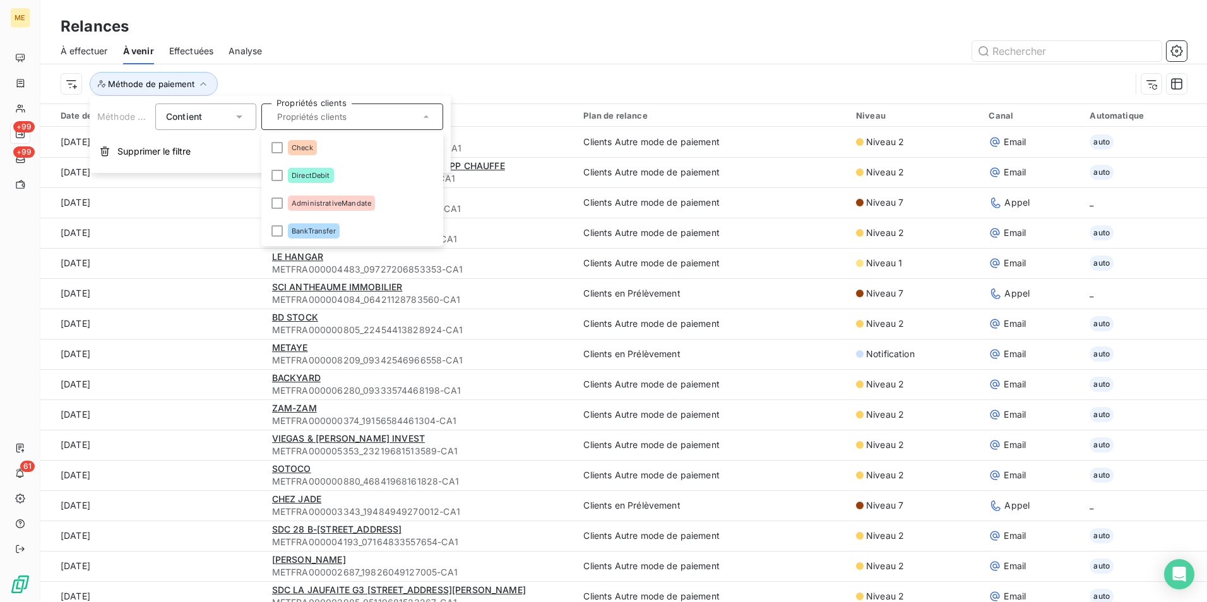
click at [313, 71] on div "Méthode de paiement" at bounding box center [624, 83] width 1127 height 39
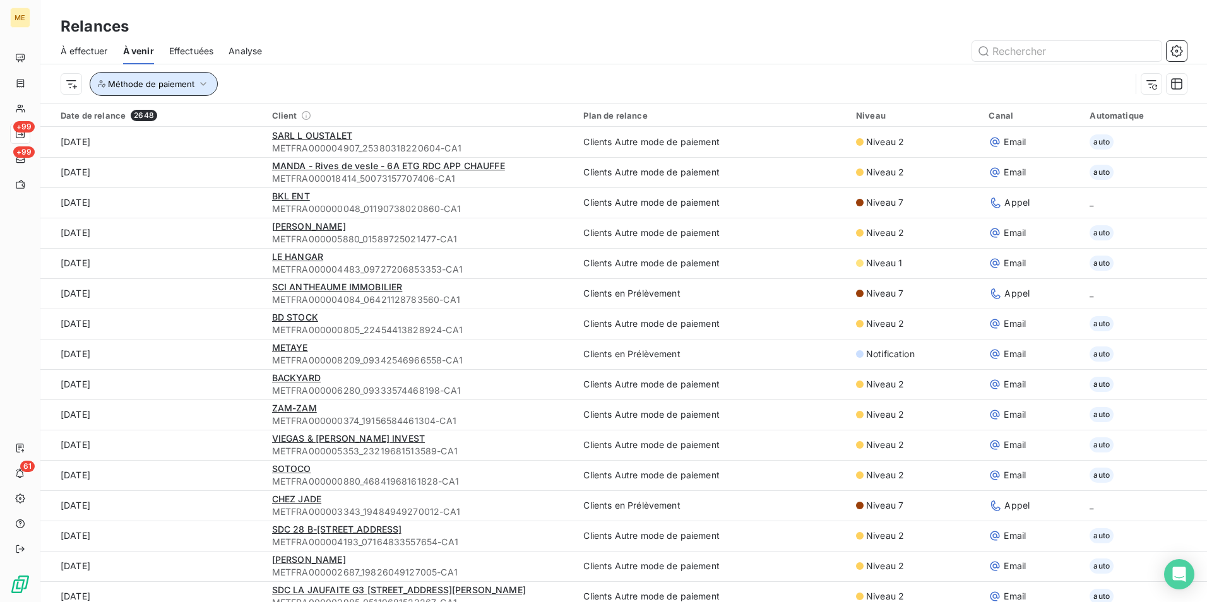
click at [156, 78] on button "Méthode de paiement" at bounding box center [154, 84] width 128 height 24
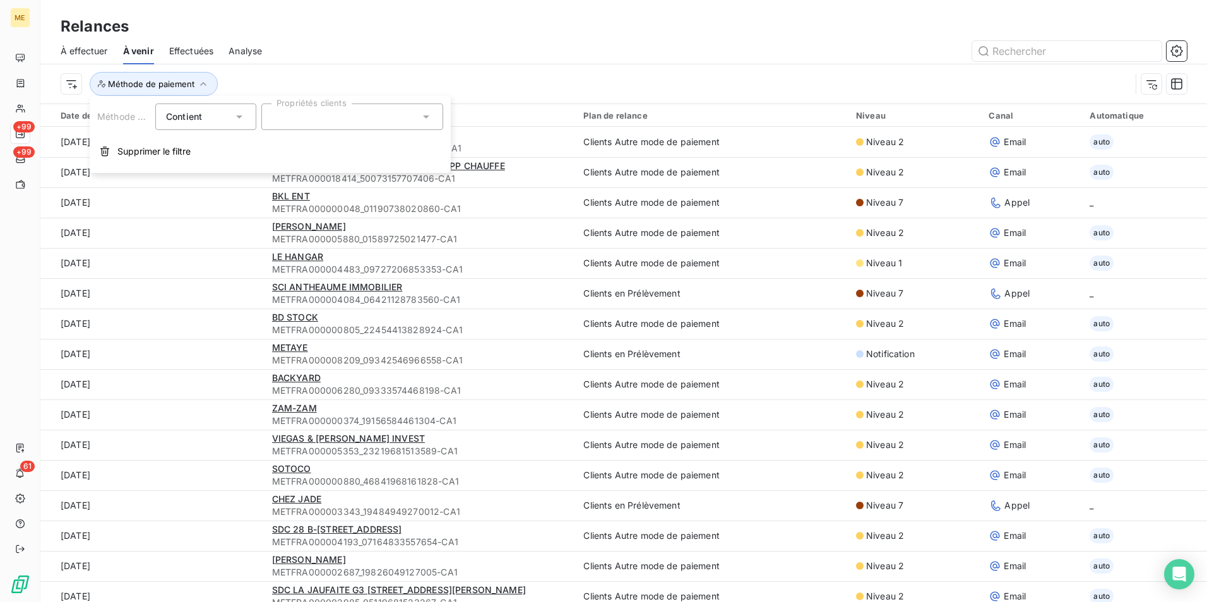
click at [164, 152] on span "Supprimer le filtre" at bounding box center [153, 151] width 73 height 13
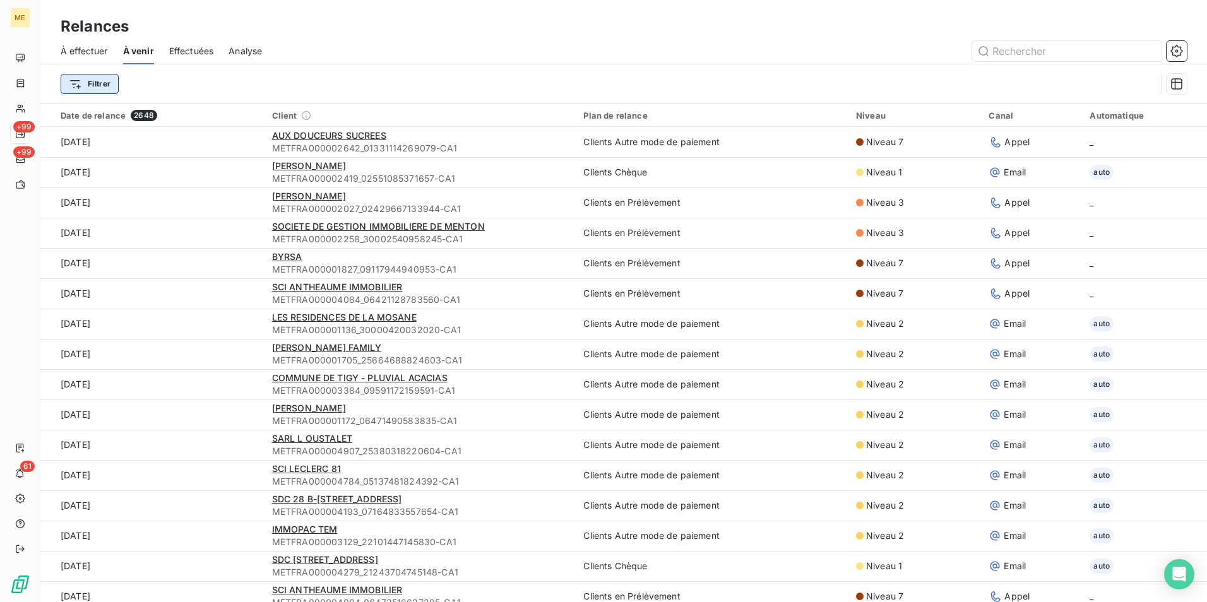
click at [107, 85] on html "ME +99 +99 61 Relances À effectuer À venir Effectuées Analyse Filtrer Date de r…" at bounding box center [603, 301] width 1207 height 602
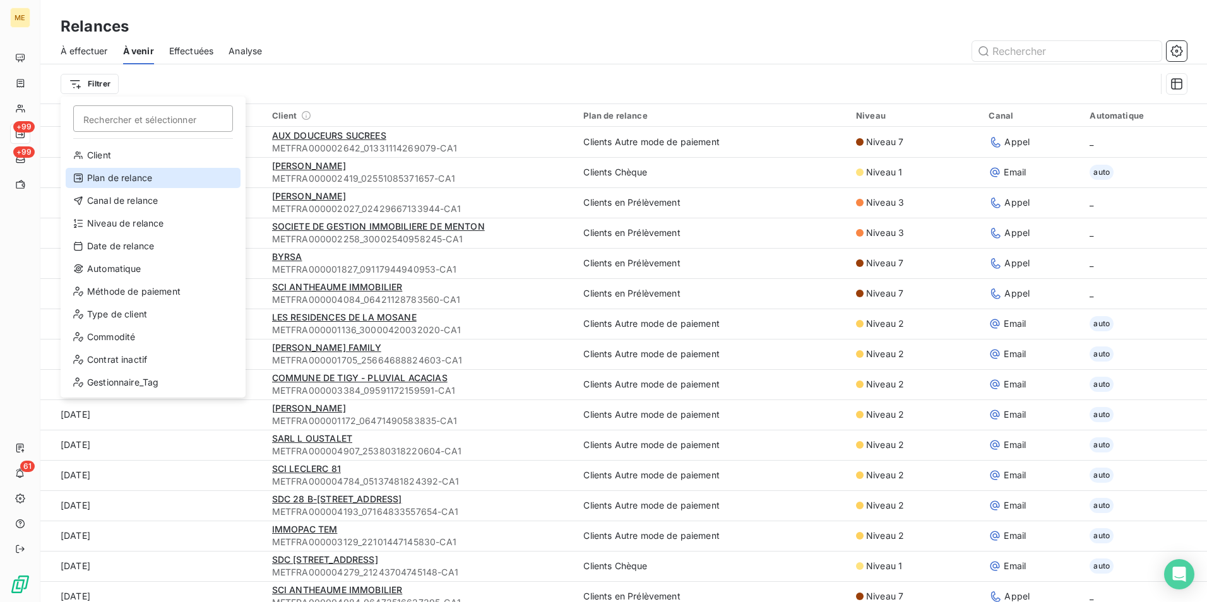
click at [173, 176] on div "Plan de relance" at bounding box center [153, 178] width 175 height 20
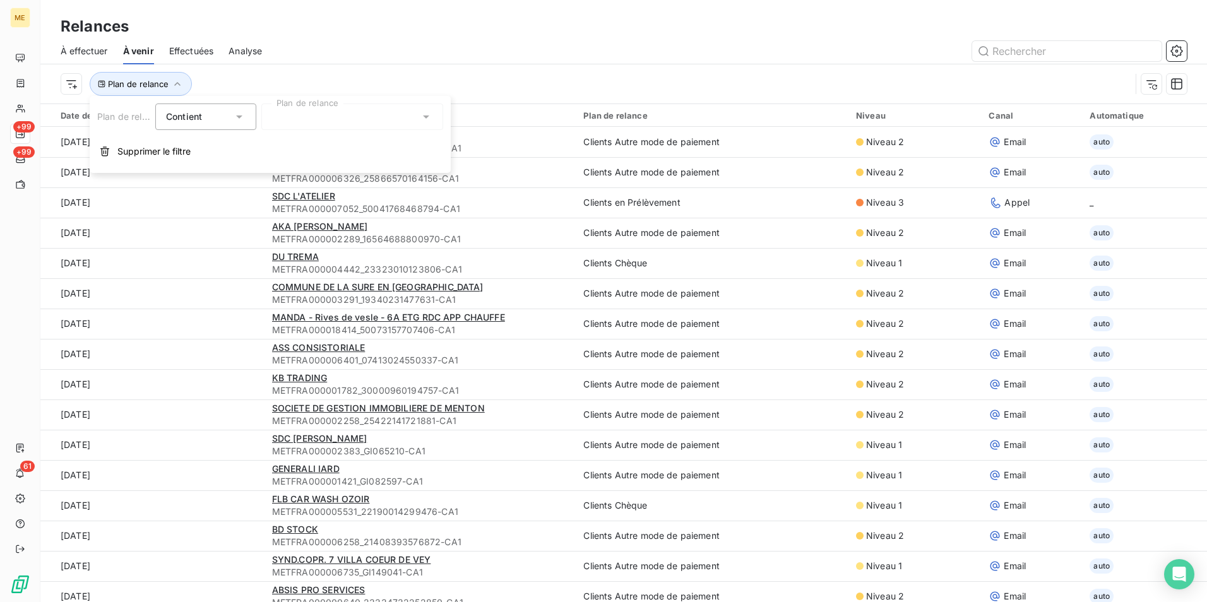
click at [290, 121] on div at bounding box center [352, 117] width 182 height 27
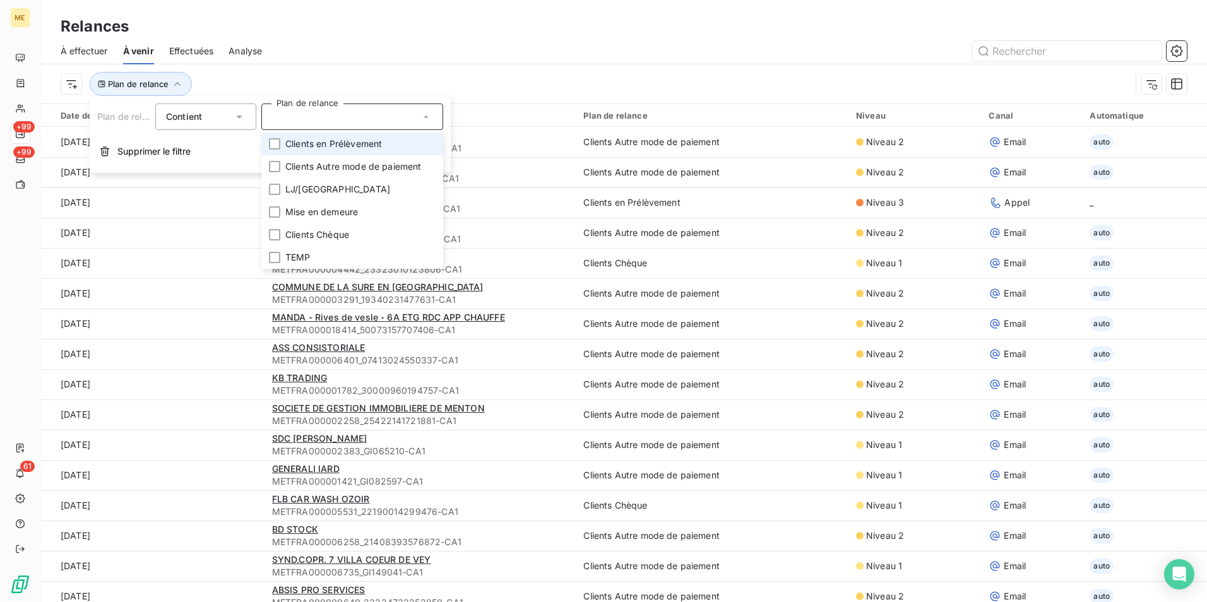
click at [333, 144] on span "Clients en Prélèvement" at bounding box center [333, 144] width 97 height 13
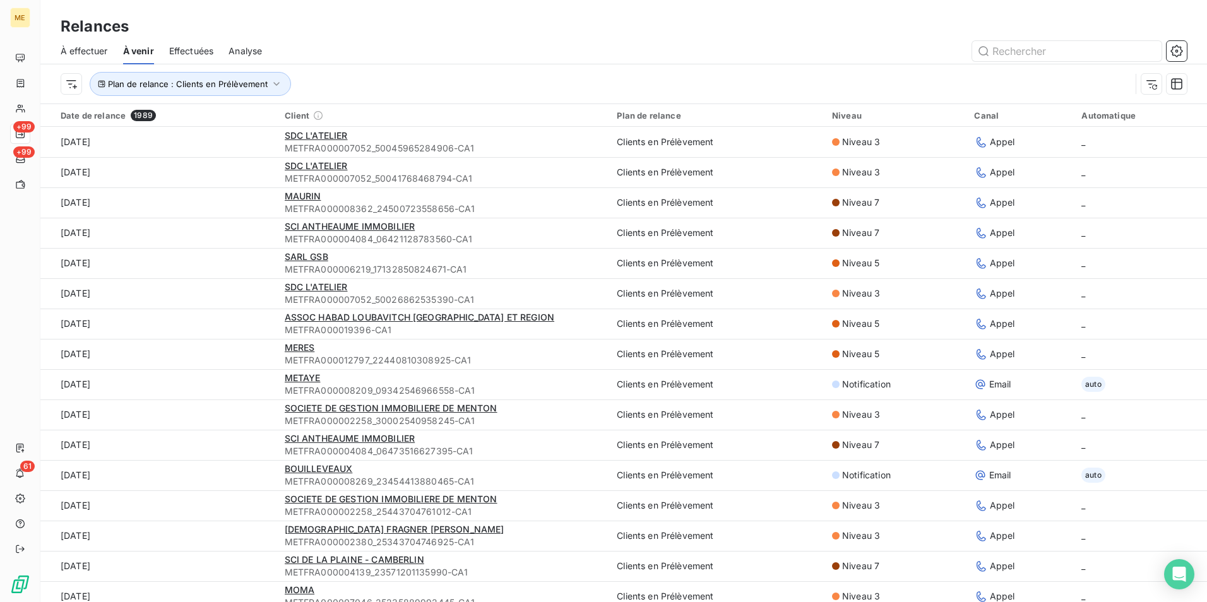
click at [427, 76] on div "Plan de relance : Clients en Prélèvement" at bounding box center [596, 84] width 1070 height 24
click at [871, 115] on div "Niveau" at bounding box center [895, 116] width 127 height 10
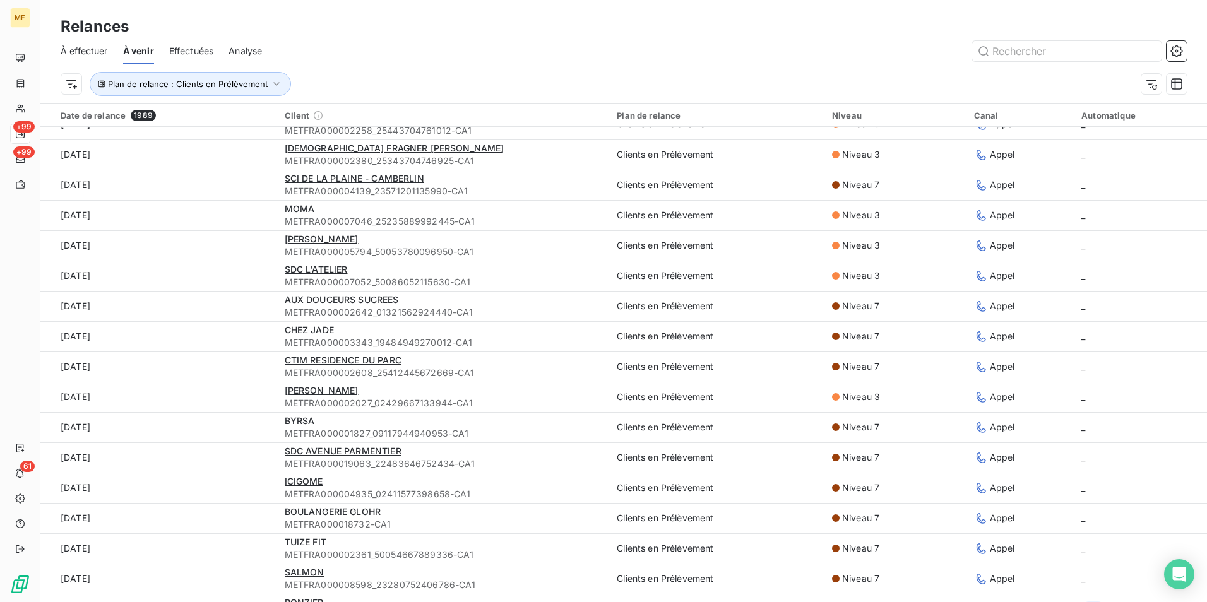
scroll to position [189, 0]
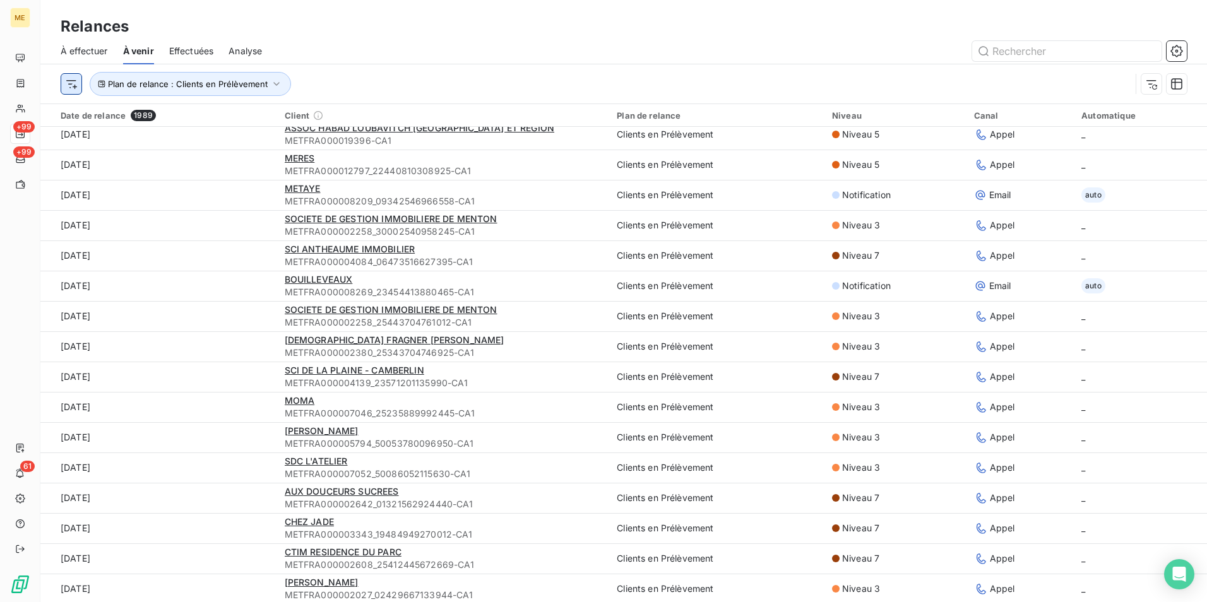
click at [76, 85] on html "ME +99 +99 61 Relances À effectuer À venir Effectuées Analyse Plan de relance :…" at bounding box center [603, 301] width 1207 height 602
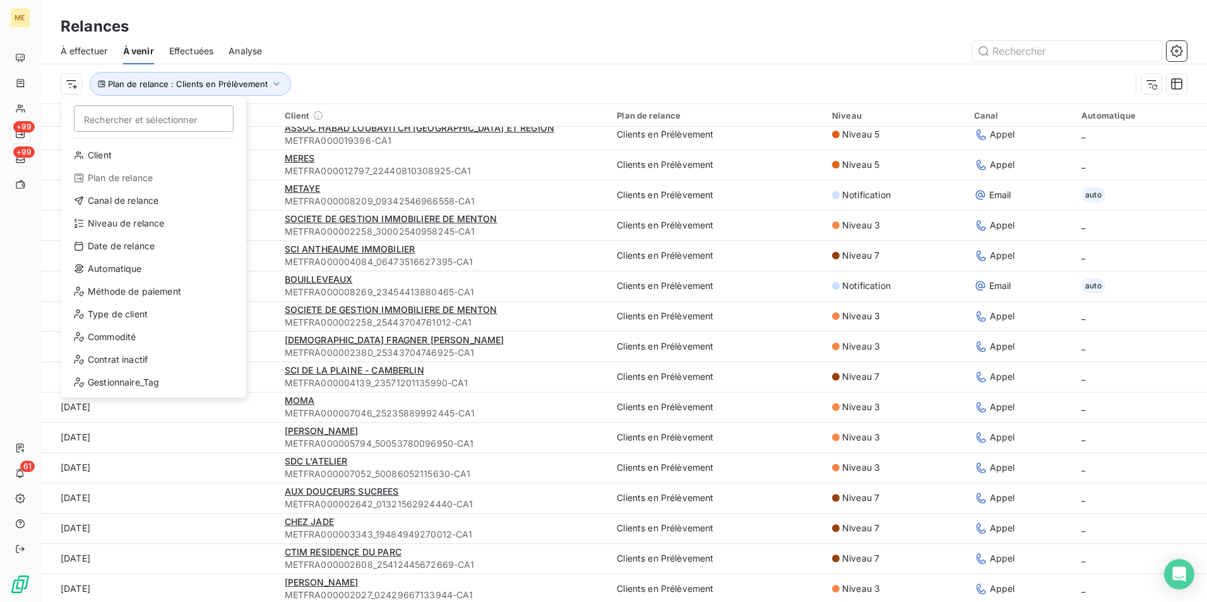
click at [777, 197] on html "ME +99 +99 61 Relances À effectuer À venir Effectuées Analyse Rechercher et sél…" at bounding box center [603, 301] width 1207 height 602
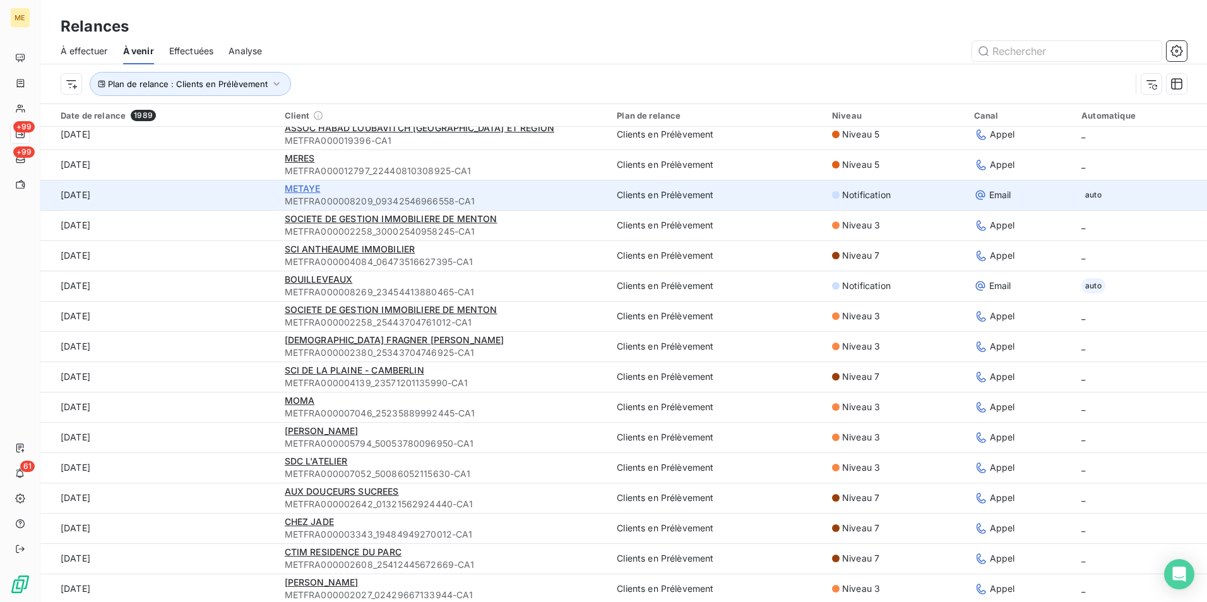
click at [299, 191] on span "METAYE" at bounding box center [303, 188] width 36 height 11
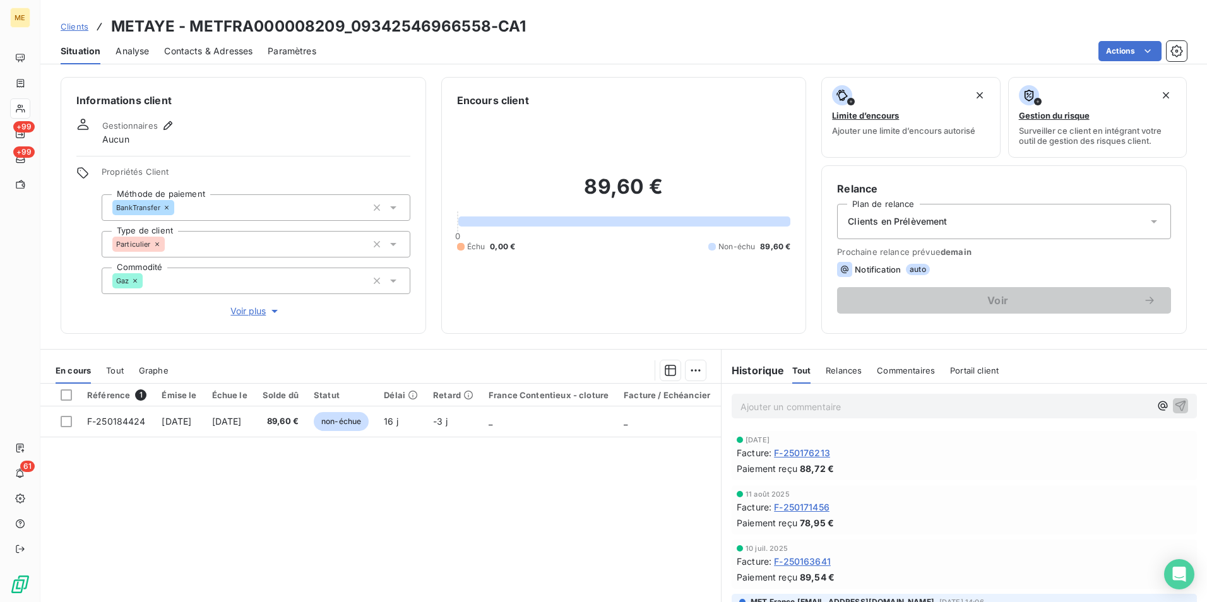
click at [1117, 277] on div "Prochaine relance prévue demain Notification auto Voir" at bounding box center [1004, 280] width 334 height 67
click at [1148, 215] on icon at bounding box center [1154, 221] width 13 height 13
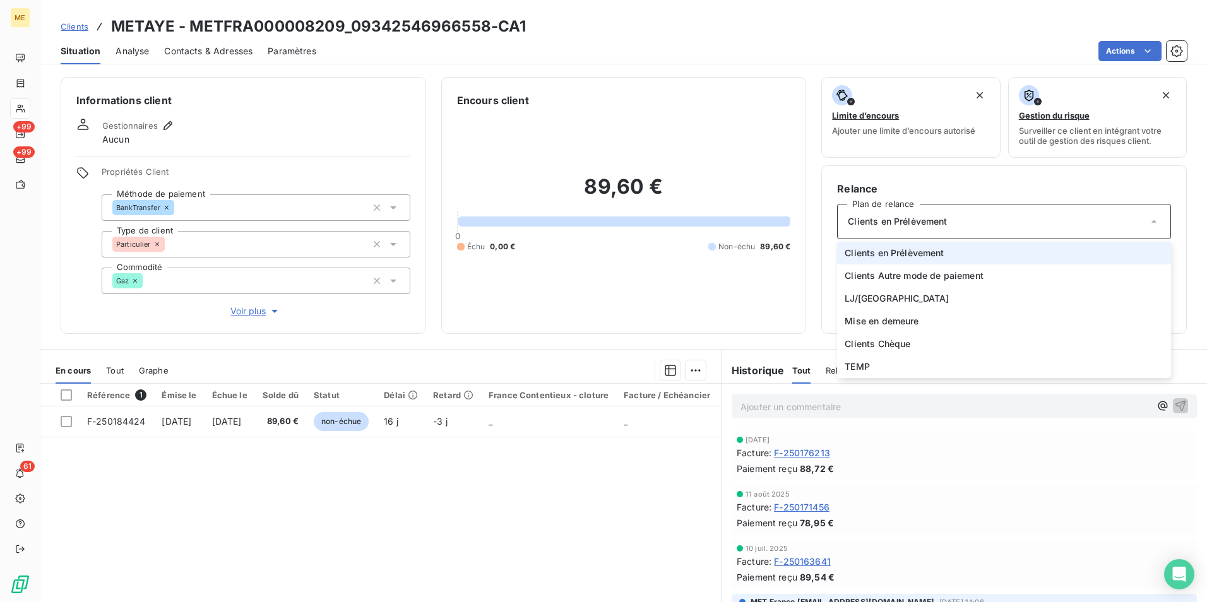
click at [1148, 215] on icon at bounding box center [1154, 221] width 13 height 13
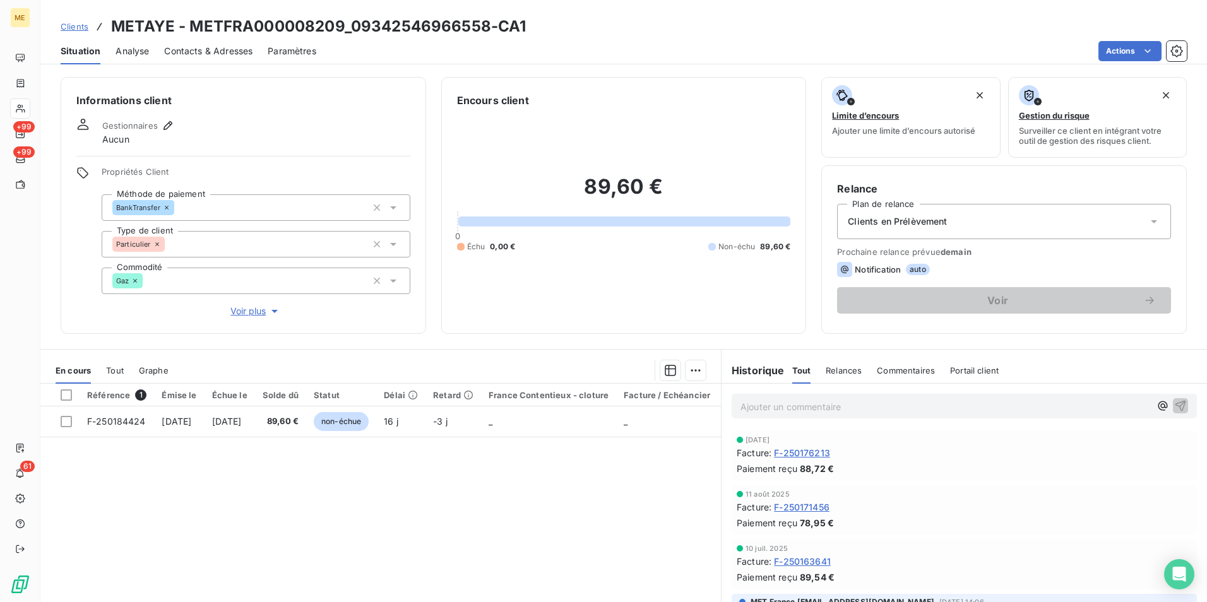
click at [952, 248] on span "demain" at bounding box center [956, 252] width 31 height 10
click at [963, 254] on span "demain" at bounding box center [956, 252] width 31 height 10
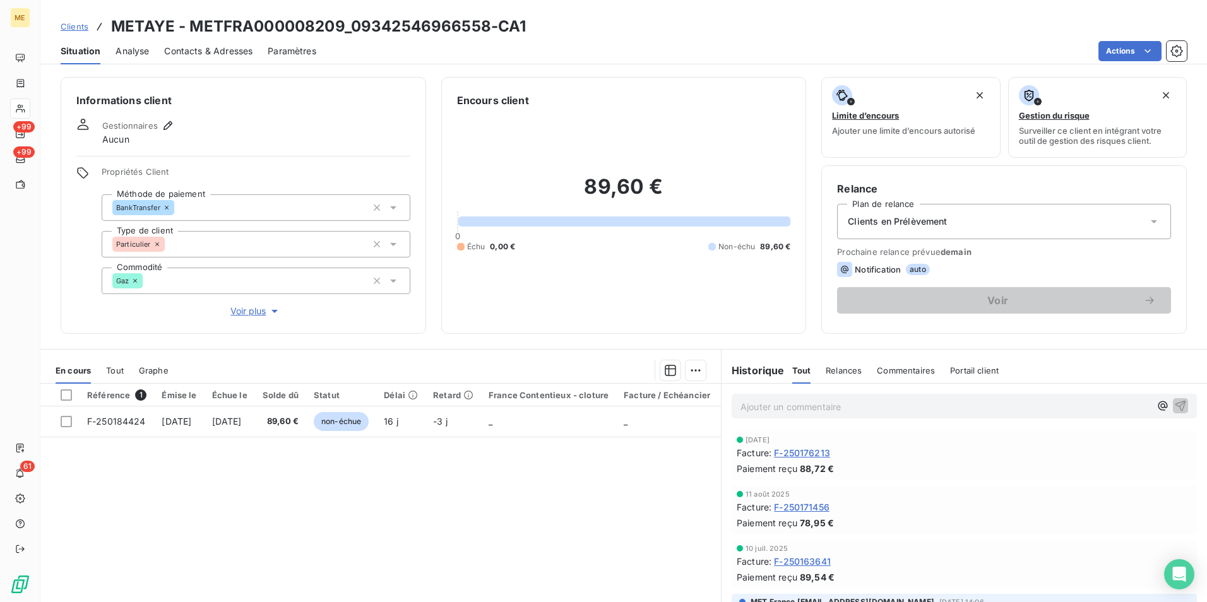
click at [513, 465] on div "Référence 1 Émise le Échue le Solde dû Statut Délai Retard France Contentieux -…" at bounding box center [380, 505] width 681 height 243
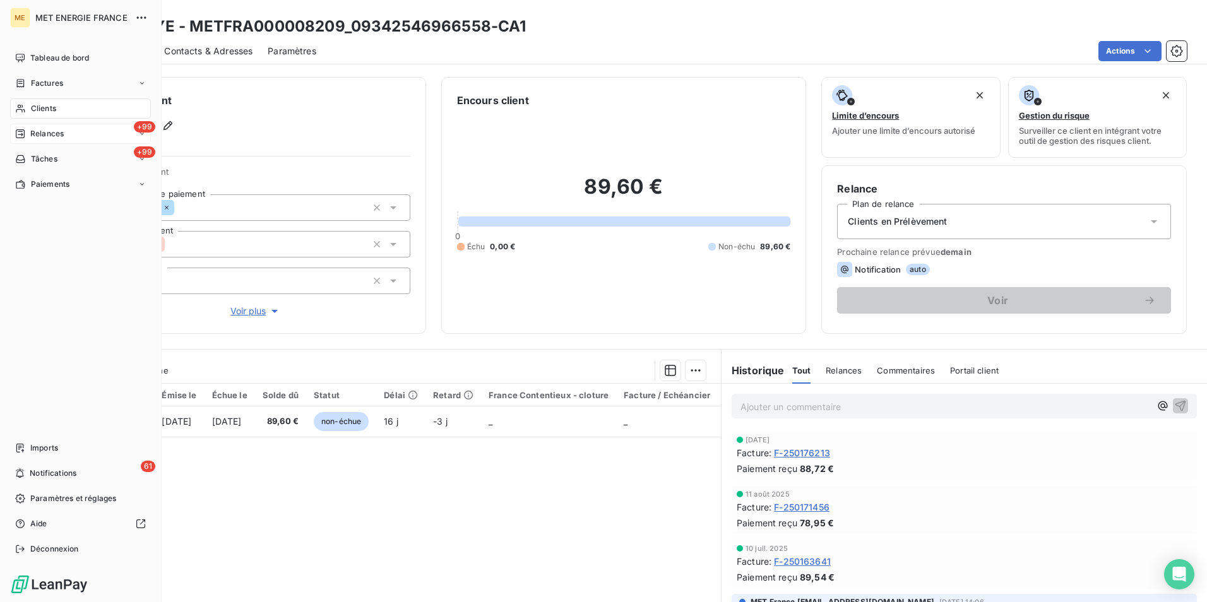
click at [55, 139] on div "+99 Relances" at bounding box center [80, 134] width 141 height 20
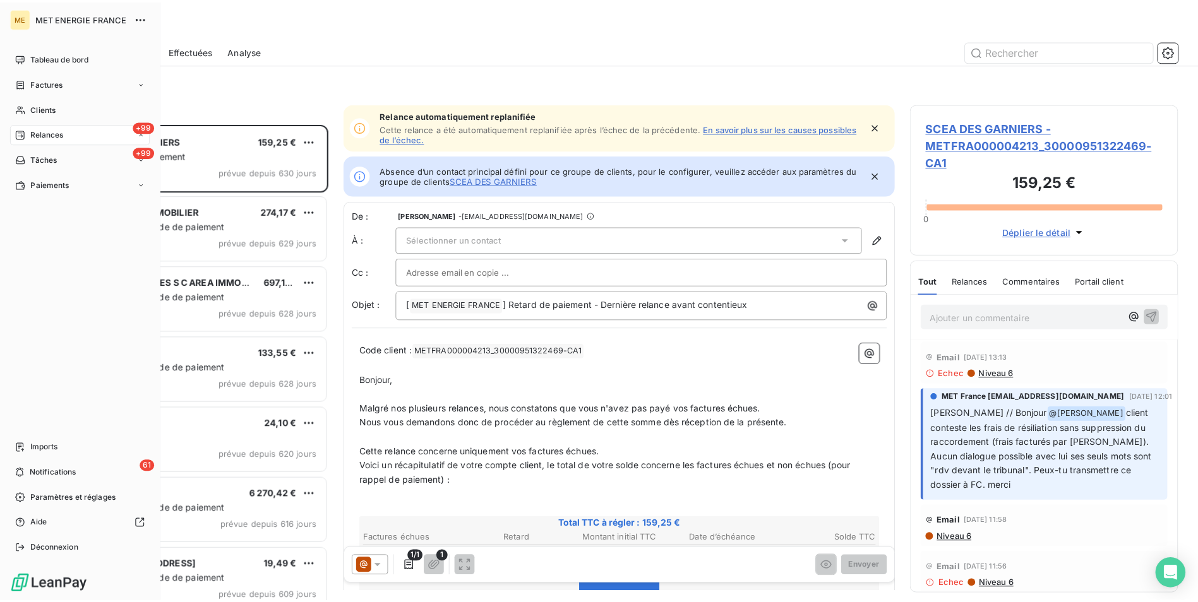
scroll to position [10, 10]
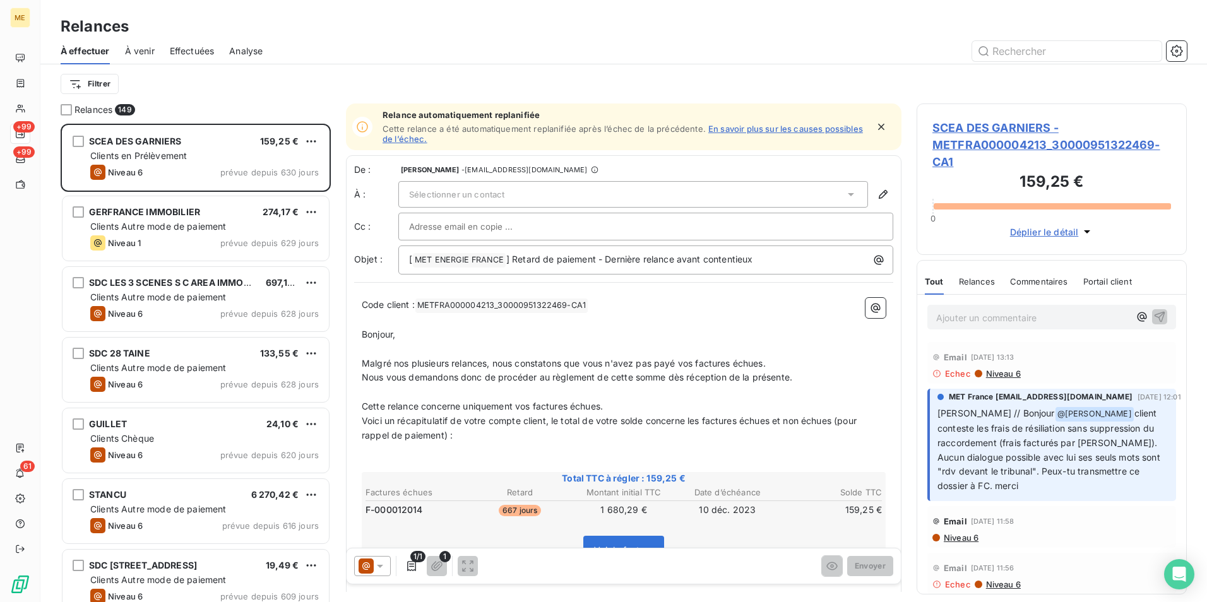
click at [139, 54] on span "À venir" at bounding box center [140, 51] width 30 height 13
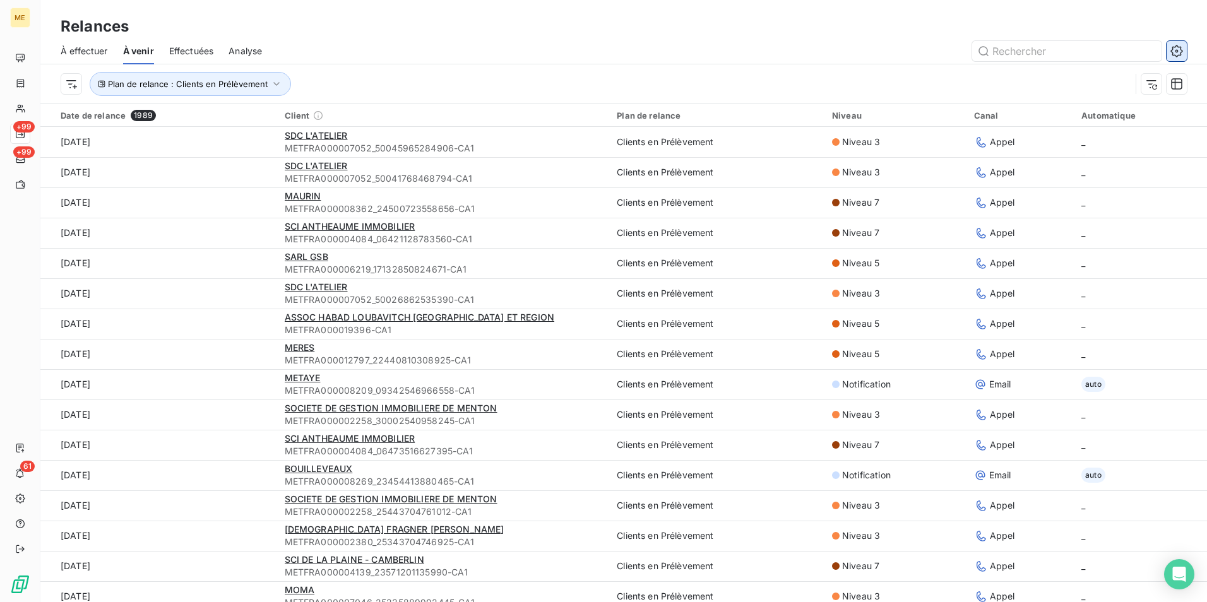
click at [1181, 51] on icon "button" at bounding box center [1177, 51] width 13 height 13
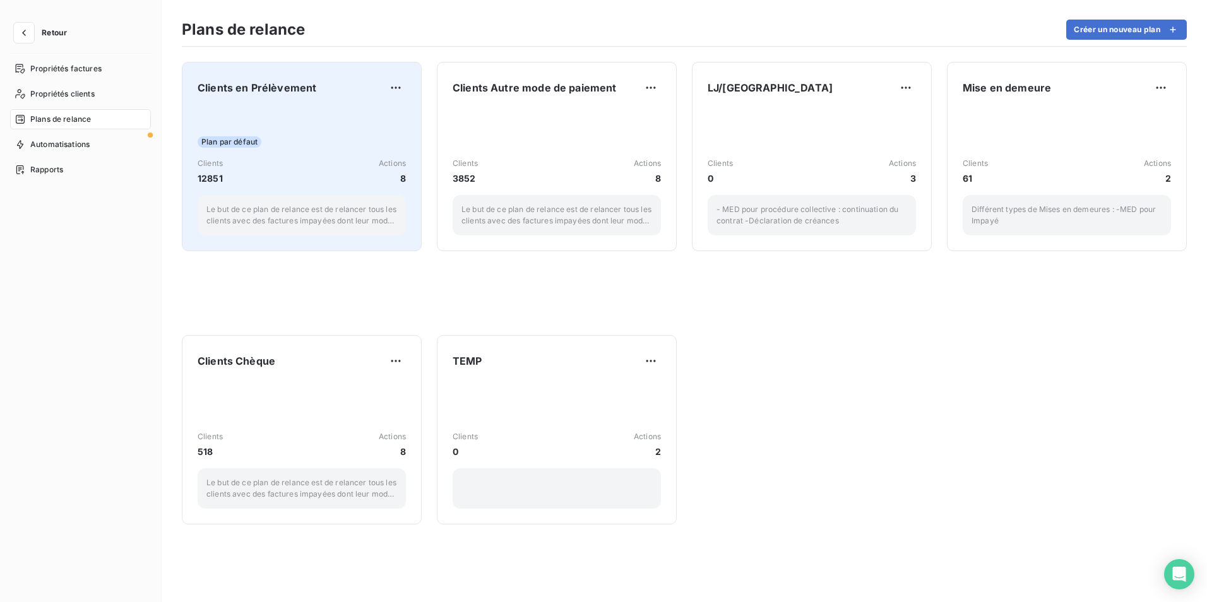
click at [345, 125] on div "Plan par défaut Clients 12851 Actions 8 Le but de ce plan de relance est de rel…" at bounding box center [302, 172] width 208 height 128
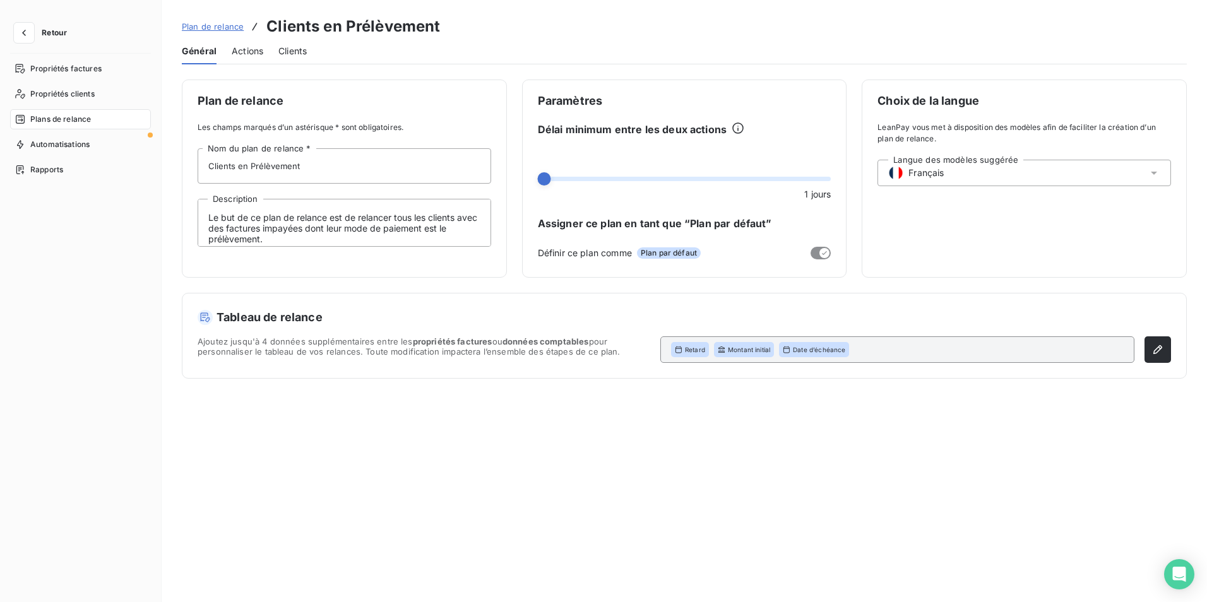
click at [246, 54] on span "Actions" at bounding box center [248, 51] width 32 height 13
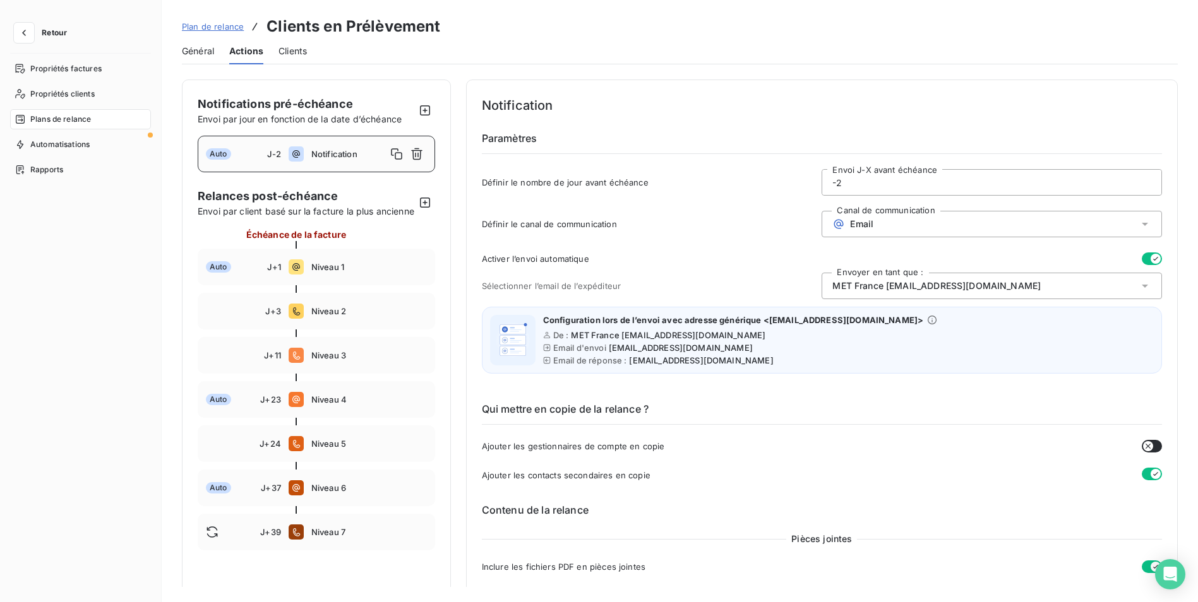
click at [301, 161] on icon at bounding box center [296, 153] width 15 height 15
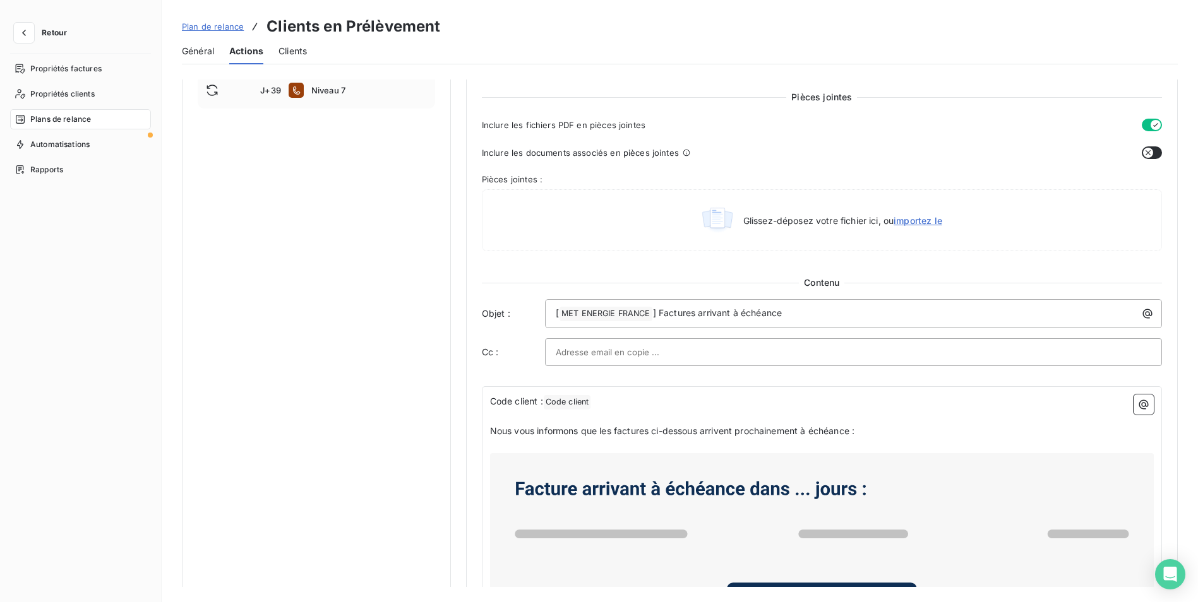
scroll to position [505, 0]
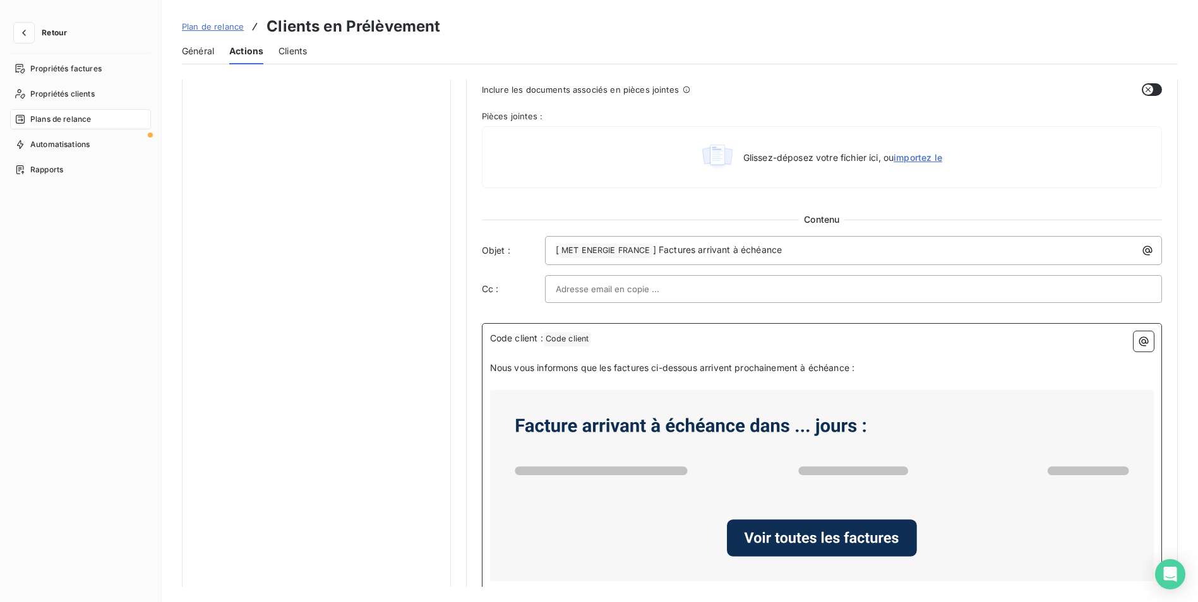
click at [490, 367] on span "Nous vous informons que les factures ci-dessous arrivent prochainement à échéan…" at bounding box center [672, 367] width 364 height 11
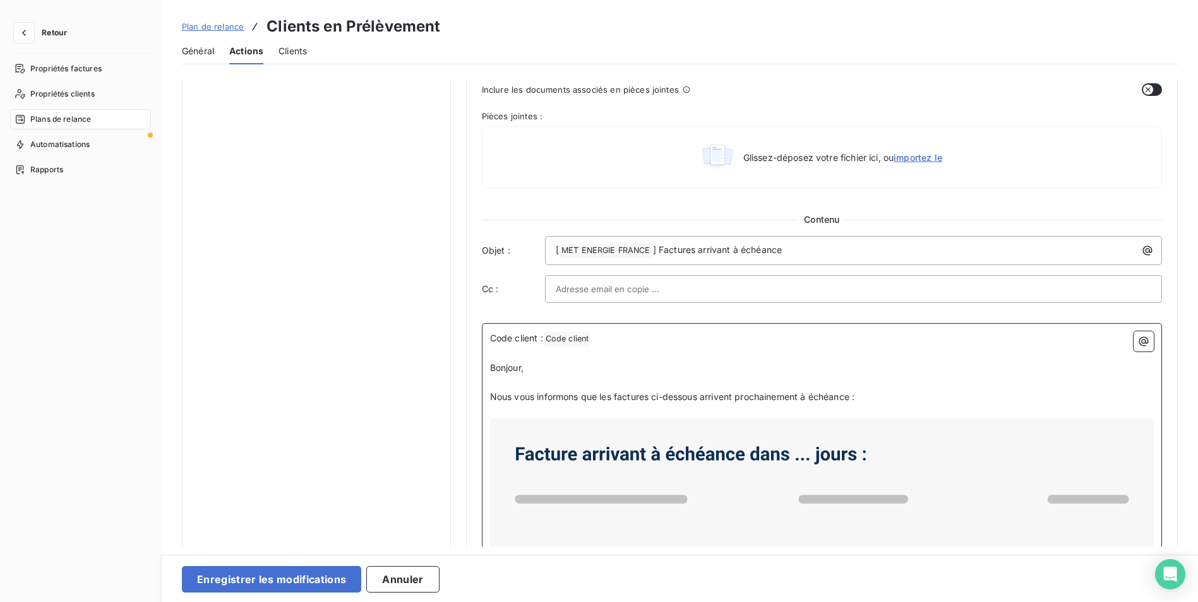
scroll to position [568, 0]
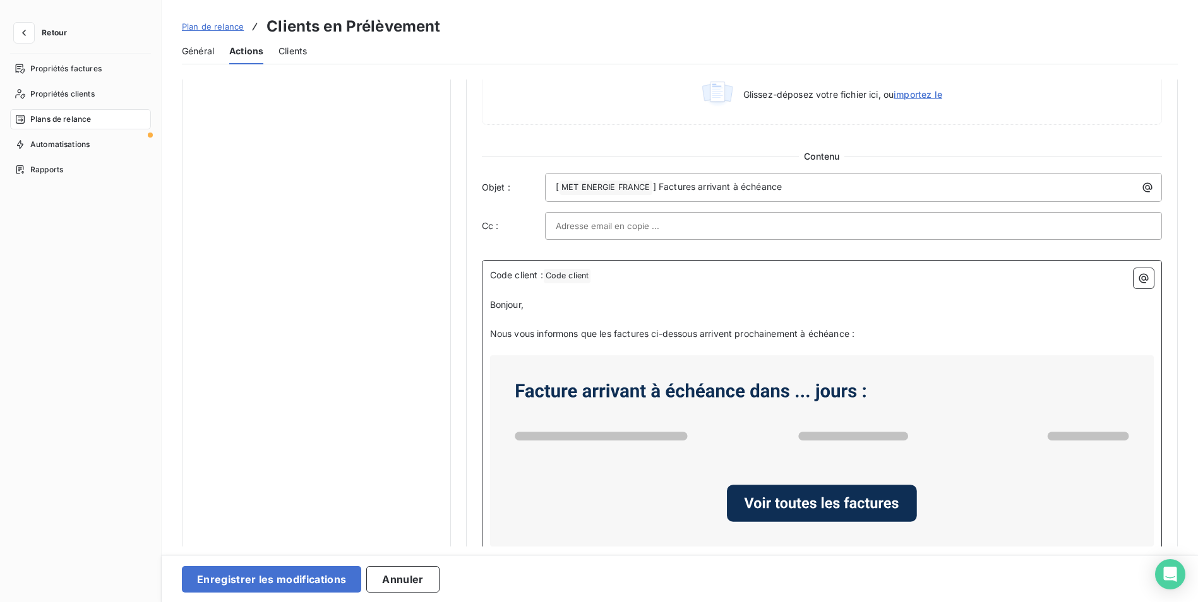
click at [605, 330] on span "Nous vous informons que les factures ci-dessous arrivent prochainement à échéan…" at bounding box center [672, 333] width 364 height 11
click at [749, 335] on span "Nous vous informons que la ou les factures ci-dessous arrivent prochainement à …" at bounding box center [683, 333] width 387 height 11
click at [753, 335] on span "Nous vous informons que la ou les factures ci-dessous arrive (nt prochainement …" at bounding box center [686, 333] width 393 height 11
click at [754, 334] on span "Nous vous informons que la ou les factures ci-dessous arrive(nt prochainement à…" at bounding box center [685, 333] width 391 height 11
click at [963, 332] on p "Nous vous informons que la ou les factures ci-dessous arrivent prochainement à …" at bounding box center [822, 334] width 664 height 15
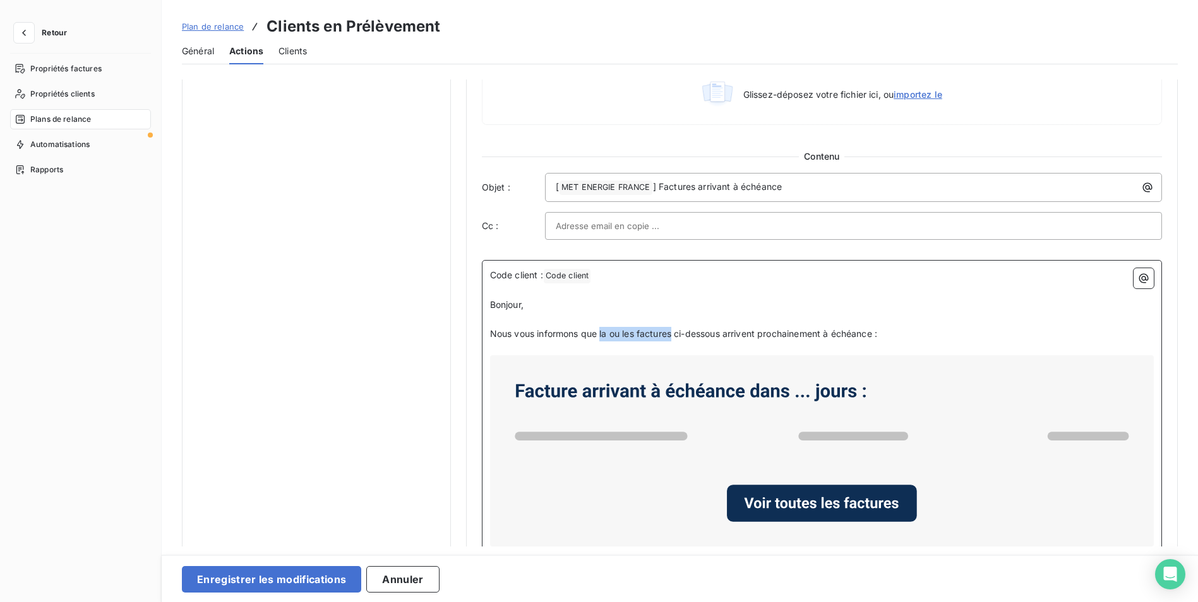
drag, startPoint x: 674, startPoint y: 332, endPoint x: 599, endPoint y: 326, distance: 74.7
click at [599, 327] on p "Nous vous informons que la ou les factures ci-dessous arrivent prochainement à …" at bounding box center [822, 334] width 664 height 15
click at [698, 329] on span "Nous vous informons que la ou les factures ci-dessous arrivent prochainement à …" at bounding box center [683, 333] width 387 height 11
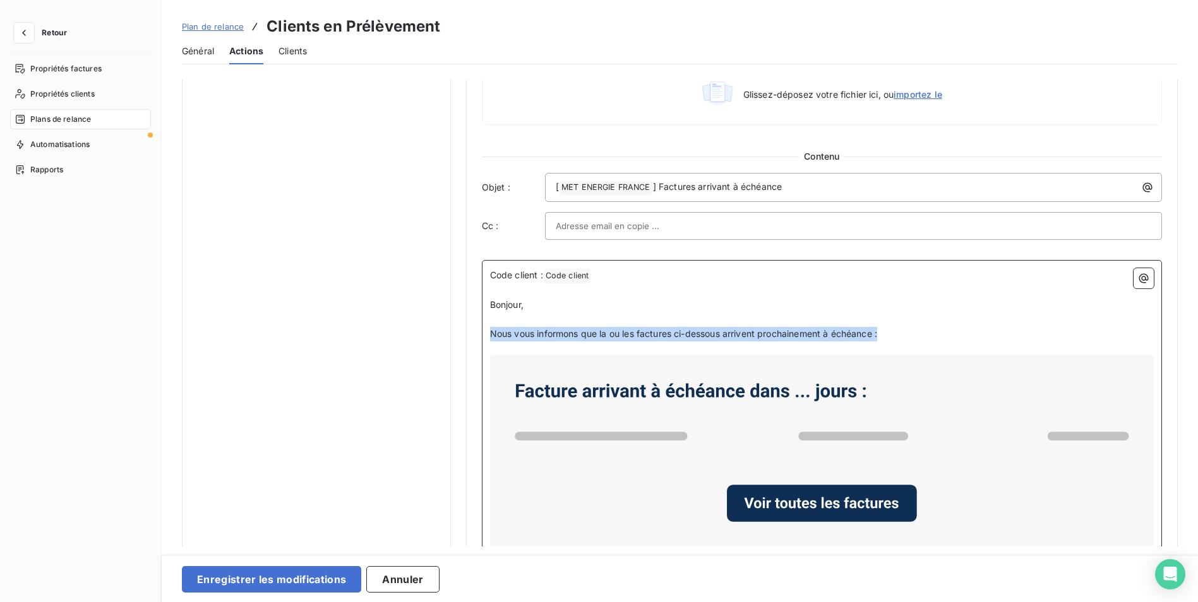
copy span "Nous vous informons que la ou les factures ci-dessous arrivent prochainement à …"
click at [815, 319] on p "﻿" at bounding box center [822, 320] width 664 height 15
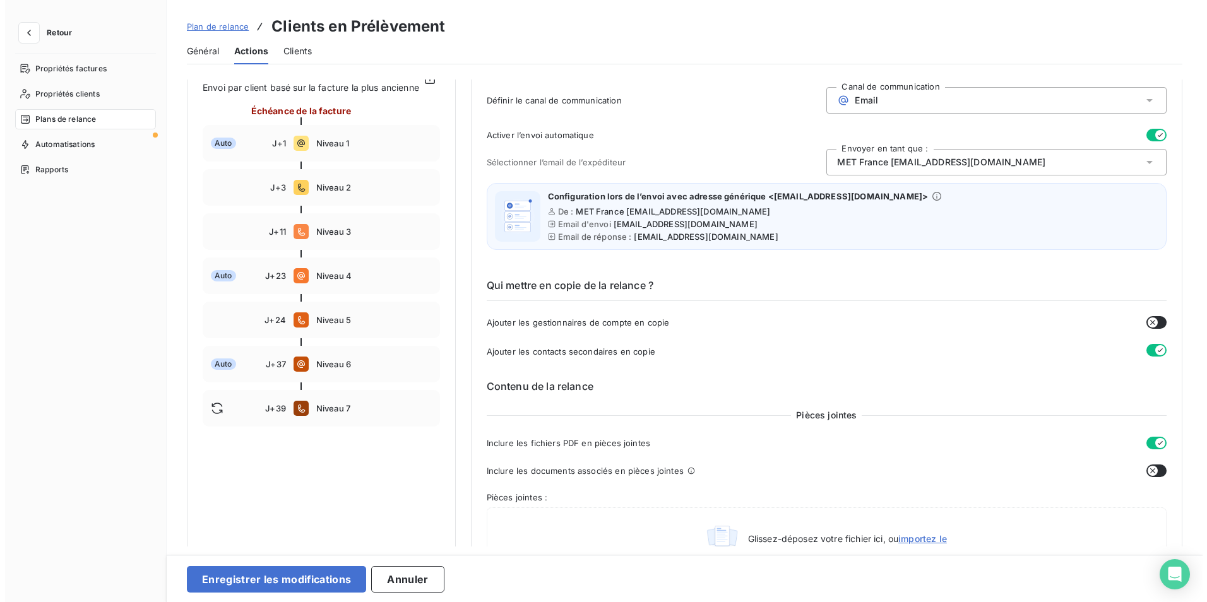
scroll to position [8, 0]
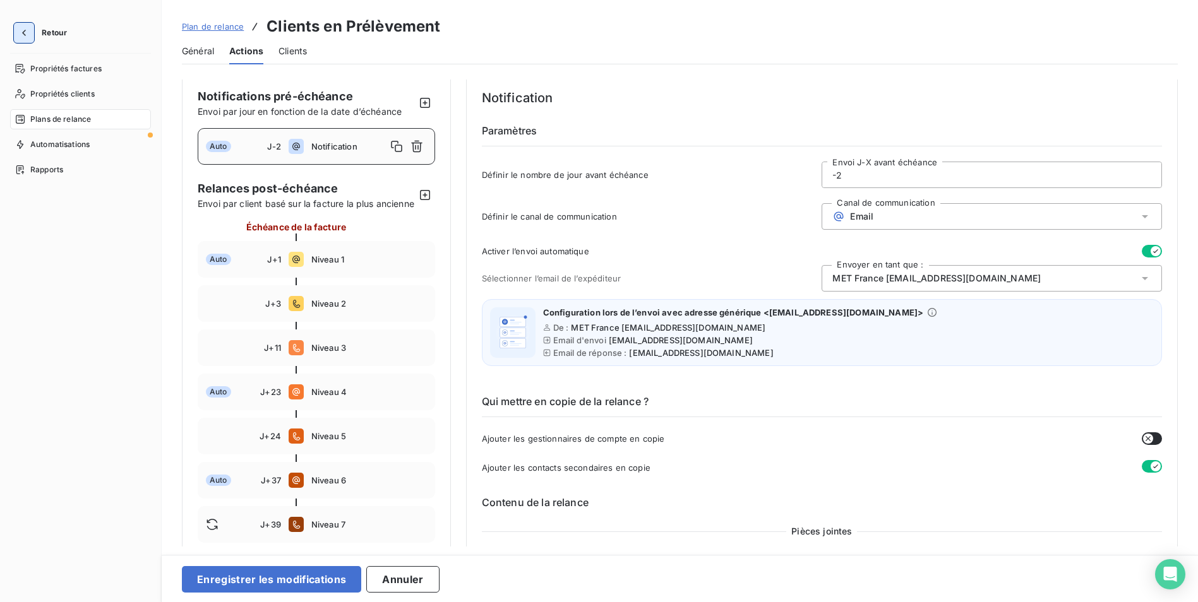
click at [18, 26] on button "button" at bounding box center [24, 33] width 20 height 20
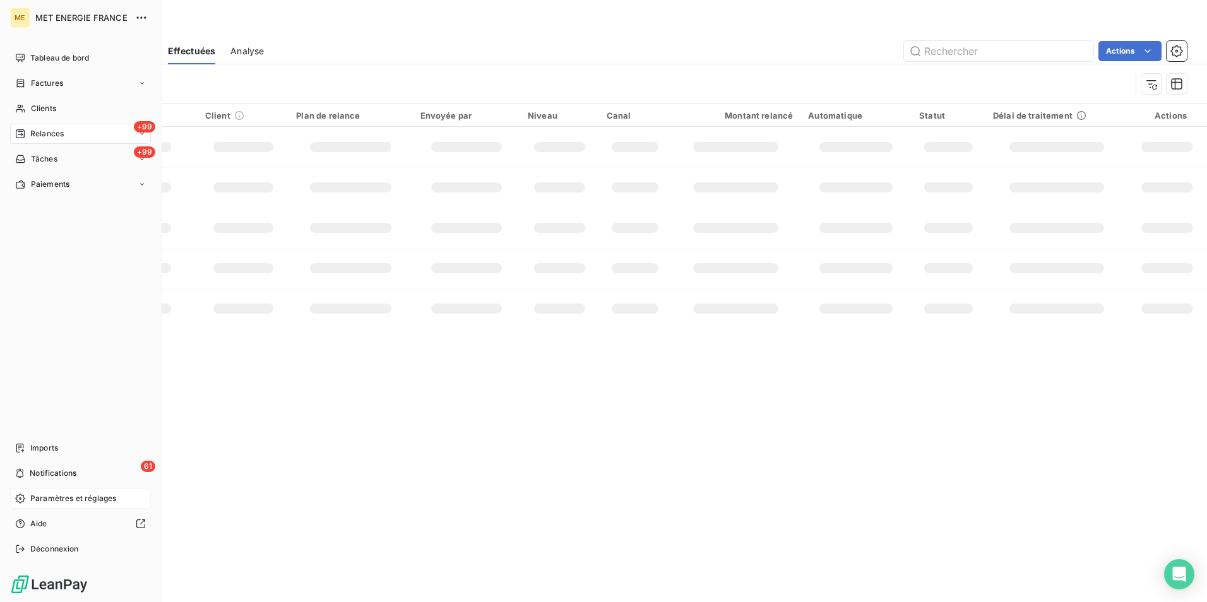
click at [78, 496] on span "Paramètres et réglages" at bounding box center [73, 498] width 86 height 11
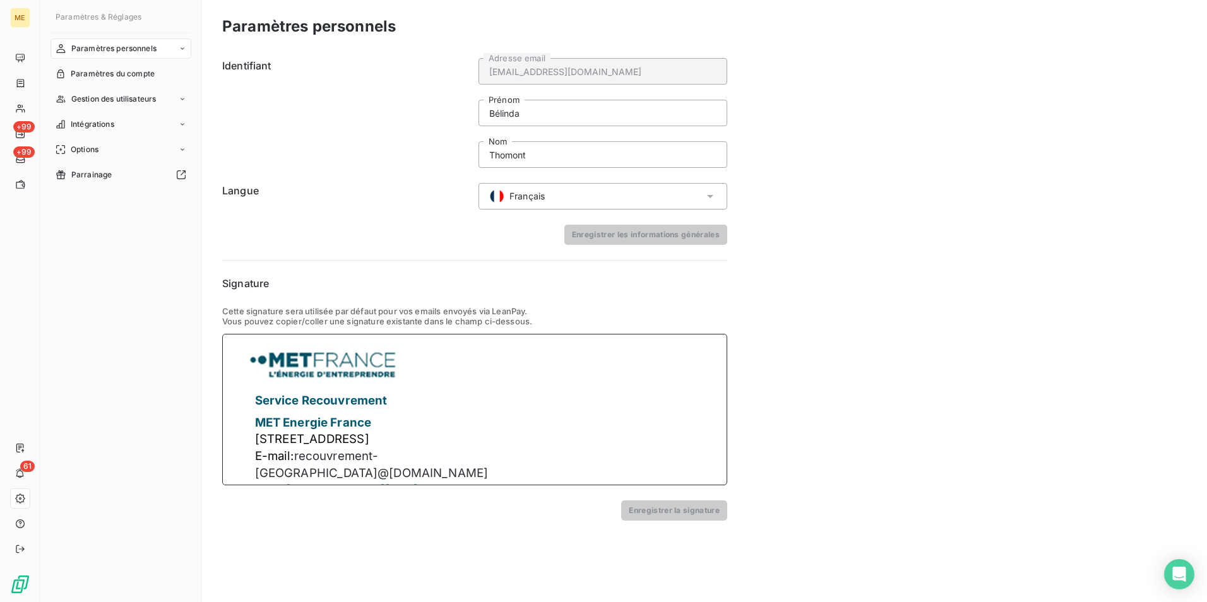
click at [494, 457] on div "Service Recouvrement MET Energie France 4 rue de la république 69001 Lyon E-mai…" at bounding box center [474, 410] width 505 height 152
drag, startPoint x: 441, startPoint y: 470, endPoint x: 469, endPoint y: 464, distance: 28.4
click at [441, 482] on p "Web: fr.met.com/fr" at bounding box center [373, 490] width 236 height 17
drag, startPoint x: 489, startPoint y: 460, endPoint x: 295, endPoint y: 457, distance: 193.9
click at [295, 457] on p "E-mail: recouvrement-france@ met.com" at bounding box center [373, 464] width 236 height 33
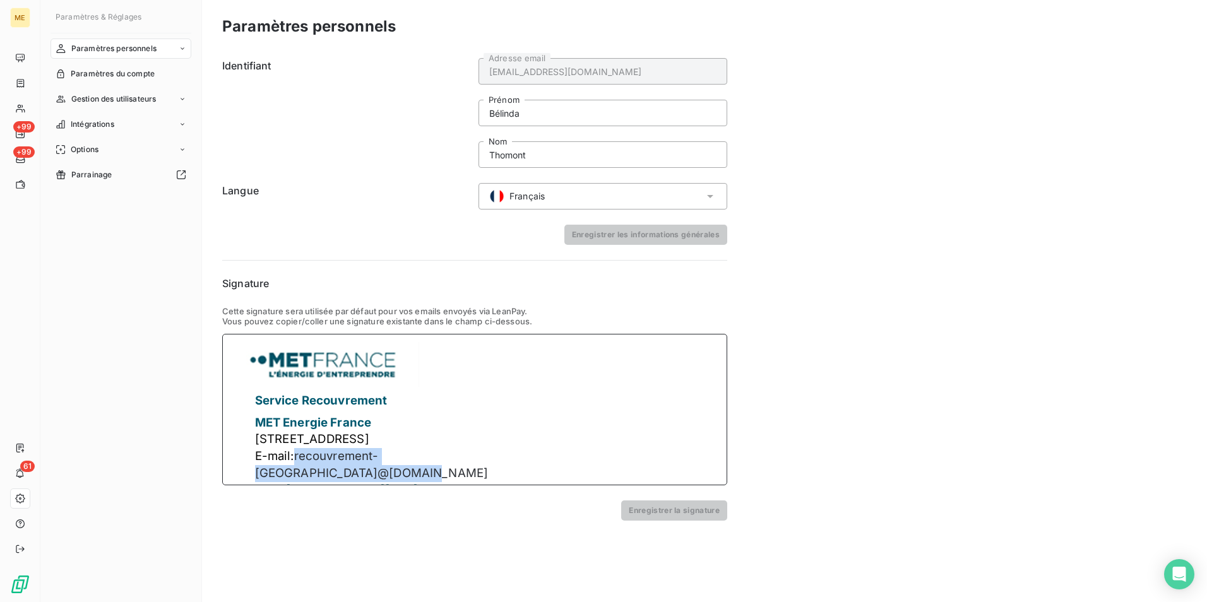
click at [298, 458] on span "recouvrement-france@" at bounding box center [322, 465] width 135 height 32
drag, startPoint x: 297, startPoint y: 458, endPoint x: 480, endPoint y: 459, distance: 182.5
click at [480, 459] on p "E-mail: recouvrement-france@ met.com" at bounding box center [373, 464] width 236 height 33
paste div
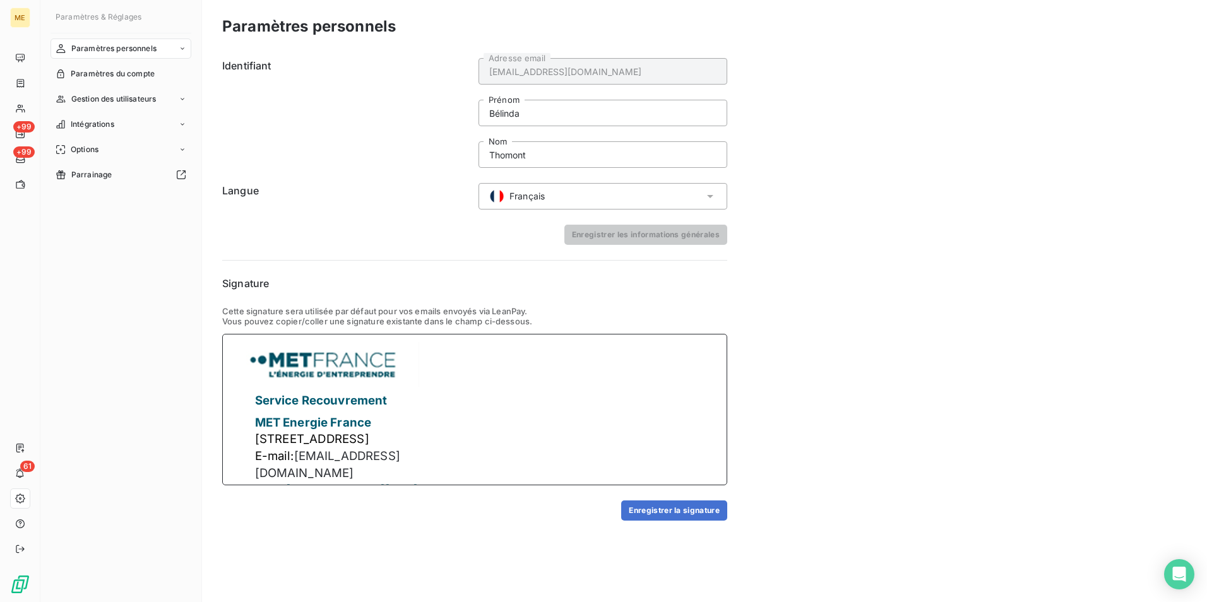
click at [255, 470] on span "[EMAIL_ADDRESS][DOMAIN_NAME]" at bounding box center [327, 465] width 145 height 32
click at [255, 463] on span "E-mail:" at bounding box center [274, 456] width 39 height 15
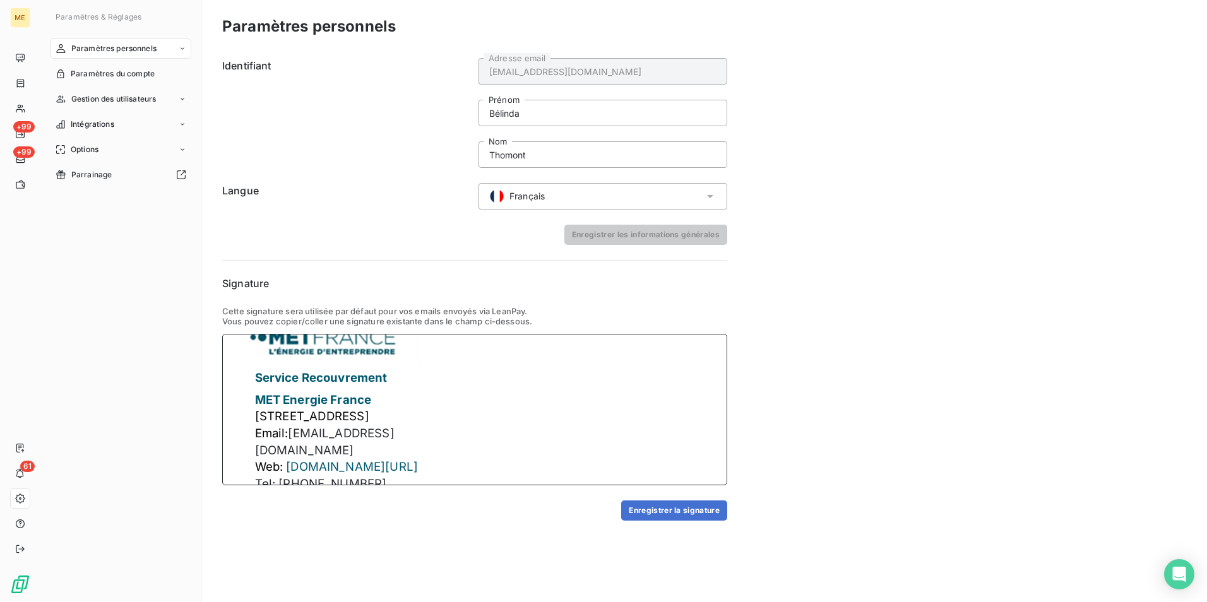
scroll to position [33, 0]
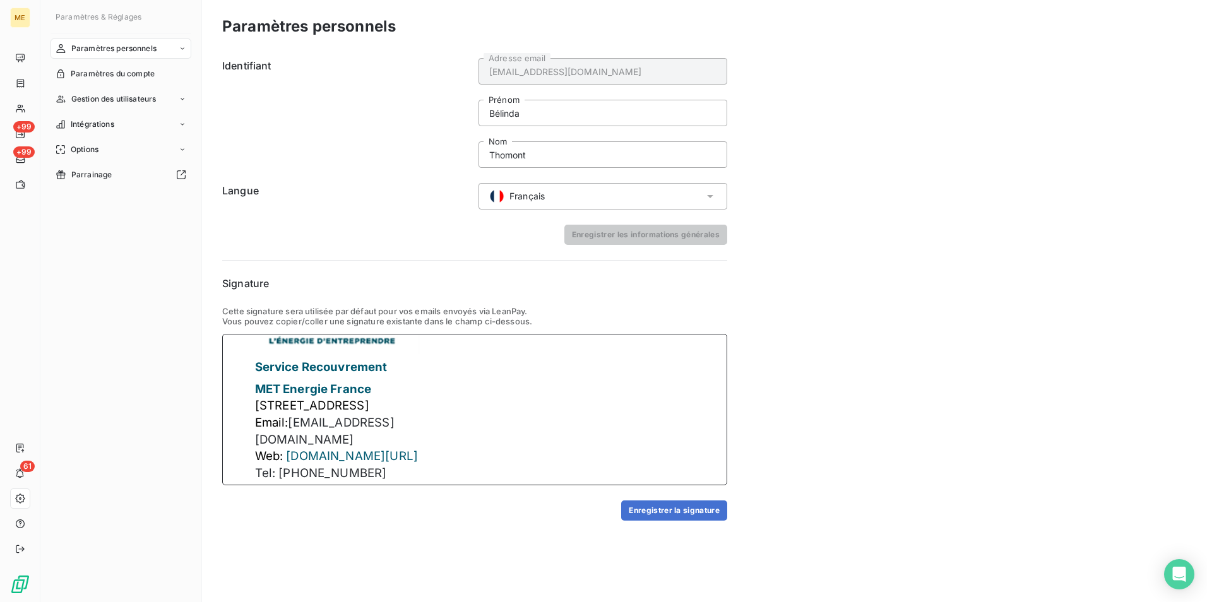
click at [314, 422] on span "metfrance@recouvrement.met.com" at bounding box center [325, 432] width 140 height 32
drag, startPoint x: 270, startPoint y: 422, endPoint x: 257, endPoint y: 422, distance: 13.3
click at [257, 422] on span "Email:" at bounding box center [271, 423] width 33 height 15
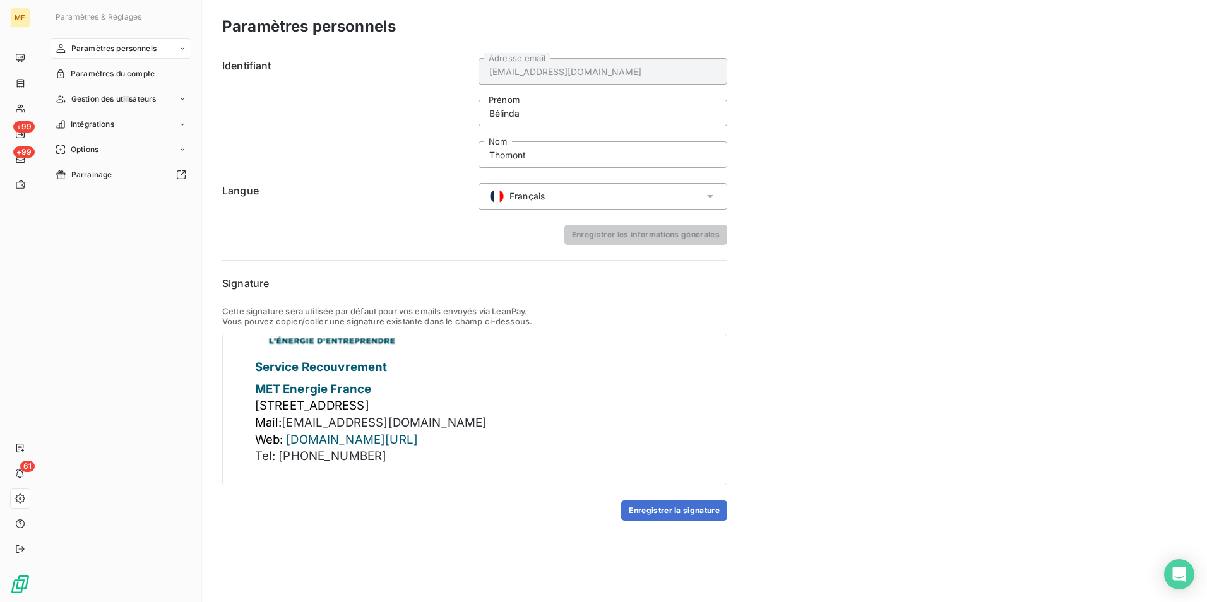
click at [318, 534] on div "Paramètres personnels Identifiant belinda.thomont@met.com Adresse email Bélinda…" at bounding box center [704, 301] width 1005 height 602
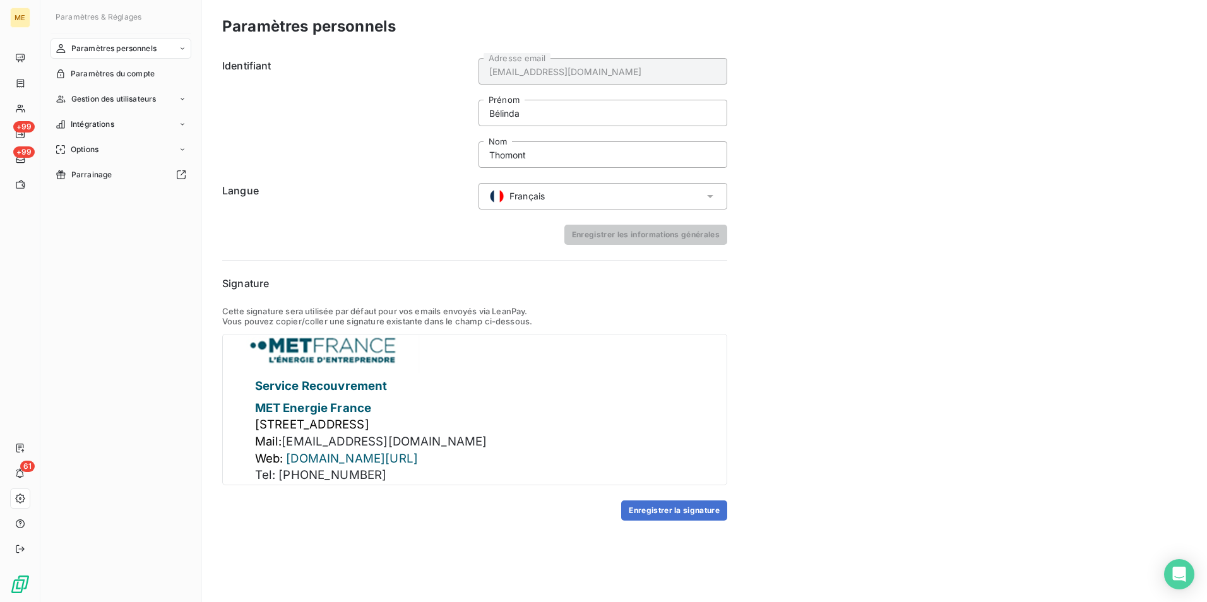
scroll to position [0, 0]
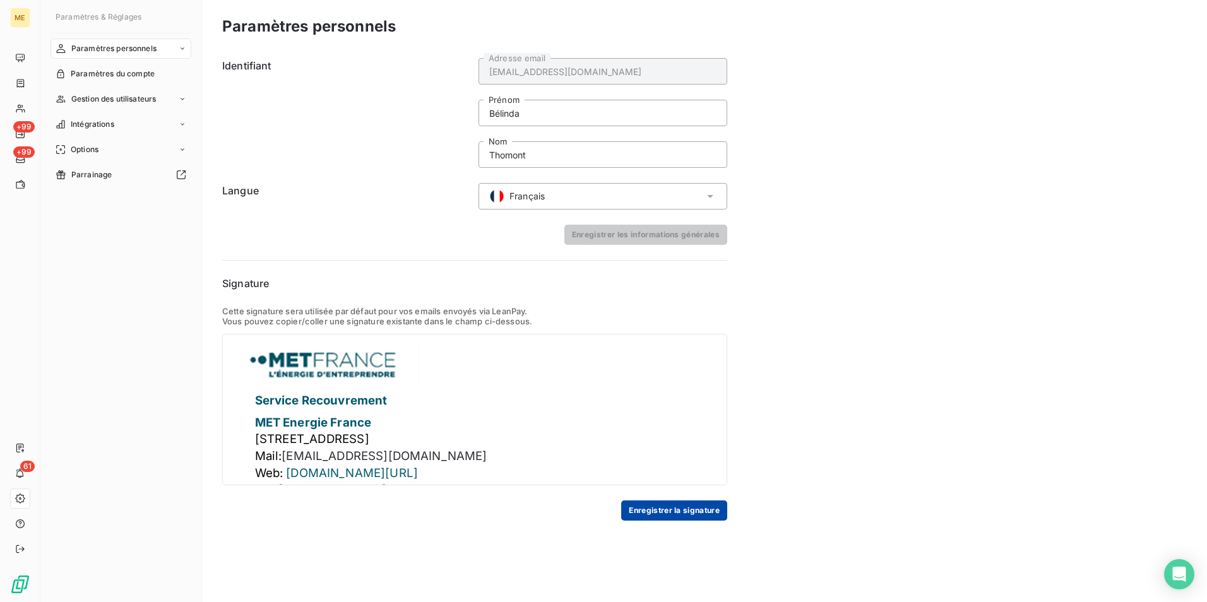
click at [676, 510] on button "Enregistrer la signature" at bounding box center [674, 511] width 106 height 20
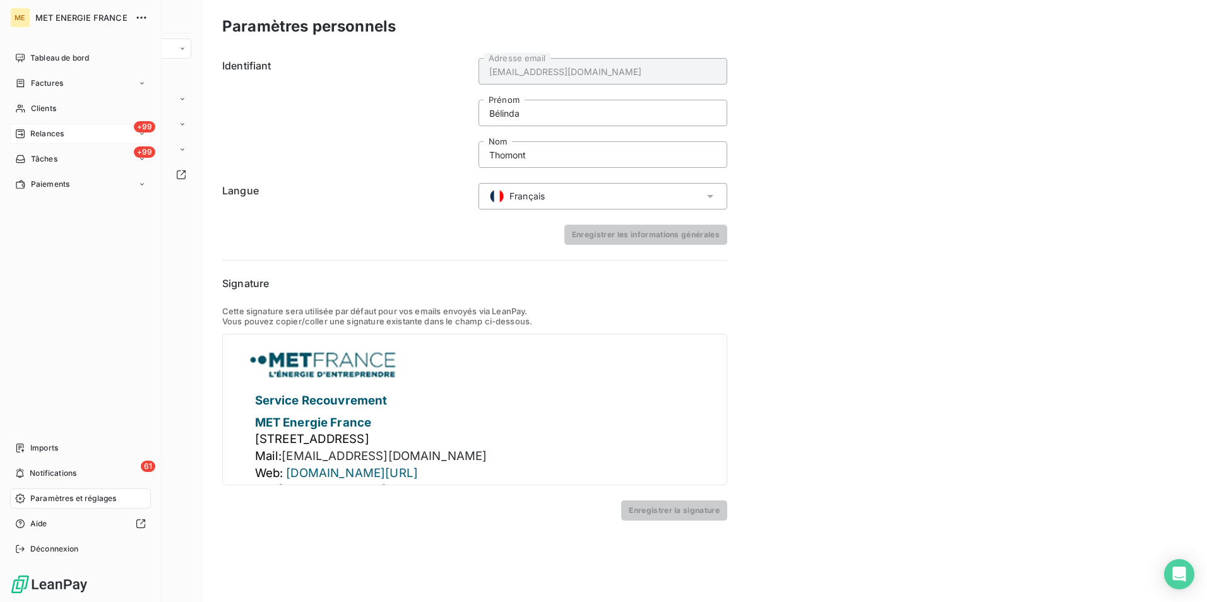
click at [60, 131] on span "Relances" at bounding box center [46, 133] width 33 height 11
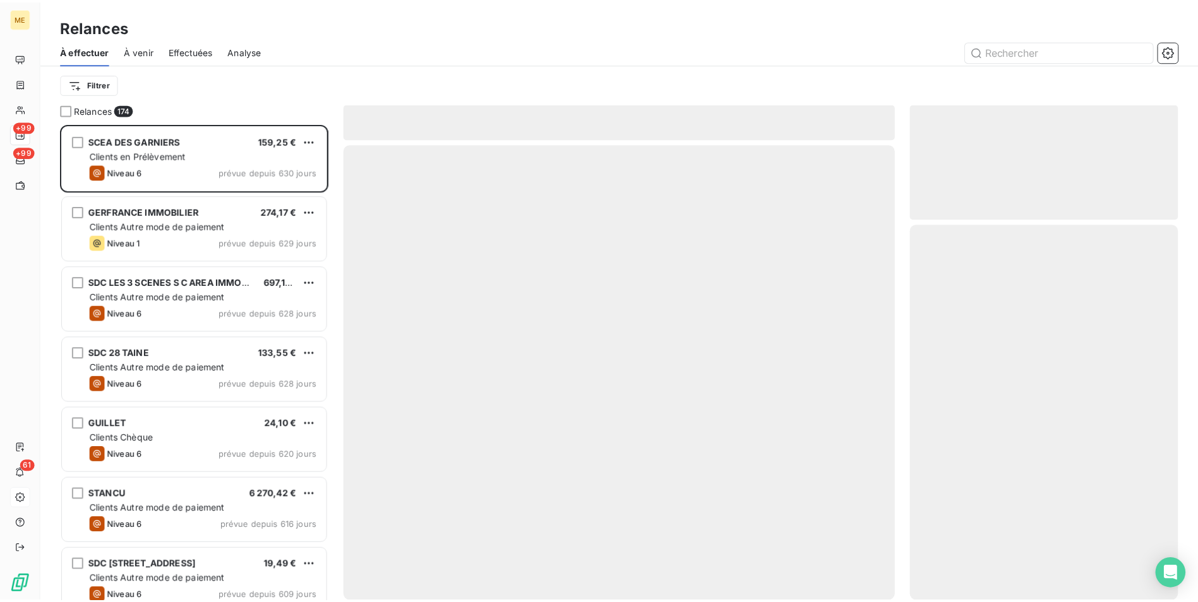
scroll to position [469, 261]
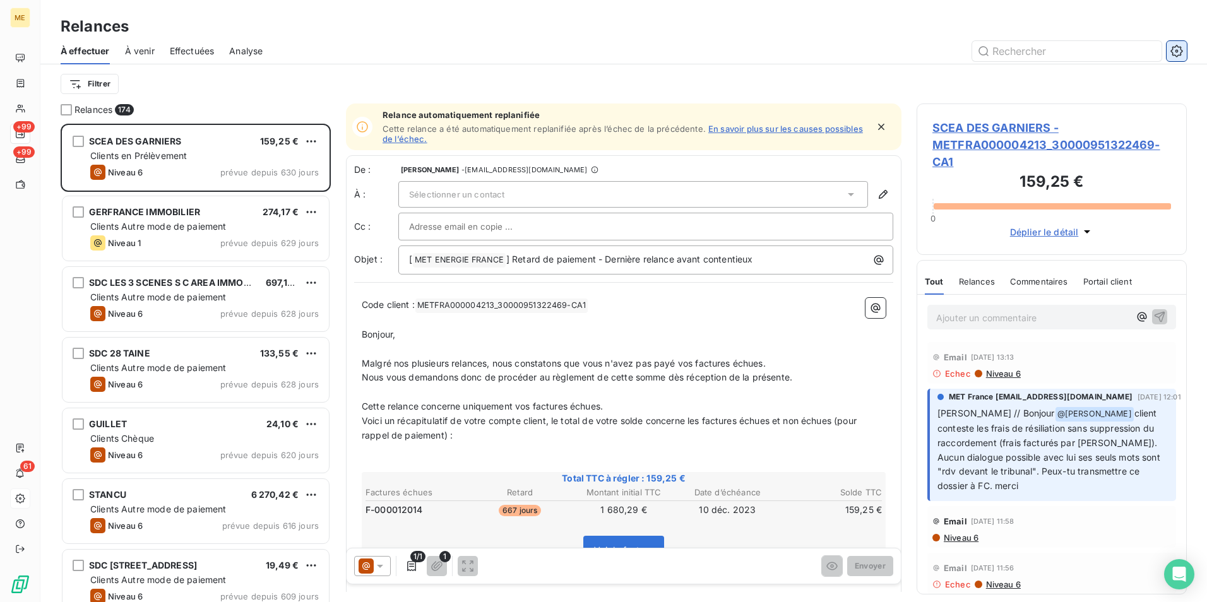
click at [1175, 50] on icon "button" at bounding box center [1177, 51] width 13 height 13
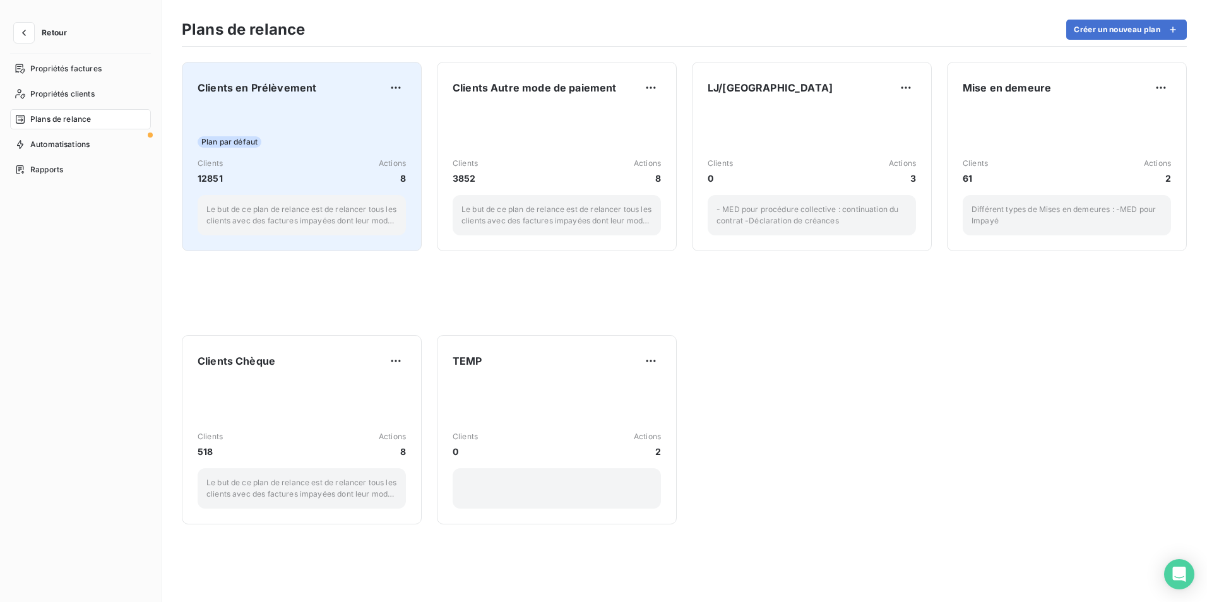
click at [287, 133] on div "Plan par défaut Clients 12851 Actions 8 Le but de ce plan de relance est de rel…" at bounding box center [302, 172] width 208 height 128
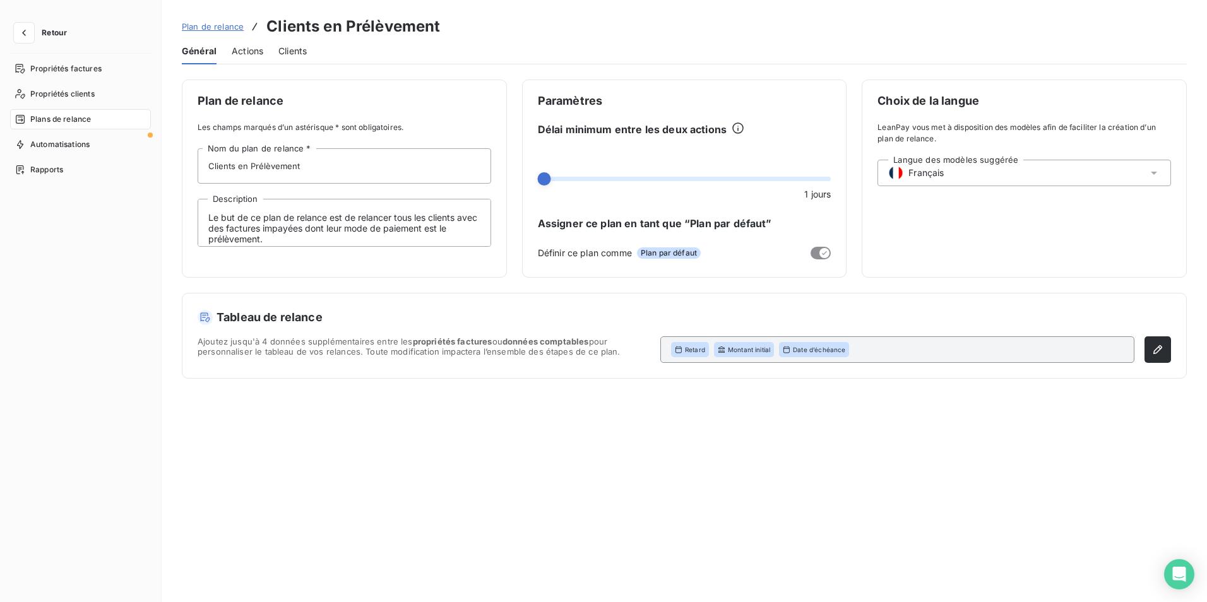
click at [253, 52] on span "Actions" at bounding box center [248, 51] width 32 height 13
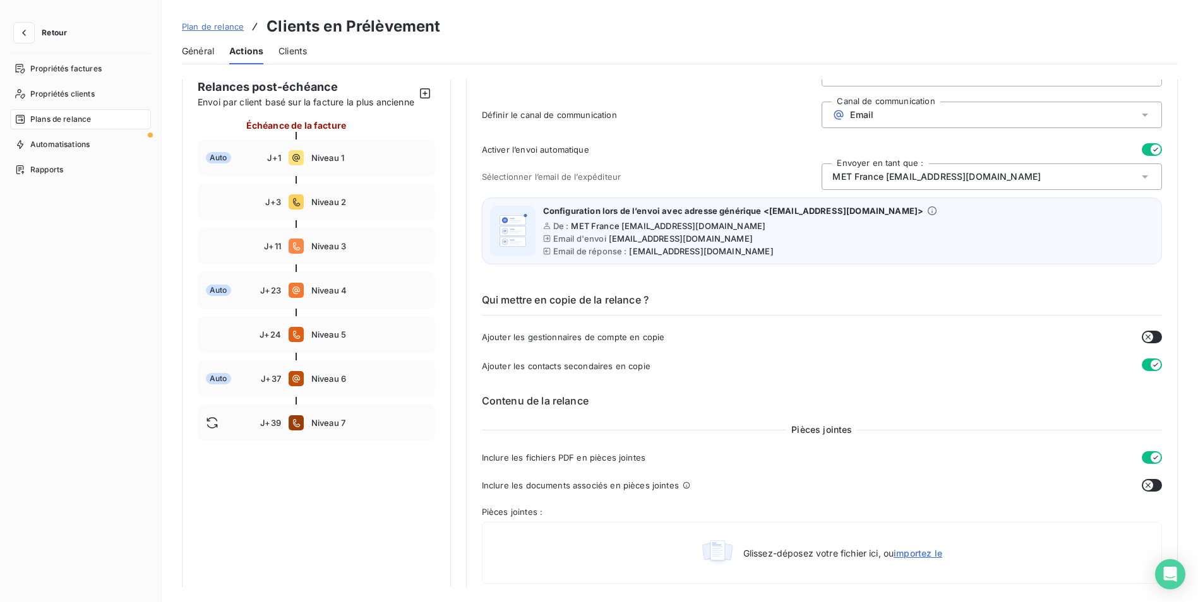
scroll to position [2, 0]
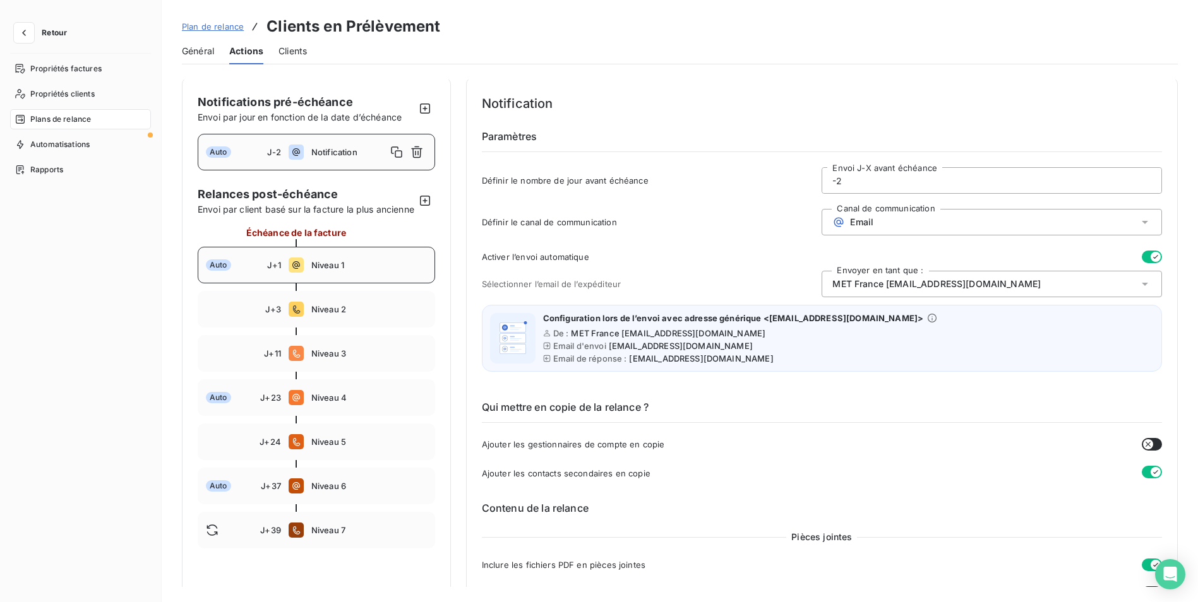
click at [333, 270] on div "Auto J+1 Niveau 1" at bounding box center [316, 265] width 237 height 37
type input "1"
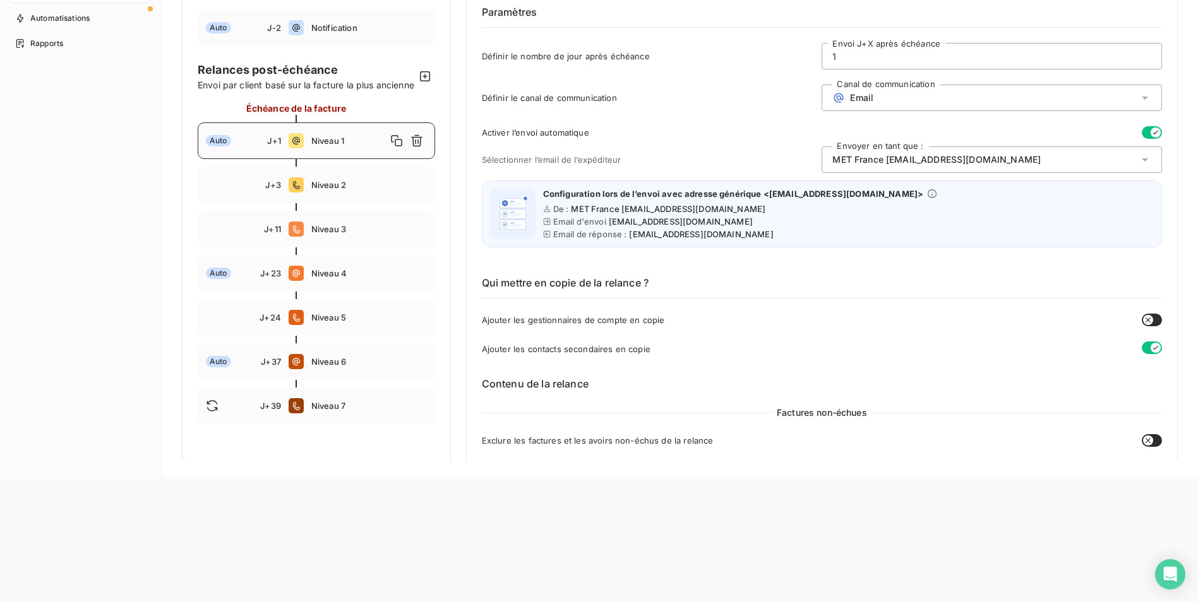
scroll to position [63, 0]
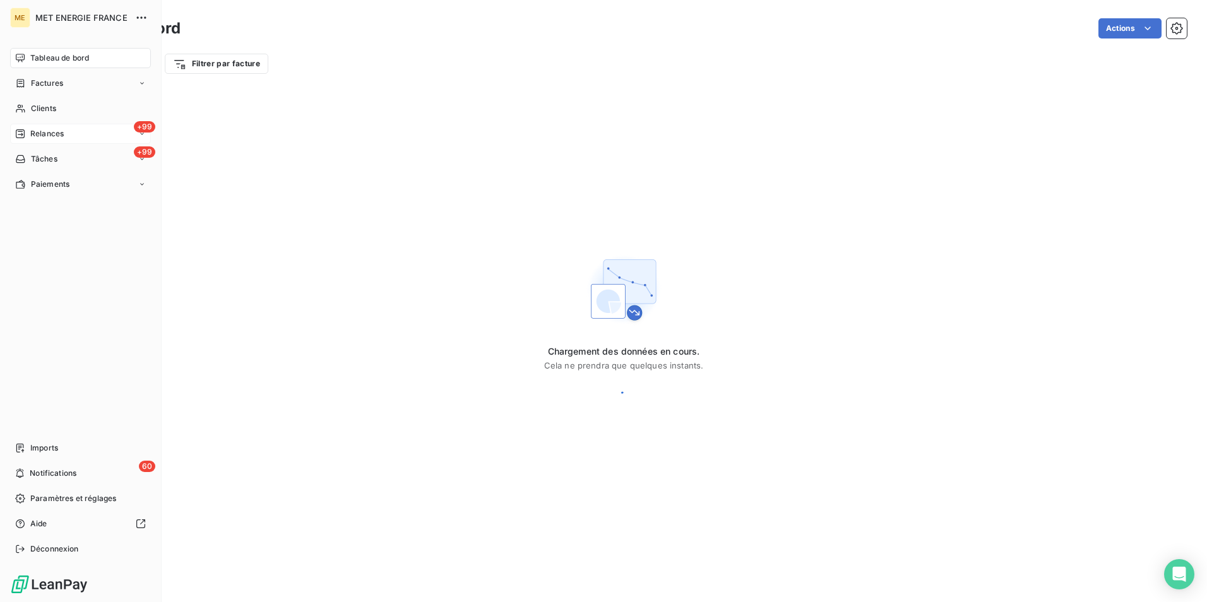
click at [66, 133] on div "+99 Relances" at bounding box center [80, 134] width 141 height 20
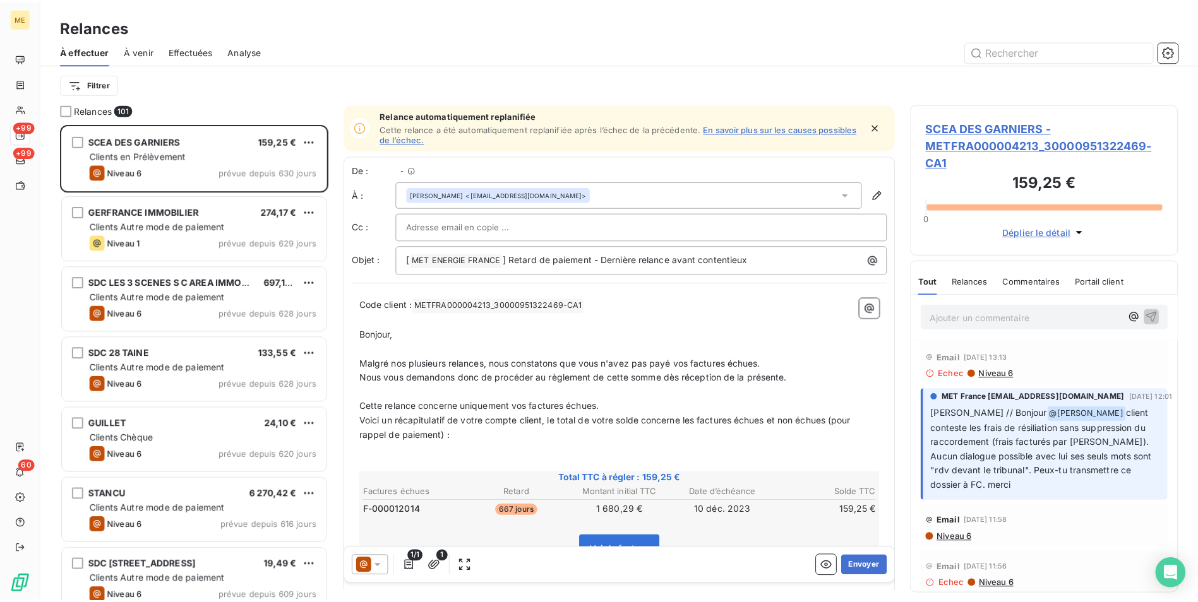
scroll to position [469, 261]
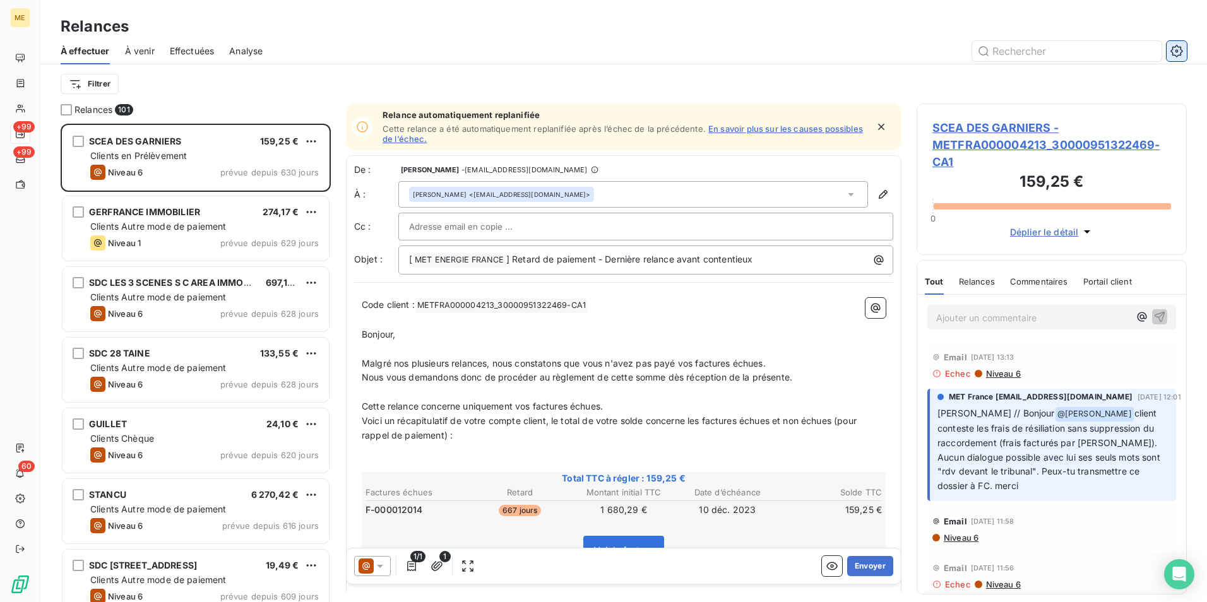
click at [1186, 55] on div "À effectuer À venir Effectuées Analyse" at bounding box center [623, 51] width 1167 height 27
click at [1181, 55] on icon "button" at bounding box center [1177, 51] width 12 height 12
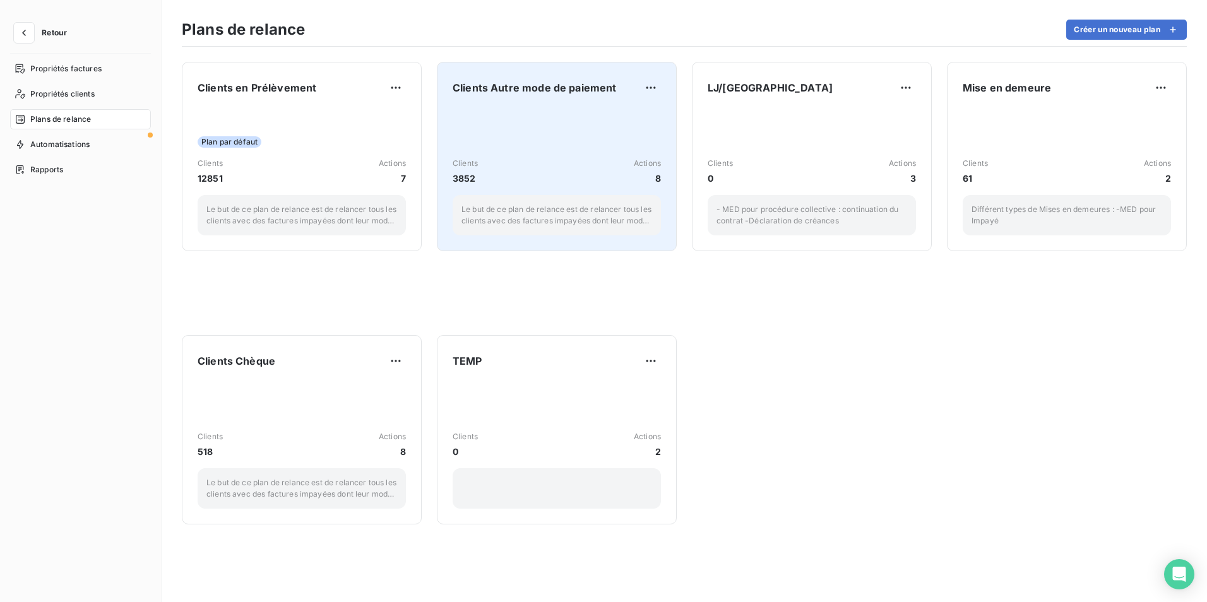
click at [494, 139] on div "Clients 3852 Actions 8 Le but de ce plan de relance est de relancer tous les cl…" at bounding box center [557, 172] width 208 height 128
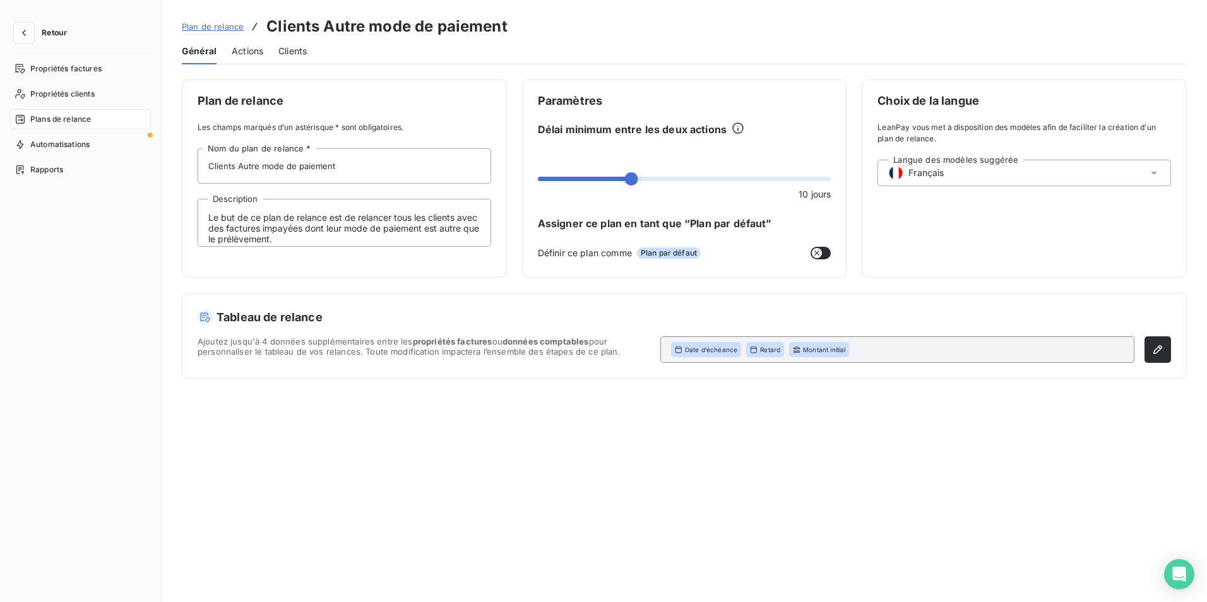
click at [236, 51] on span "Actions" at bounding box center [248, 51] width 32 height 13
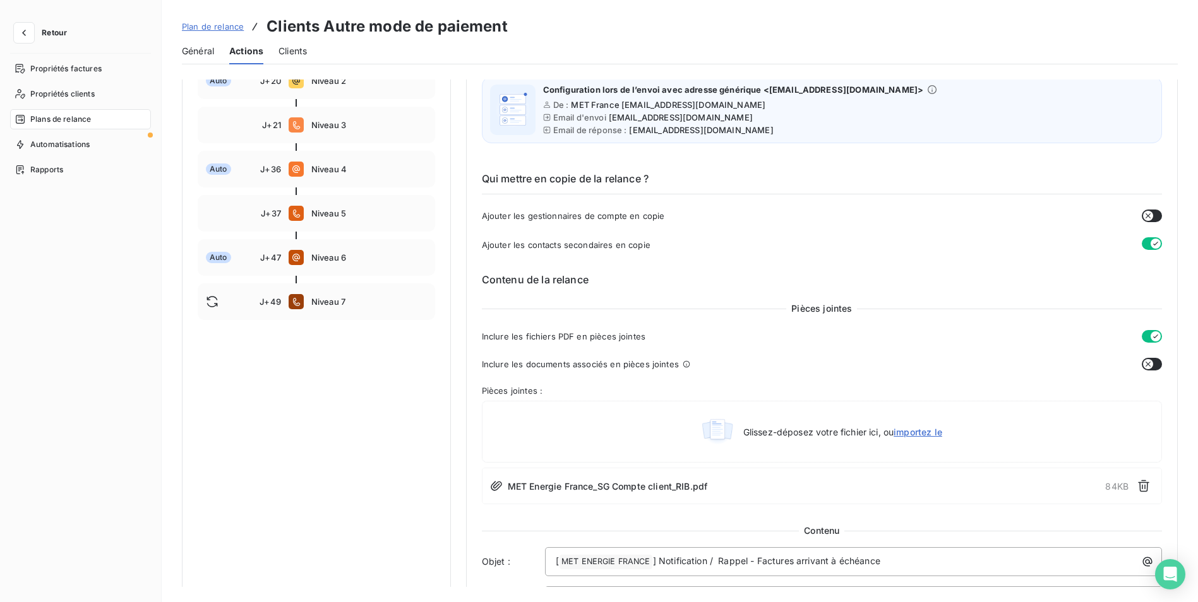
scroll to position [253, 0]
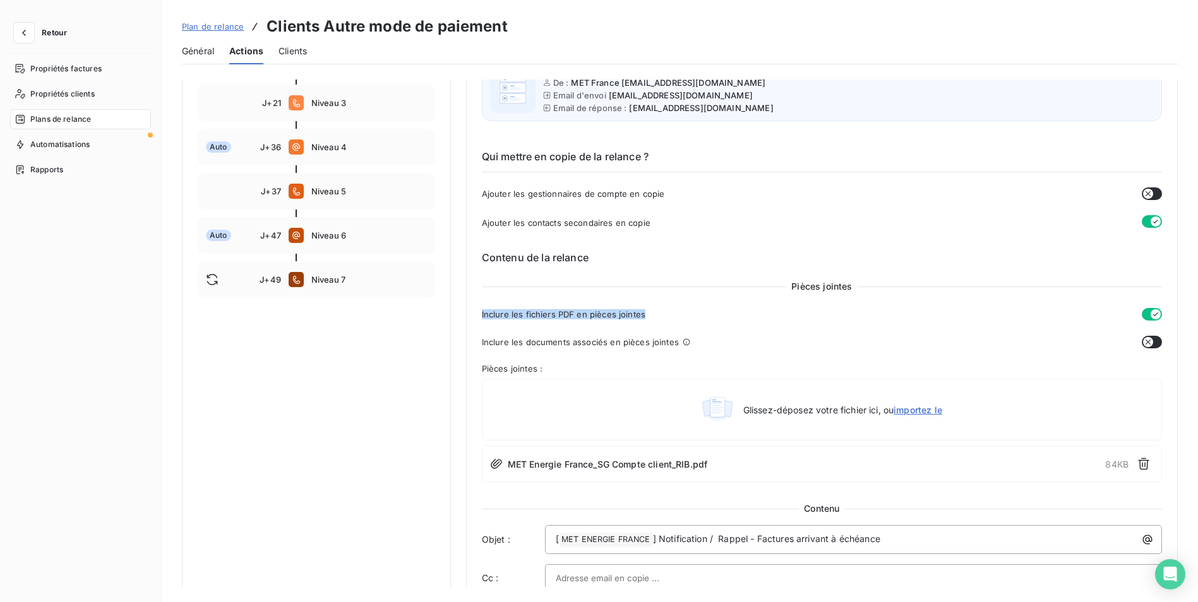
drag, startPoint x: 481, startPoint y: 314, endPoint x: 694, endPoint y: 311, distance: 212.8
click at [694, 311] on div "Inclure les fichiers PDF en pièces jointes" at bounding box center [822, 314] width 680 height 13
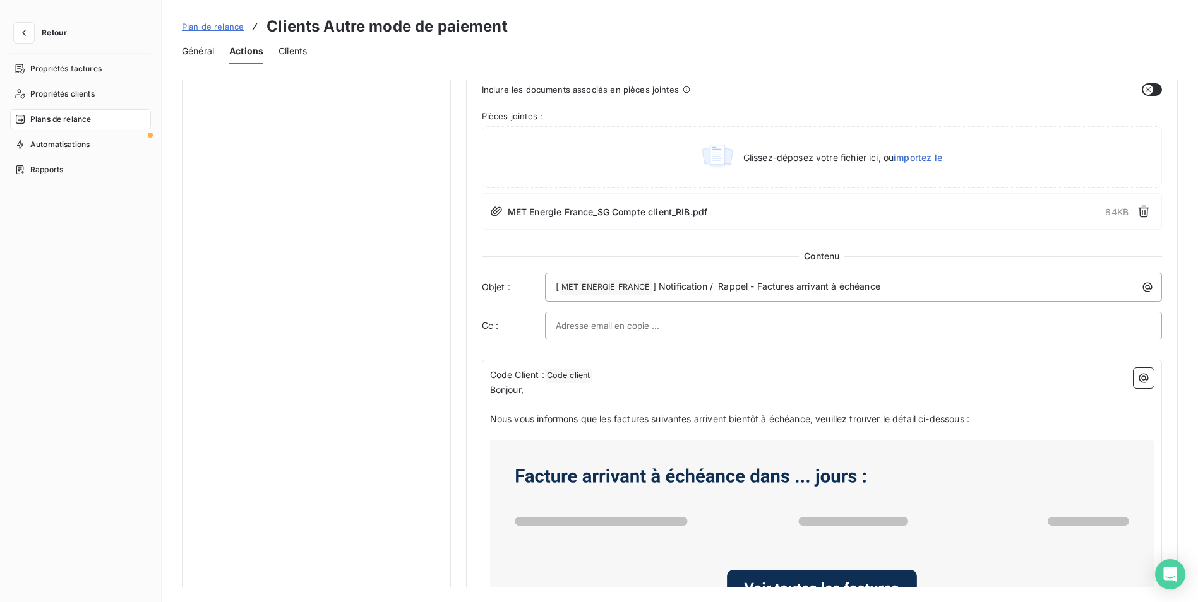
scroll to position [568, 0]
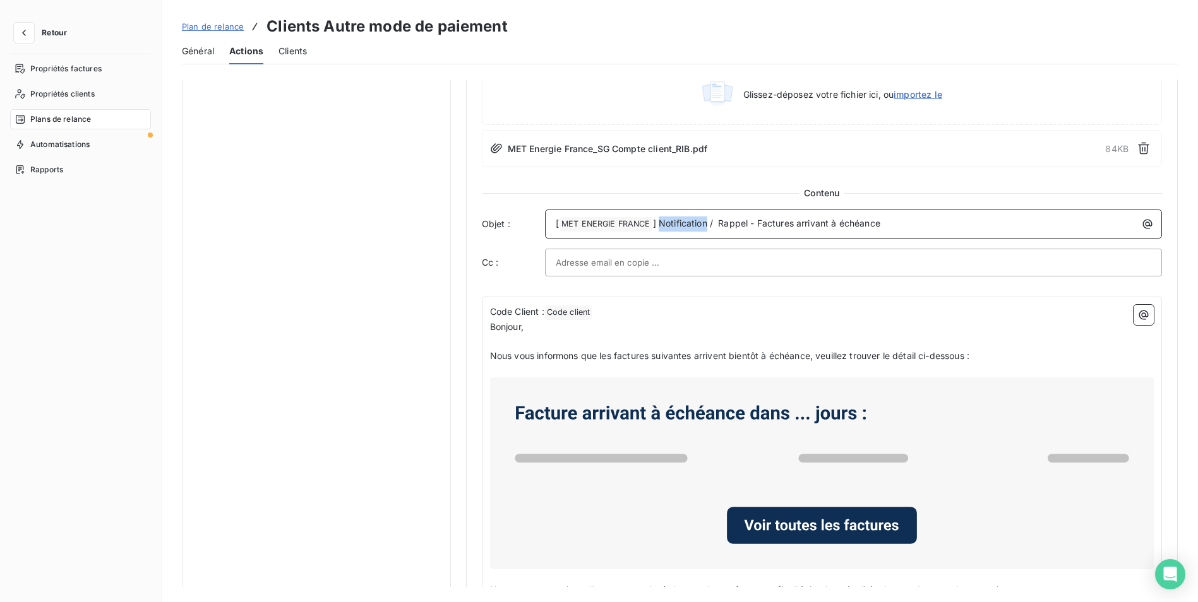
drag, startPoint x: 658, startPoint y: 221, endPoint x: 707, endPoint y: 226, distance: 49.5
click at [707, 226] on span "] Notification / Rappel - Factures arrivant à échéance" at bounding box center [766, 223] width 227 height 11
copy span "Notification"
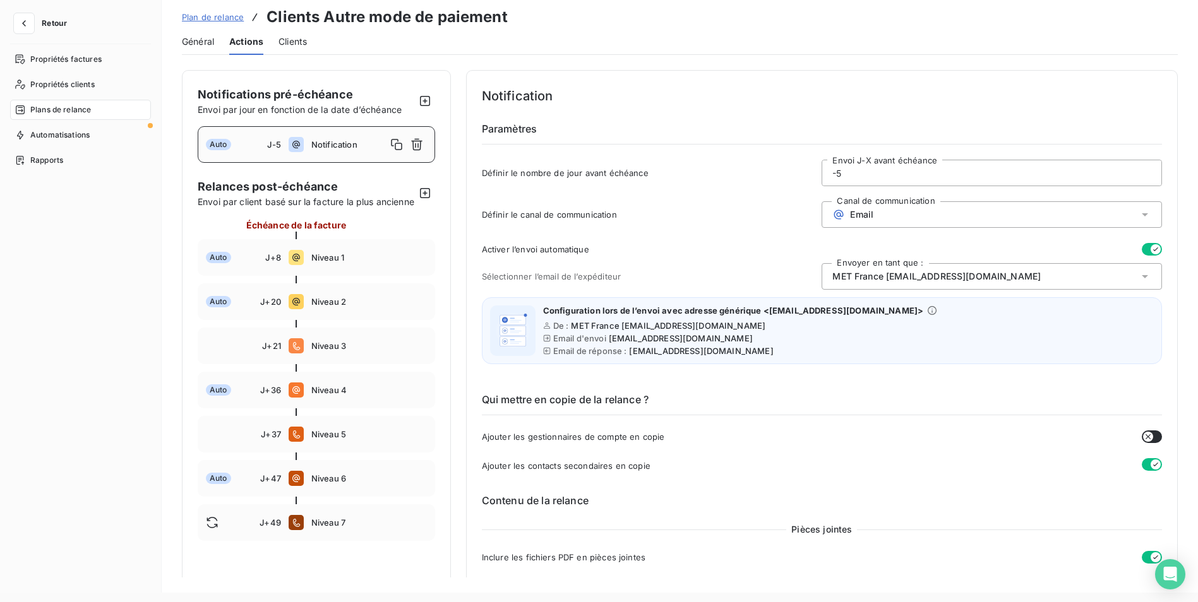
scroll to position [0, 0]
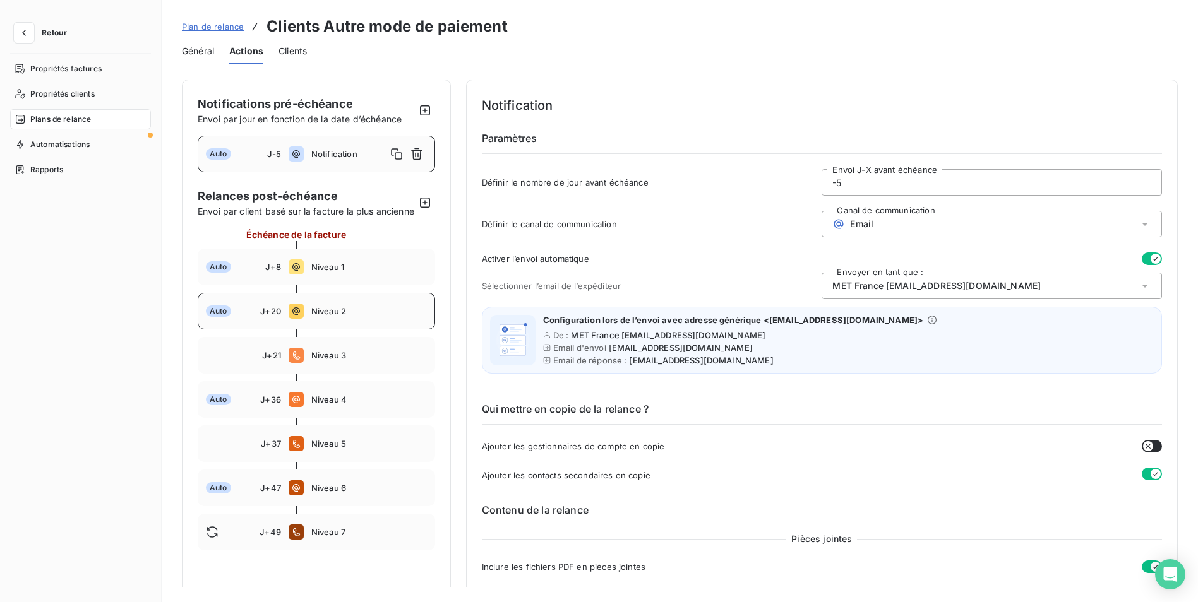
click at [337, 316] on span "Niveau 2" at bounding box center [369, 311] width 116 height 10
click at [326, 272] on span "Niveau 1" at bounding box center [369, 267] width 116 height 10
click at [313, 145] on div "Auto J-5 Notification" at bounding box center [316, 154] width 237 height 37
type input "-5"
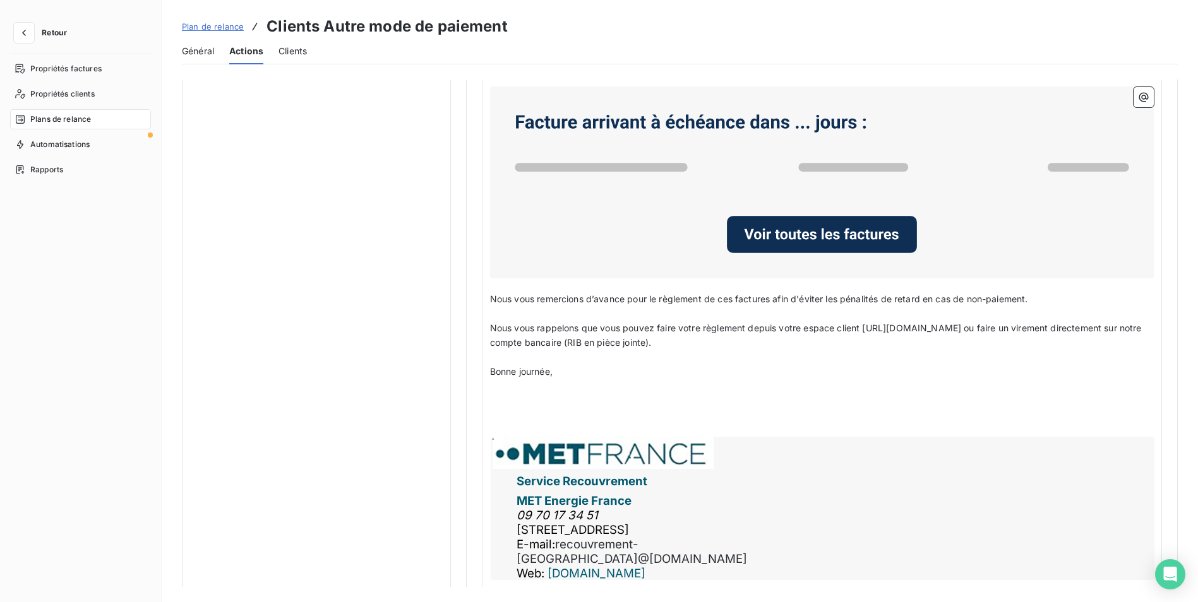
scroll to position [878, 0]
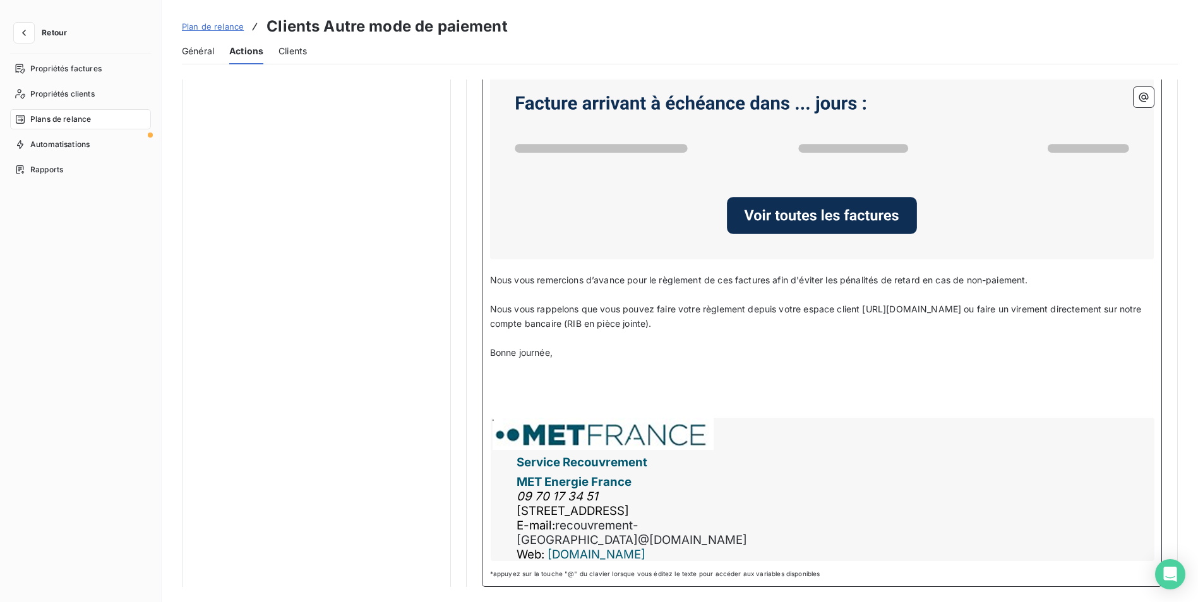
click at [681, 527] on div "Service Recouvrement MET Energie France 09 70 17 34 [GEOGRAPHIC_DATA][STREET_AD…" at bounding box center [823, 489] width 664 height 143
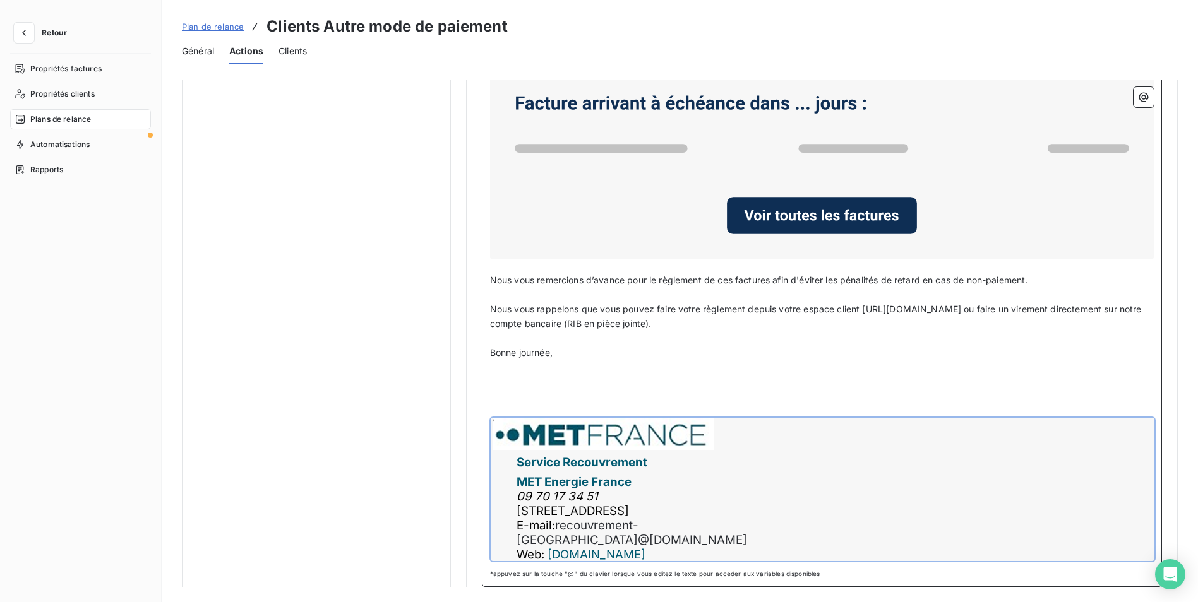
click at [732, 462] on div "Service Recouvrement MET Energie France 09 70 17 34 [GEOGRAPHIC_DATA][STREET_AD…" at bounding box center [823, 489] width 664 height 143
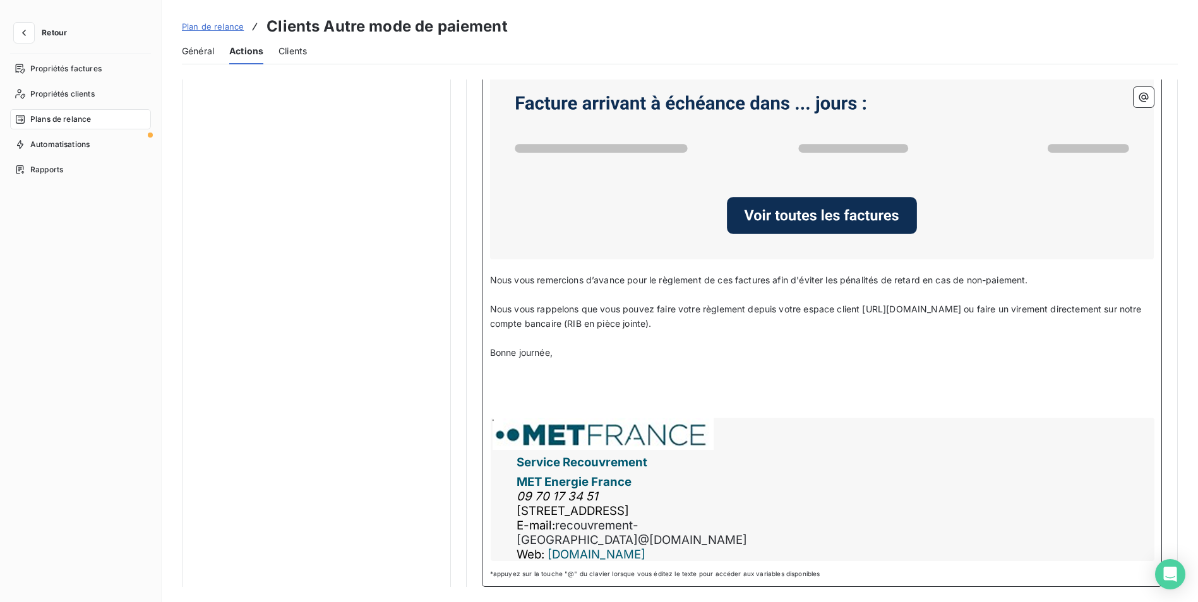
click at [676, 432] on div "Service Recouvrement MET Energie France 09 70 17 34 [GEOGRAPHIC_DATA][STREET_AD…" at bounding box center [823, 489] width 664 height 143
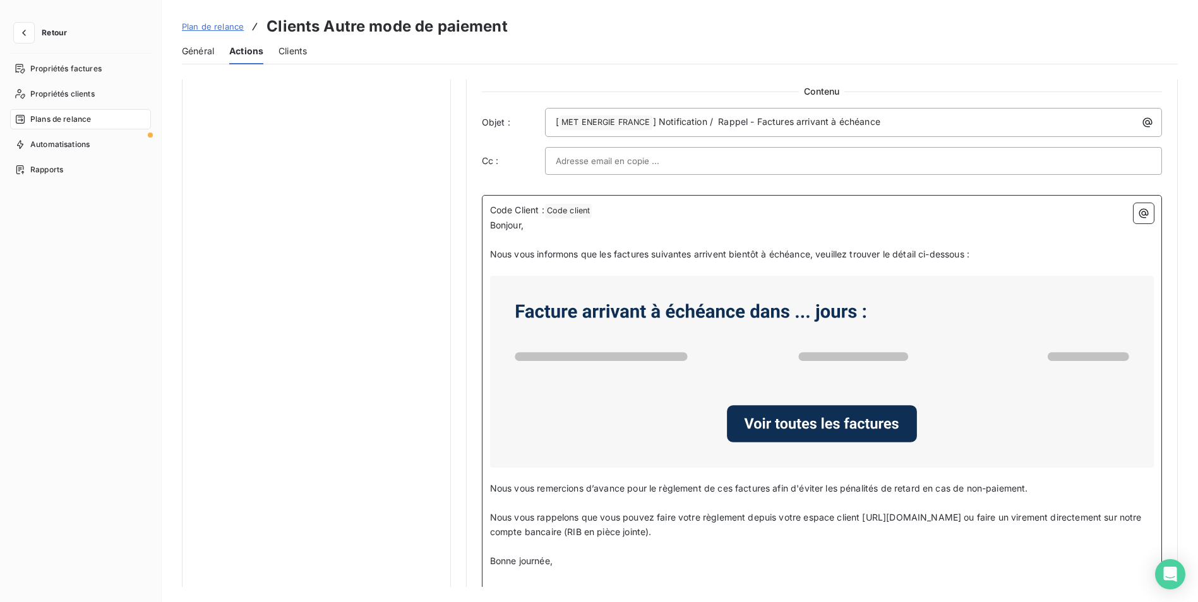
scroll to position [626, 0]
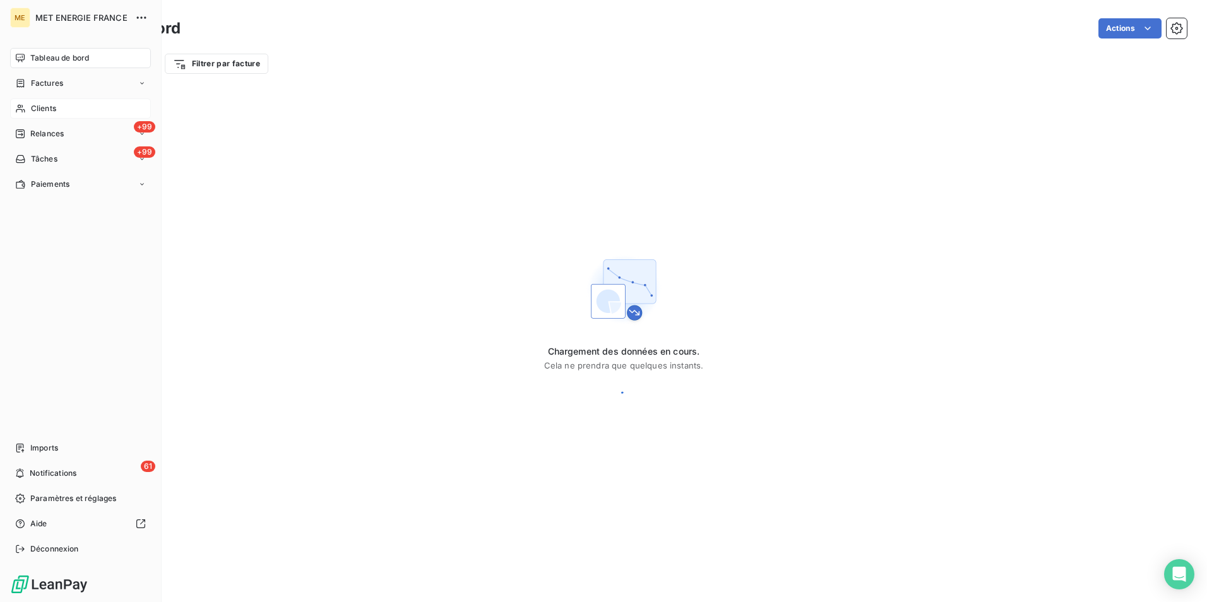
click at [38, 110] on span "Clients" at bounding box center [43, 108] width 25 height 11
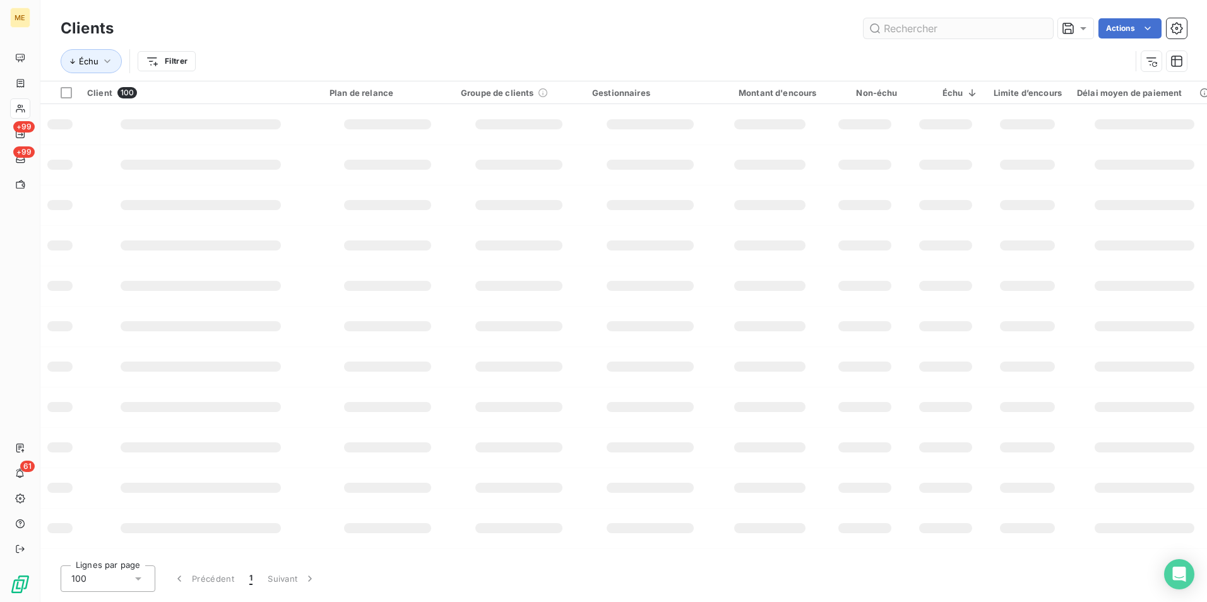
click at [901, 26] on input "text" at bounding box center [958, 28] width 189 height 20
click at [883, 27] on input "6345" at bounding box center [958, 28] width 189 height 20
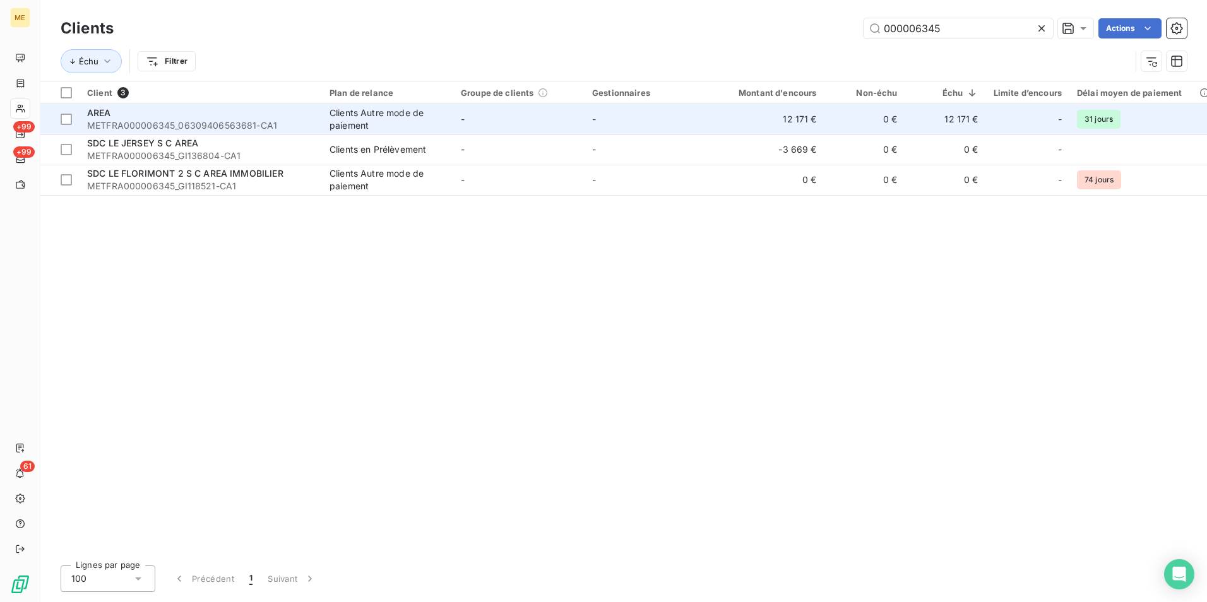
type input "000006345"
click at [693, 118] on td "-" at bounding box center [650, 119] width 131 height 30
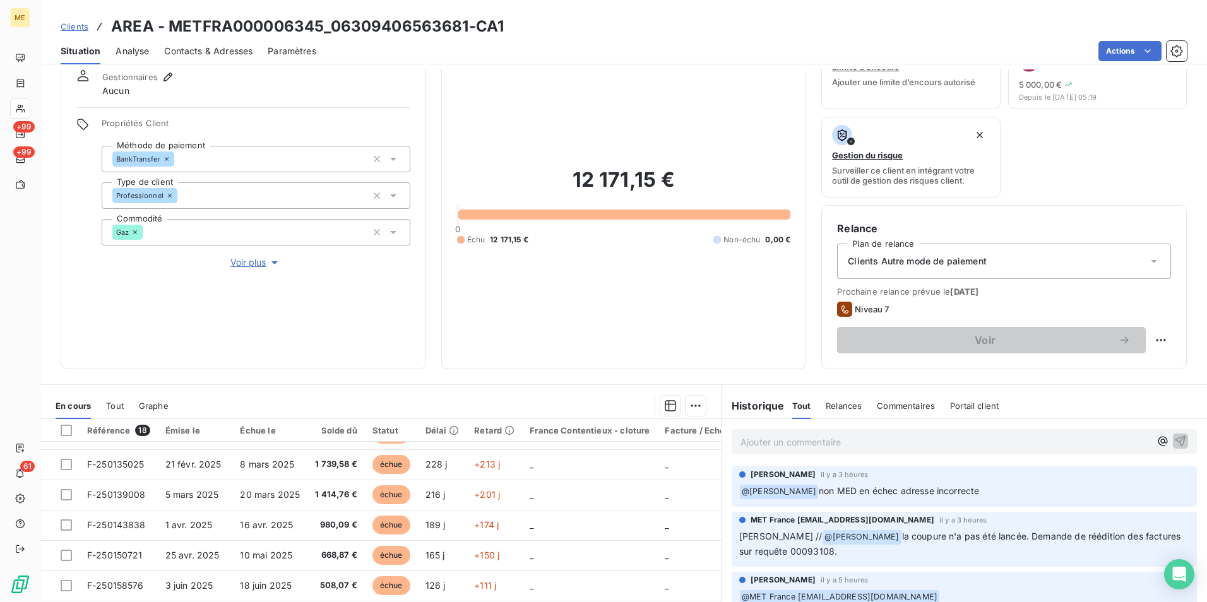
scroll to position [126, 0]
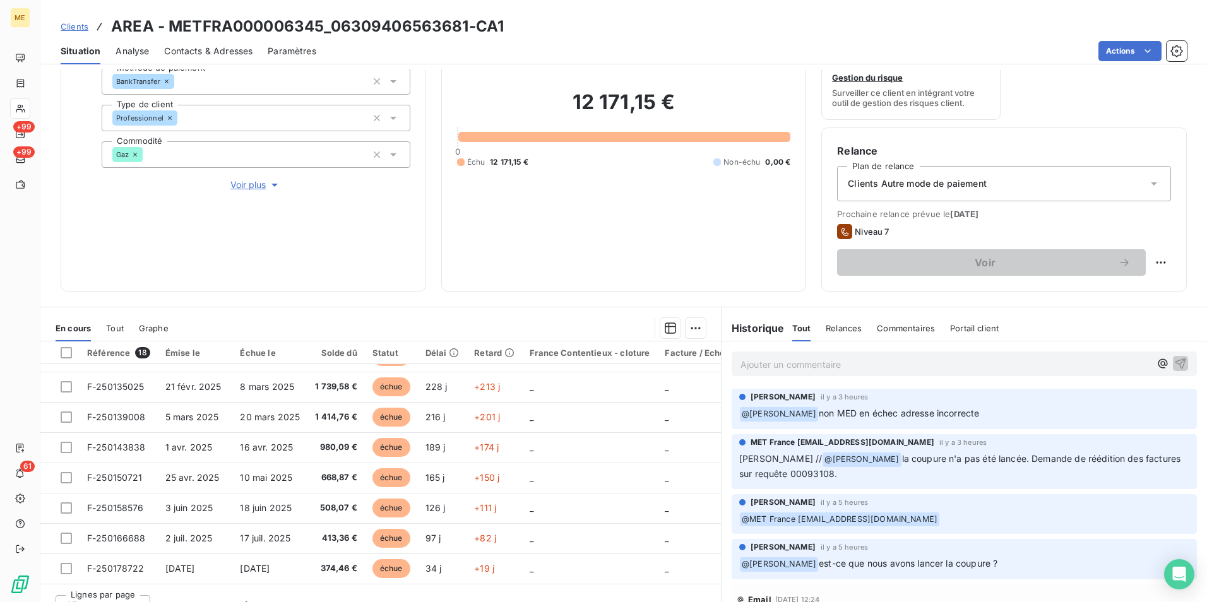
drag, startPoint x: 826, startPoint y: 409, endPoint x: 957, endPoint y: 410, distance: 130.7
click at [957, 410] on span "non MED en échec adresse incorrecte" at bounding box center [899, 413] width 160 height 11
drag, startPoint x: 838, startPoint y: 458, endPoint x: 1106, endPoint y: 475, distance: 268.9
click at [1106, 475] on p "[PERSON_NAME] // @ [PERSON_NAME] la coupure n'a pas été lancée. Demande de rééd…" at bounding box center [964, 467] width 450 height 30
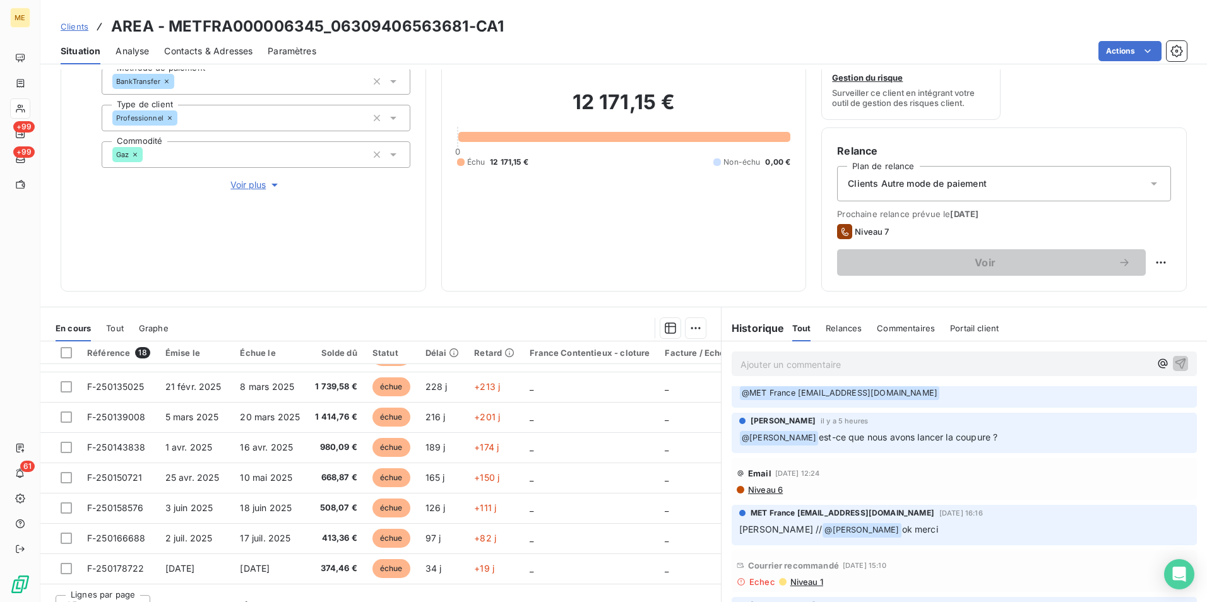
drag, startPoint x: 866, startPoint y: 435, endPoint x: 988, endPoint y: 438, distance: 121.9
click at [988, 438] on p "﻿ @ [PERSON_NAME] est-ce que nous avons lancer la coupure ?" at bounding box center [964, 438] width 450 height 15
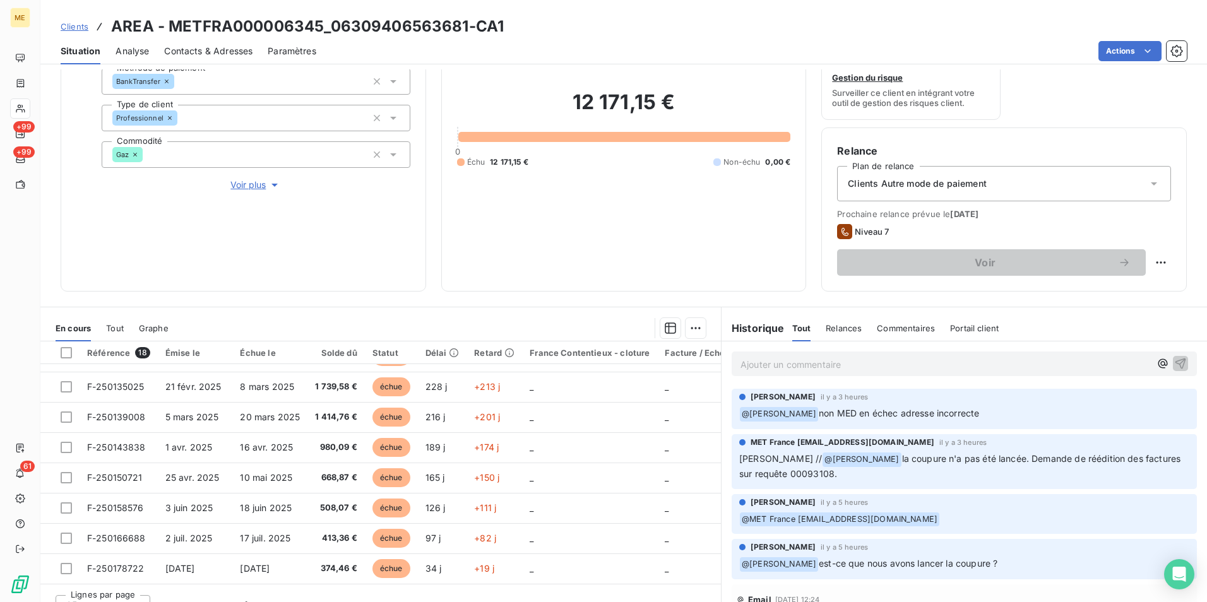
scroll to position [63, 0]
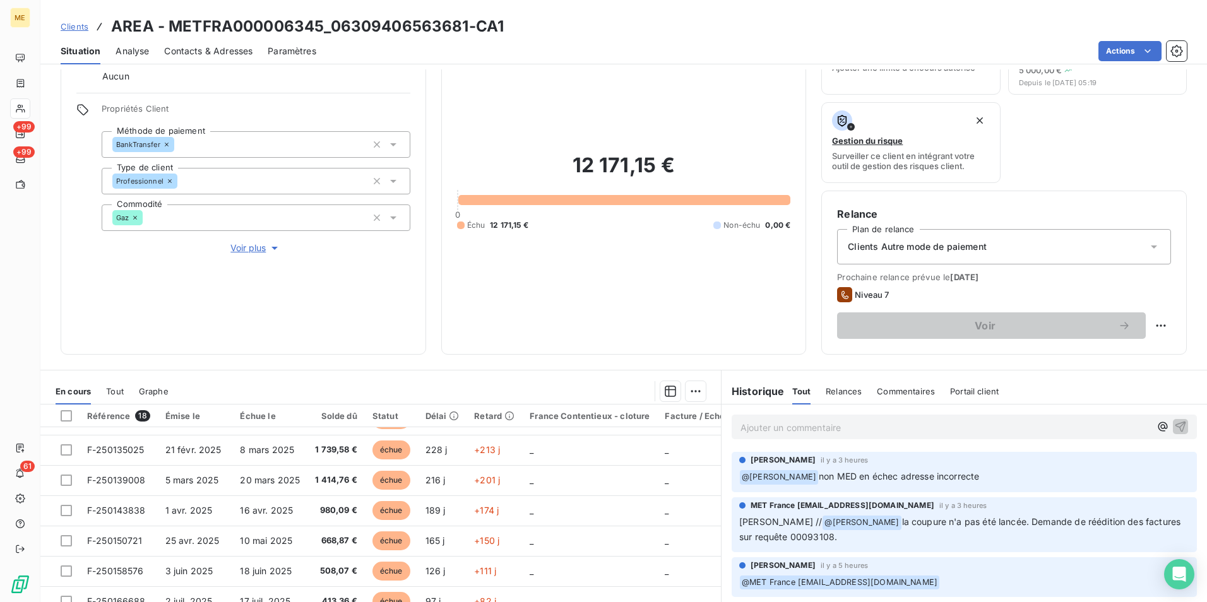
click at [906, 526] on span "la coupure n'a pas été lancée. Demande de réédition des factures sur requête 00…" at bounding box center [961, 530] width 444 height 26
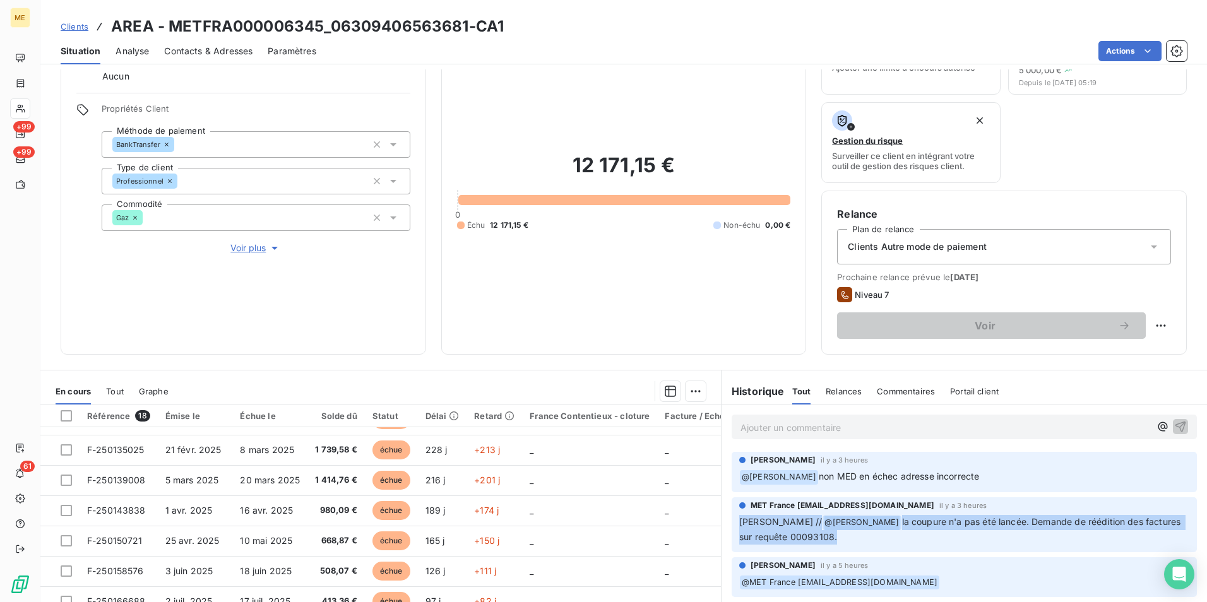
click at [907, 526] on span "la coupure n'a pas été lancée. Demande de réédition des factures sur requête 00…" at bounding box center [961, 530] width 444 height 26
drag, startPoint x: 907, startPoint y: 526, endPoint x: 875, endPoint y: 540, distance: 34.5
click at [875, 540] on p "[PERSON_NAME] // @ [PERSON_NAME] la coupure n'a pas été lancée. Demande de rééd…" at bounding box center [964, 530] width 450 height 30
click at [847, 529] on p "[PERSON_NAME] // @ [PERSON_NAME] la coupure n'a pas été lancée. Demande de rééd…" at bounding box center [964, 530] width 450 height 30
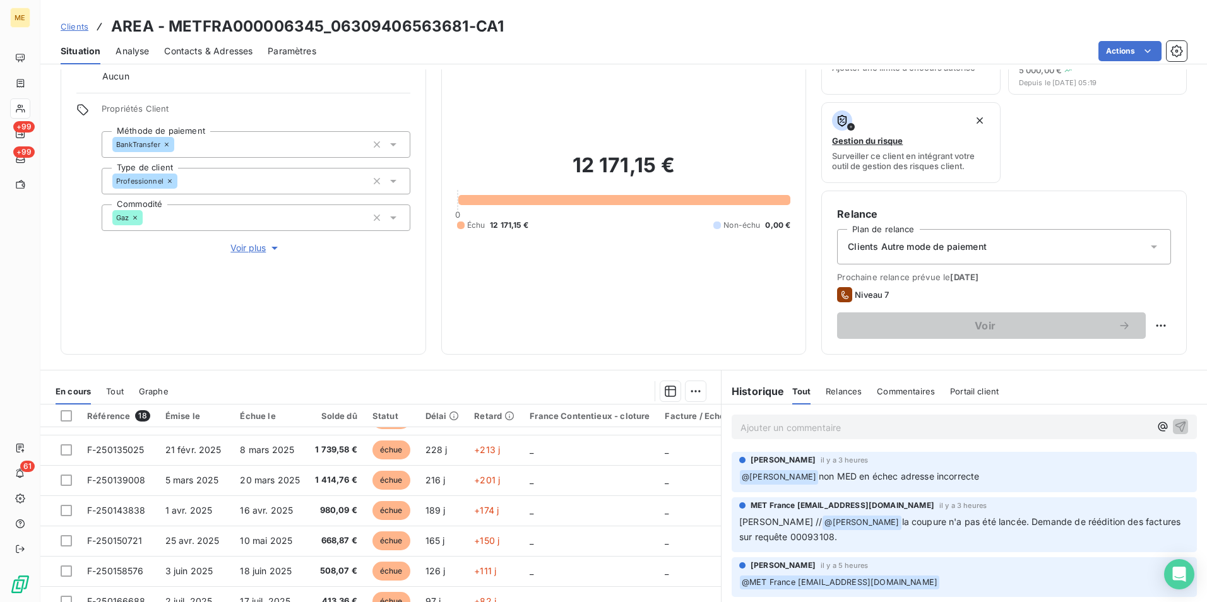
drag, startPoint x: 1006, startPoint y: 518, endPoint x: 1124, endPoint y: 532, distance: 119.0
click at [1124, 532] on p "[PERSON_NAME] // @ [PERSON_NAME] la coupure n'a pas été lancée. Demande de rééd…" at bounding box center [964, 530] width 450 height 30
click at [977, 427] on p "Ajouter un commentaire ﻿" at bounding box center [946, 428] width 410 height 16
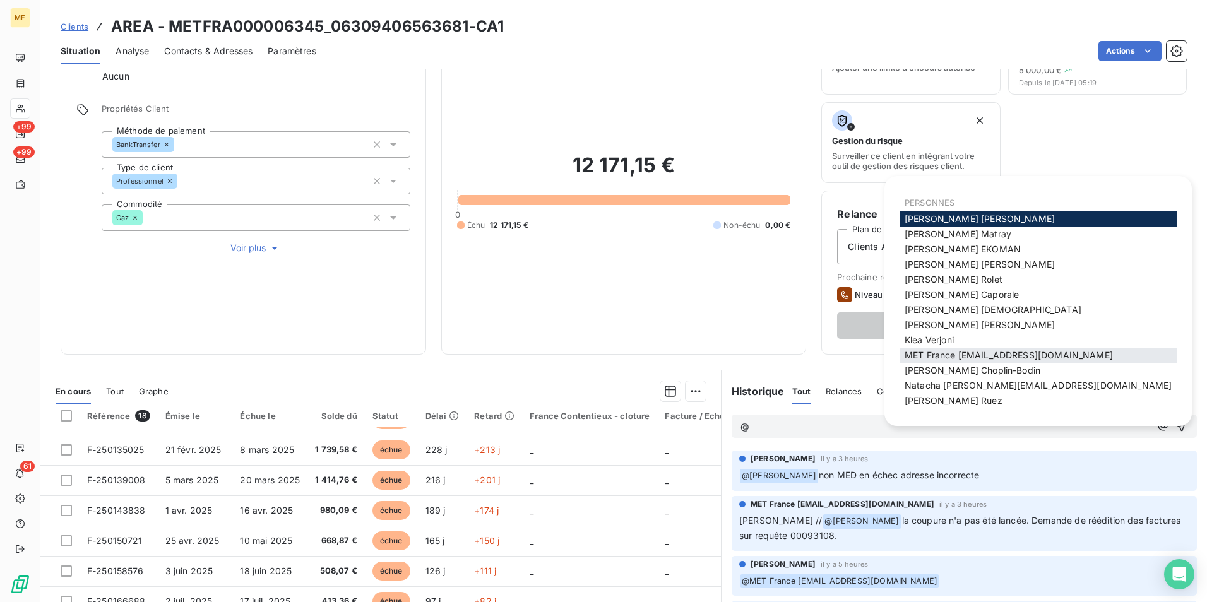
click at [990, 354] on span "MET France [EMAIL_ADDRESS][DOMAIN_NAME]" at bounding box center [1009, 355] width 208 height 11
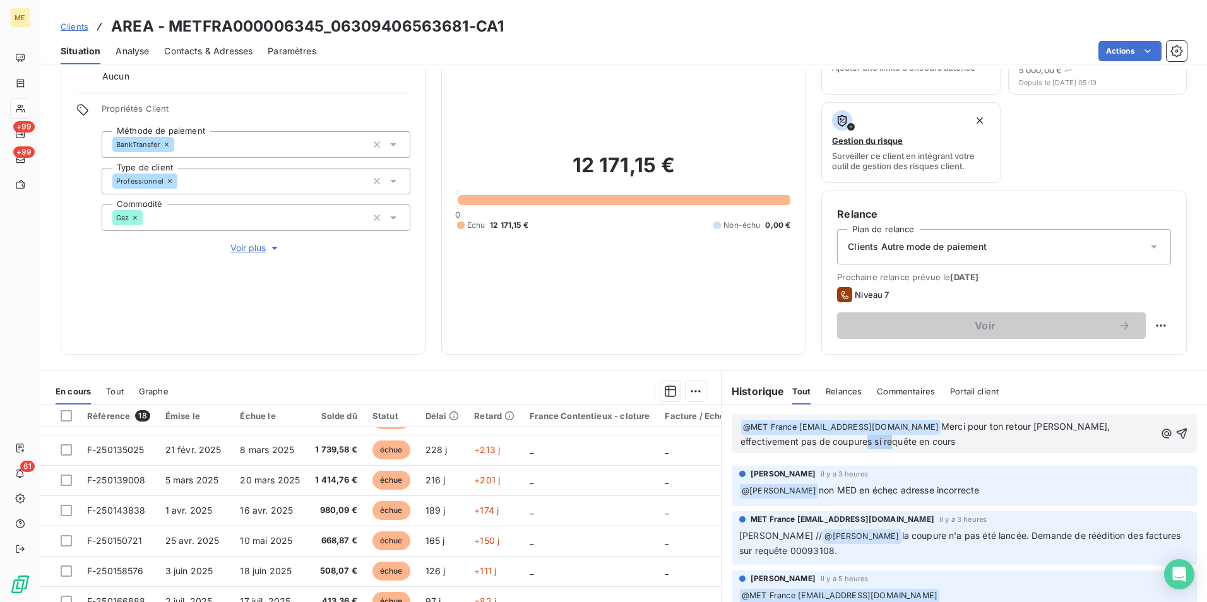
drag, startPoint x: 852, startPoint y: 438, endPoint x: 818, endPoint y: 438, distance: 34.1
click at [818, 438] on span "Merci pour ton retour [PERSON_NAME], effectivement pas de coupures si requête e…" at bounding box center [927, 434] width 373 height 26
click at [886, 443] on span "Merci pour ton retour [PERSON_NAME], effectivement pas de coupures si demande d…" at bounding box center [927, 434] width 373 height 26
click at [1176, 433] on icon "button" at bounding box center [1182, 433] width 13 height 13
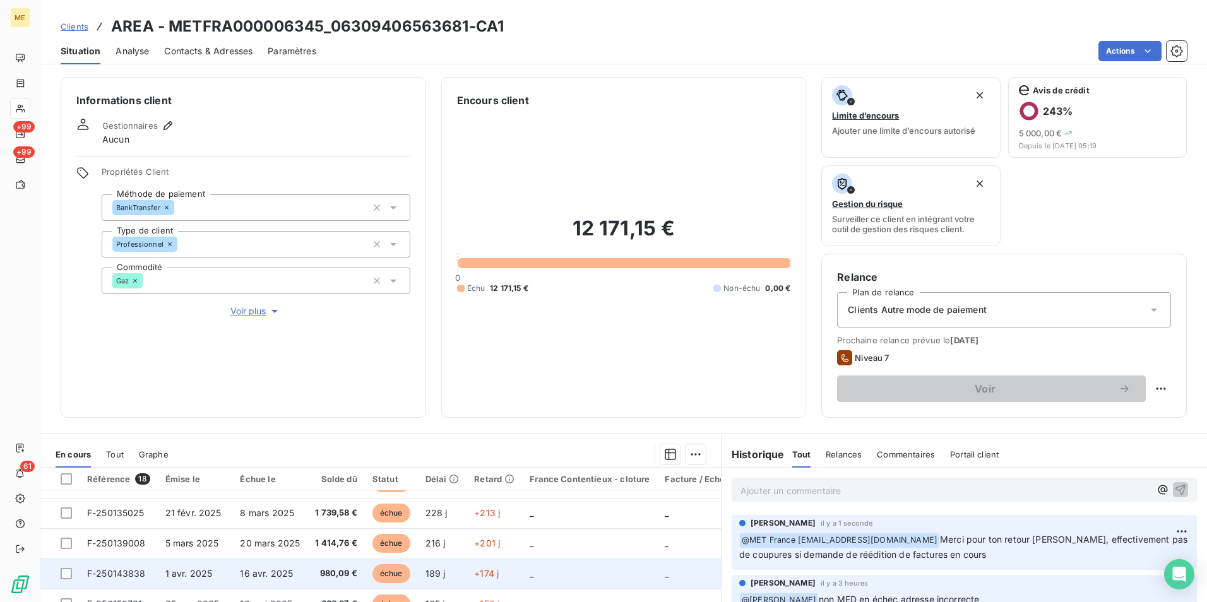
scroll to position [146, 0]
